Goal: Task Accomplishment & Management: Manage account settings

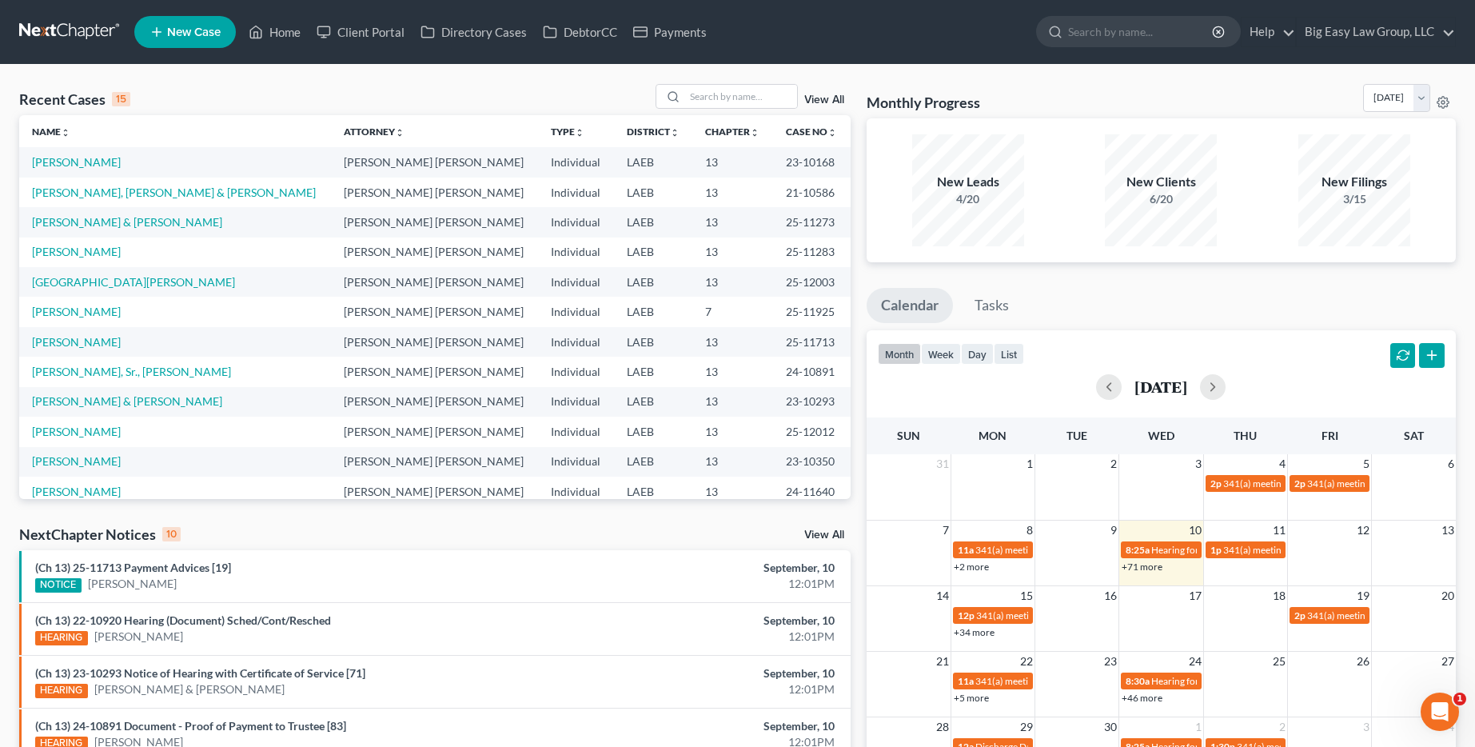
click at [838, 99] on link "View All" at bounding box center [824, 99] width 40 height 11
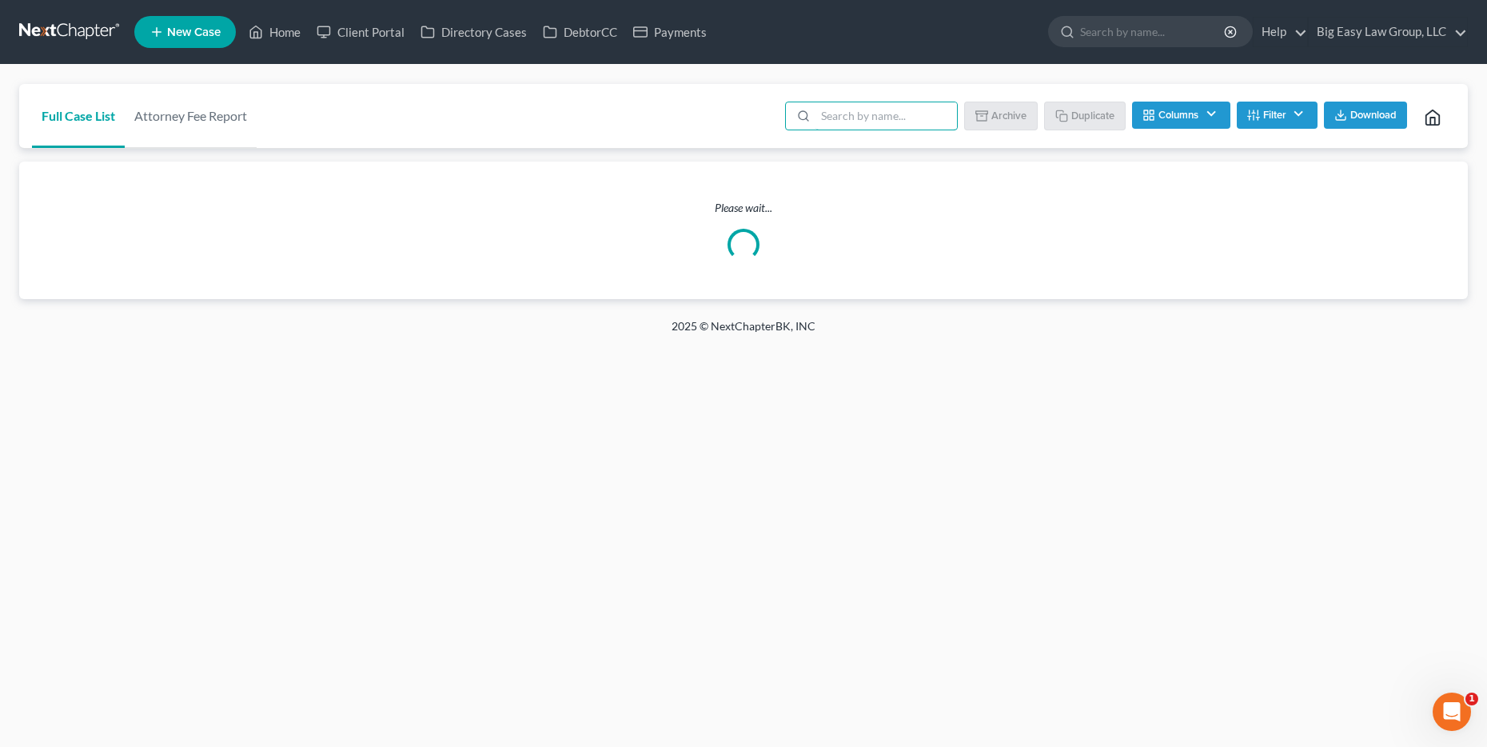
drag, startPoint x: 849, startPoint y: 119, endPoint x: 864, endPoint y: 99, distance: 25.1
click at [849, 119] on input "search" at bounding box center [885, 115] width 141 height 27
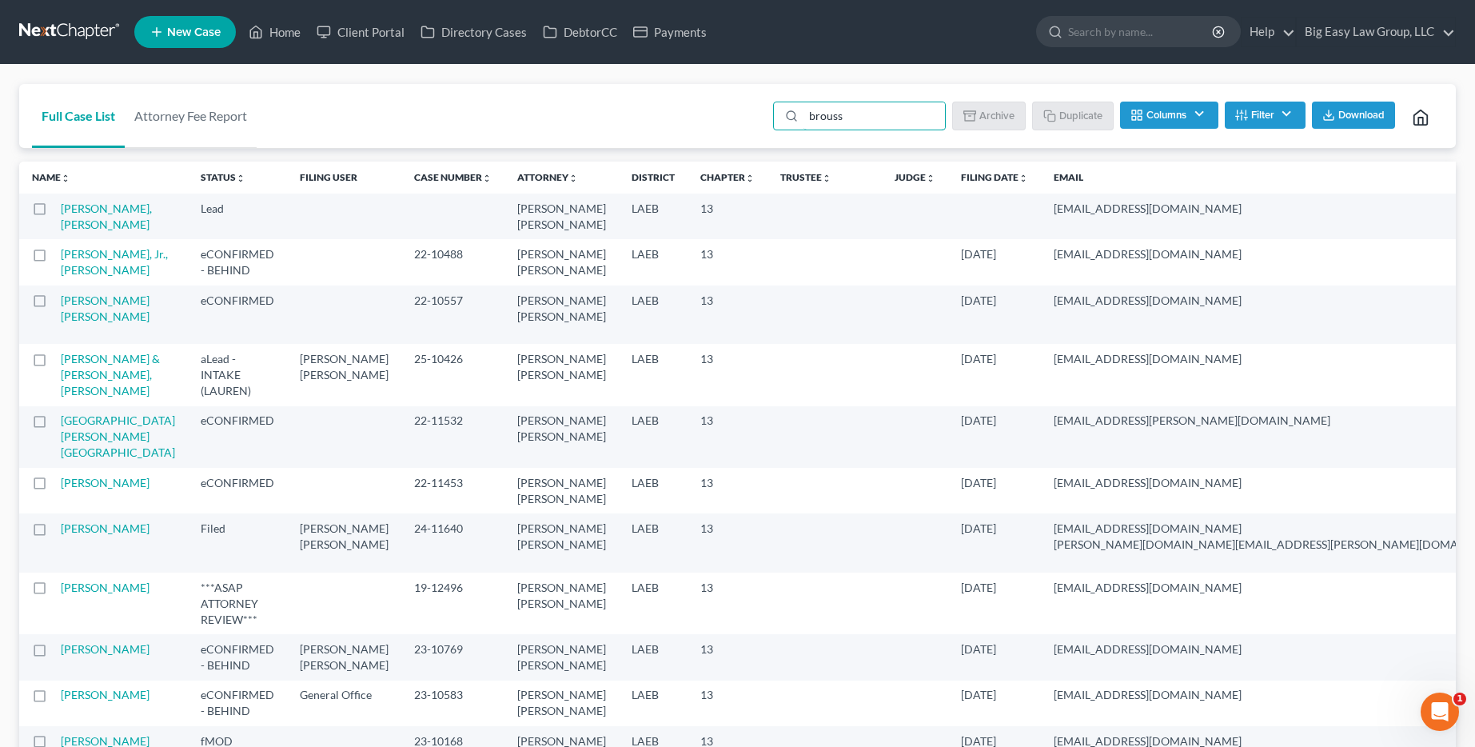
type input "broussa"
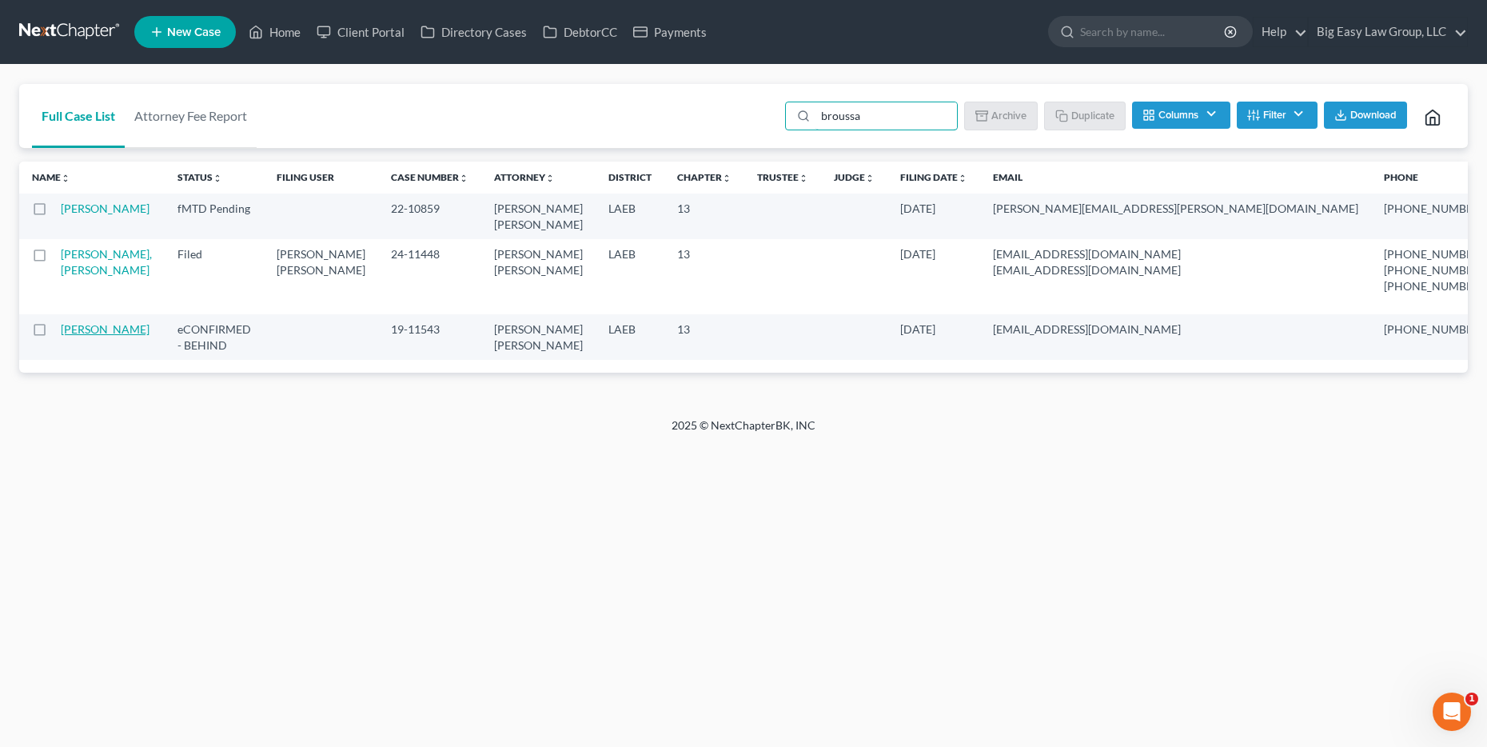
click at [94, 336] on link "Broussard, Catherine" at bounding box center [105, 329] width 89 height 14
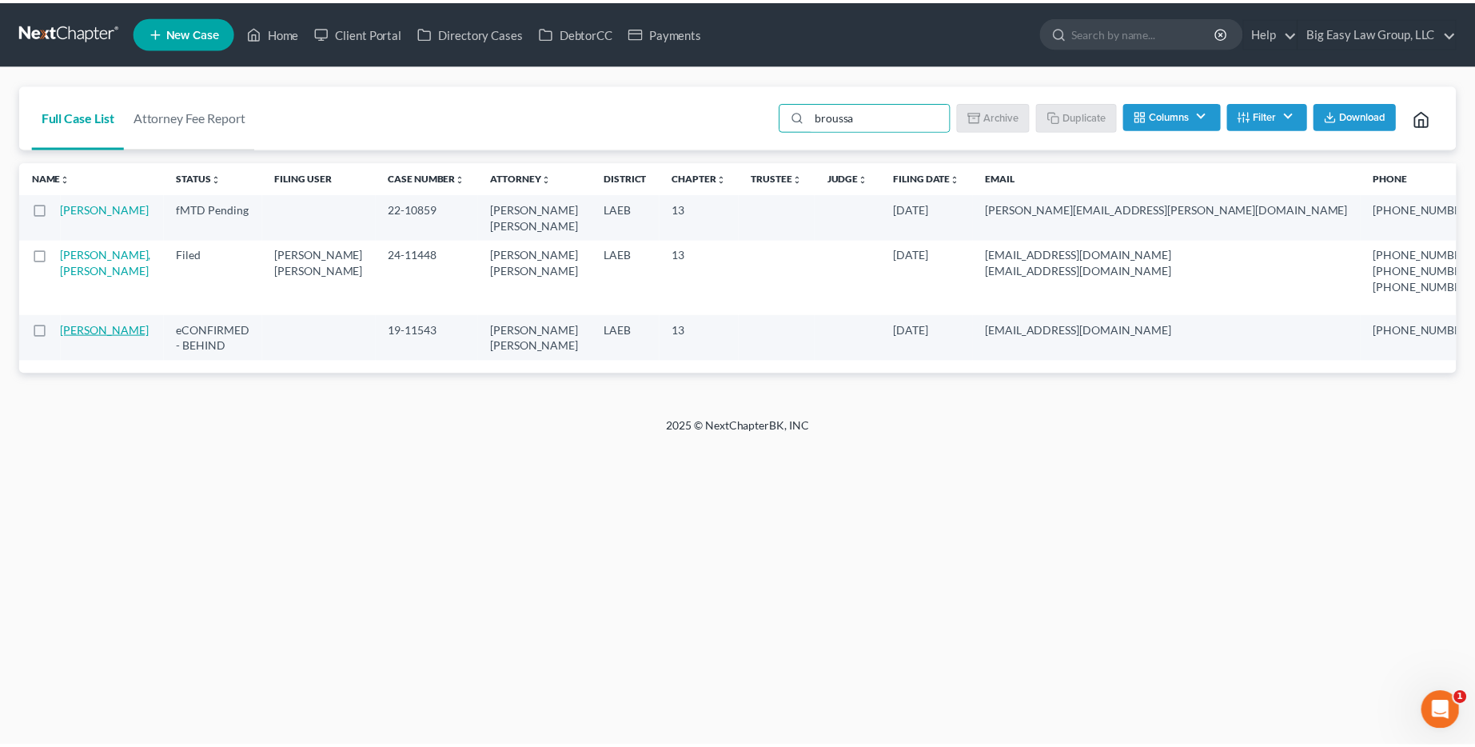
select select "6"
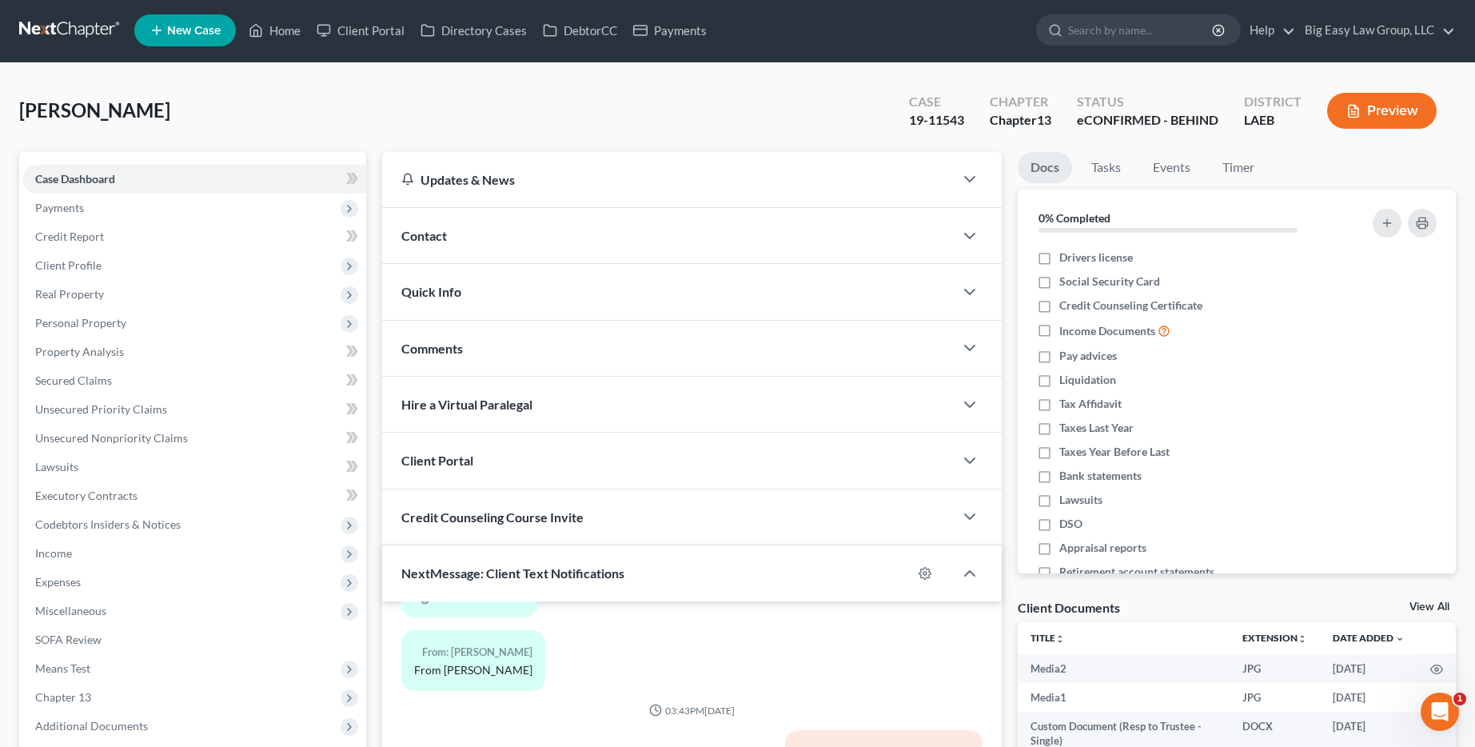
scroll to position [3, 0]
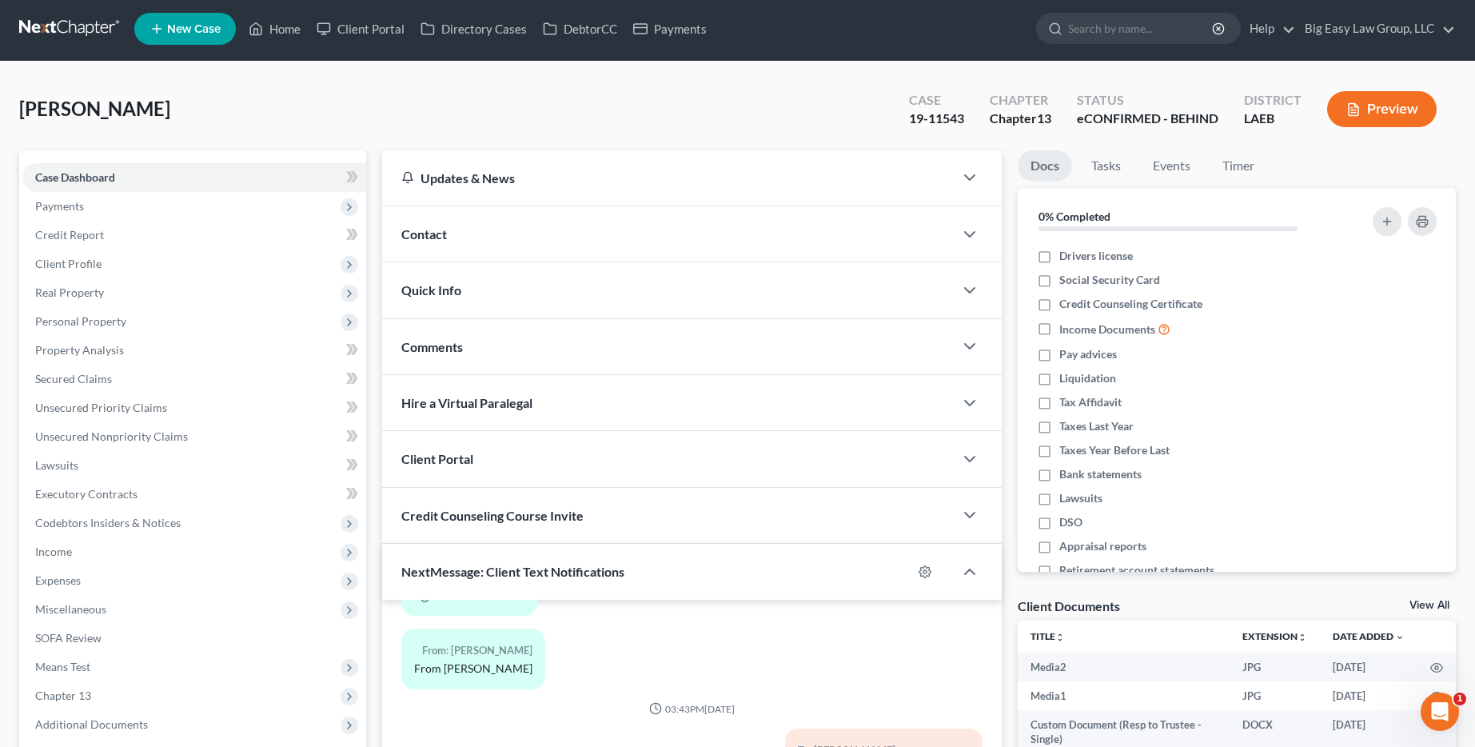
click at [545, 576] on span "NextMessage: Client Text Notifications" at bounding box center [512, 571] width 223 height 15
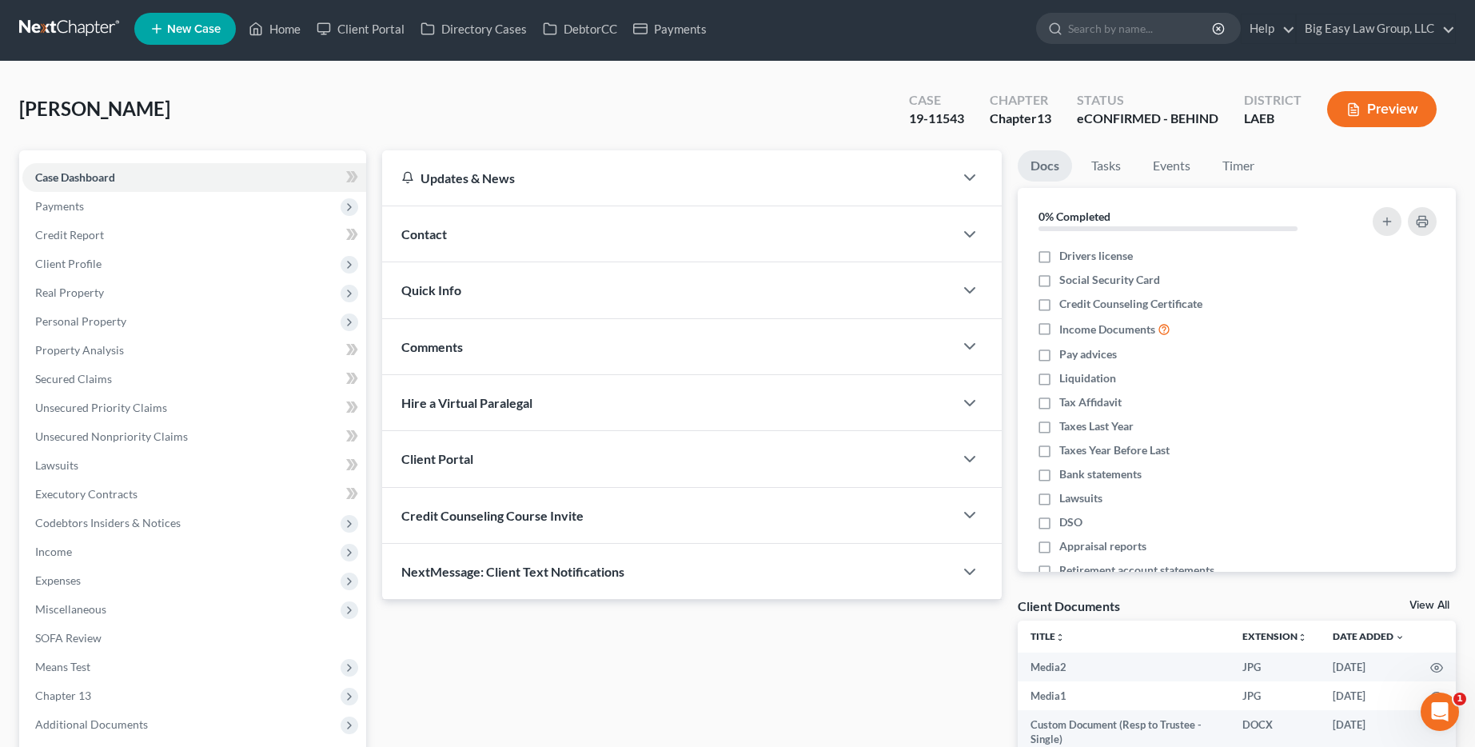
click at [531, 408] on span "Hire a Virtual Paralegal" at bounding box center [466, 402] width 131 height 15
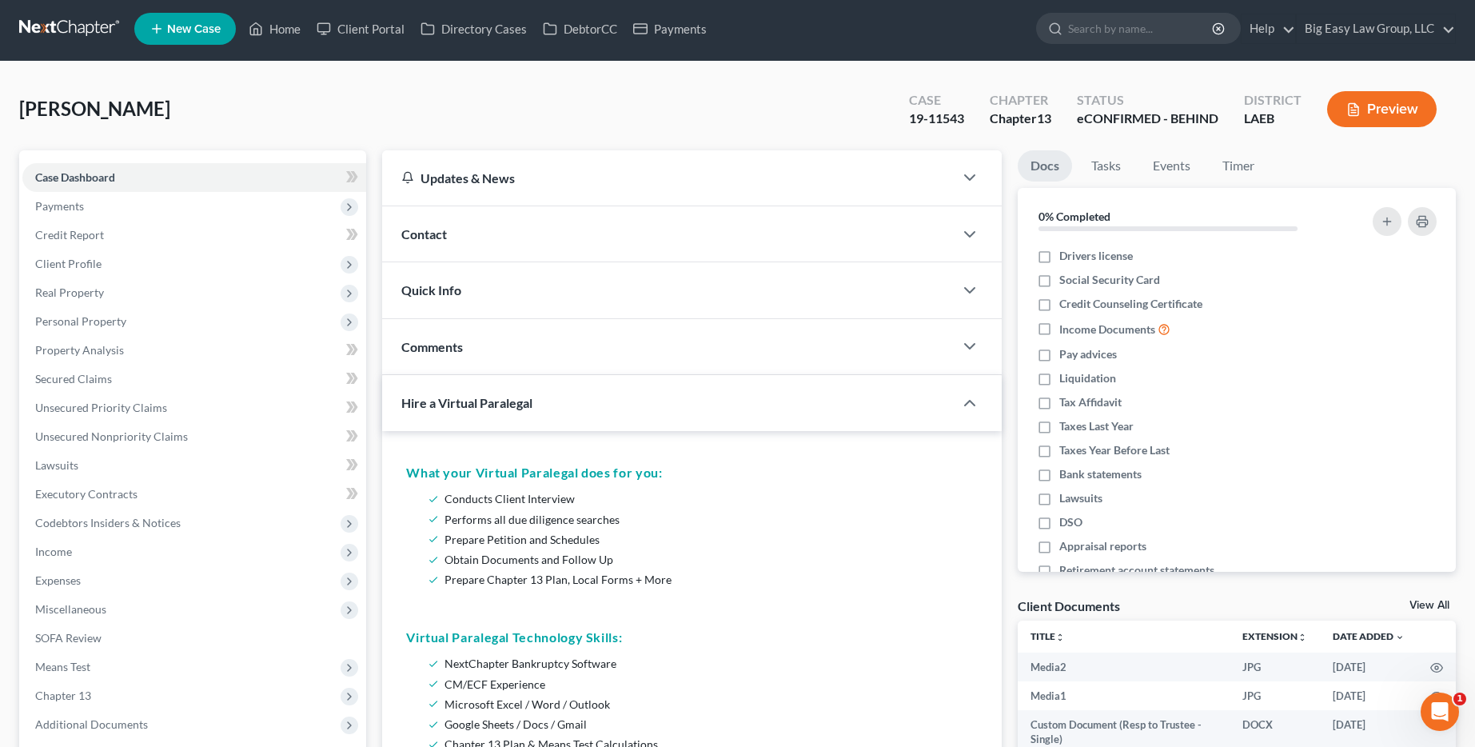
click at [544, 410] on div "Hire a Virtual Paralegal" at bounding box center [656, 402] width 549 height 55
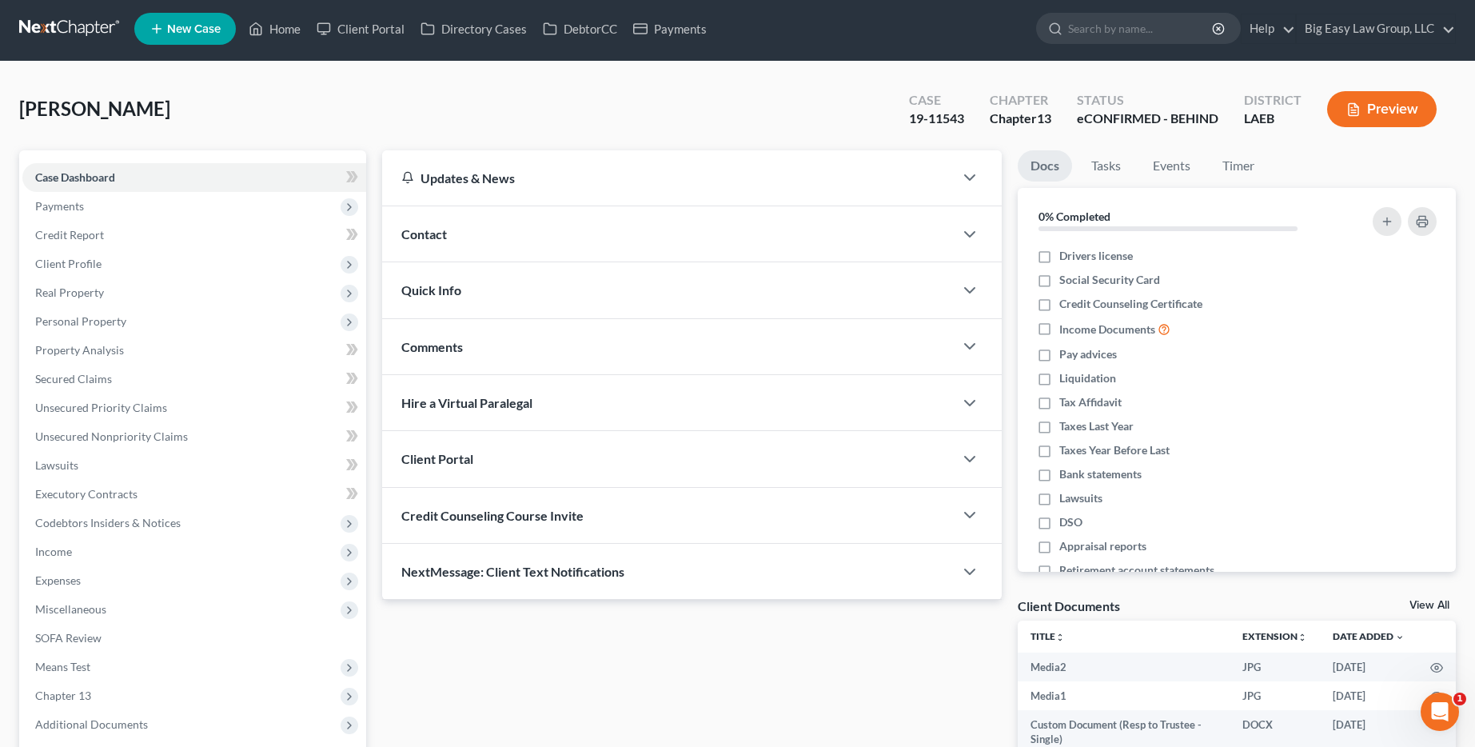
click at [501, 289] on div "Quick Info" at bounding box center [668, 289] width 572 height 55
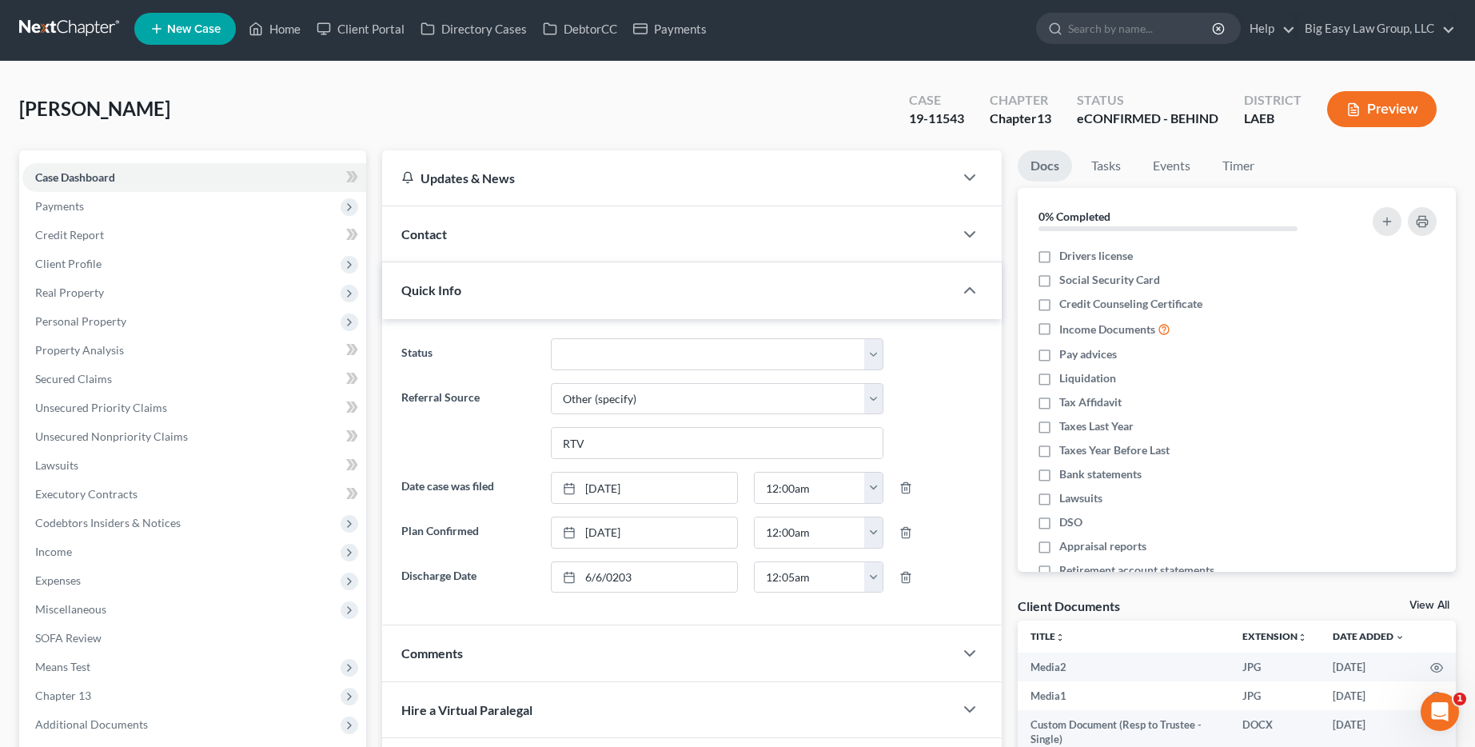
click at [501, 289] on div "Quick Info" at bounding box center [668, 289] width 572 height 55
click at [676, 356] on select "aLead - Inactive/Rejected aLead - INTAKE (LAUREN) ***ASAP ATTORNEY REVIEW*** **…" at bounding box center [717, 354] width 333 height 32
select select "29"
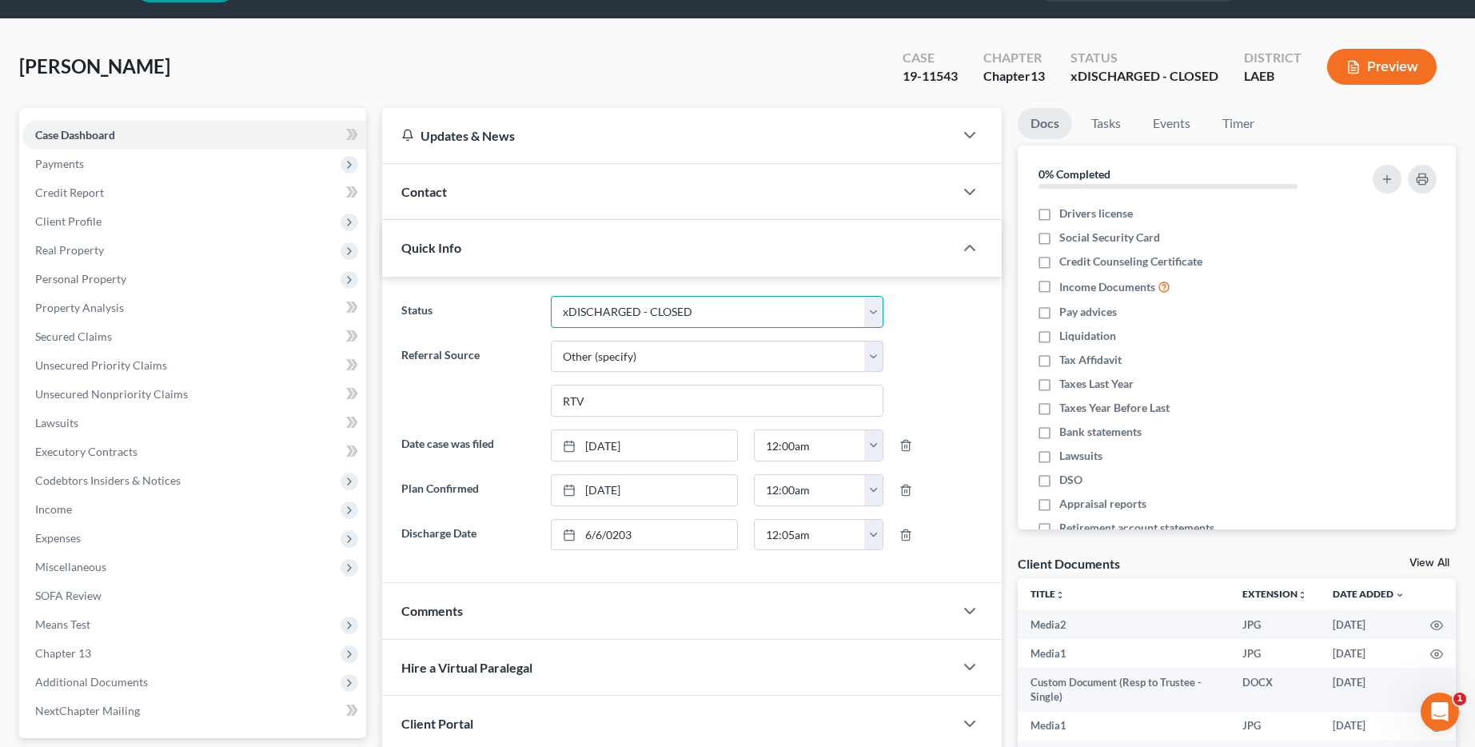
scroll to position [0, 0]
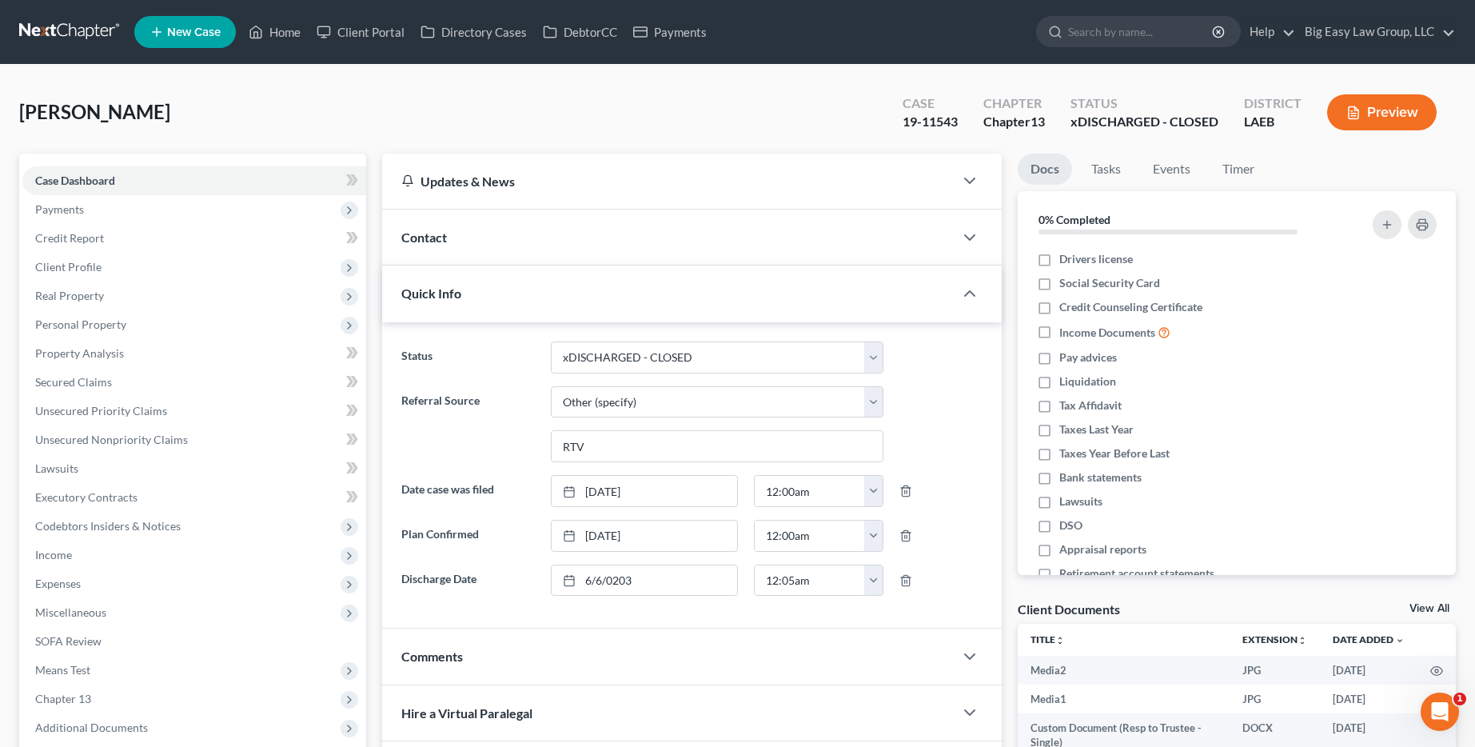
click at [826, 104] on div "Broussard, Catherine Upgraded Case 19-11543 Chapter Chapter 13 Status xDISCHARG…" at bounding box center [737, 119] width 1436 height 70
click at [273, 37] on link "Home" at bounding box center [275, 32] width 68 height 29
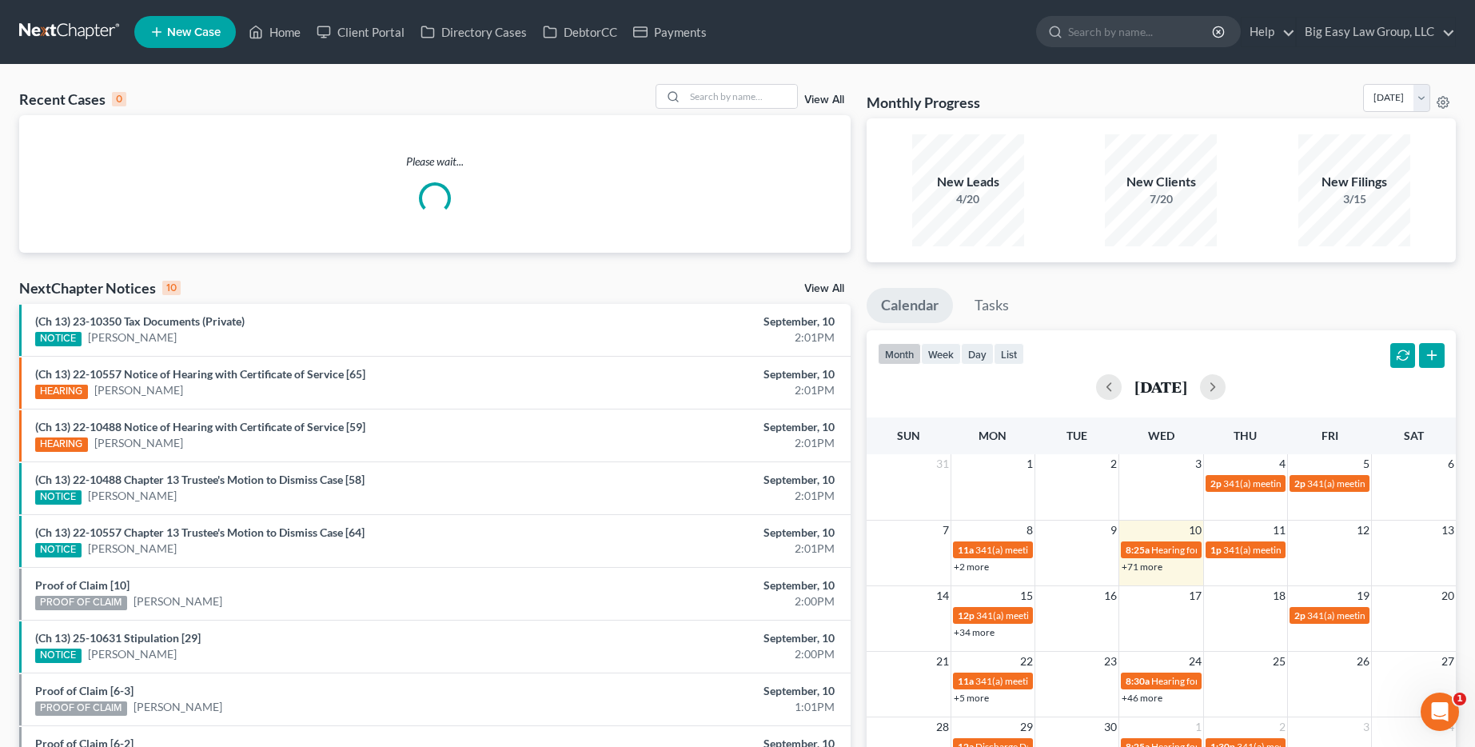
click at [824, 99] on link "View All" at bounding box center [824, 99] width 40 height 11
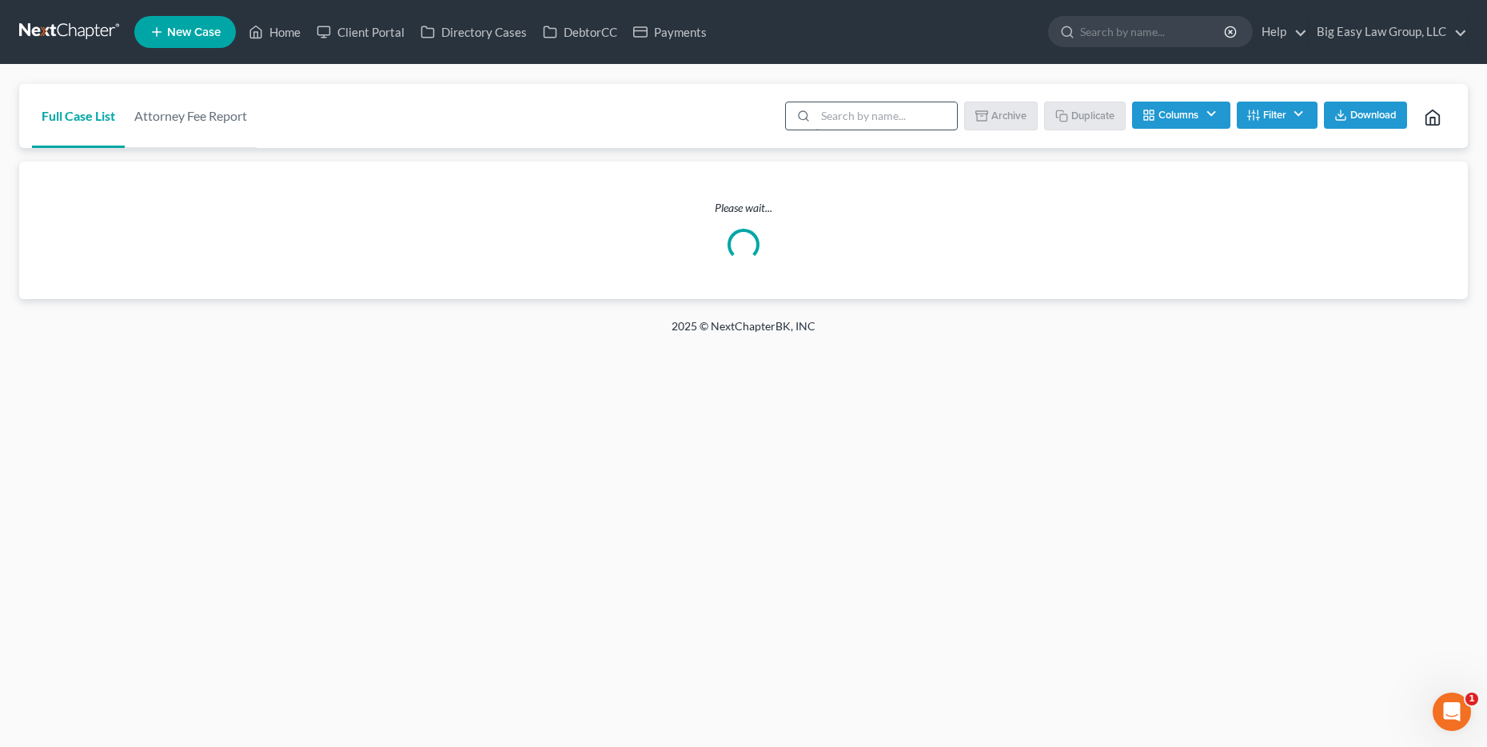
click at [869, 110] on input "search" at bounding box center [885, 115] width 141 height 27
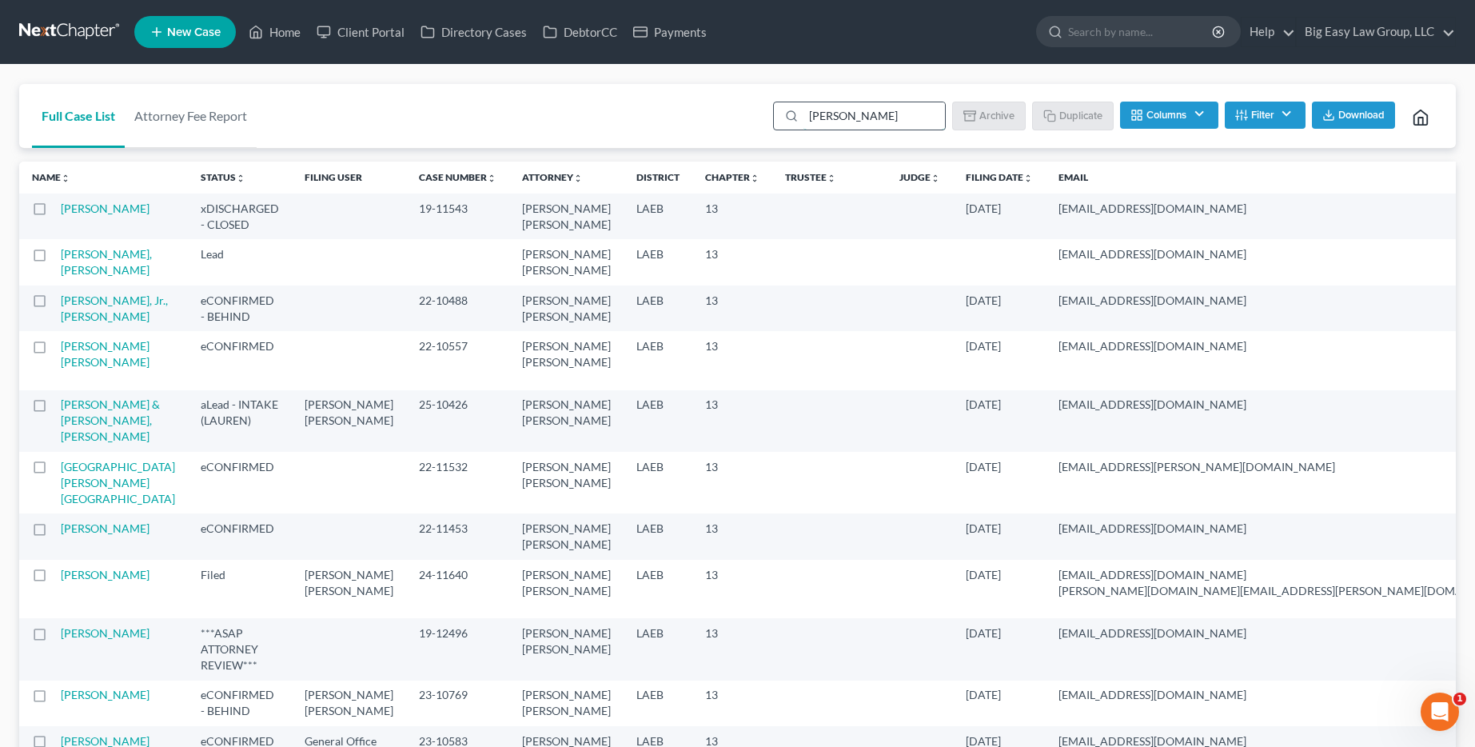
type input "broussard"
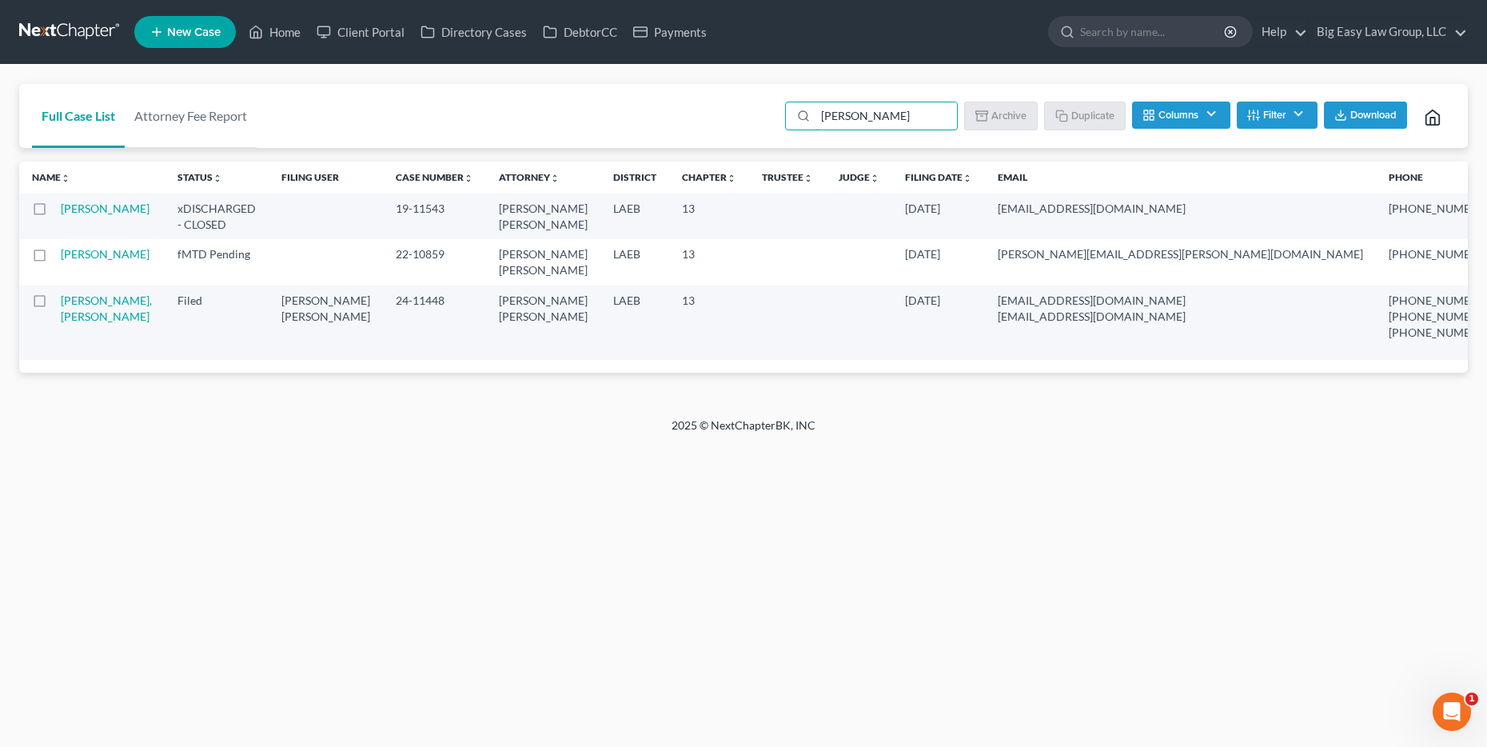
click at [54, 213] on label at bounding box center [54, 213] width 0 height 0
click at [61, 211] on input "checkbox" at bounding box center [66, 206] width 10 height 10
click at [978, 111] on icon "button" at bounding box center [984, 115] width 13 height 13
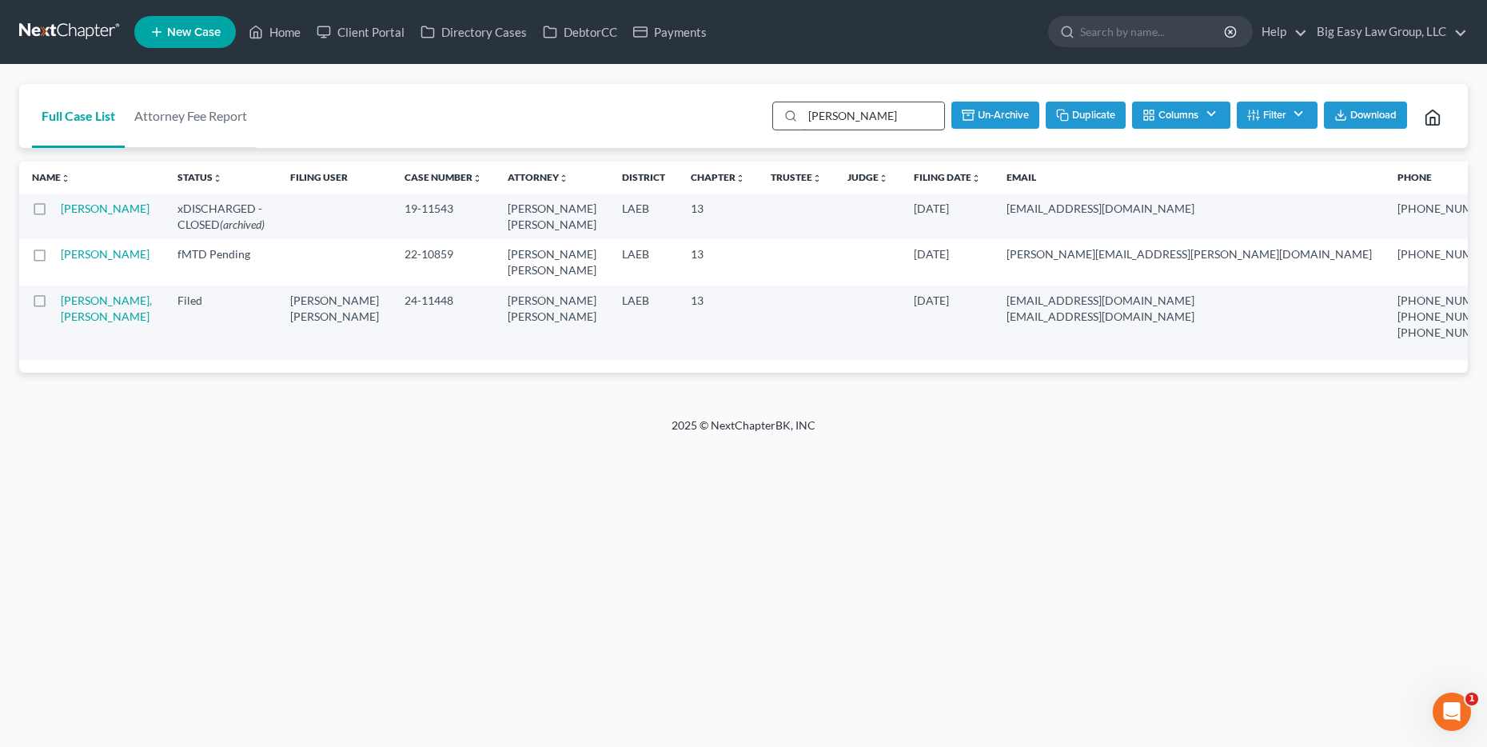
checkbox input "false"
click at [882, 119] on input "broussard" at bounding box center [885, 115] width 141 height 27
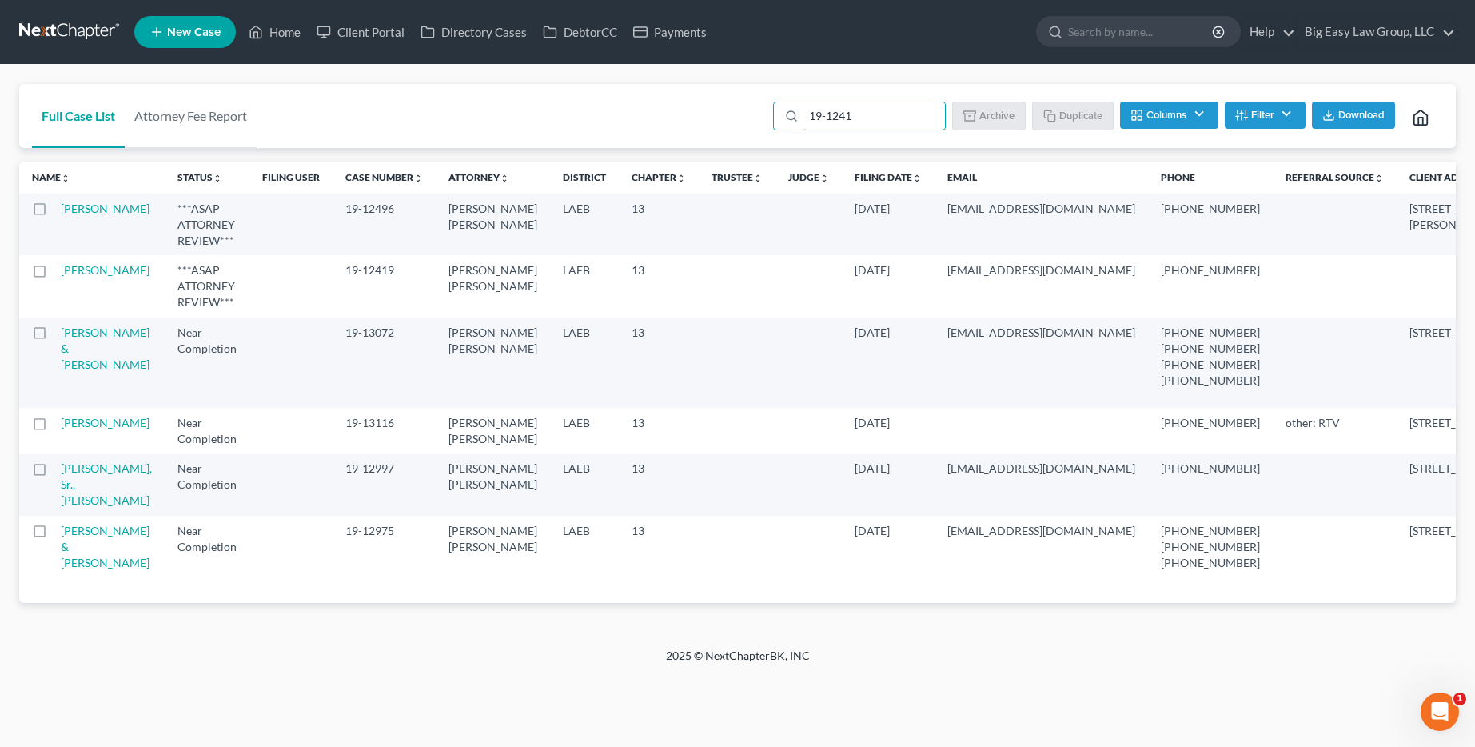
type input "19-12419"
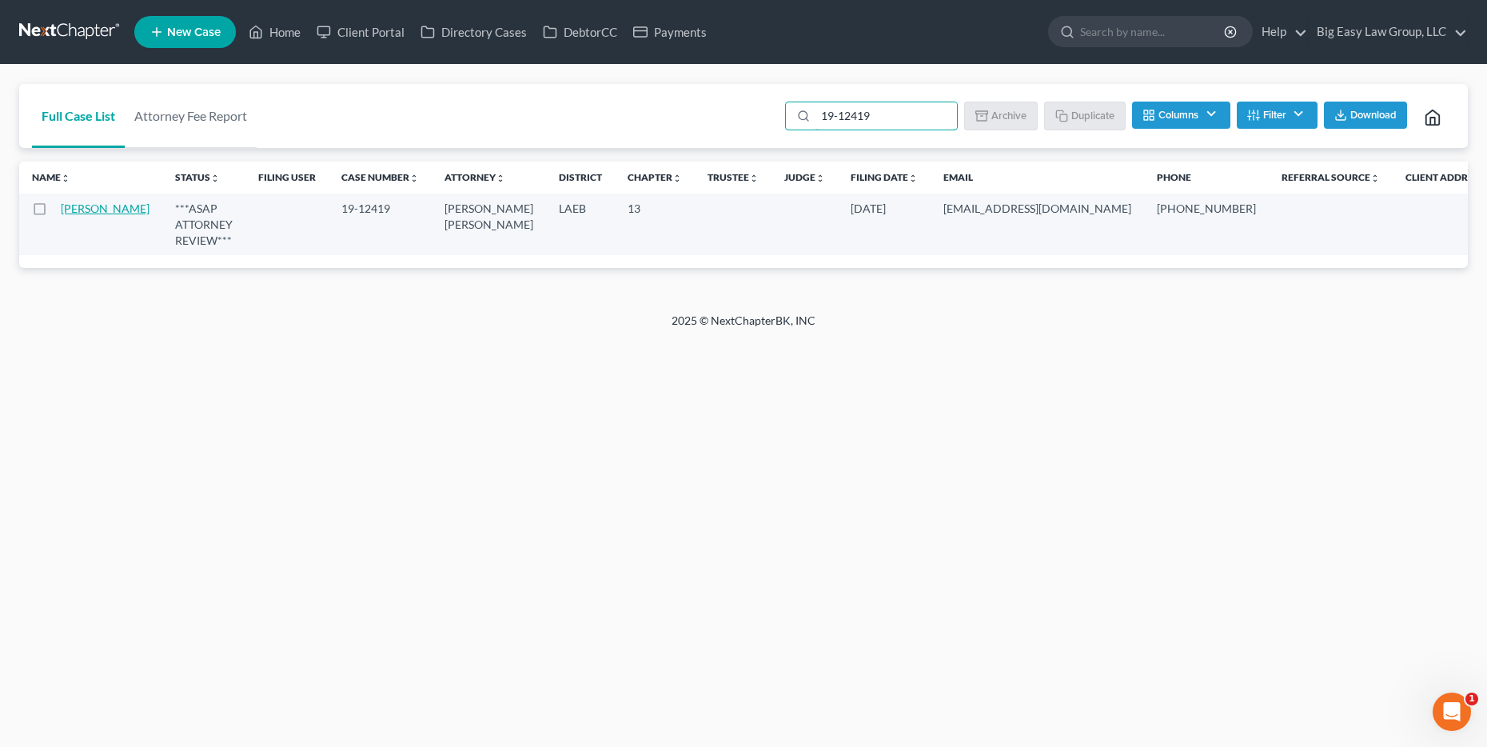
click at [94, 215] on link "DeLucca, Pamela" at bounding box center [105, 208] width 89 height 14
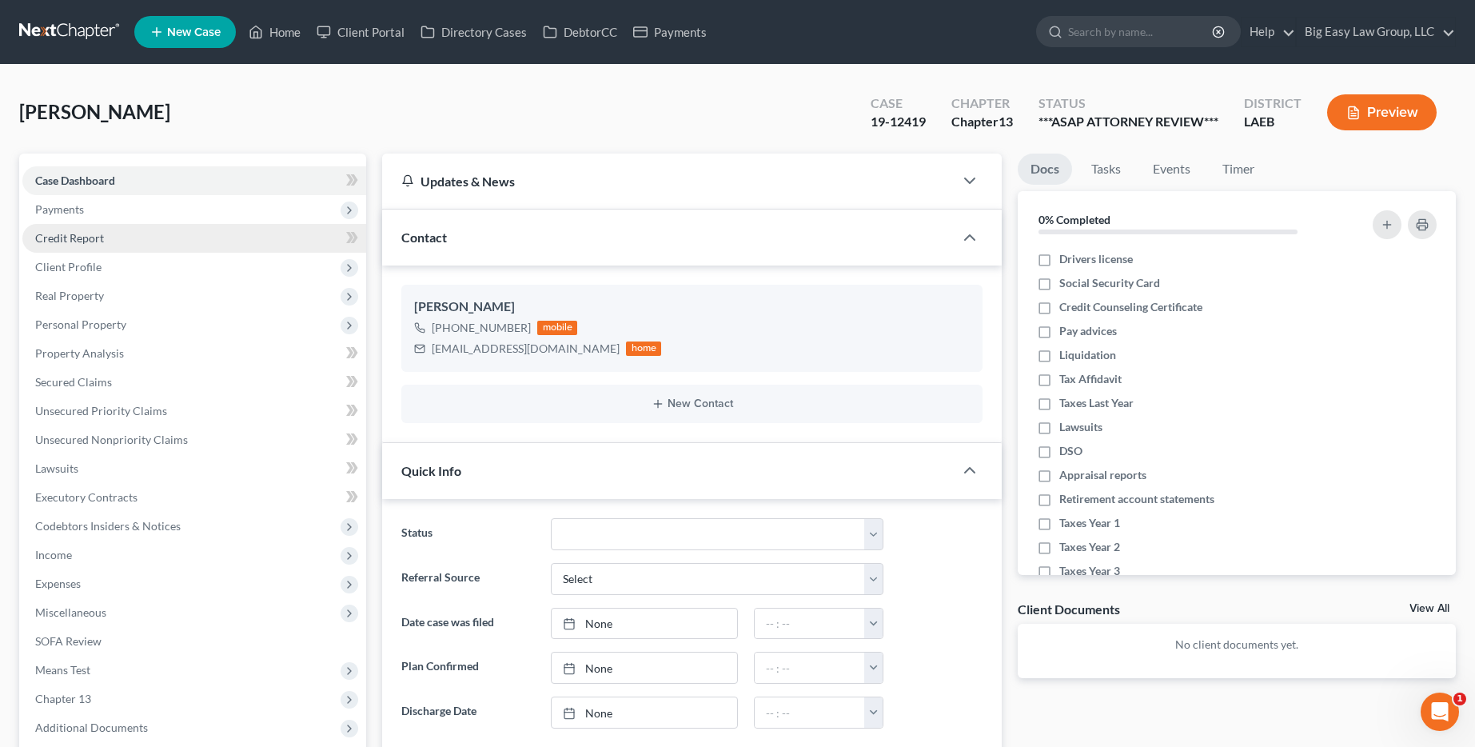
scroll to position [1435, 0]
click at [654, 543] on select "aLead - Inactive/Rejected aLead - INTAKE (LAUREN) ***ASAP ATTORNEY REVIEW*** **…" at bounding box center [717, 534] width 333 height 32
select select "29"
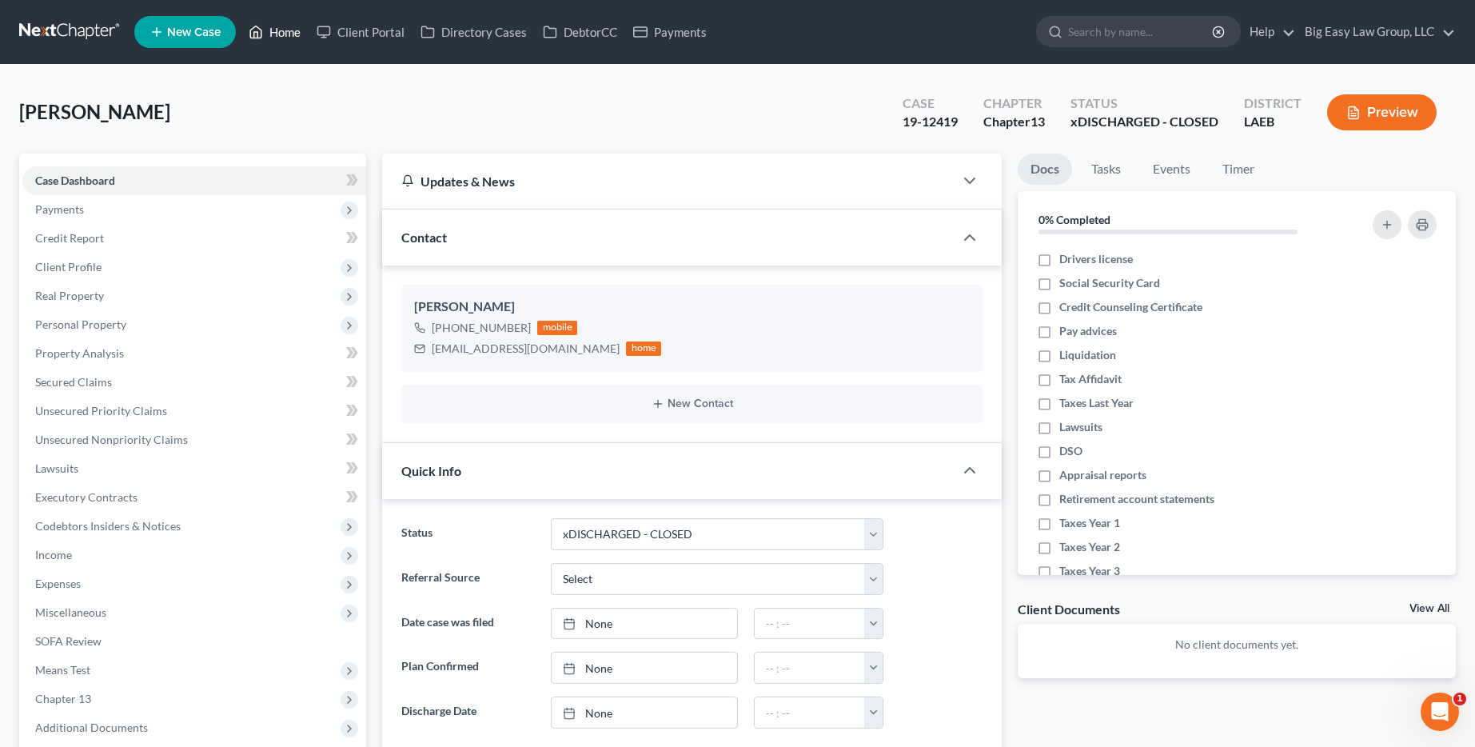
click at [270, 37] on link "Home" at bounding box center [275, 32] width 68 height 29
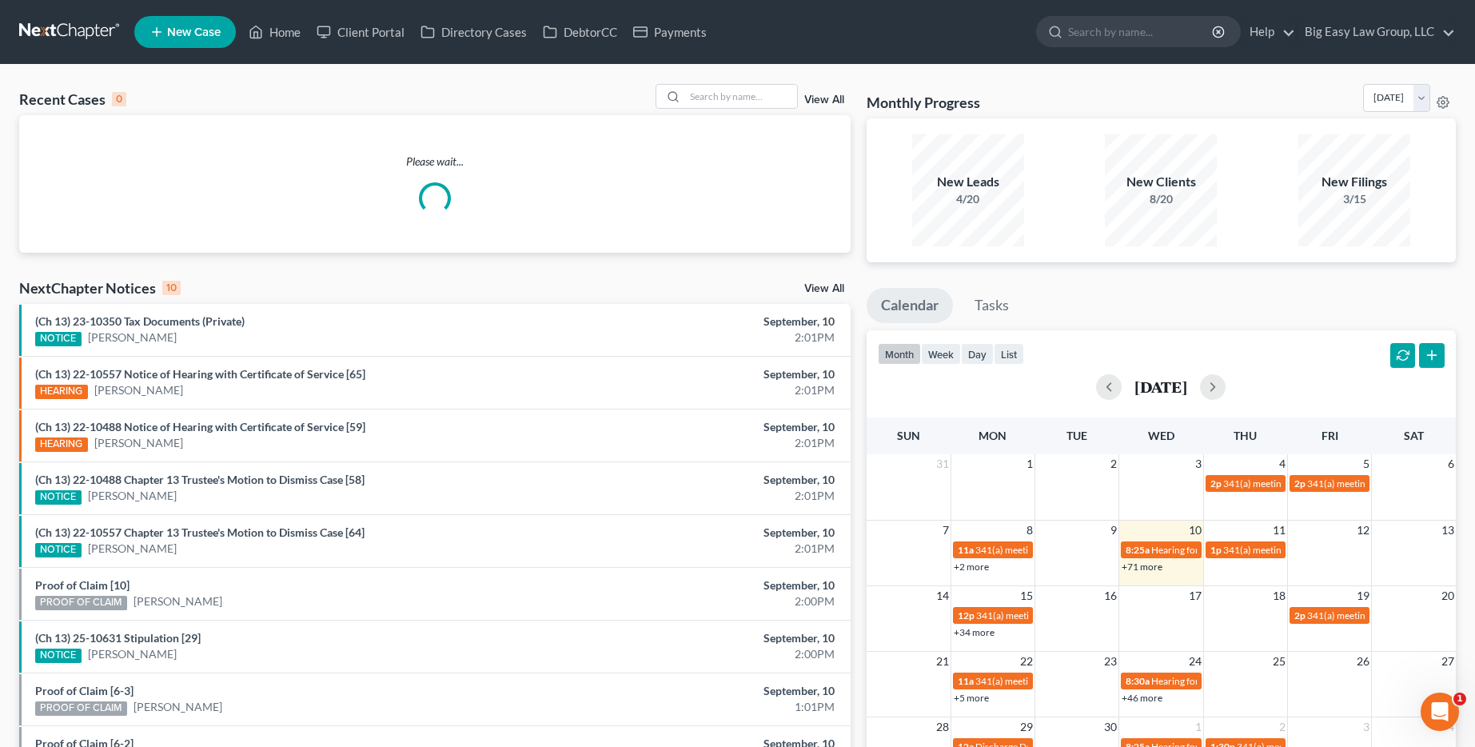
click at [825, 94] on link "View All" at bounding box center [824, 99] width 40 height 11
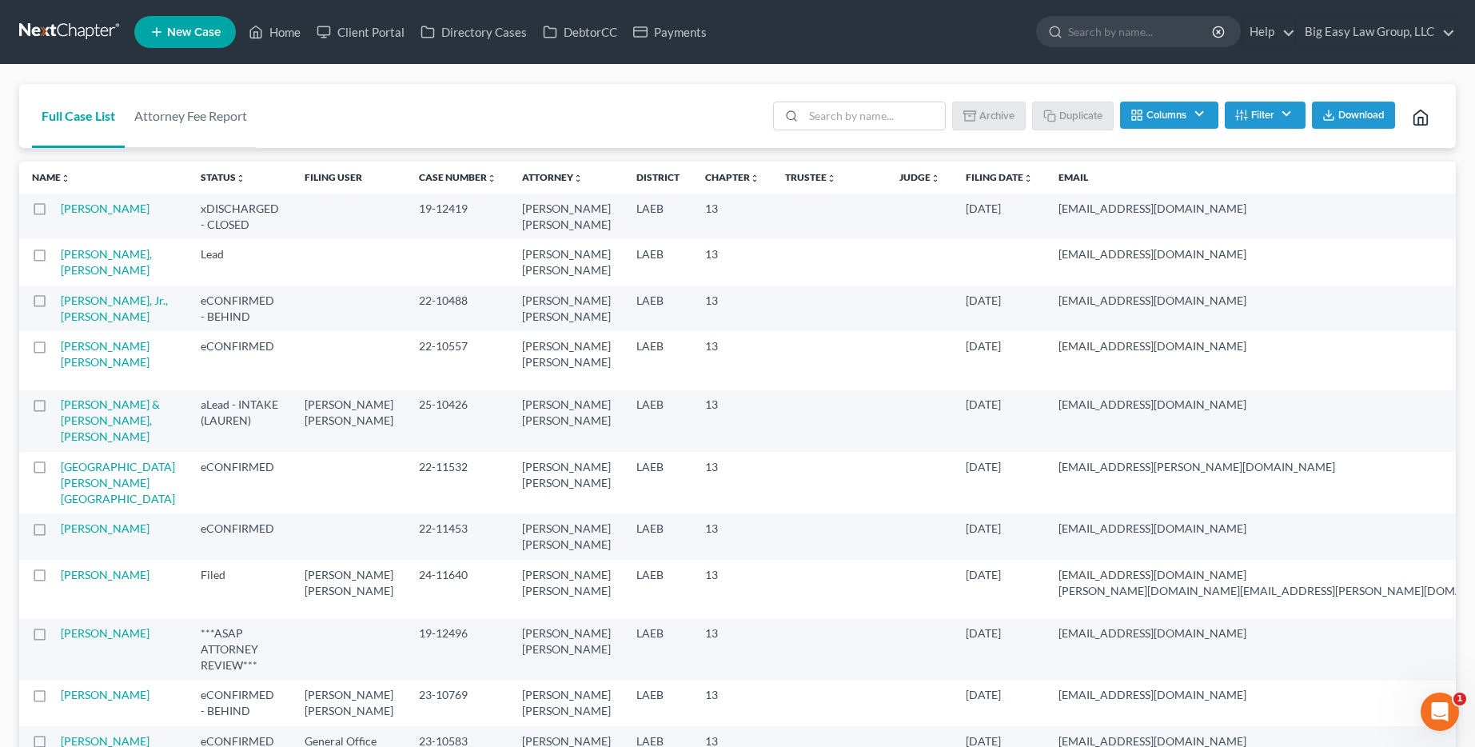
click at [54, 213] on label at bounding box center [54, 213] width 0 height 0
click at [61, 209] on input "checkbox" at bounding box center [66, 206] width 10 height 10
click at [959, 126] on button "Archive" at bounding box center [991, 115] width 72 height 27
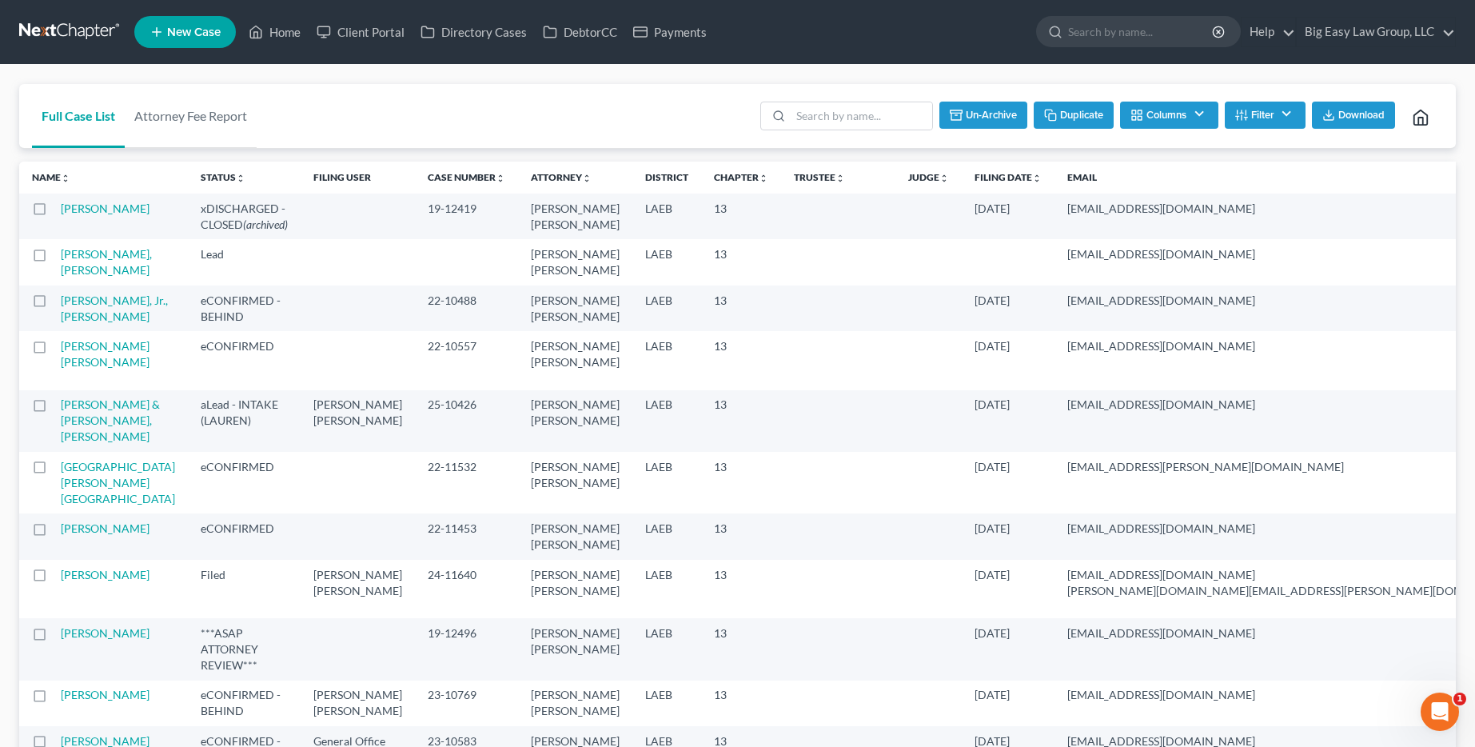
checkbox input "false"
click at [826, 114] on input "search" at bounding box center [873, 115] width 141 height 27
type input "boudreaux"
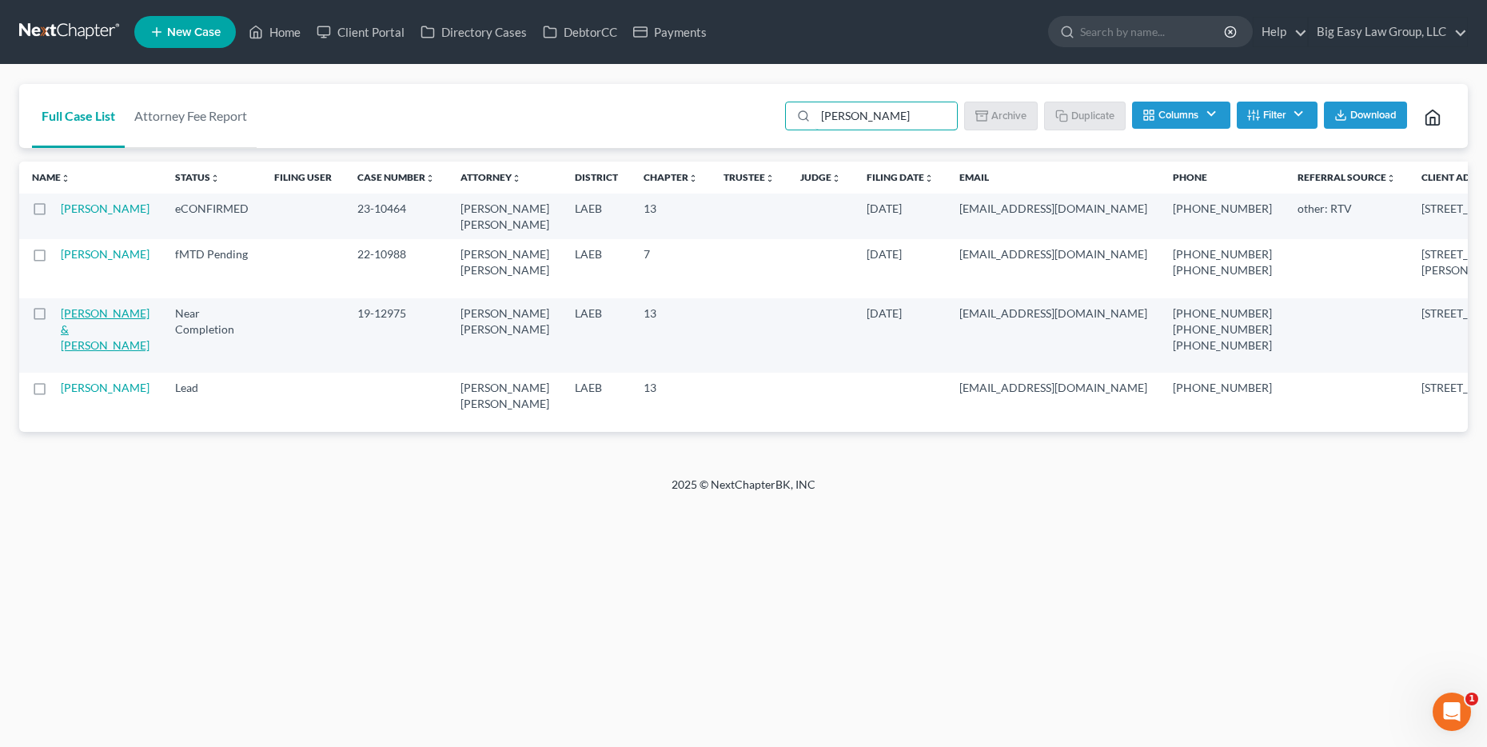
click at [94, 352] on link "Boudreaux, Lance & Annie" at bounding box center [105, 329] width 89 height 46
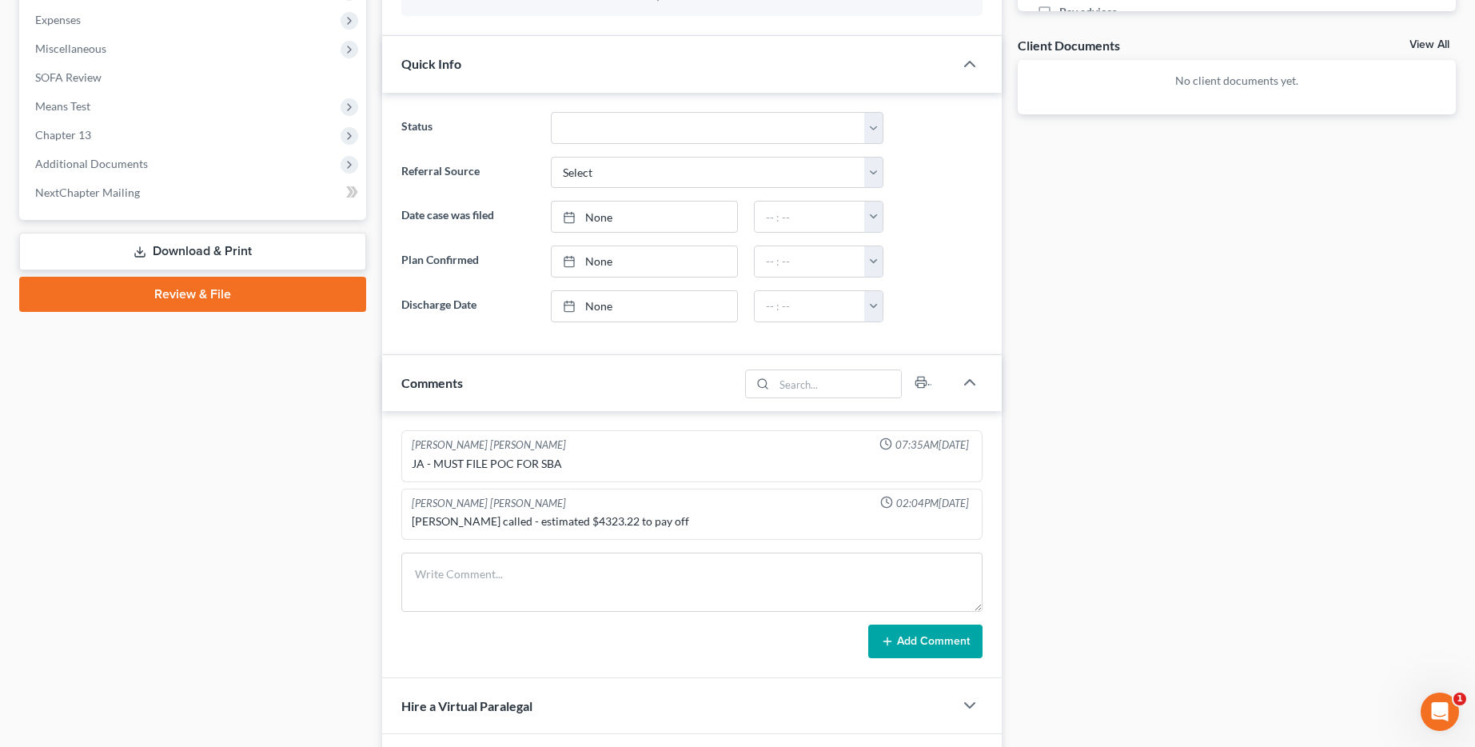
scroll to position [568, 0]
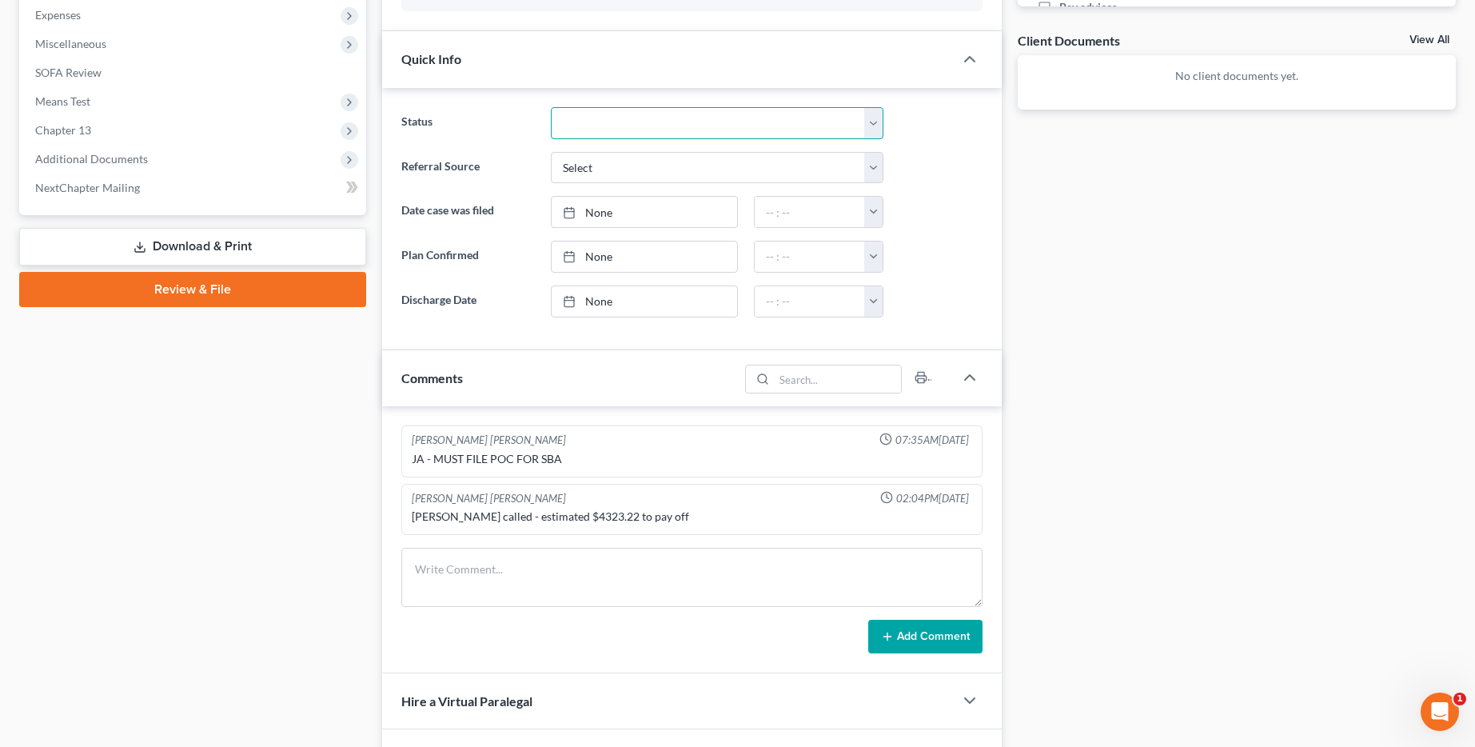
click at [756, 124] on select "aLead - Inactive/Rejected aLead - INTAKE (LAUREN) ***ASAP ATTORNEY REVIEW*** **…" at bounding box center [717, 123] width 333 height 32
select select "29"
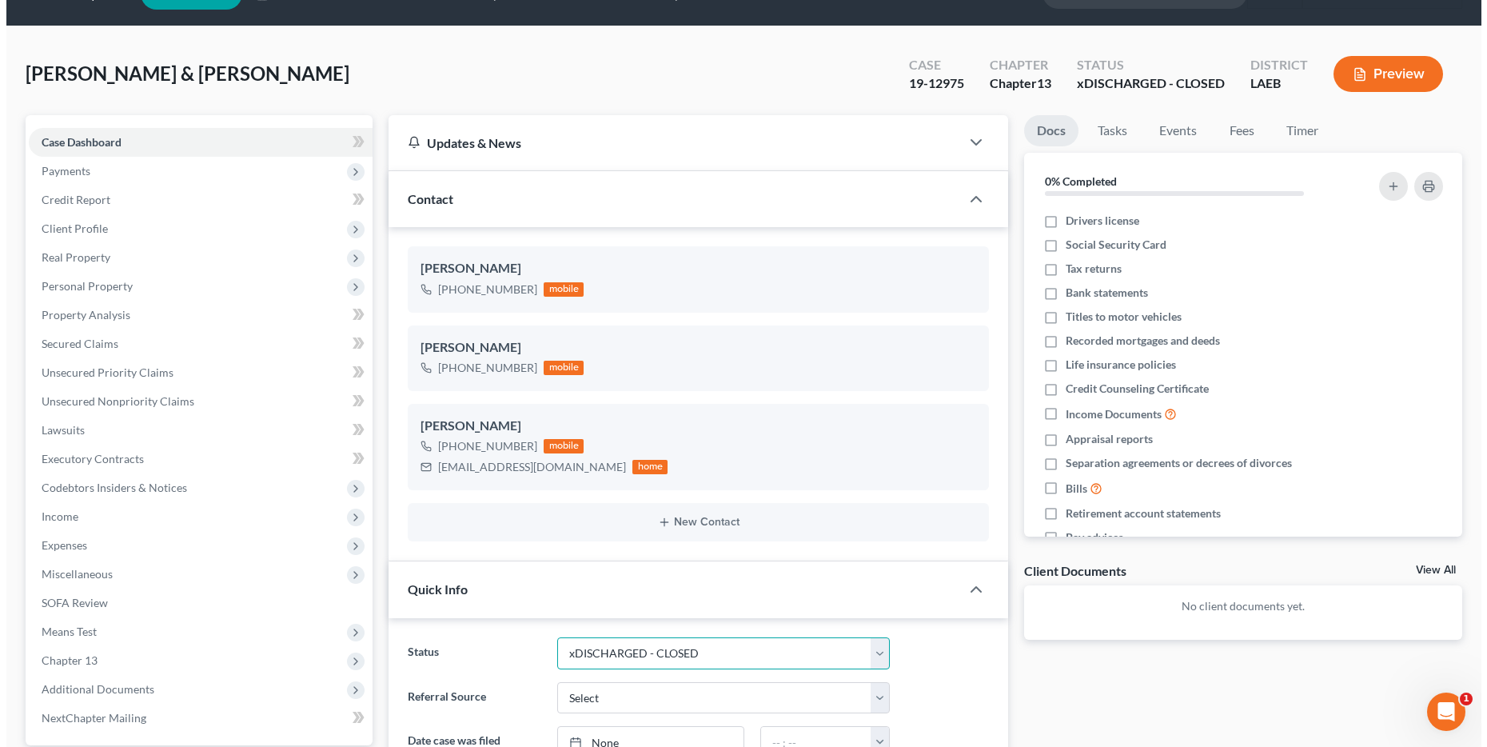
scroll to position [0, 0]
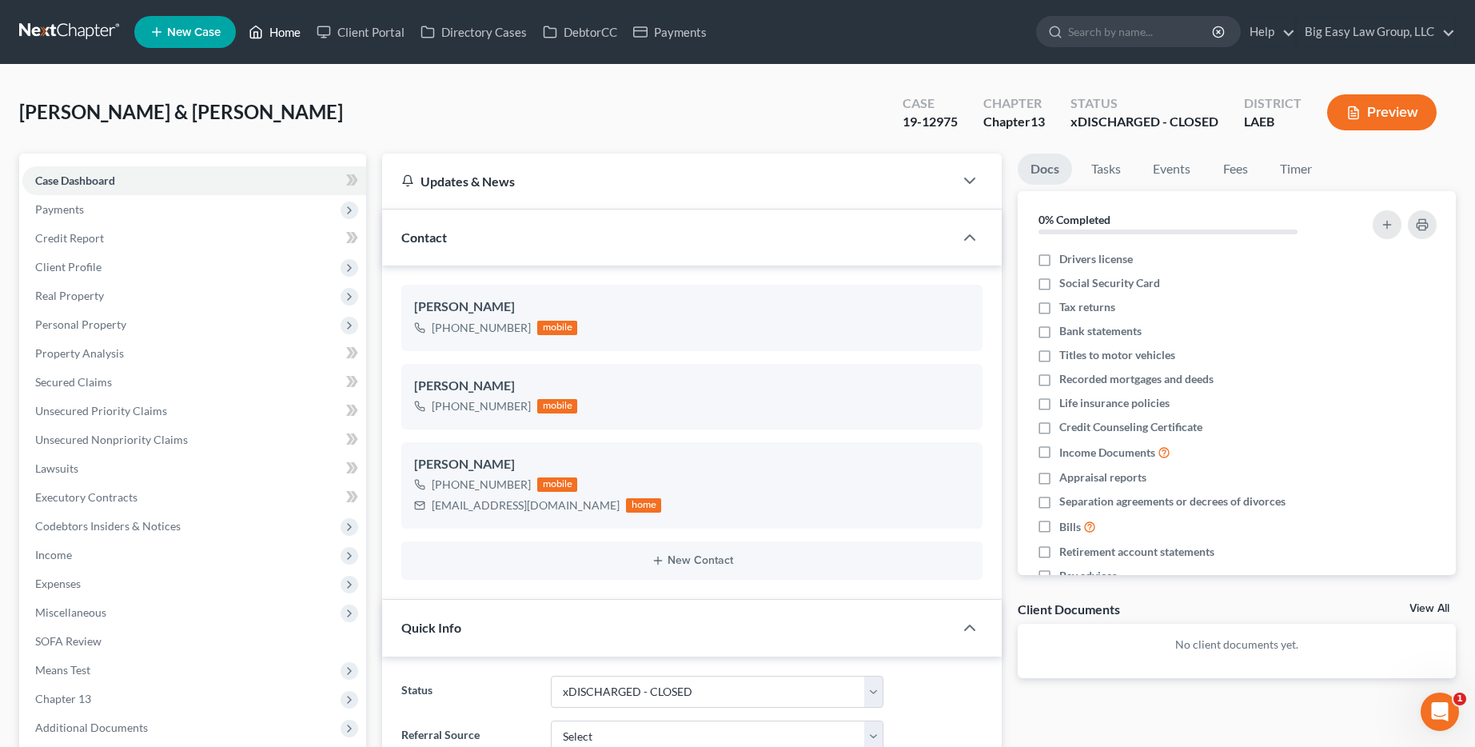
click at [265, 38] on link "Home" at bounding box center [275, 32] width 68 height 29
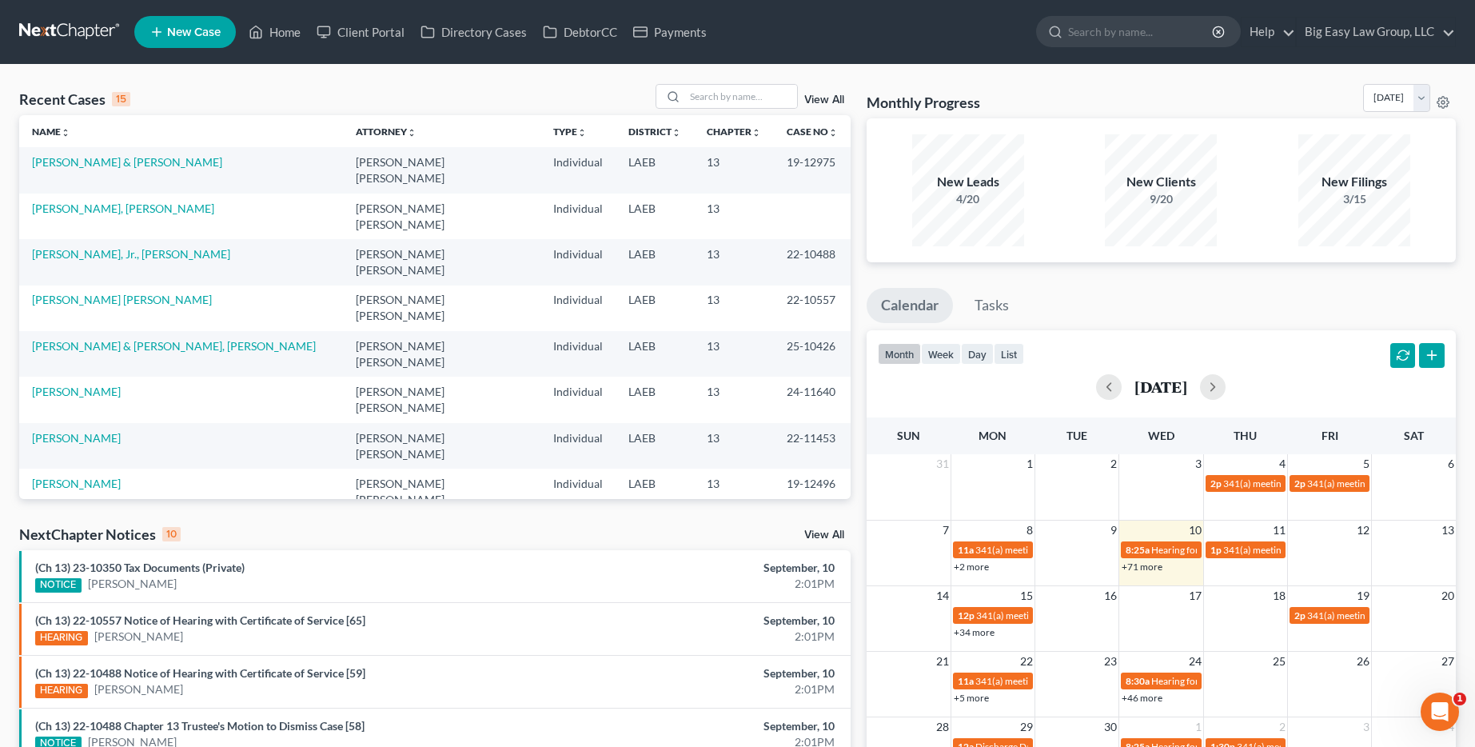
click at [815, 102] on link "View All" at bounding box center [824, 99] width 40 height 11
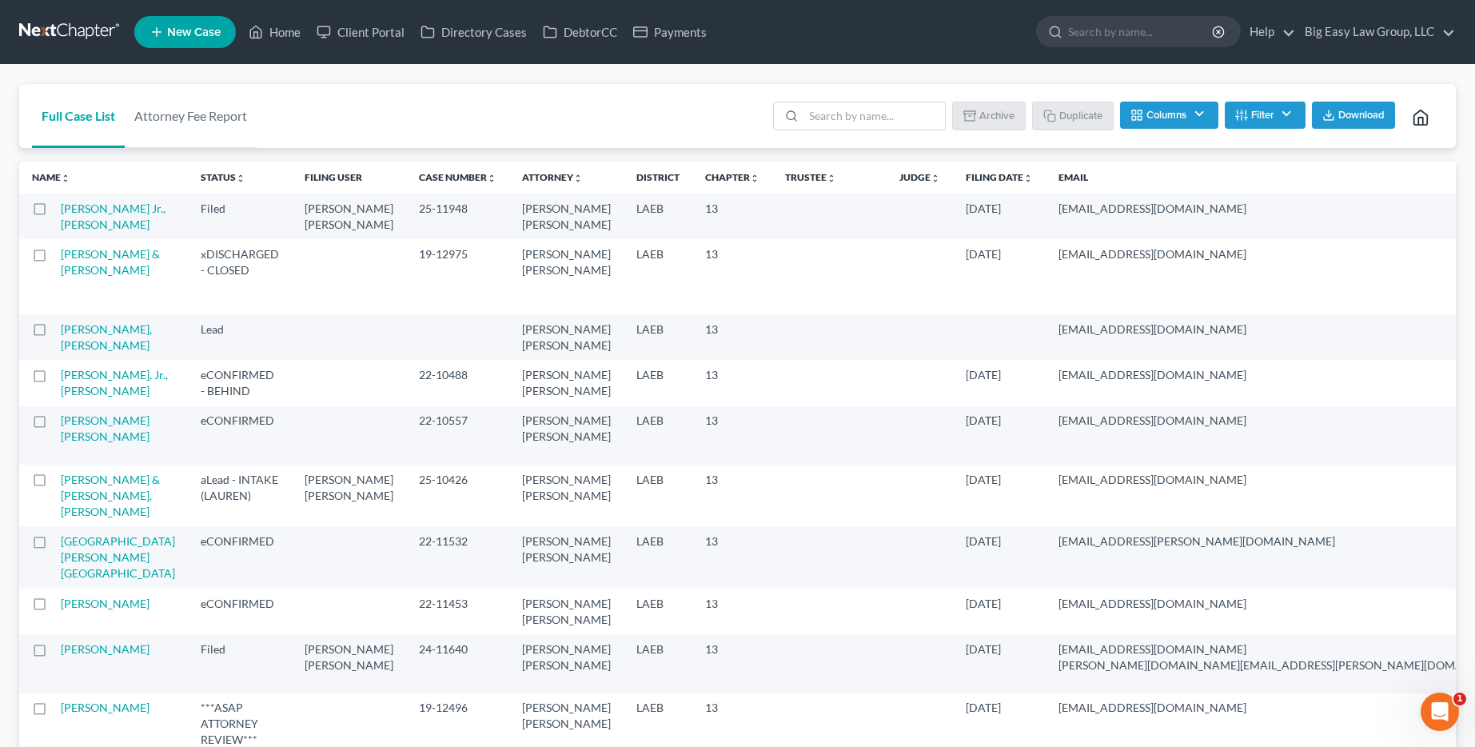
click at [54, 258] on label at bounding box center [54, 258] width 0 height 0
click at [61, 257] on input "checkbox" at bounding box center [66, 251] width 10 height 10
click at [995, 122] on button "Archive" at bounding box center [991, 115] width 72 height 27
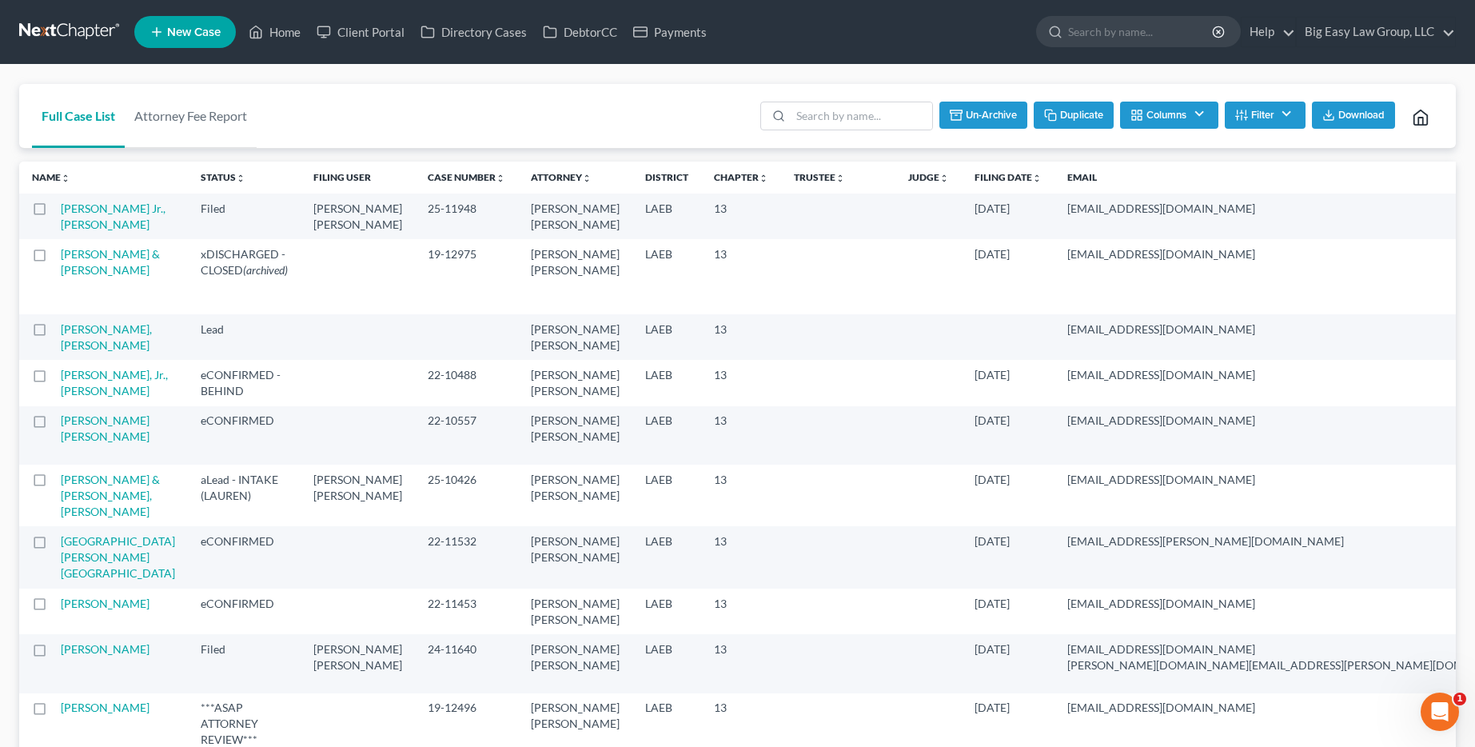
checkbox input "false"
click at [285, 38] on link "Home" at bounding box center [275, 32] width 68 height 29
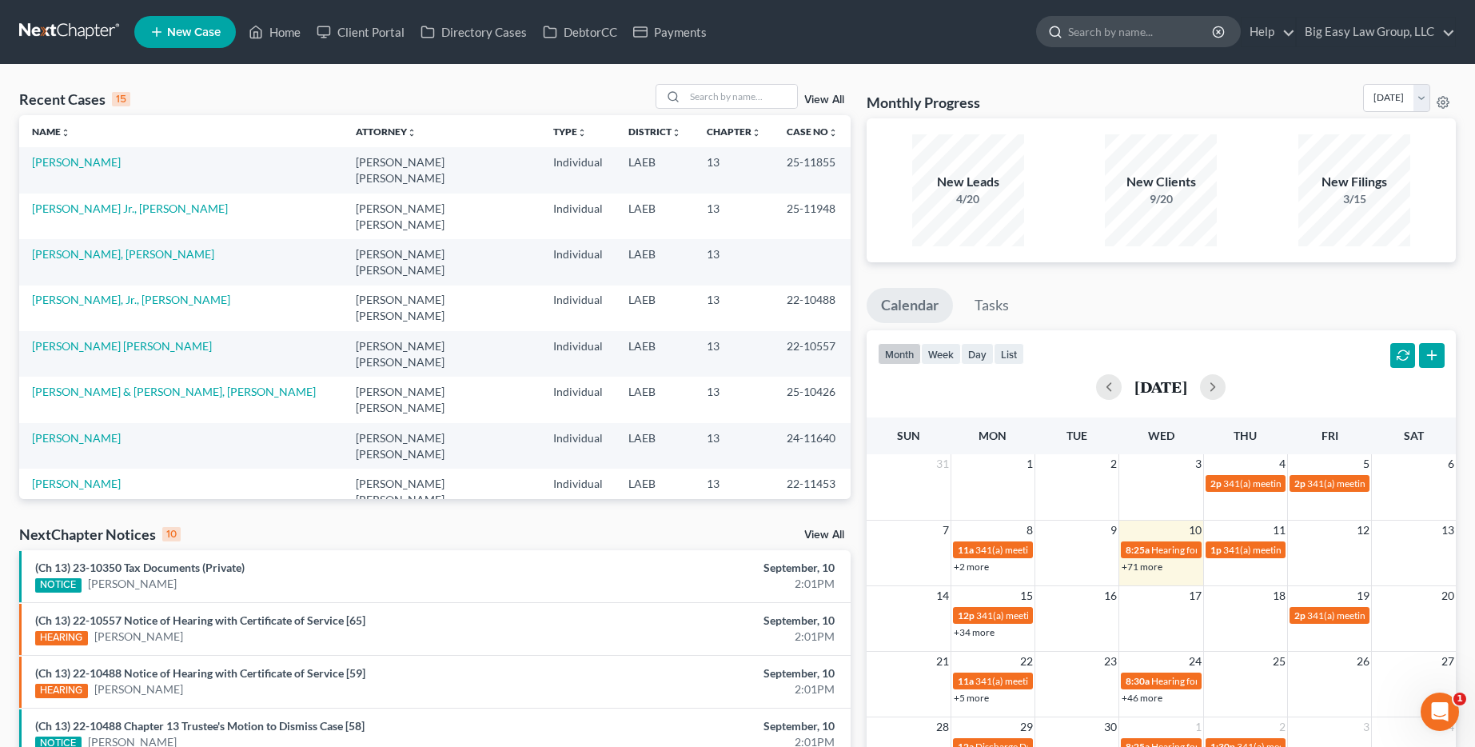
click at [1100, 33] on input "search" at bounding box center [1141, 32] width 146 height 30
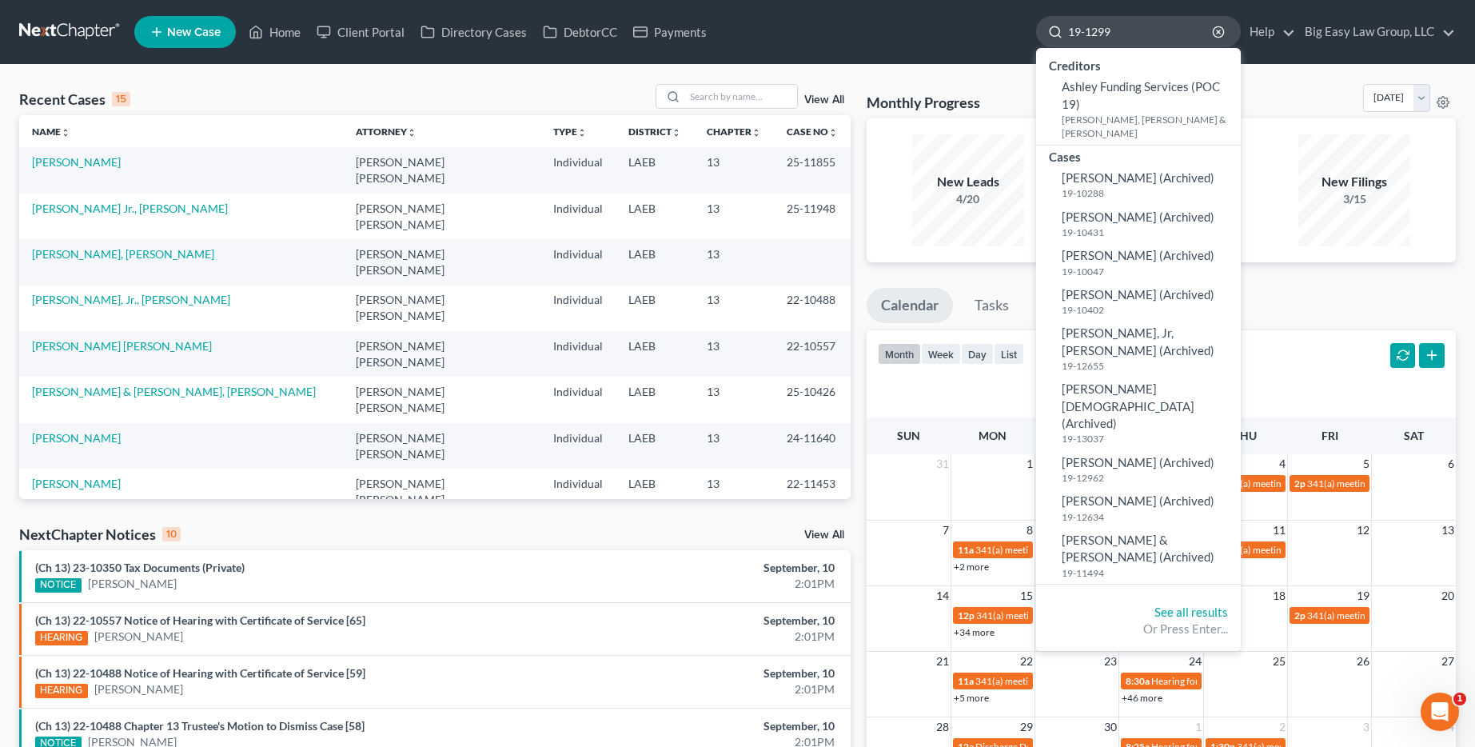
type input "19-12997"
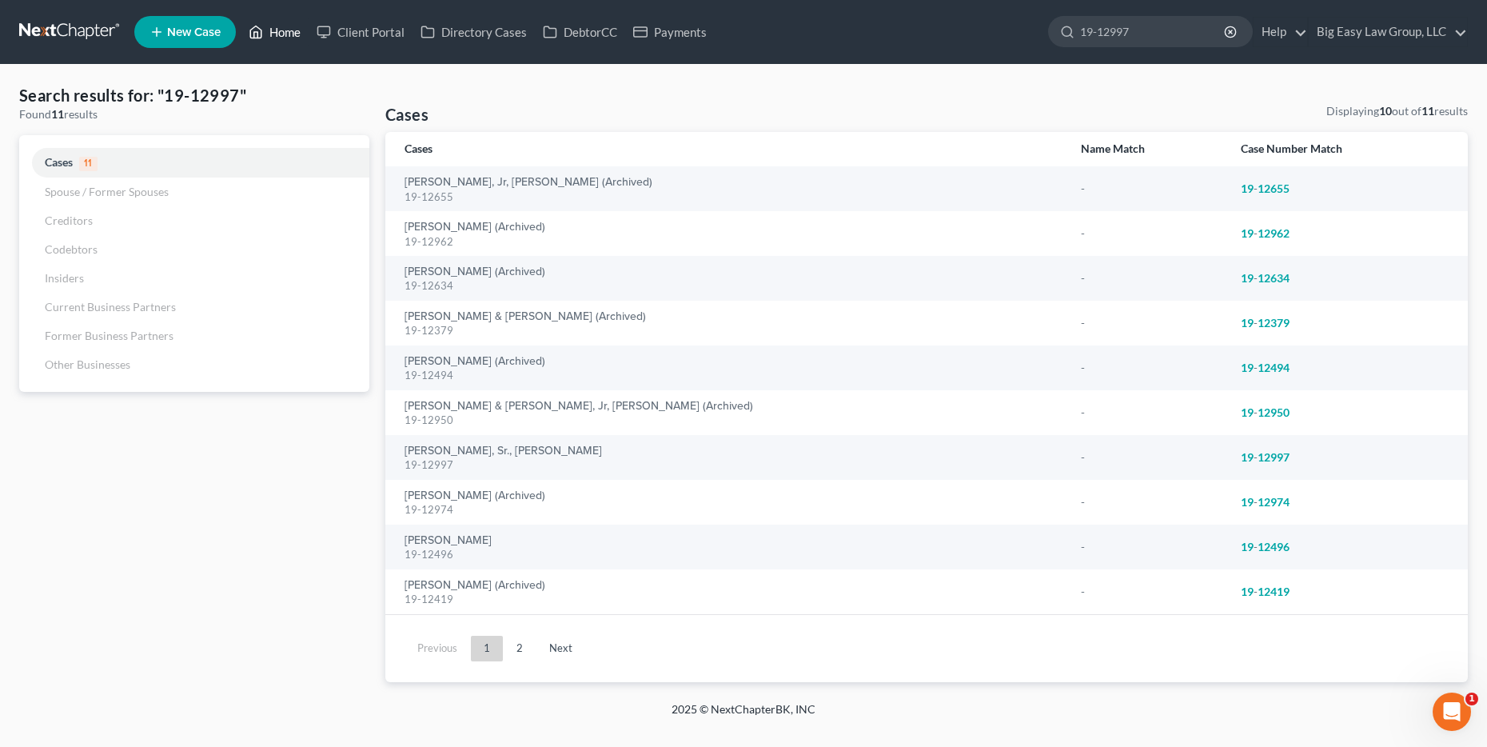
click at [297, 26] on link "Home" at bounding box center [275, 32] width 68 height 29
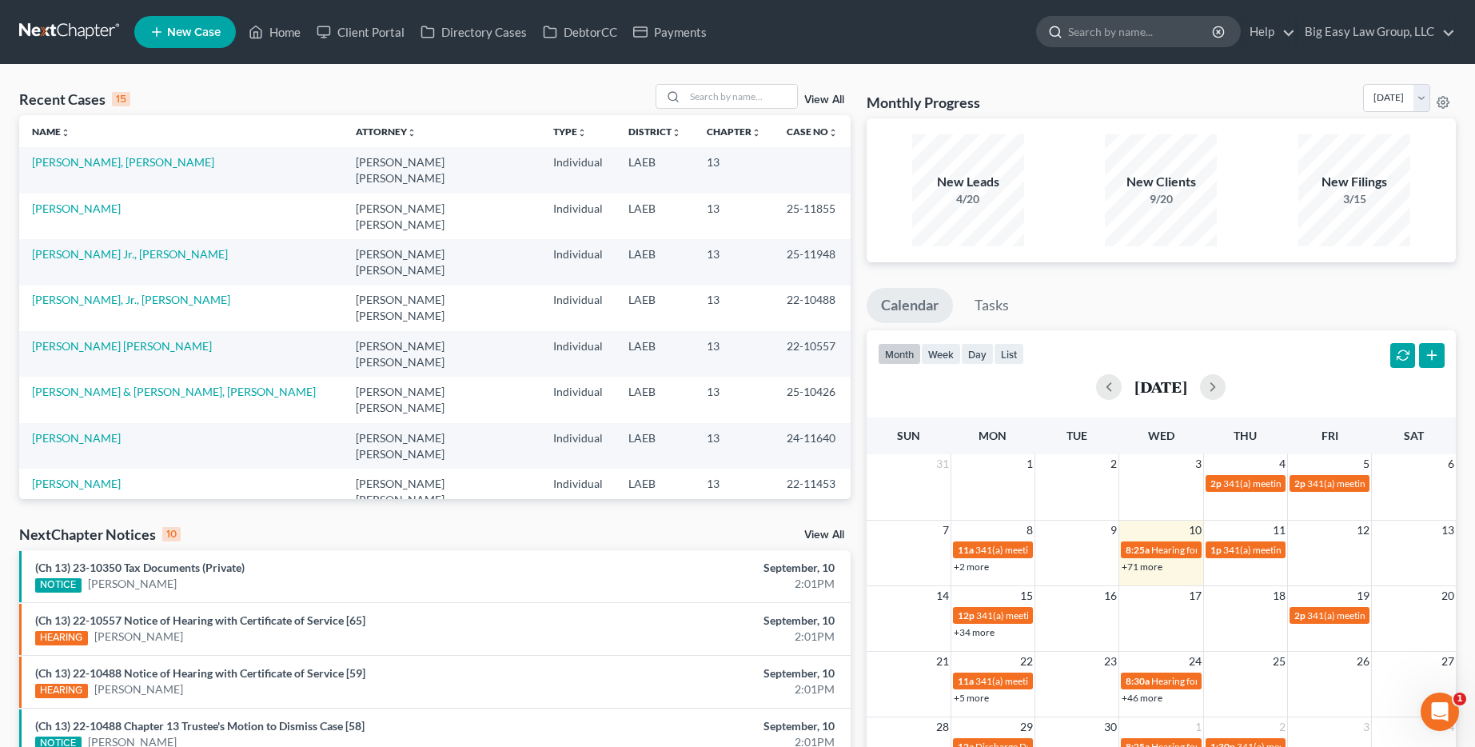
click at [1129, 27] on input "search" at bounding box center [1141, 32] width 146 height 30
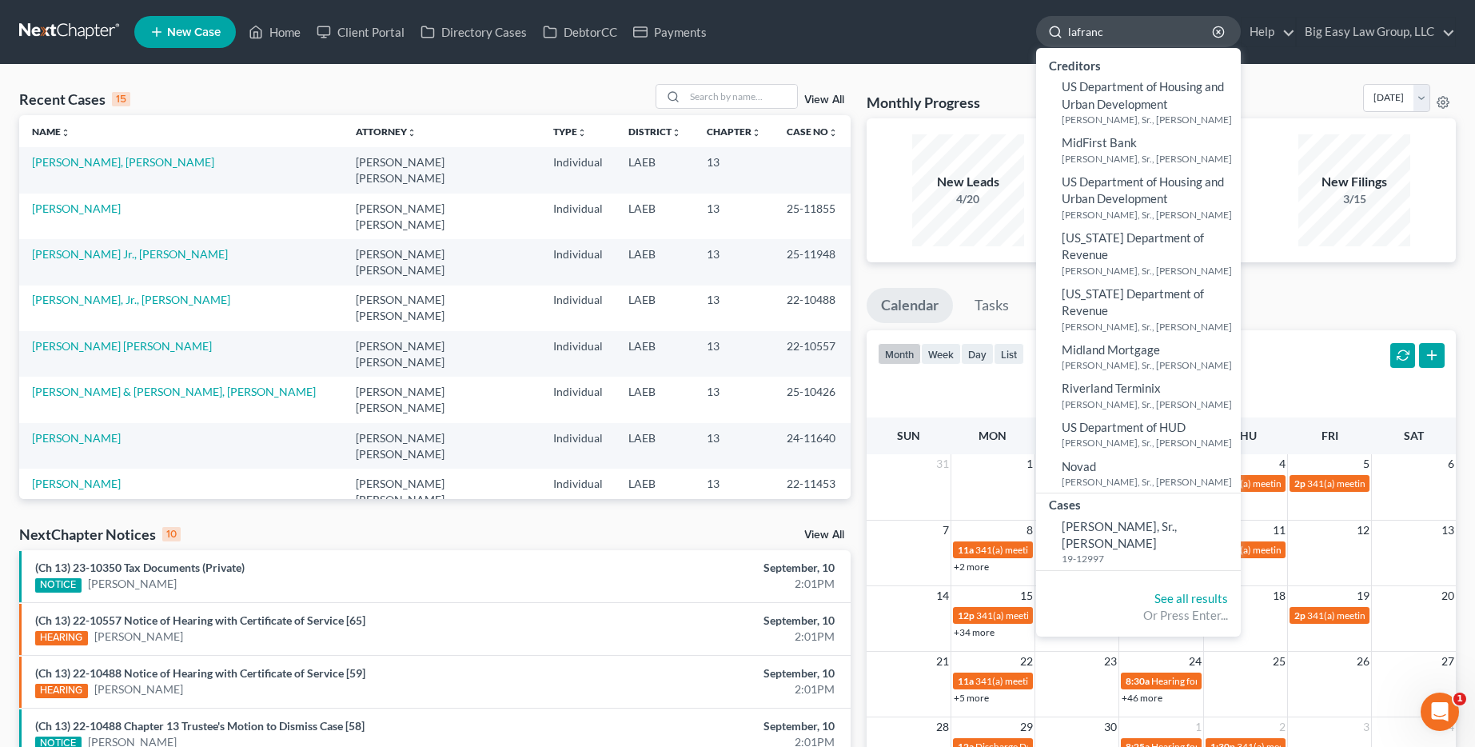
type input "lafrance"
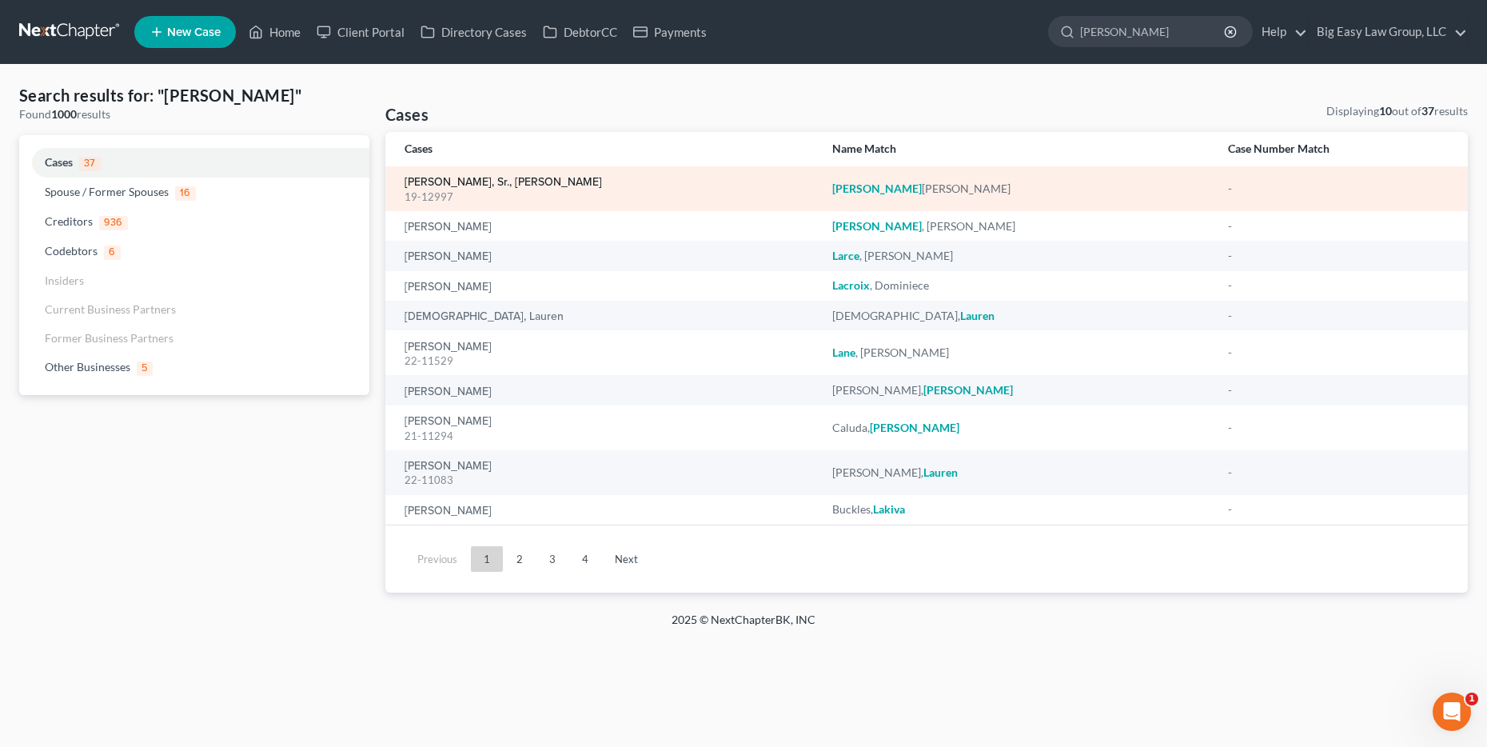
click at [464, 177] on link "[PERSON_NAME], Sr., [PERSON_NAME]" at bounding box center [502, 182] width 197 height 11
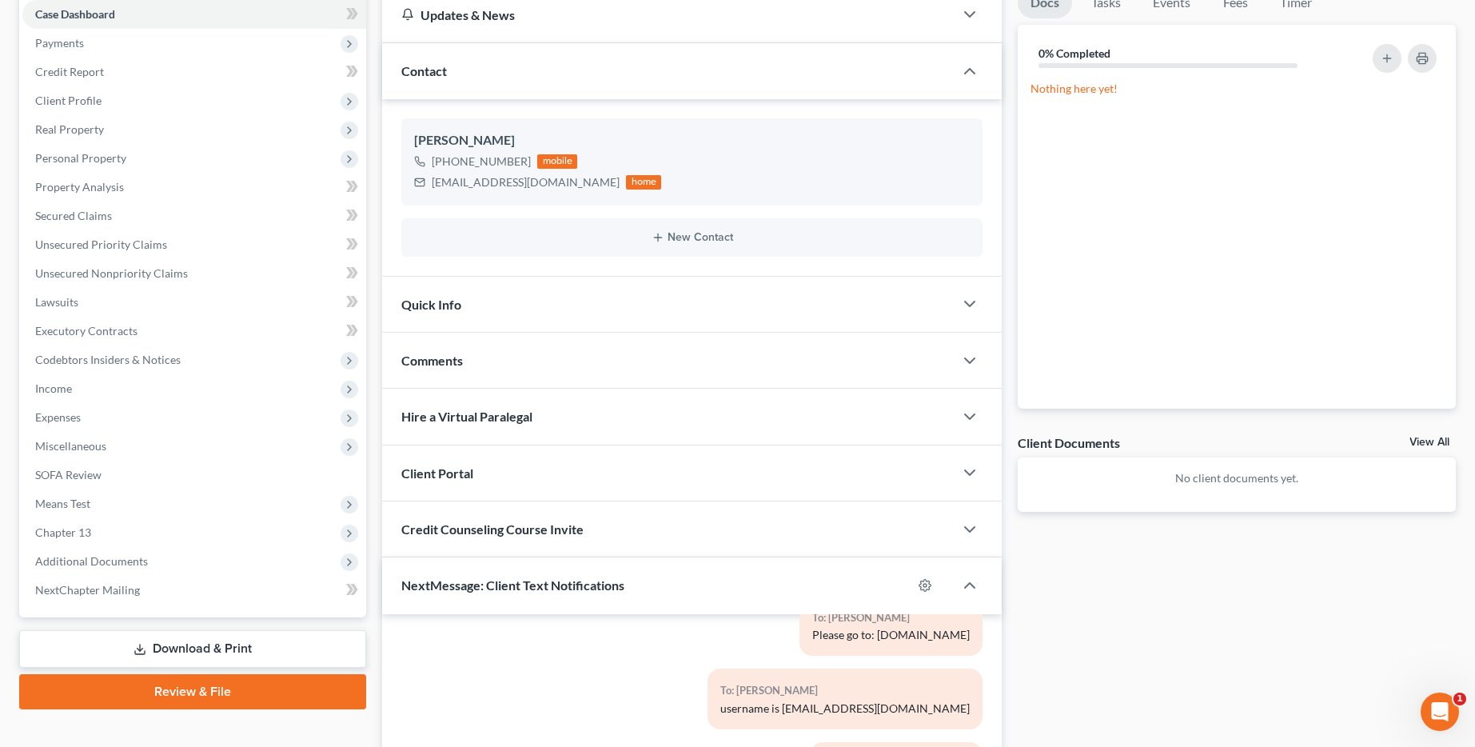
scroll to position [221, 0]
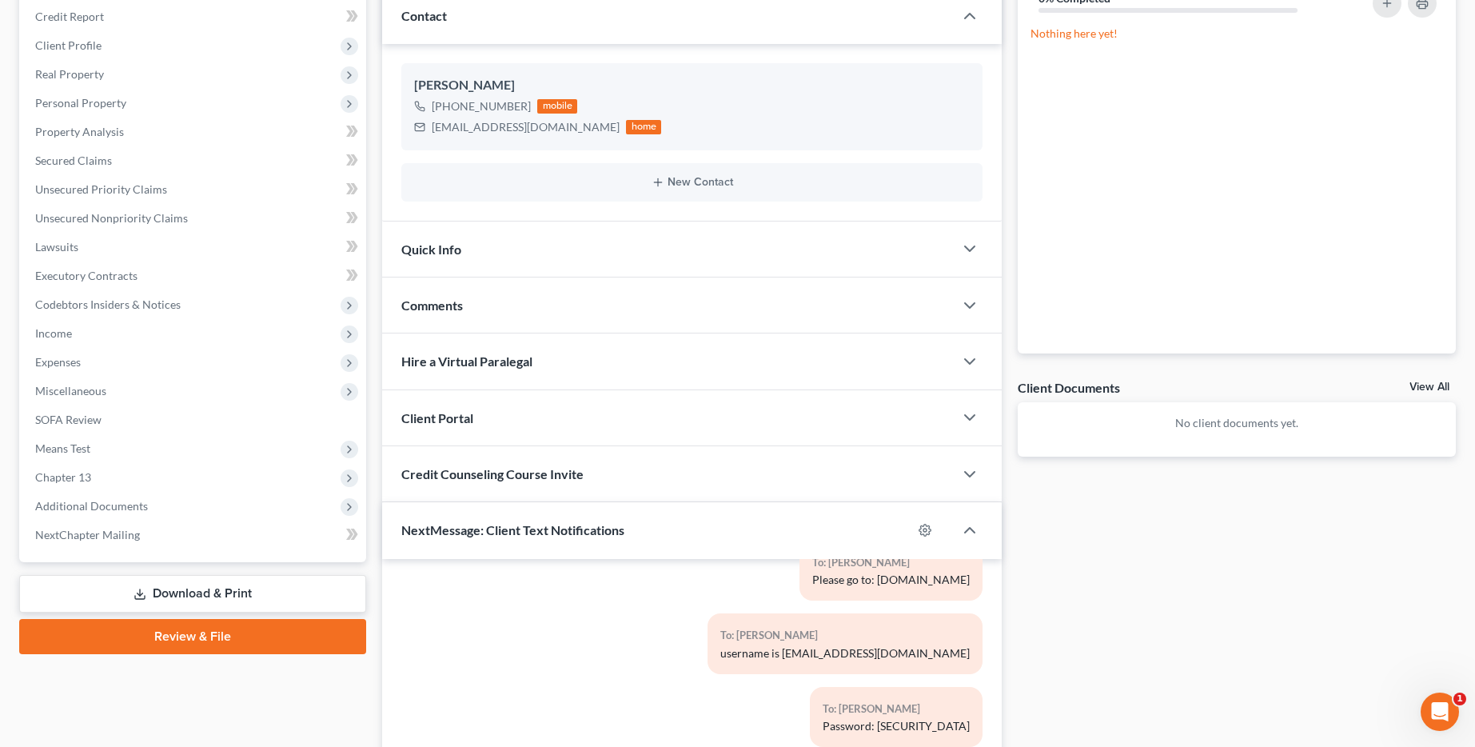
click at [665, 259] on div "Quick Info" at bounding box center [668, 248] width 572 height 55
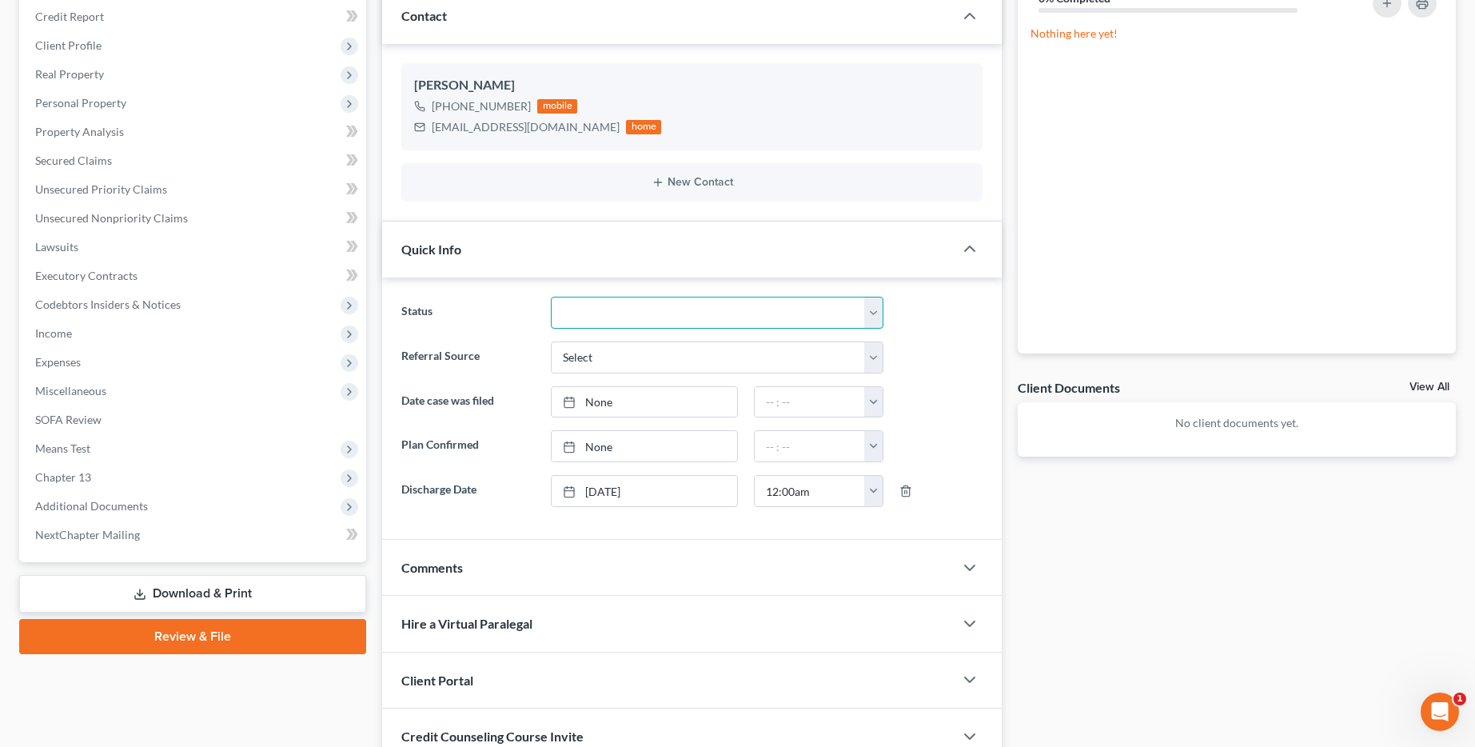
click at [692, 317] on select "aLead - Inactive/Rejected aLead - INTAKE (LAUREN) ***ASAP ATTORNEY REVIEW*** **…" at bounding box center [717, 313] width 333 height 32
select select "29"
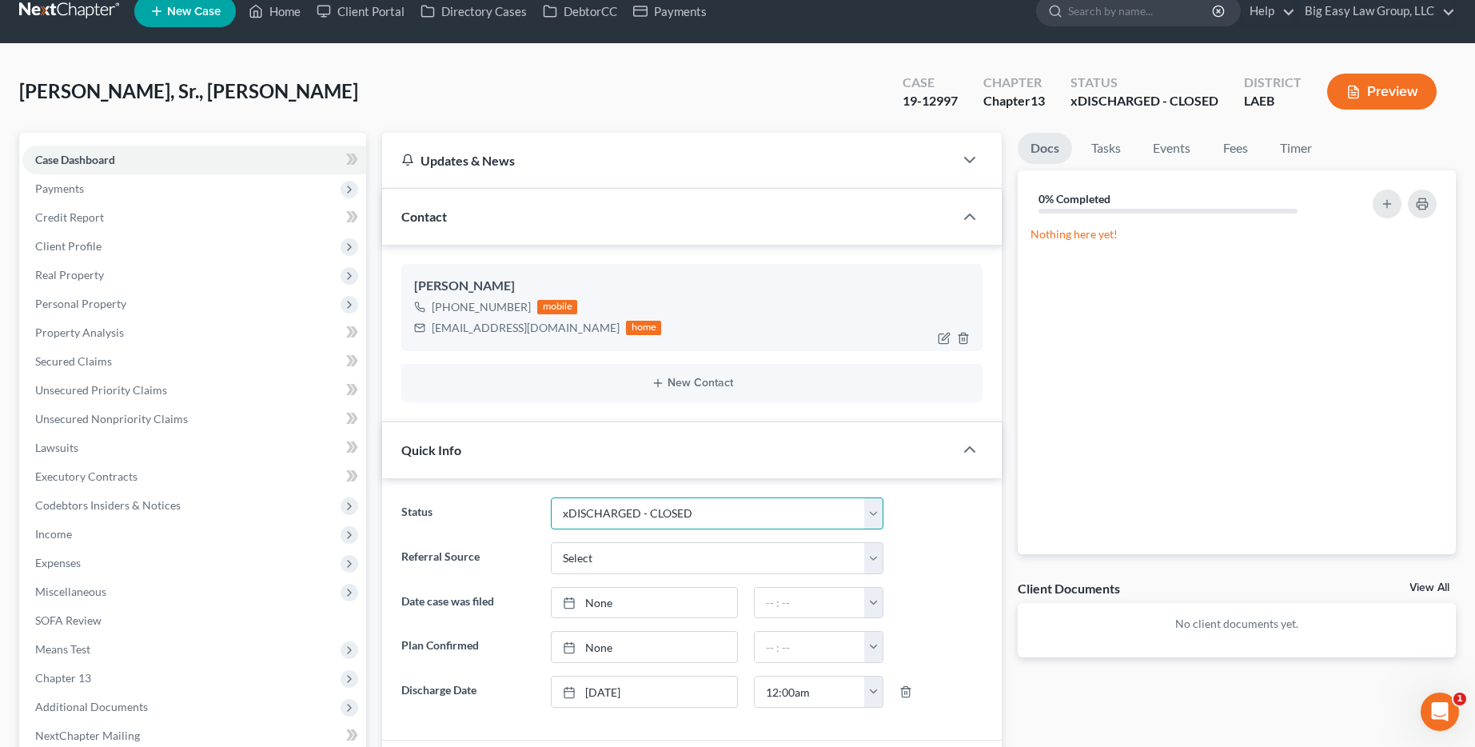
scroll to position [0, 0]
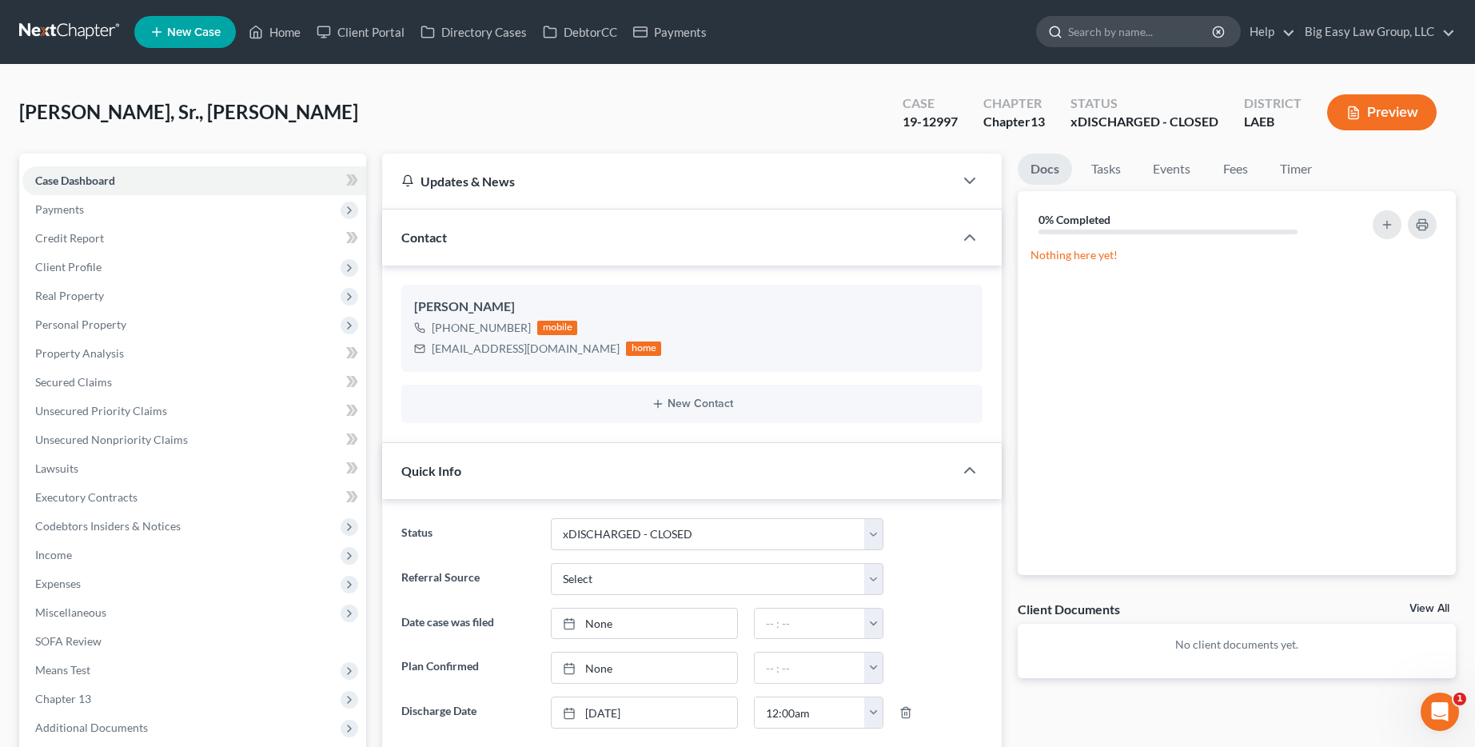
click at [1136, 27] on input "search" at bounding box center [1141, 32] width 146 height 30
type input "wells"
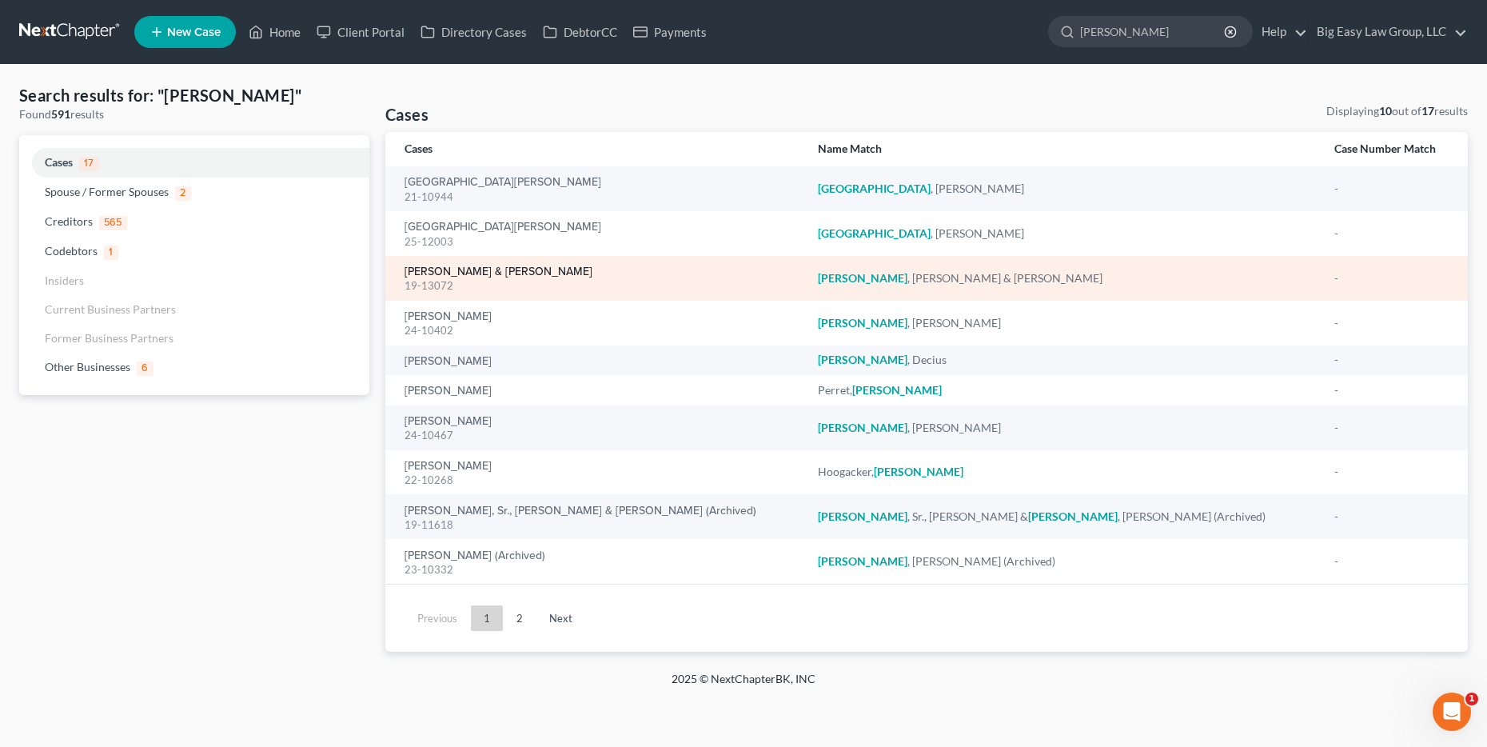
click at [465, 272] on link "Wells, Charles & Terri" at bounding box center [498, 271] width 188 height 11
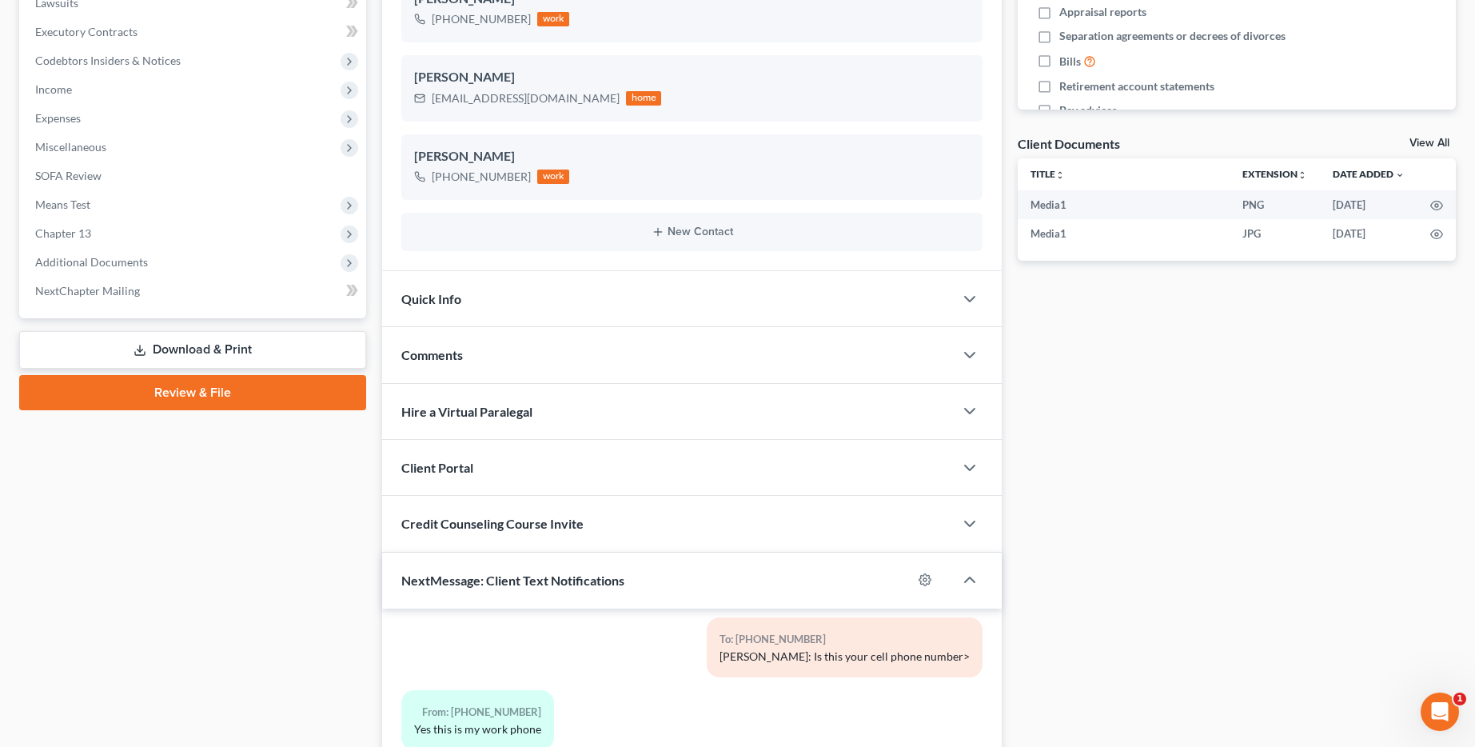
scroll to position [541, 0]
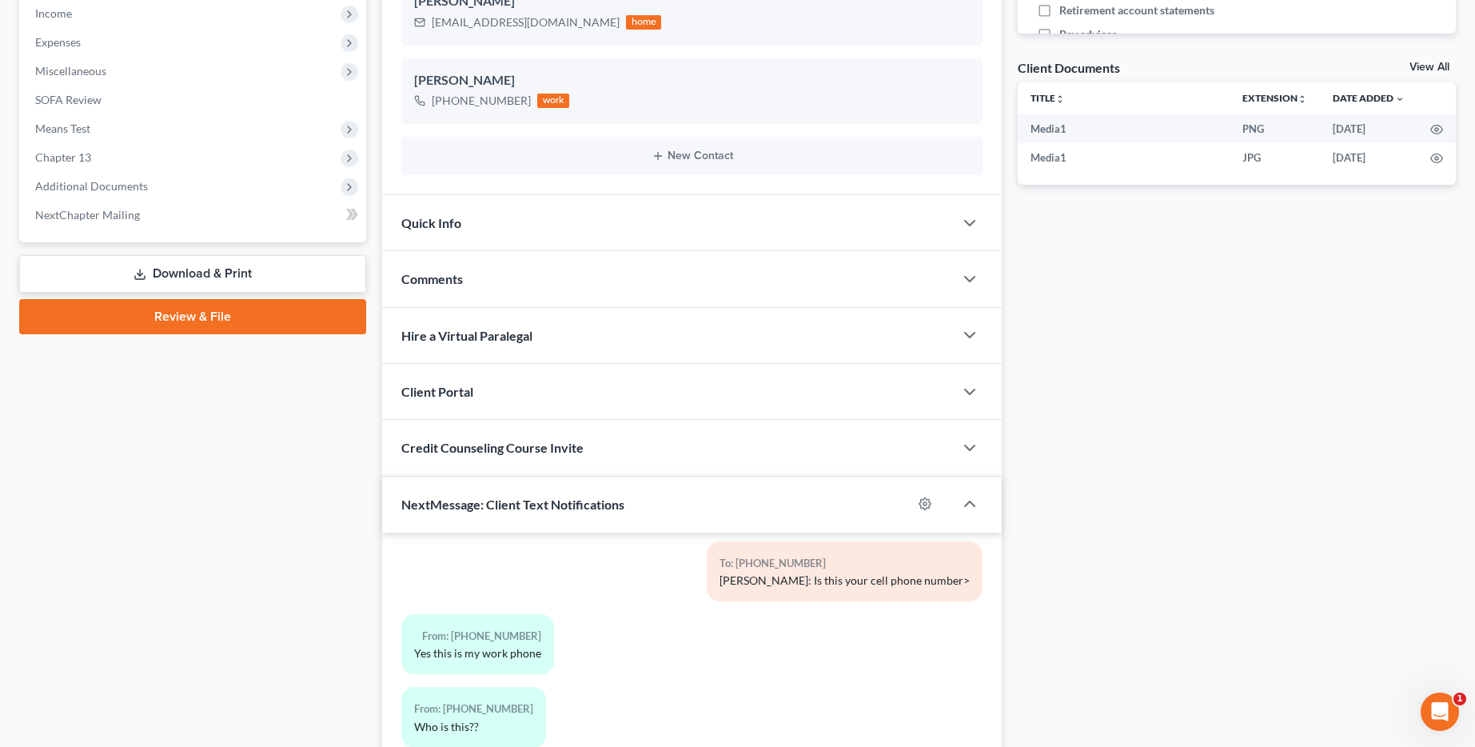
click at [569, 320] on div "Hire a Virtual Paralegal" at bounding box center [668, 335] width 572 height 55
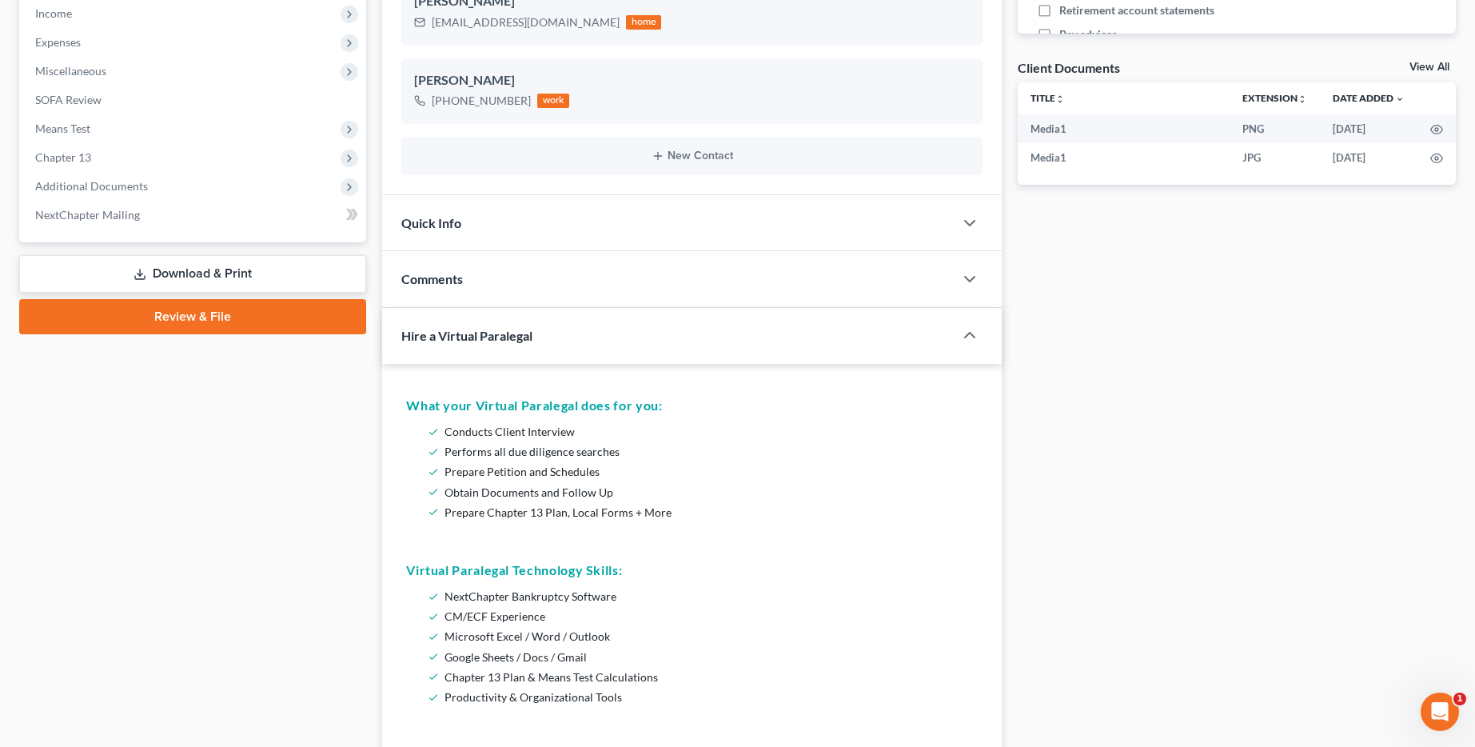
click at [569, 320] on div "Hire a Virtual Paralegal" at bounding box center [656, 335] width 549 height 55
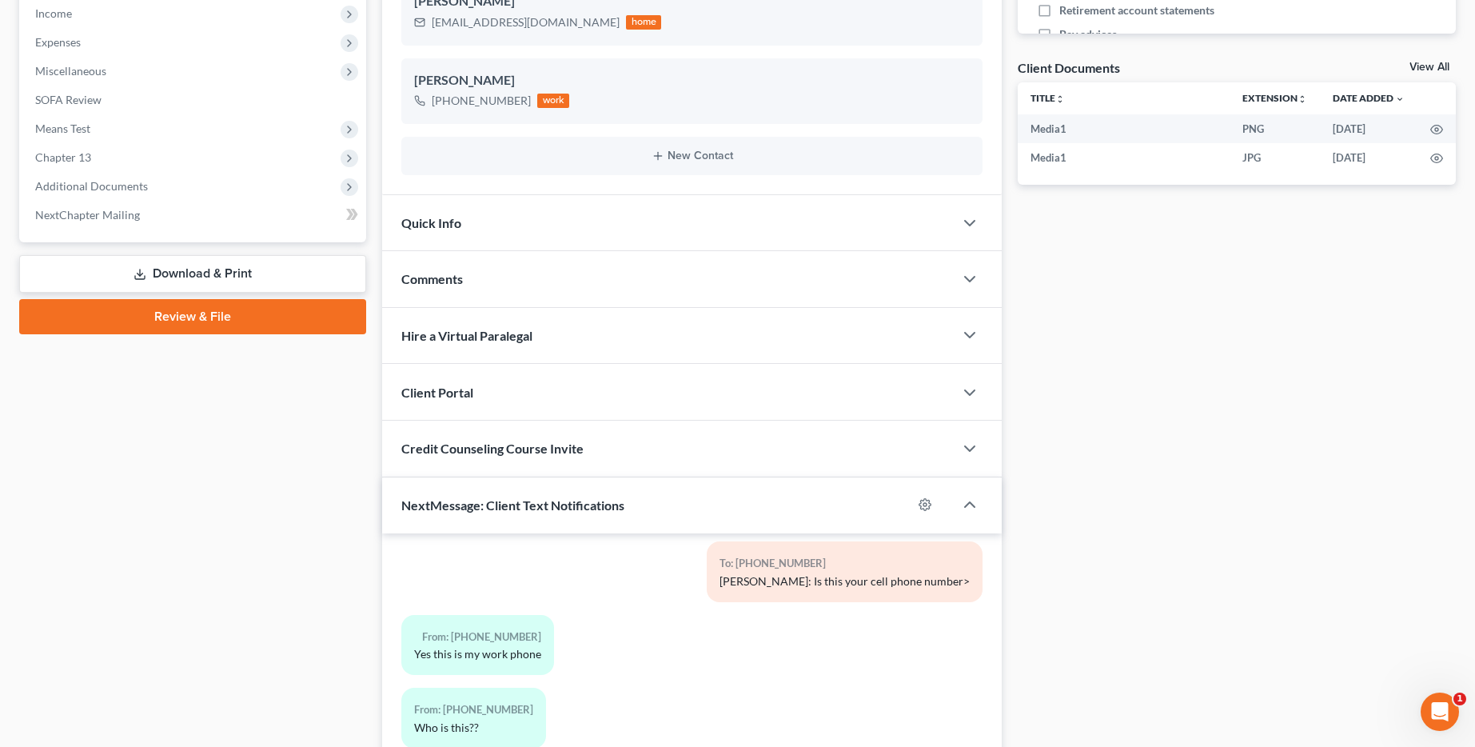
click at [577, 277] on div "Comments" at bounding box center [668, 278] width 572 height 55
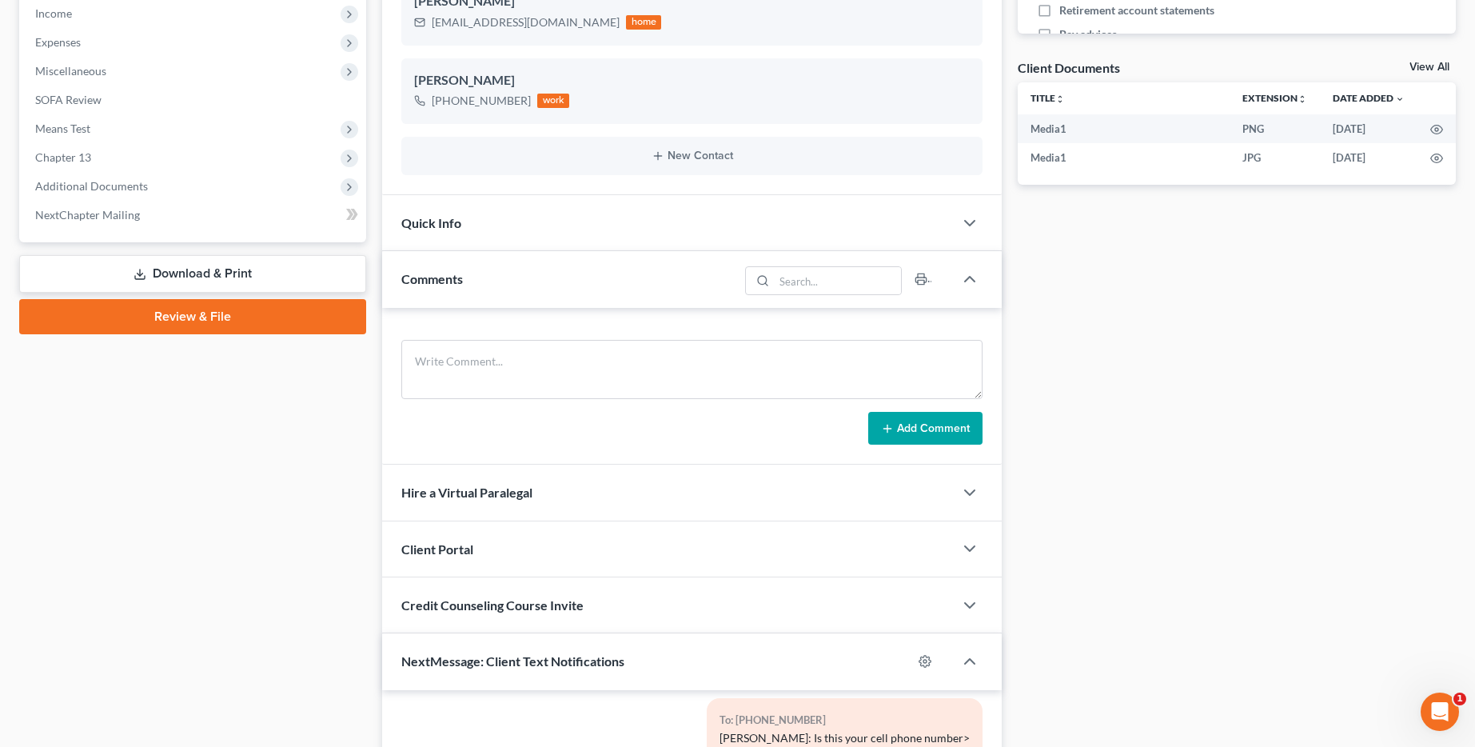
click at [581, 251] on div "Comments" at bounding box center [560, 278] width 356 height 55
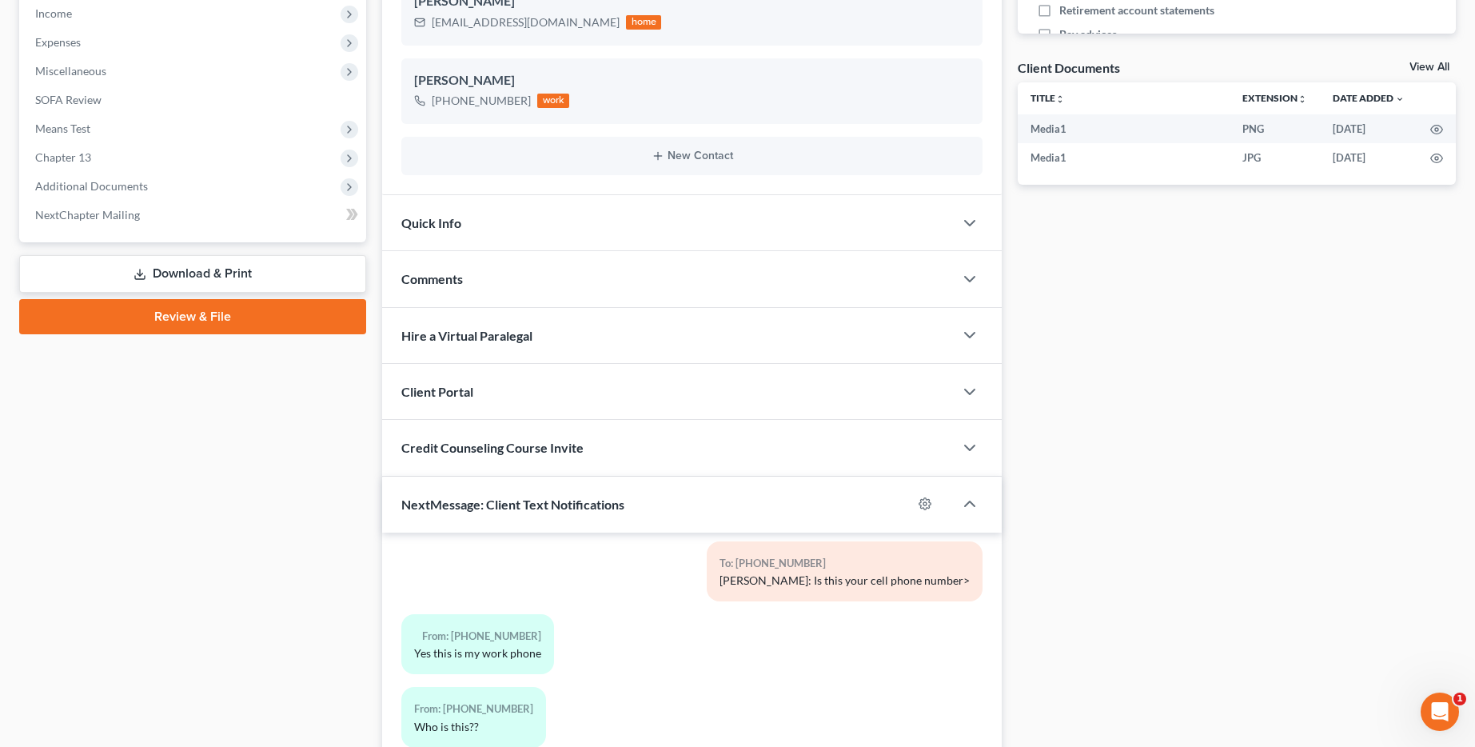
click at [584, 215] on div "Quick Info" at bounding box center [668, 222] width 572 height 55
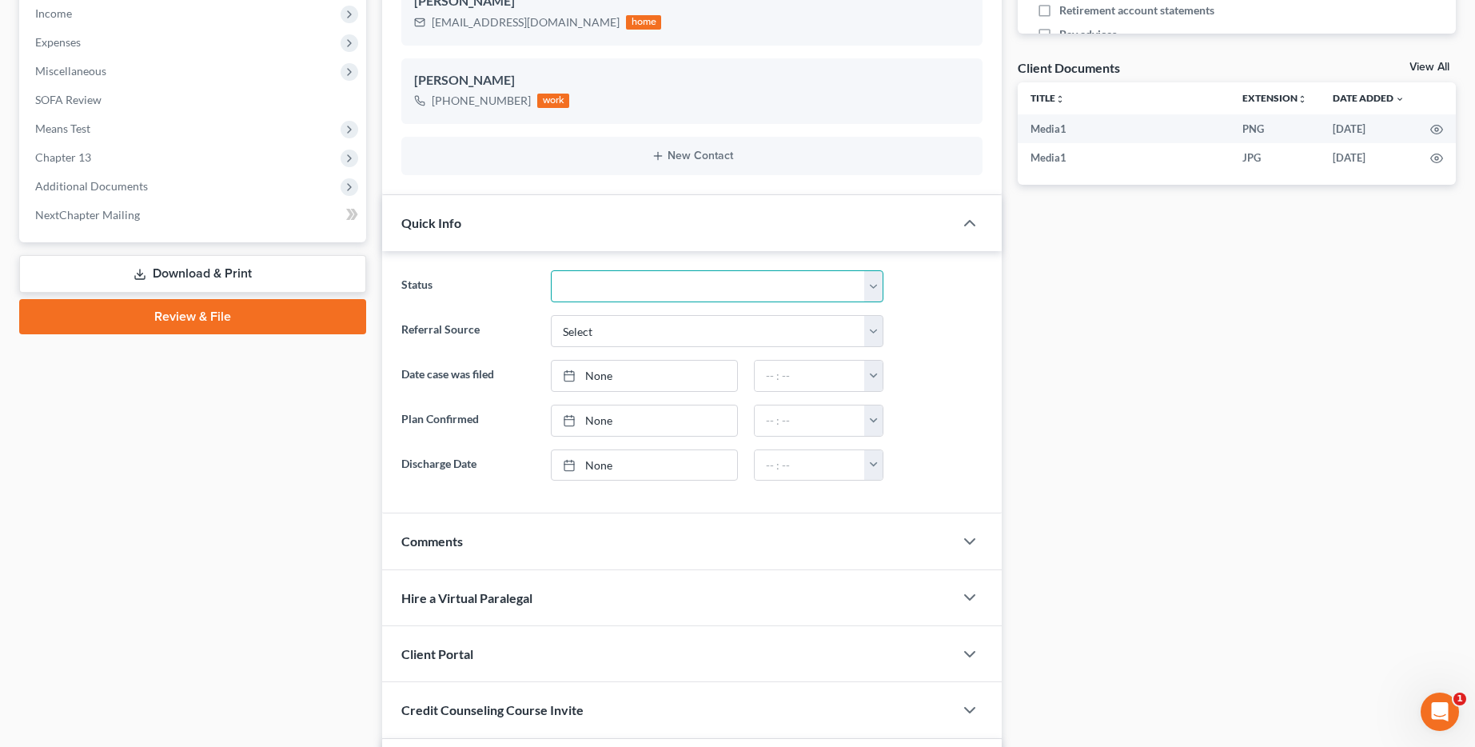
click at [590, 284] on select "aLead - Inactive/Rejected aLead - INTAKE (LAUREN) ***ASAP ATTORNEY REVIEW*** **…" at bounding box center [717, 286] width 333 height 32
click at [651, 265] on div "Status aLead - Inactive/Rejected aLead - INTAKE (LAUREN) ***ASAP ATTORNEY REVIE…" at bounding box center [691, 382] width 619 height 262
click at [642, 293] on select "aLead - Inactive/Rejected aLead - INTAKE (LAUREN) ***ASAP ATTORNEY REVIEW*** **…" at bounding box center [717, 286] width 333 height 32
select select "29"
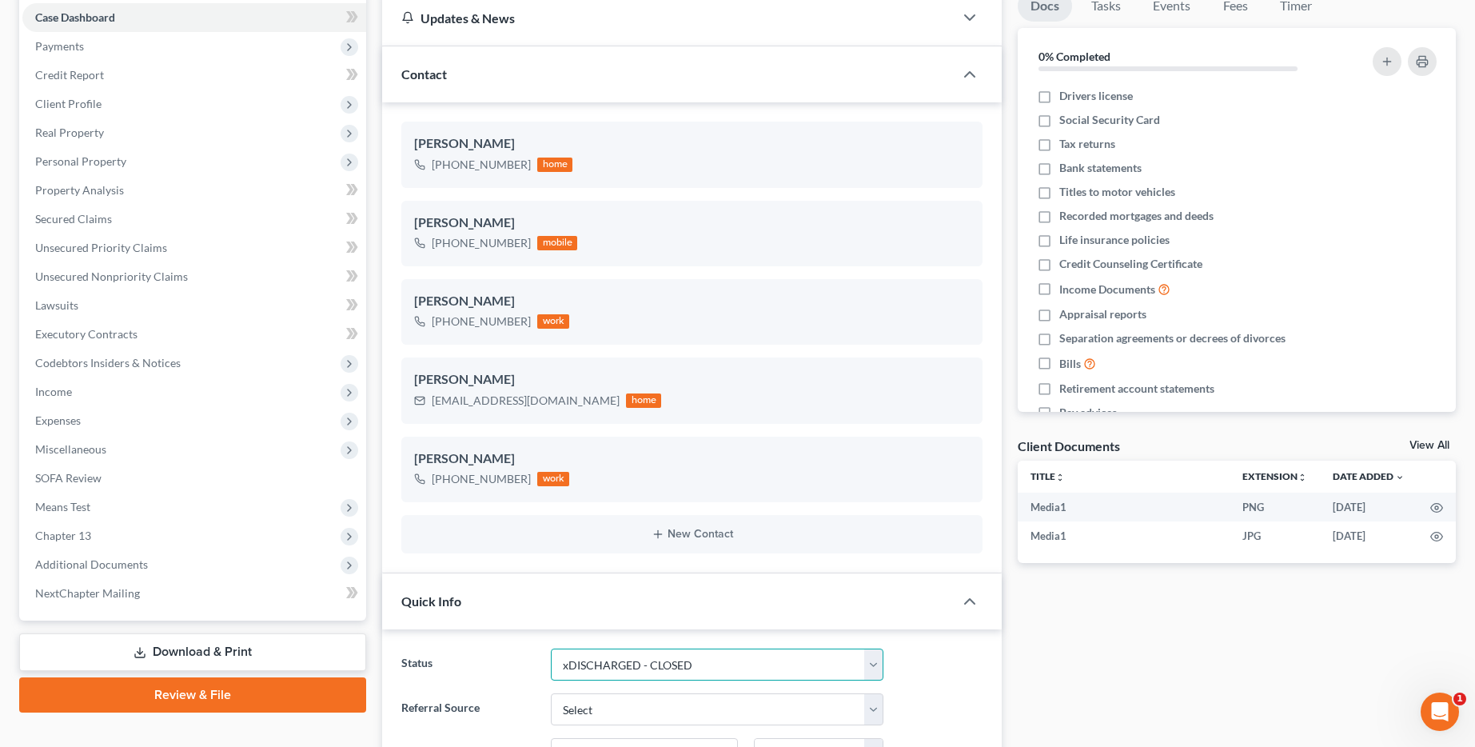
scroll to position [0, 0]
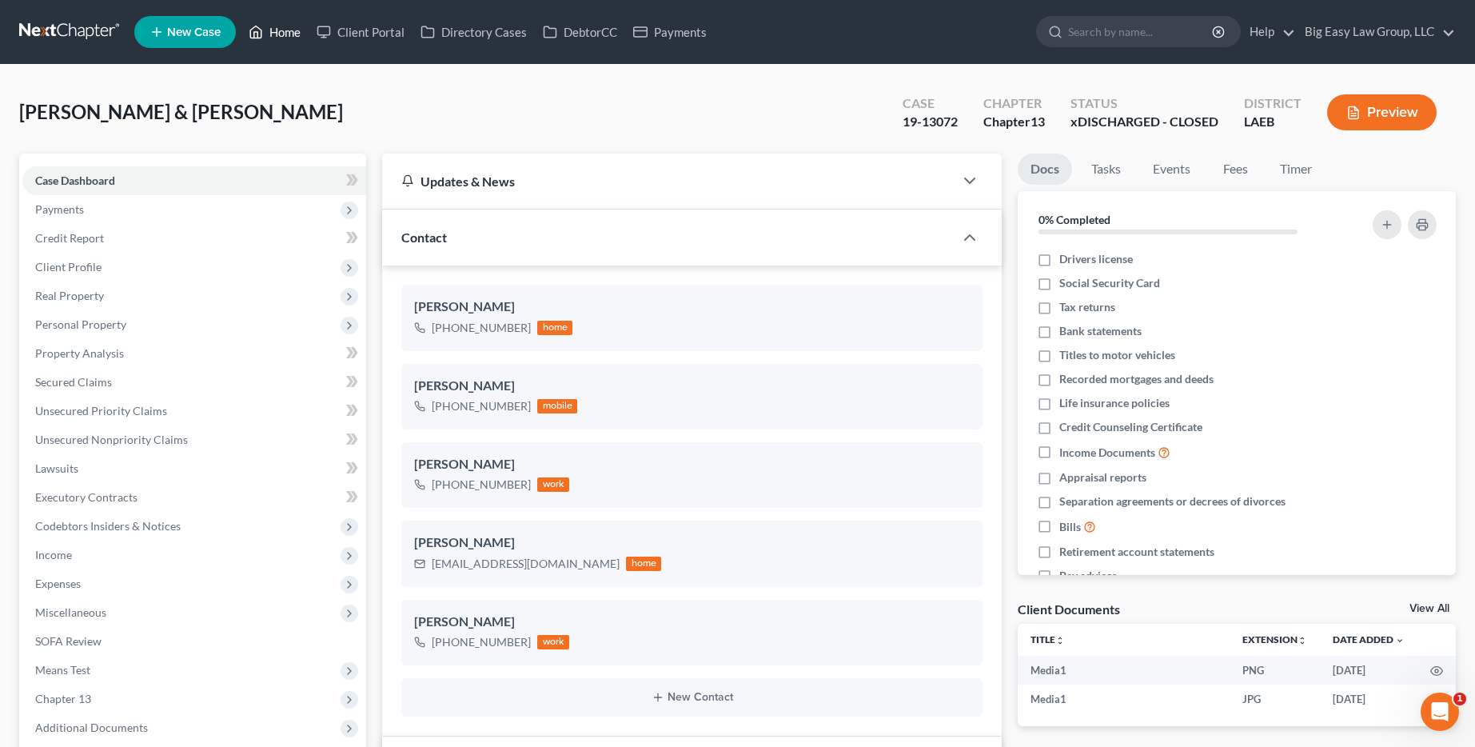
click at [255, 30] on icon at bounding box center [256, 31] width 14 height 19
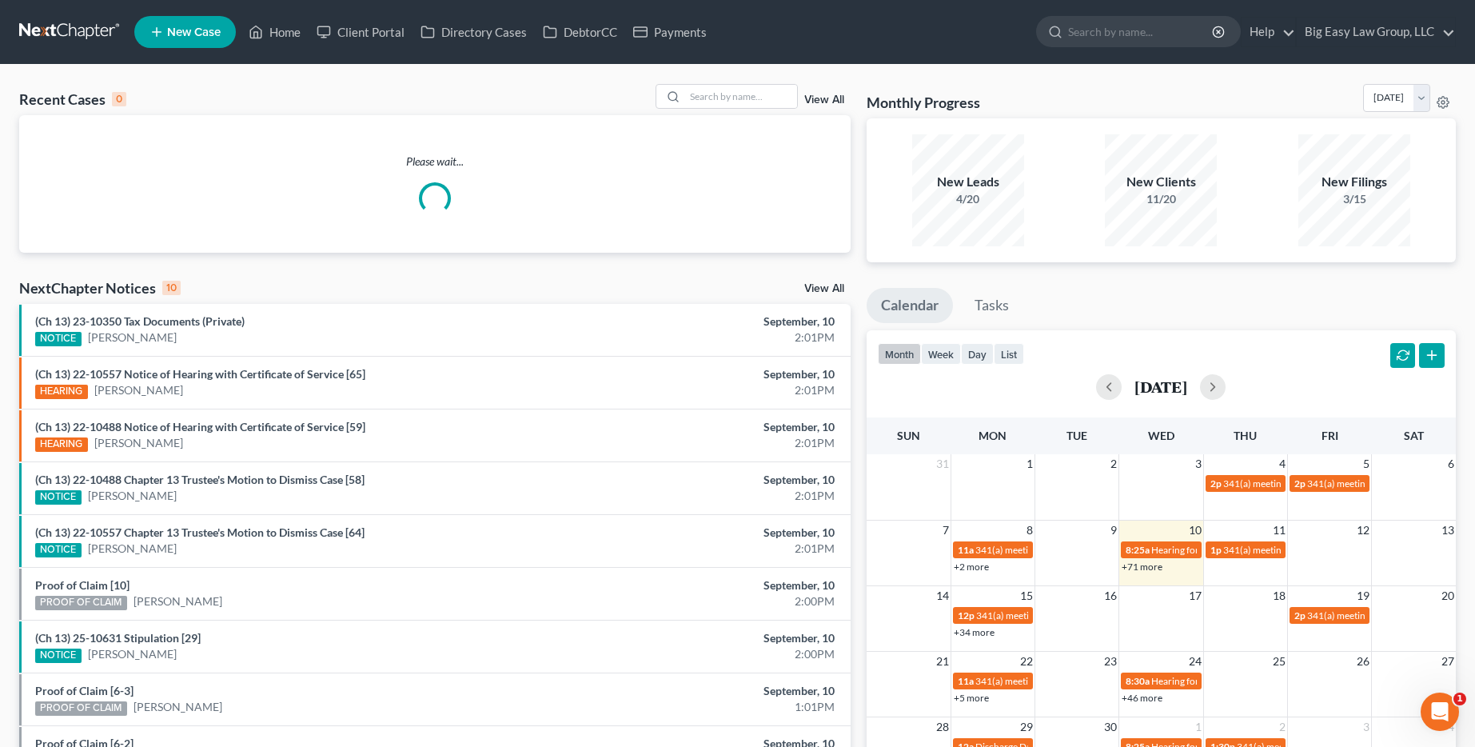
click at [820, 101] on link "View All" at bounding box center [824, 99] width 40 height 11
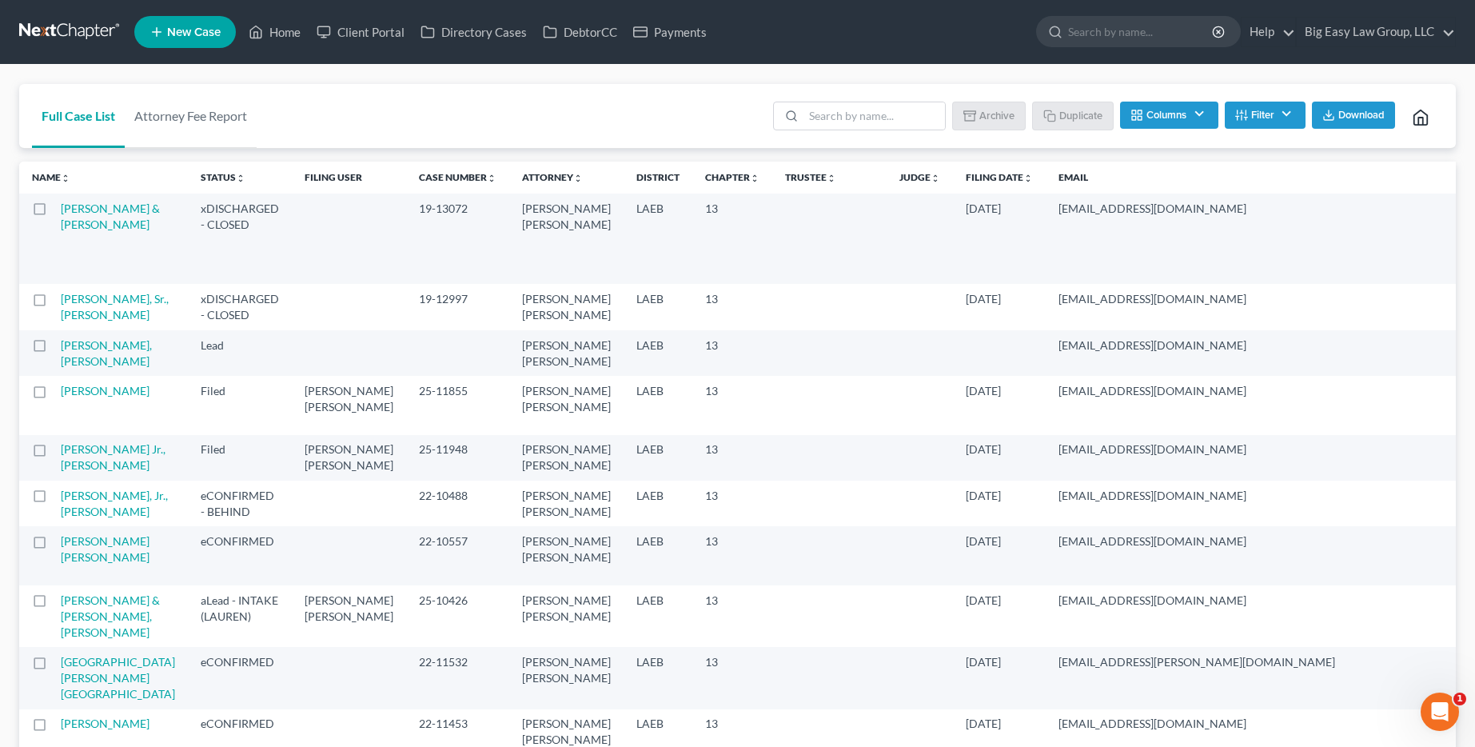
click at [54, 213] on label at bounding box center [54, 213] width 0 height 0
click at [61, 211] on input "checkbox" at bounding box center [66, 206] width 10 height 10
checkbox input "true"
click at [54, 303] on label at bounding box center [54, 303] width 0 height 0
click at [61, 301] on input "checkbox" at bounding box center [66, 296] width 10 height 10
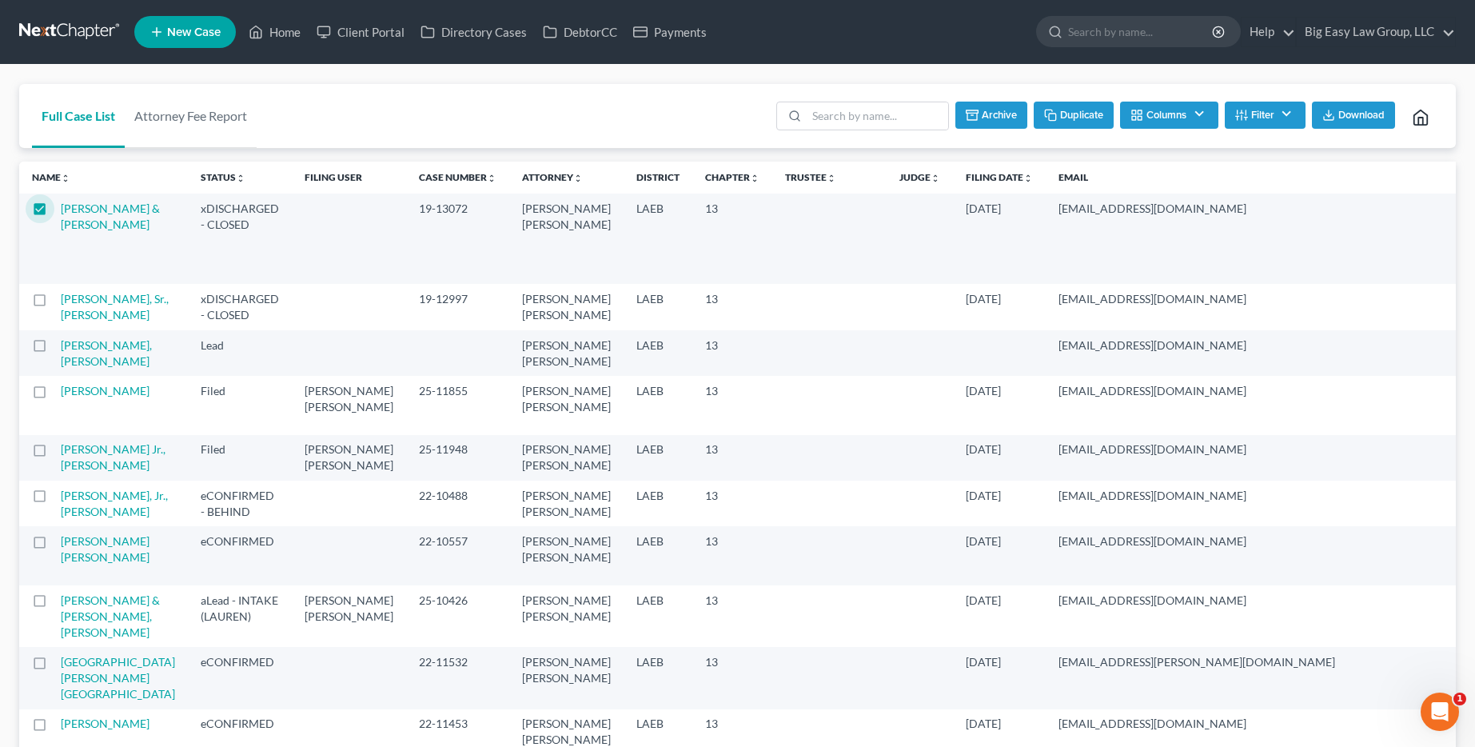
checkbox input "true"
click at [981, 113] on button "Archive" at bounding box center [990, 115] width 72 height 27
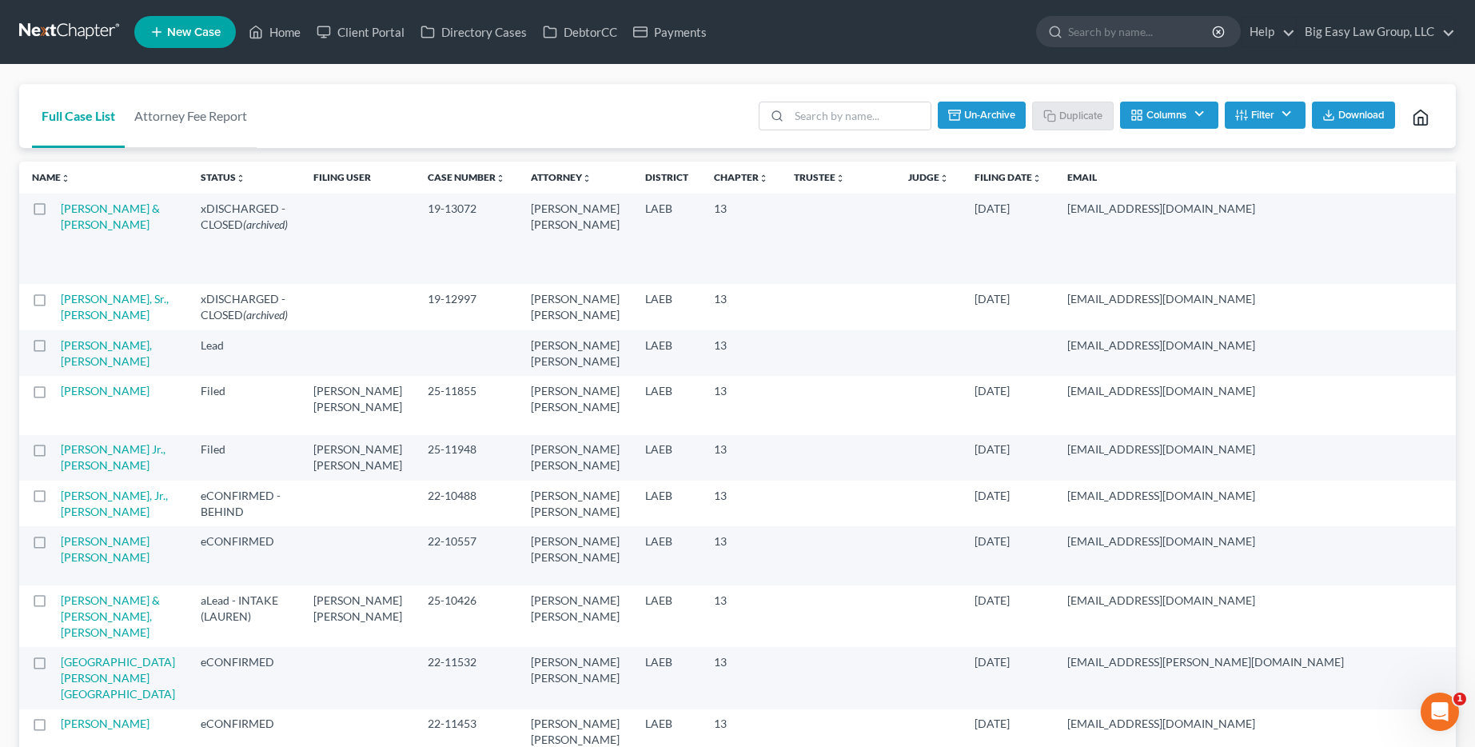
checkbox input "false"
click at [277, 34] on link "Home" at bounding box center [275, 32] width 68 height 29
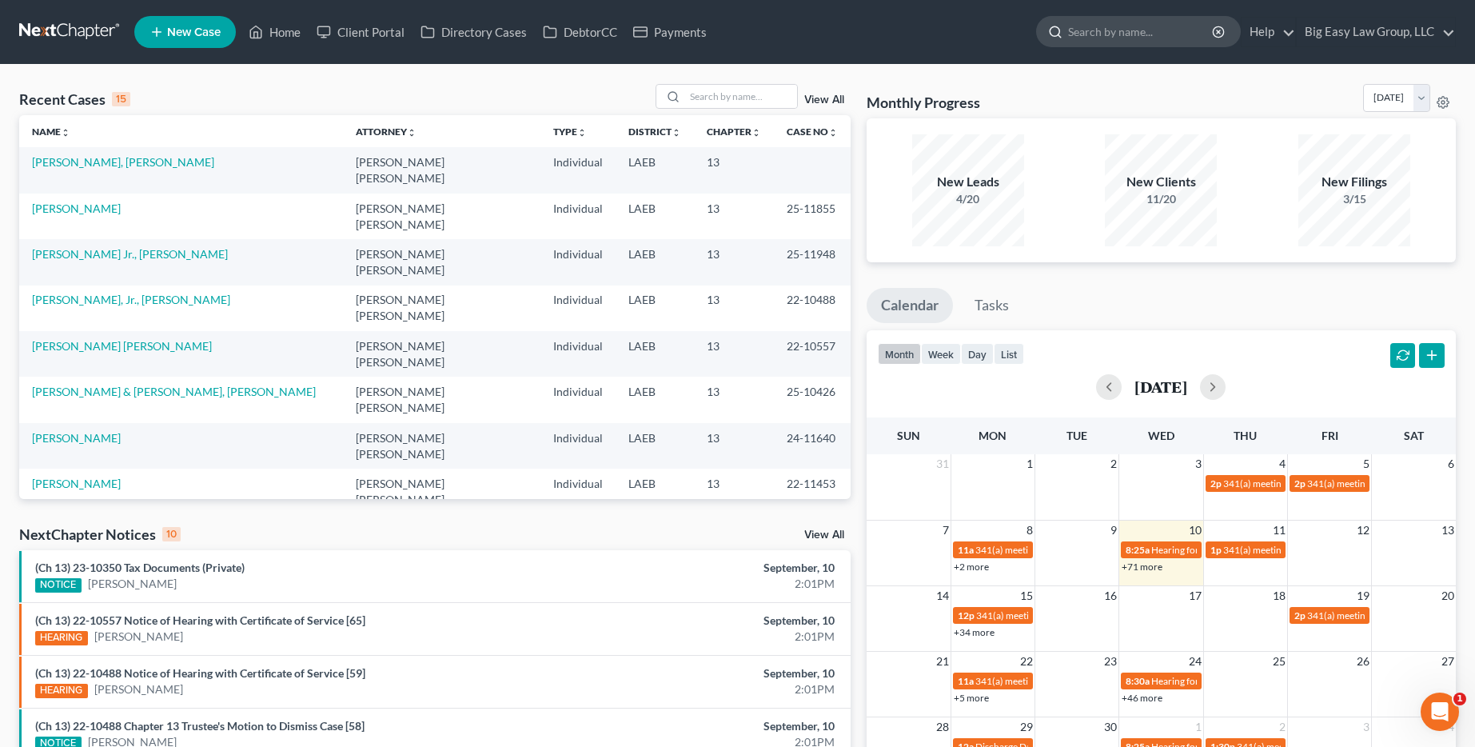
click at [1073, 34] on input "search" at bounding box center [1141, 32] width 146 height 30
type input "g"
type input "hibbs"
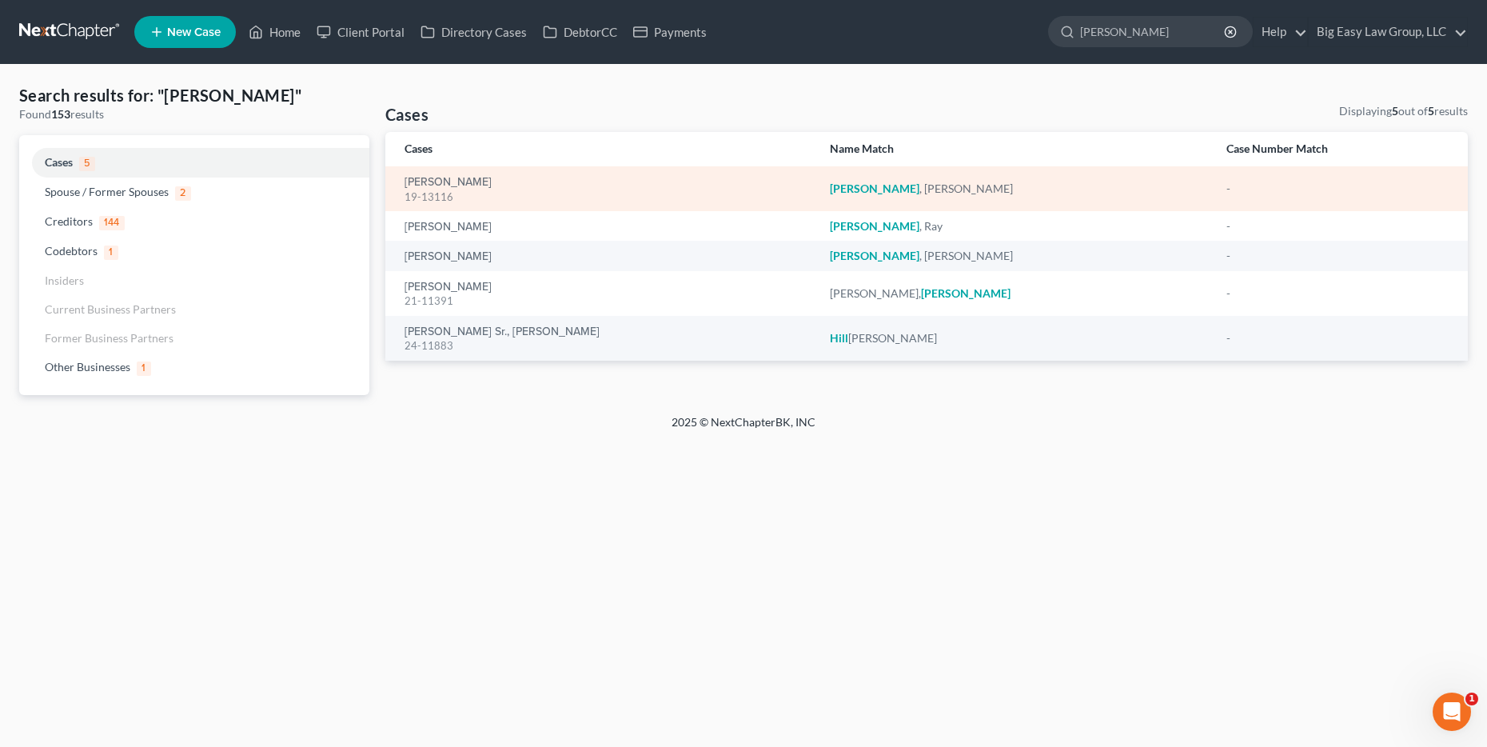
click at [444, 171] on td "Hibbs, Diane 19-13116" at bounding box center [601, 188] width 432 height 45
click at [453, 180] on link "Hibbs, Diane" at bounding box center [447, 182] width 87 height 11
select select "6"
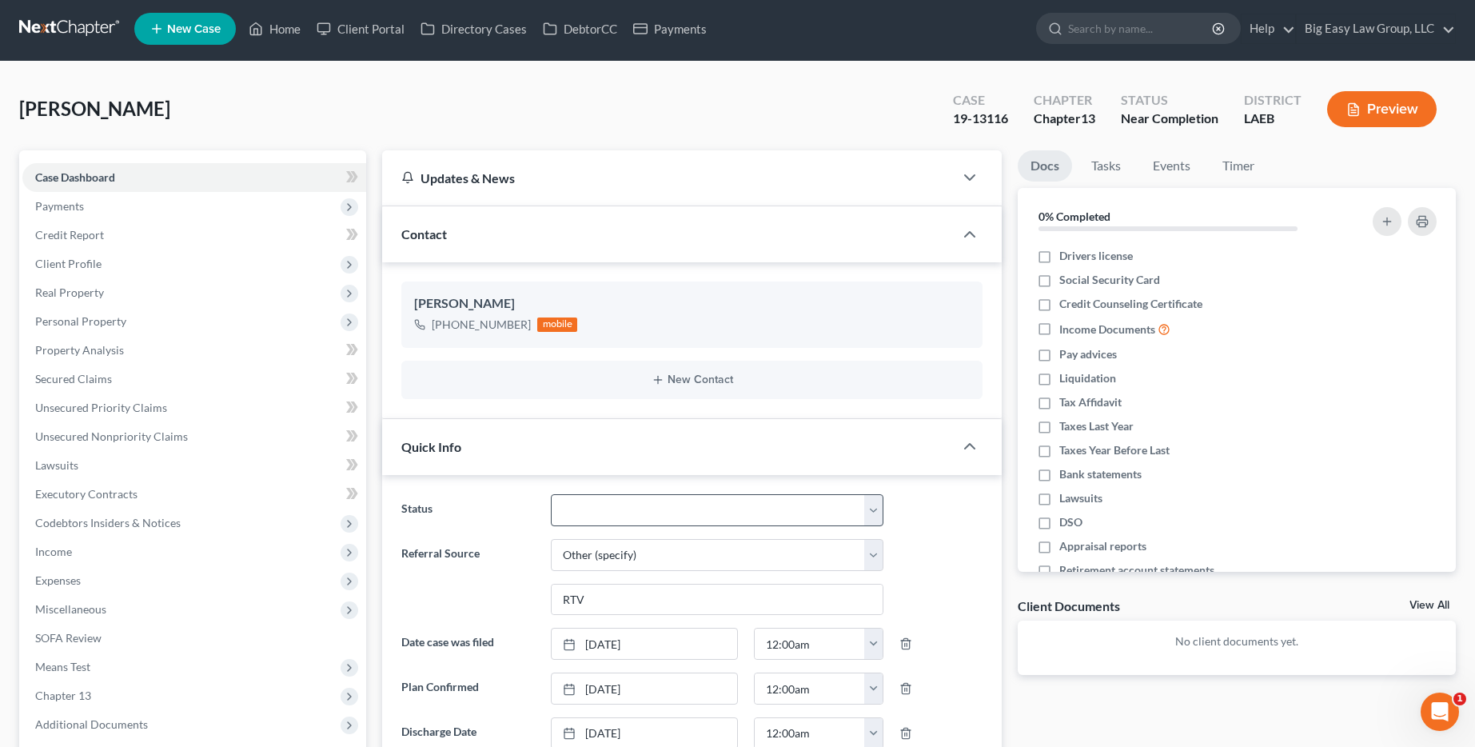
scroll to position [376, 0]
click at [654, 501] on select "aLead - Inactive/Rejected aLead - INTAKE (LAUREN) ***ASAP ATTORNEY REVIEW*** **…" at bounding box center [717, 510] width 333 height 32
select select "29"
click at [1091, 27] on input "search" at bounding box center [1141, 29] width 146 height 30
type input "smith"
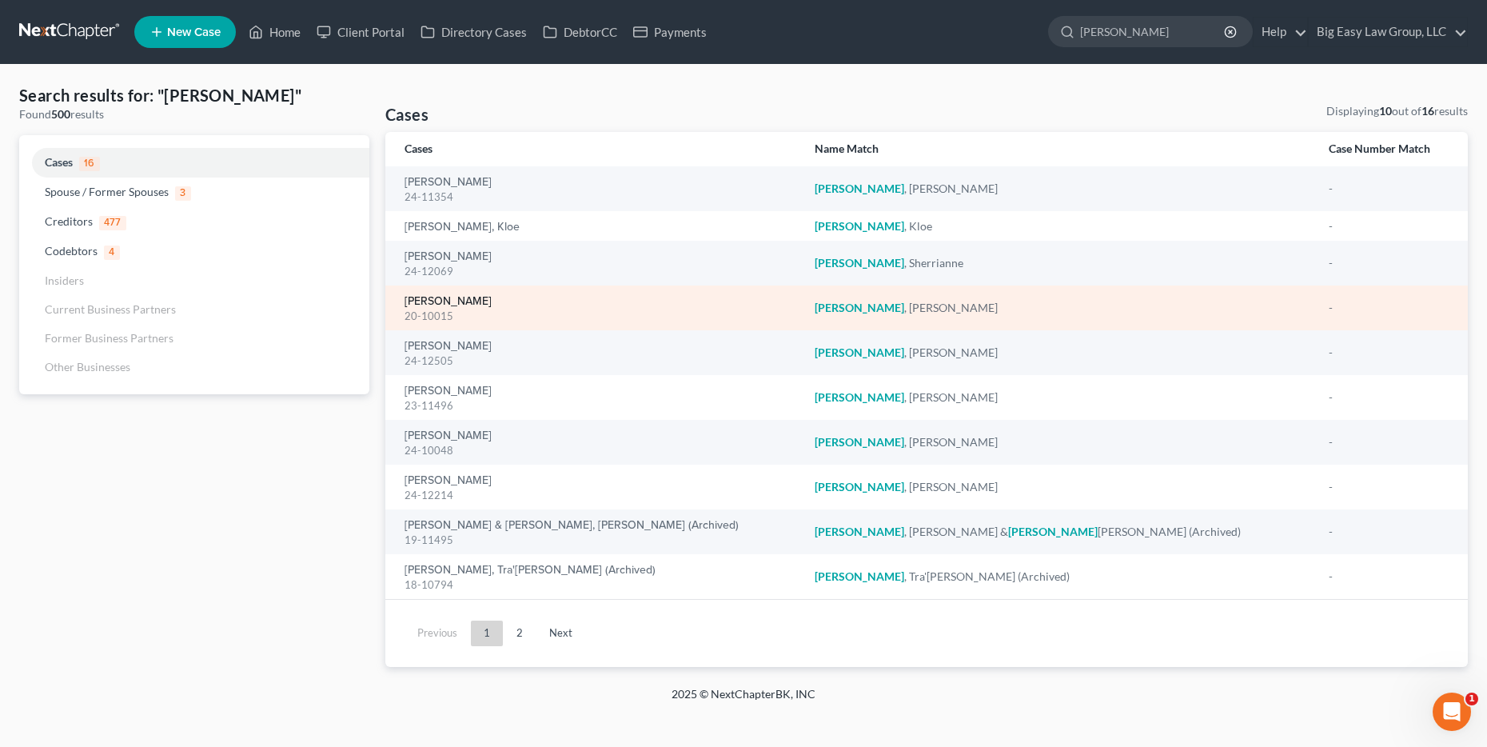
click at [436, 303] on link "Smith, Stewart" at bounding box center [447, 301] width 87 height 11
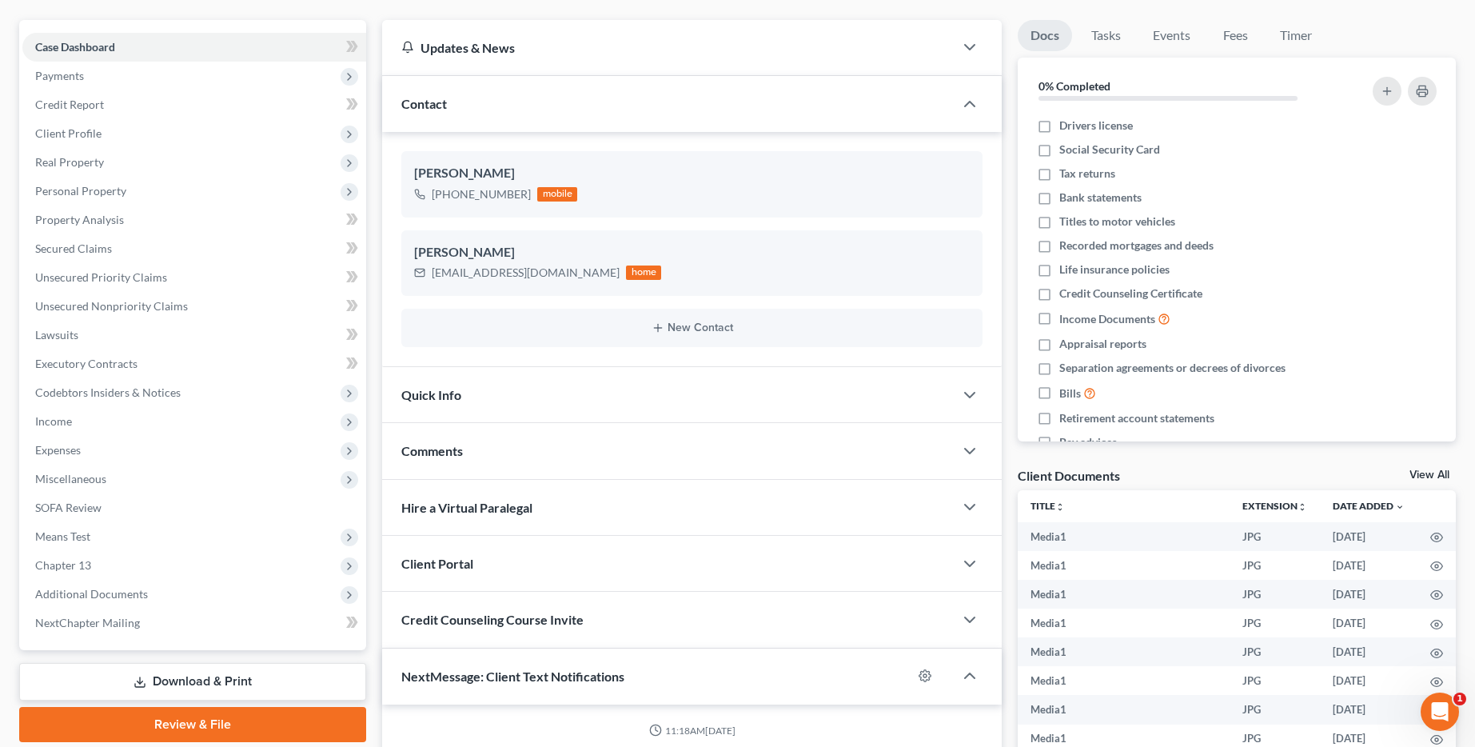
scroll to position [11282, 0]
click at [568, 395] on div "Quick Info" at bounding box center [668, 394] width 572 height 55
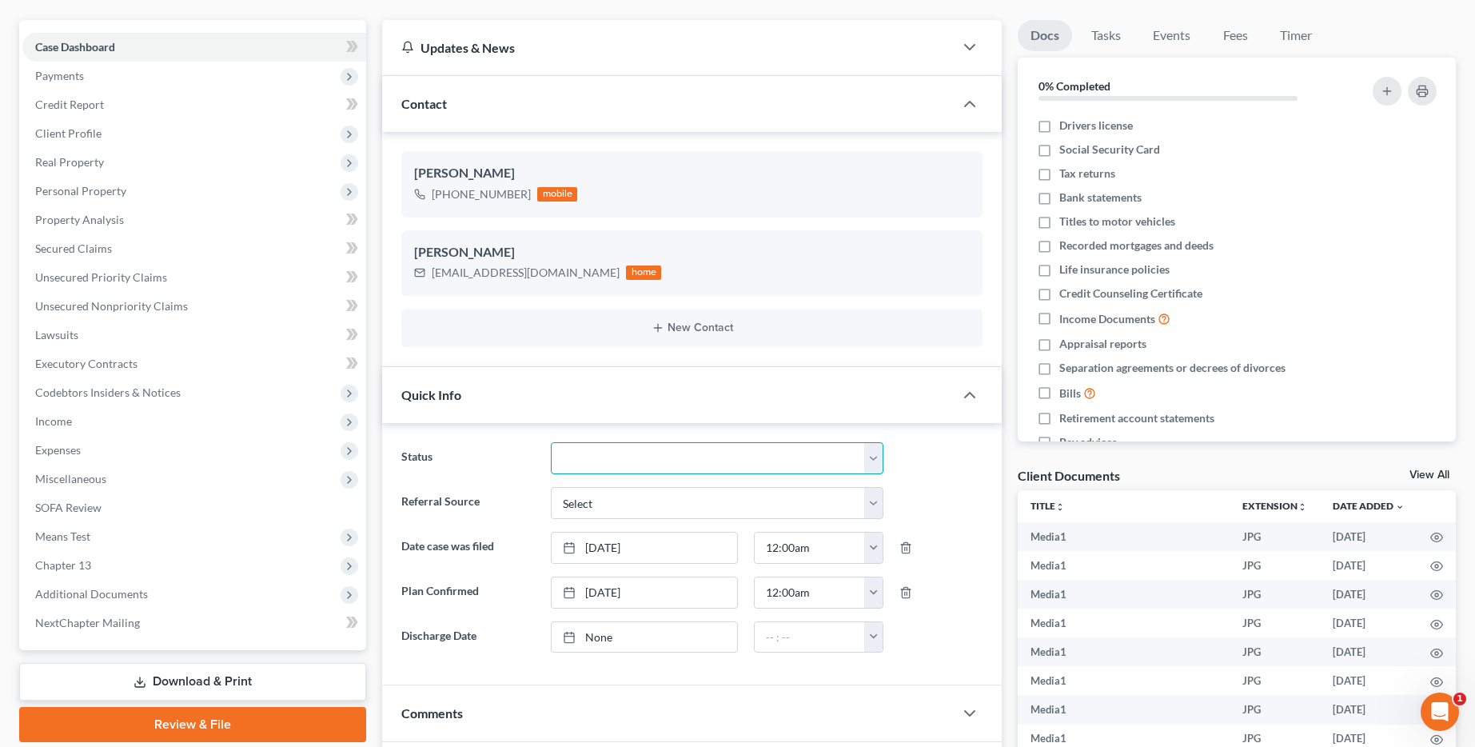
click at [679, 458] on select "aLead - Inactive/Rejected aLead - INTAKE (LAUREN) ***ASAP ATTORNEY REVIEW*** **…" at bounding box center [717, 458] width 333 height 32
select select "29"
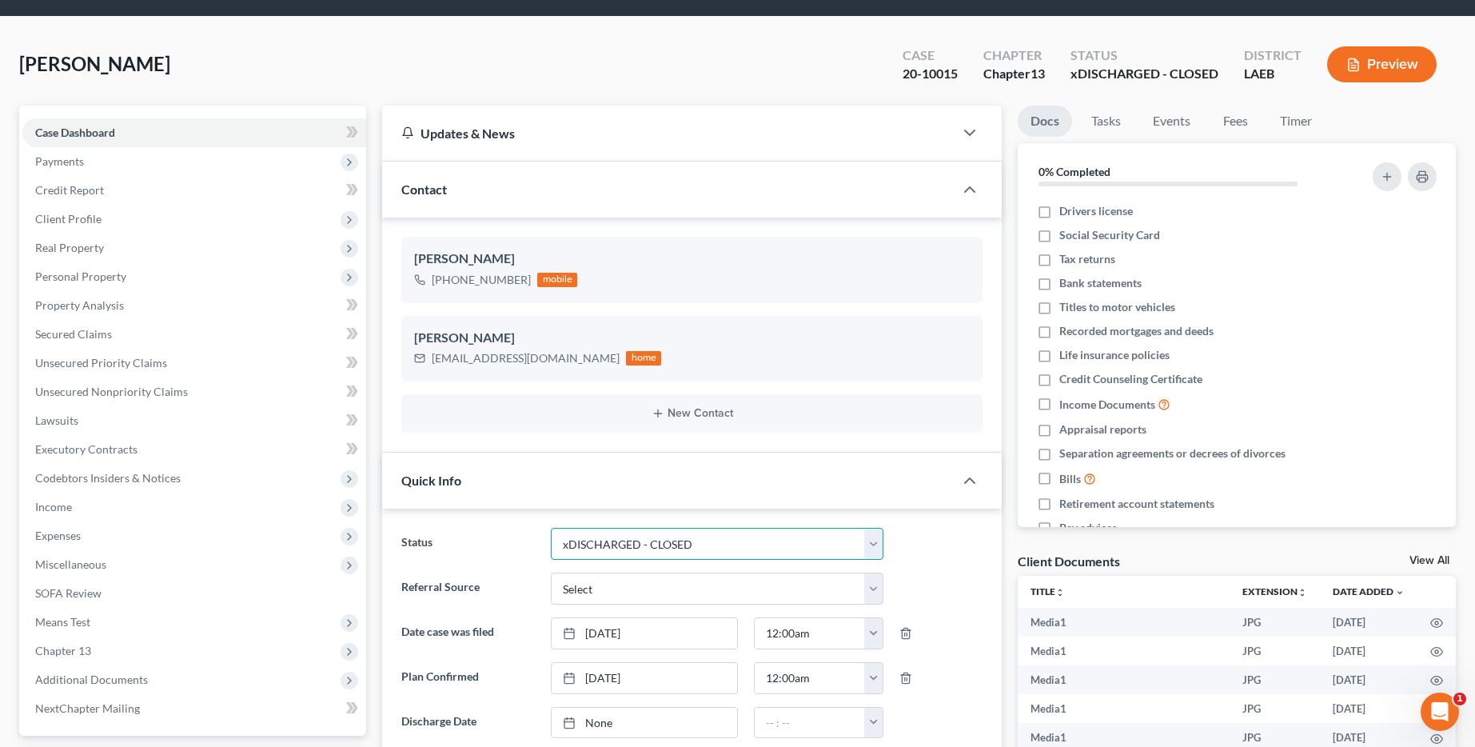
scroll to position [0, 0]
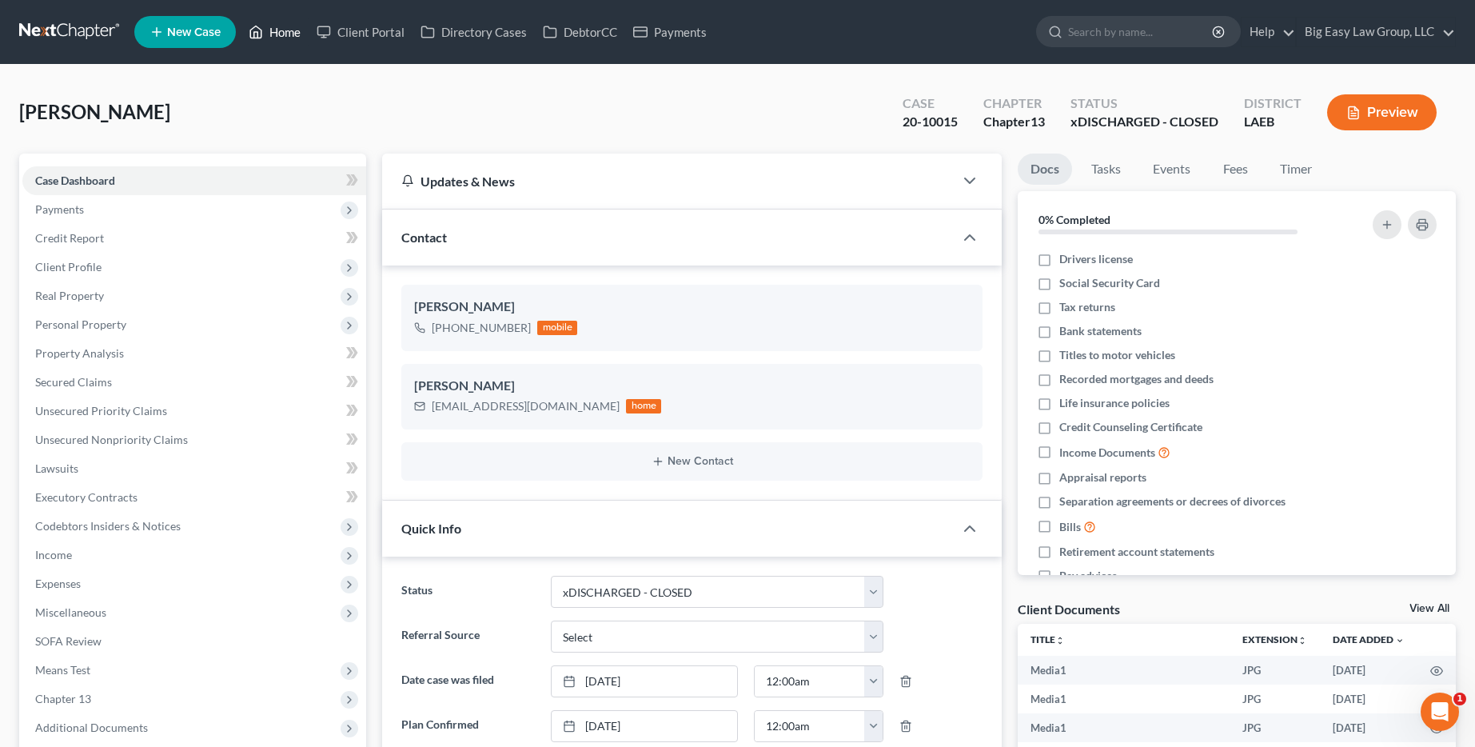
click at [273, 39] on link "Home" at bounding box center [275, 32] width 68 height 29
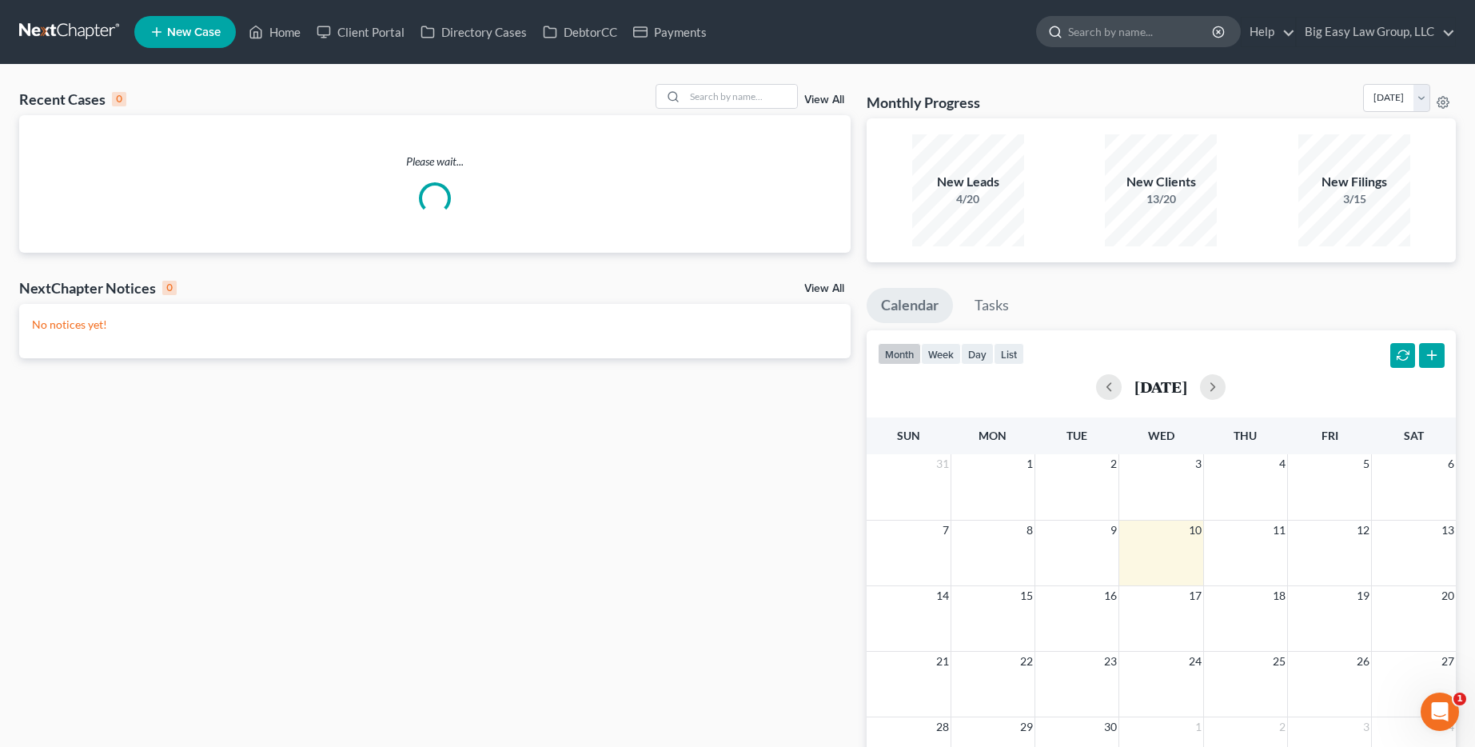
click at [1131, 23] on input "search" at bounding box center [1141, 32] width 146 height 30
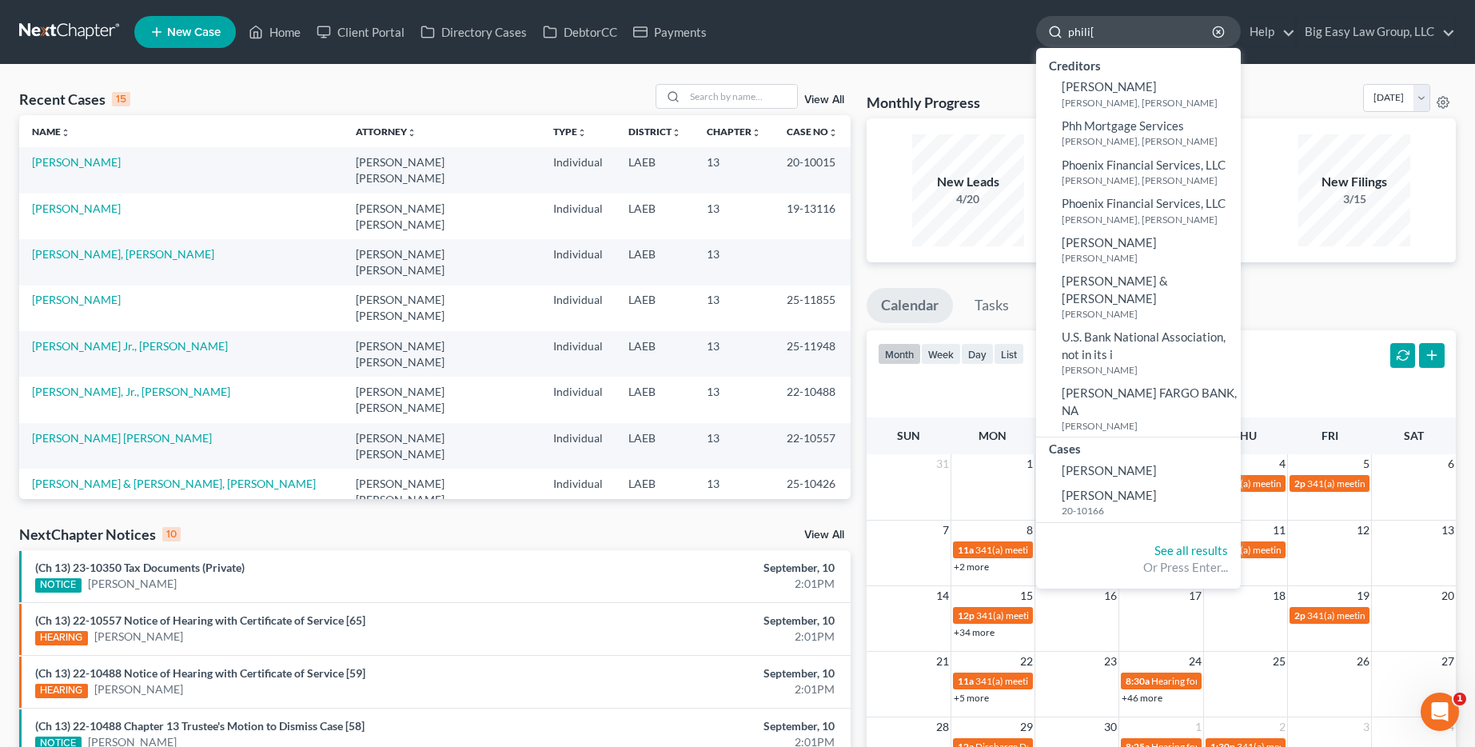
type input "phili[s"
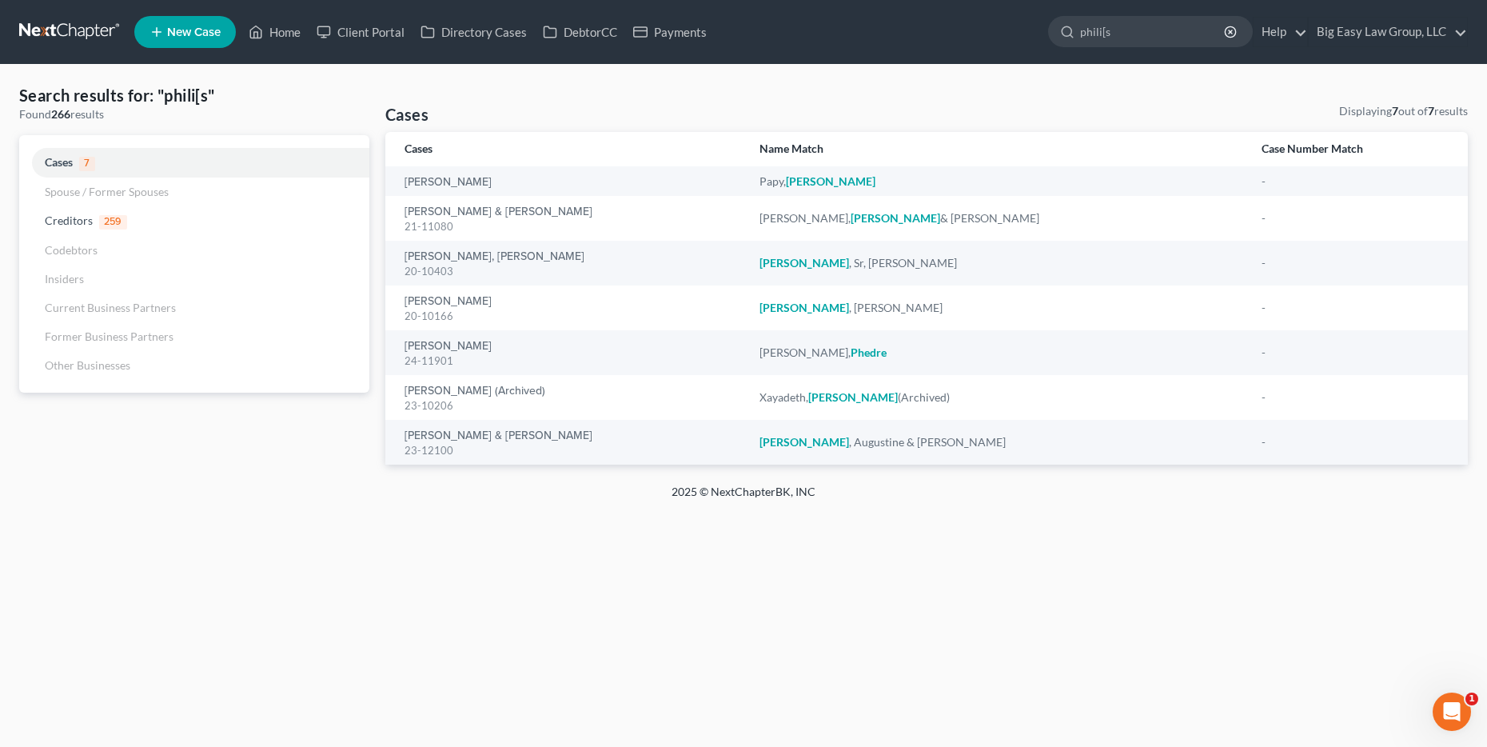
drag, startPoint x: 1130, startPoint y: 23, endPoint x: 1137, endPoint y: 13, distance: 12.6
click at [1137, 14] on ul "New Case Home Client Portal Directory Cases DebtorCC Payments phili[s - No Resu…" at bounding box center [800, 32] width 1333 height 42
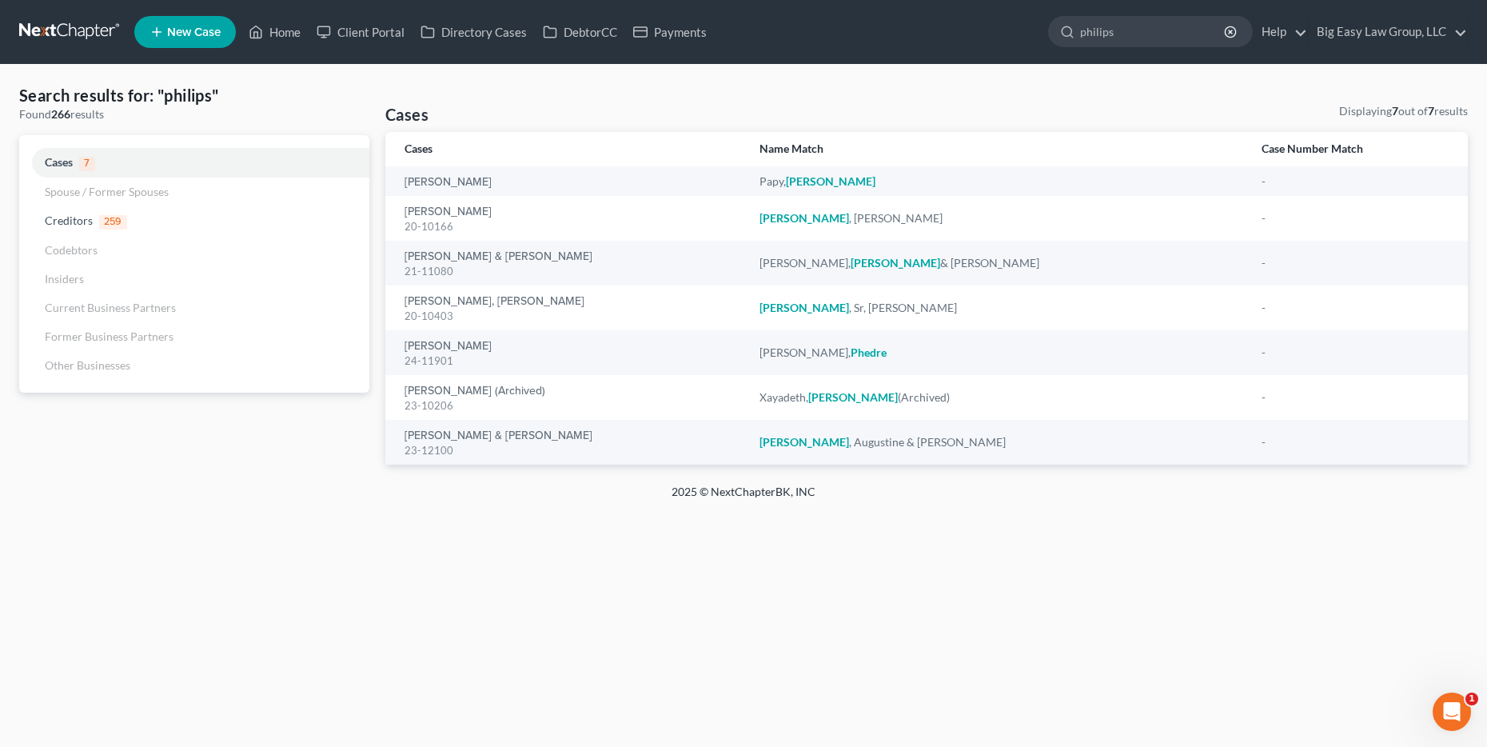
type input "philips"
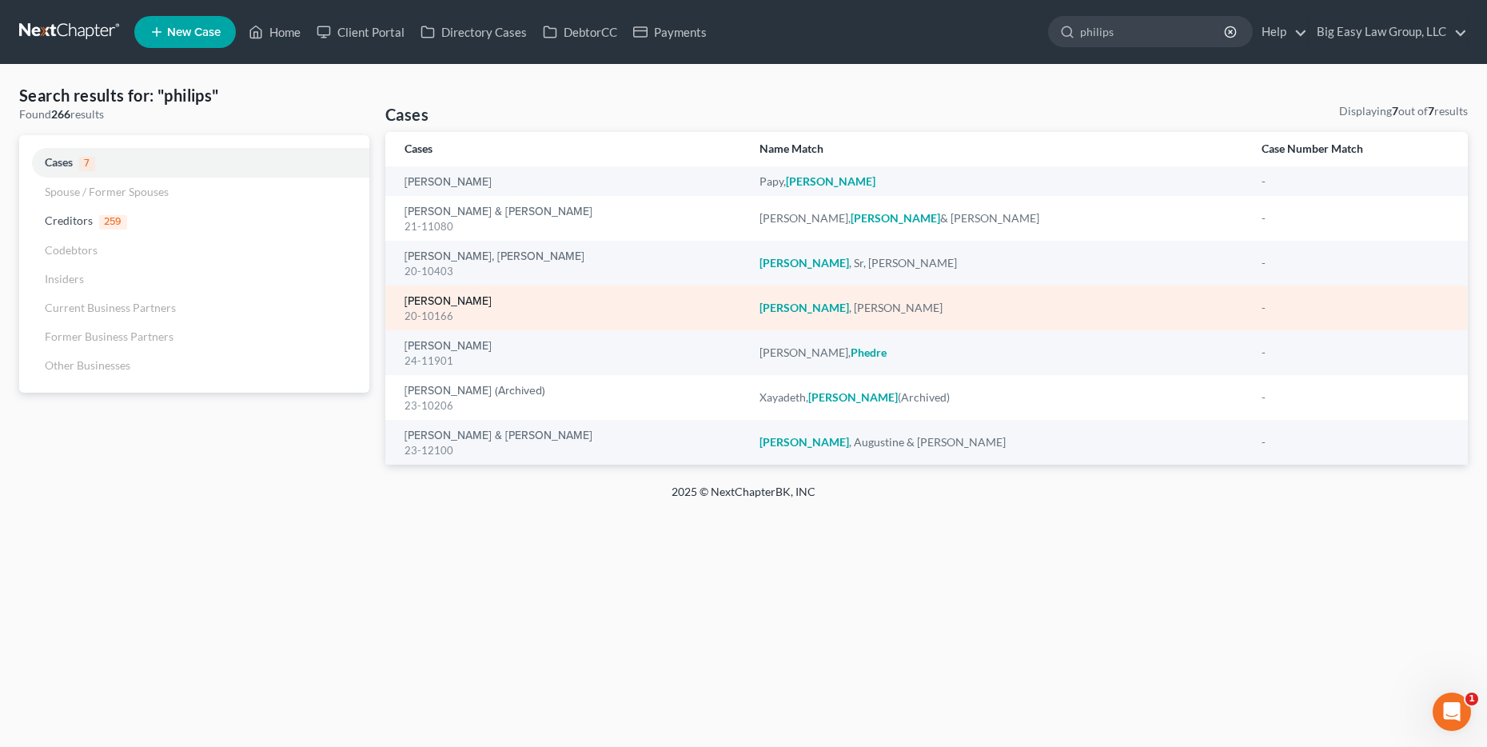
click at [441, 301] on link "Phillips, Tameka" at bounding box center [447, 301] width 87 height 11
select select "6"
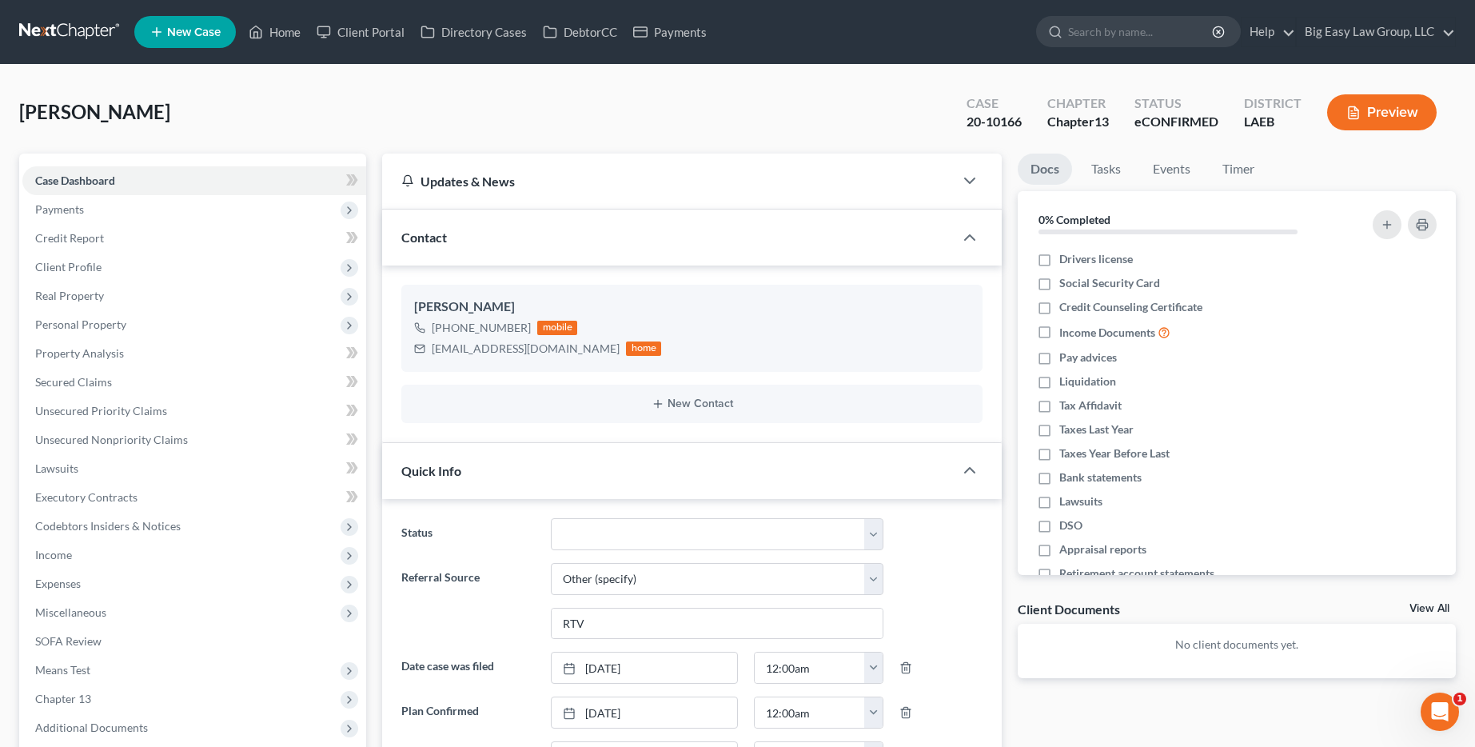
scroll to position [1018, 0]
click at [711, 538] on select "aLead - Inactive/Rejected aLead - INTAKE (LAUREN) ***ASAP ATTORNEY REVIEW*** **…" at bounding box center [717, 534] width 333 height 32
click at [874, 524] on select "aLead - Inactive/Rejected aLead - INTAKE (LAUREN) ***ASAP ATTORNEY REVIEW*** **…" at bounding box center [717, 534] width 333 height 32
select select "34"
click at [269, 32] on link "Home" at bounding box center [275, 32] width 68 height 29
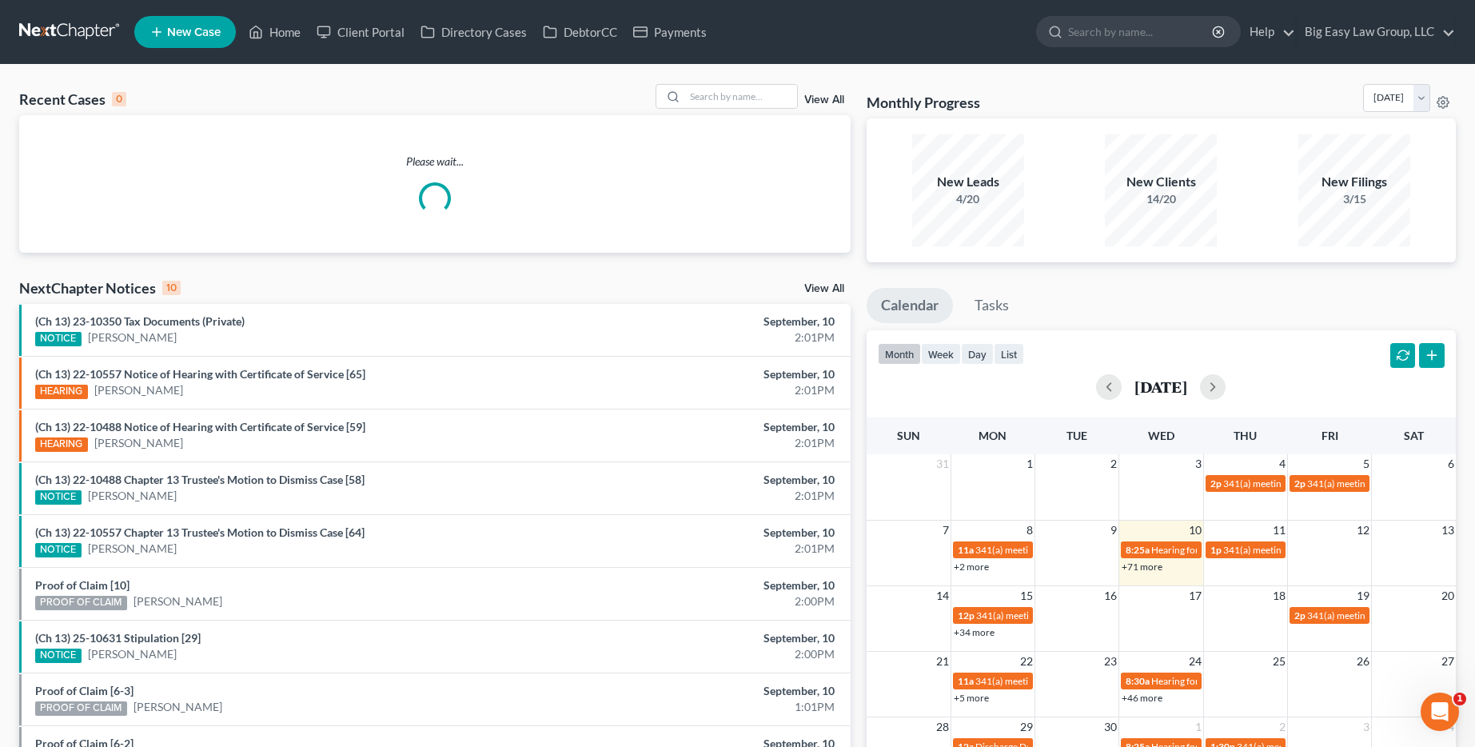
click at [826, 102] on link "View All" at bounding box center [824, 99] width 40 height 11
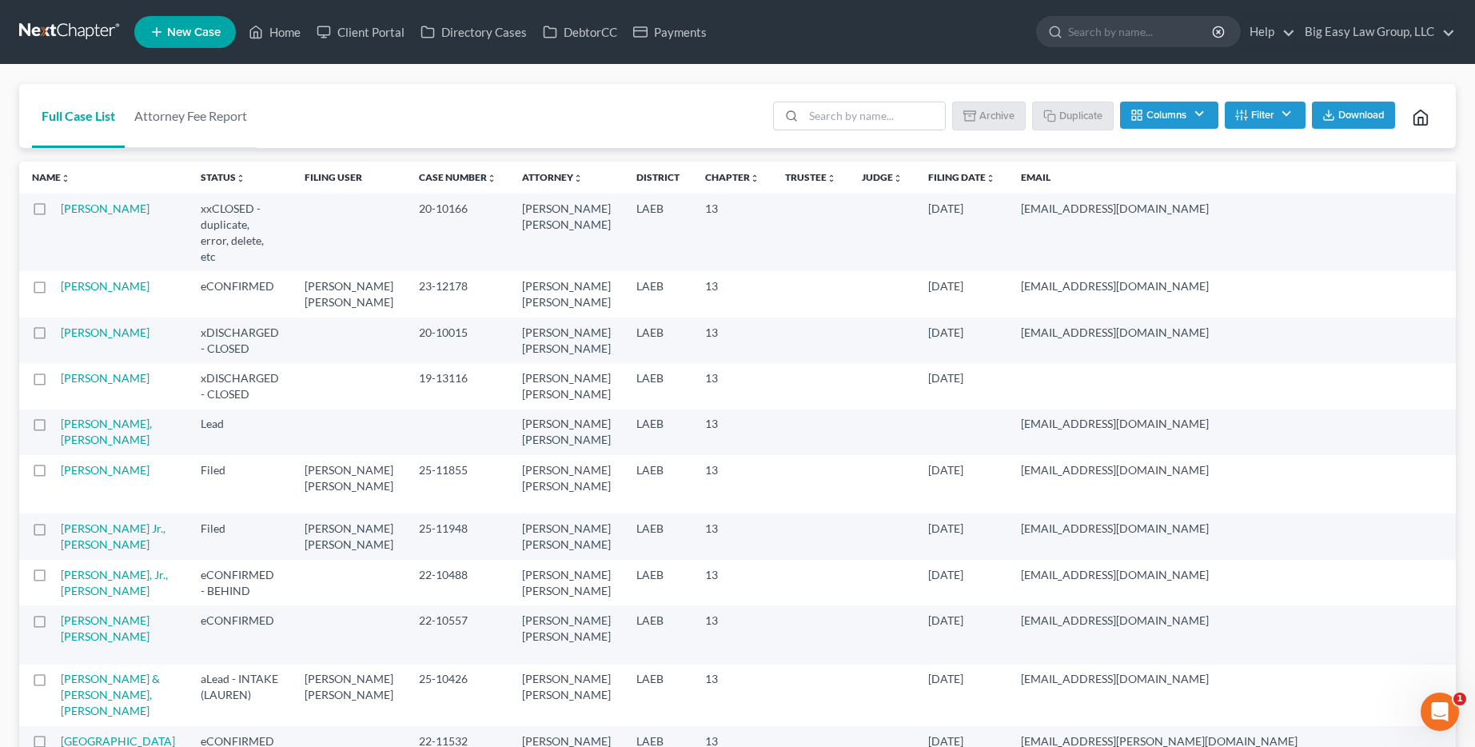
click at [54, 213] on label at bounding box center [54, 213] width 0 height 0
click at [61, 211] on input "checkbox" at bounding box center [66, 206] width 10 height 10
checkbox input "true"
click at [54, 337] on label at bounding box center [54, 337] width 0 height 0
click at [61, 335] on input "checkbox" at bounding box center [66, 330] width 10 height 10
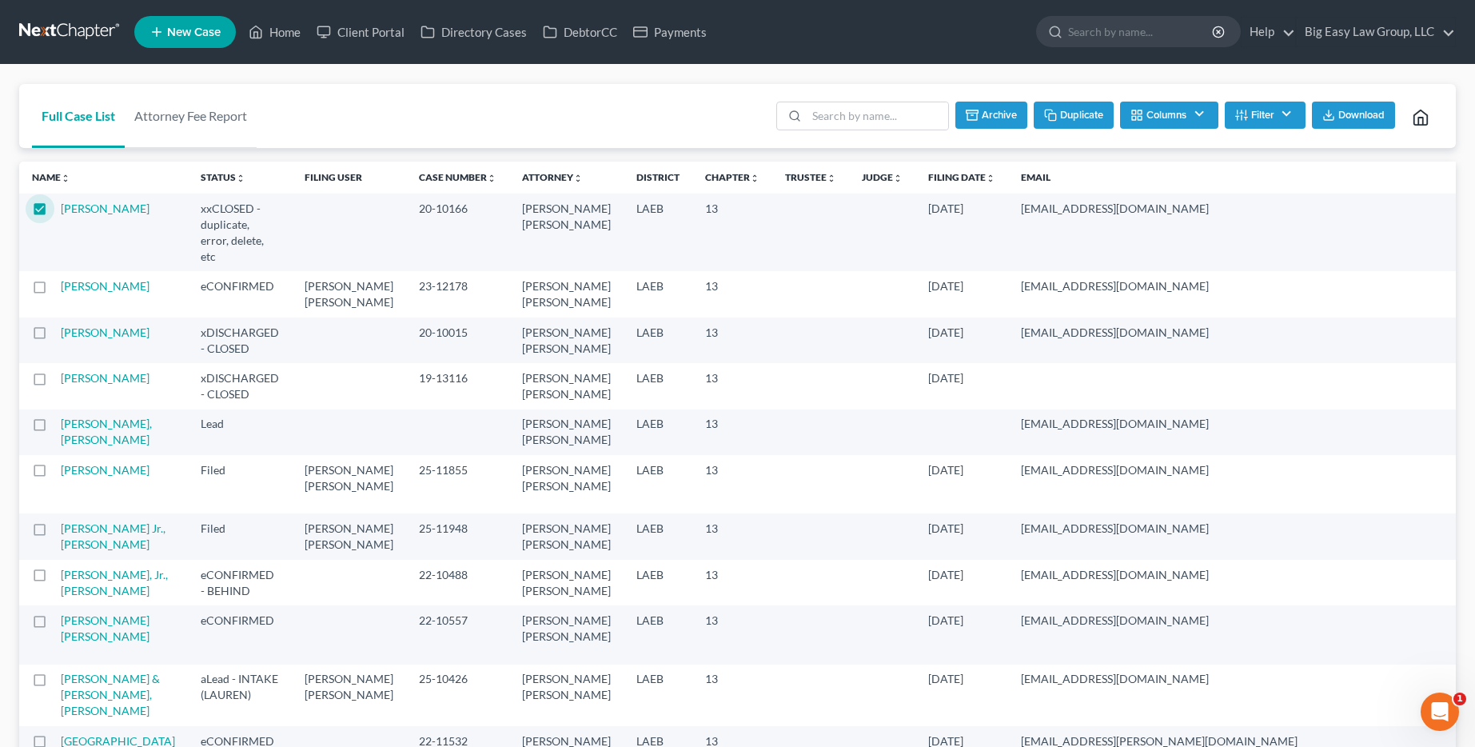
checkbox input "true"
click at [54, 382] on label at bounding box center [54, 382] width 0 height 0
click at [61, 380] on input "checkbox" at bounding box center [66, 375] width 10 height 10
checkbox input "true"
click at [986, 121] on button "Archive" at bounding box center [990, 115] width 72 height 27
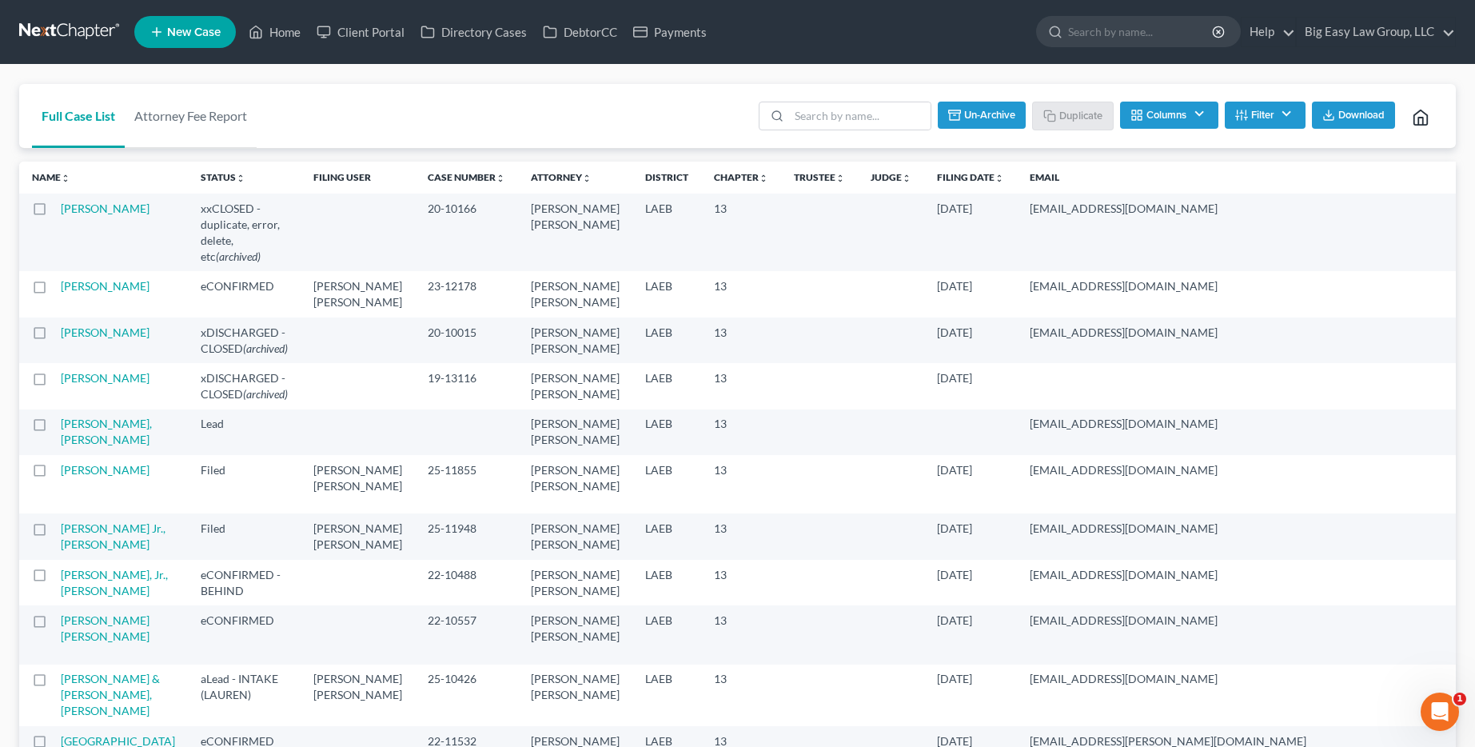
checkbox input "false"
click at [279, 27] on link "Home" at bounding box center [275, 32] width 68 height 29
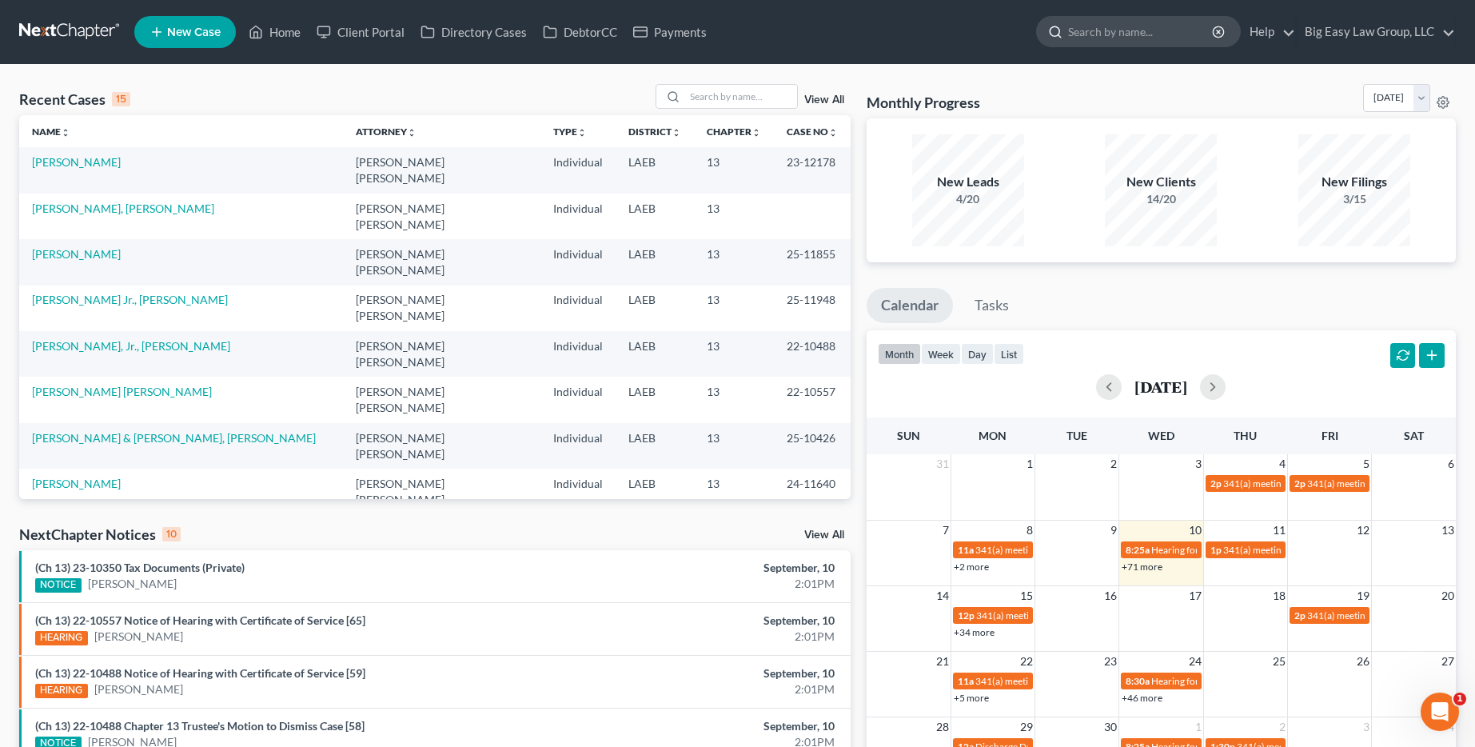
click at [1085, 40] on input "search" at bounding box center [1141, 32] width 146 height 30
click at [717, 94] on input "search" at bounding box center [741, 96] width 112 height 23
type input "reynolds"
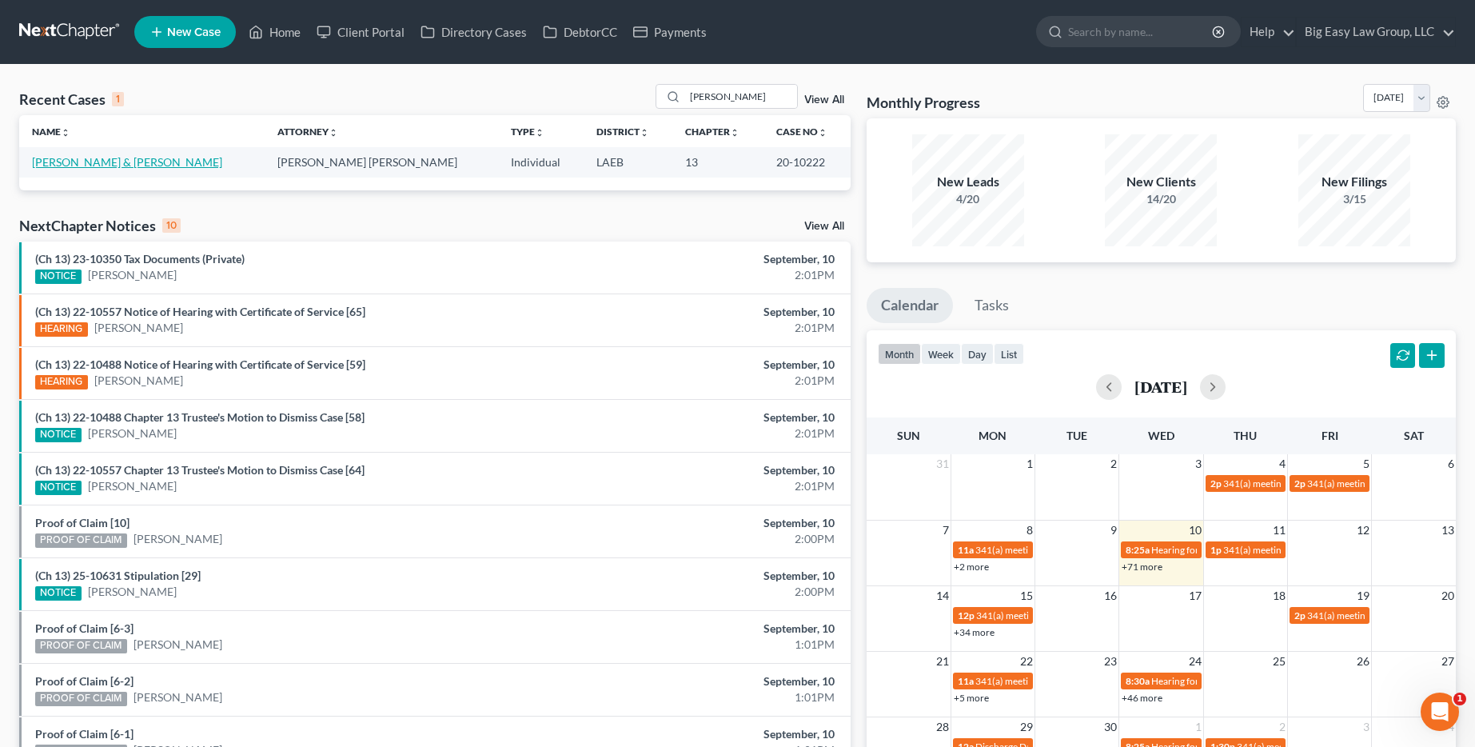
click at [132, 161] on link "Reynolds, Jason & Jamie" at bounding box center [127, 162] width 190 height 14
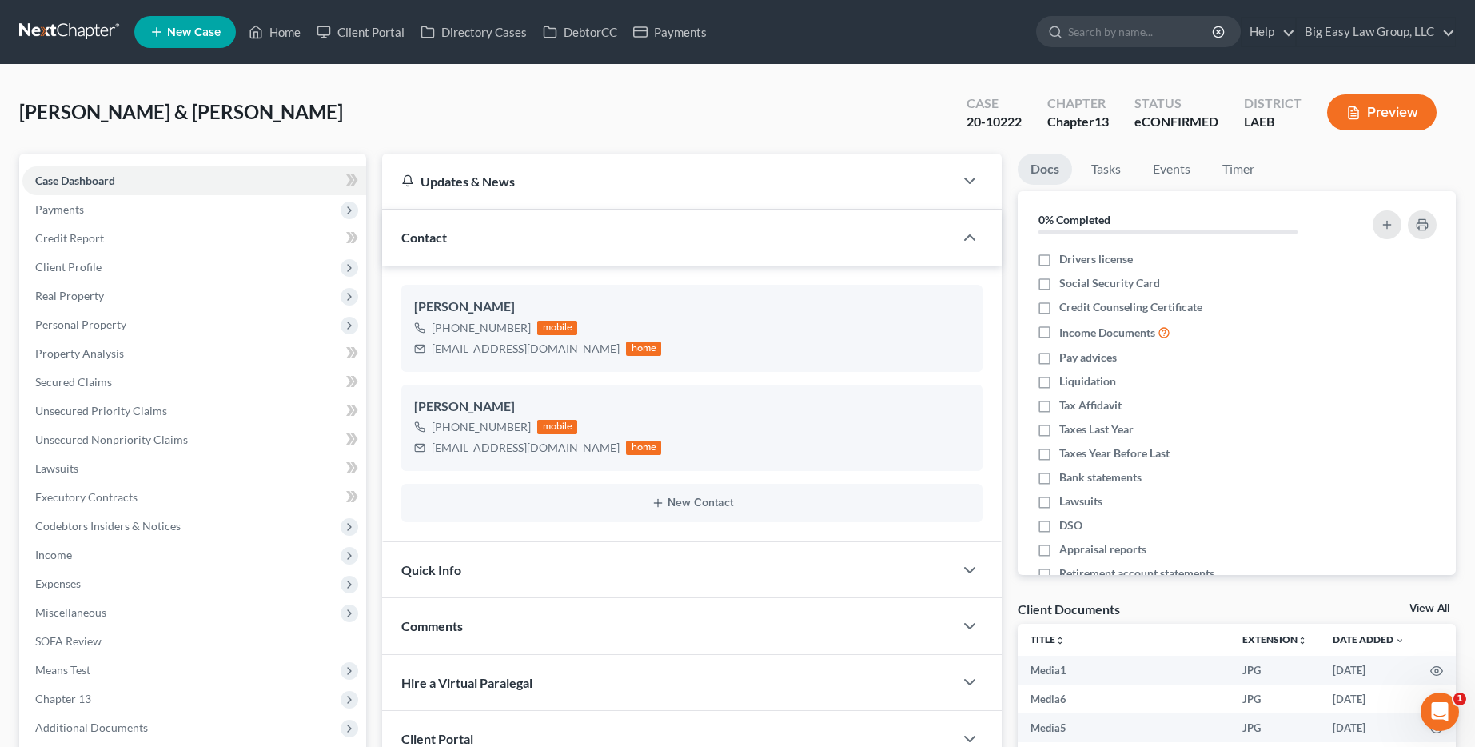
scroll to position [301, 0]
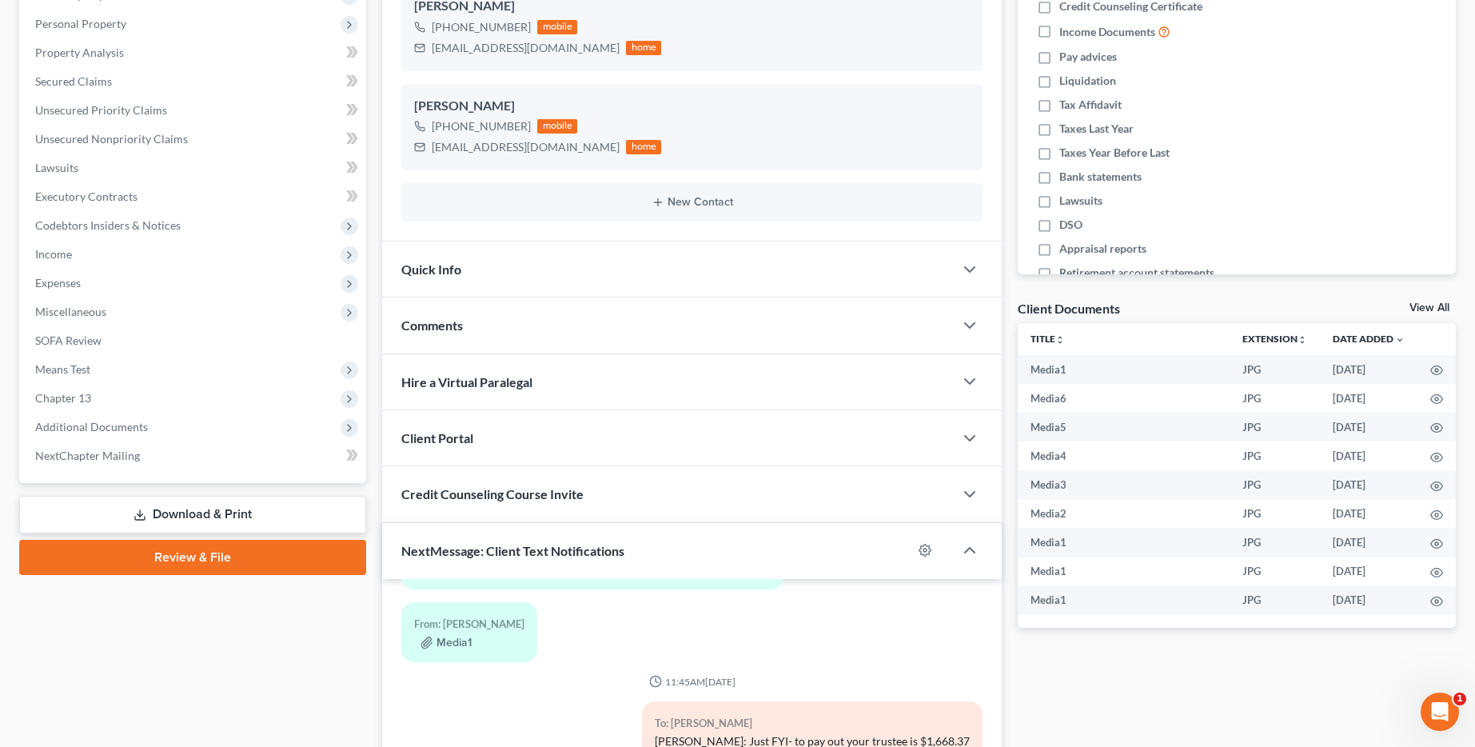
click at [598, 270] on div "Quick Info" at bounding box center [668, 268] width 572 height 55
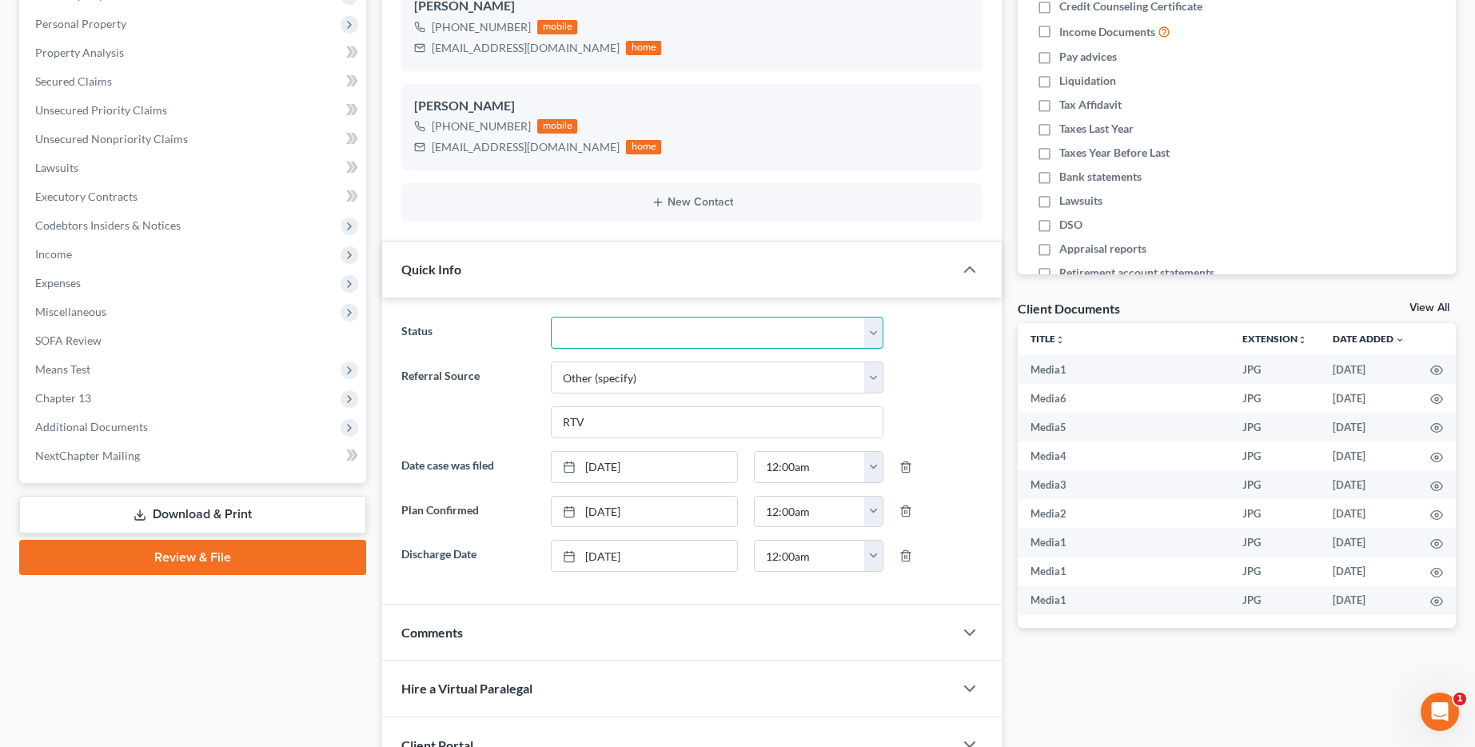
click at [678, 322] on select "aLead - Inactive/Rejected aLead - INTAKE (LAUREN) ***ASAP ATTORNEY REVIEW*** **…" at bounding box center [717, 333] width 333 height 32
select select "29"
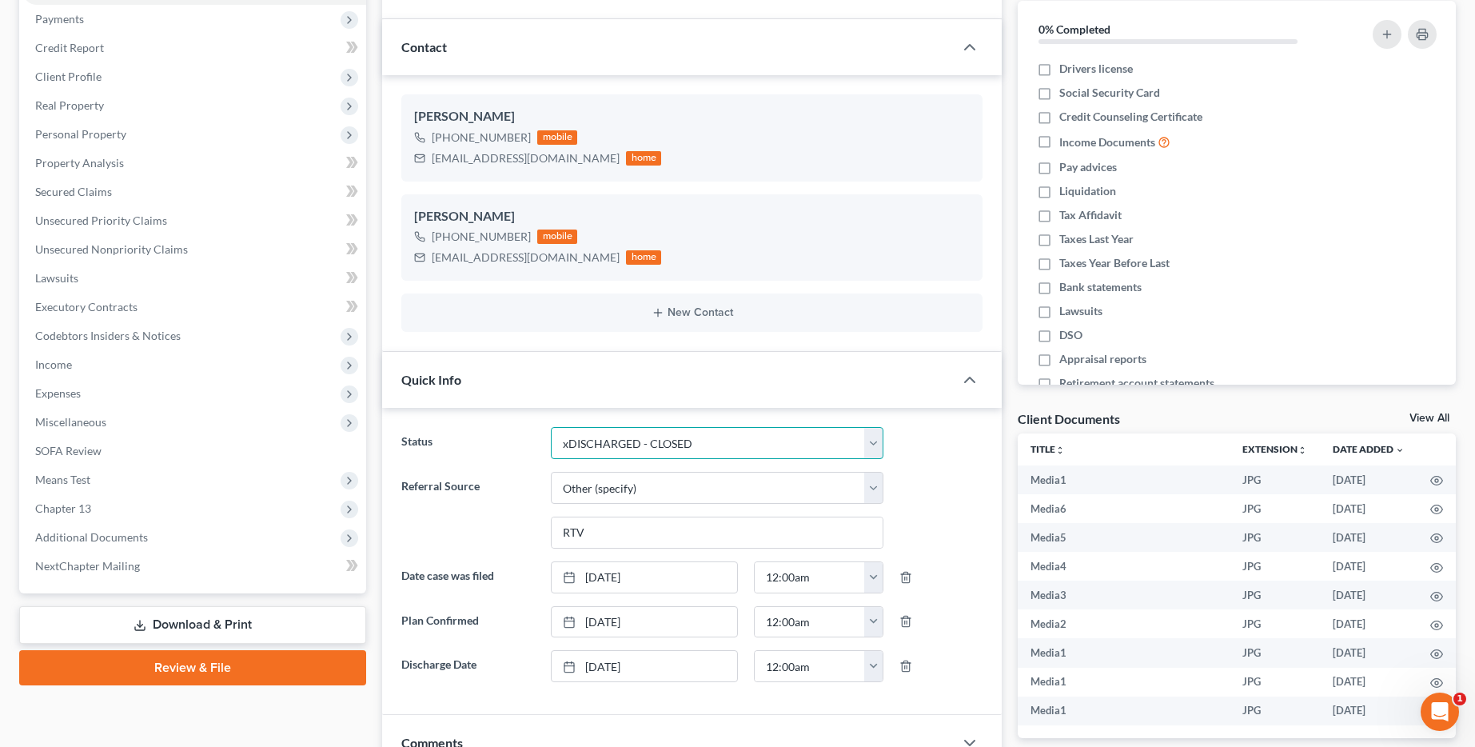
scroll to position [0, 0]
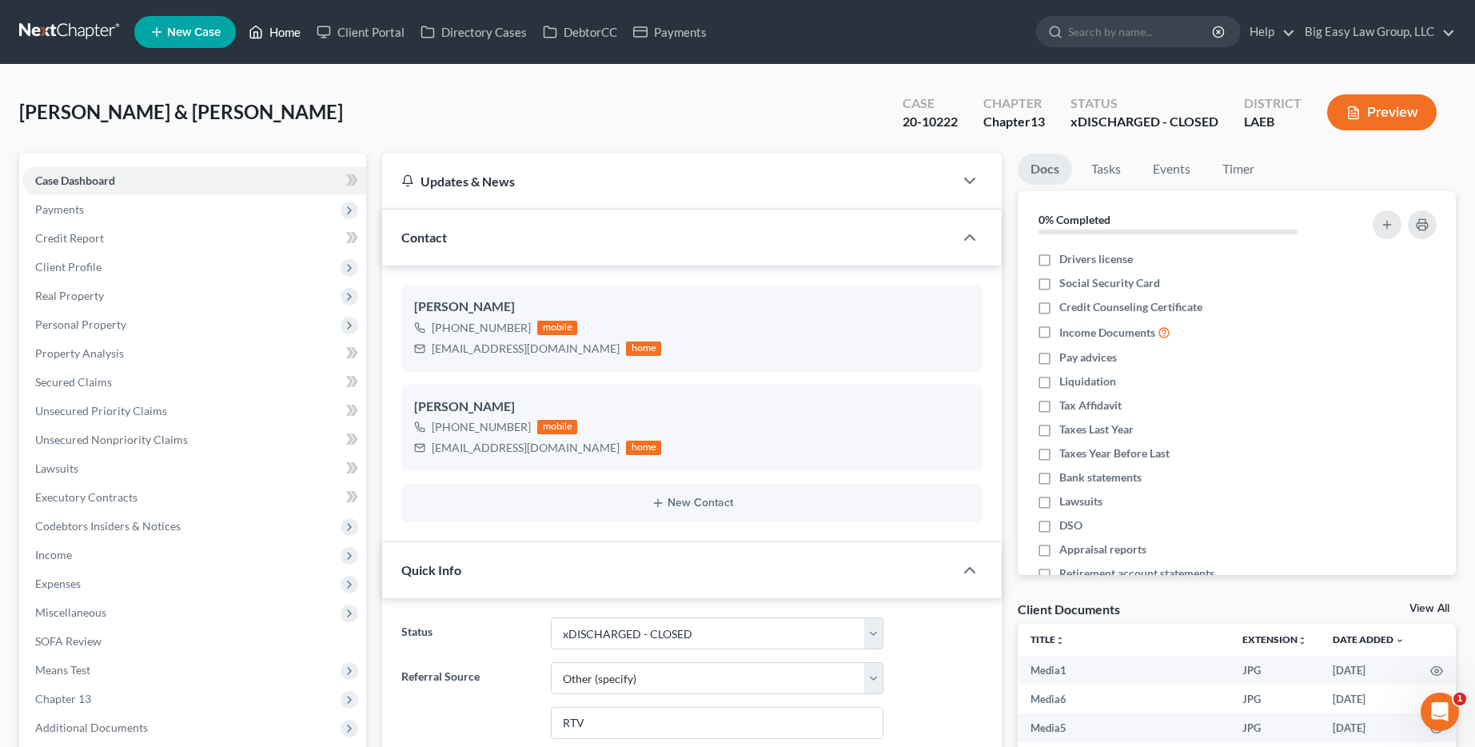
click at [286, 30] on link "Home" at bounding box center [275, 32] width 68 height 29
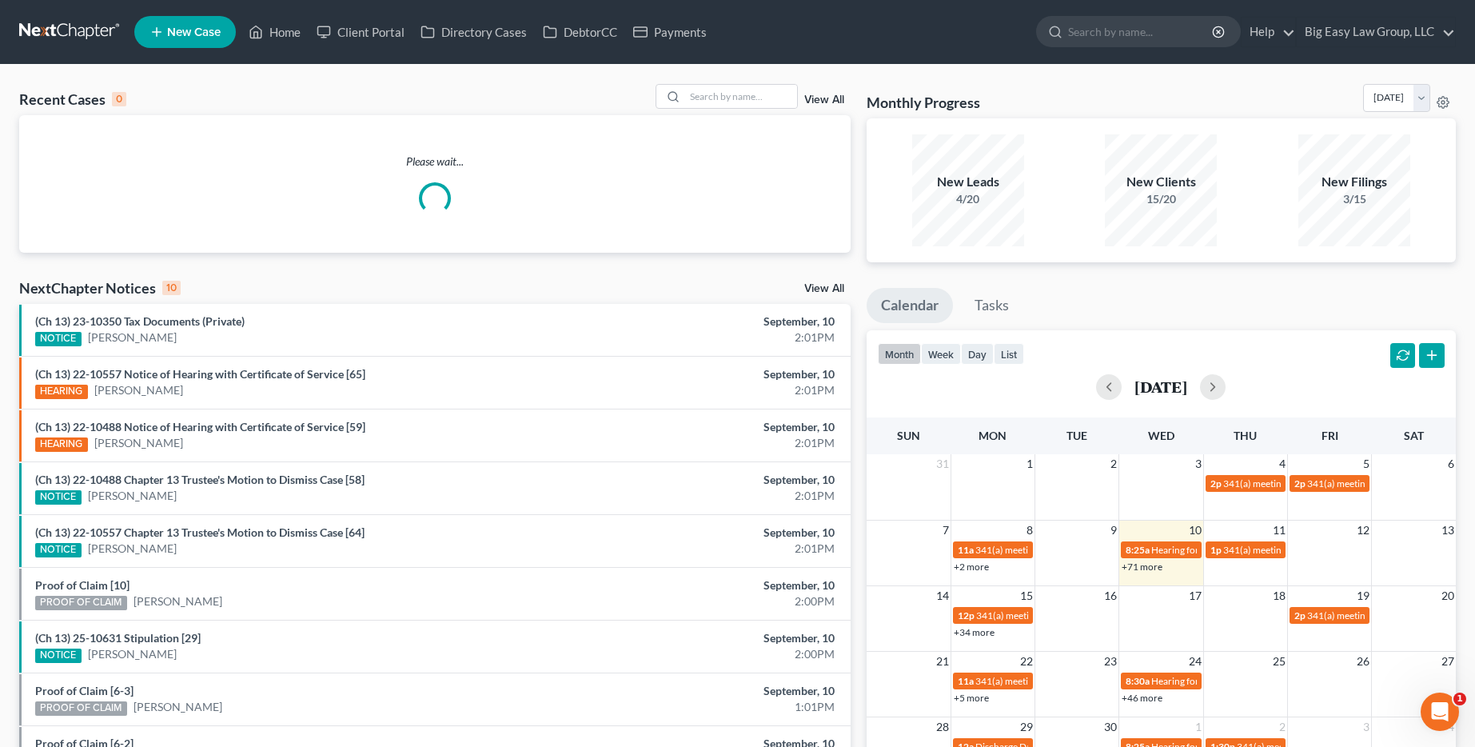
click at [843, 97] on link "View All" at bounding box center [824, 99] width 40 height 11
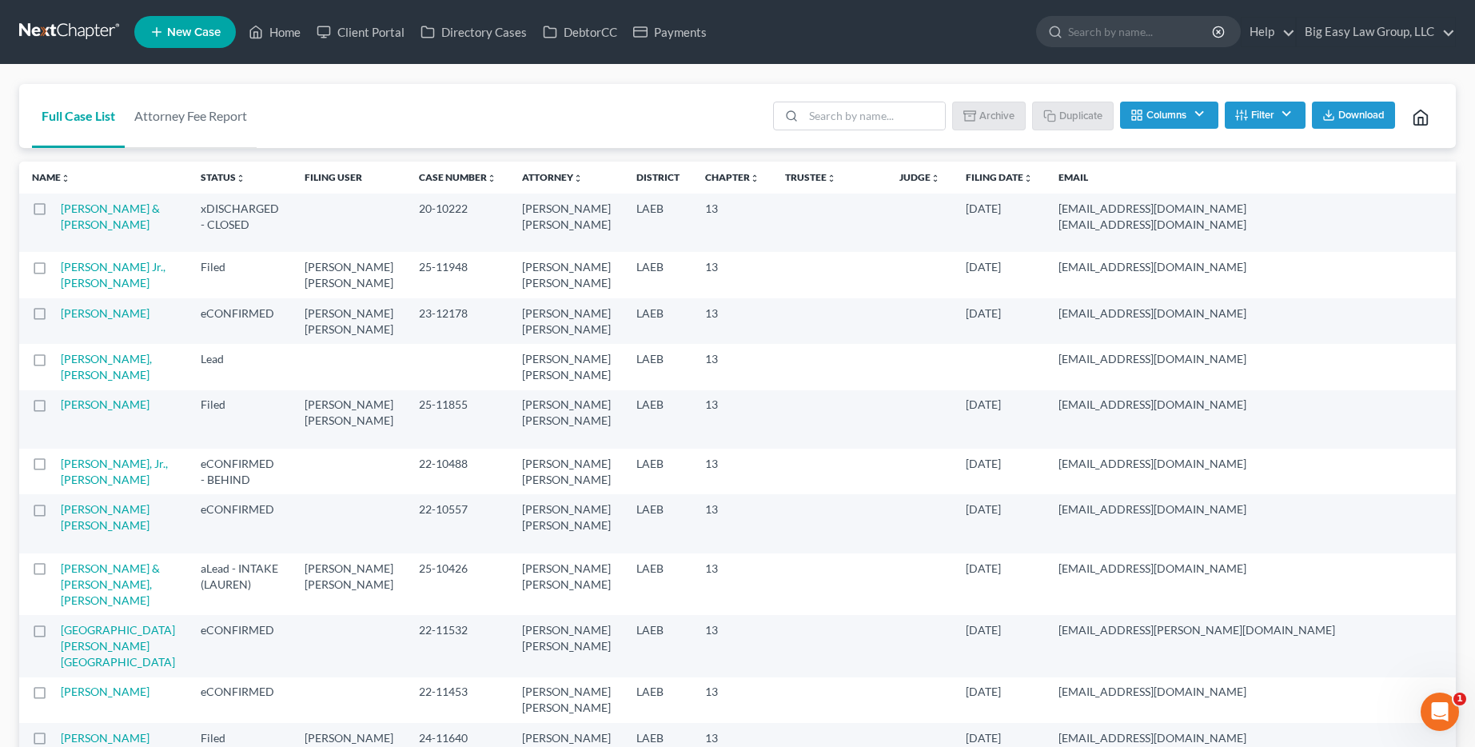
click at [54, 213] on label at bounding box center [54, 213] width 0 height 0
click at [61, 207] on input "checkbox" at bounding box center [66, 206] width 10 height 10
click at [974, 116] on icon "button" at bounding box center [972, 115] width 13 height 13
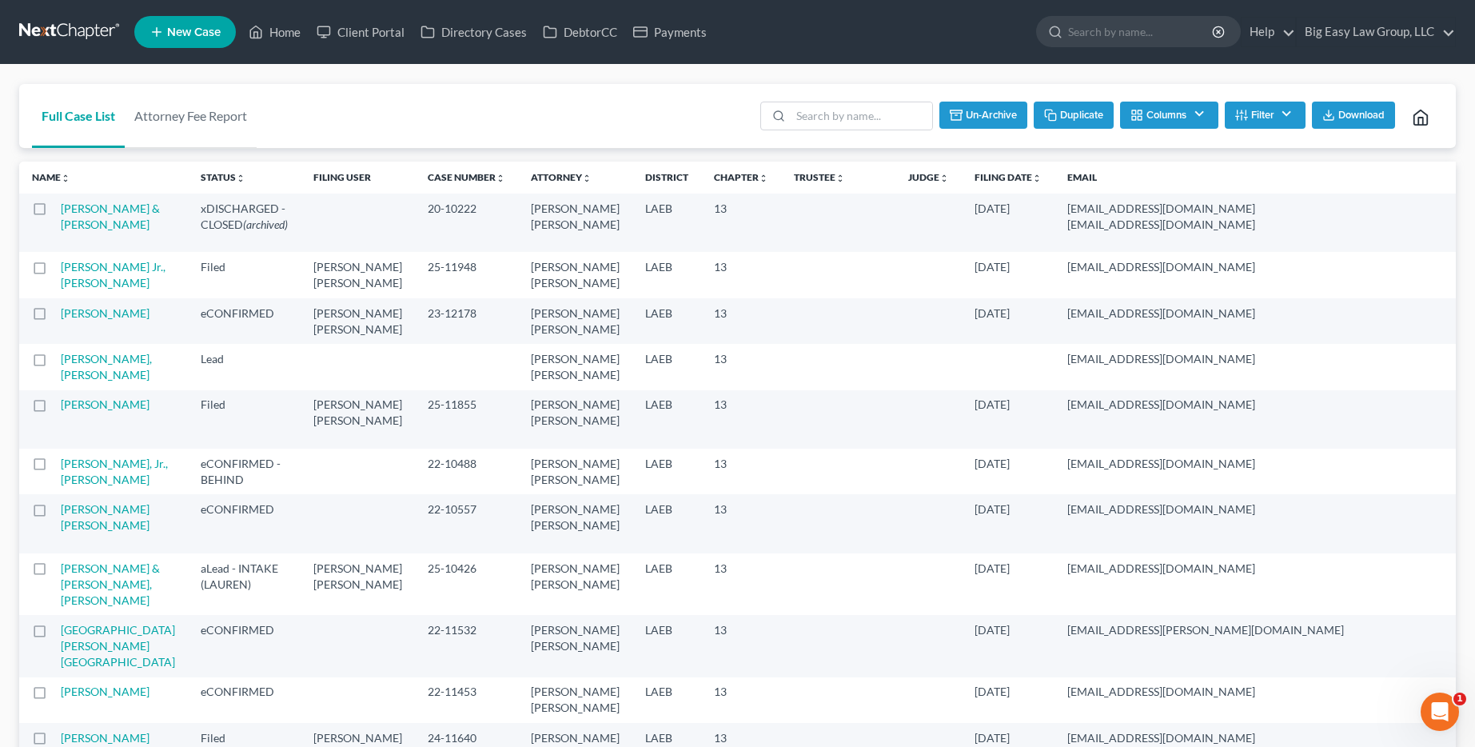
checkbox input "false"
click at [1091, 23] on input "search" at bounding box center [1141, 32] width 146 height 30
type input "philip"
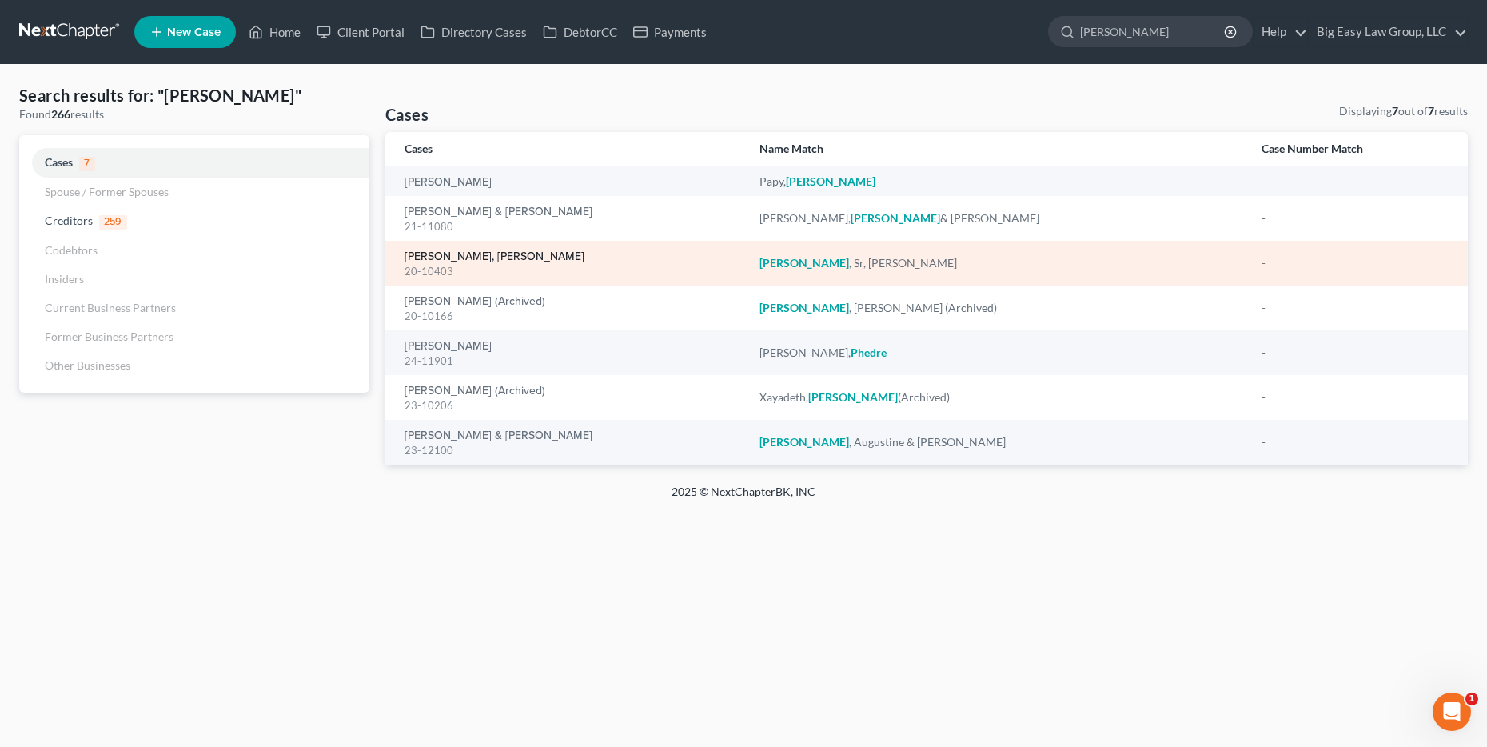
click at [465, 252] on link "Philip, Sr, Melville" at bounding box center [494, 256] width 180 height 11
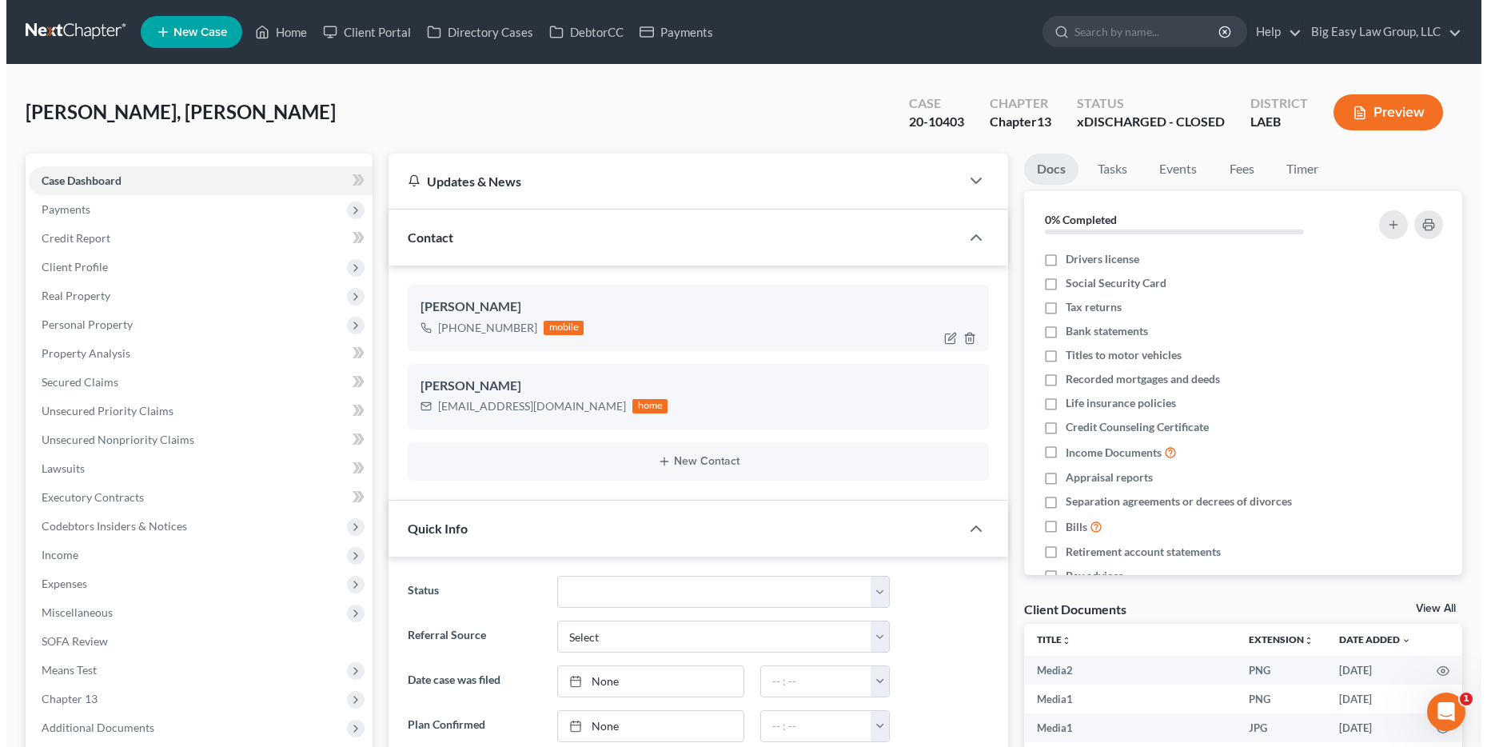
scroll to position [14564, 0]
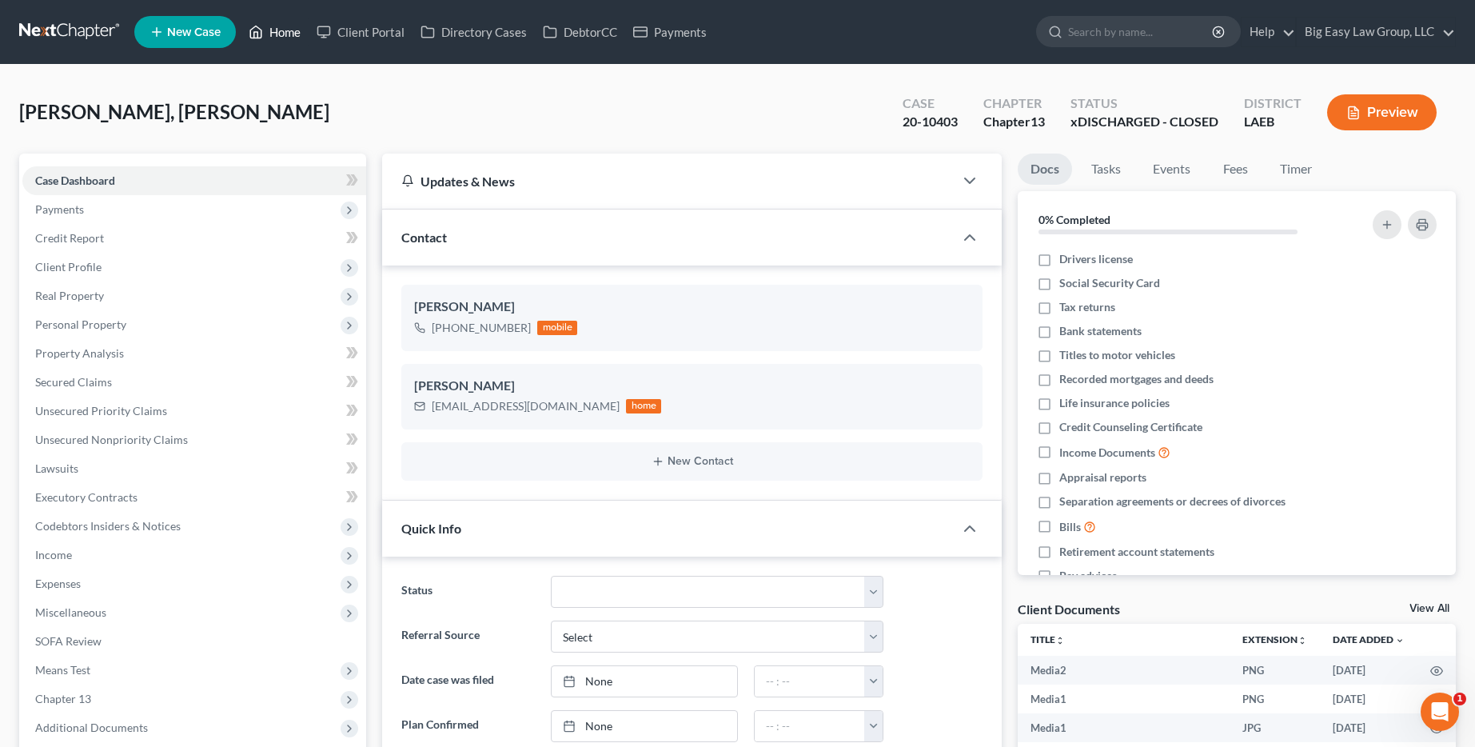
click at [286, 31] on link "Home" at bounding box center [275, 32] width 68 height 29
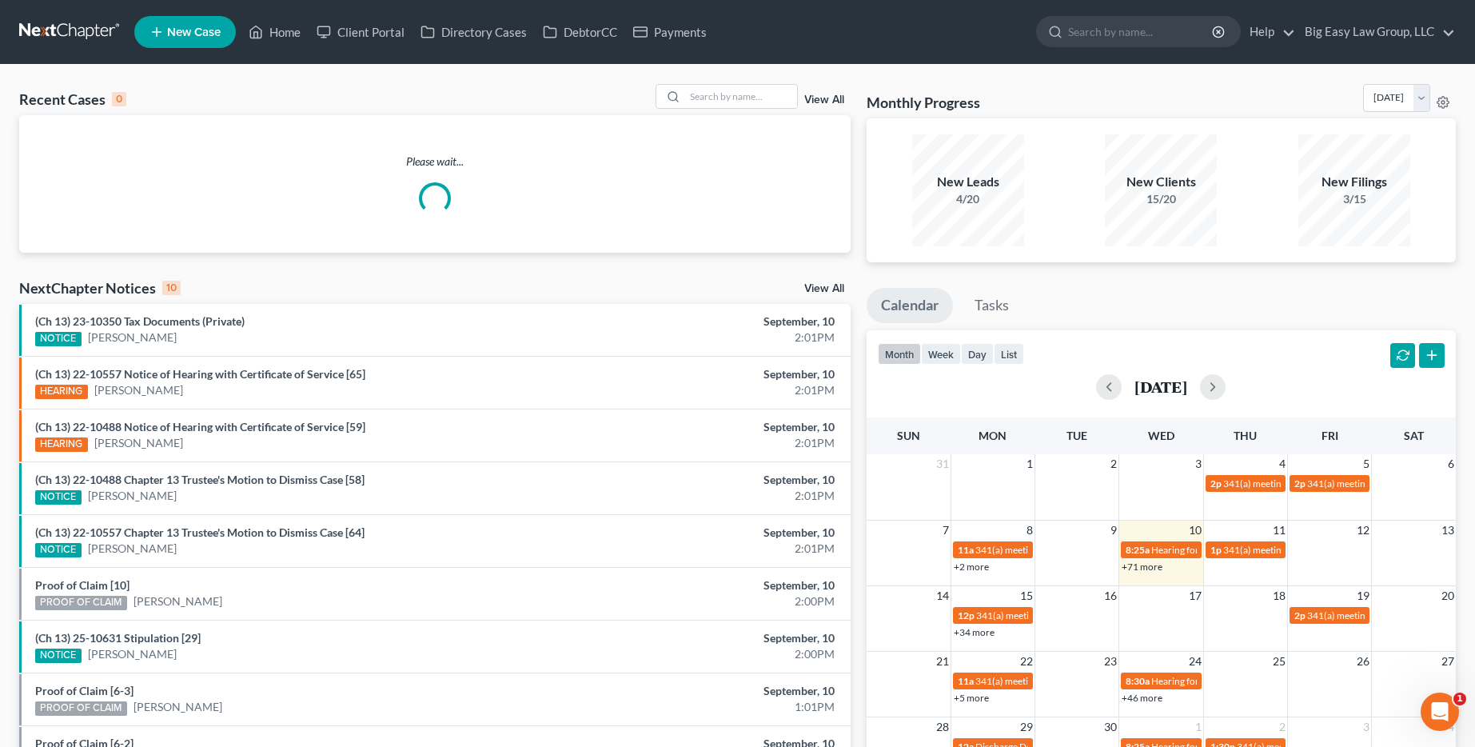
click at [833, 102] on link "View All" at bounding box center [824, 99] width 40 height 11
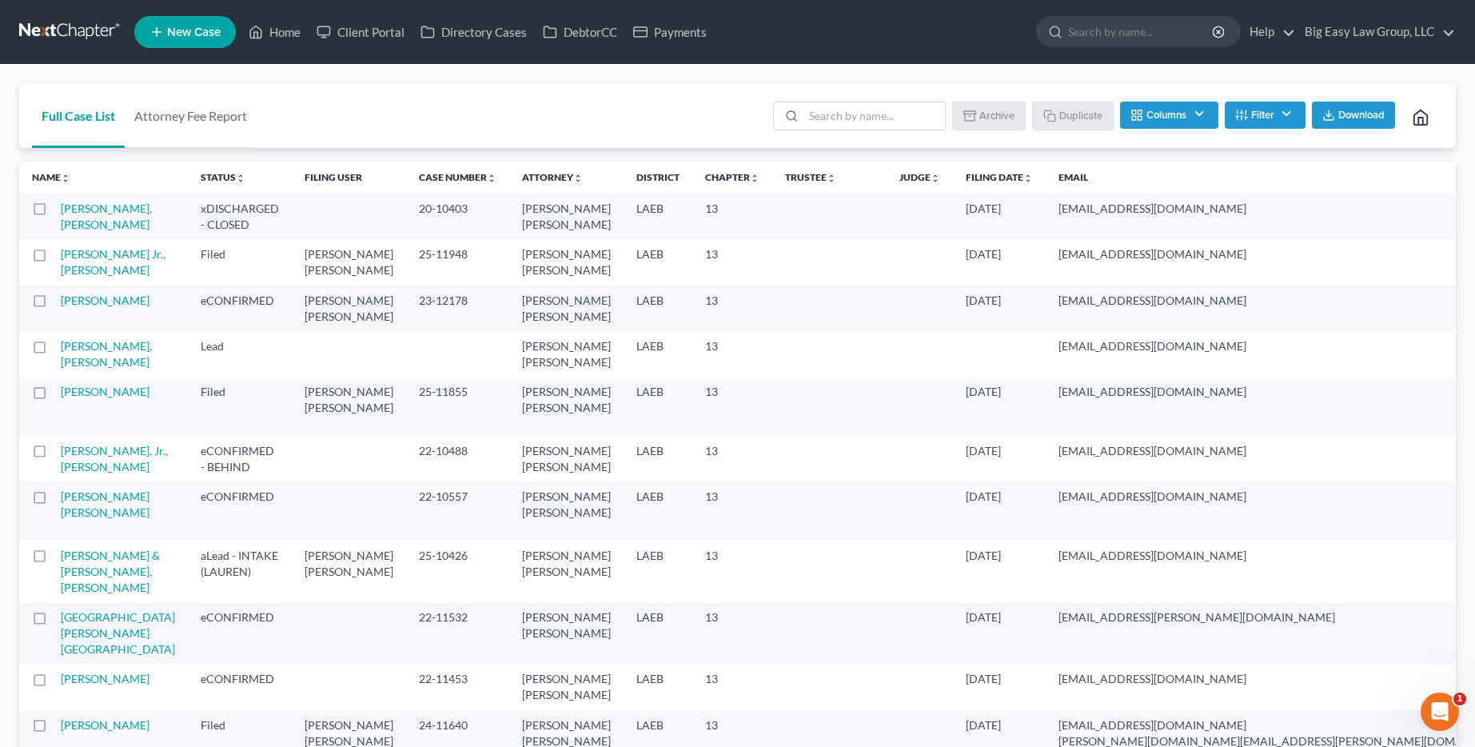
click at [54, 213] on label at bounding box center [54, 213] width 0 height 0
click at [61, 211] on input "checkbox" at bounding box center [66, 206] width 10 height 10
click at [981, 119] on button "Archive" at bounding box center [991, 115] width 72 height 27
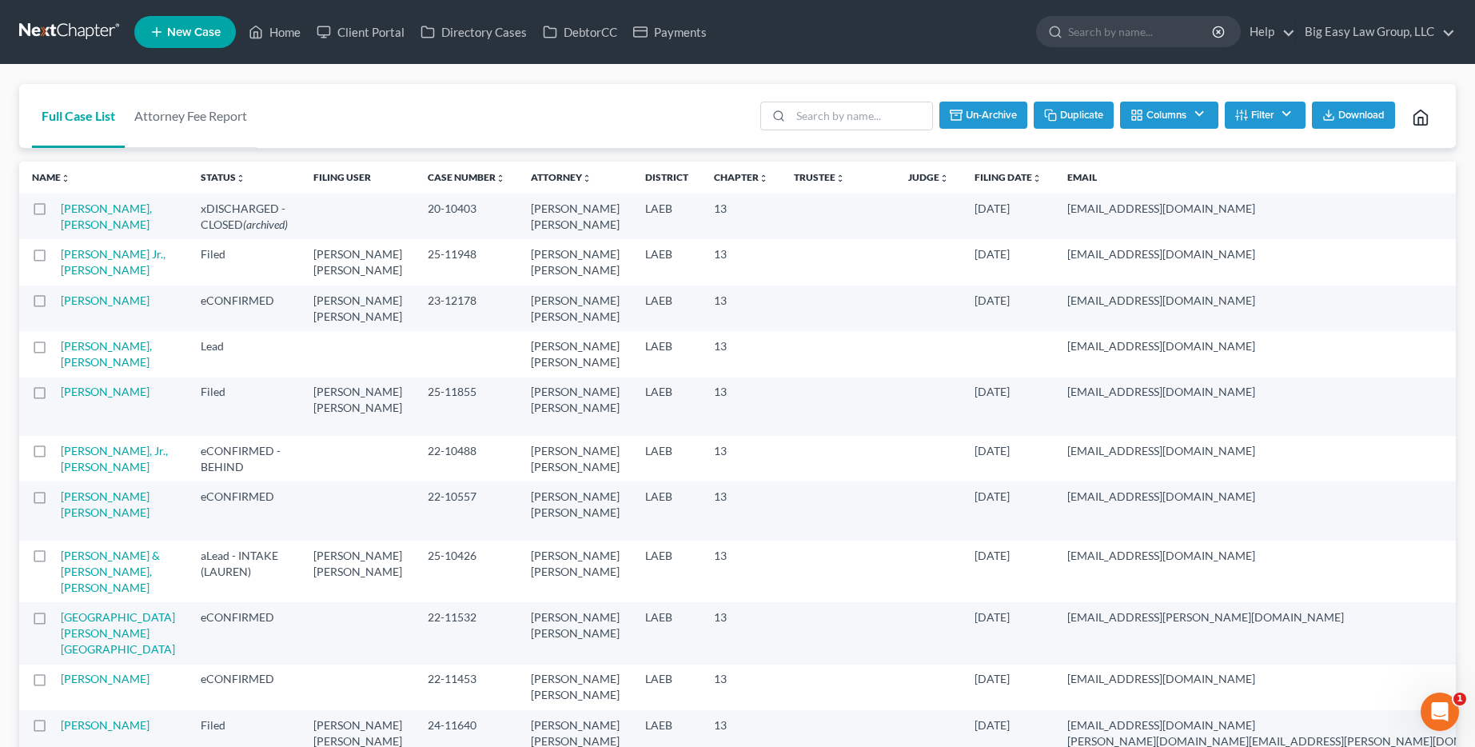
checkbox input "false"
click at [1105, 42] on input "search" at bounding box center [1141, 32] width 146 height 30
type input "campbell"
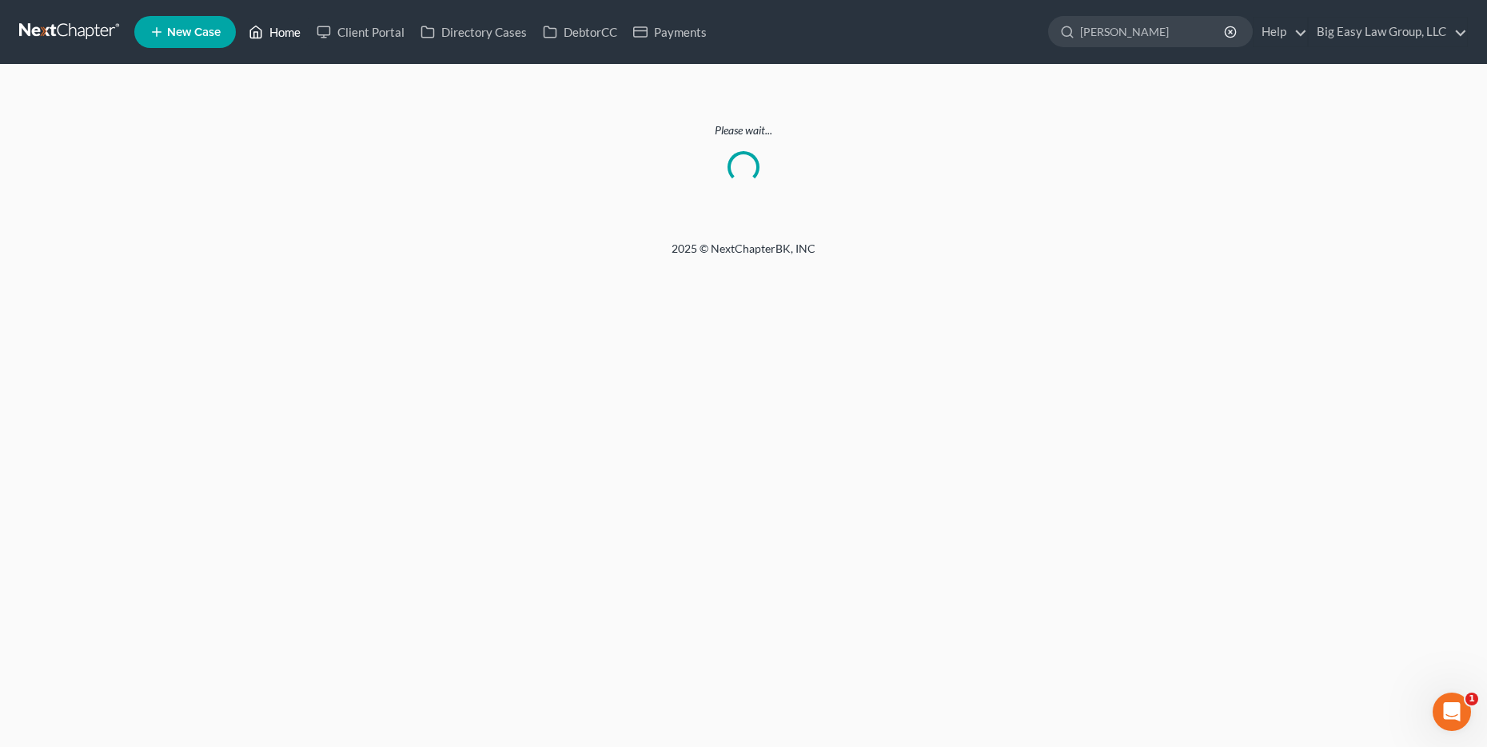
click at [304, 31] on link "Home" at bounding box center [275, 32] width 68 height 29
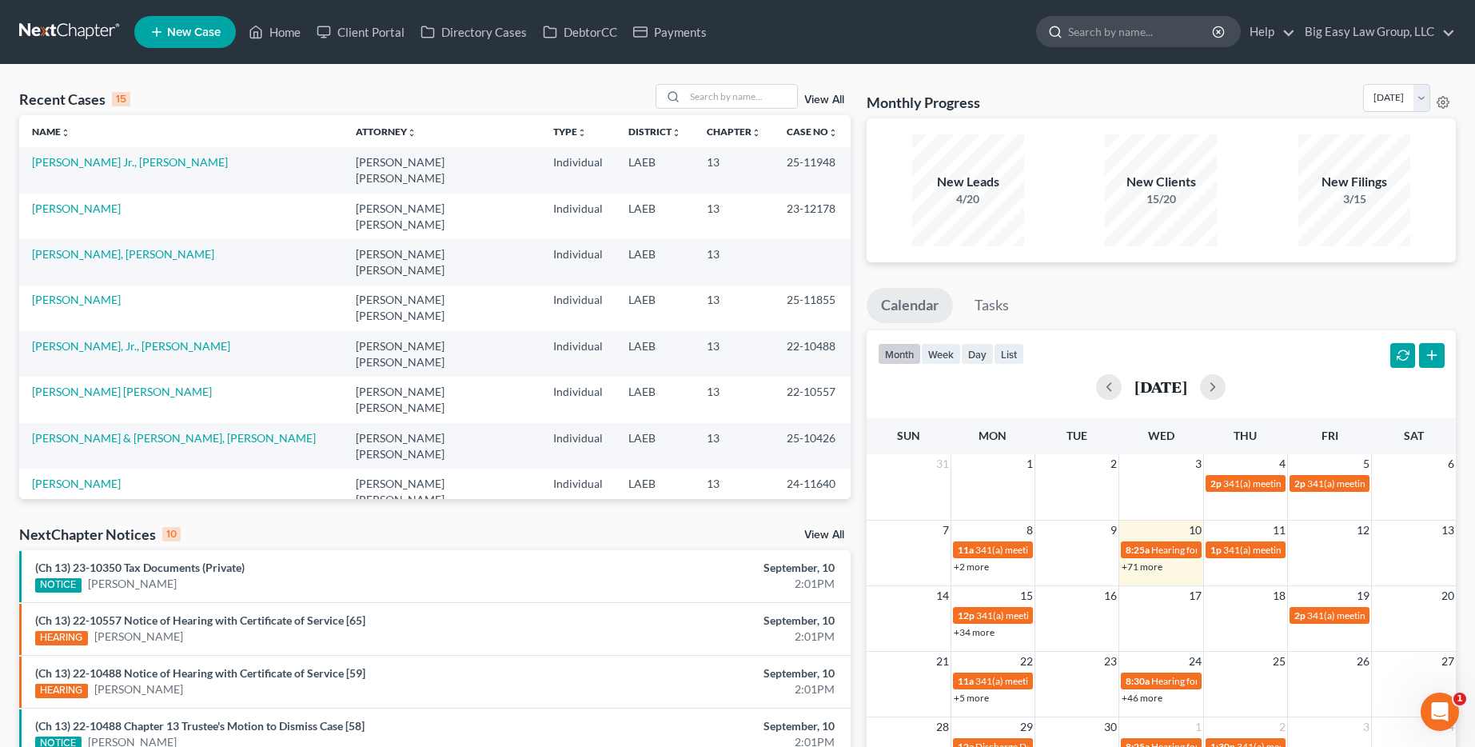
click at [1169, 23] on input "search" at bounding box center [1141, 32] width 146 height 30
type input "campbell"
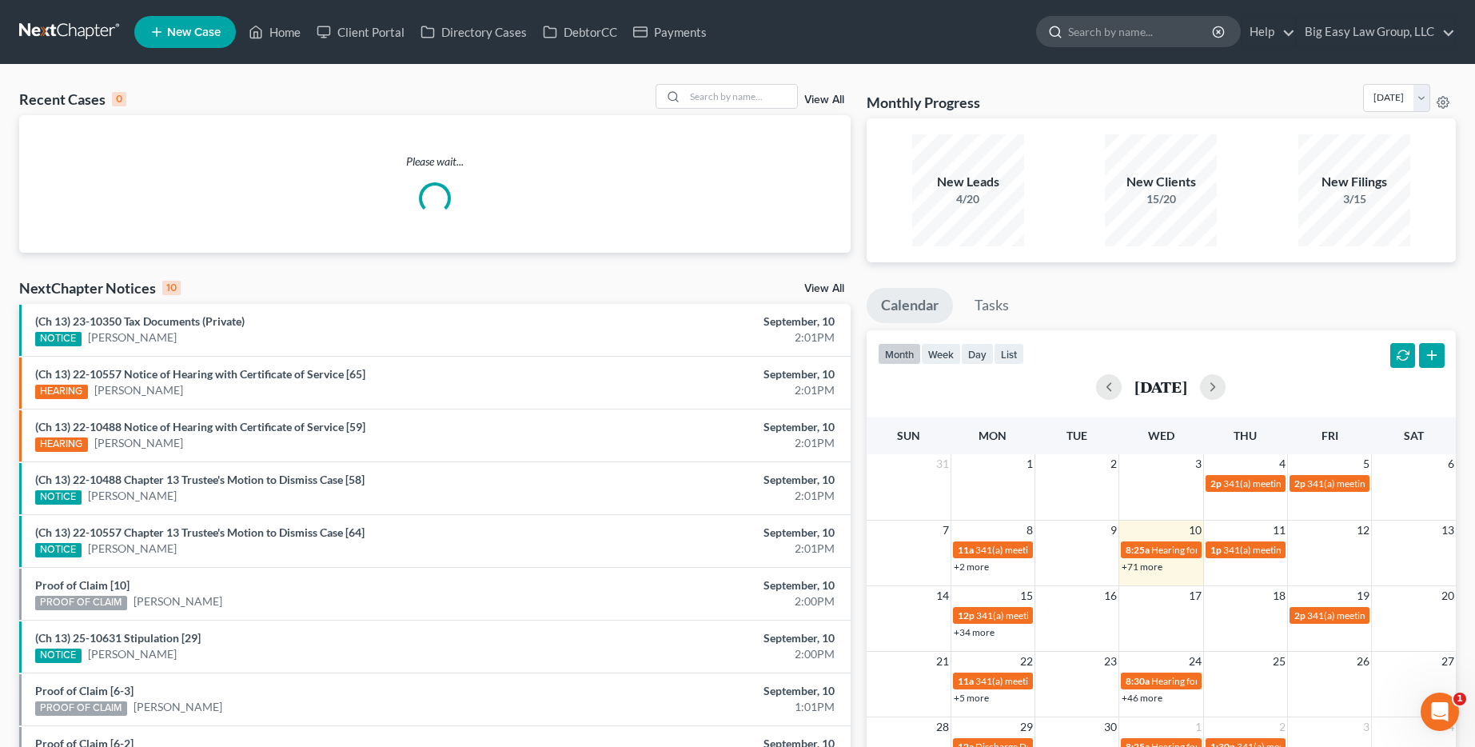
click at [1100, 20] on input "search" at bounding box center [1141, 32] width 146 height 30
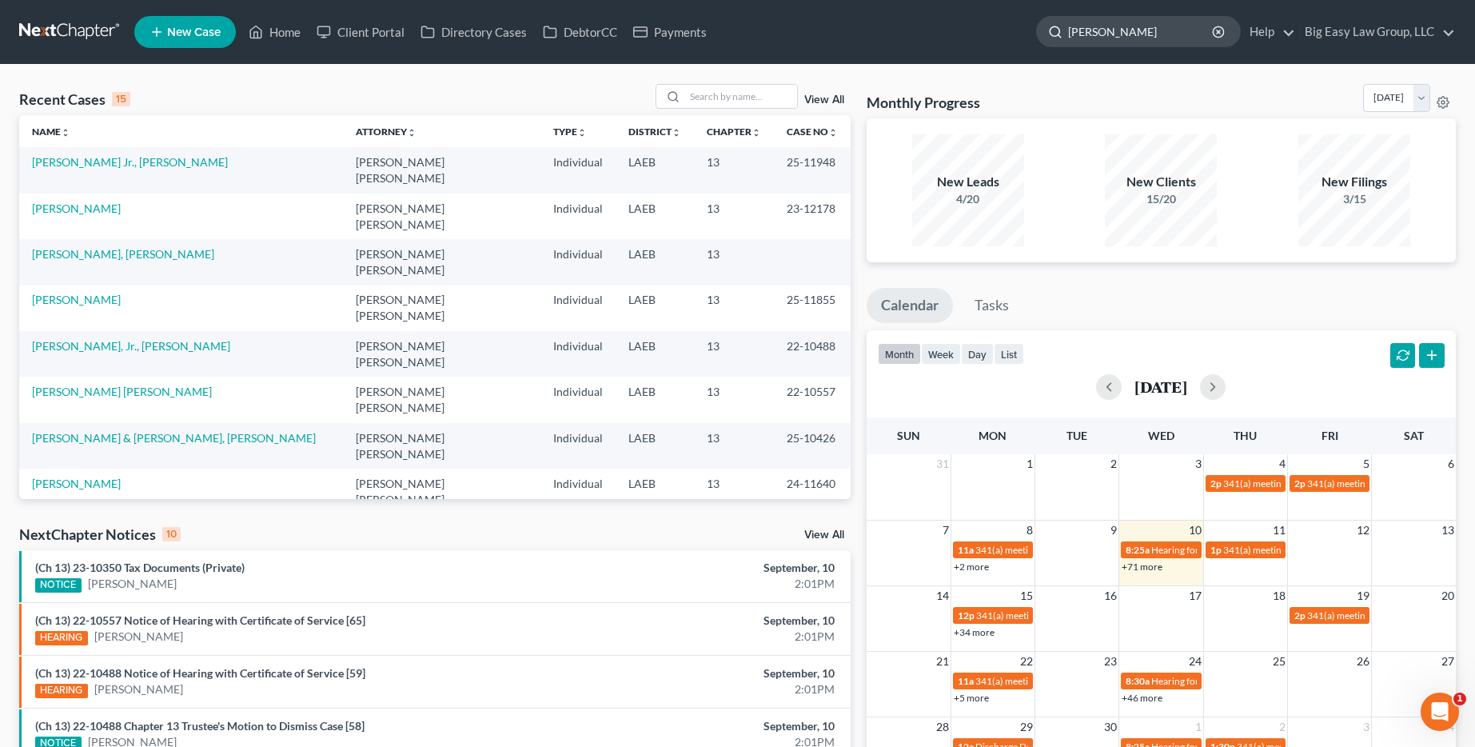
type input "campbell"
click at [1140, 30] on input "search" at bounding box center [1141, 32] width 146 height 30
type input "[PERSON_NAME]"
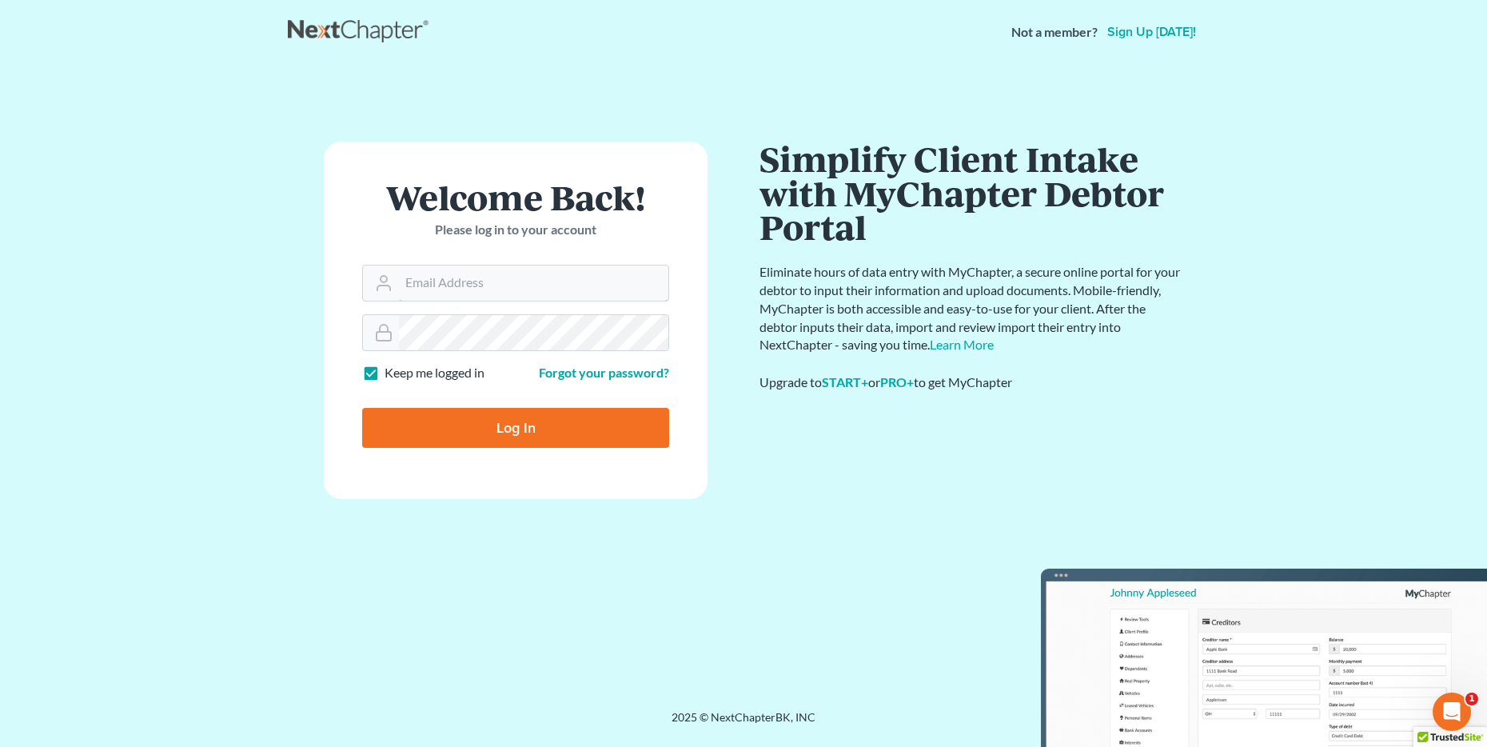
type input "[EMAIL_ADDRESS][DOMAIN_NAME]"
click at [482, 413] on input "Log In" at bounding box center [515, 428] width 307 height 40
type input "Thinking..."
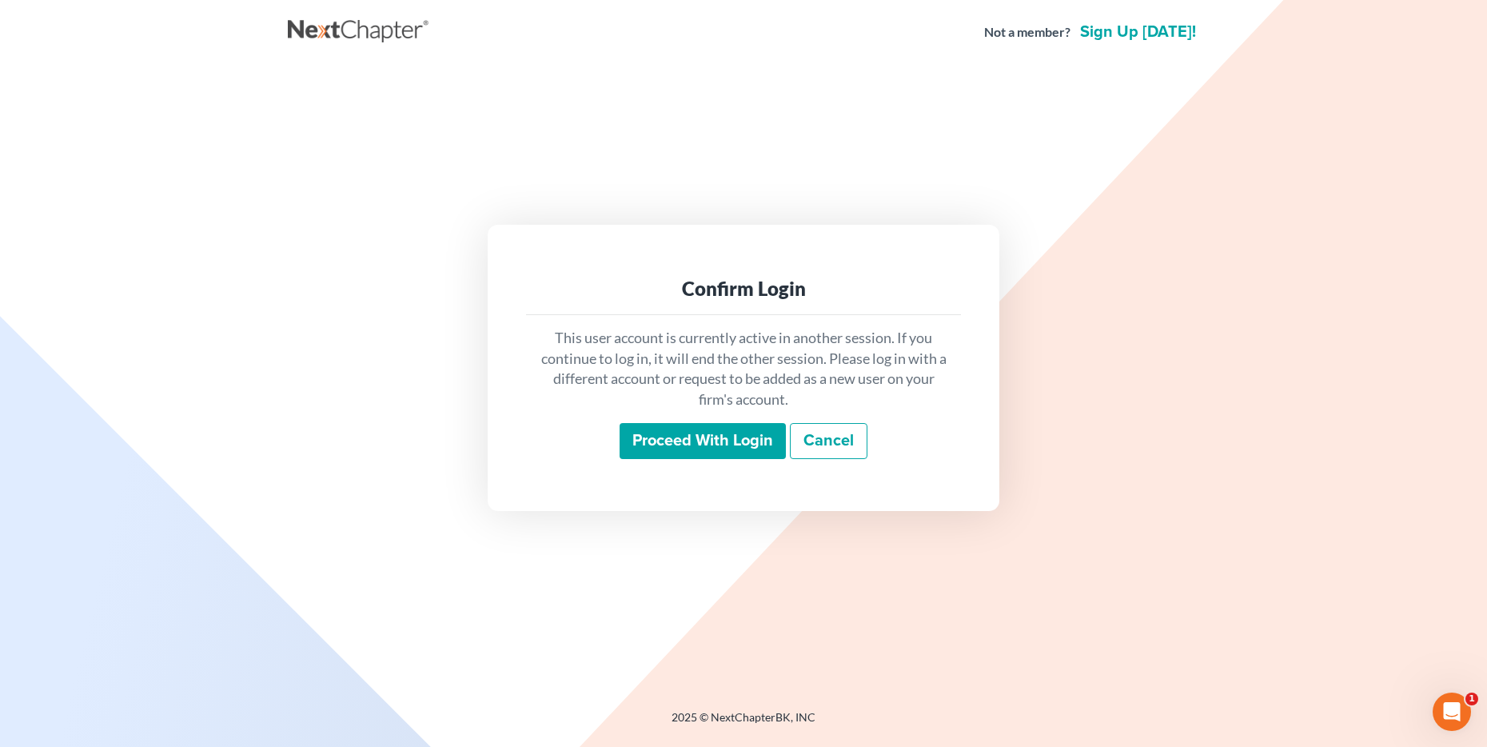
click at [673, 448] on input "Proceed with login" at bounding box center [702, 441] width 166 height 37
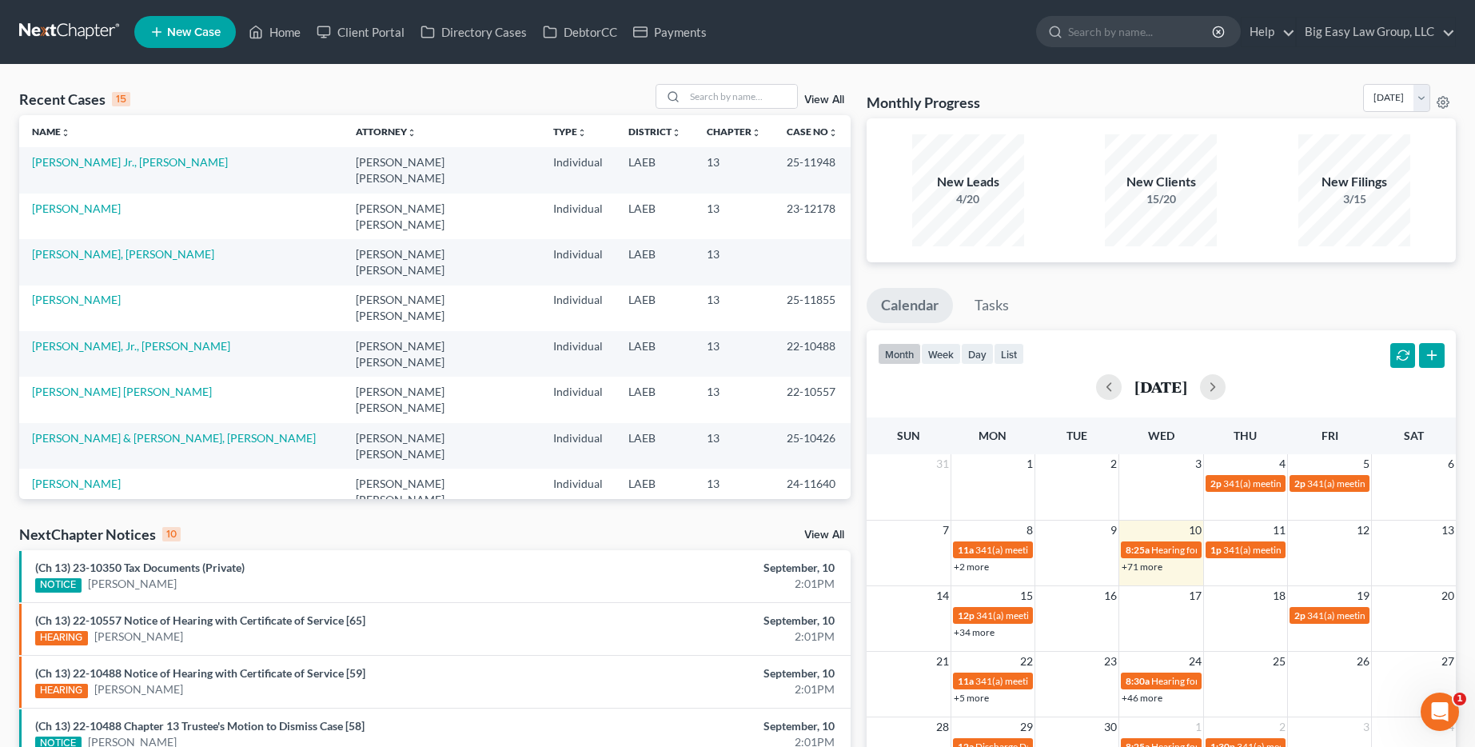
click at [843, 97] on link "View All" at bounding box center [824, 99] width 40 height 11
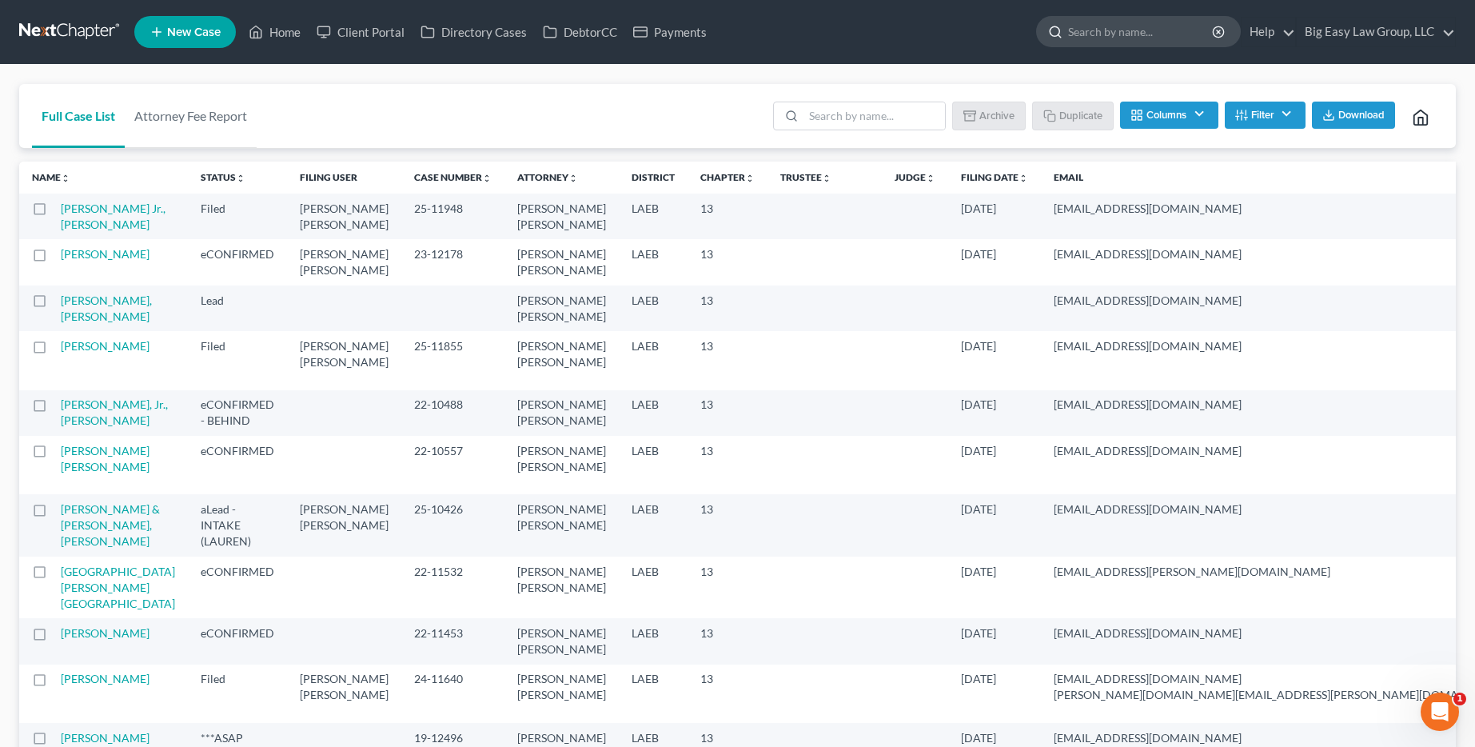
click at [1080, 41] on input "search" at bounding box center [1141, 32] width 146 height 30
type input "m"
type input "[PERSON_NAME]"
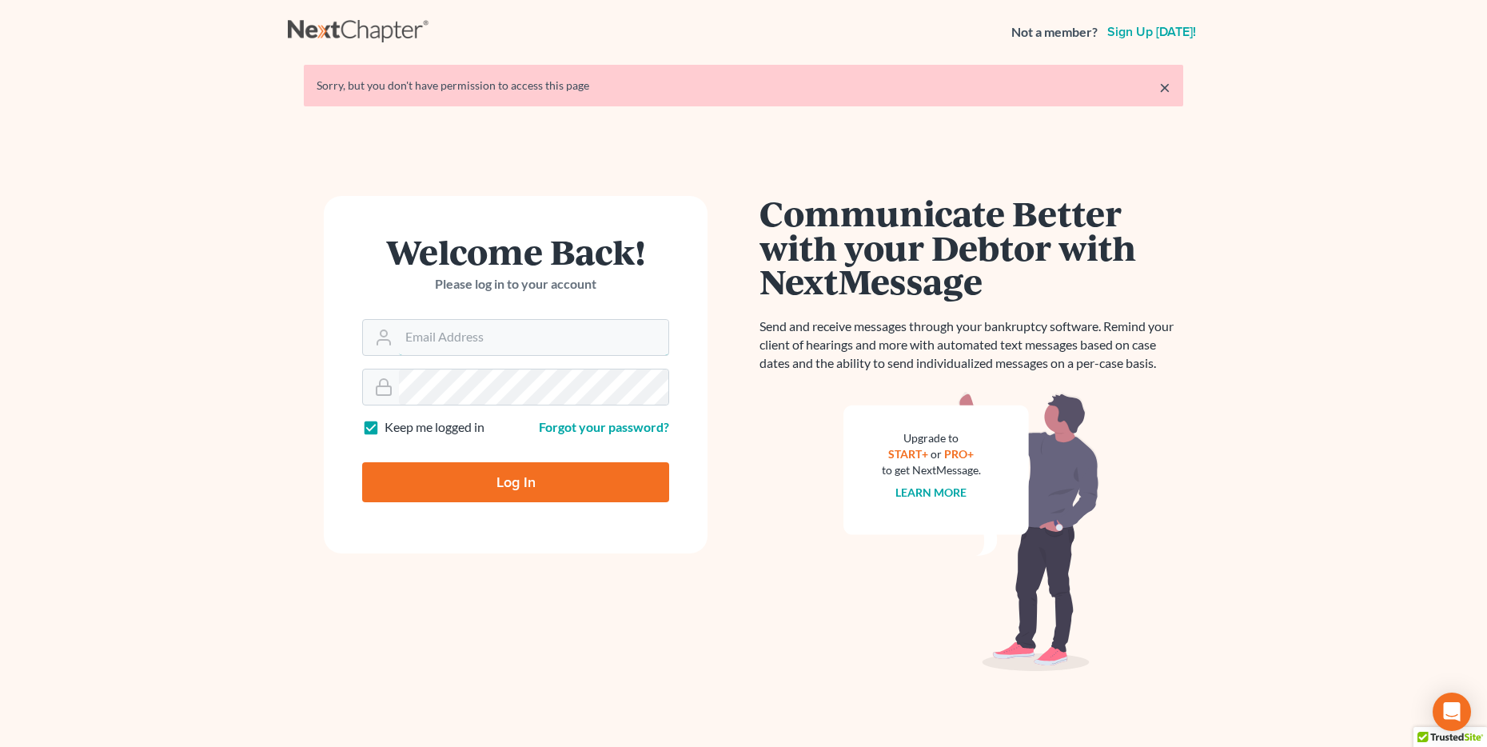
type input "[EMAIL_ADDRESS][DOMAIN_NAME]"
click at [556, 468] on input "Log In" at bounding box center [515, 482] width 307 height 40
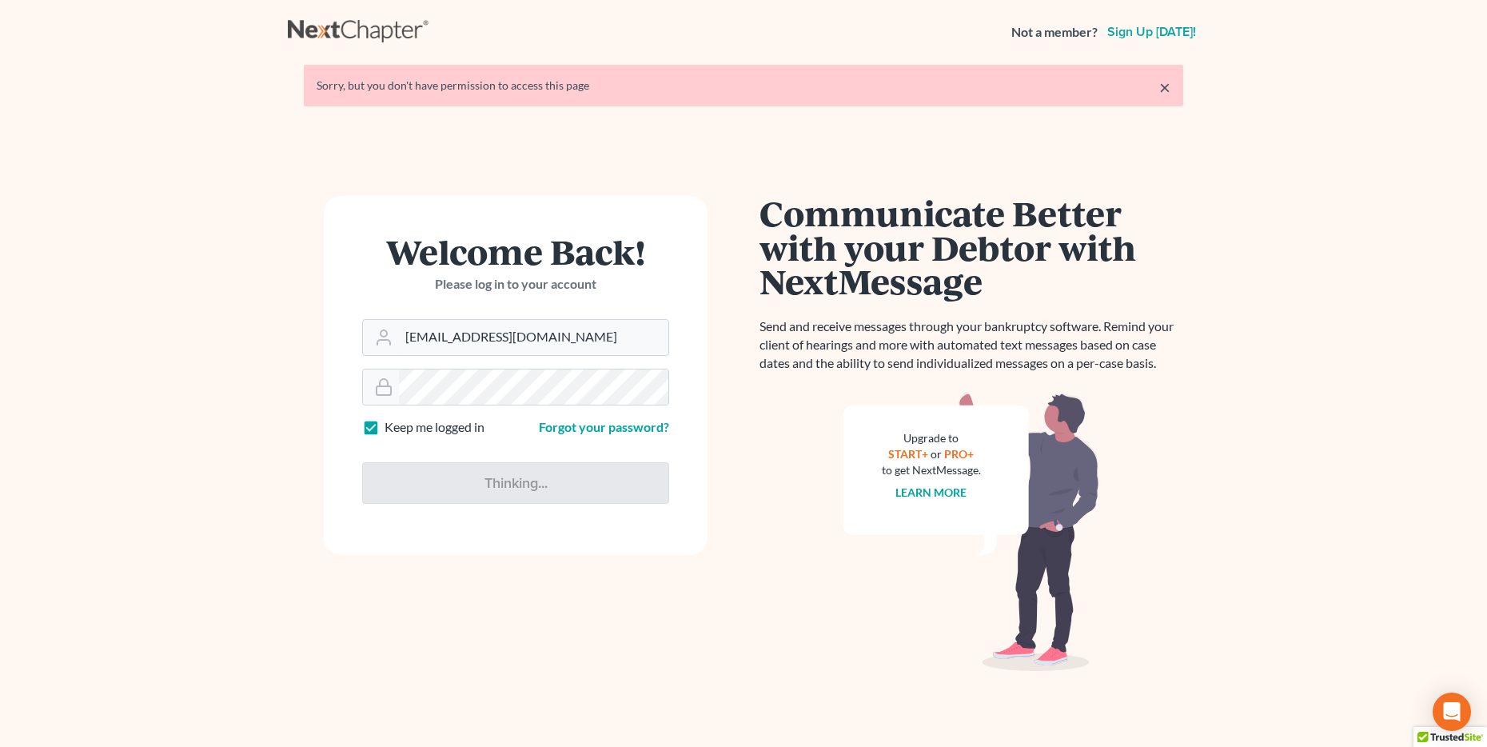
type input "Thinking..."
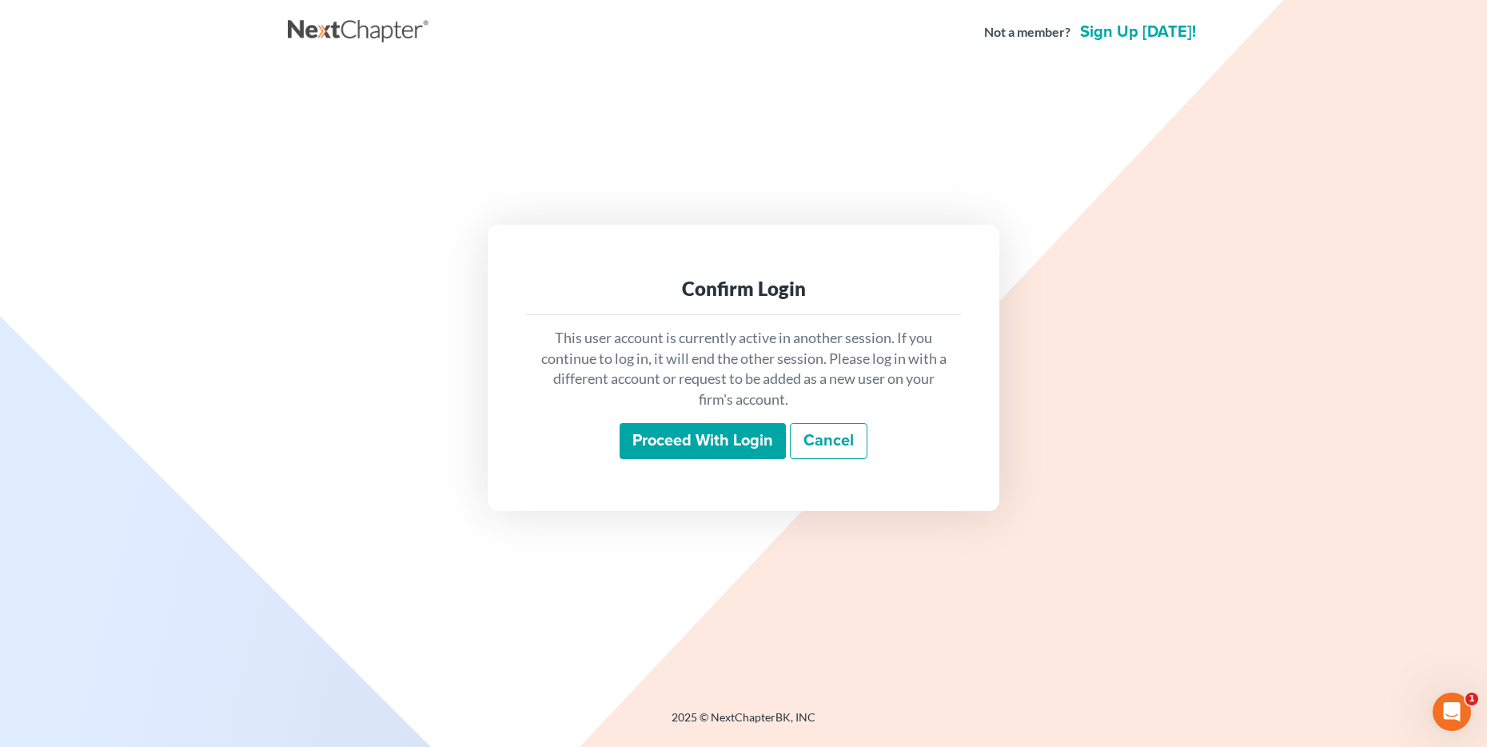
click at [690, 431] on input "Proceed with login" at bounding box center [702, 441] width 166 height 37
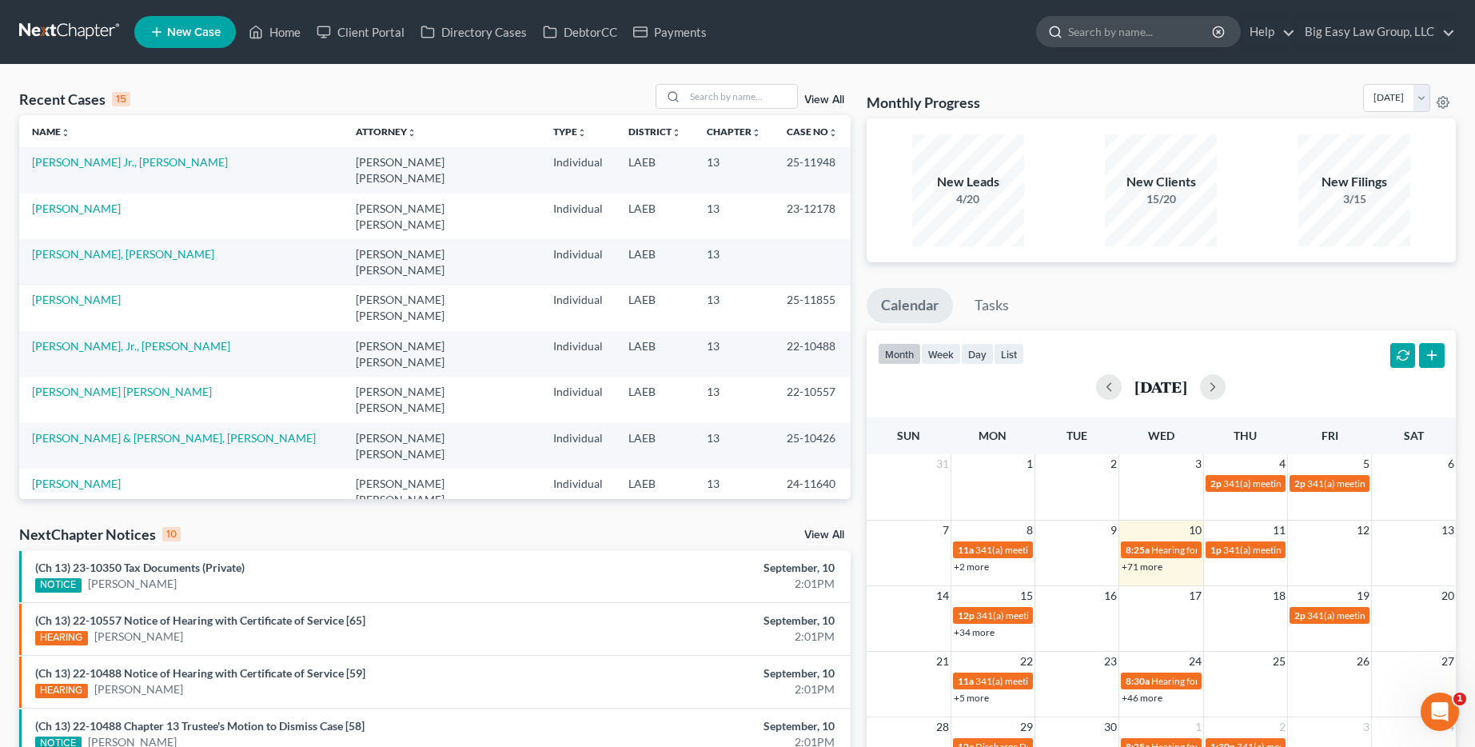
click at [1072, 25] on input "search" at bounding box center [1141, 32] width 146 height 30
type input "m"
type input "pilip"
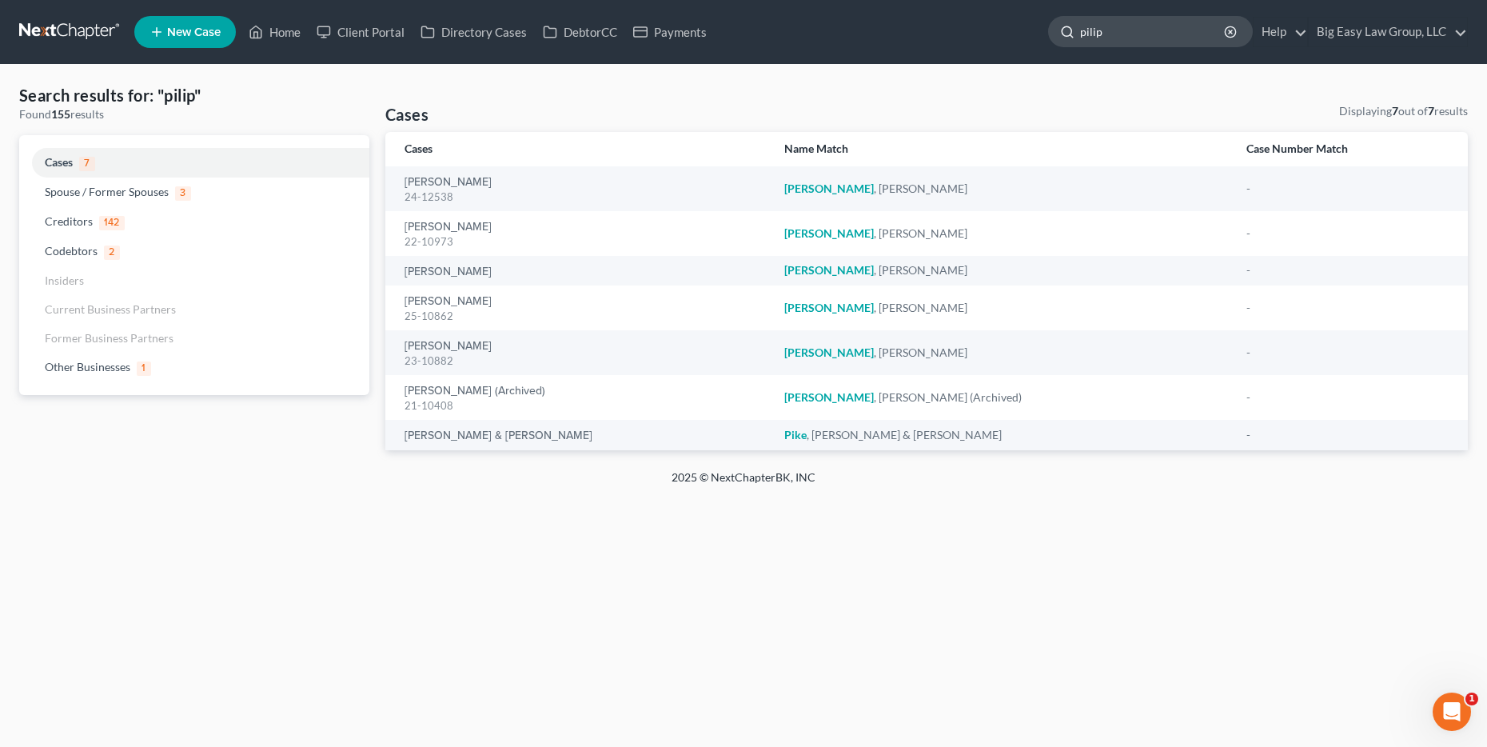
click at [1088, 42] on input "pilip" at bounding box center [1153, 32] width 146 height 30
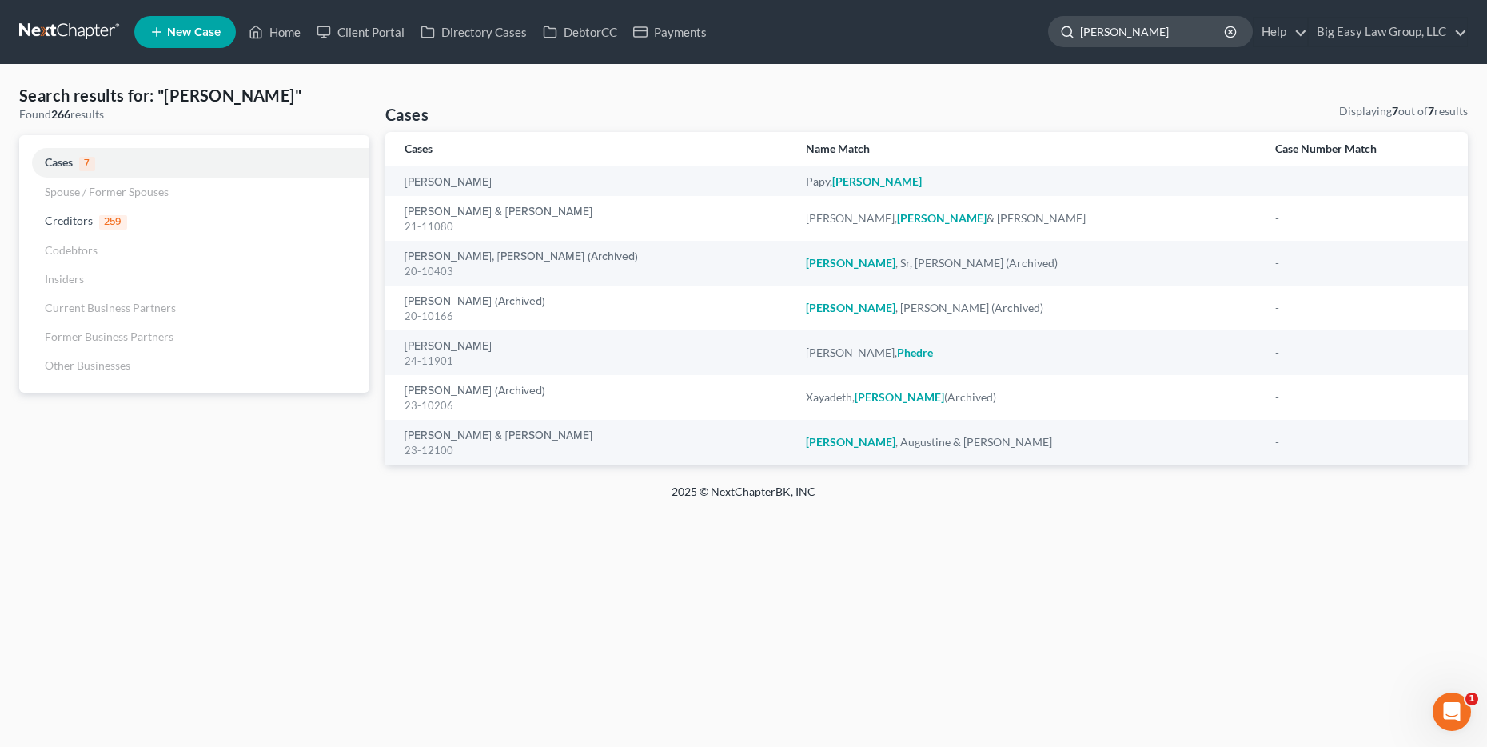
click at [1111, 33] on input "[PERSON_NAME]" at bounding box center [1153, 32] width 146 height 30
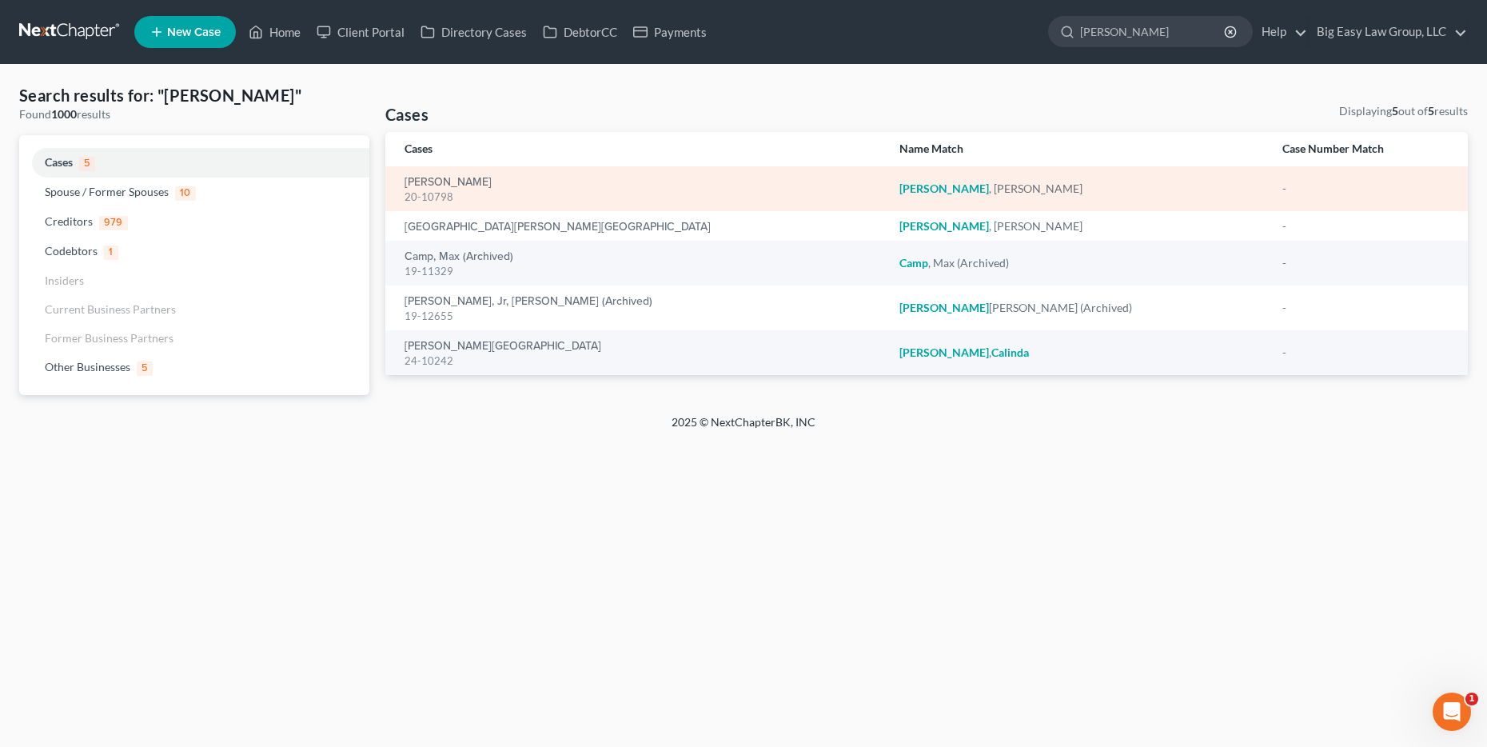
type input "campbell"
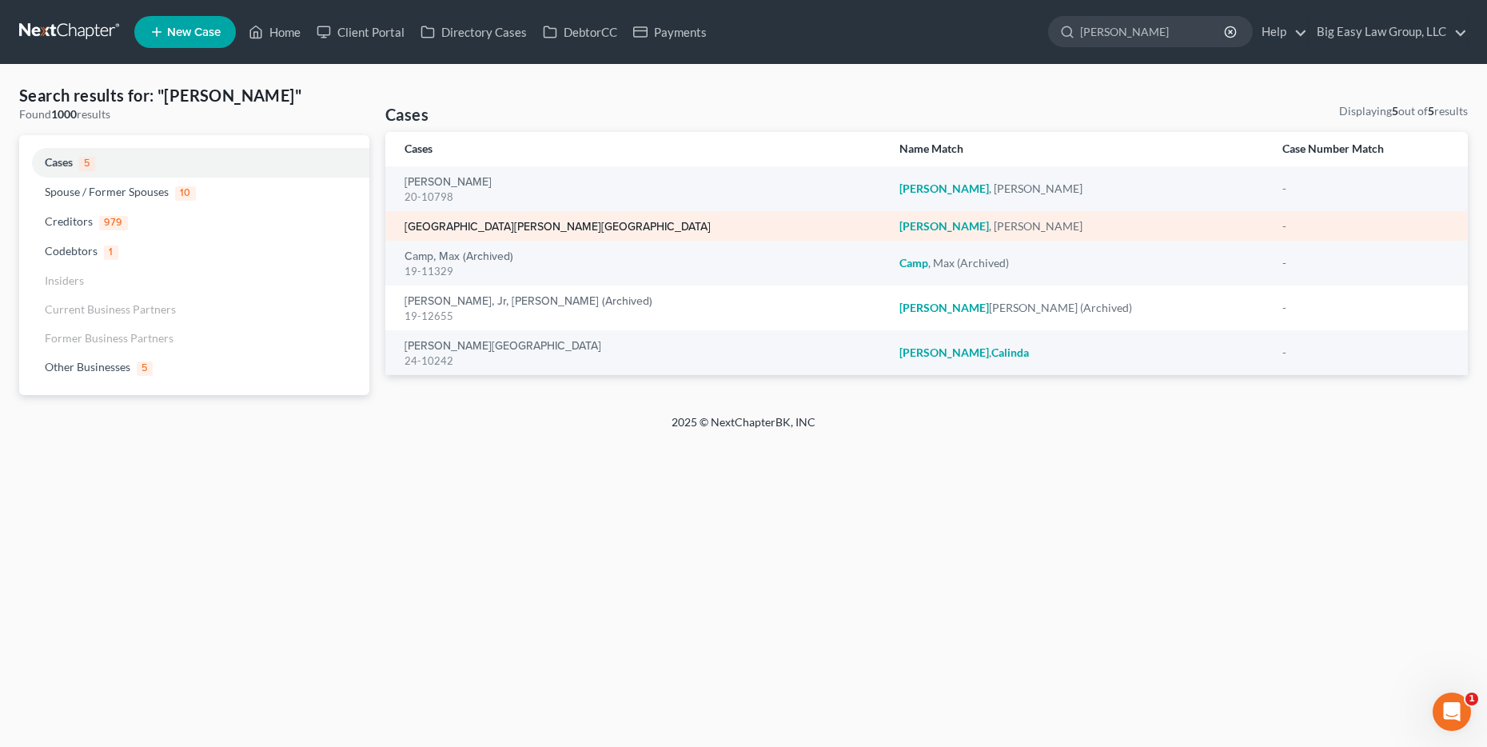
drag, startPoint x: 454, startPoint y: 173, endPoint x: 443, endPoint y: 222, distance: 50.8
click at [452, 190] on div "Campbell, Nicholas 20-10798" at bounding box center [638, 188] width 469 height 31
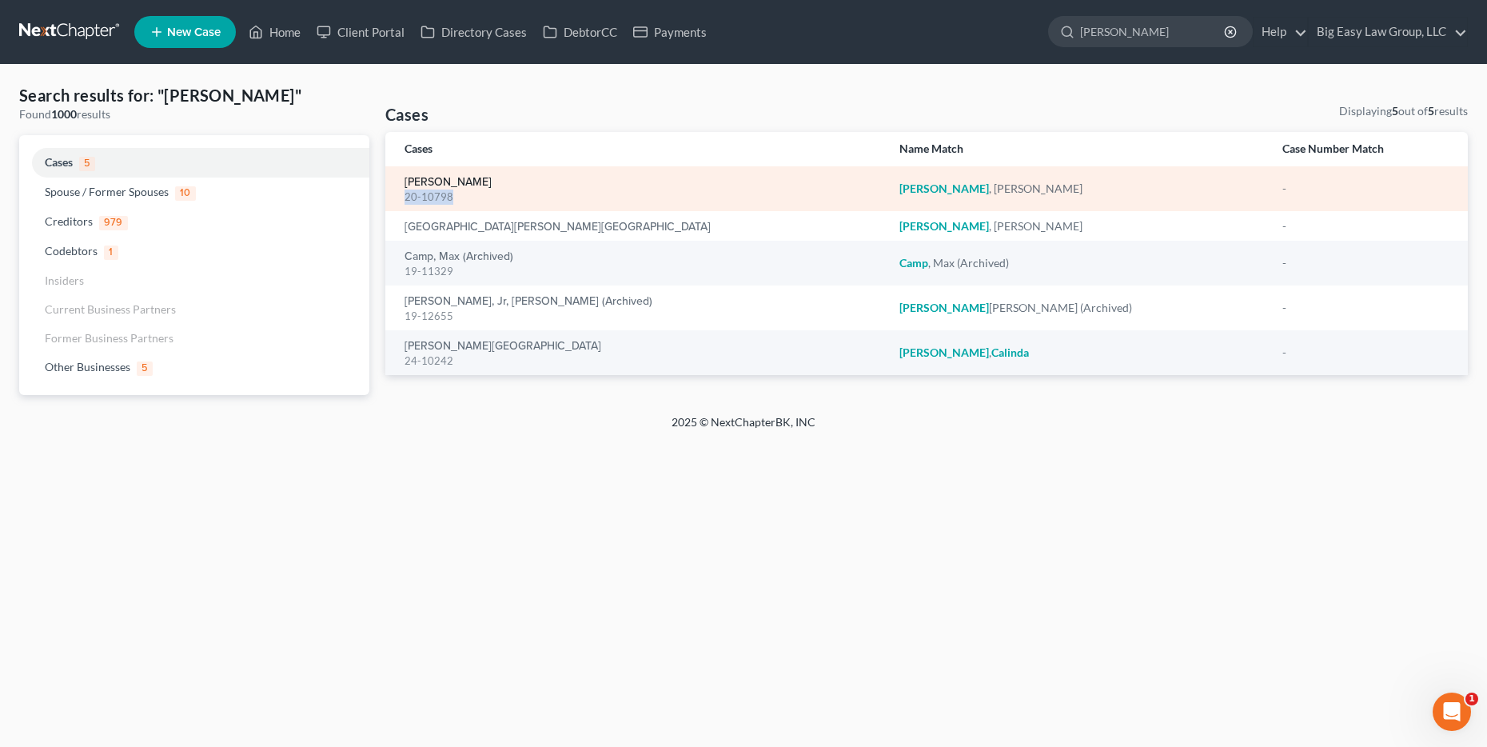
click at [474, 181] on link "Campbell, Nicholas" at bounding box center [447, 182] width 87 height 11
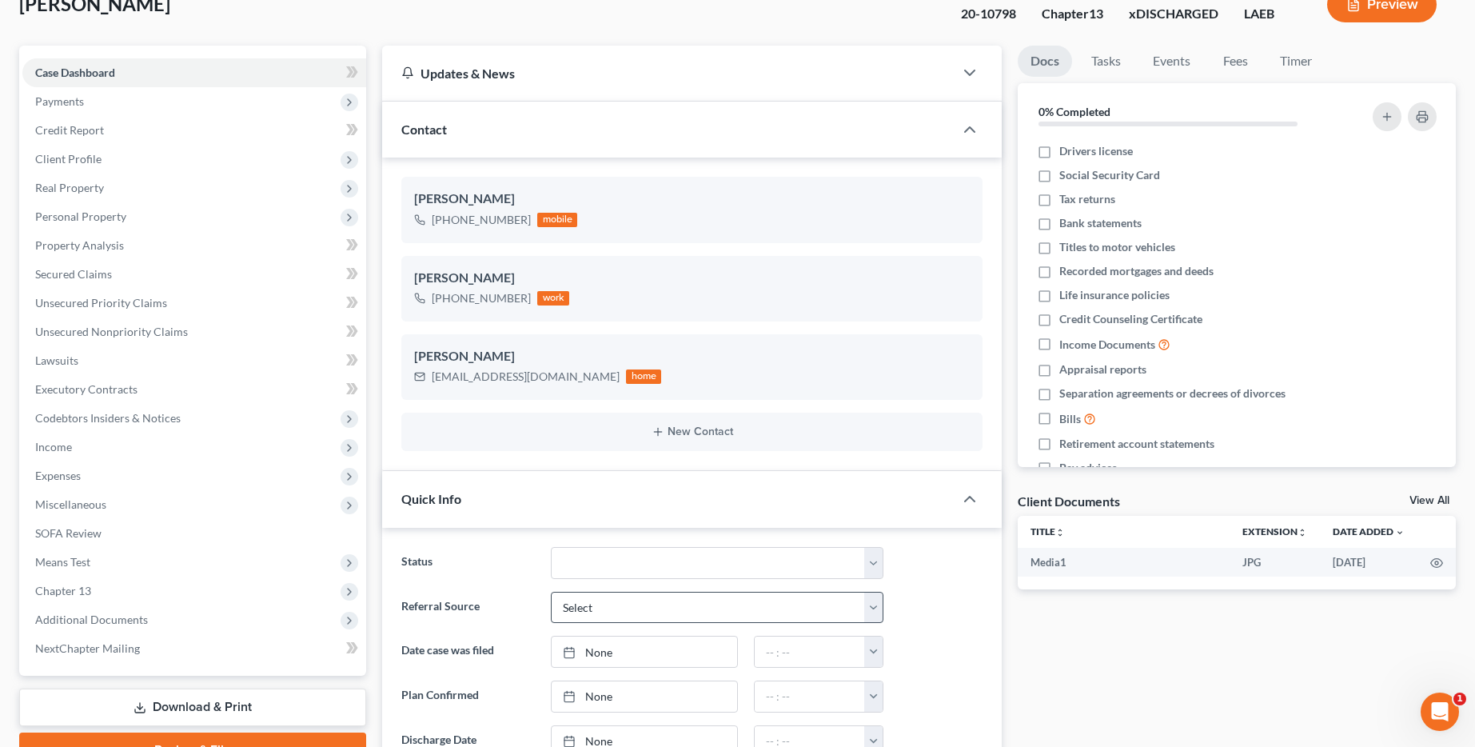
scroll to position [127, 0]
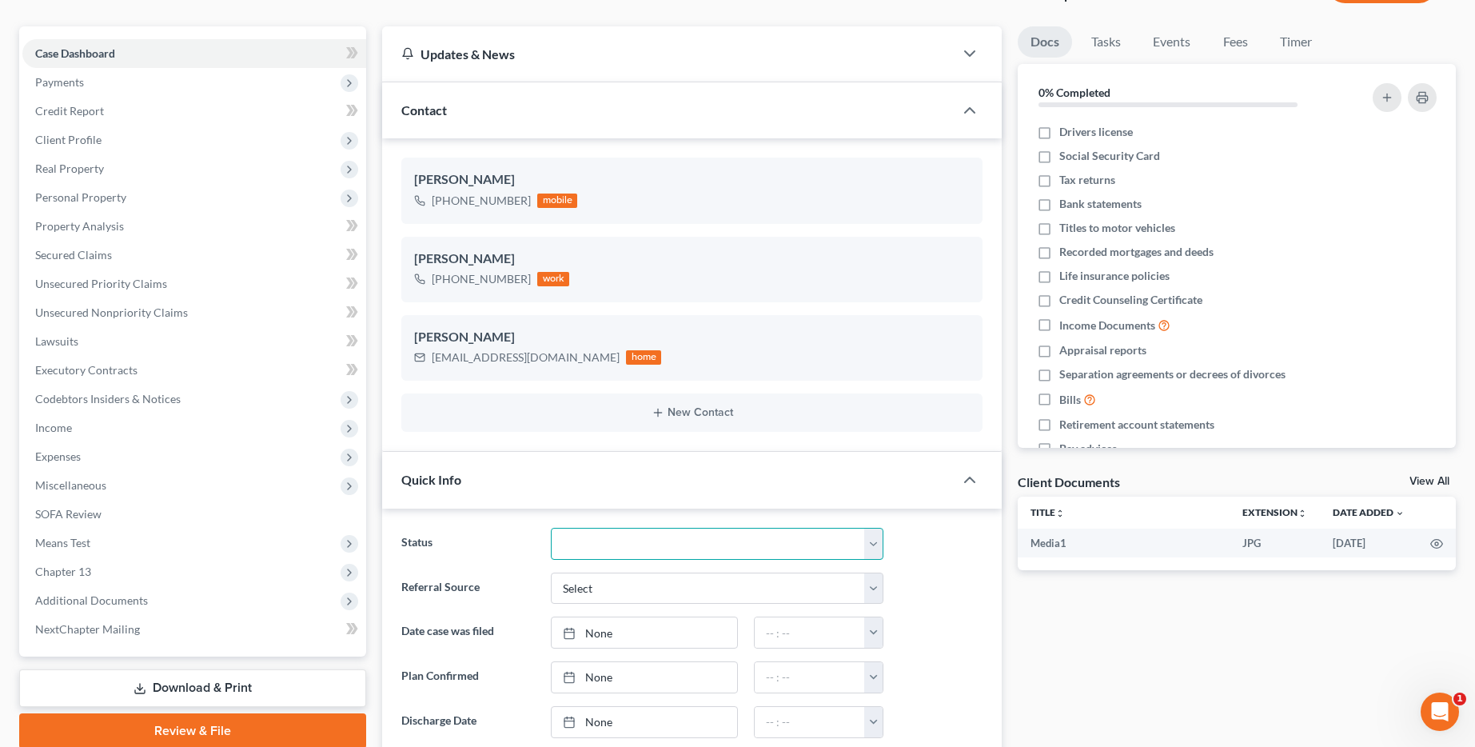
click at [759, 550] on select "aLead - Inactive/Rejected aLead - INTAKE (LAUREN) ***ASAP ATTORNEY REVIEW*** **…" at bounding box center [717, 544] width 333 height 32
select select "29"
click at [551, 528] on select "aLead - Inactive/Rejected aLead - INTAKE (LAUREN) ***ASAP ATTORNEY REVIEW*** **…" at bounding box center [717, 544] width 333 height 32
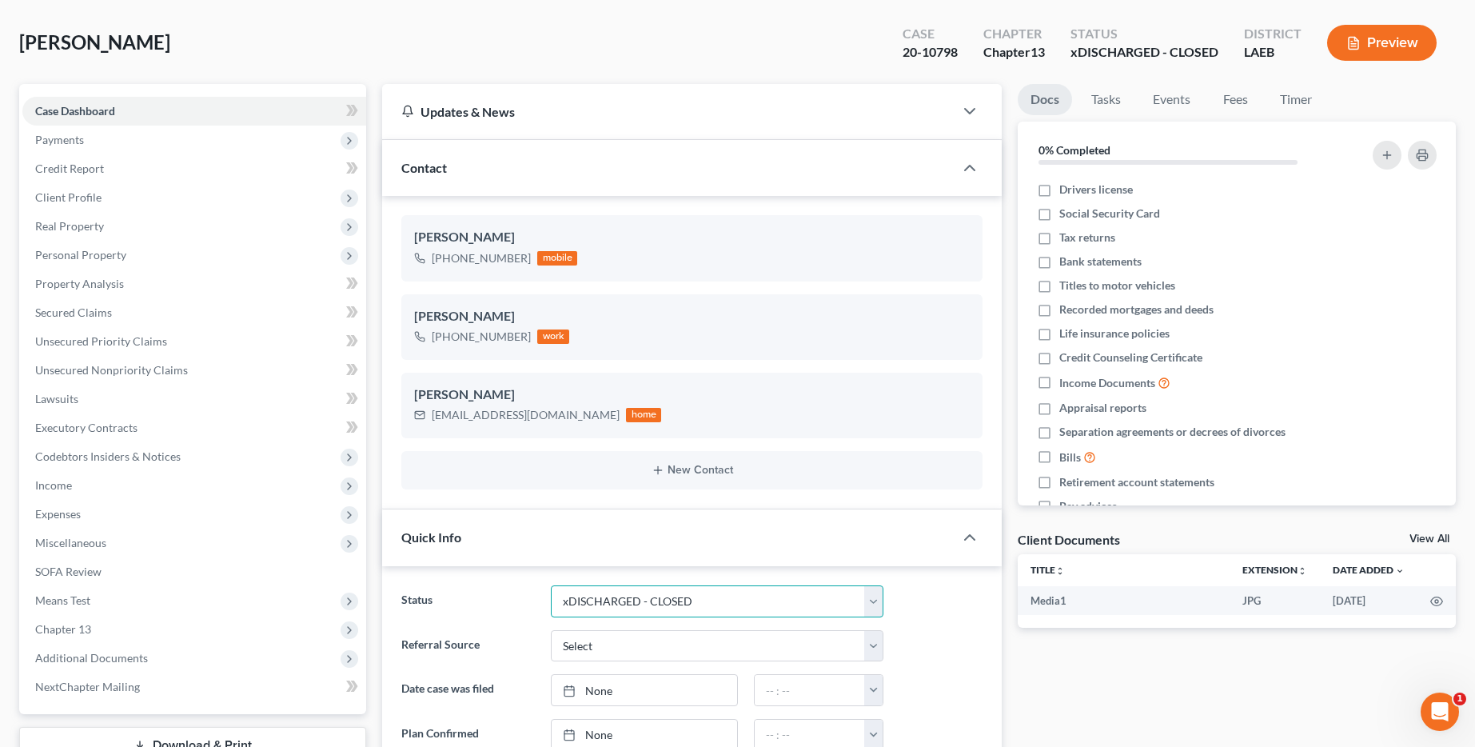
scroll to position [0, 0]
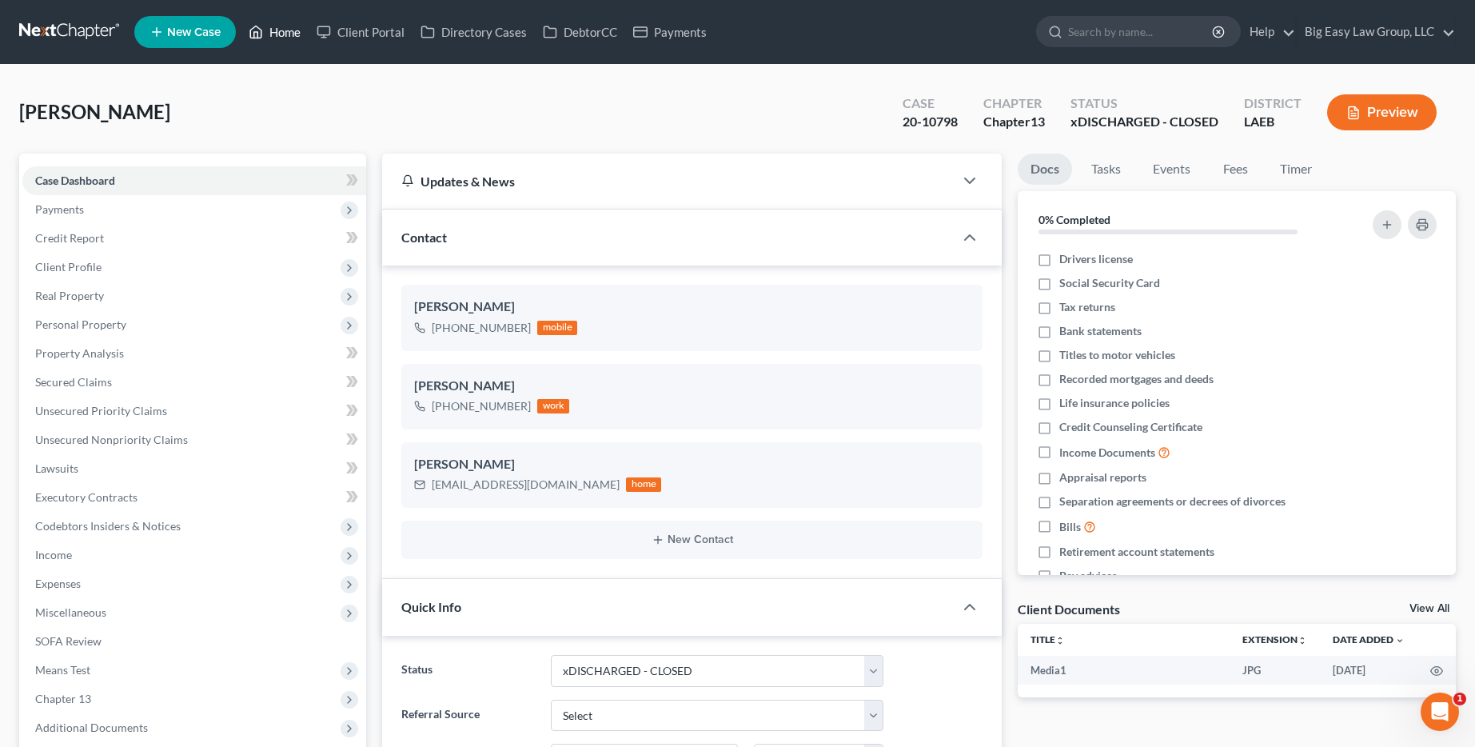
click at [284, 35] on link "Home" at bounding box center [275, 32] width 68 height 29
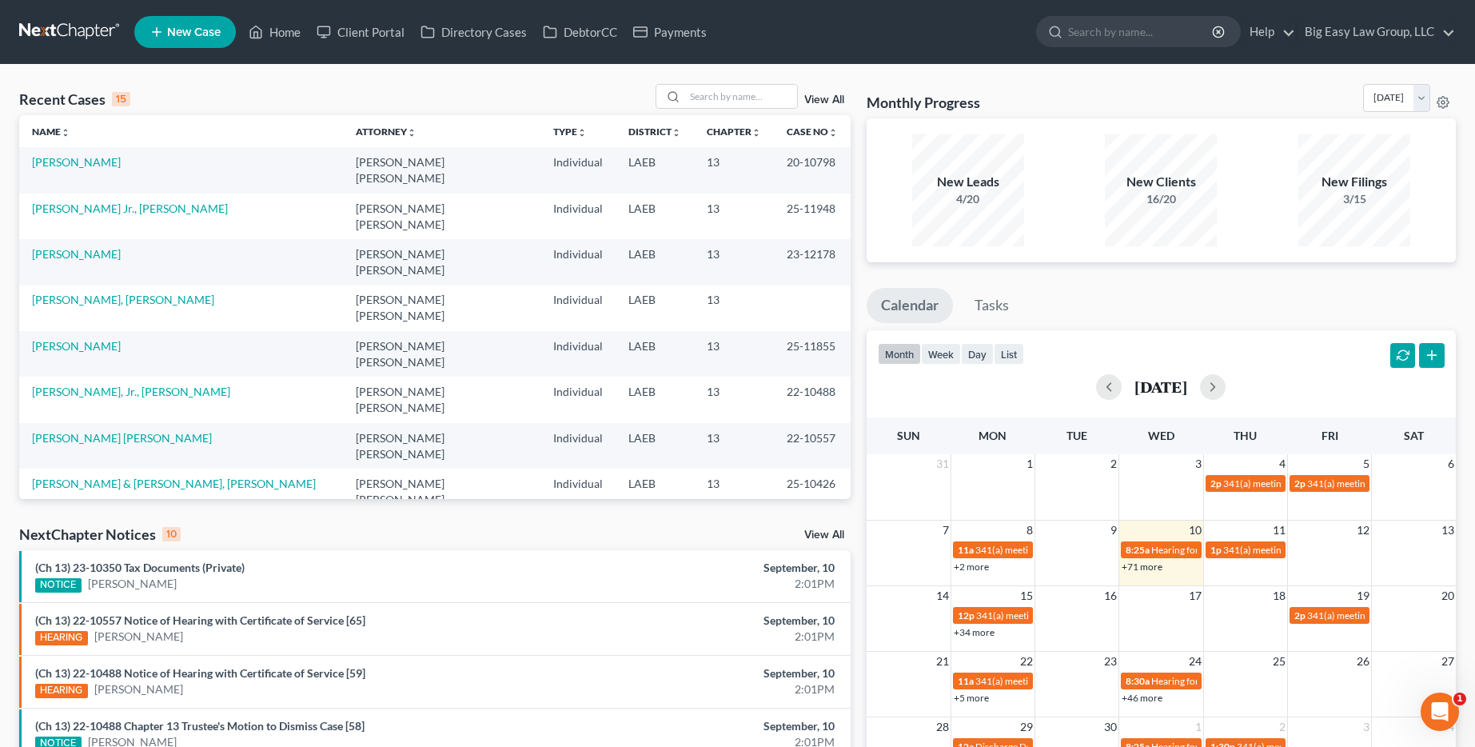
click at [828, 99] on link "View All" at bounding box center [824, 99] width 40 height 11
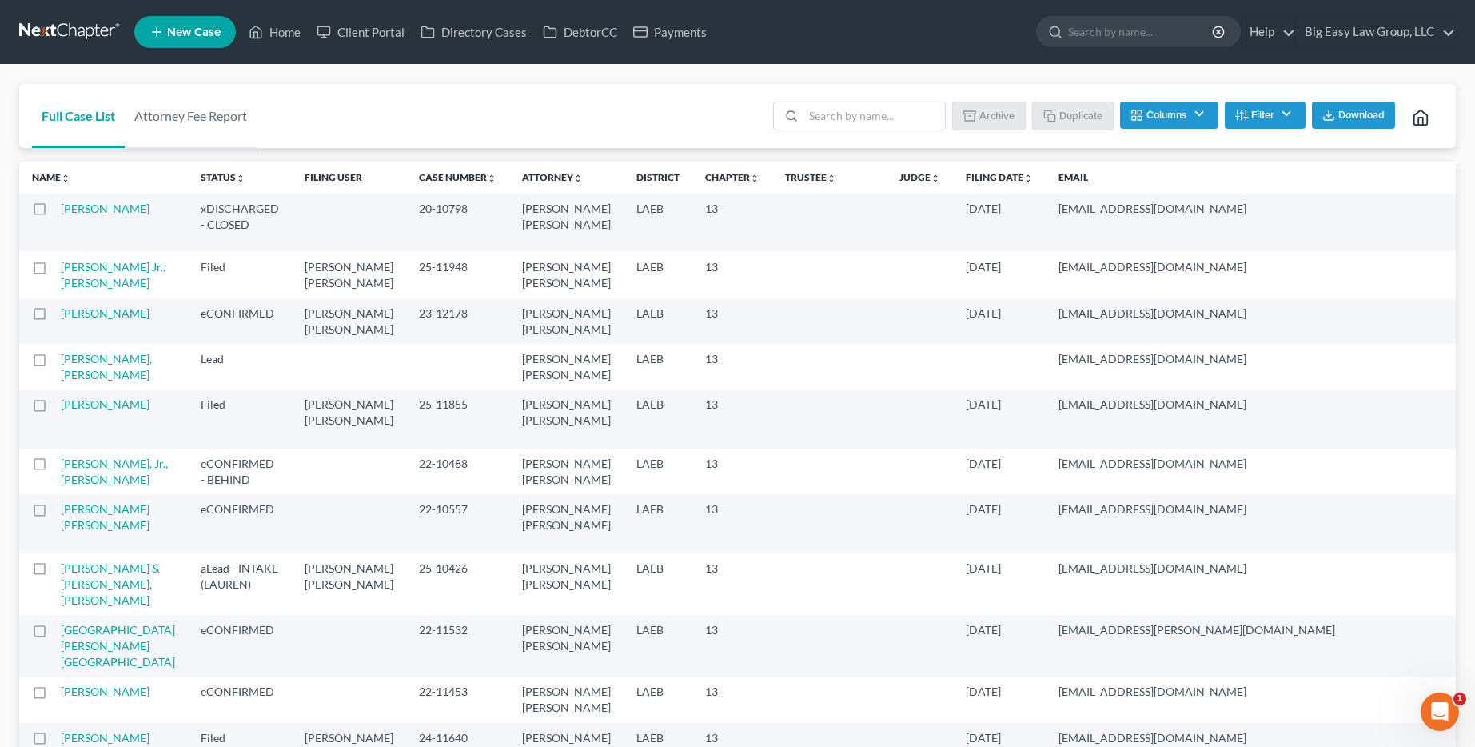
click at [54, 213] on label at bounding box center [54, 213] width 0 height 0
click at [61, 209] on input "checkbox" at bounding box center [66, 206] width 10 height 10
click at [967, 121] on icon "button" at bounding box center [972, 115] width 13 height 13
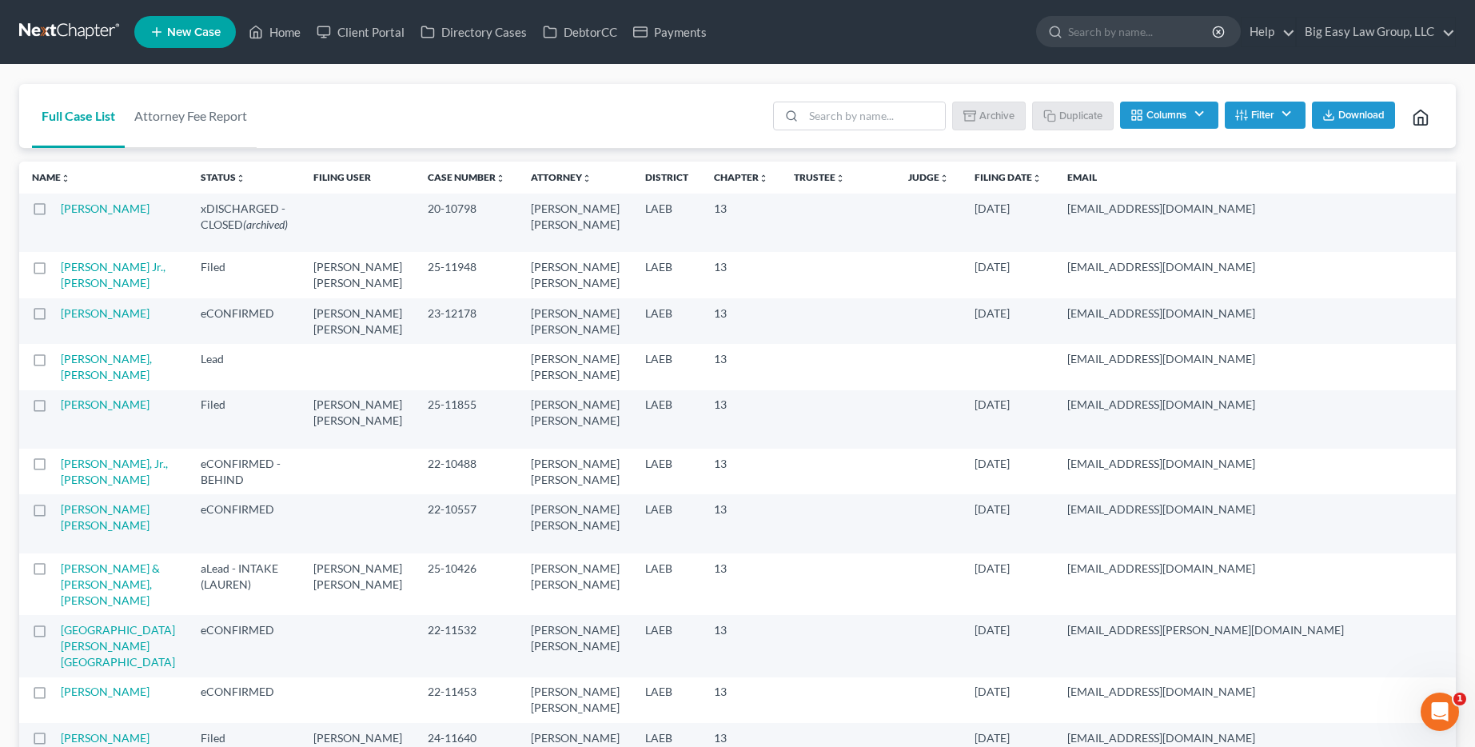
click at [54, 213] on label at bounding box center [54, 213] width 0 height 0
click at [61, 205] on input "checkbox" at bounding box center [66, 206] width 10 height 10
click at [54, 213] on label at bounding box center [54, 213] width 0 height 0
click at [61, 205] on input "checkbox" at bounding box center [66, 206] width 10 height 10
checkbox input "false"
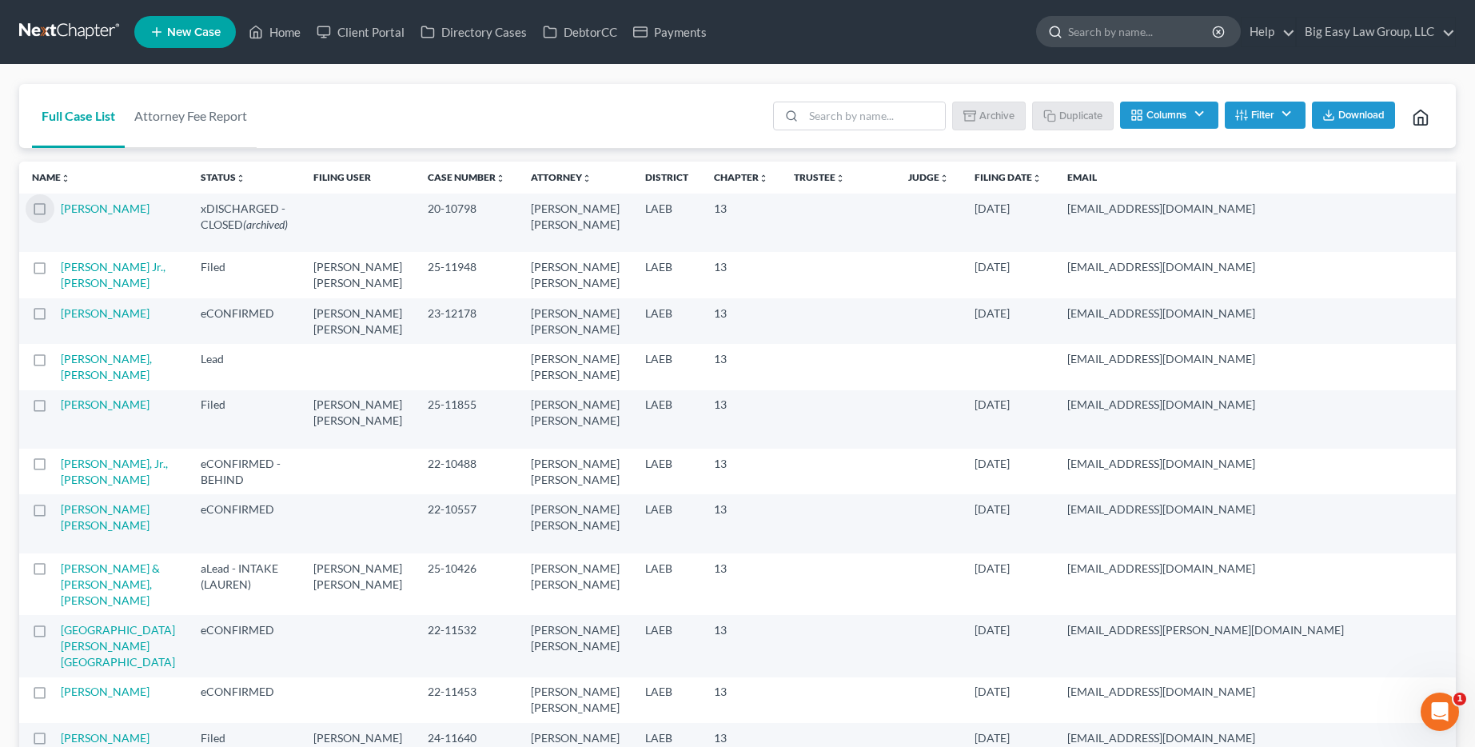
click at [1091, 32] on input "search" at bounding box center [1141, 32] width 146 height 30
click at [1121, 38] on input "search" at bounding box center [1141, 32] width 146 height 30
type input "turner"
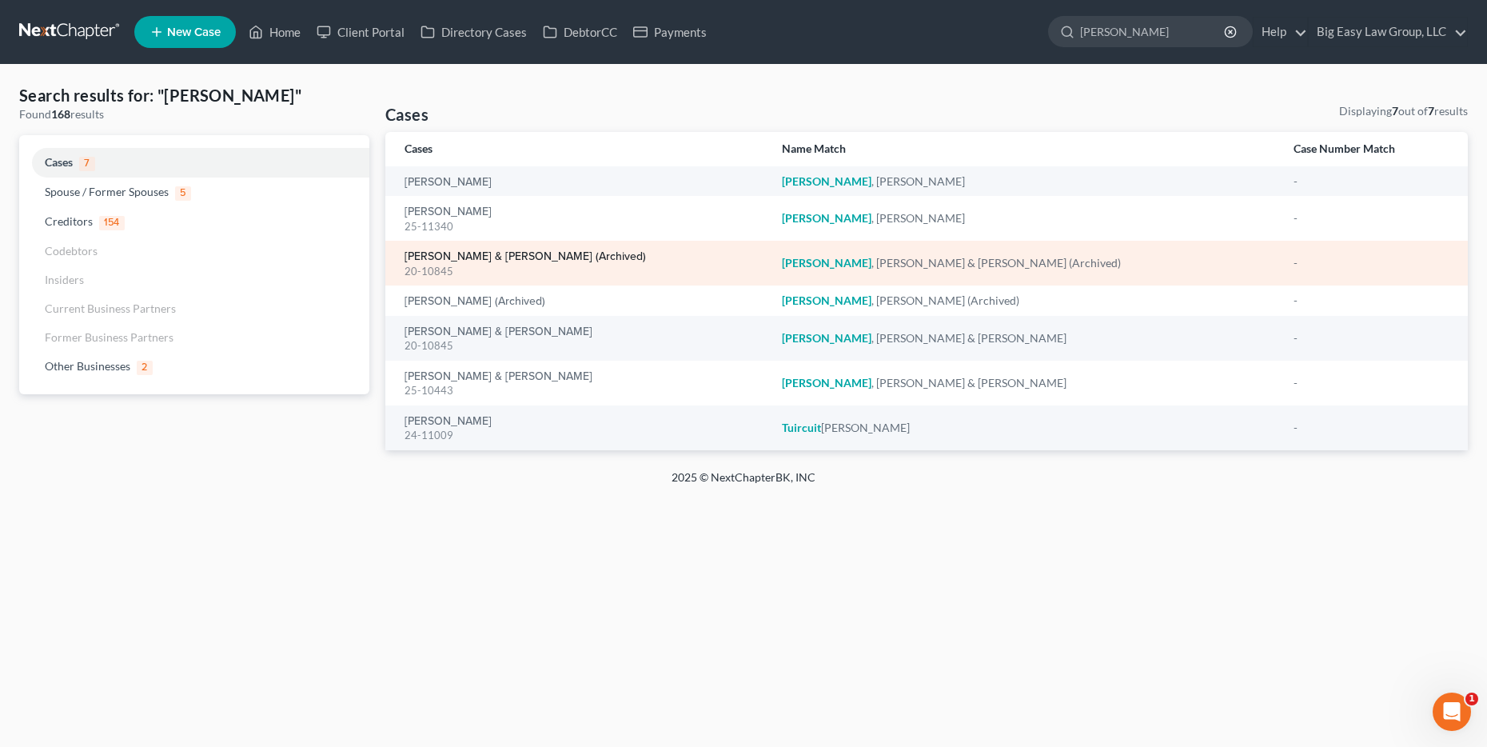
click at [506, 258] on link "Turner, Ricky & Catherine (Archived)" at bounding box center [524, 256] width 241 height 11
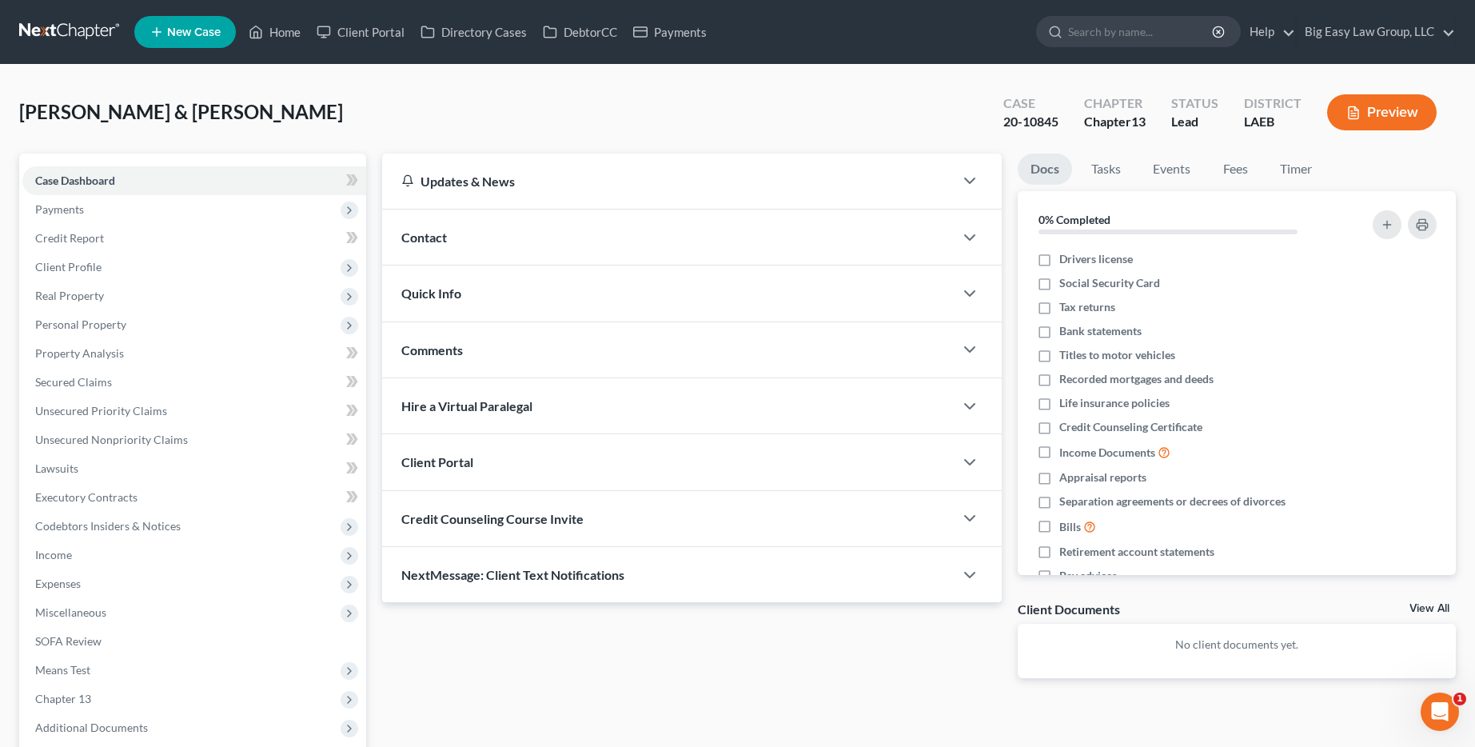
click at [561, 273] on div "Quick Info" at bounding box center [668, 292] width 572 height 55
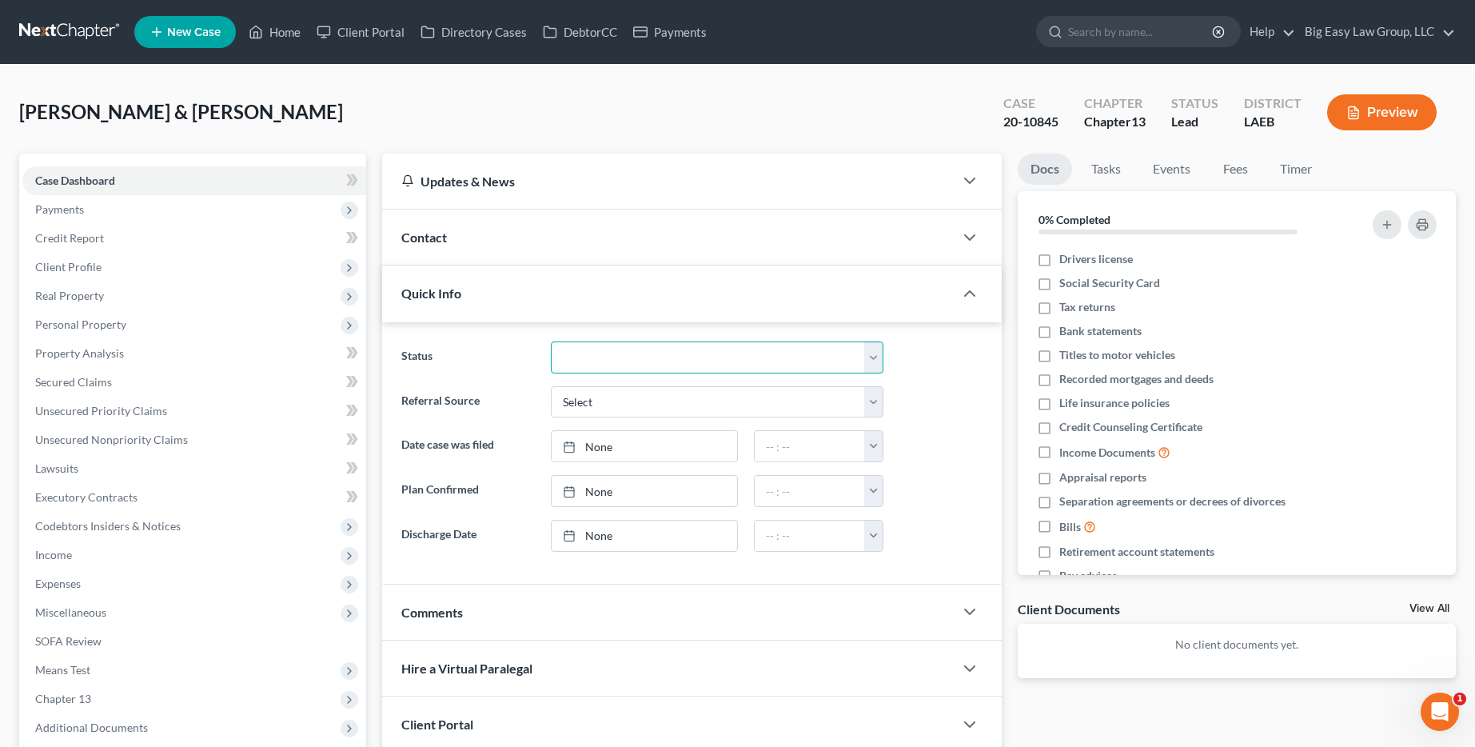
click at [640, 353] on select "aLead - Inactive/Rejected aLead - INTAKE (LAUREN) ***ASAP ATTORNEY REVIEW*** **…" at bounding box center [717, 357] width 333 height 32
select select "29"
click at [551, 341] on select "aLead - Inactive/Rejected aLead - INTAKE (LAUREN) ***ASAP ATTORNEY REVIEW*** **…" at bounding box center [717, 357] width 333 height 32
click at [651, 99] on div "Turner, Ricky & Catherine Upgraded Case 20-10845 Chapter Chapter 13 Status xDIS…" at bounding box center [737, 119] width 1436 height 70
click at [282, 23] on link "Home" at bounding box center [275, 32] width 68 height 29
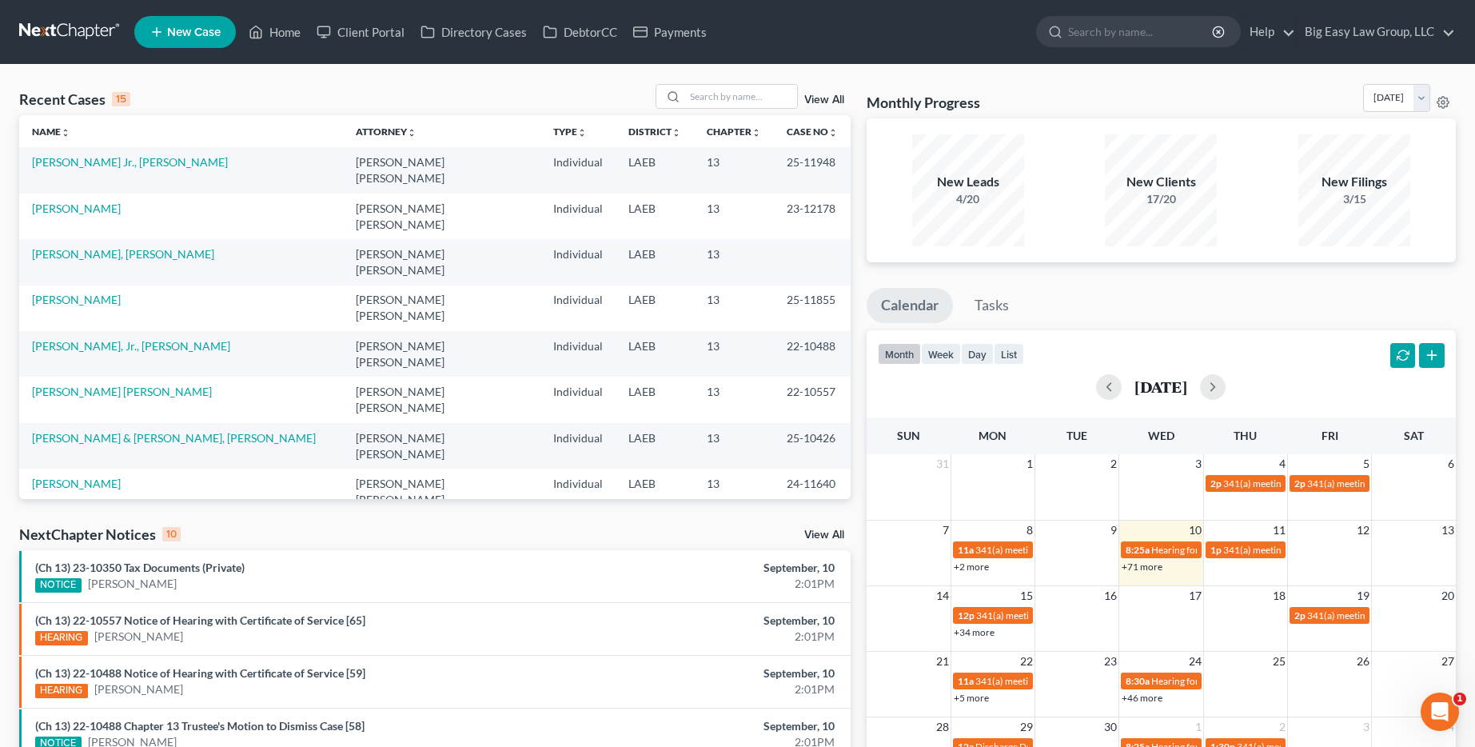
click at [830, 95] on link "View All" at bounding box center [824, 99] width 40 height 11
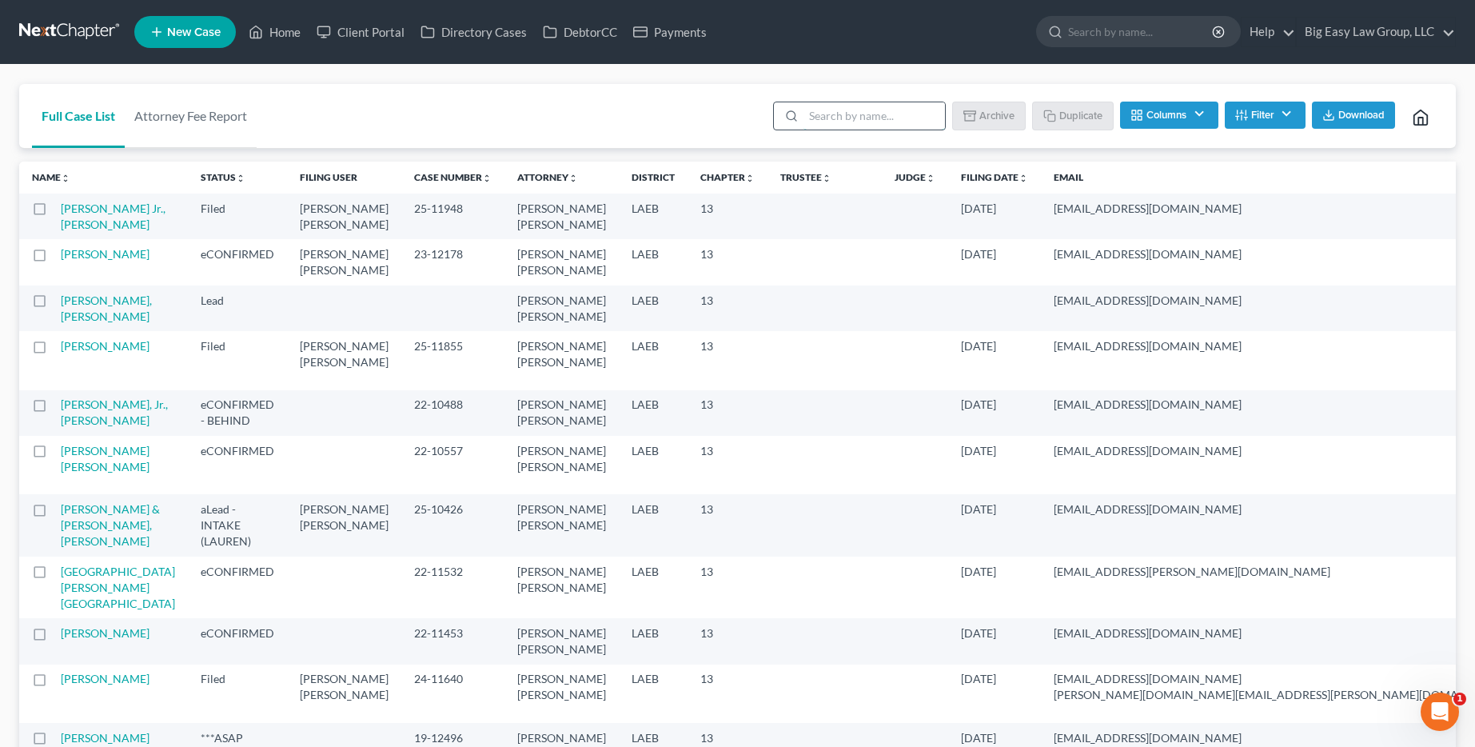
click at [890, 110] on input "search" at bounding box center [873, 115] width 141 height 27
type input "turner"
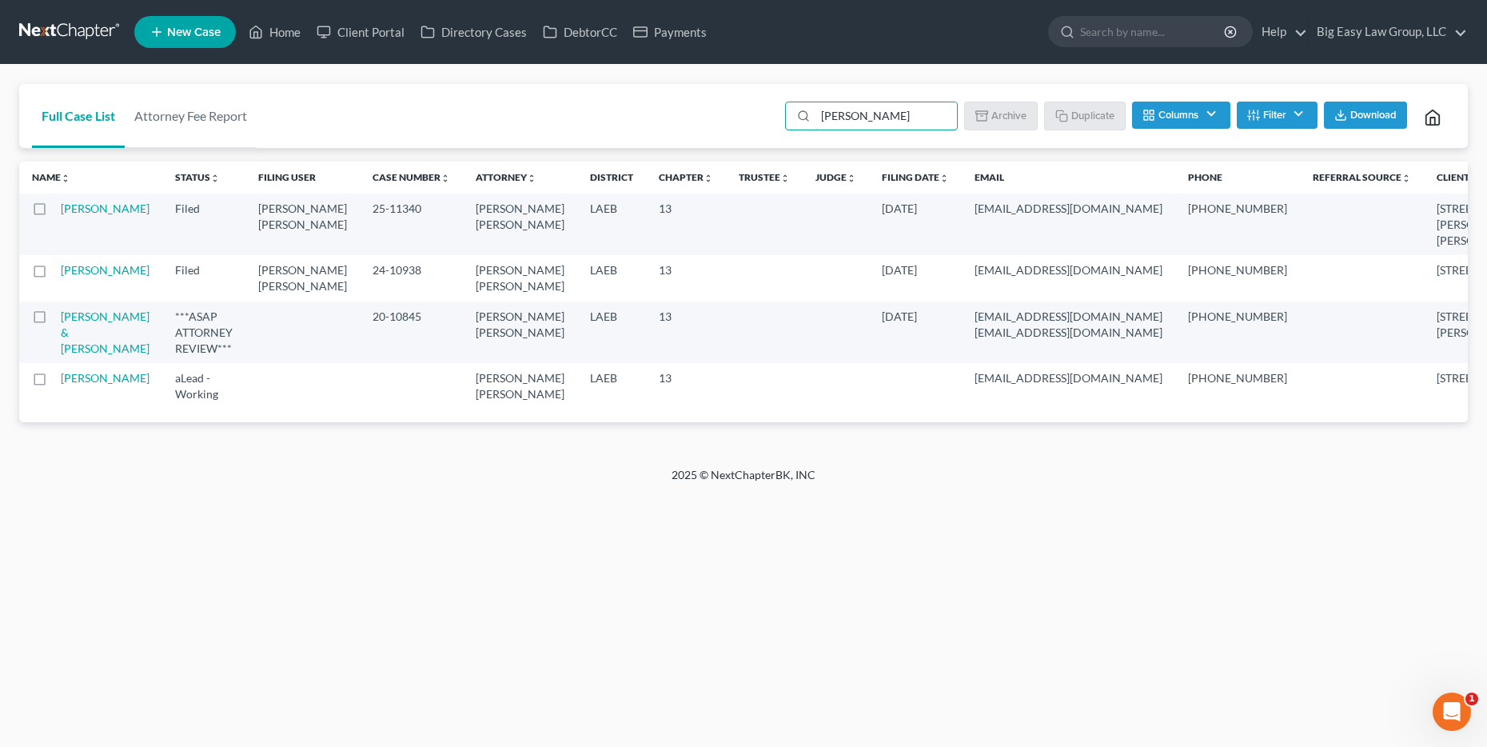
click at [54, 321] on label at bounding box center [54, 321] width 0 height 0
click at [61, 319] on input "checkbox" at bounding box center [66, 314] width 10 height 10
checkbox input "true"
click at [82, 355] on link "Turner, Ricky & Catherine" at bounding box center [105, 332] width 89 height 46
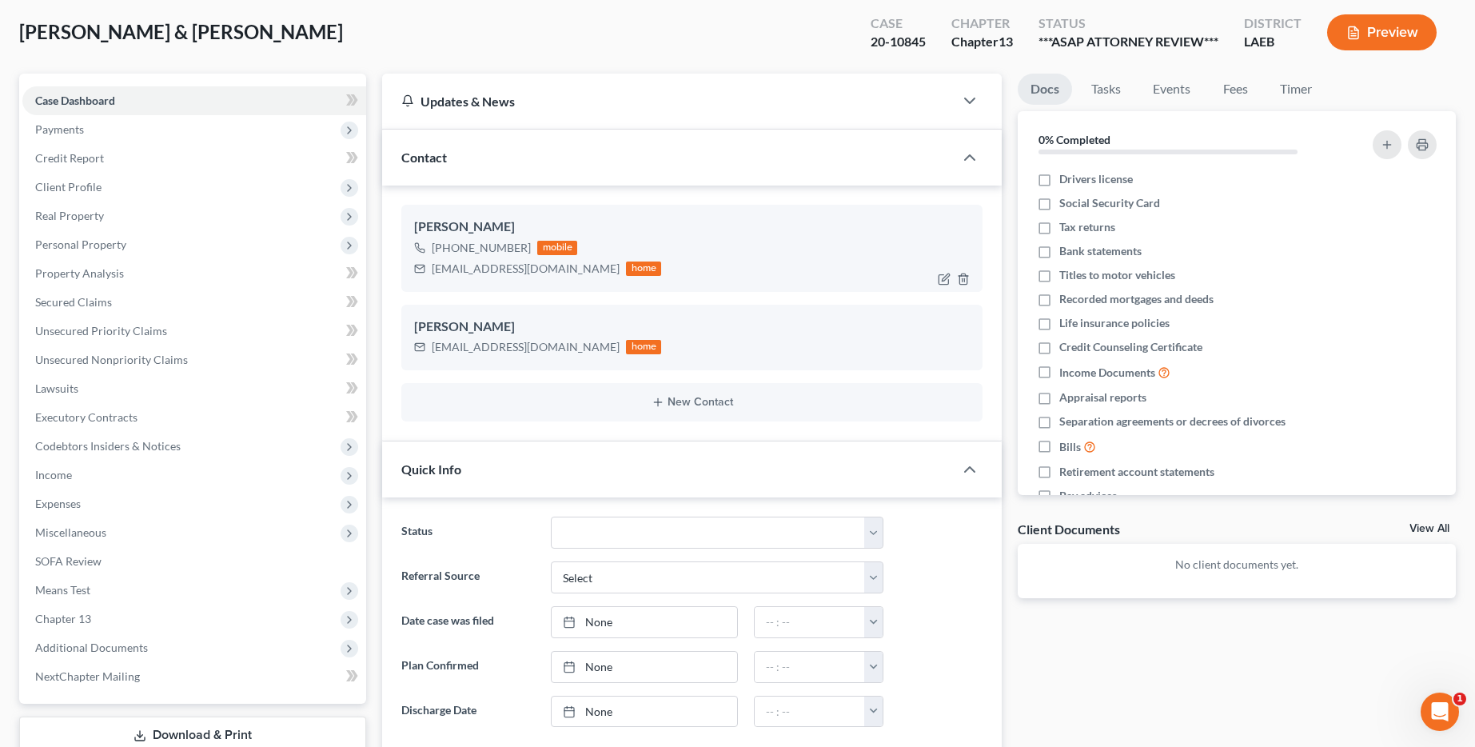
scroll to position [309, 0]
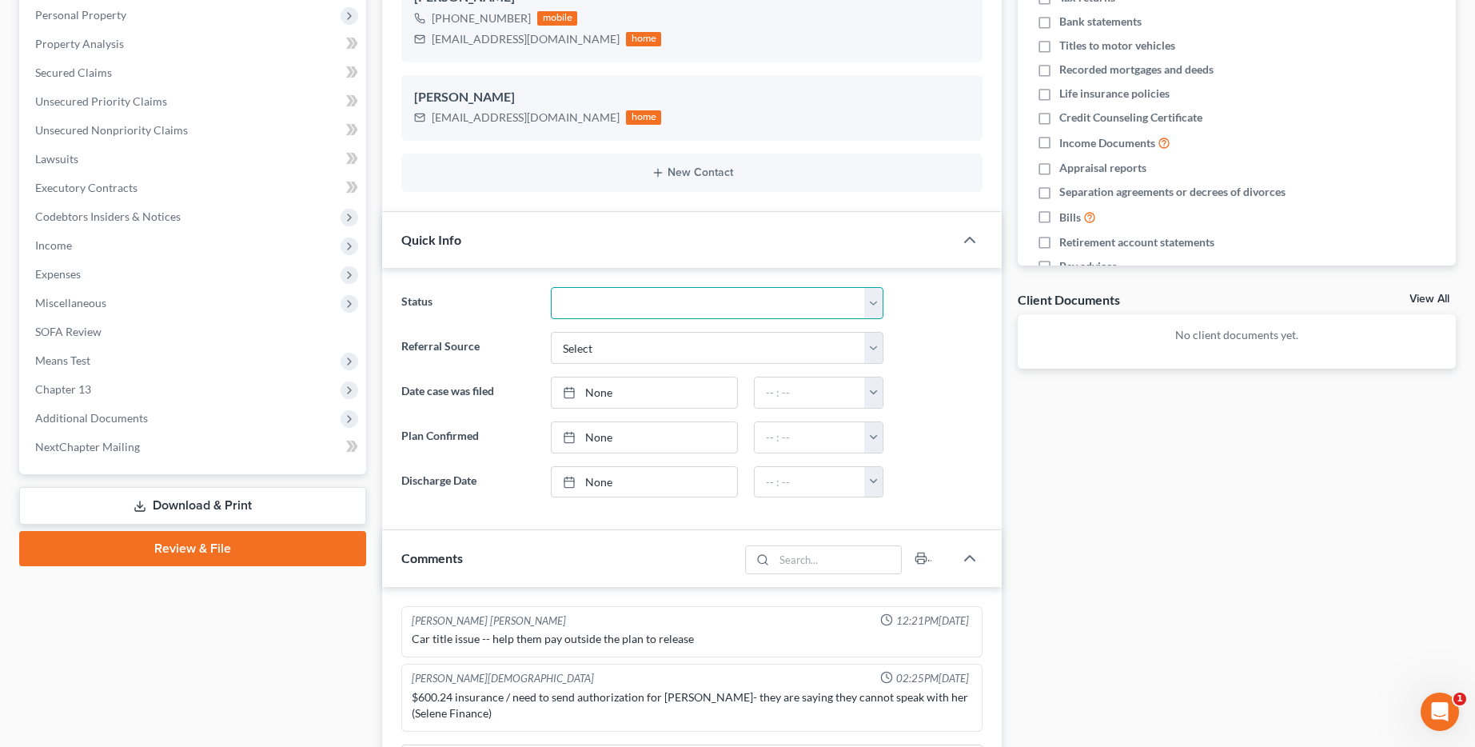
click at [739, 318] on select "aLead - Inactive/Rejected aLead - INTAKE (LAUREN) ***ASAP ATTORNEY REVIEW*** **…" at bounding box center [717, 303] width 333 height 32
click at [551, 287] on select "aLead - Inactive/Rejected aLead - INTAKE (LAUREN) ***ASAP ATTORNEY REVIEW*** **…" at bounding box center [717, 303] width 333 height 32
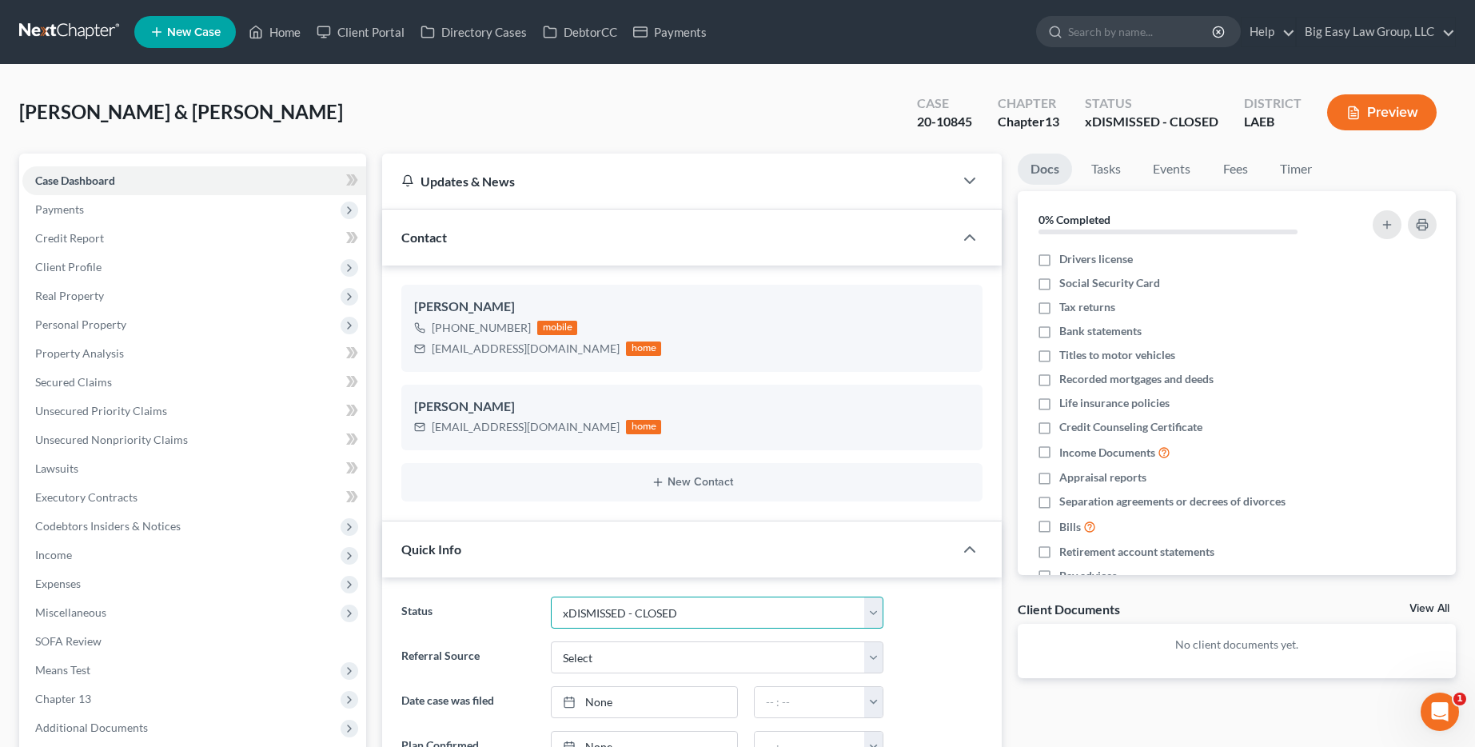
scroll to position [508, 0]
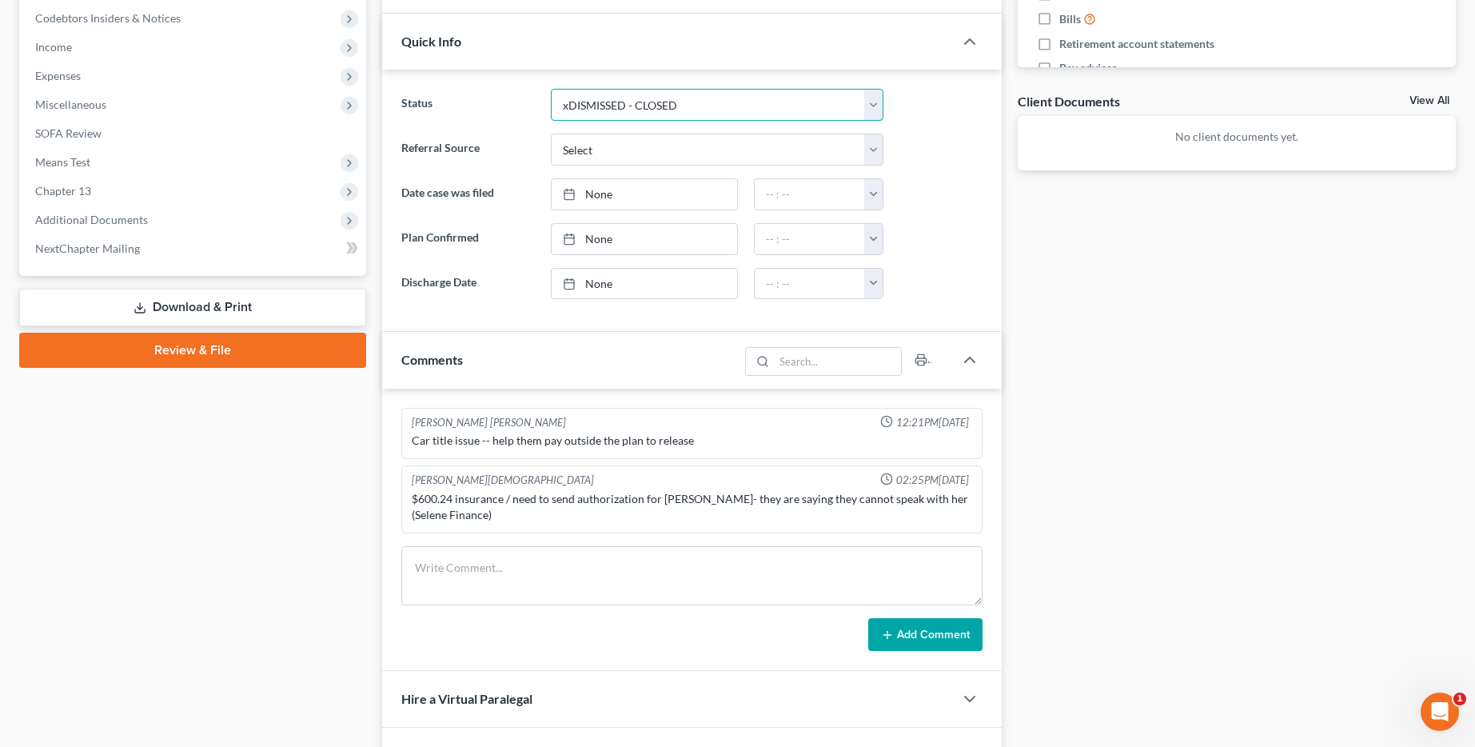
click at [711, 109] on select "aLead - Inactive/Rejected aLead - INTAKE (LAUREN) ***ASAP ATTORNEY REVIEW*** **…" at bounding box center [717, 105] width 333 height 32
select select "29"
click at [551, 89] on select "aLead - Inactive/Rejected aLead - INTAKE (LAUREN) ***ASAP ATTORNEY REVIEW*** **…" at bounding box center [717, 105] width 333 height 32
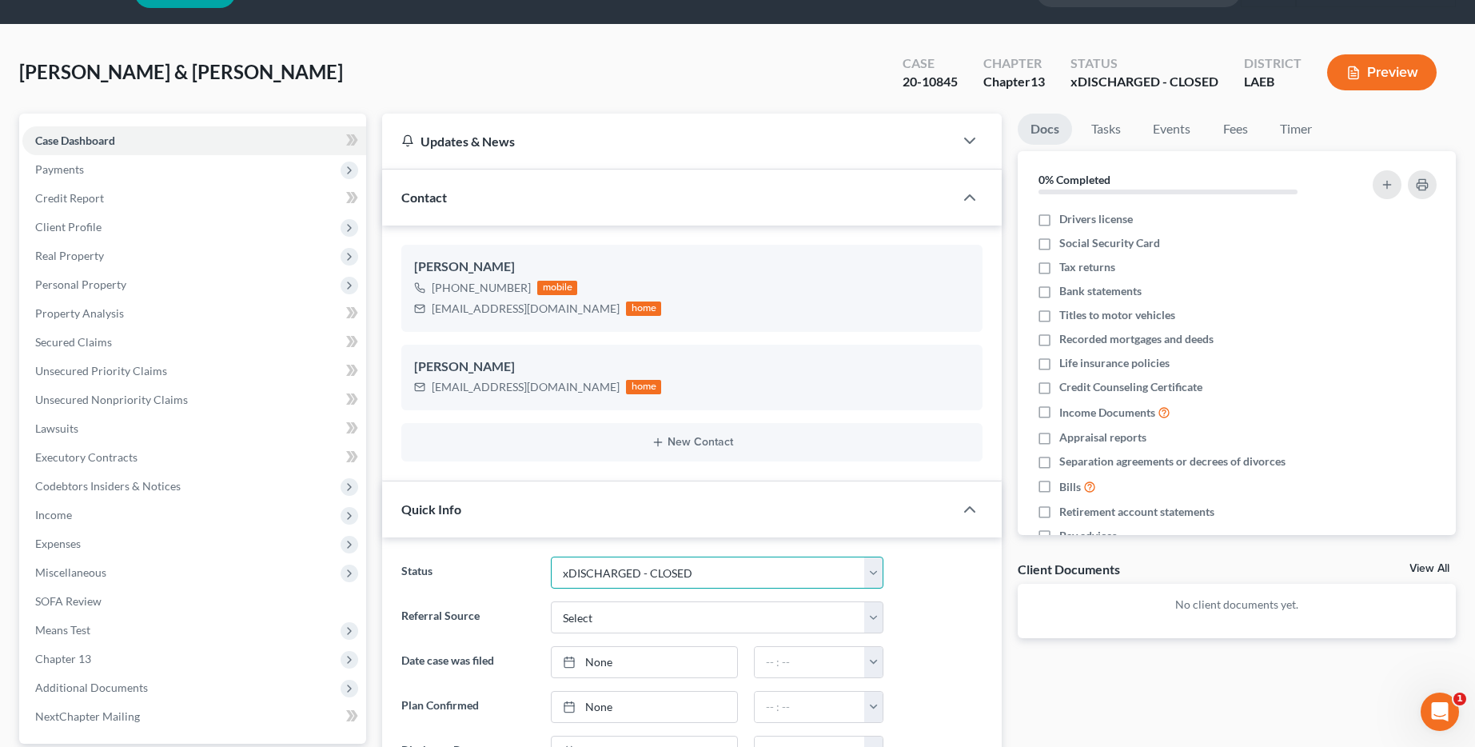
scroll to position [0, 0]
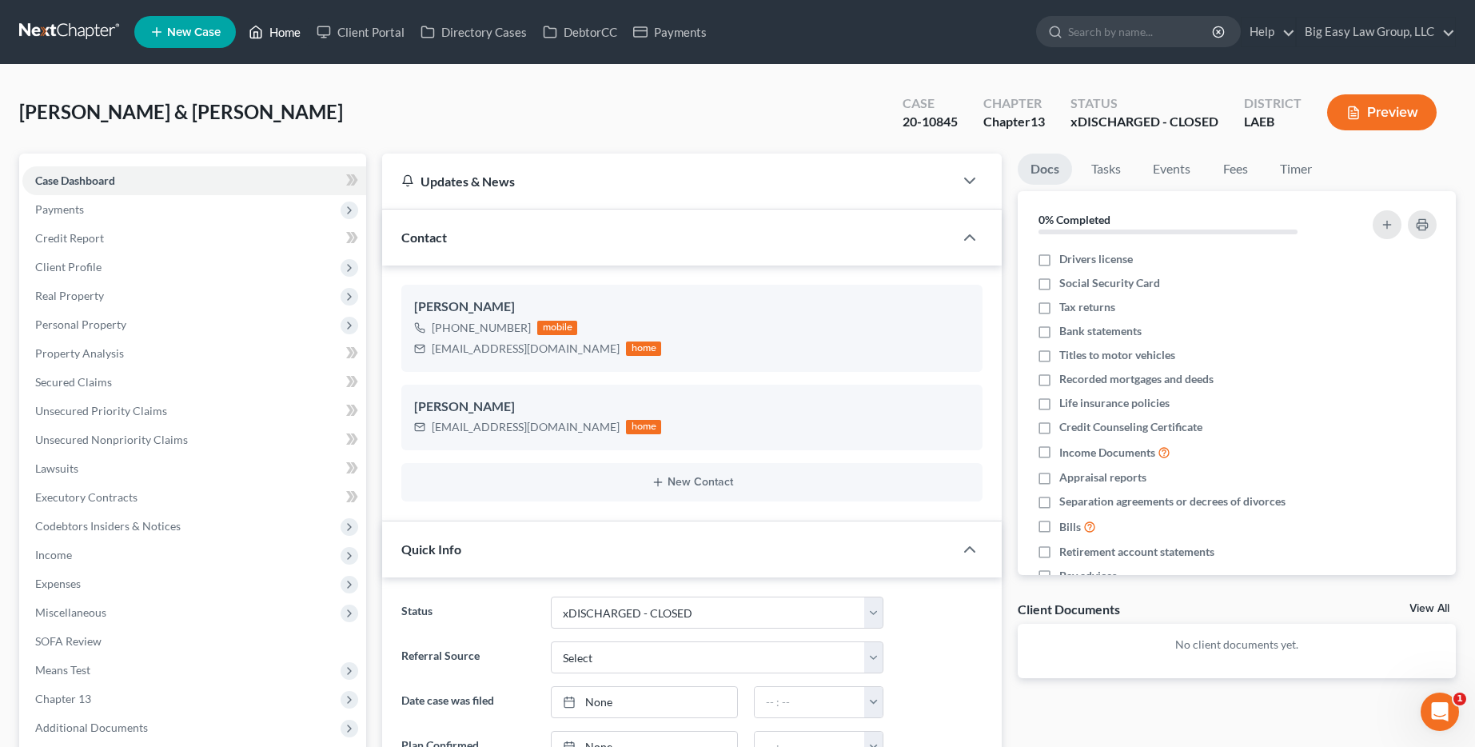
click at [291, 34] on link "Home" at bounding box center [275, 32] width 68 height 29
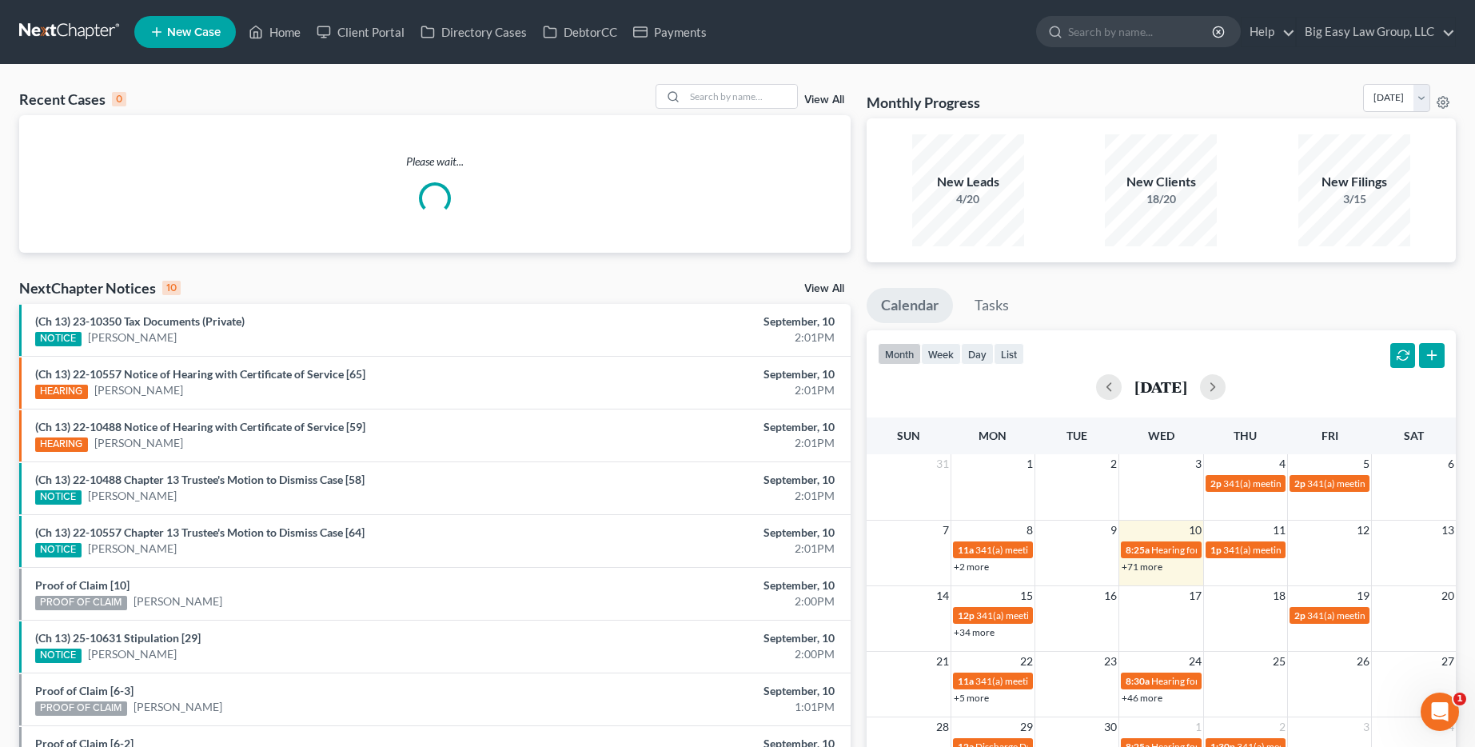
click at [826, 95] on link "View All" at bounding box center [824, 99] width 40 height 11
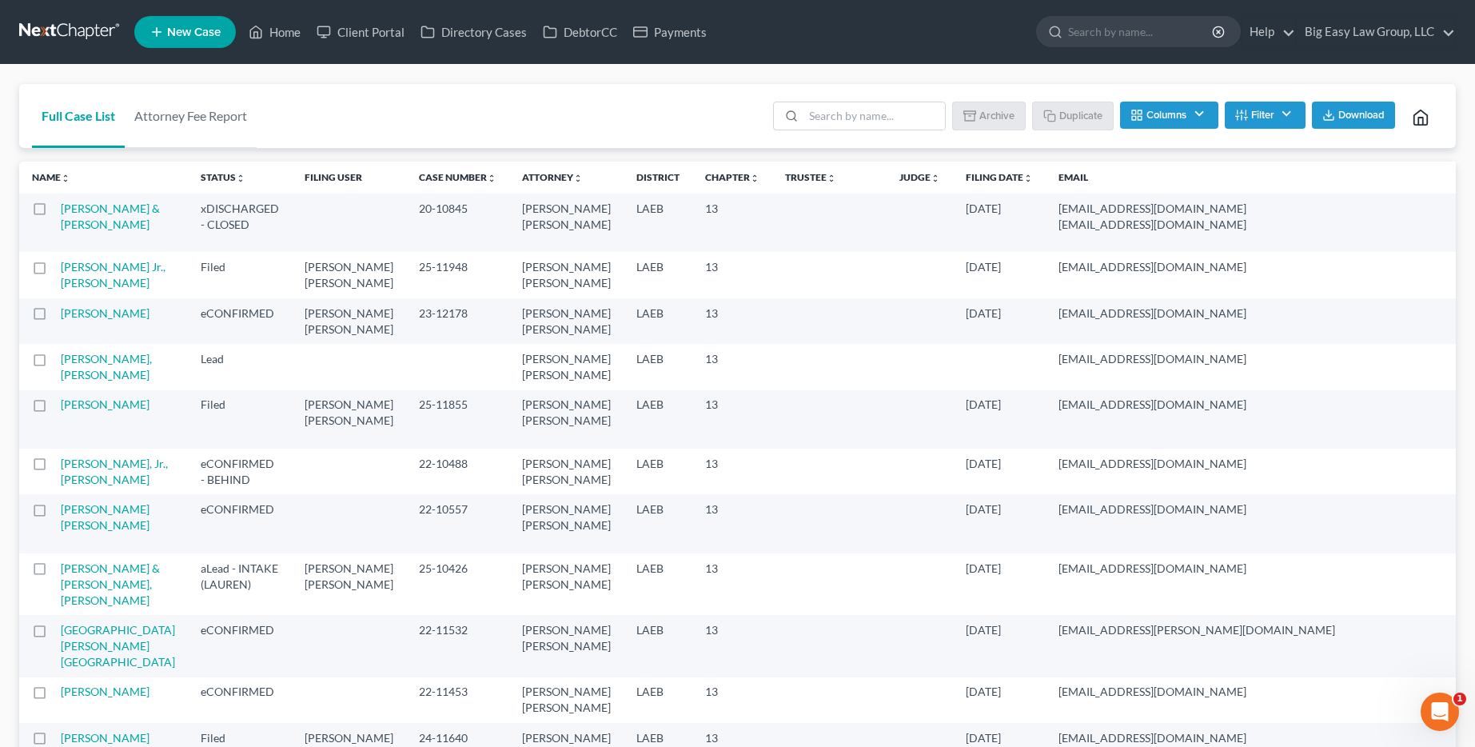
click at [54, 213] on label at bounding box center [54, 213] width 0 height 0
click at [61, 205] on input "checkbox" at bounding box center [66, 206] width 10 height 10
click at [990, 122] on button "Archive" at bounding box center [991, 115] width 72 height 27
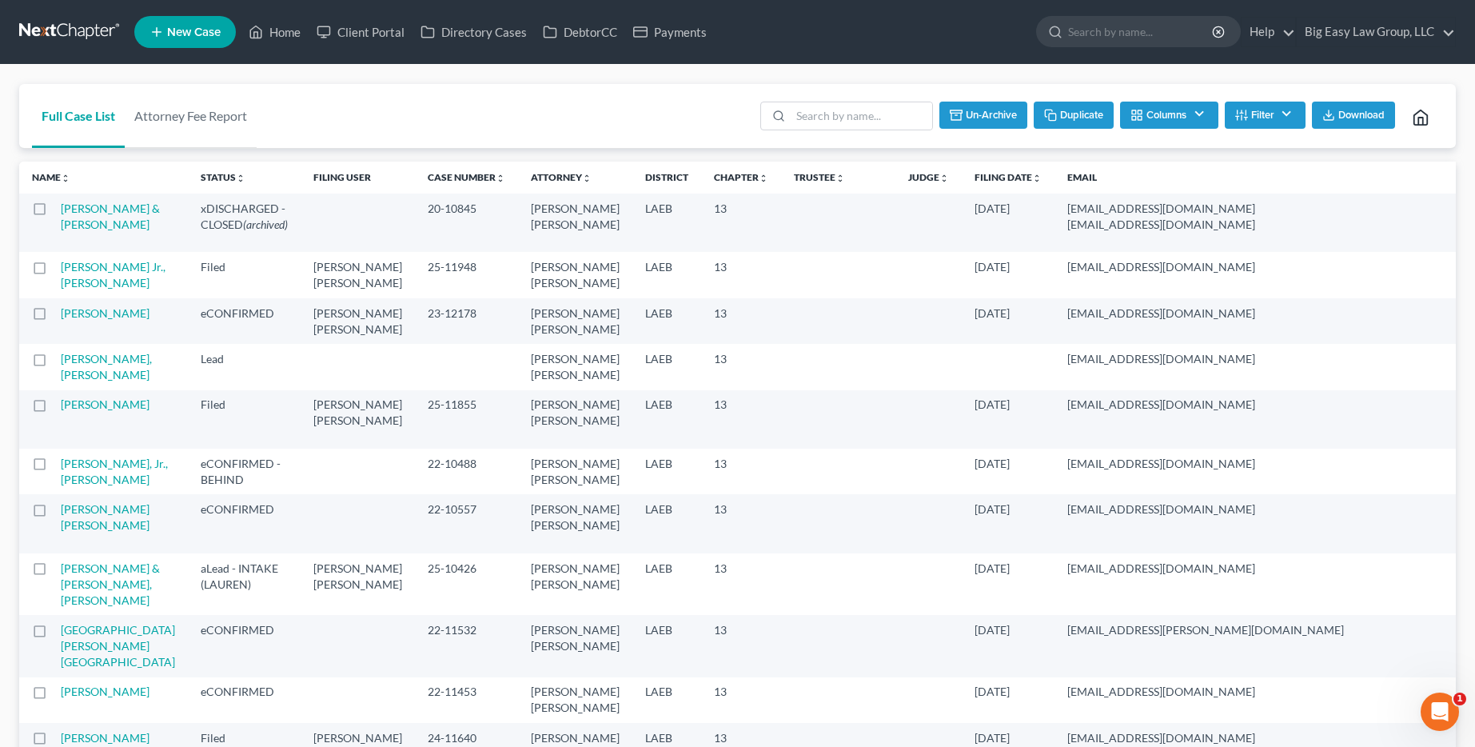
checkbox input "false"
click at [861, 109] on input "search" at bounding box center [873, 115] width 141 height 27
type input "turner"
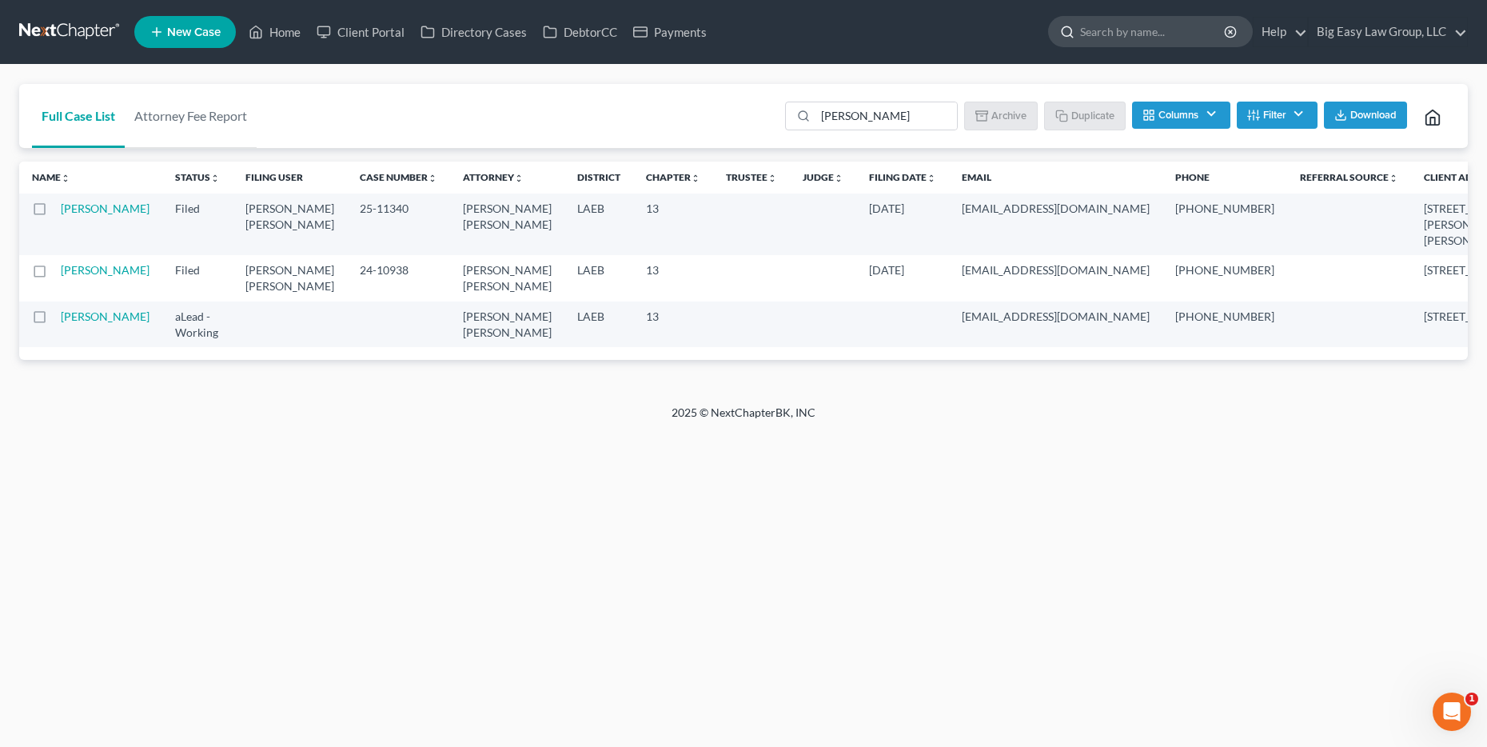
click at [1115, 30] on input "search" at bounding box center [1153, 32] width 146 height 30
type input "turner"
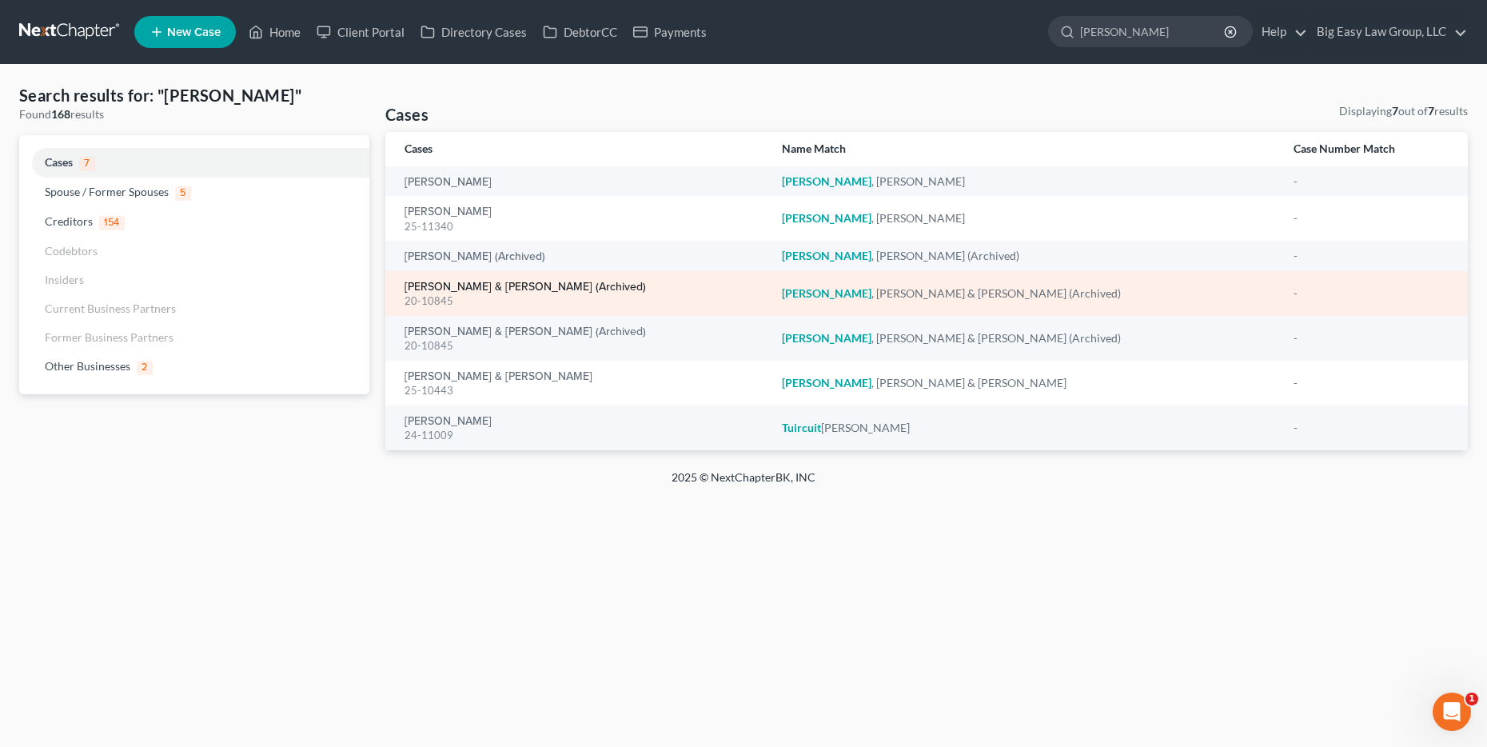
click at [520, 285] on link "Turner, Ricky & Catherine (Archived)" at bounding box center [524, 286] width 241 height 11
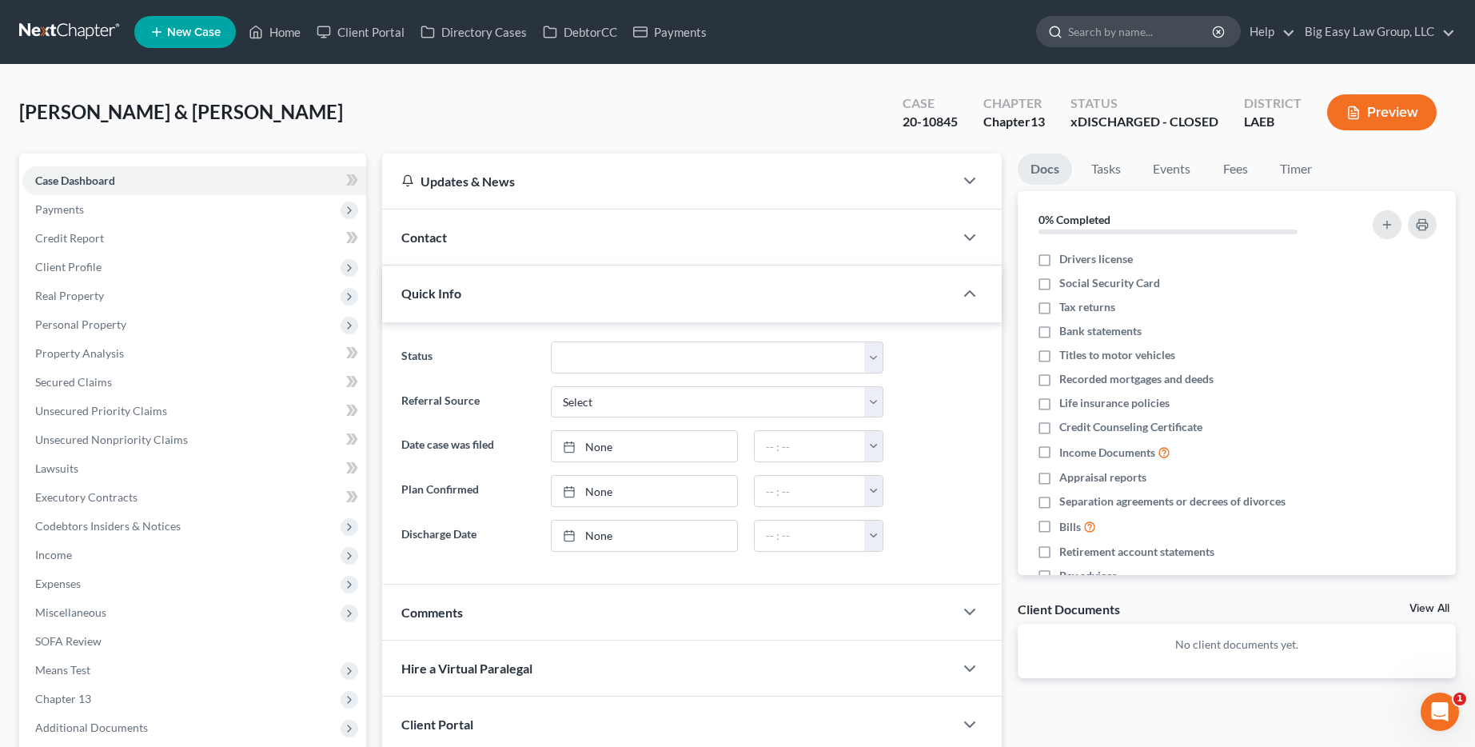
click at [1107, 43] on input "search" at bounding box center [1141, 32] width 146 height 30
type input "philip"
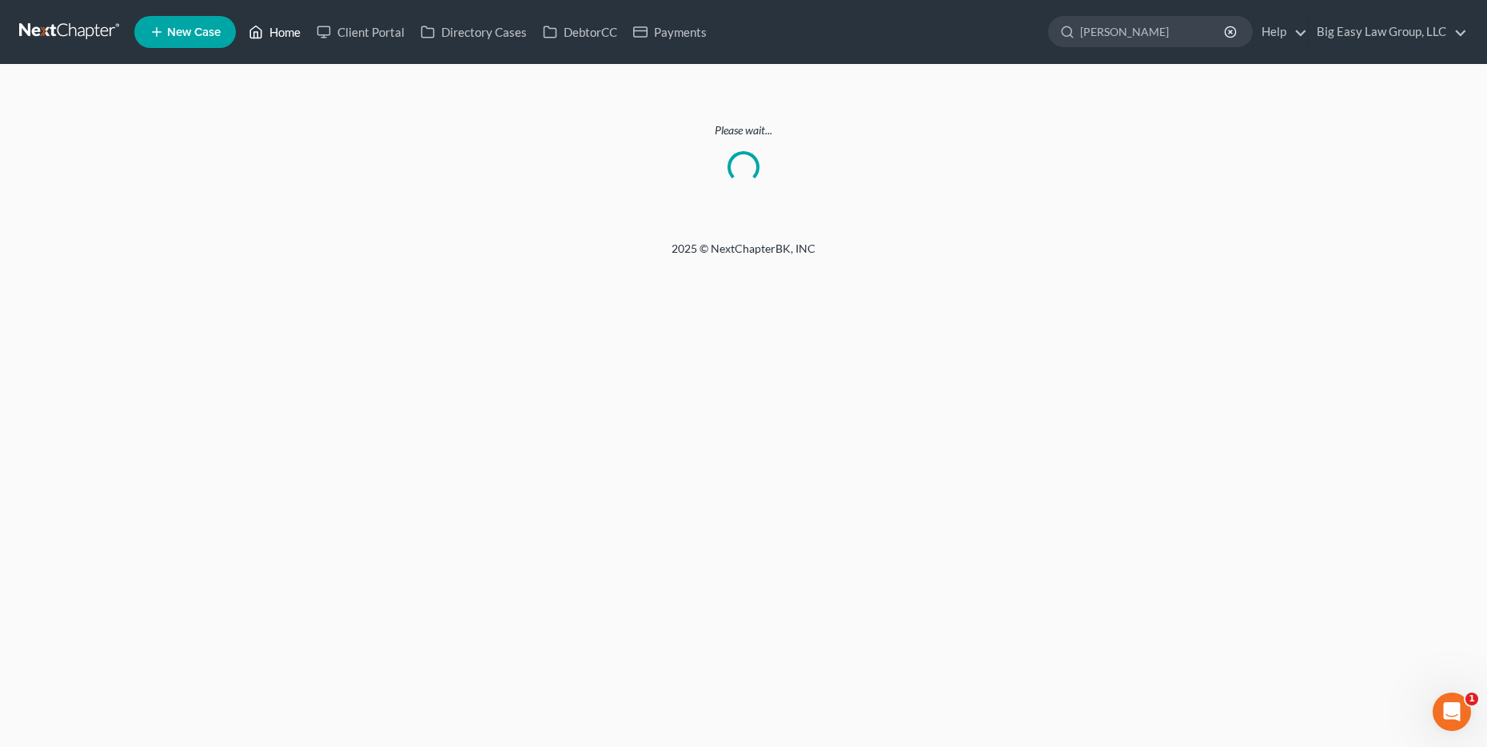
click at [273, 34] on link "Home" at bounding box center [275, 32] width 68 height 29
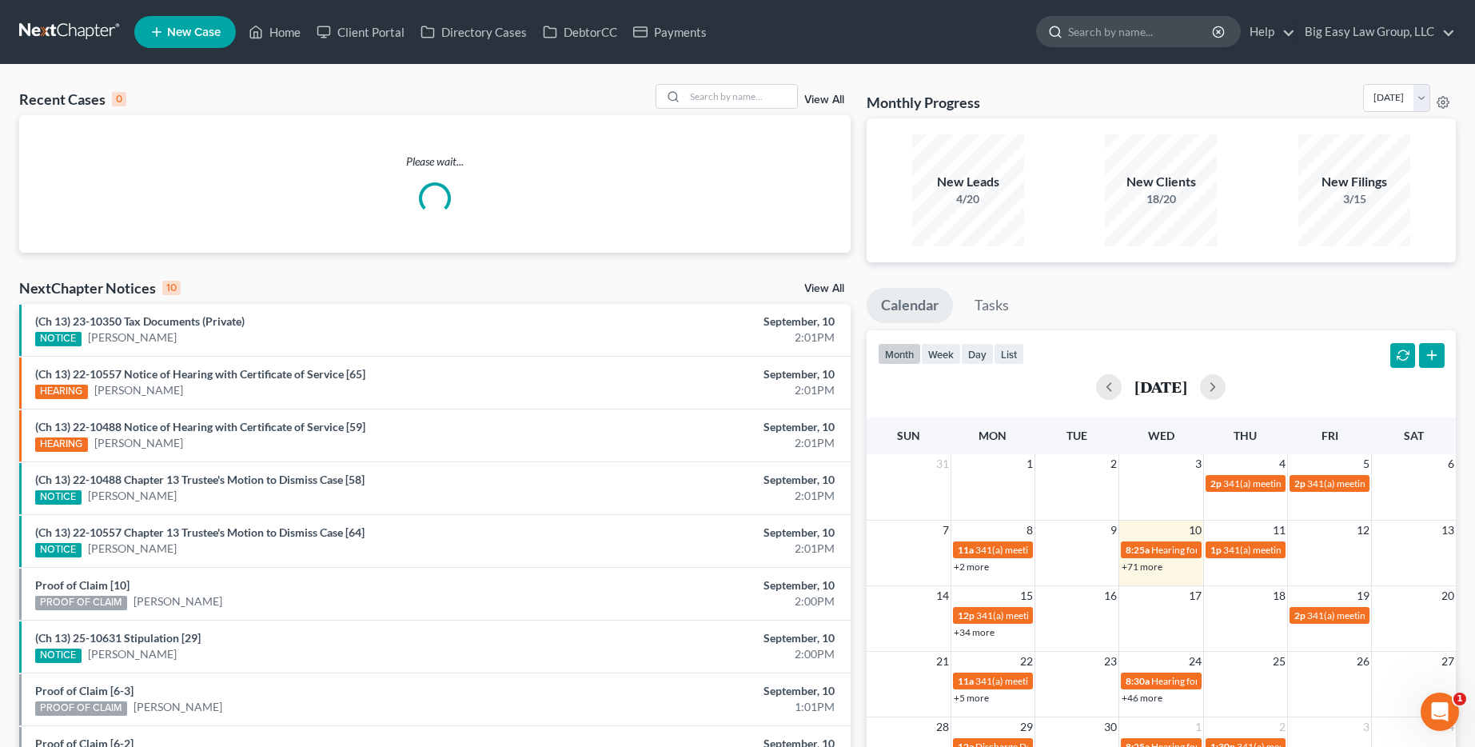
click at [1119, 25] on input "search" at bounding box center [1141, 32] width 146 height 30
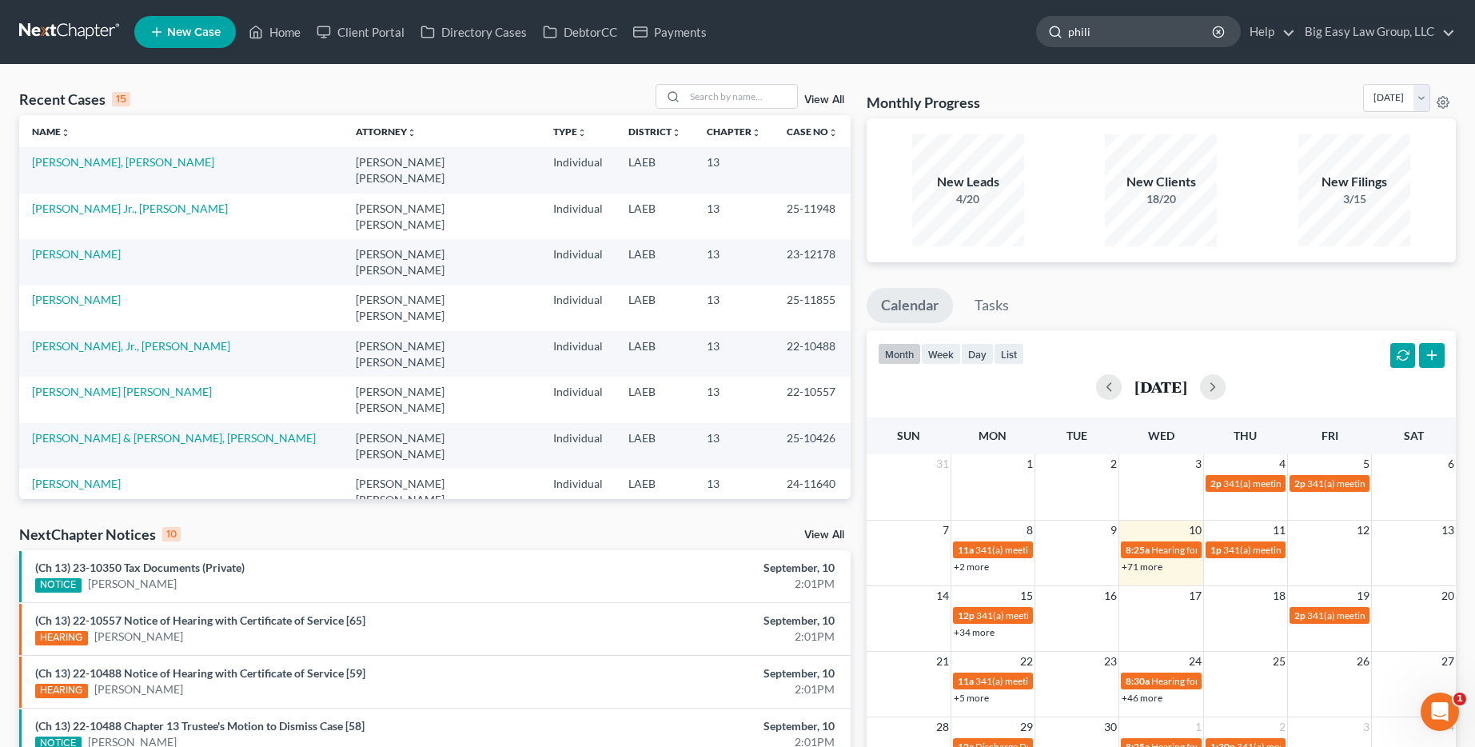
type input "philip"
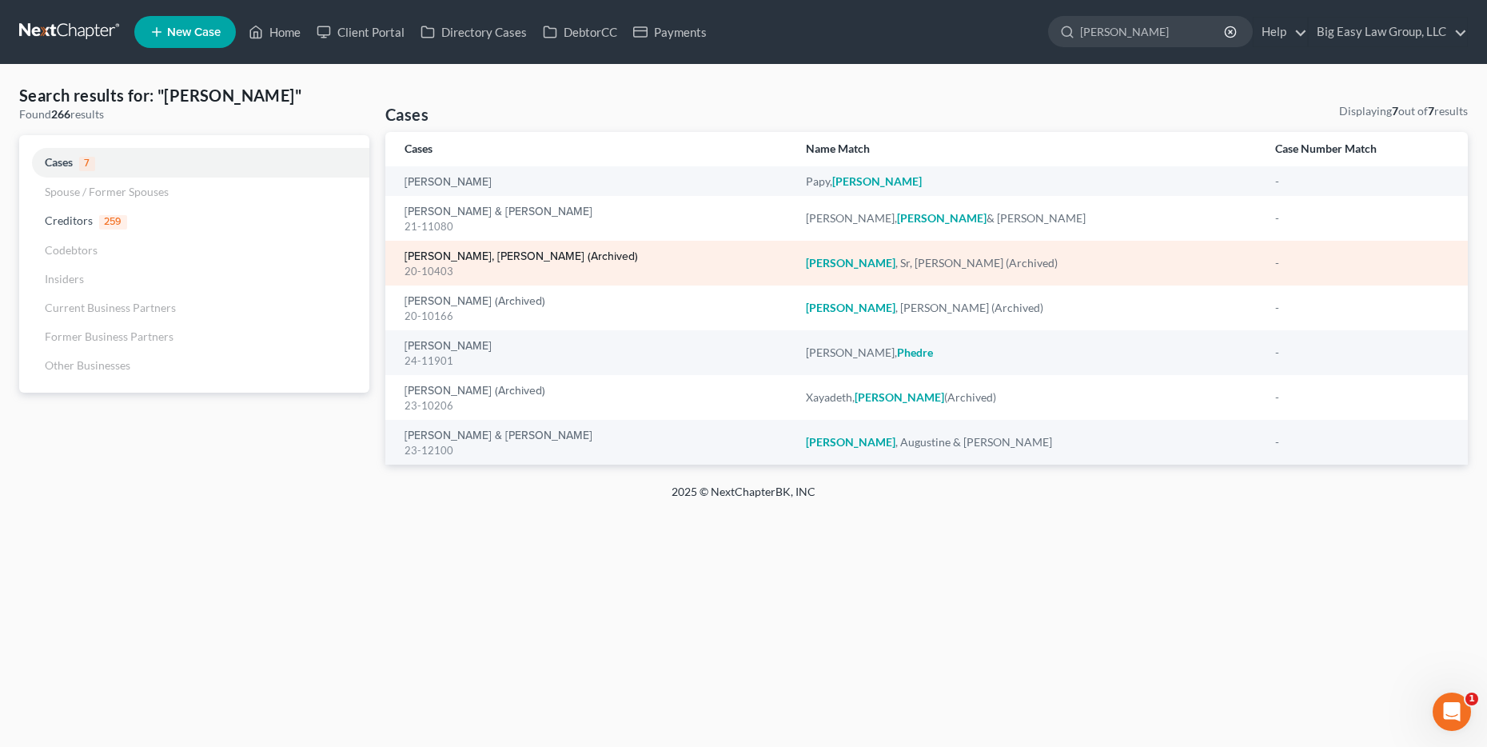
click at [492, 257] on link "[PERSON_NAME], [PERSON_NAME] (Archived)" at bounding box center [520, 256] width 233 height 11
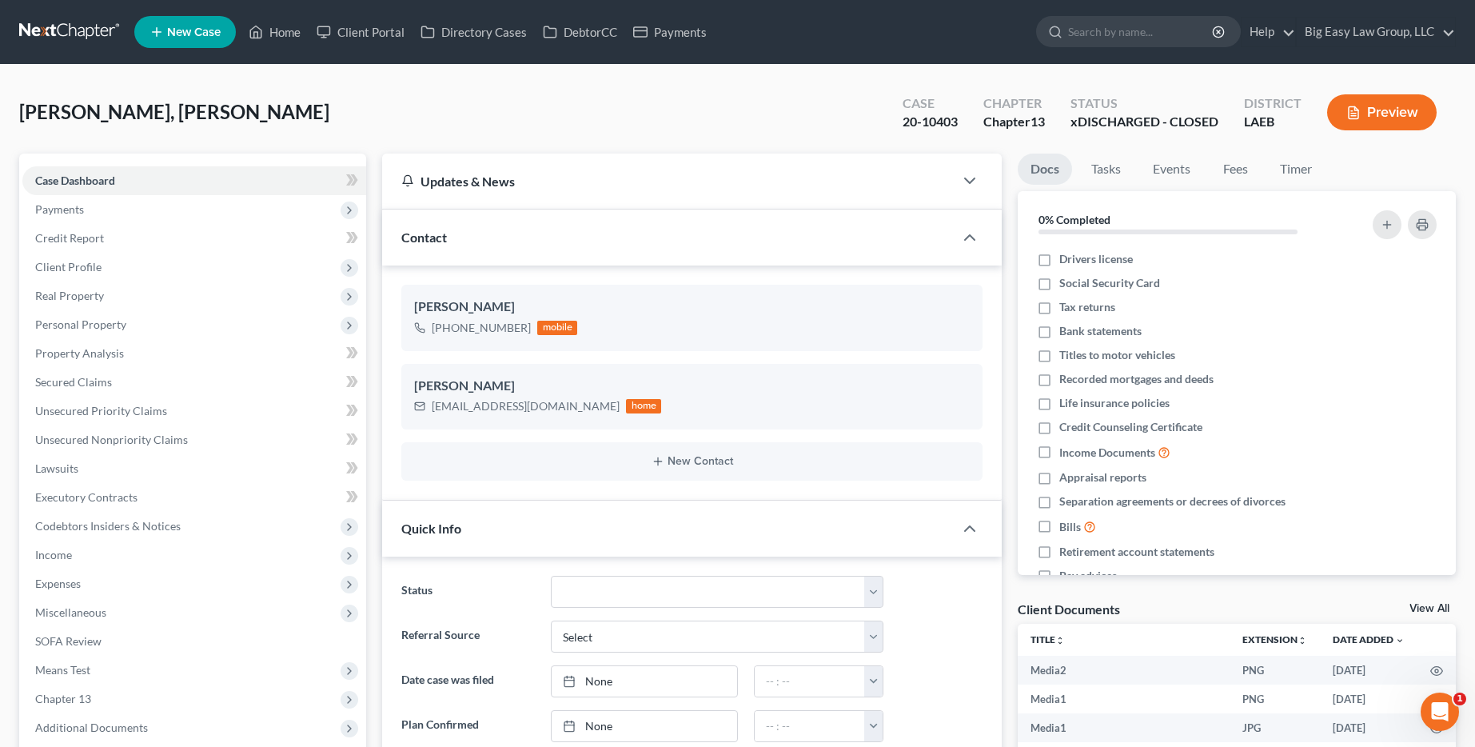
scroll to position [14564, 0]
click at [1137, 29] on input "search" at bounding box center [1141, 32] width 146 height 30
type input "[PERSON_NAME]"
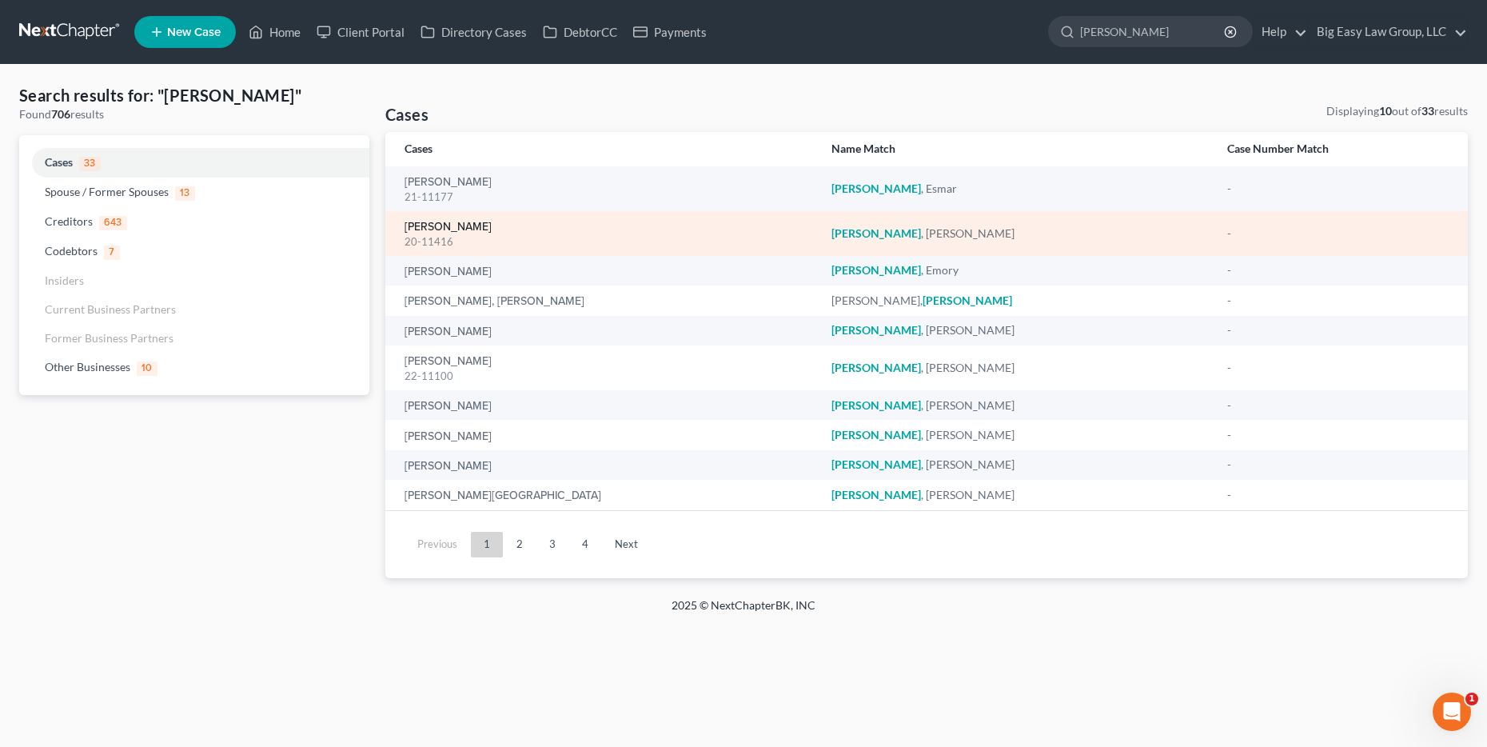
click at [469, 228] on link "[PERSON_NAME]" at bounding box center [447, 226] width 87 height 11
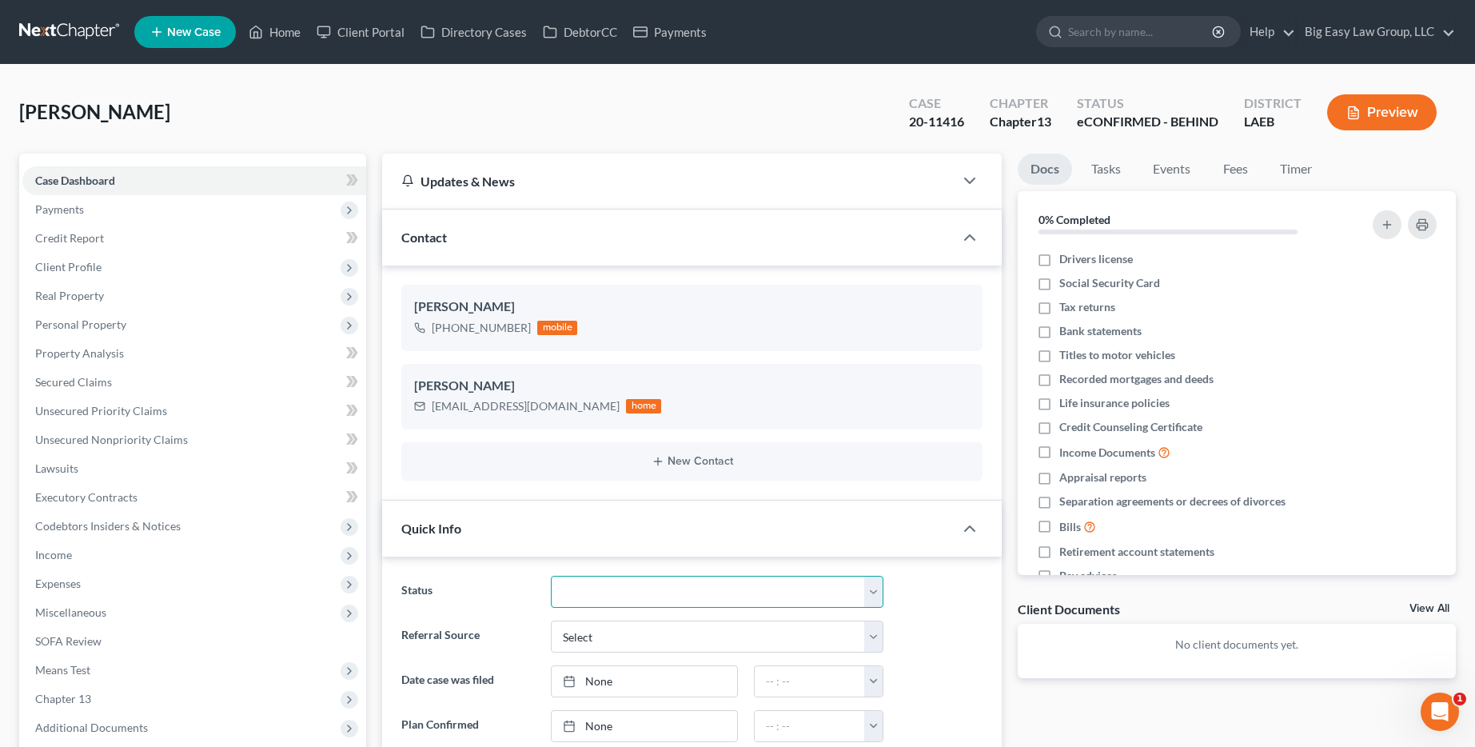
click at [639, 579] on select "aLead - Inactive/Rejected aLead - INTAKE (LAUREN) ***ASAP ATTORNEY REVIEW*** **…" at bounding box center [717, 592] width 333 height 32
click at [551, 576] on select "aLead - Inactive/Rejected aLead - INTAKE (LAUREN) ***ASAP ATTORNEY REVIEW*** **…" at bounding box center [717, 592] width 333 height 32
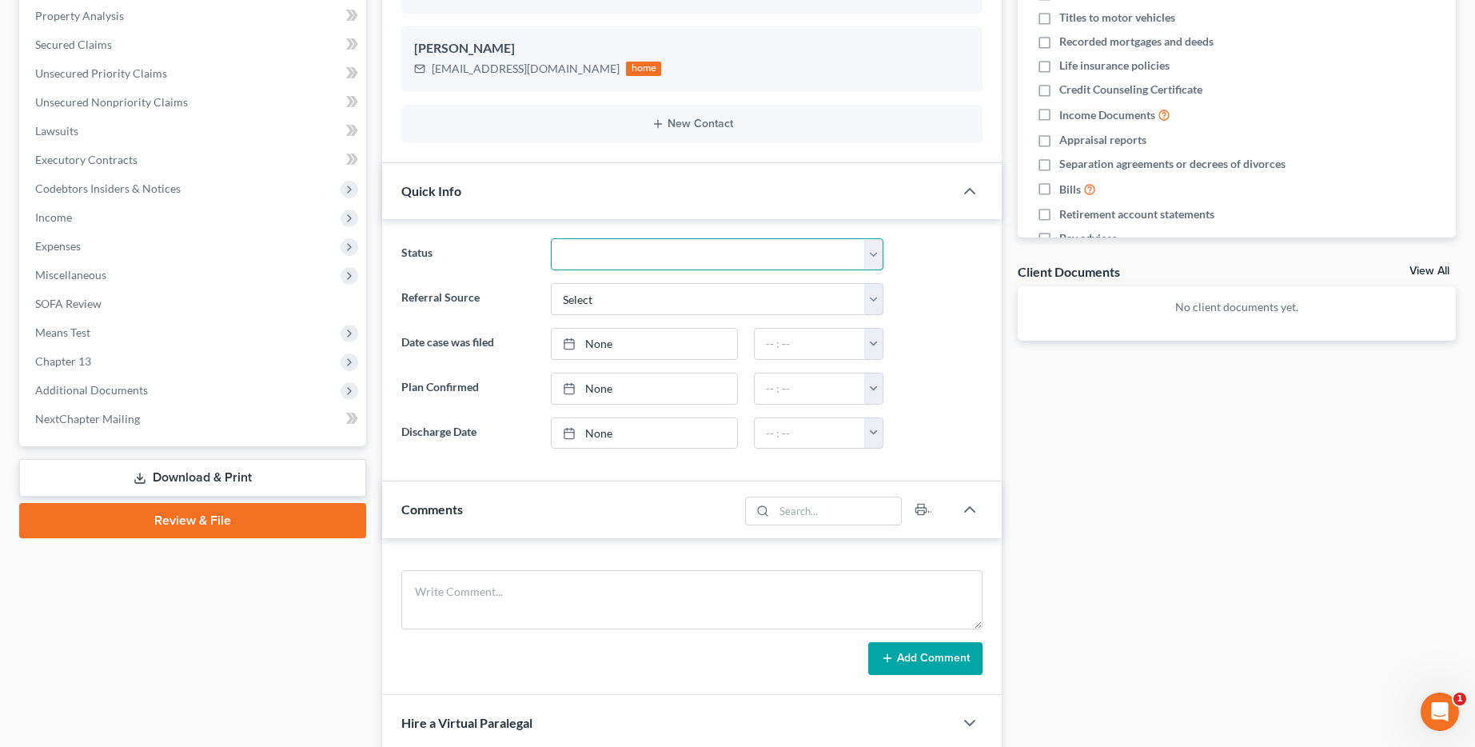
scroll to position [526, 0]
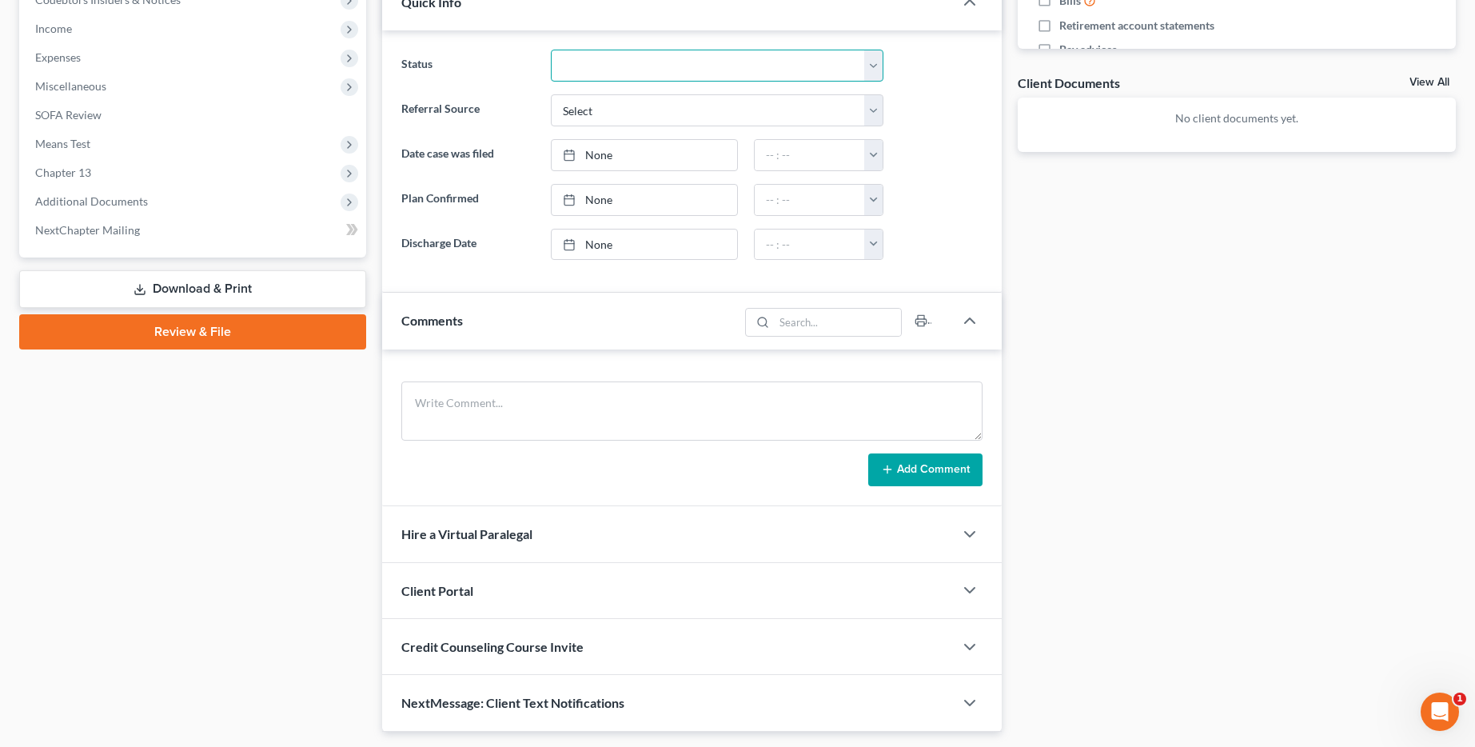
click at [628, 54] on select "aLead - Inactive/Rejected aLead - INTAKE (LAUREN) ***ASAP ATTORNEY REVIEW*** **…" at bounding box center [717, 66] width 333 height 32
select select "29"
click at [551, 50] on select "aLead - Inactive/Rejected aLead - INTAKE (LAUREN) ***ASAP ATTORNEY REVIEW*** **…" at bounding box center [717, 66] width 333 height 32
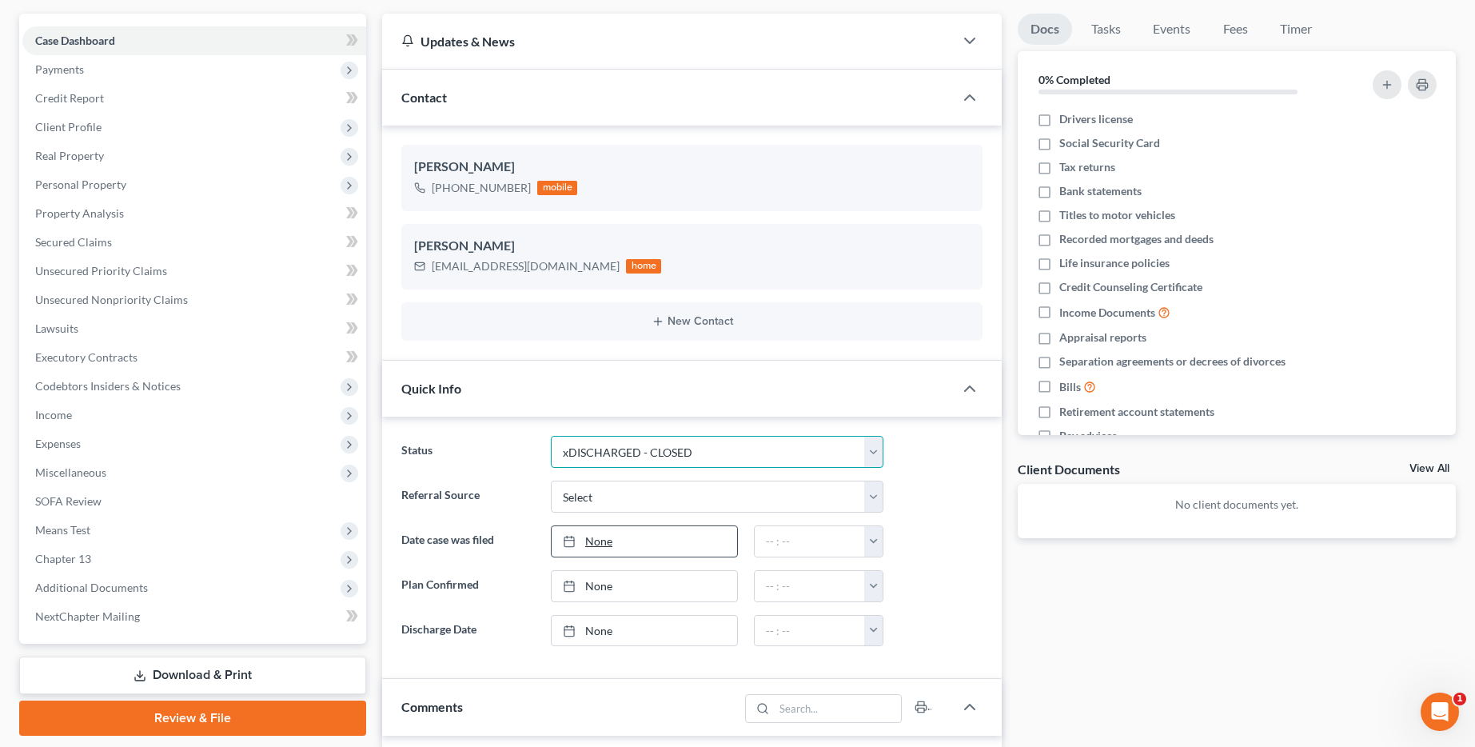
scroll to position [16, 0]
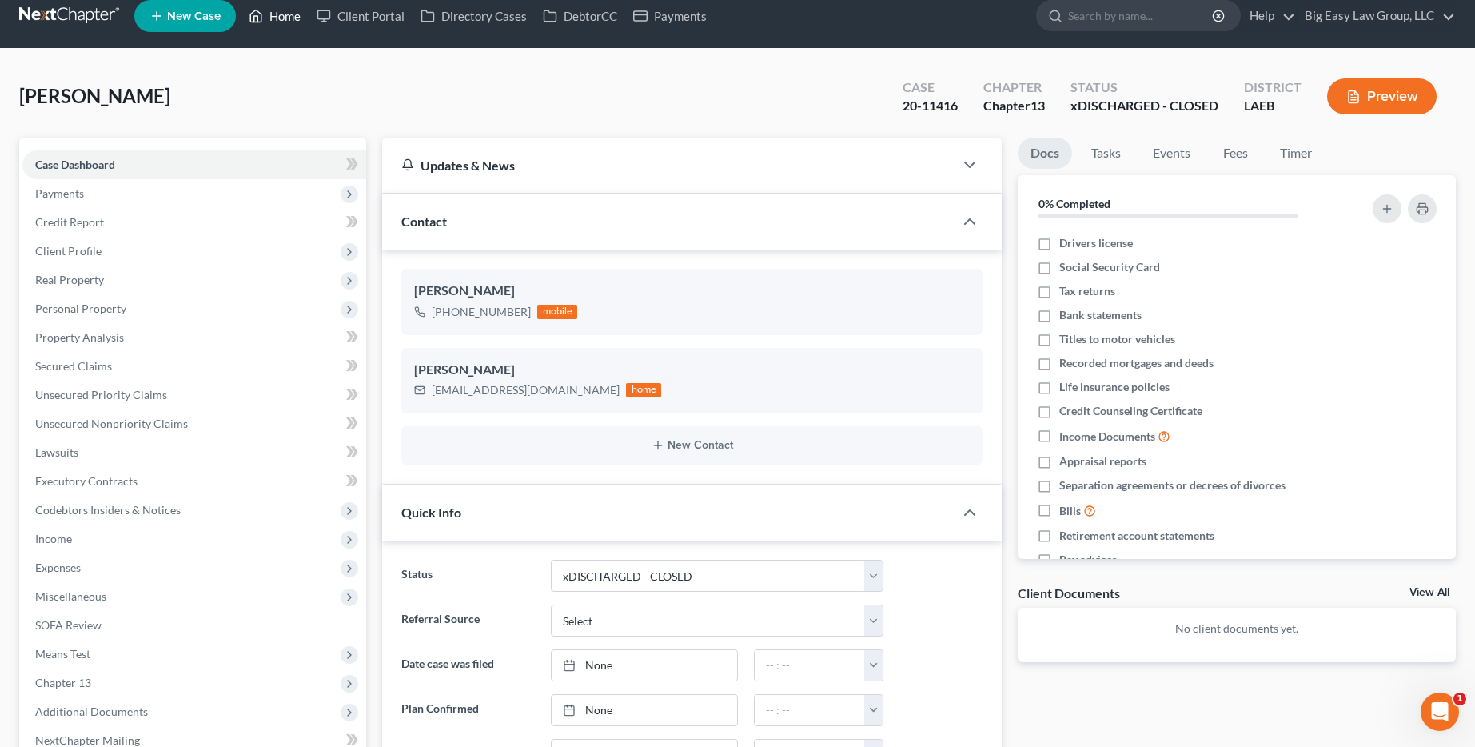
click at [285, 23] on link "Home" at bounding box center [275, 16] width 68 height 29
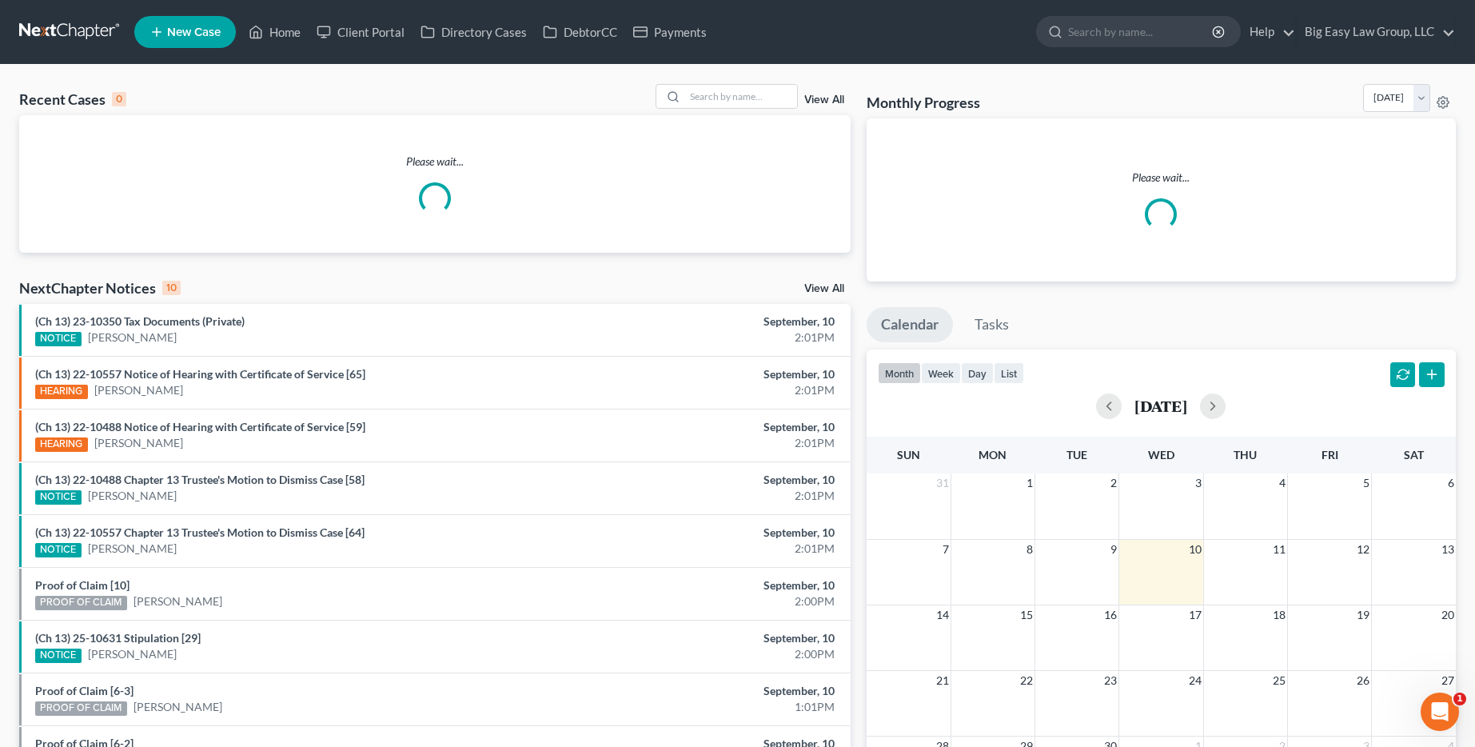
click at [830, 98] on link "View All" at bounding box center [824, 99] width 40 height 11
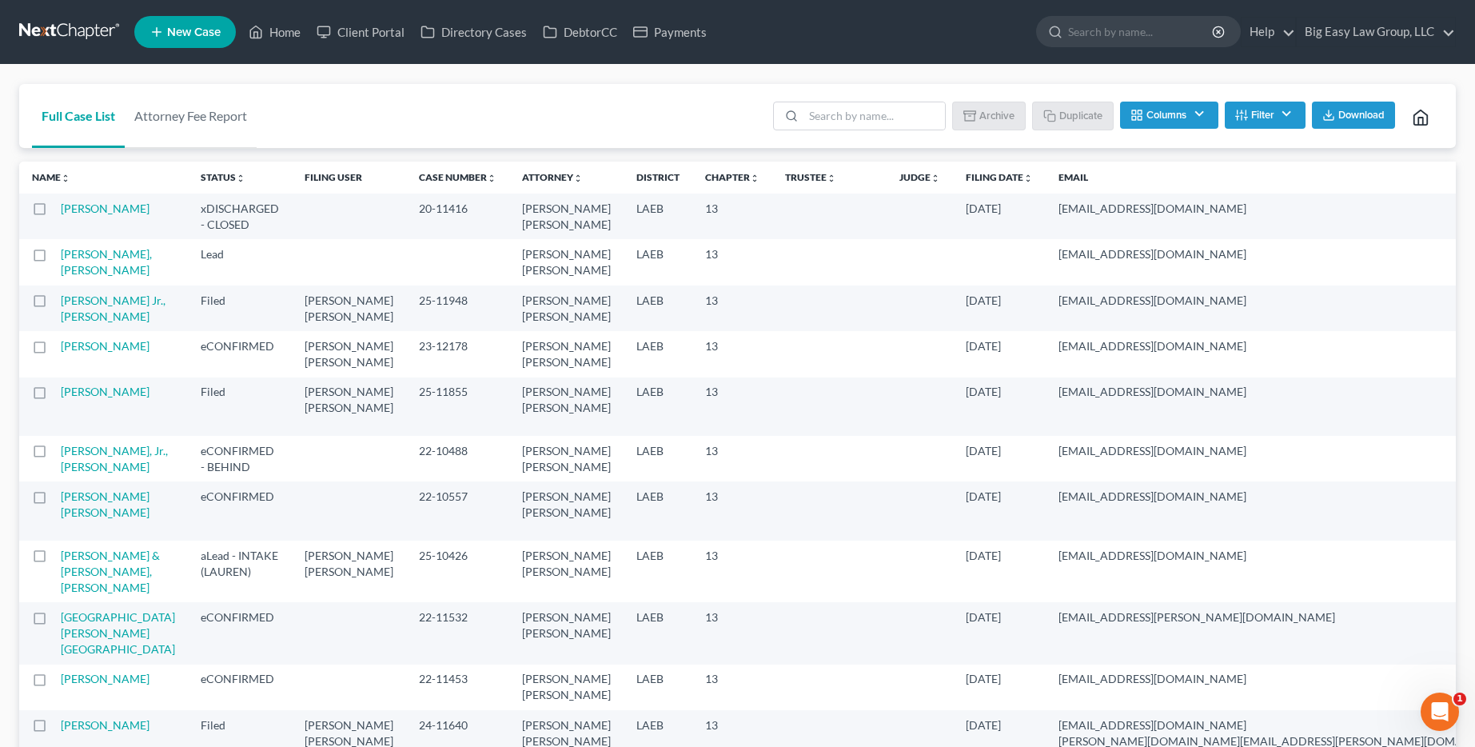
click at [54, 213] on label at bounding box center [54, 213] width 0 height 0
click at [61, 209] on input "checkbox" at bounding box center [66, 206] width 10 height 10
click at [992, 115] on button "Archive" at bounding box center [991, 115] width 72 height 27
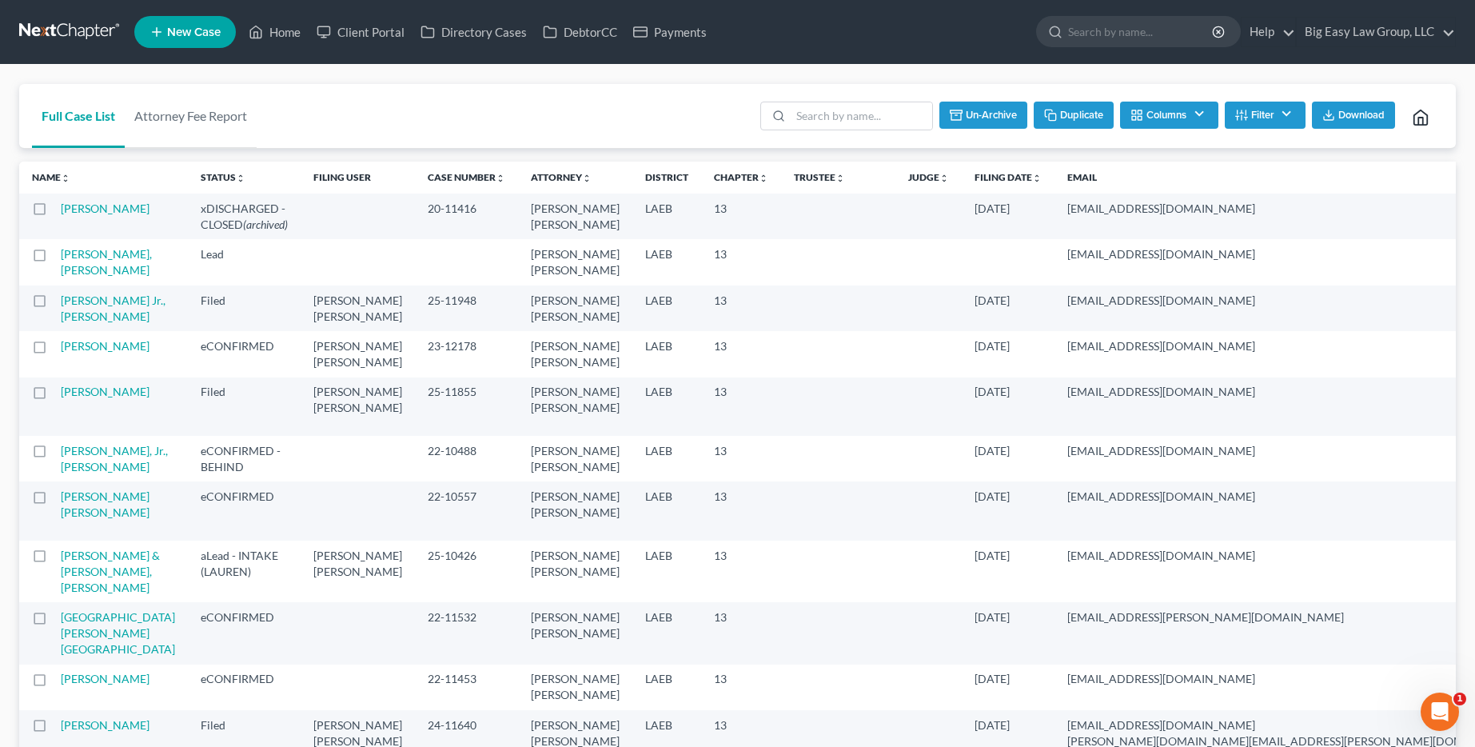
checkbox input "false"
click at [245, 26] on link "Home" at bounding box center [275, 32] width 68 height 29
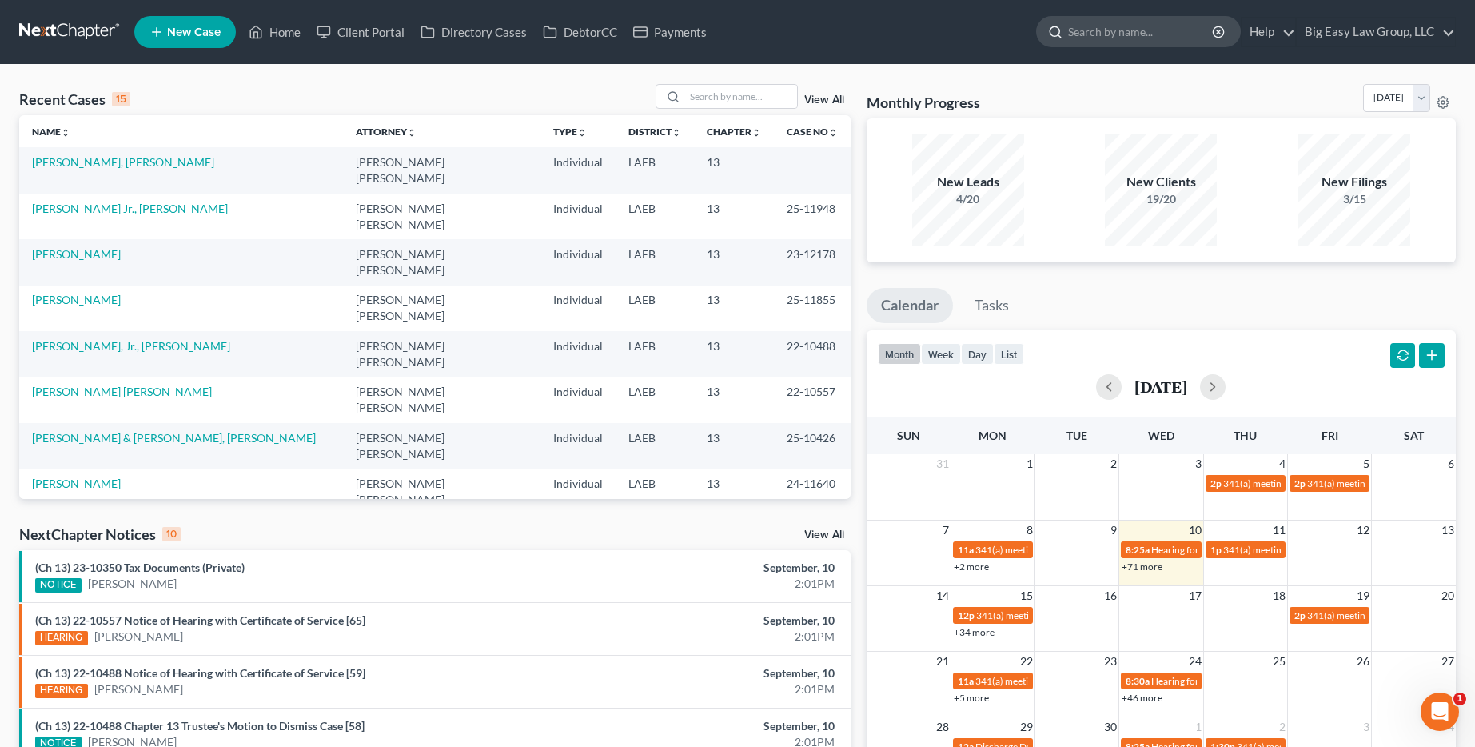
click at [1131, 43] on input "search" at bounding box center [1141, 32] width 146 height 30
type input "woodhead"
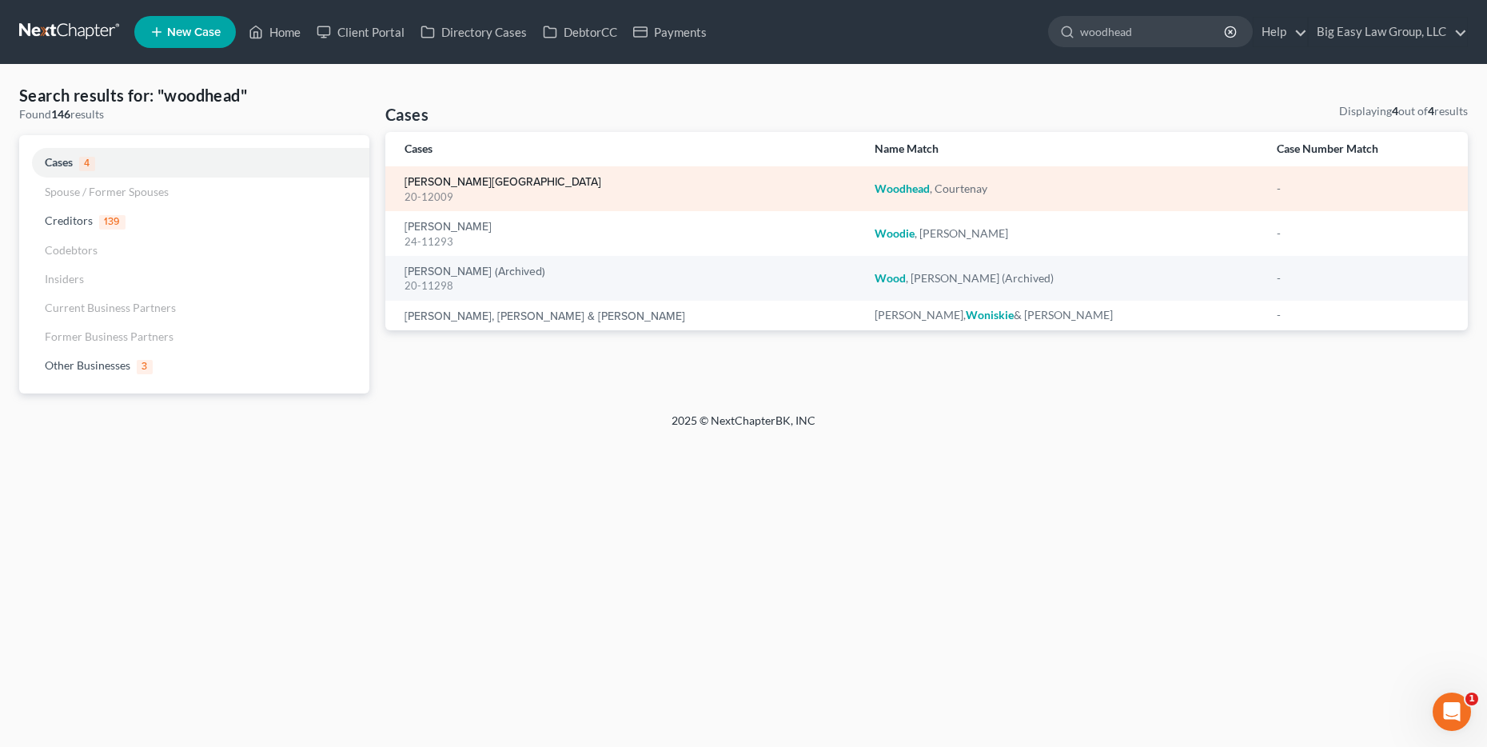
click at [498, 181] on link "[PERSON_NAME][GEOGRAPHIC_DATA]" at bounding box center [502, 182] width 197 height 11
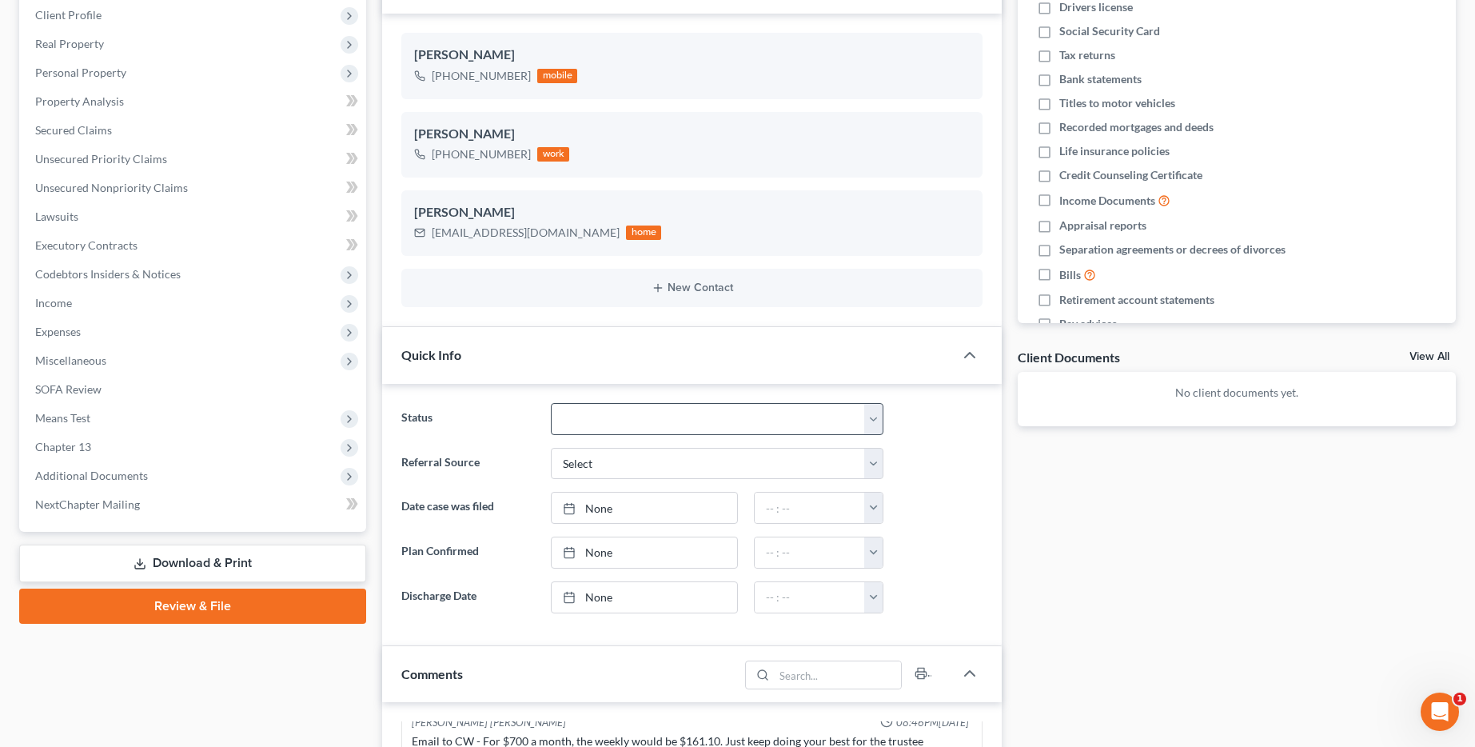
scroll to position [322, 0]
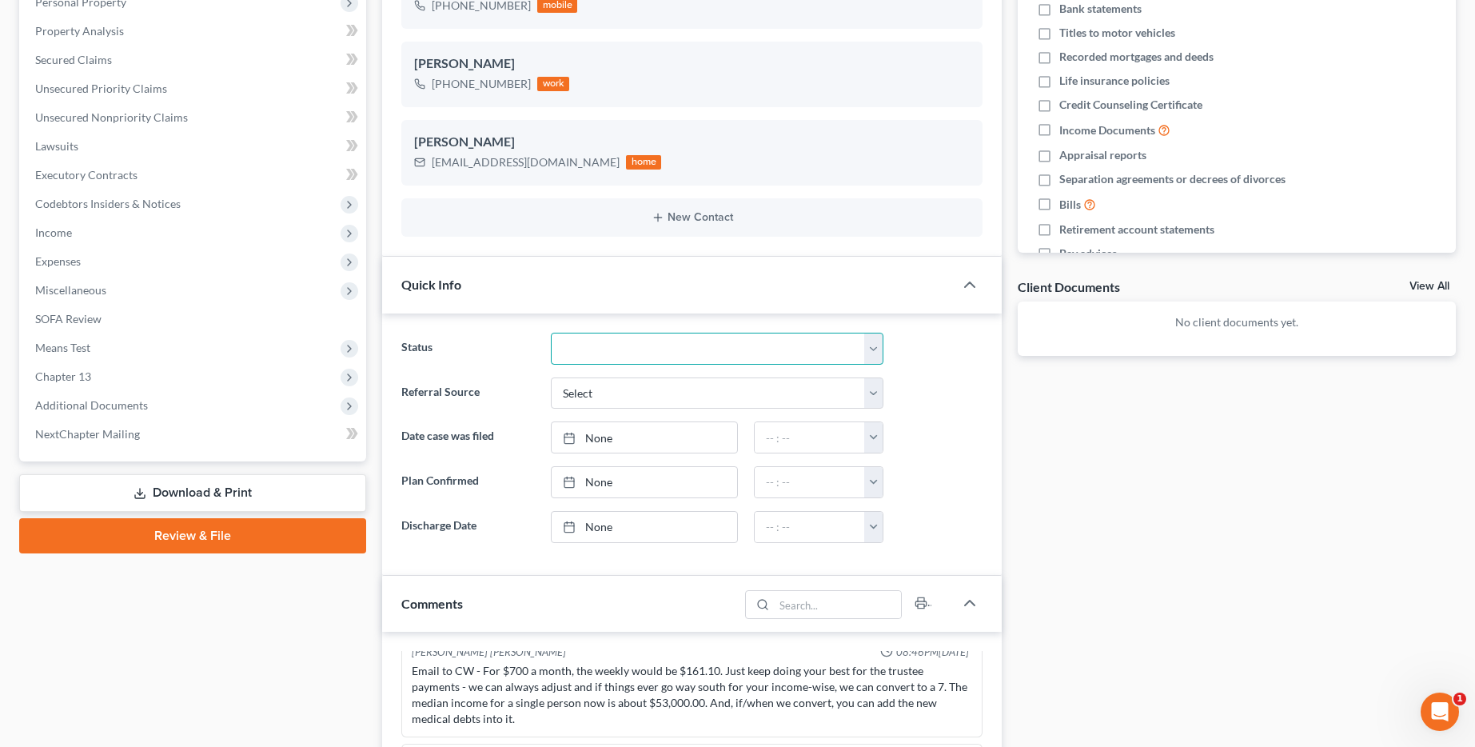
click at [654, 346] on select "aLead - Inactive/Rejected aLead - INTAKE (LAUREN) ***ASAP ATTORNEY REVIEW*** **…" at bounding box center [717, 349] width 333 height 32
select select "29"
click at [551, 333] on select "aLead - Inactive/Rejected aLead - INTAKE (LAUREN) ***ASAP ATTORNEY REVIEW*** **…" at bounding box center [717, 349] width 333 height 32
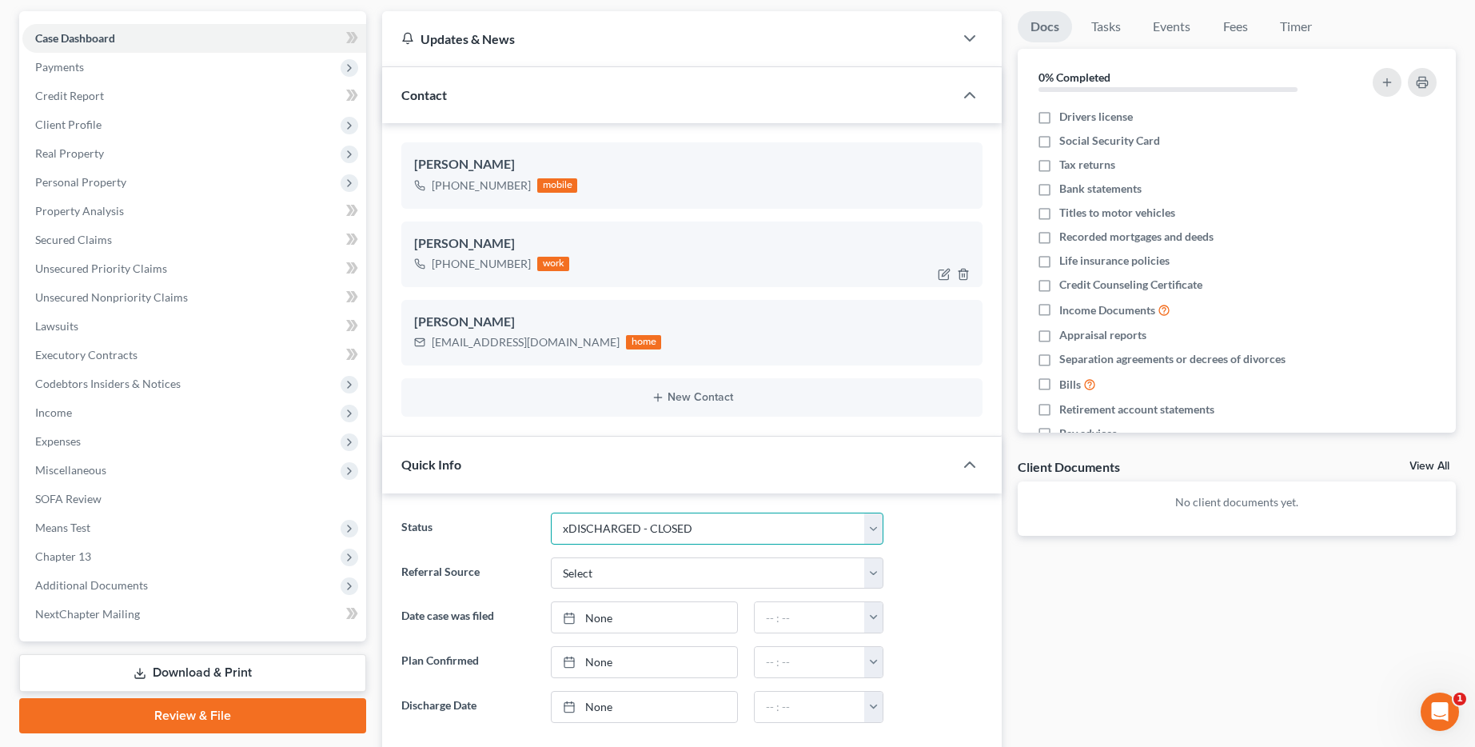
scroll to position [0, 0]
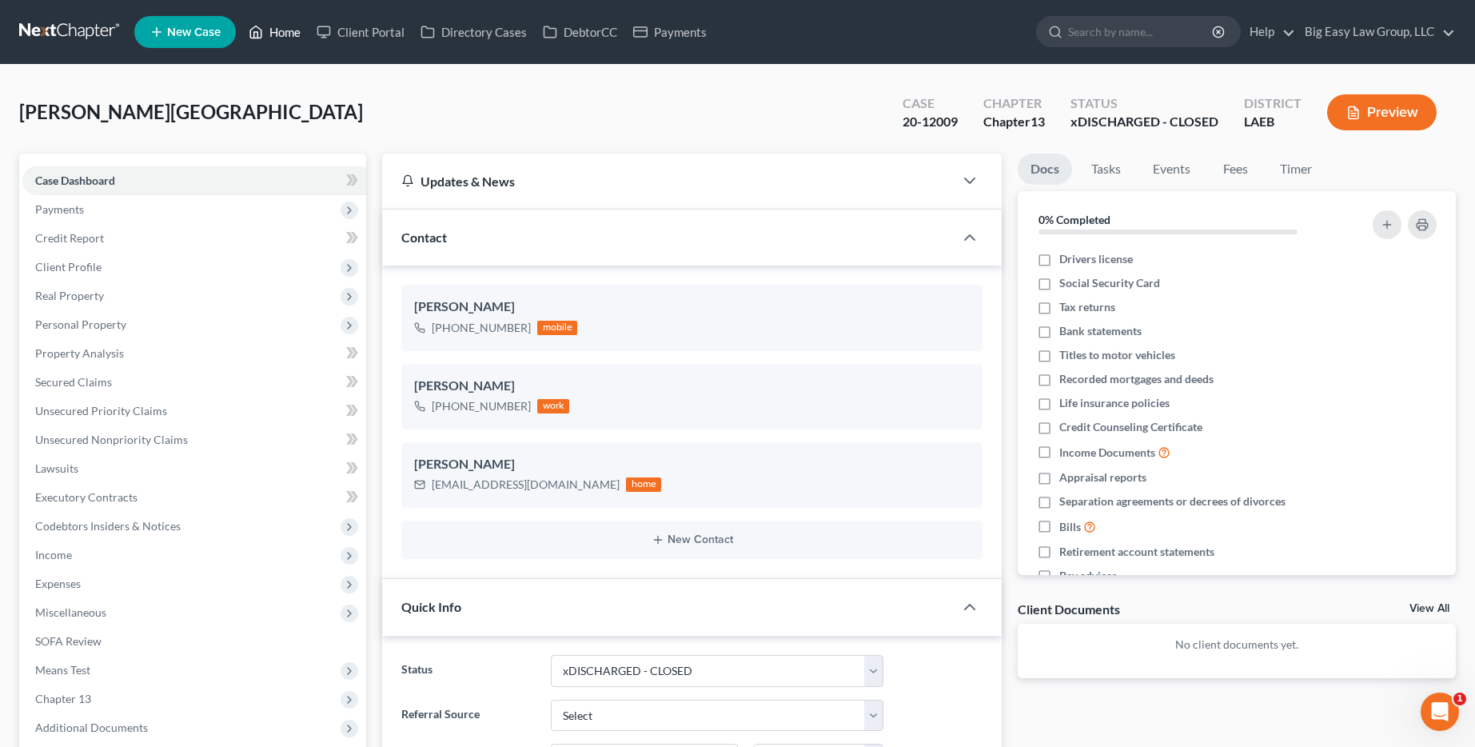
click at [277, 40] on link "Home" at bounding box center [275, 32] width 68 height 29
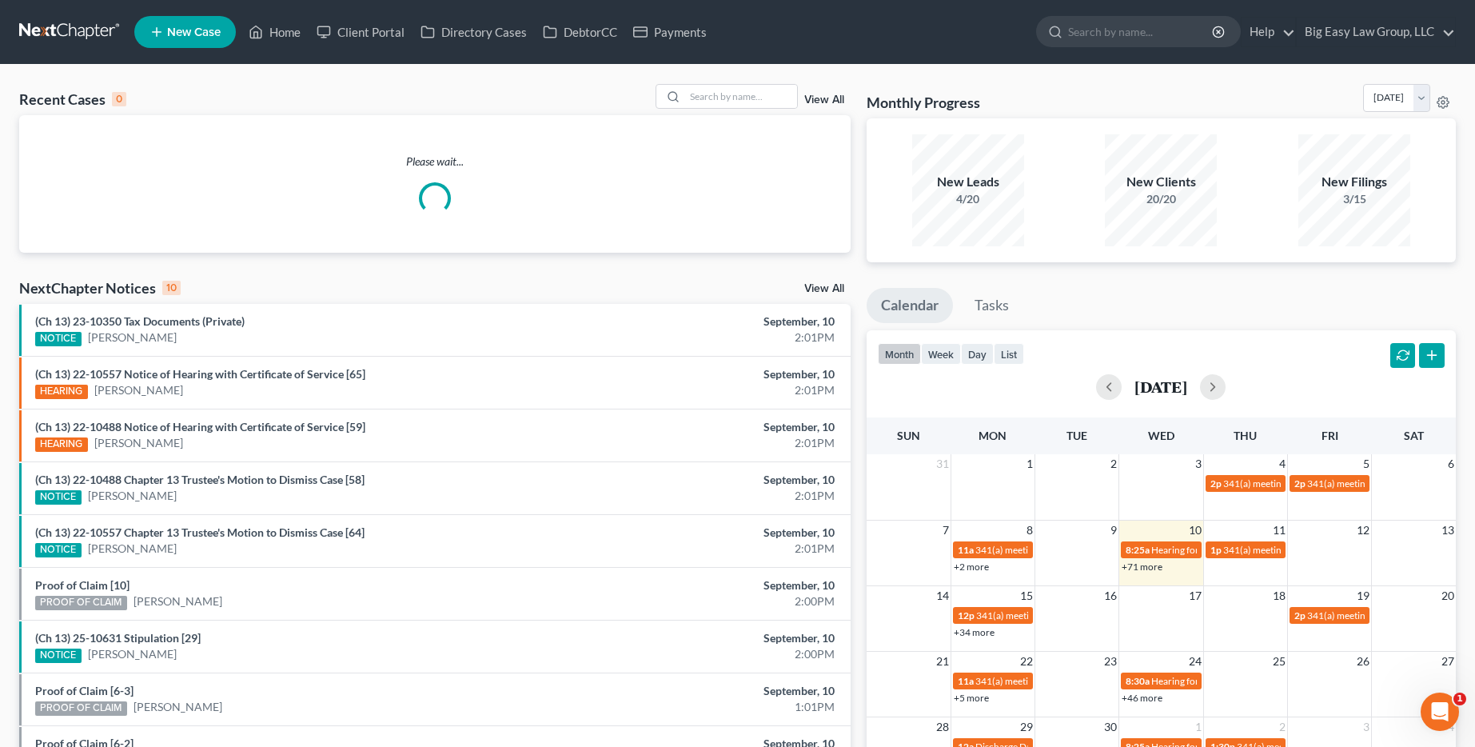
click at [834, 97] on link "View All" at bounding box center [824, 99] width 40 height 11
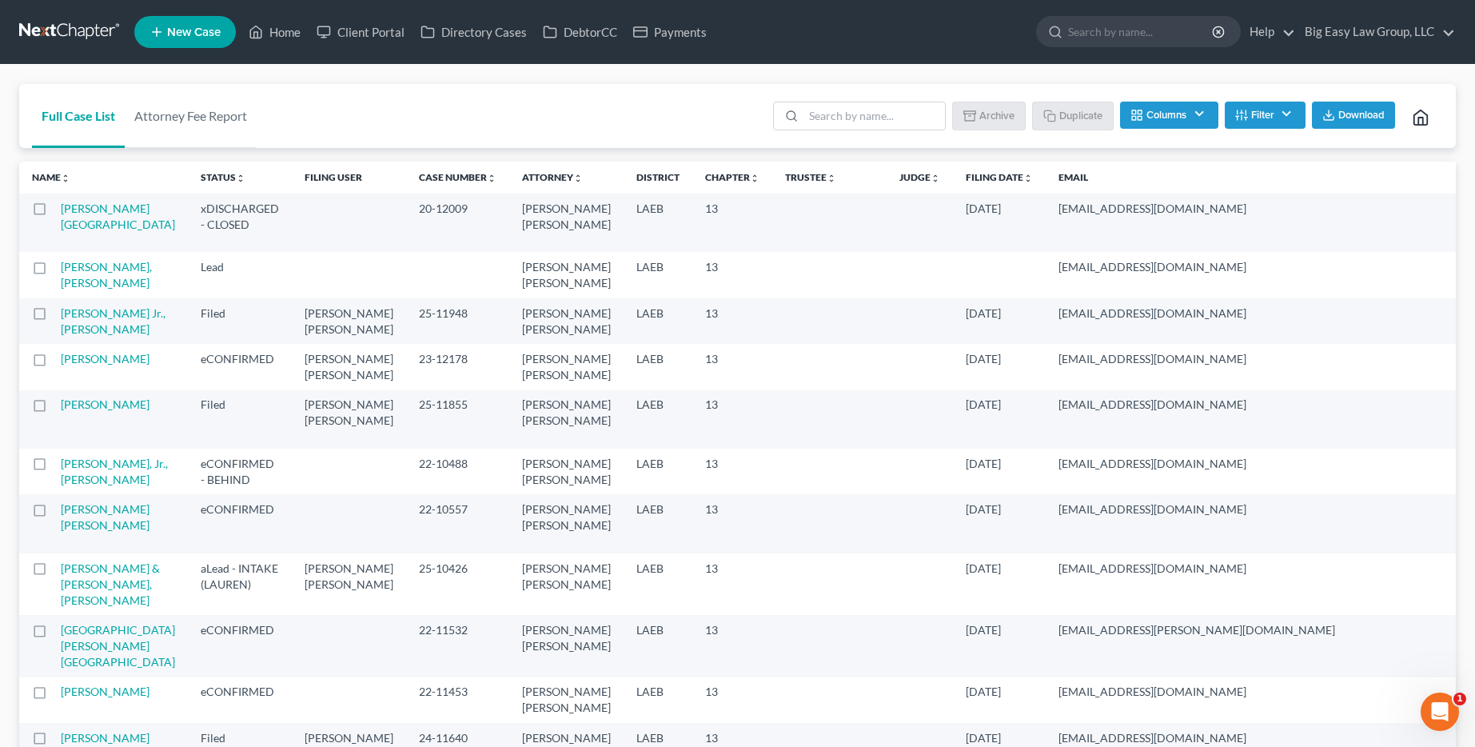
click at [54, 213] on label at bounding box center [54, 213] width 0 height 0
click at [61, 210] on input "checkbox" at bounding box center [66, 206] width 10 height 10
click at [984, 119] on button "Archive" at bounding box center [991, 115] width 72 height 27
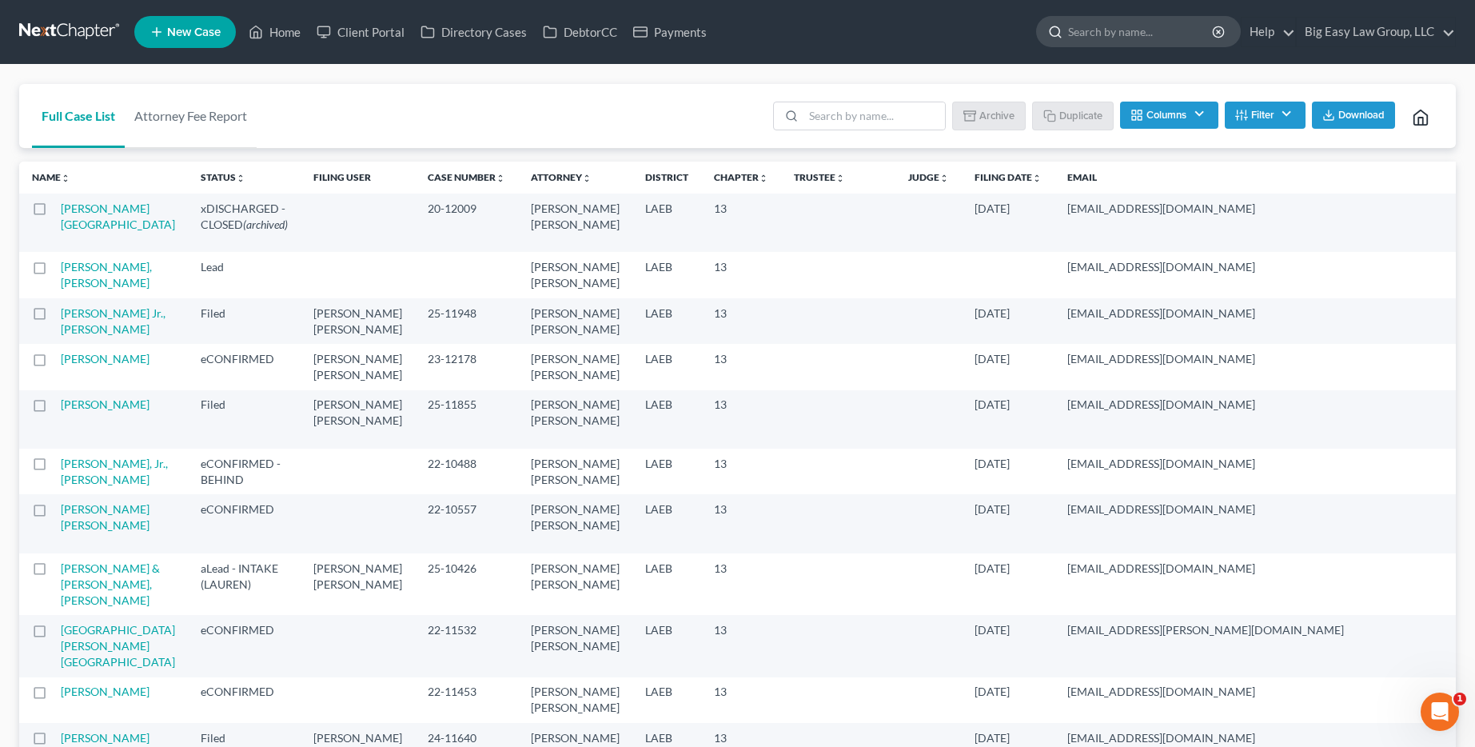
click at [1140, 29] on input "search" at bounding box center [1141, 32] width 146 height 30
click at [54, 213] on label at bounding box center [54, 213] width 0 height 0
click at [61, 211] on input "checkbox" at bounding box center [66, 206] width 10 height 10
click at [1002, 110] on button "Un-archive" at bounding box center [983, 115] width 88 height 27
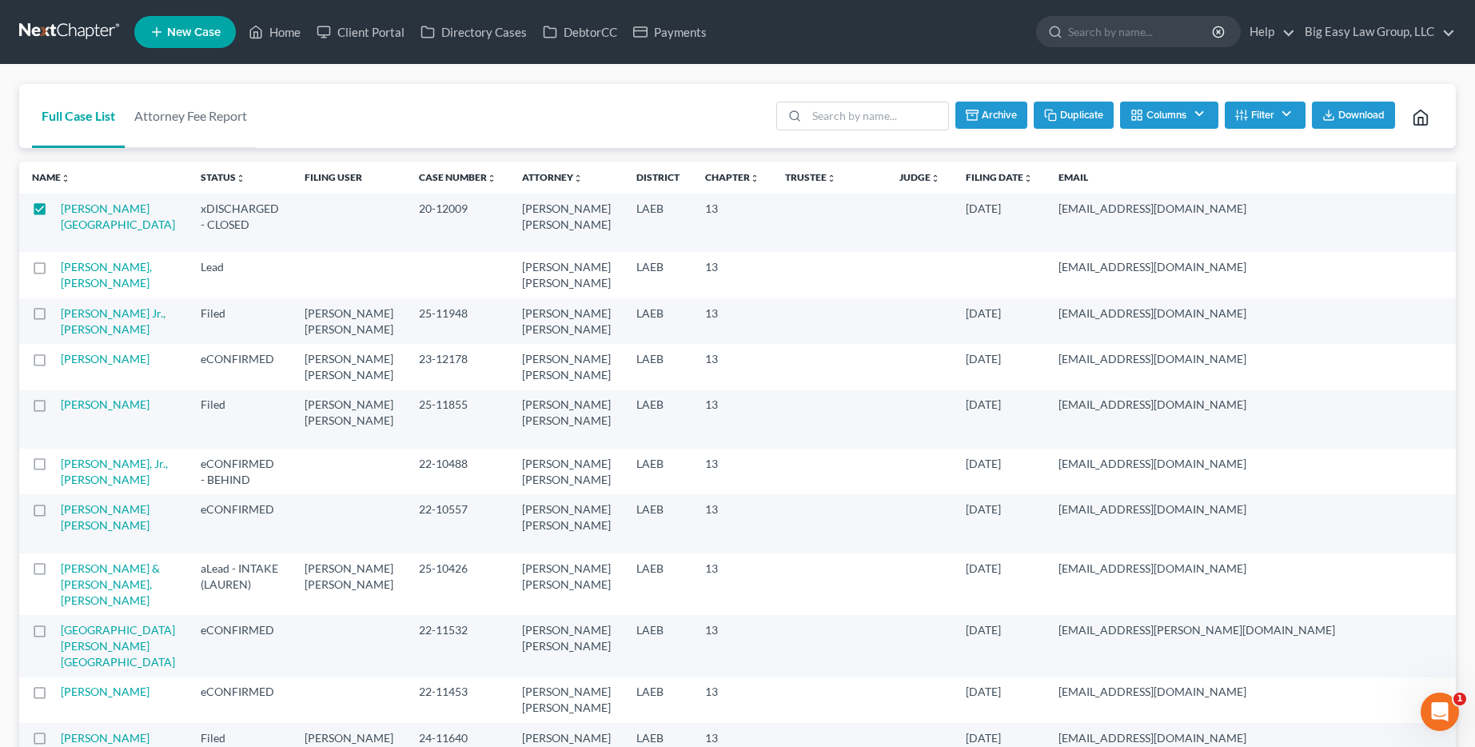
checkbox input "false"
click at [97, 217] on link "[PERSON_NAME][GEOGRAPHIC_DATA]" at bounding box center [118, 216] width 114 height 30
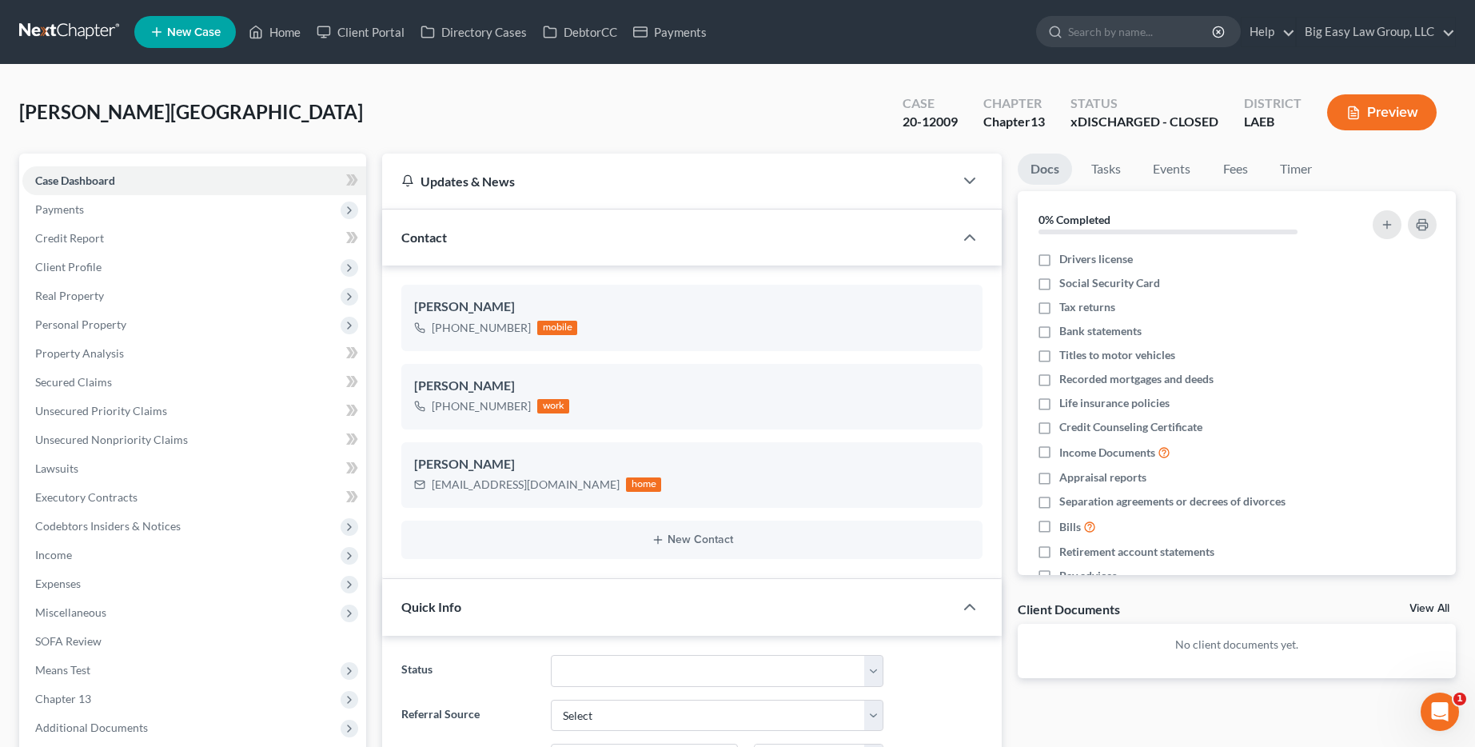
scroll to position [2377, 0]
click at [597, 675] on select "aLead - Inactive/Rejected aLead - INTAKE (LAUREN) ***ASAP ATTORNEY REVIEW*** **…" at bounding box center [717, 671] width 333 height 32
select select "13"
click at [551, 655] on select "aLead - Inactive/Rejected aLead - INTAKE (LAUREN) ***ASAP ATTORNEY REVIEW*** **…" at bounding box center [717, 671] width 333 height 32
click at [1135, 35] on input "search" at bounding box center [1141, 32] width 146 height 30
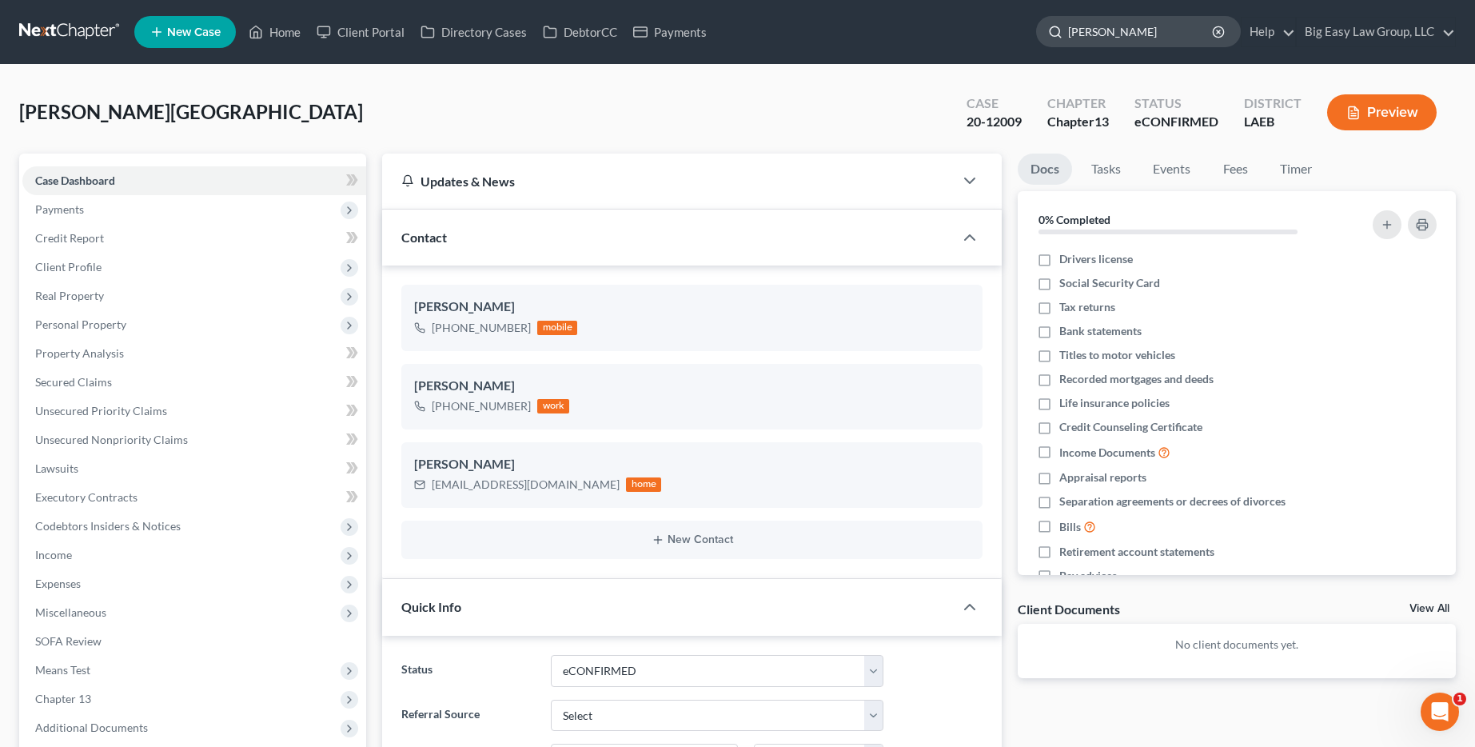
type input "riels"
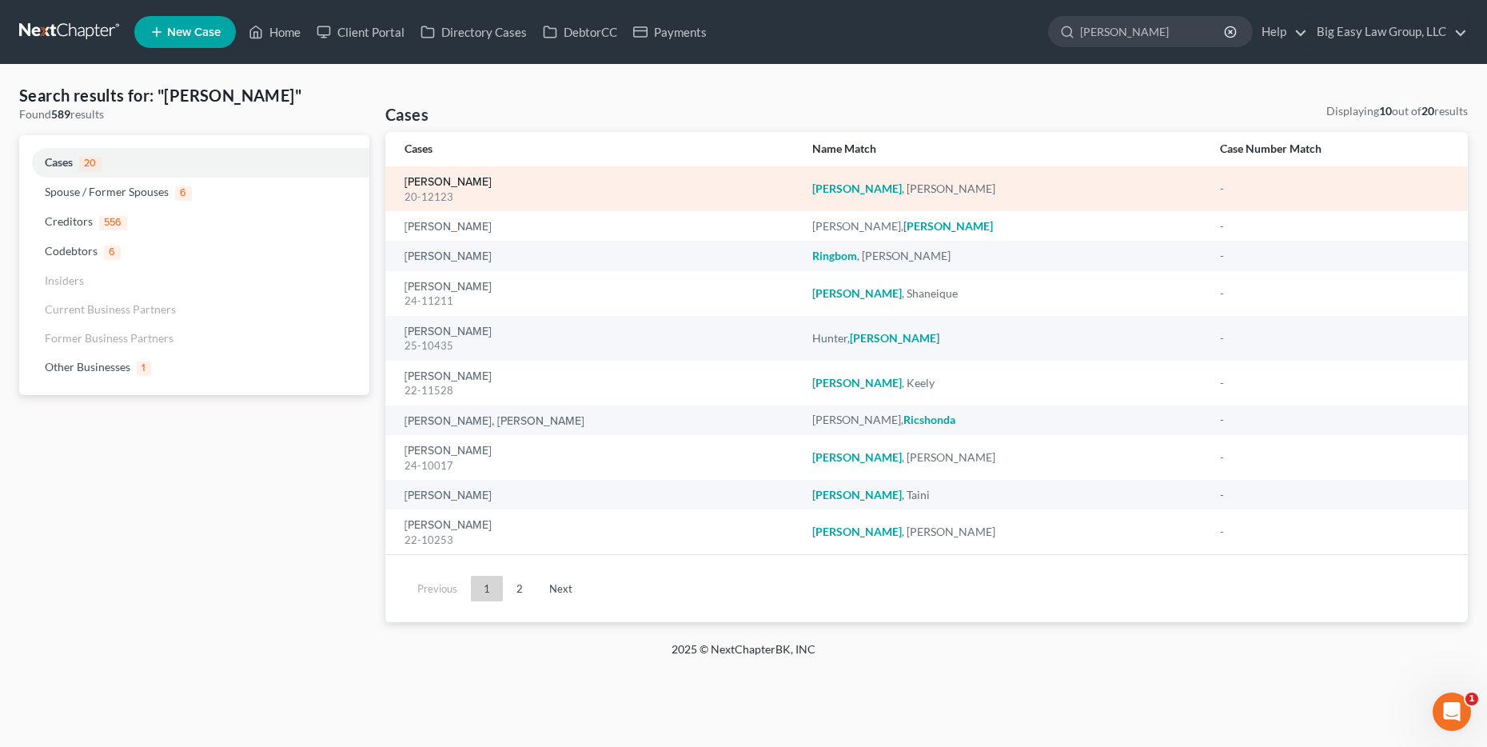
click at [452, 179] on link "Riels, Carl" at bounding box center [447, 182] width 87 height 11
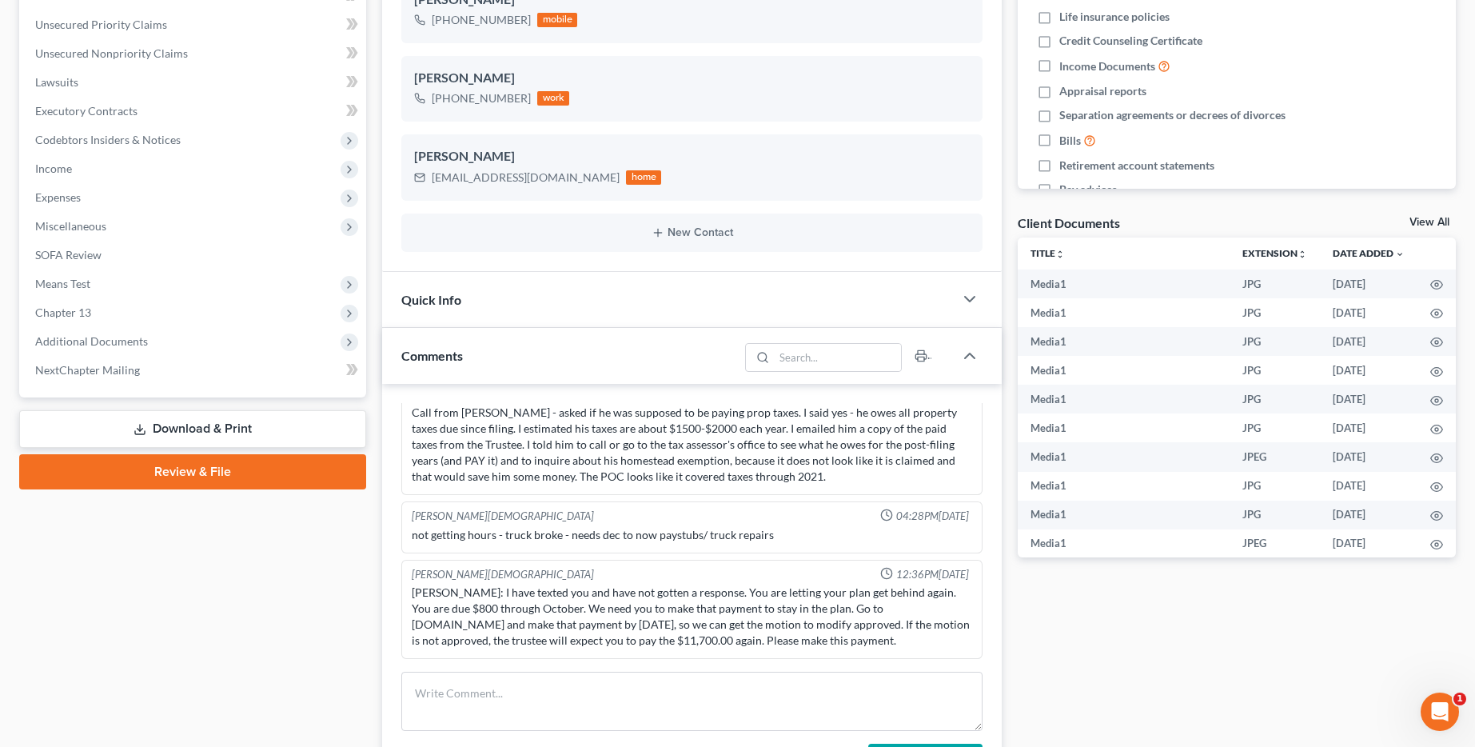
scroll to position [495, 0]
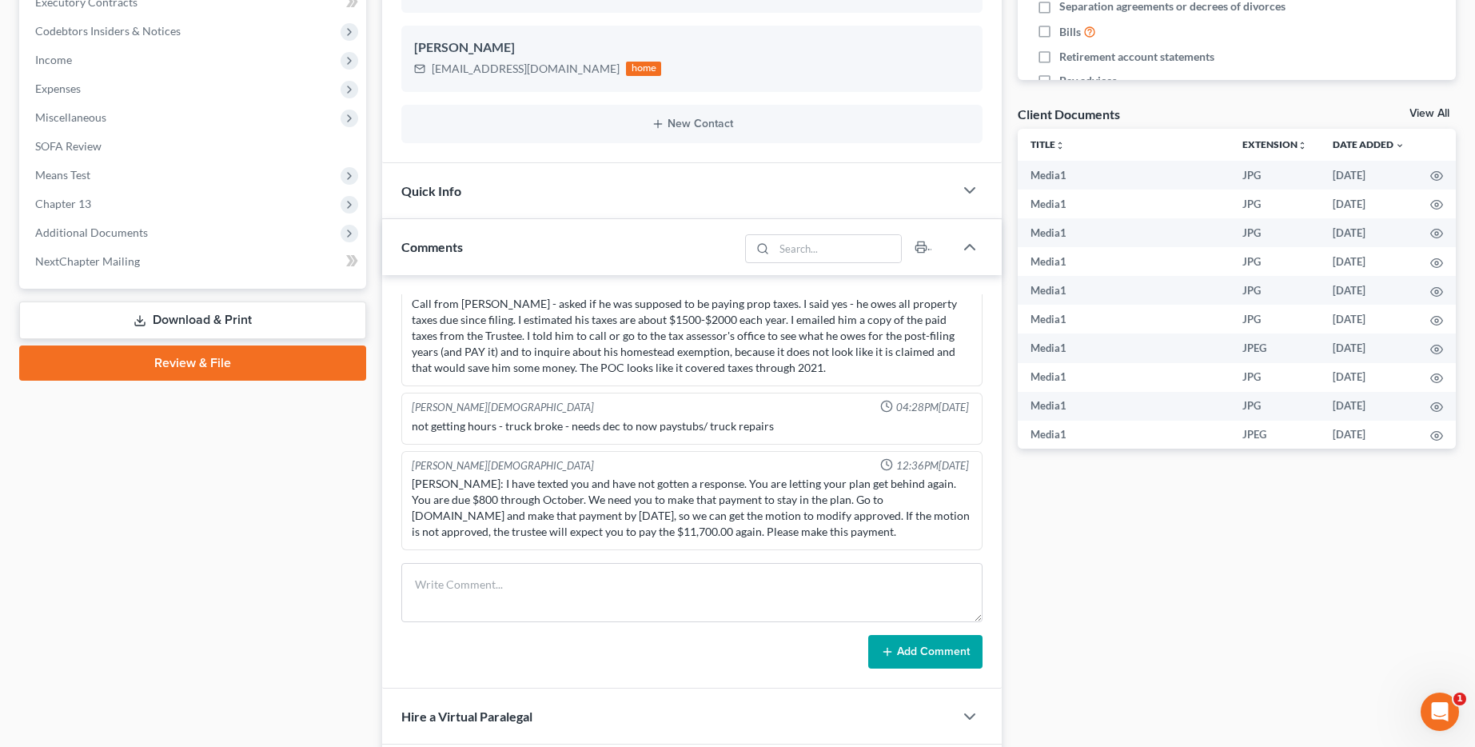
click at [526, 256] on div "Comments" at bounding box center [560, 246] width 356 height 55
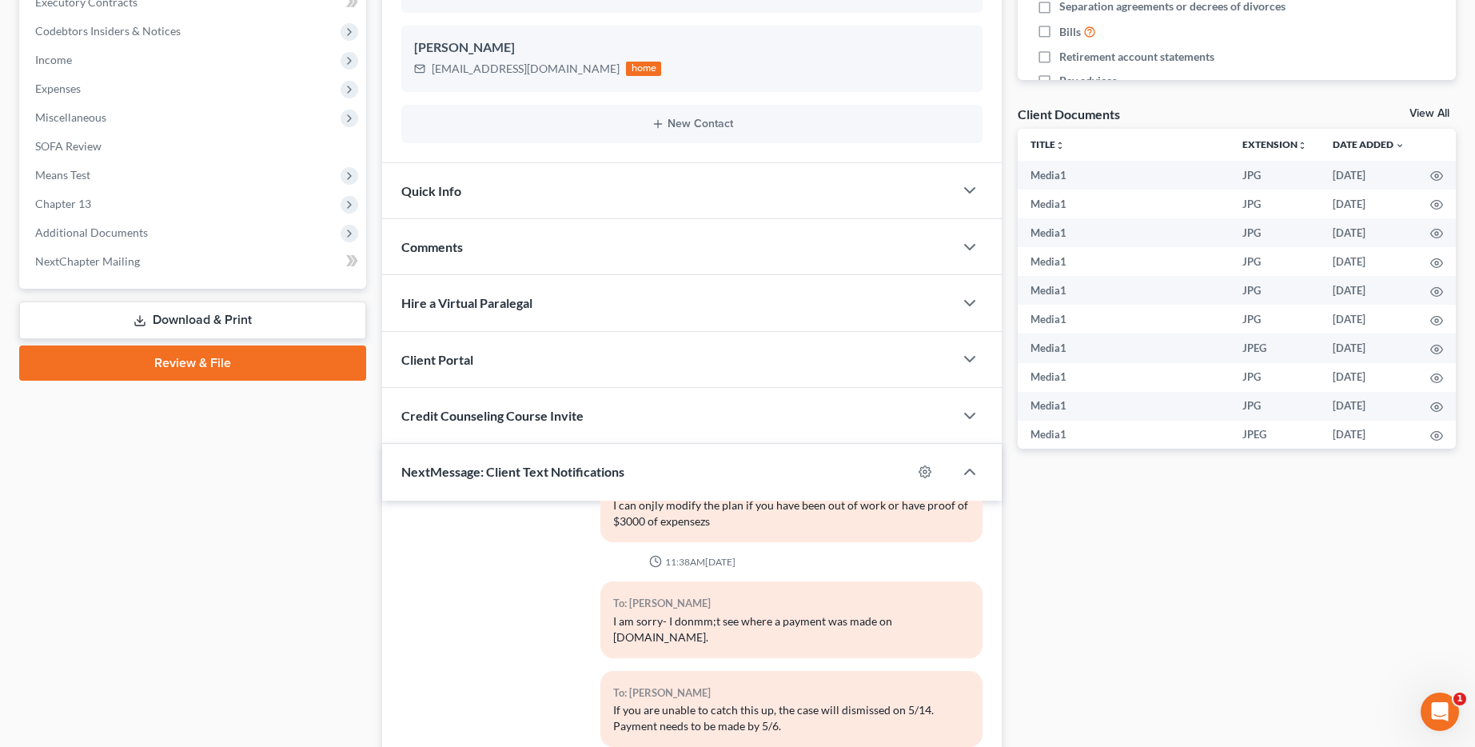
click at [537, 187] on div "Quick Info" at bounding box center [668, 190] width 572 height 55
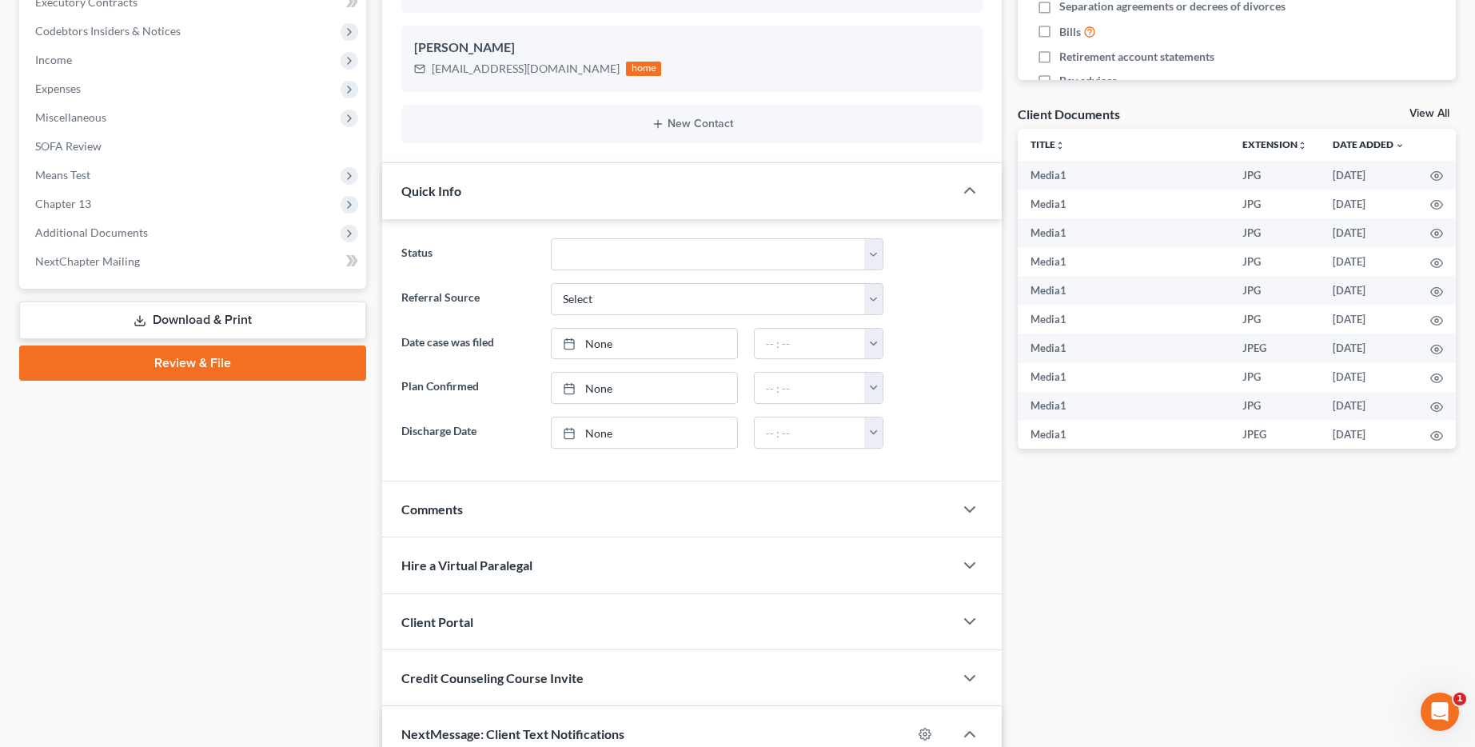
click at [667, 272] on ng-include "Status aLead - Inactive/Rejected aLead - INTAKE (LAUREN) ***ASAP ATTORNEY REVIE…" at bounding box center [691, 343] width 581 height 210
click at [666, 269] on select "aLead - Inactive/Rejected aLead - INTAKE (LAUREN) ***ASAP ATTORNEY REVIEW*** **…" at bounding box center [717, 254] width 333 height 32
select select "30"
click at [551, 238] on select "aLead - Inactive/Rejected aLead - INTAKE (LAUREN) ***ASAP ATTORNEY REVIEW*** **…" at bounding box center [717, 254] width 333 height 32
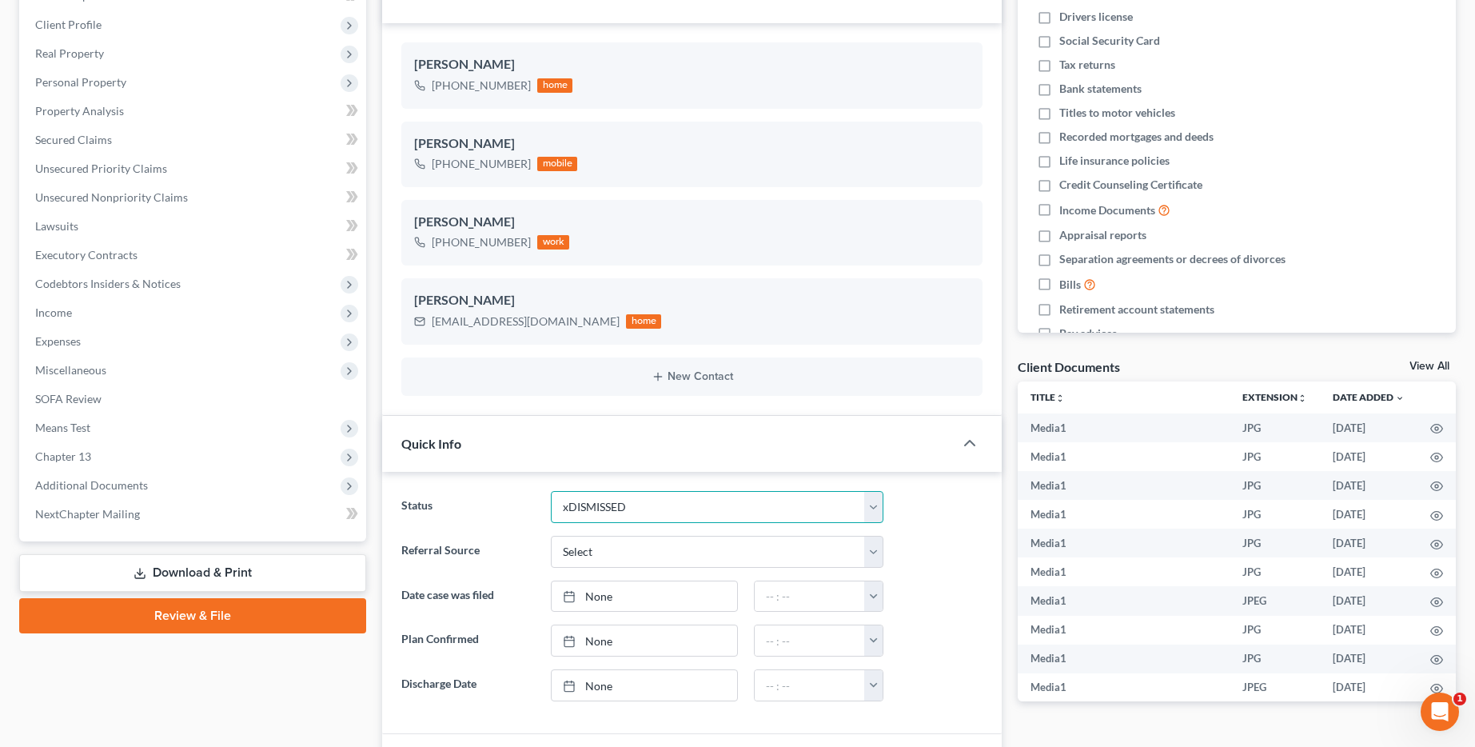
scroll to position [0, 0]
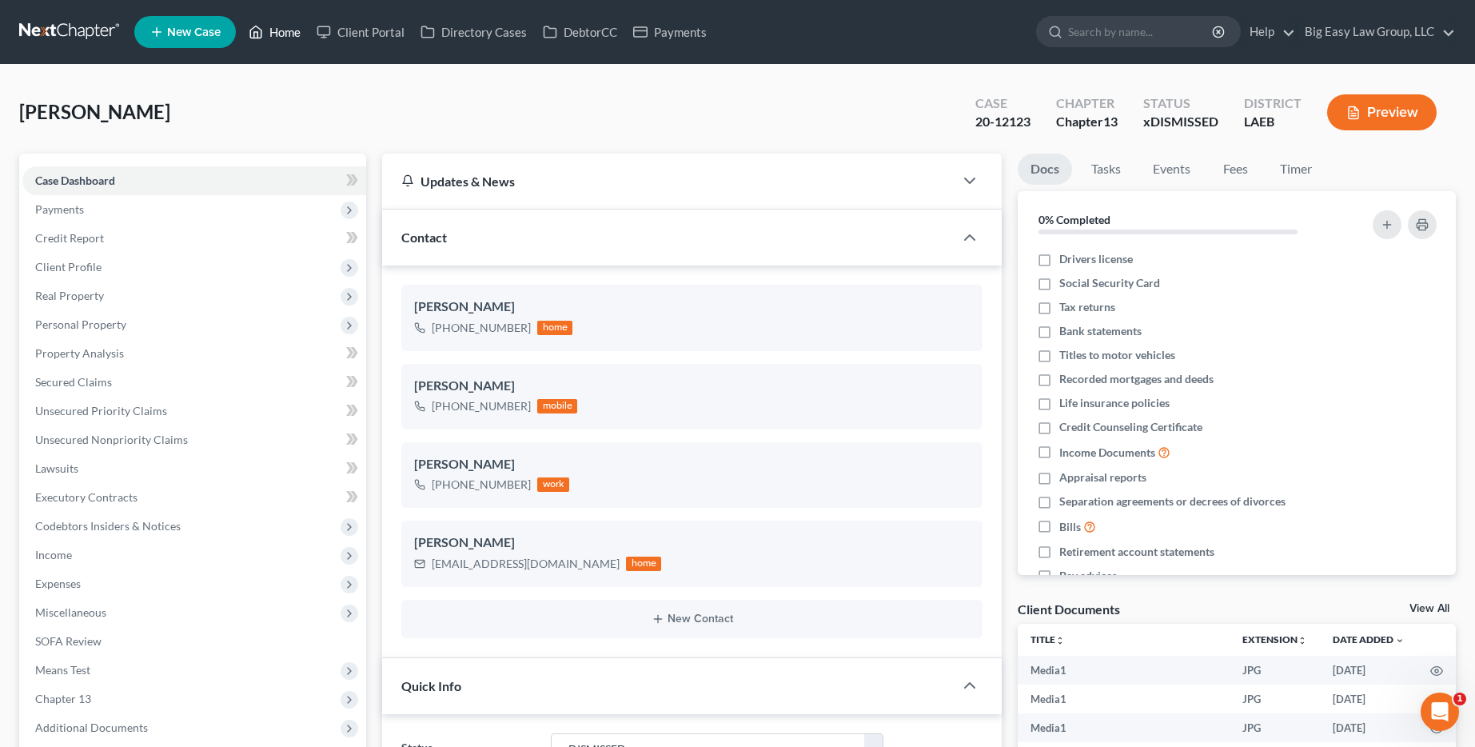
click at [284, 42] on link "Home" at bounding box center [275, 32] width 68 height 29
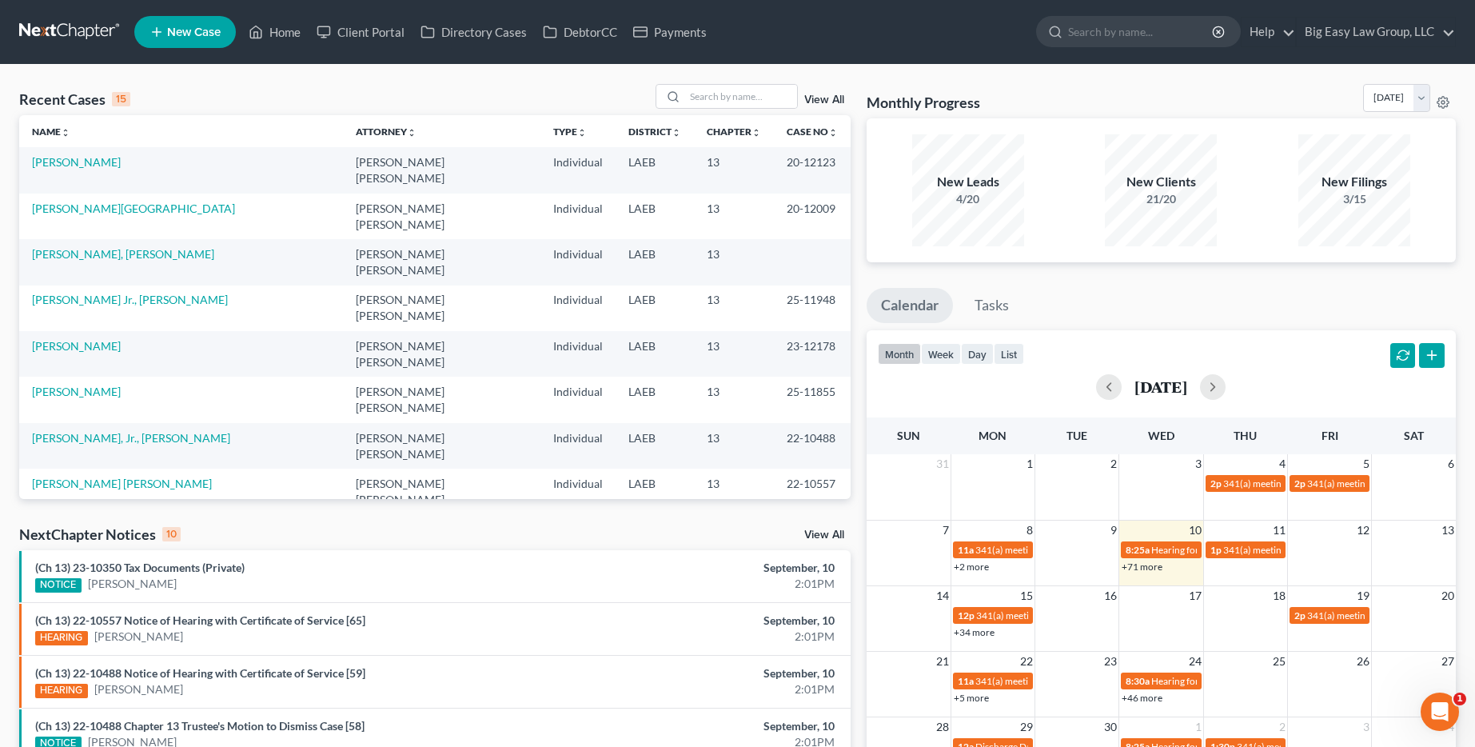
click at [820, 102] on link "View All" at bounding box center [824, 99] width 40 height 11
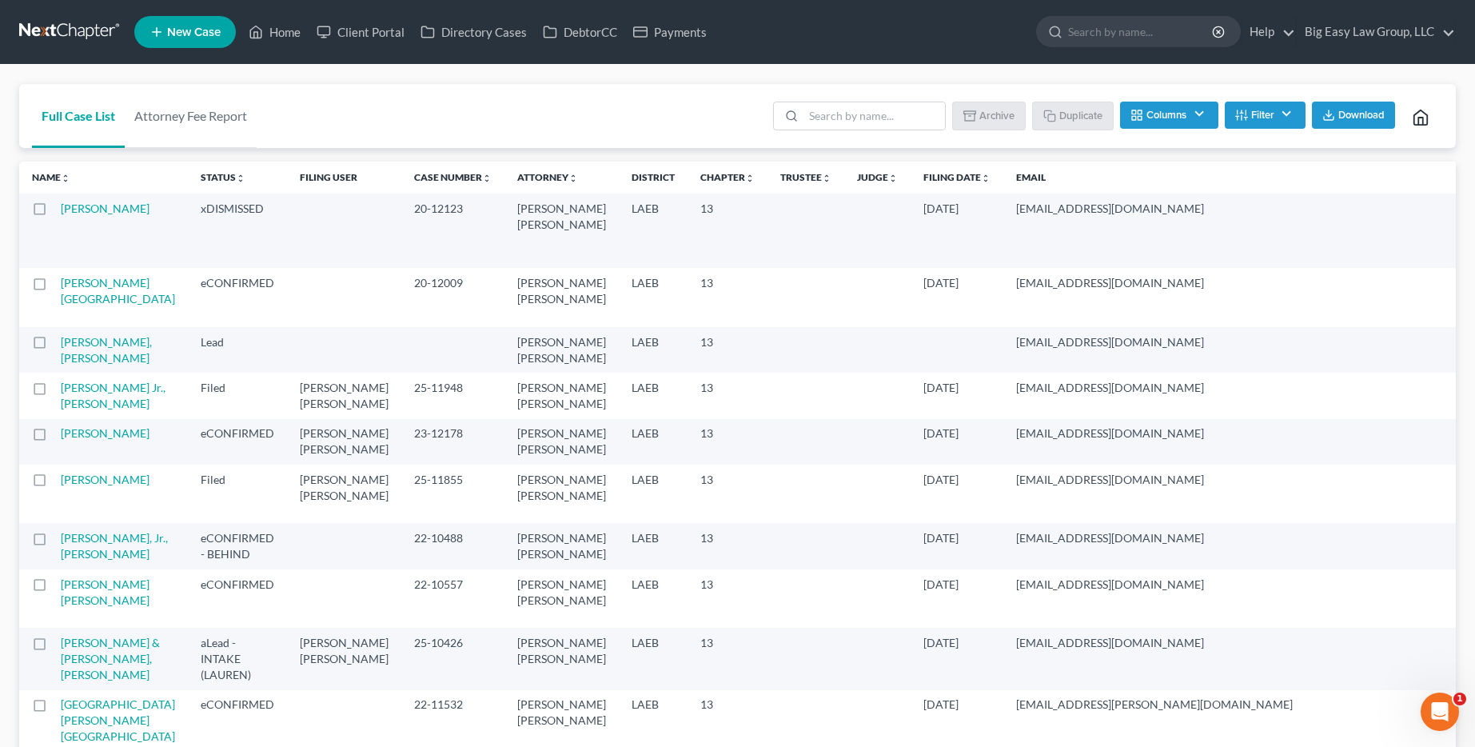
click at [54, 213] on label at bounding box center [54, 213] width 0 height 0
click at [61, 211] on input "checkbox" at bounding box center [66, 206] width 10 height 10
click at [979, 109] on button "Archive" at bounding box center [991, 115] width 72 height 27
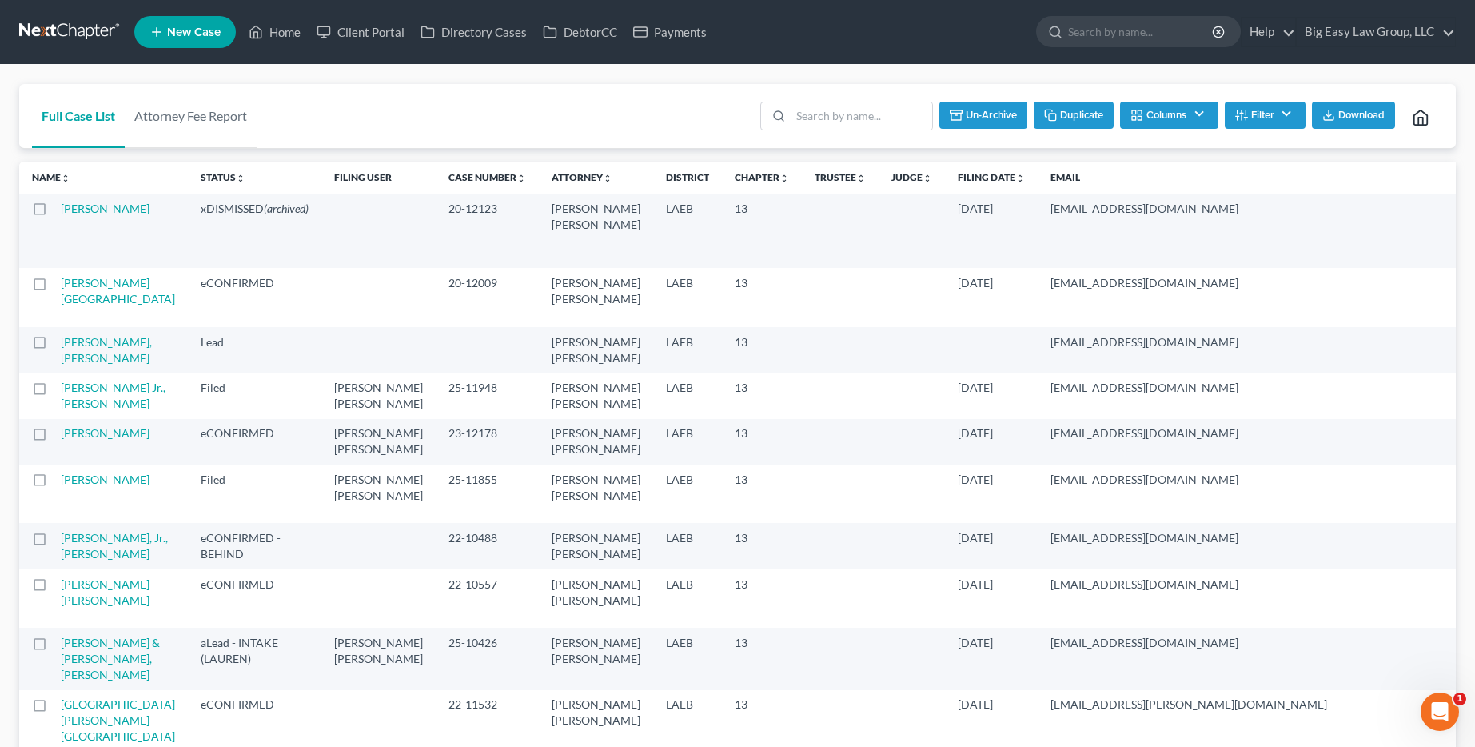
checkbox input "false"
click at [1166, 37] on input "search" at bounding box center [1141, 32] width 146 height 30
click at [1164, 38] on input "search" at bounding box center [1141, 32] width 146 height 30
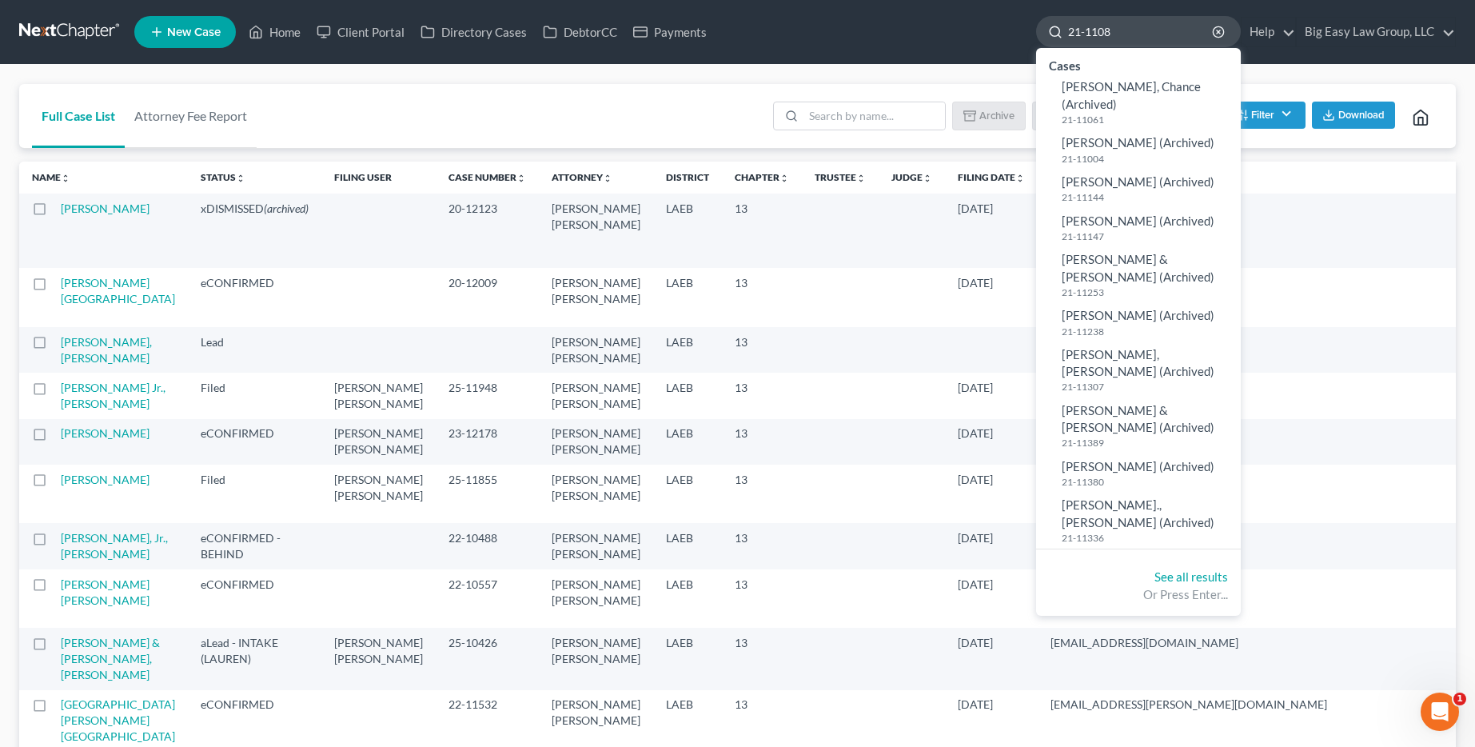
type input "21-11080"
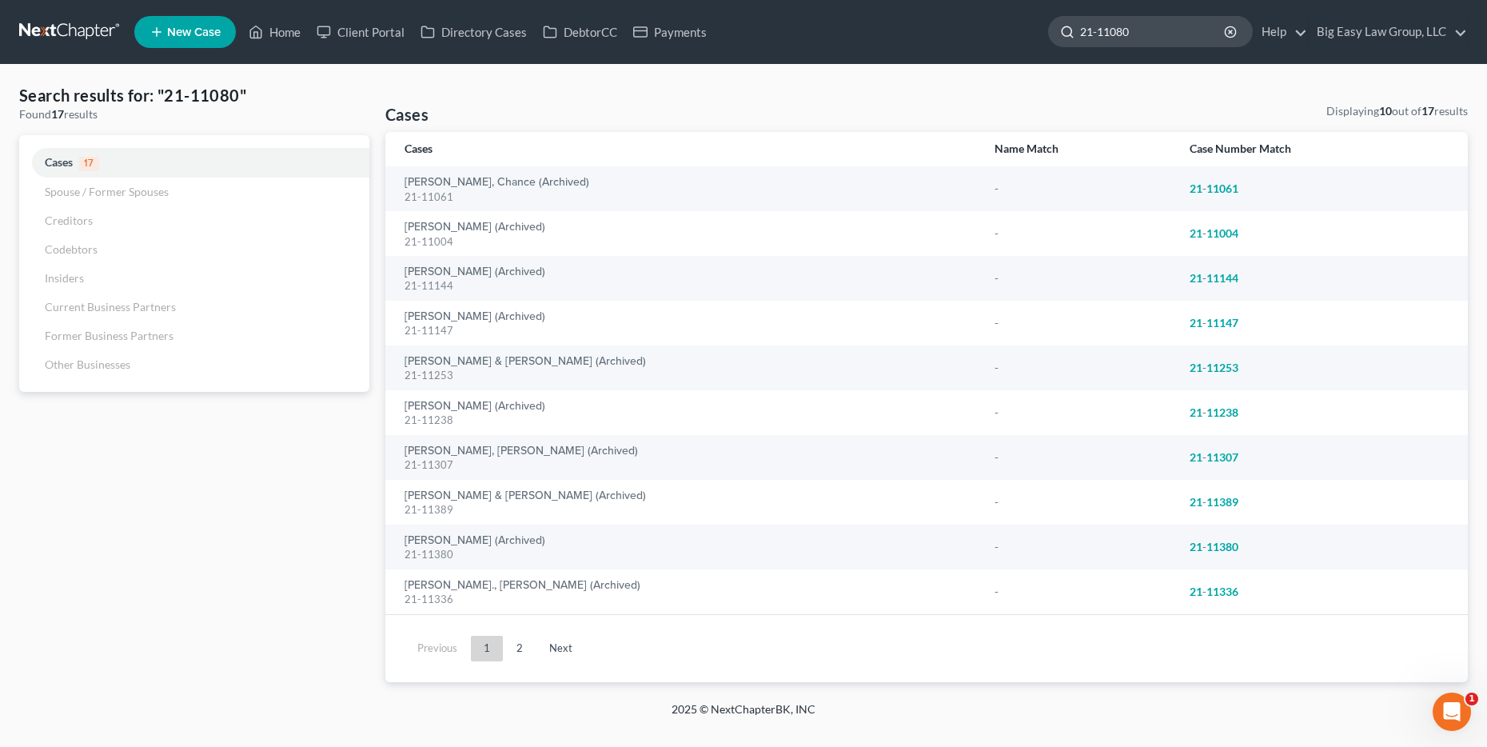
click at [1158, 32] on input "21-11080" at bounding box center [1153, 32] width 146 height 30
click at [1159, 33] on input "21-11080" at bounding box center [1153, 32] width 146 height 30
type input "mason"
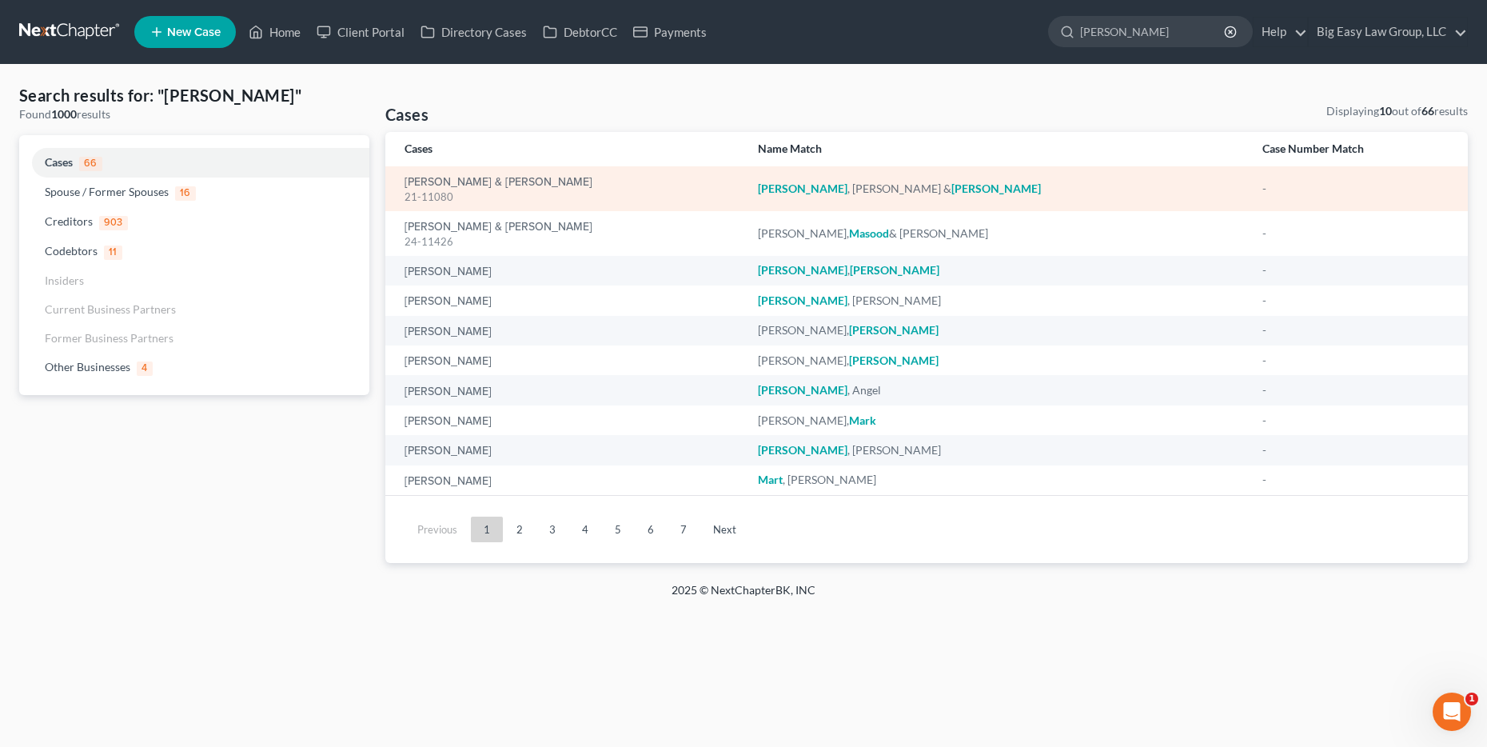
click at [518, 194] on div "21-11080" at bounding box center [568, 196] width 328 height 15
click at [498, 181] on link "Mason, Philip & Marie" at bounding box center [498, 182] width 188 height 11
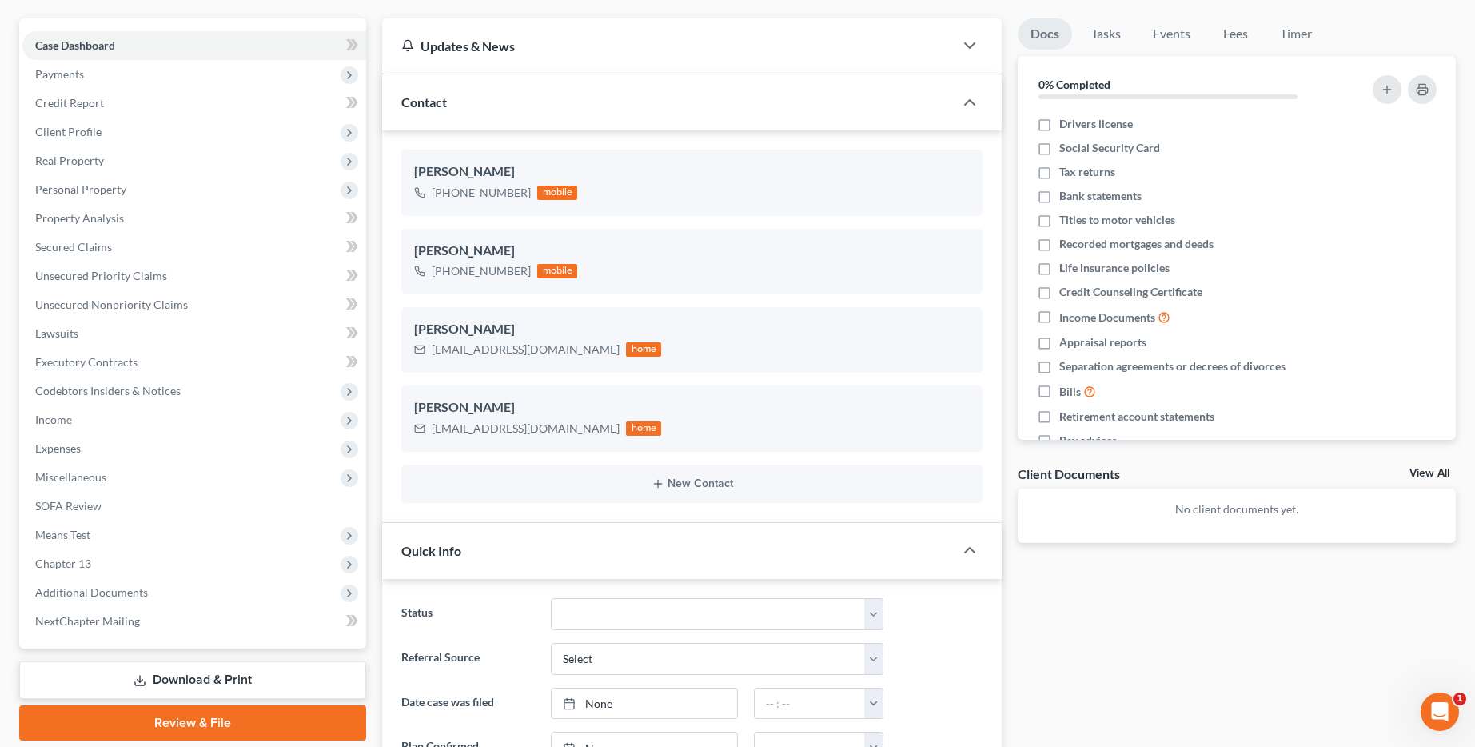
scroll to position [137, 0]
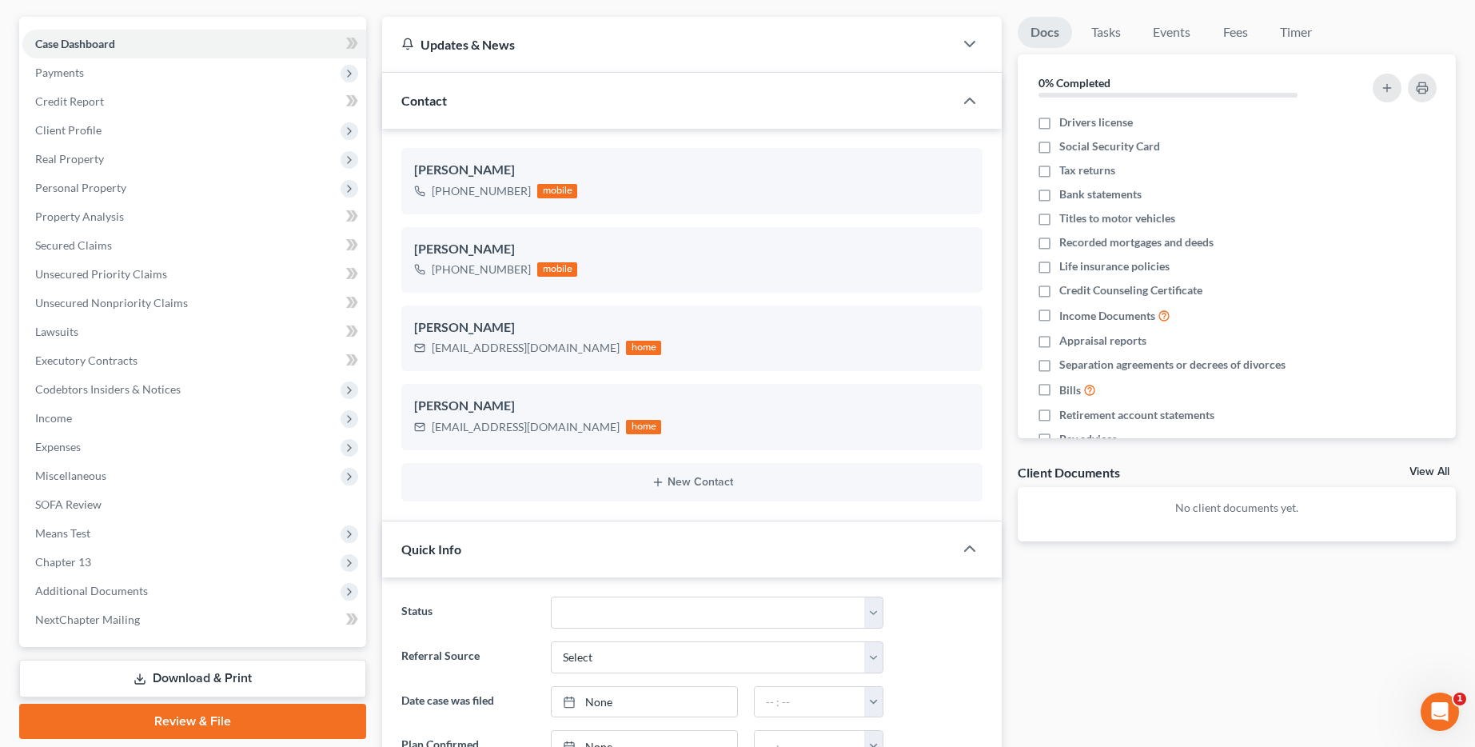
click at [547, 103] on div "Contact" at bounding box center [668, 100] width 572 height 55
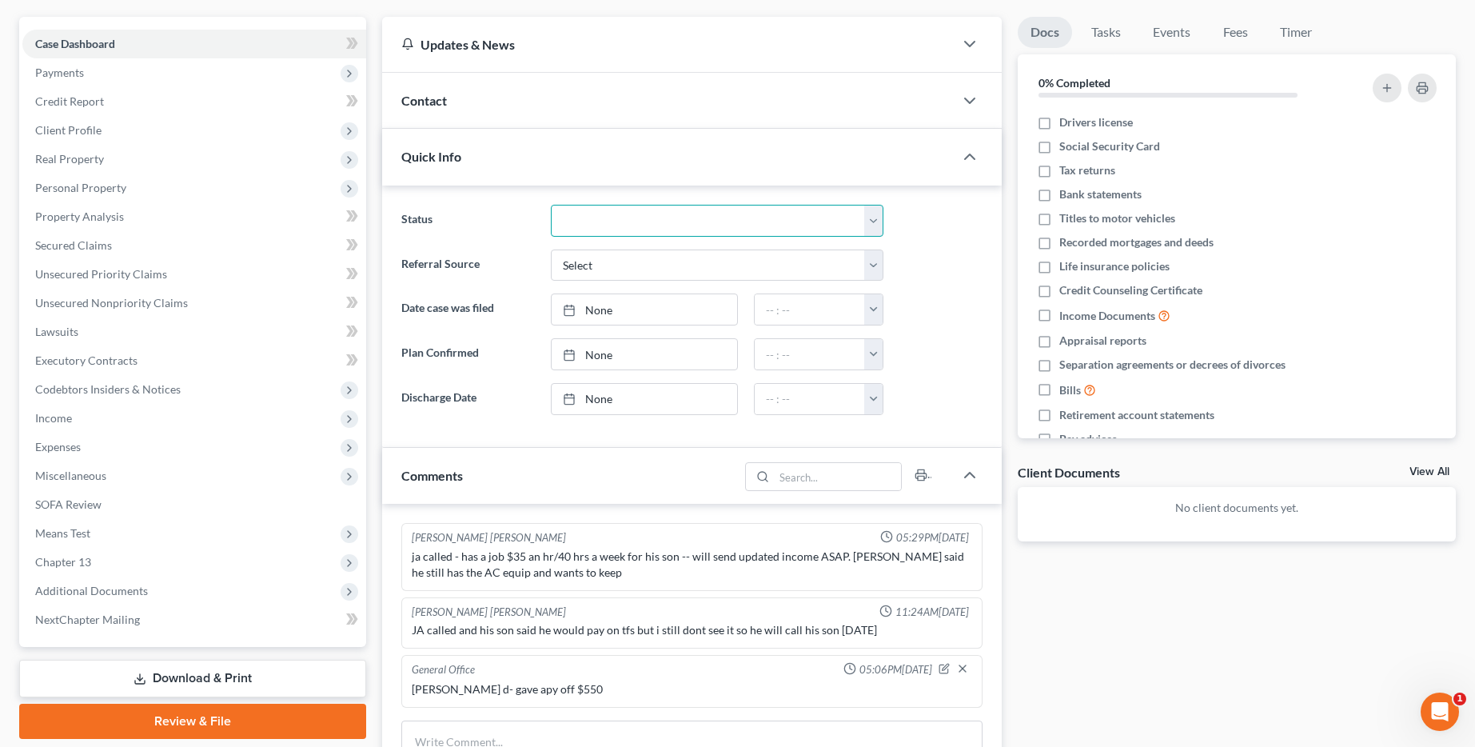
click at [676, 227] on select "aLead - Inactive/Rejected aLead - INTAKE (LAUREN) ***ASAP ATTORNEY REVIEW*** **…" at bounding box center [717, 221] width 333 height 32
select select "29"
click at [551, 205] on select "aLead - Inactive/Rejected aLead - INTAKE (LAUREN) ***ASAP ATTORNEY REVIEW*** **…" at bounding box center [717, 221] width 333 height 32
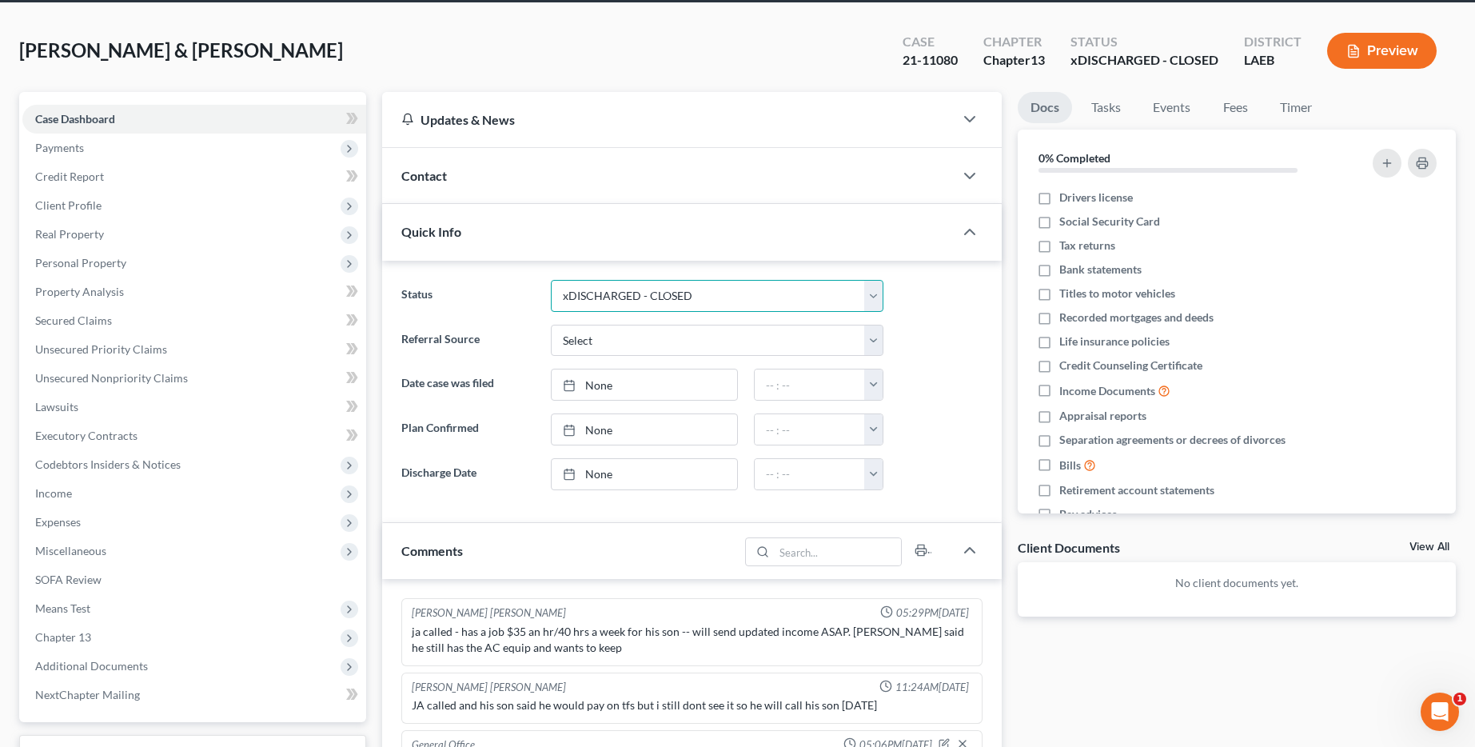
scroll to position [0, 0]
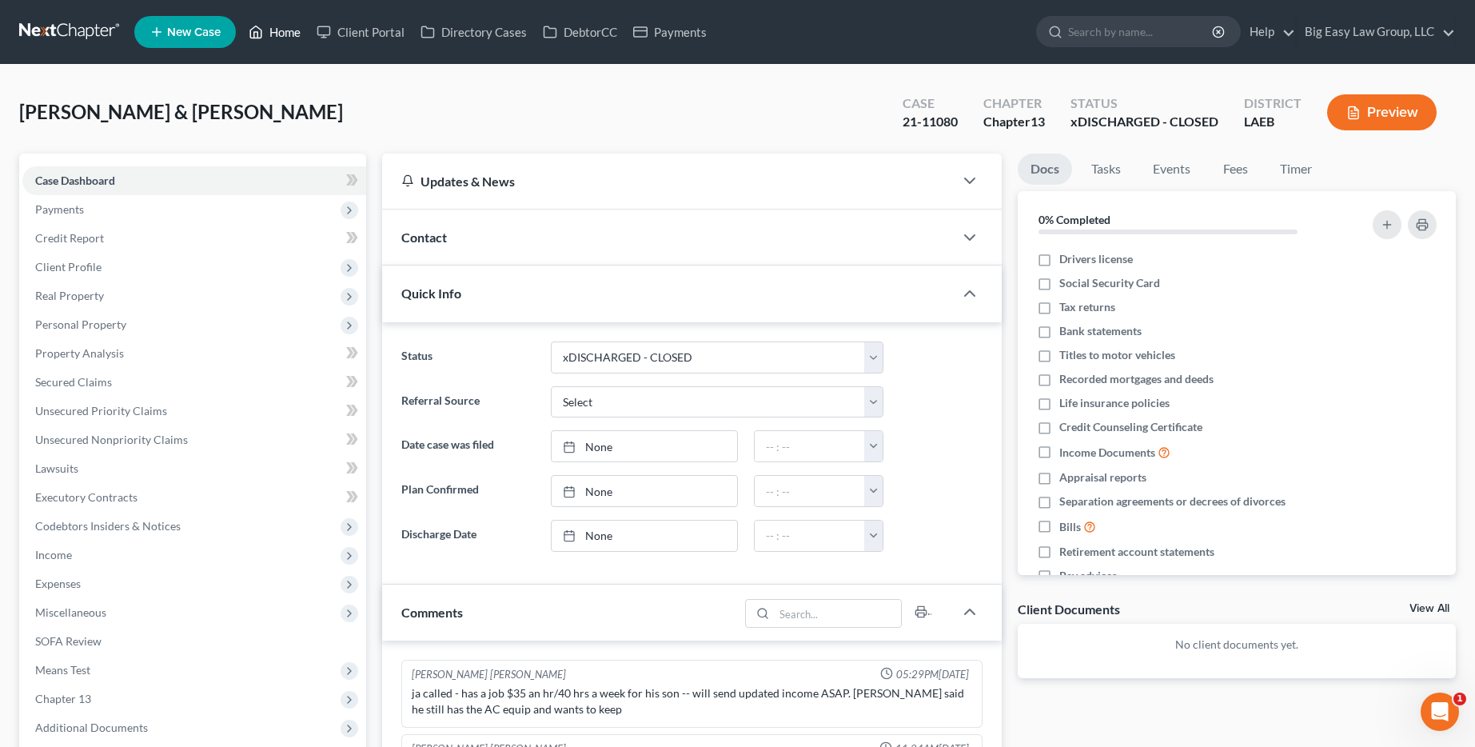
click at [263, 37] on icon at bounding box center [256, 31] width 14 height 19
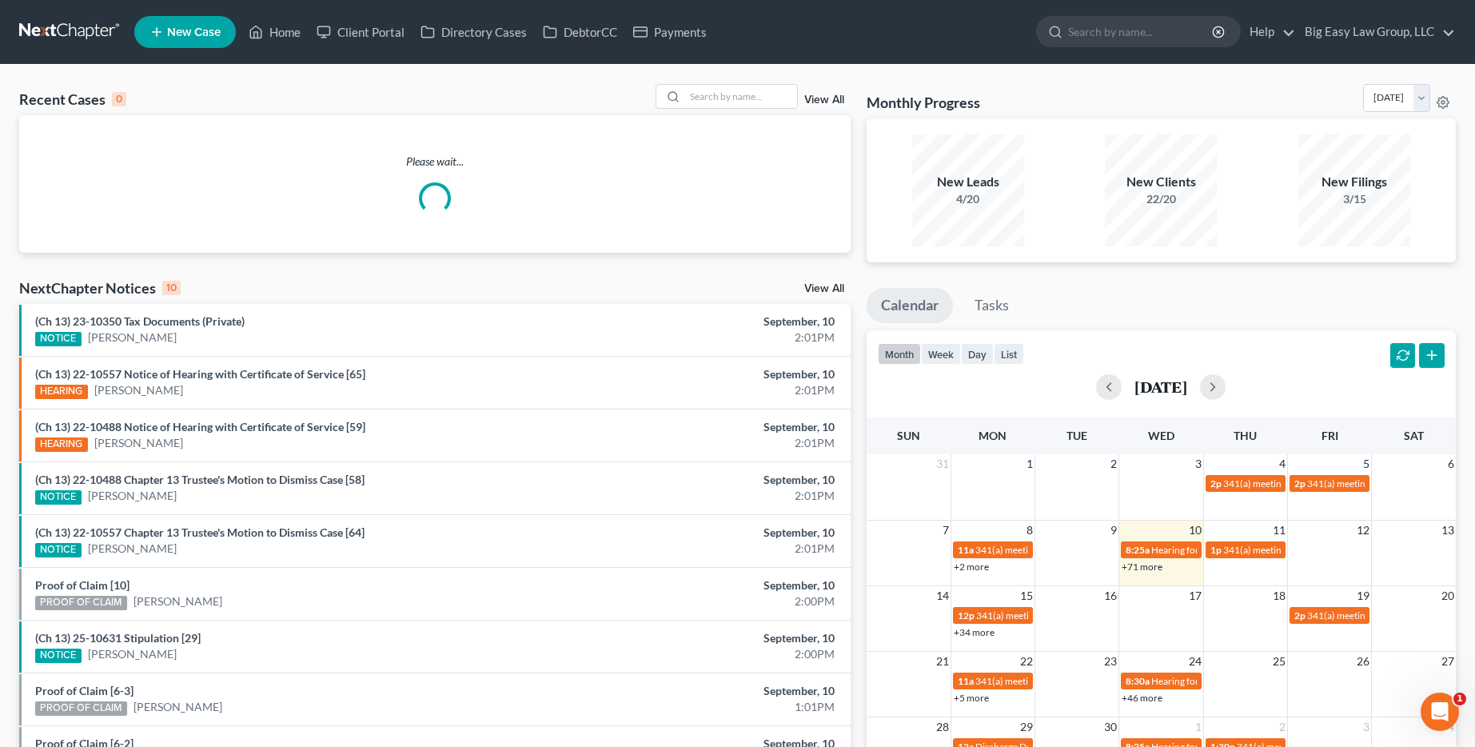
click at [835, 100] on link "View All" at bounding box center [824, 99] width 40 height 11
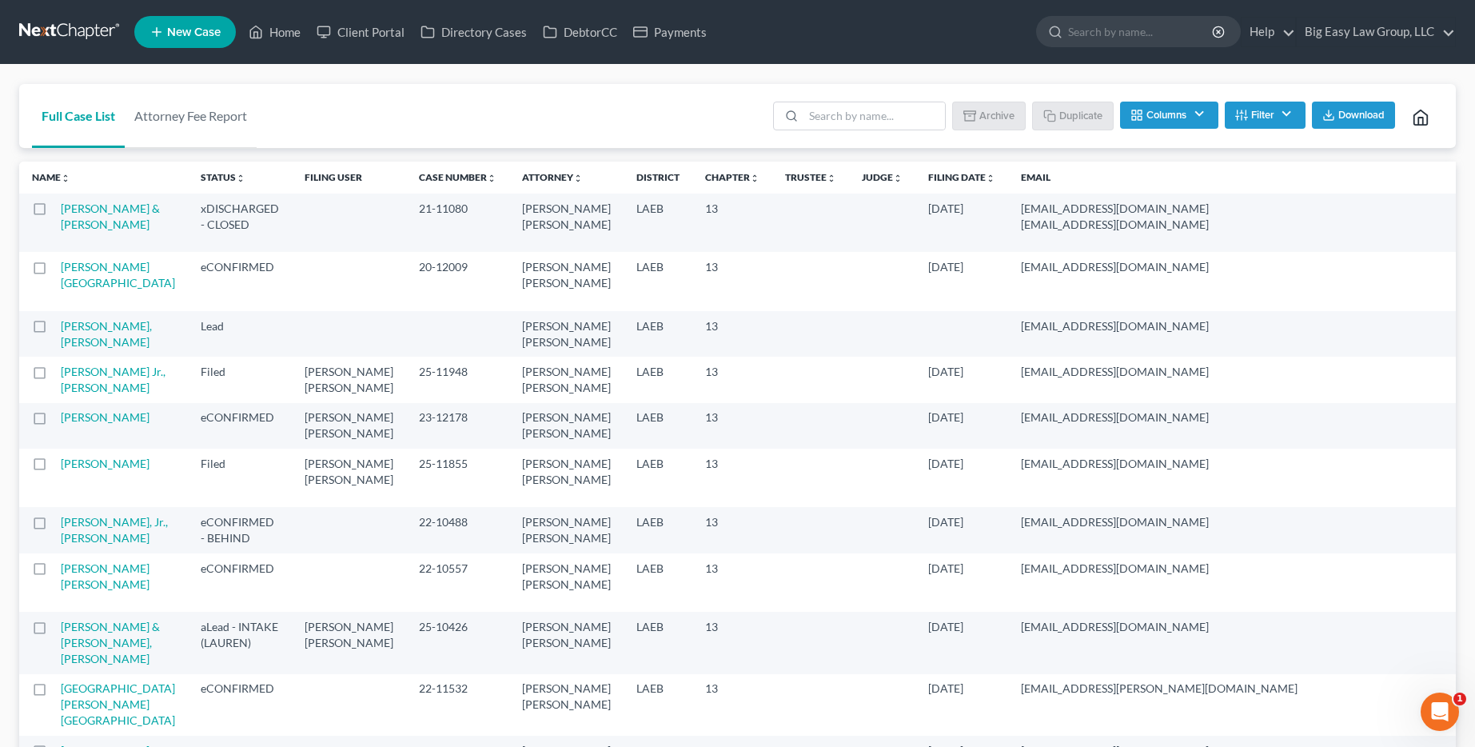
click at [54, 213] on label at bounding box center [54, 213] width 0 height 0
click at [61, 211] on input "checkbox" at bounding box center [66, 206] width 10 height 10
click at [970, 119] on polyline "button" at bounding box center [972, 116] width 10 height 7
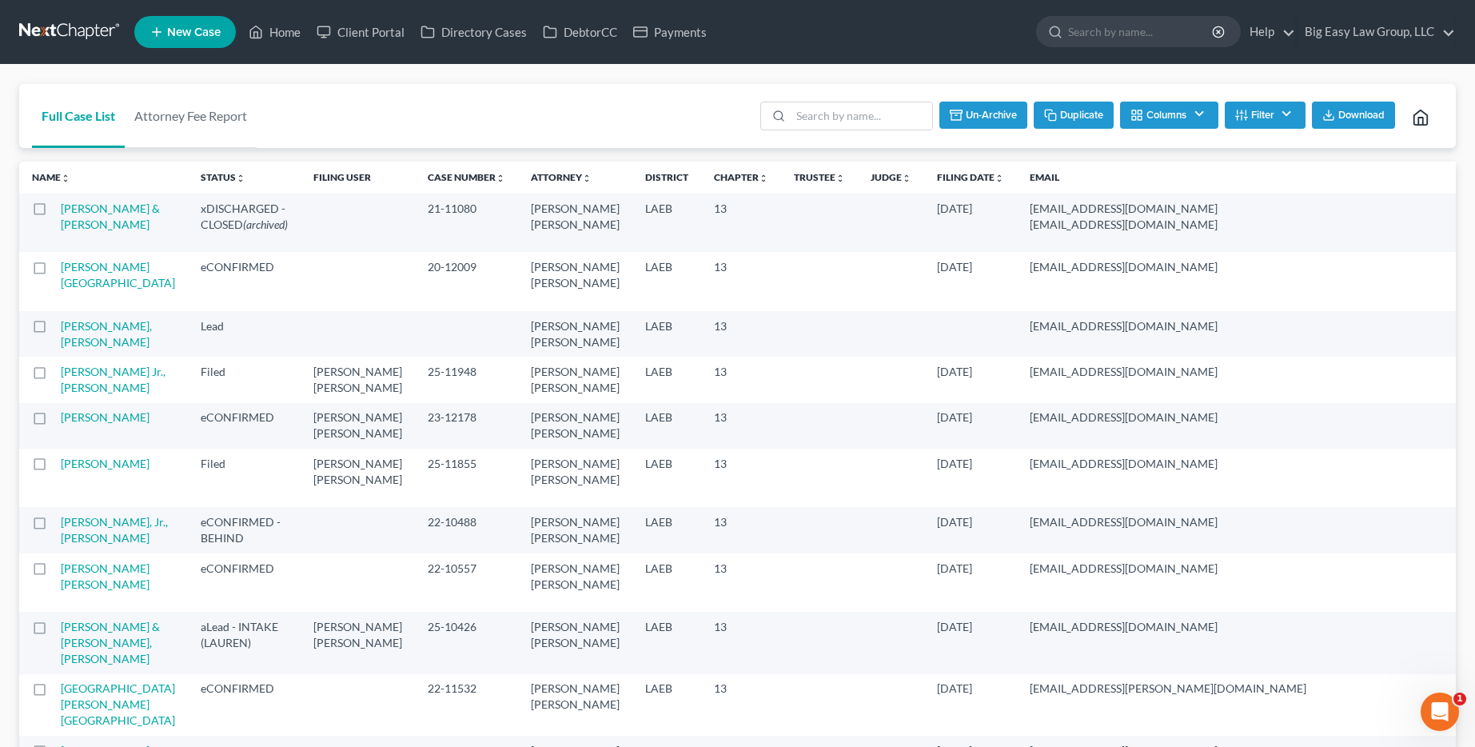
checkbox input "false"
click at [1120, 33] on input "search" at bounding box center [1141, 32] width 146 height 30
type input "chauvin"
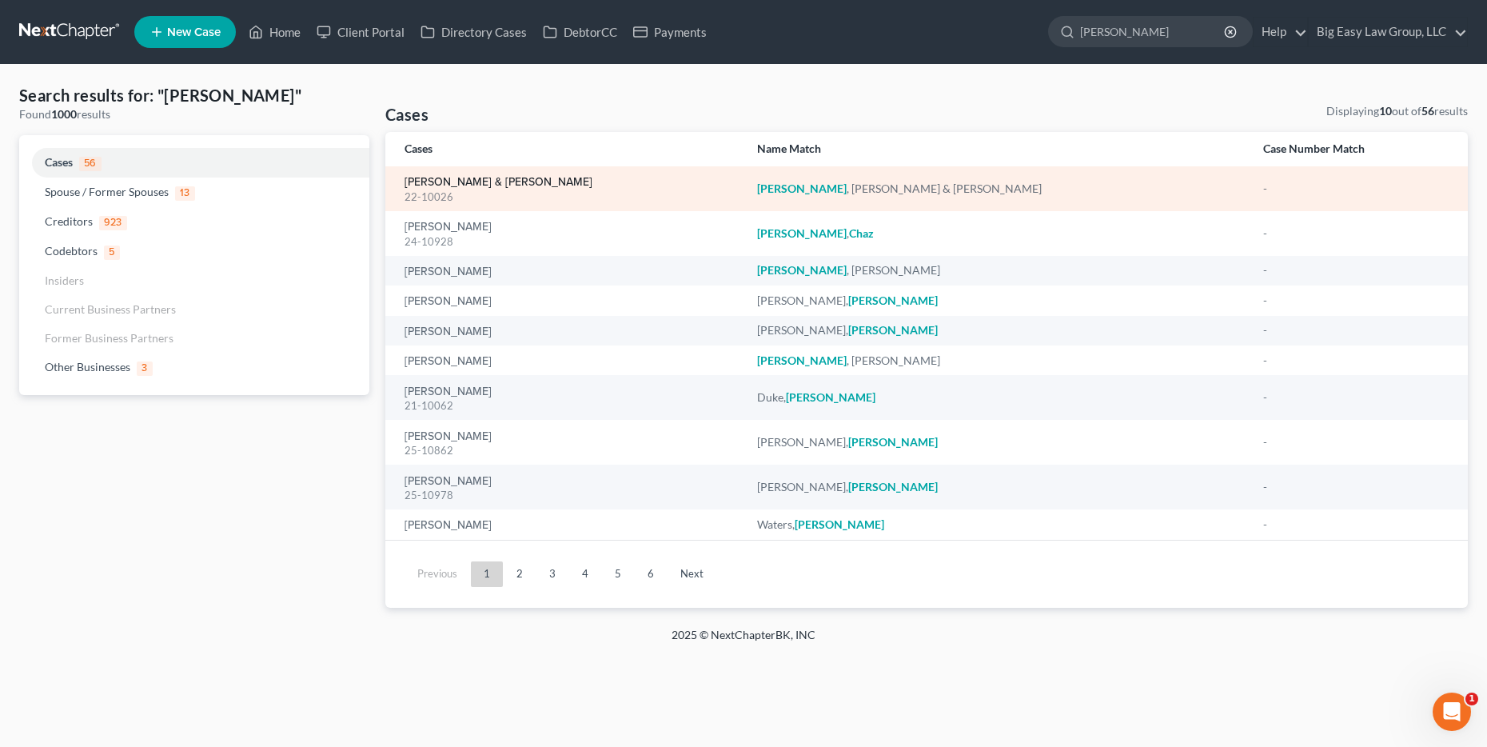
click at [497, 177] on link "Chauvin, Scott & Heather" at bounding box center [498, 182] width 188 height 11
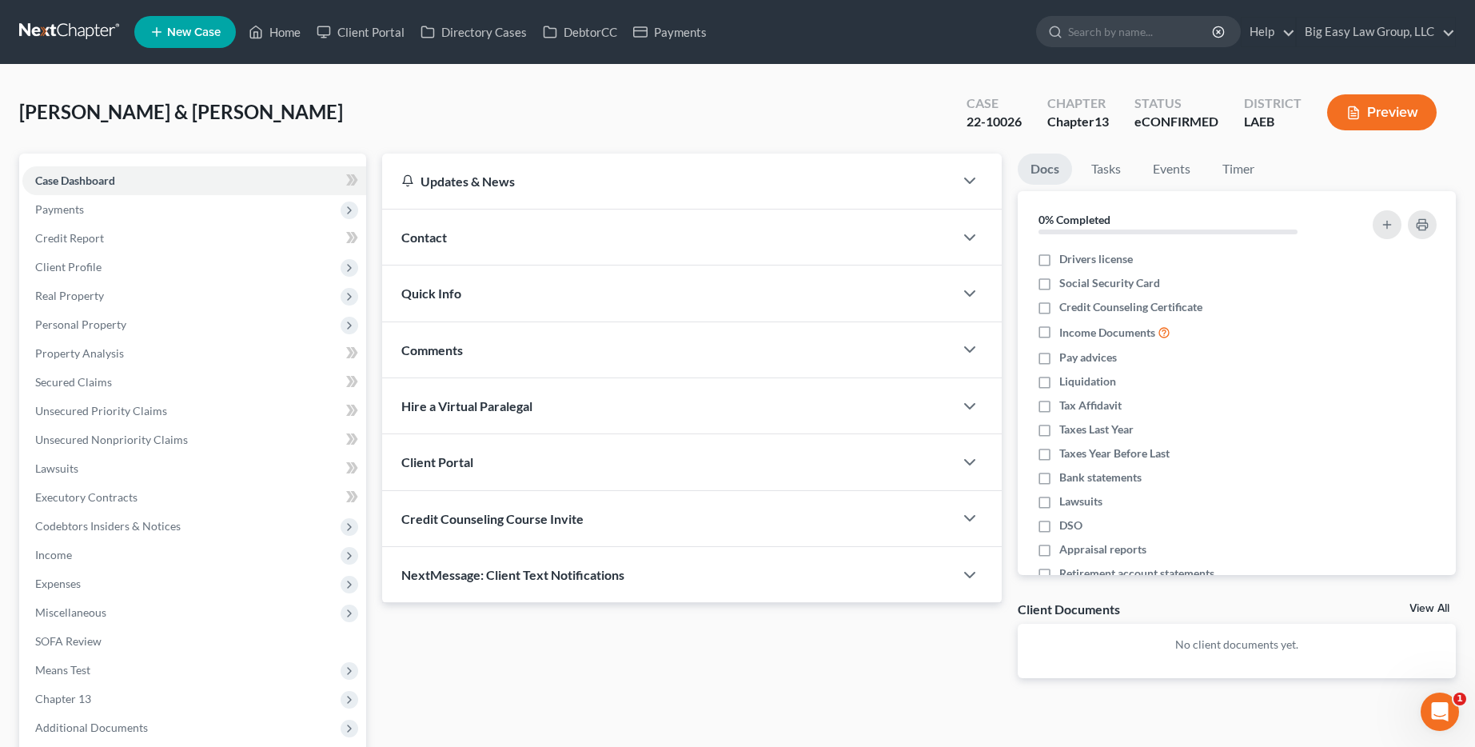
click at [529, 283] on div "Quick Info" at bounding box center [668, 292] width 572 height 55
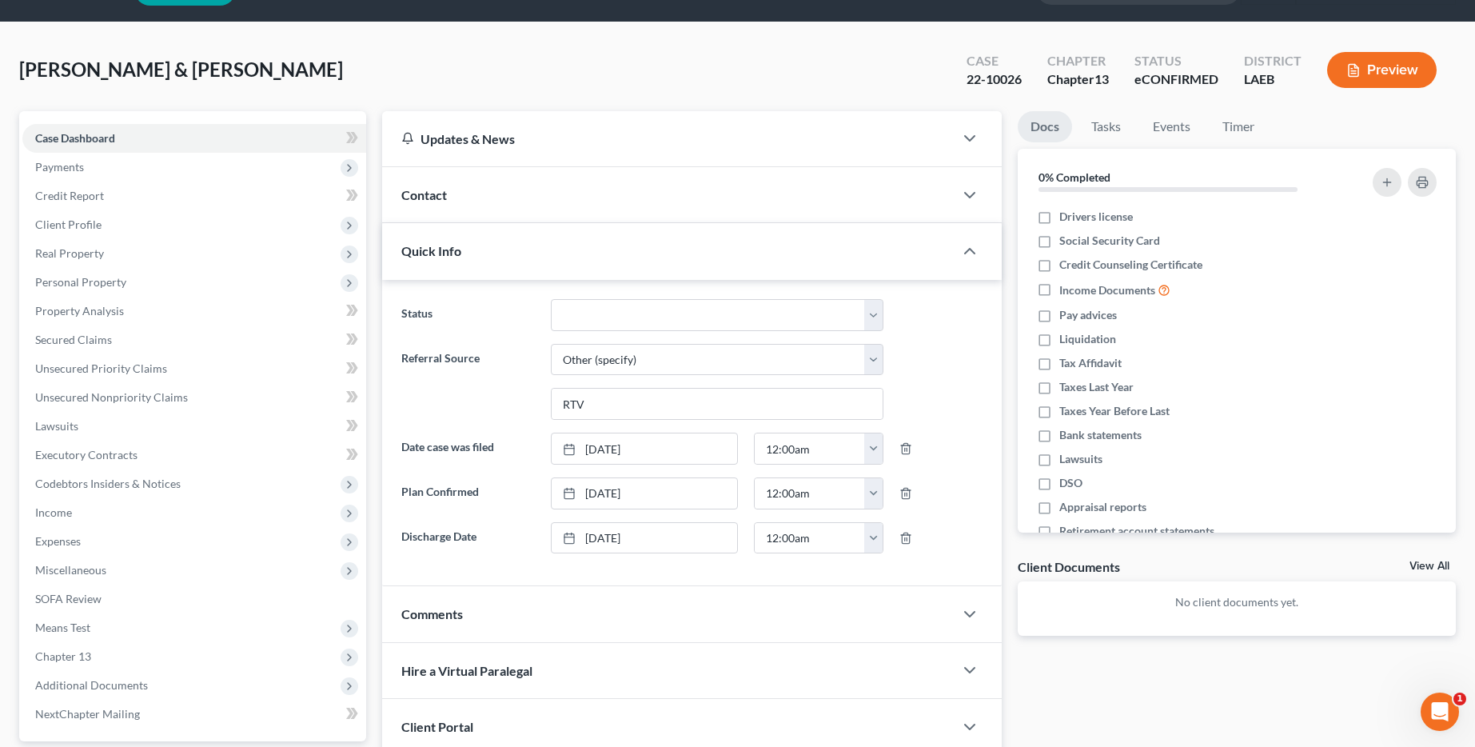
scroll to position [53, 0]
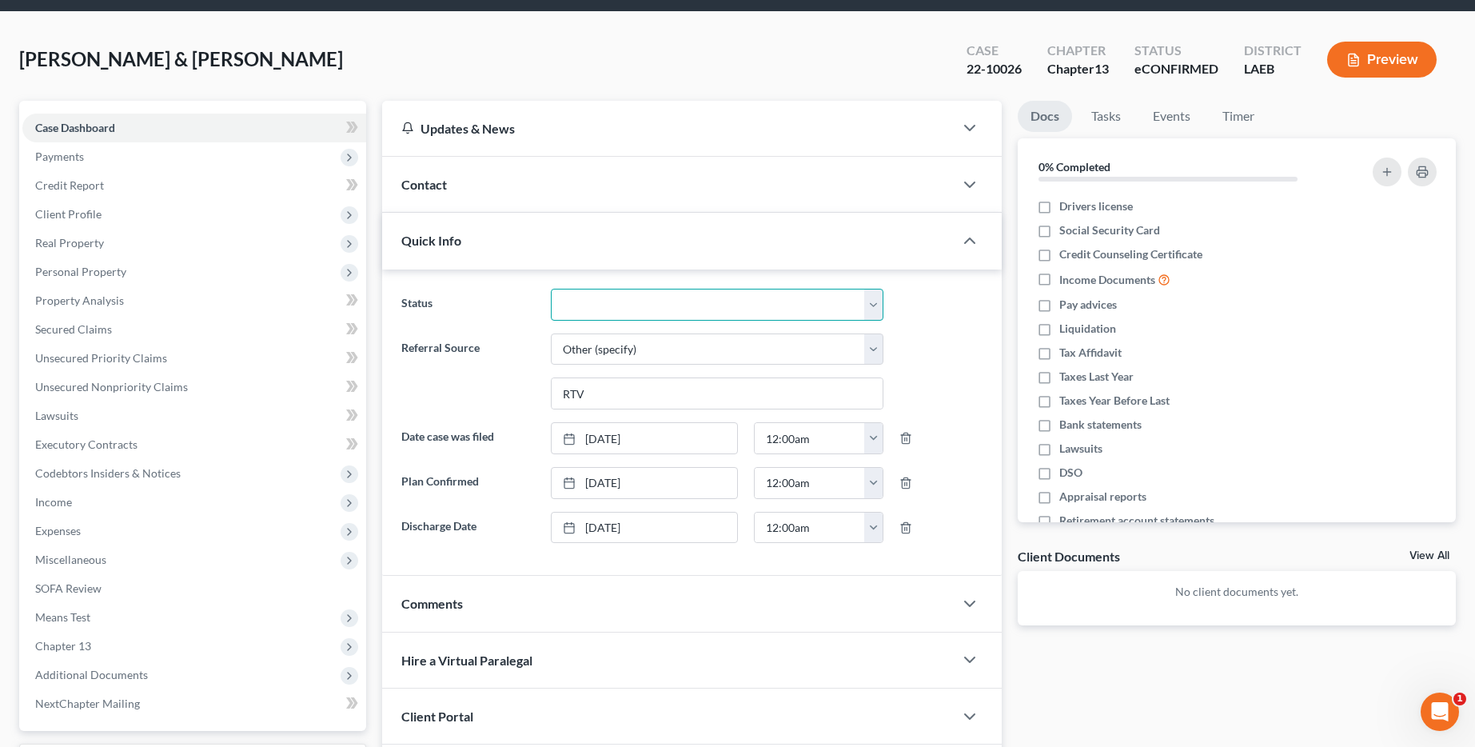
click at [643, 305] on select "aLead - Inactive/Rejected aLead - INTAKE (LAUREN) ***ASAP ATTORNEY REVIEW*** **…" at bounding box center [717, 305] width 333 height 32
select select "29"
click at [551, 289] on select "aLead - Inactive/Rejected aLead - INTAKE (LAUREN) ***ASAP ATTORNEY REVIEW*** **…" at bounding box center [717, 305] width 333 height 32
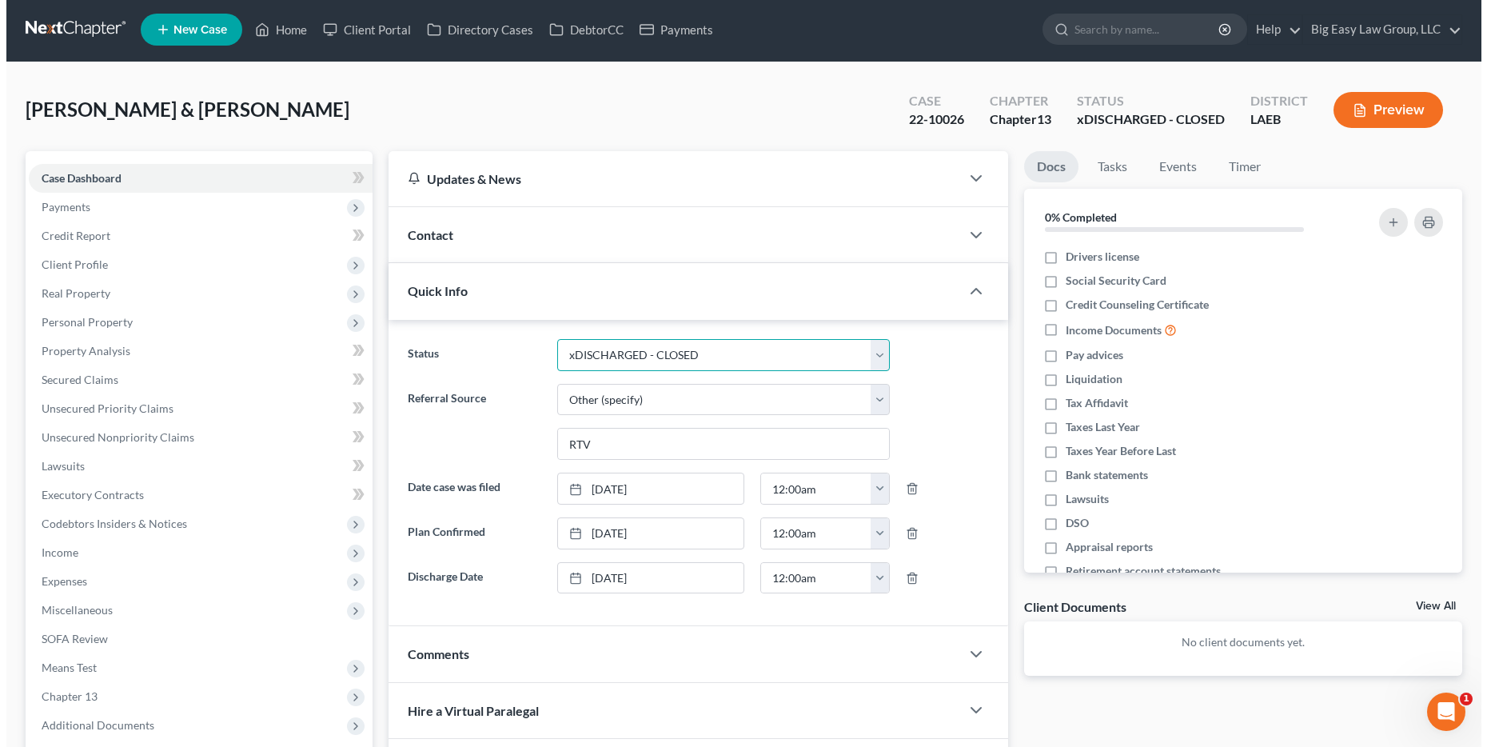
scroll to position [0, 0]
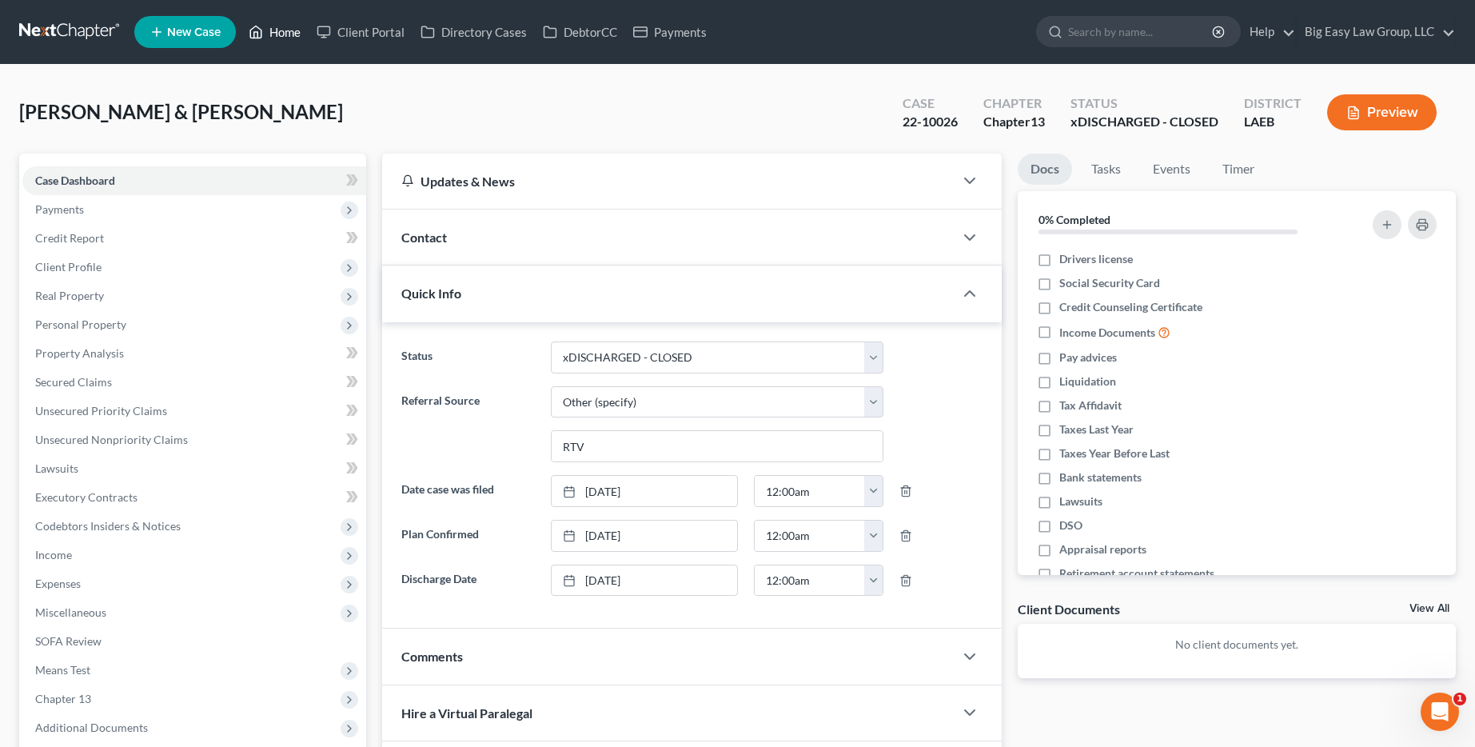
click at [277, 32] on link "Home" at bounding box center [275, 32] width 68 height 29
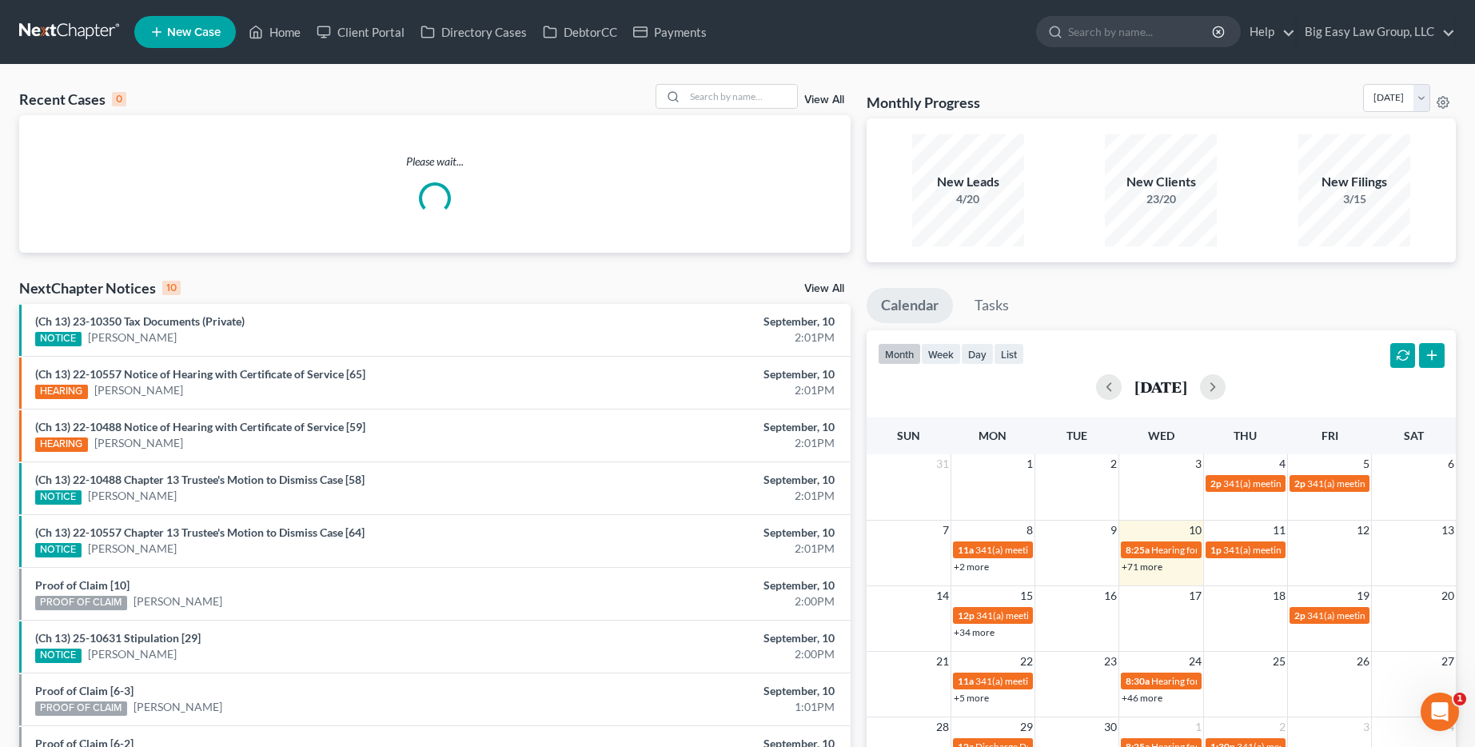
click at [833, 98] on link "View All" at bounding box center [824, 99] width 40 height 11
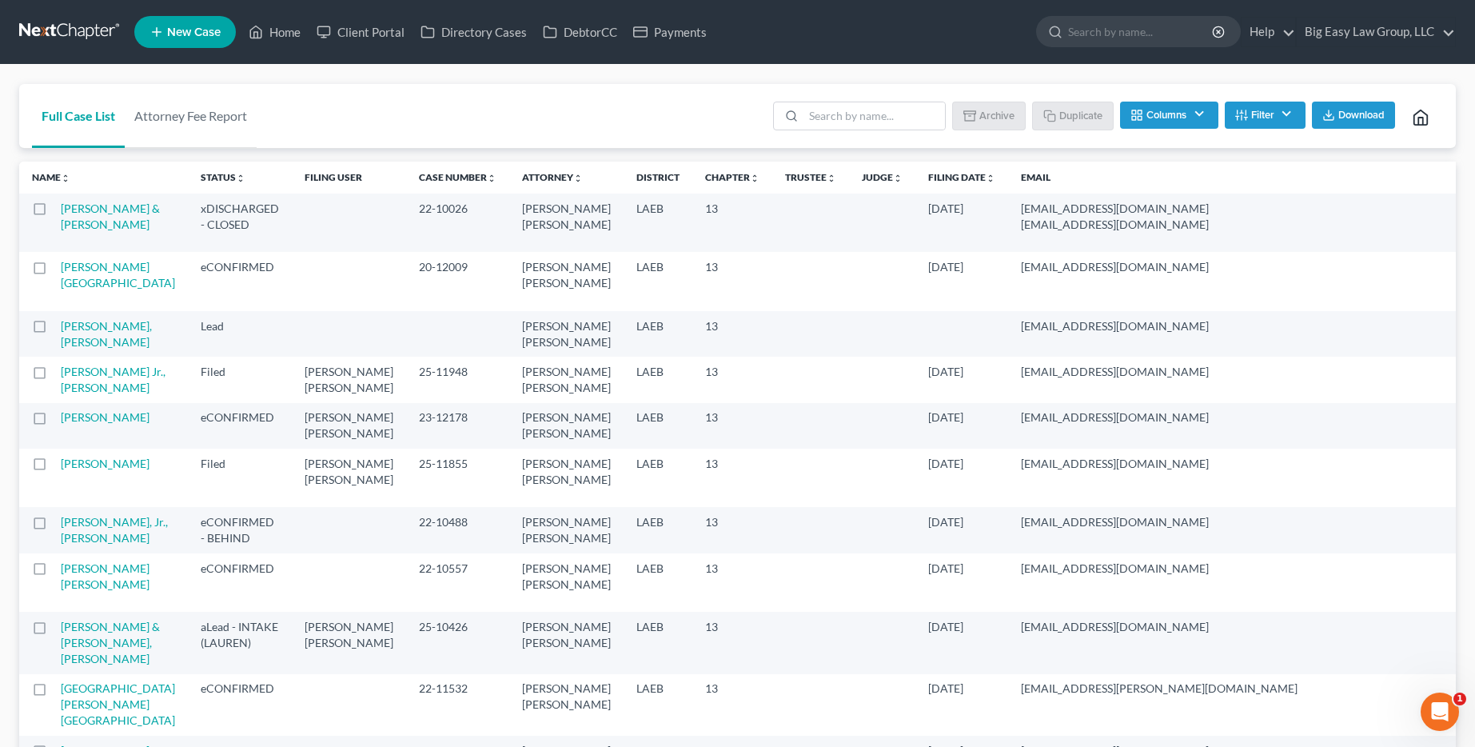
click at [54, 213] on label at bounding box center [54, 213] width 0 height 0
click at [61, 211] on input "checkbox" at bounding box center [66, 206] width 10 height 10
click at [965, 124] on button "Archive" at bounding box center [991, 115] width 72 height 27
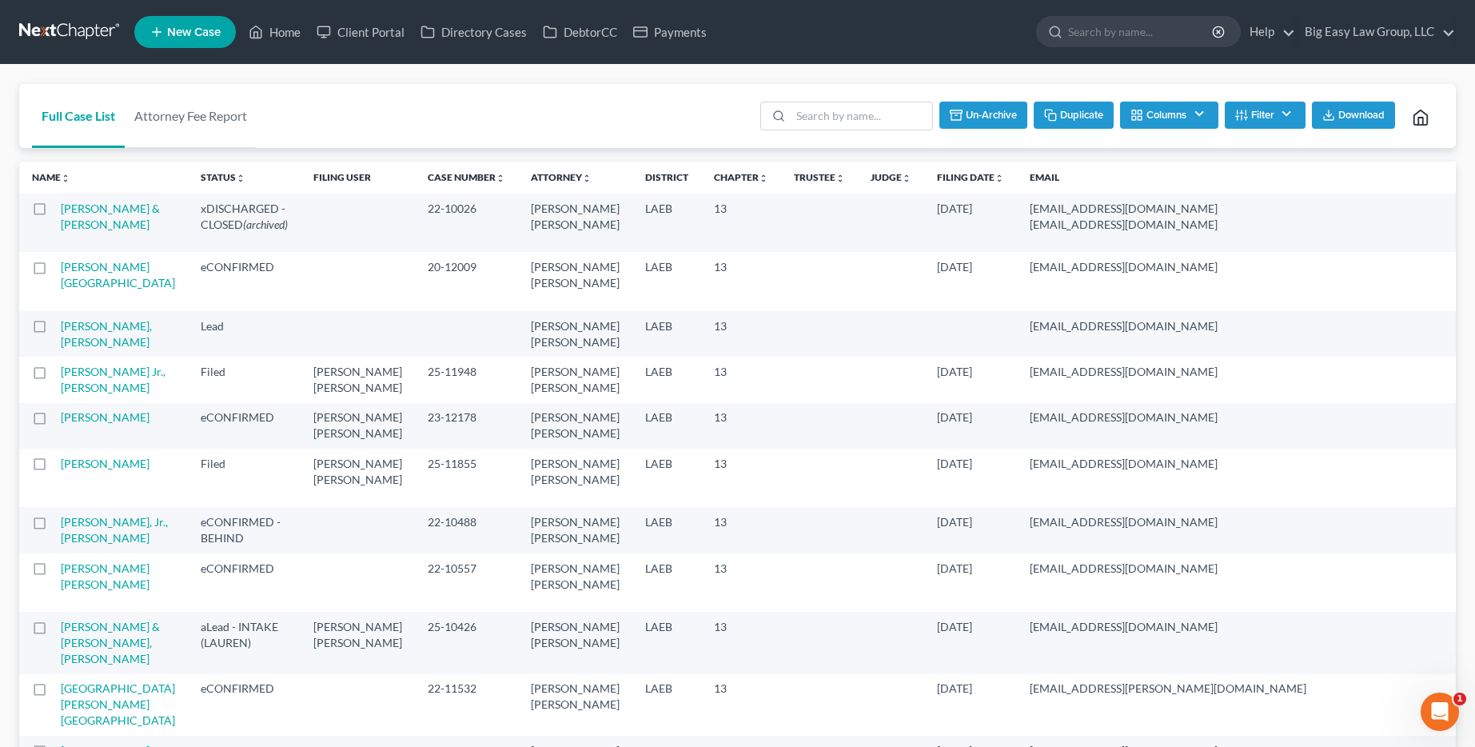
checkbox input "false"
click at [1101, 38] on input "search" at bounding box center [1141, 32] width 146 height 30
click at [1129, 24] on input "search" at bounding box center [1141, 32] width 146 height 30
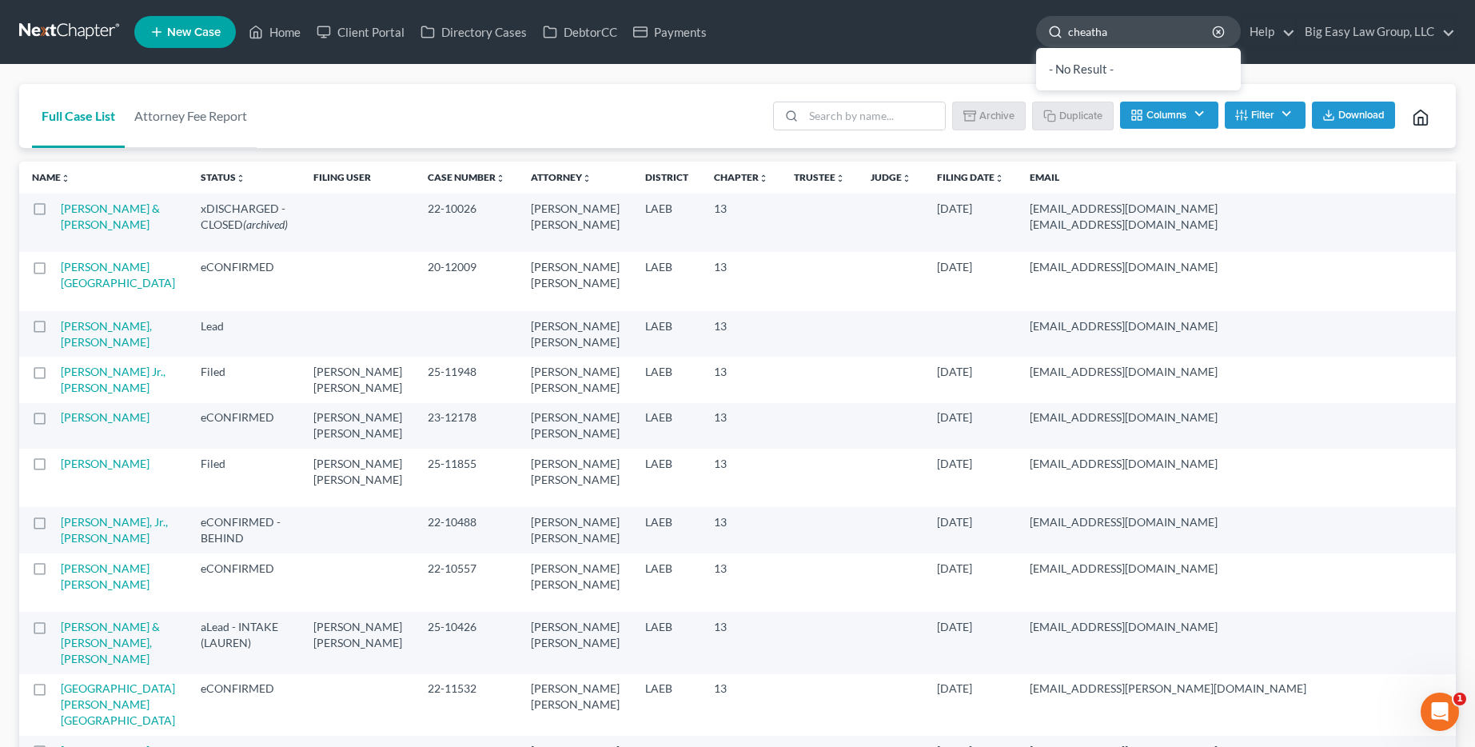
type input "cheatham"
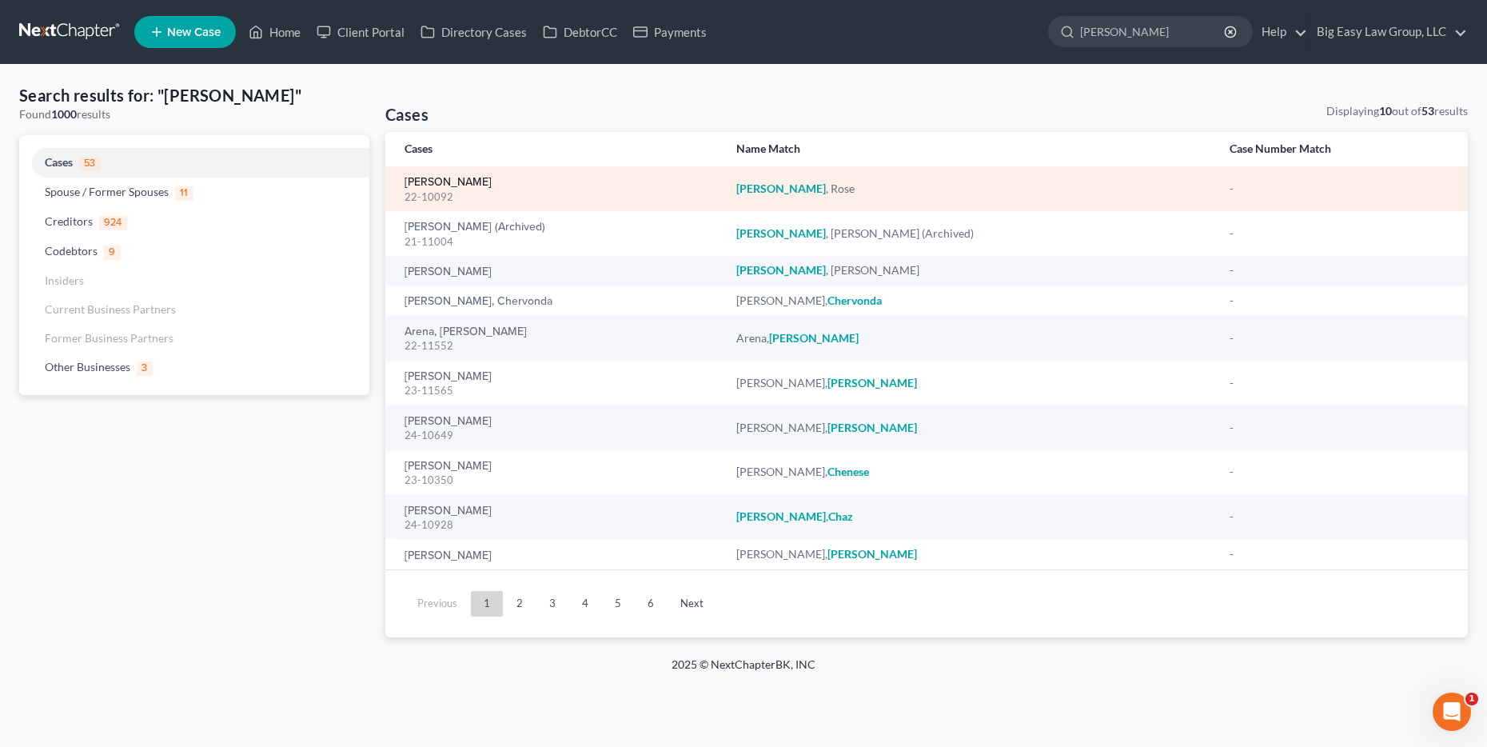
click at [428, 186] on link "[PERSON_NAME]" at bounding box center [447, 182] width 87 height 11
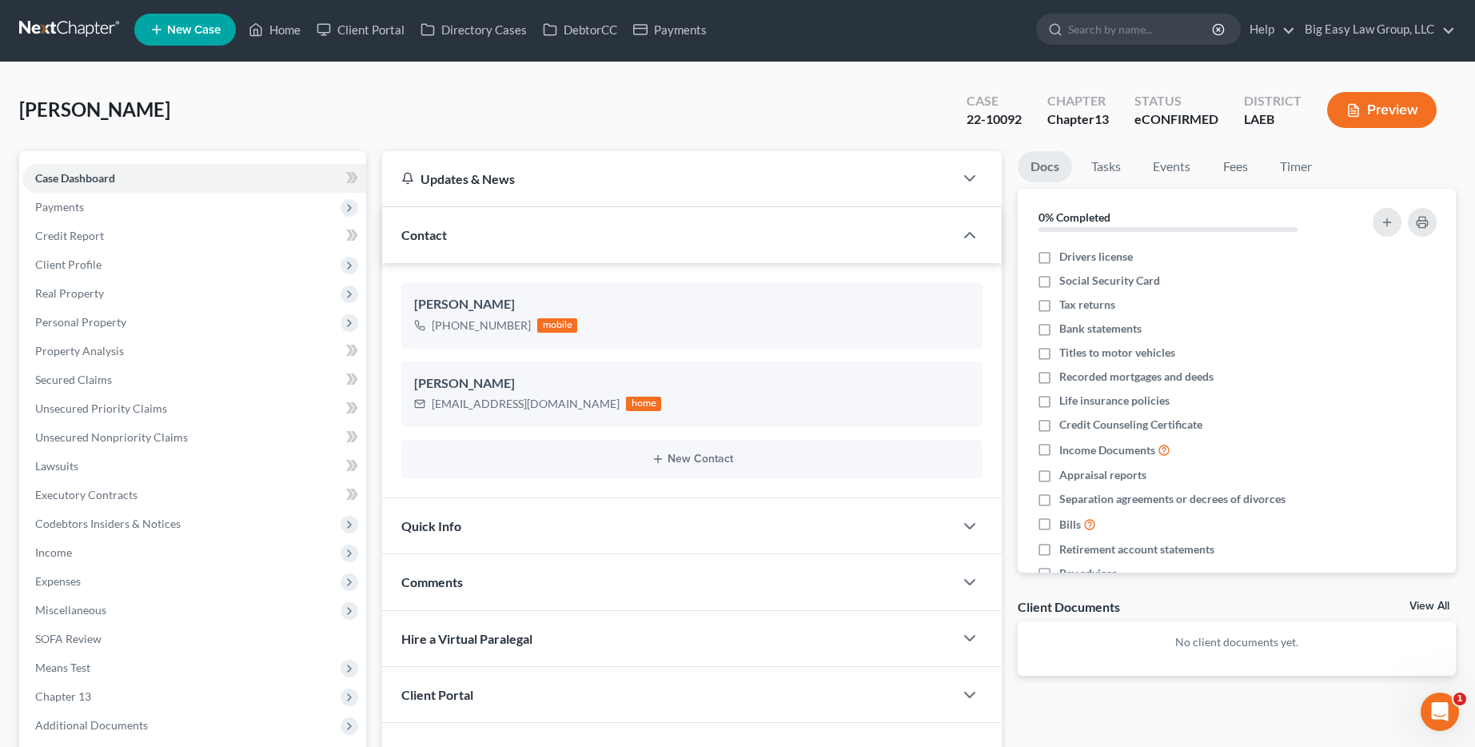
scroll to position [3, 0]
click at [635, 539] on div "Quick Info" at bounding box center [668, 524] width 572 height 55
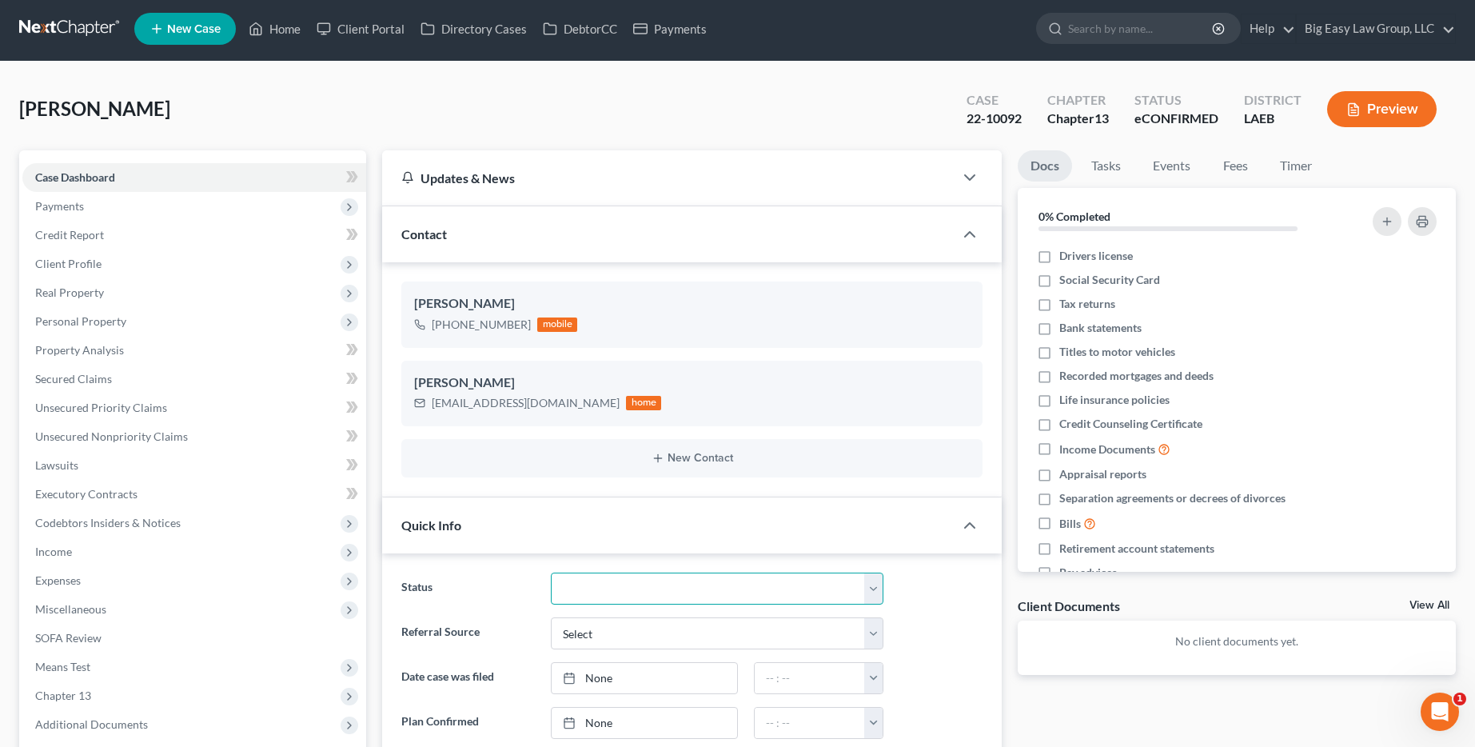
click at [637, 592] on select "aLead - Inactive/Rejected aLead - INTAKE (LAUREN) ***ASAP ATTORNEY REVIEW*** **…" at bounding box center [717, 588] width 333 height 32
select select "29"
click at [551, 572] on select "aLead - Inactive/Rejected aLead - INTAKE (LAUREN) ***ASAP ATTORNEY REVIEW*** **…" at bounding box center [717, 588] width 333 height 32
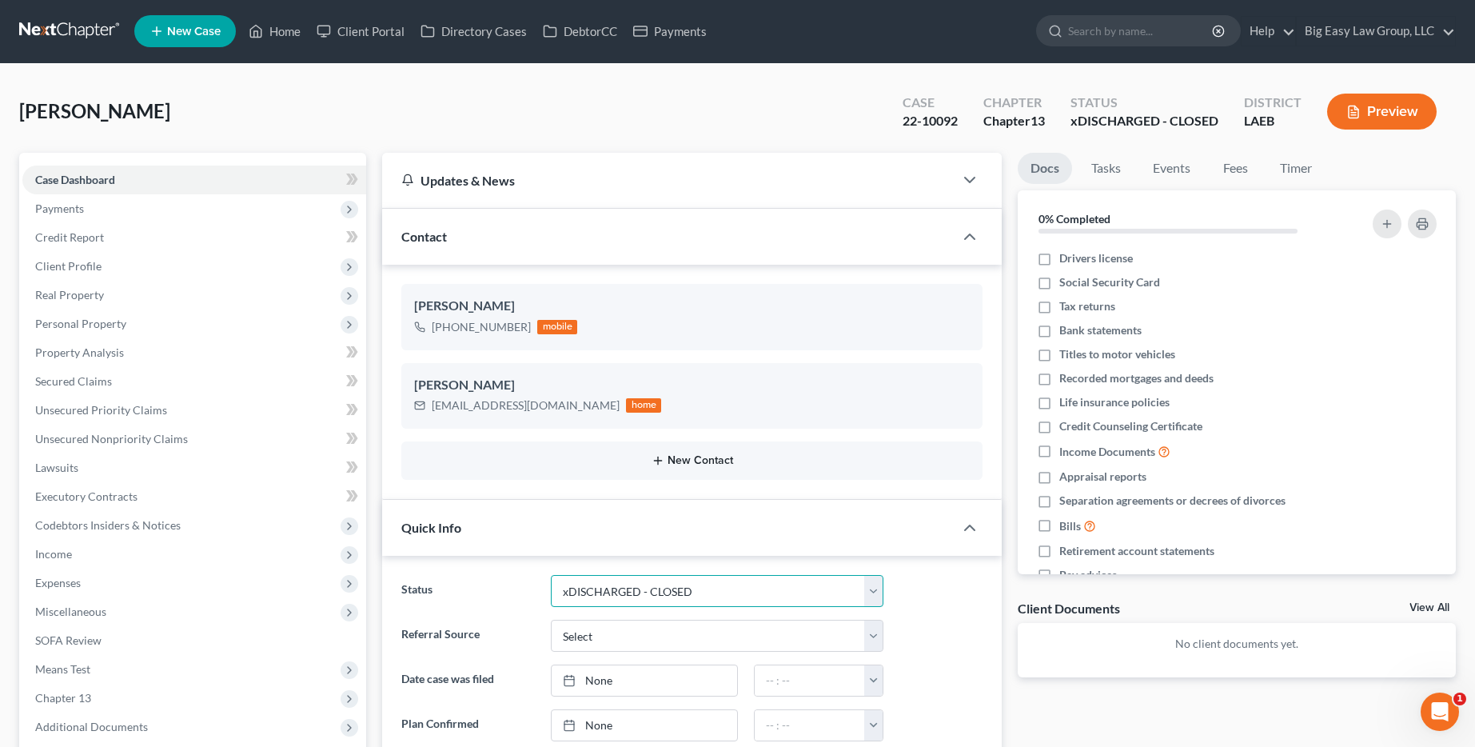
scroll to position [0, 0]
click at [285, 38] on link "Home" at bounding box center [275, 32] width 68 height 29
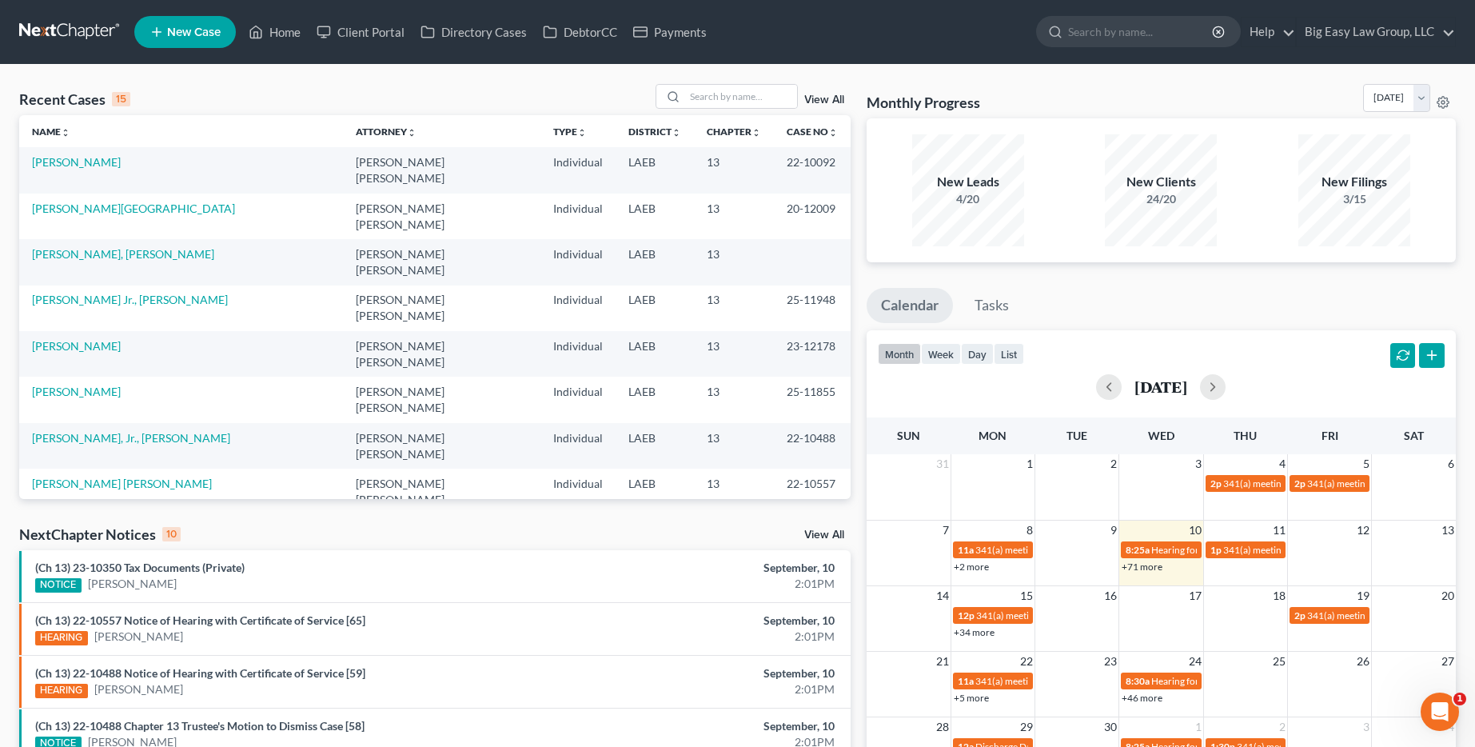
click at [814, 104] on link "View All" at bounding box center [824, 99] width 40 height 11
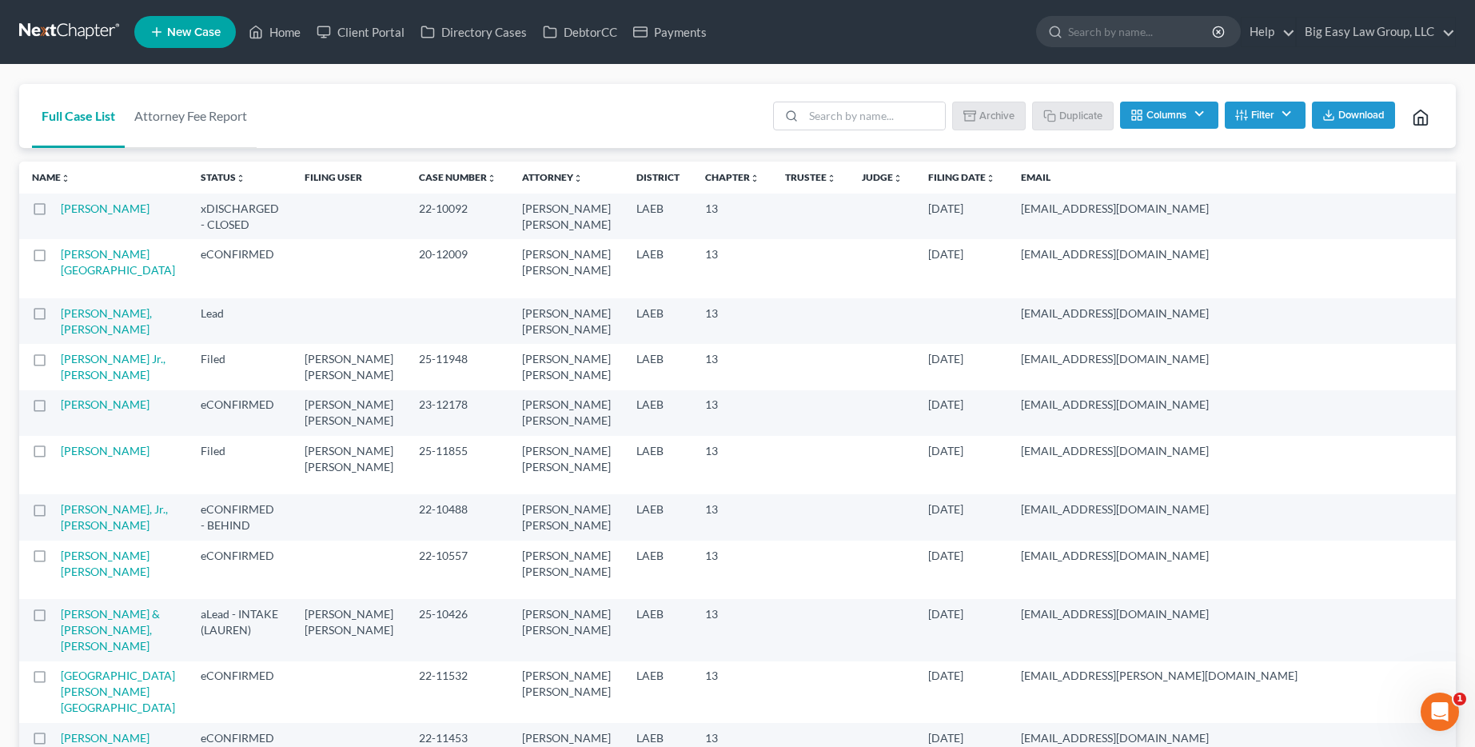
click at [54, 213] on label at bounding box center [54, 213] width 0 height 0
click at [61, 208] on input "checkbox" at bounding box center [66, 206] width 10 height 10
click at [986, 114] on button "Archive" at bounding box center [991, 115] width 72 height 27
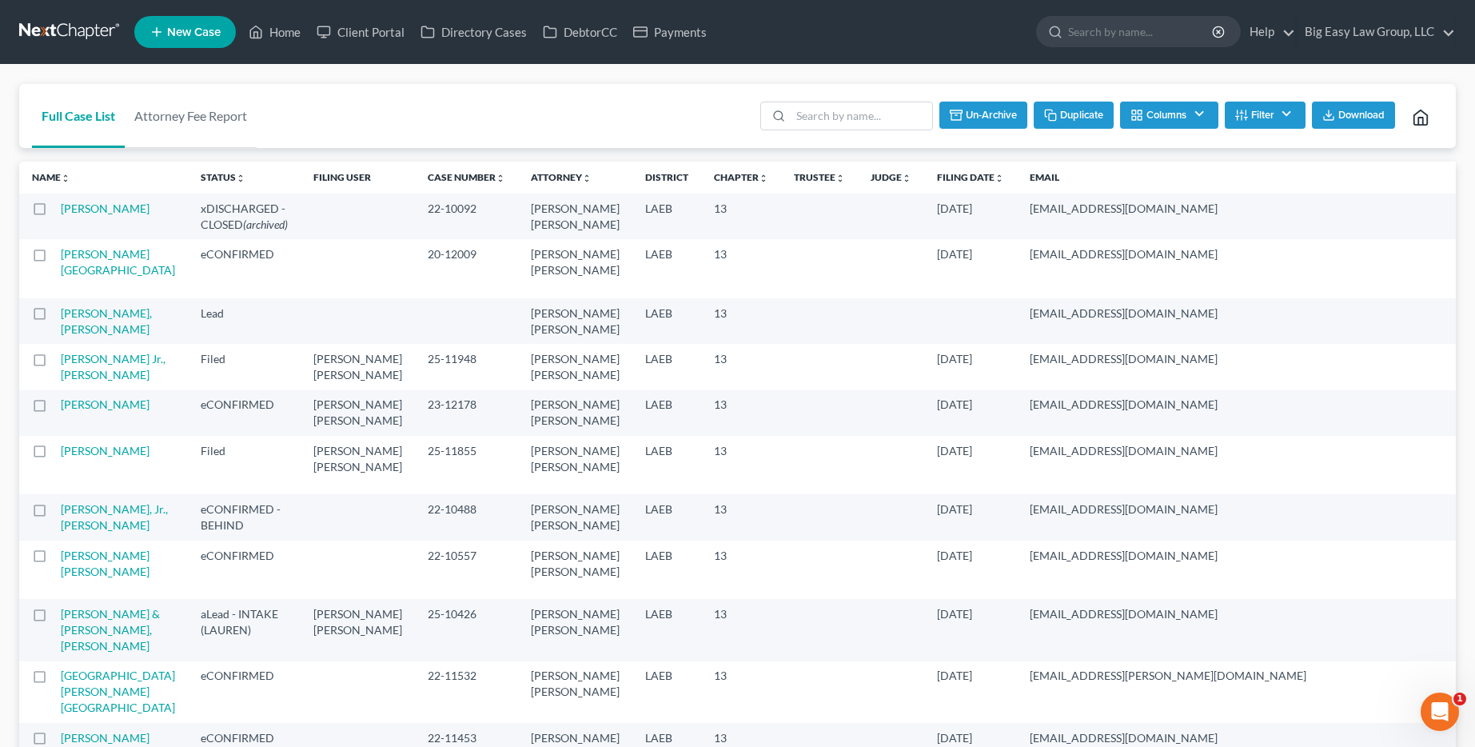
checkbox input "false"
click at [1109, 43] on input "search" at bounding box center [1141, 32] width 146 height 30
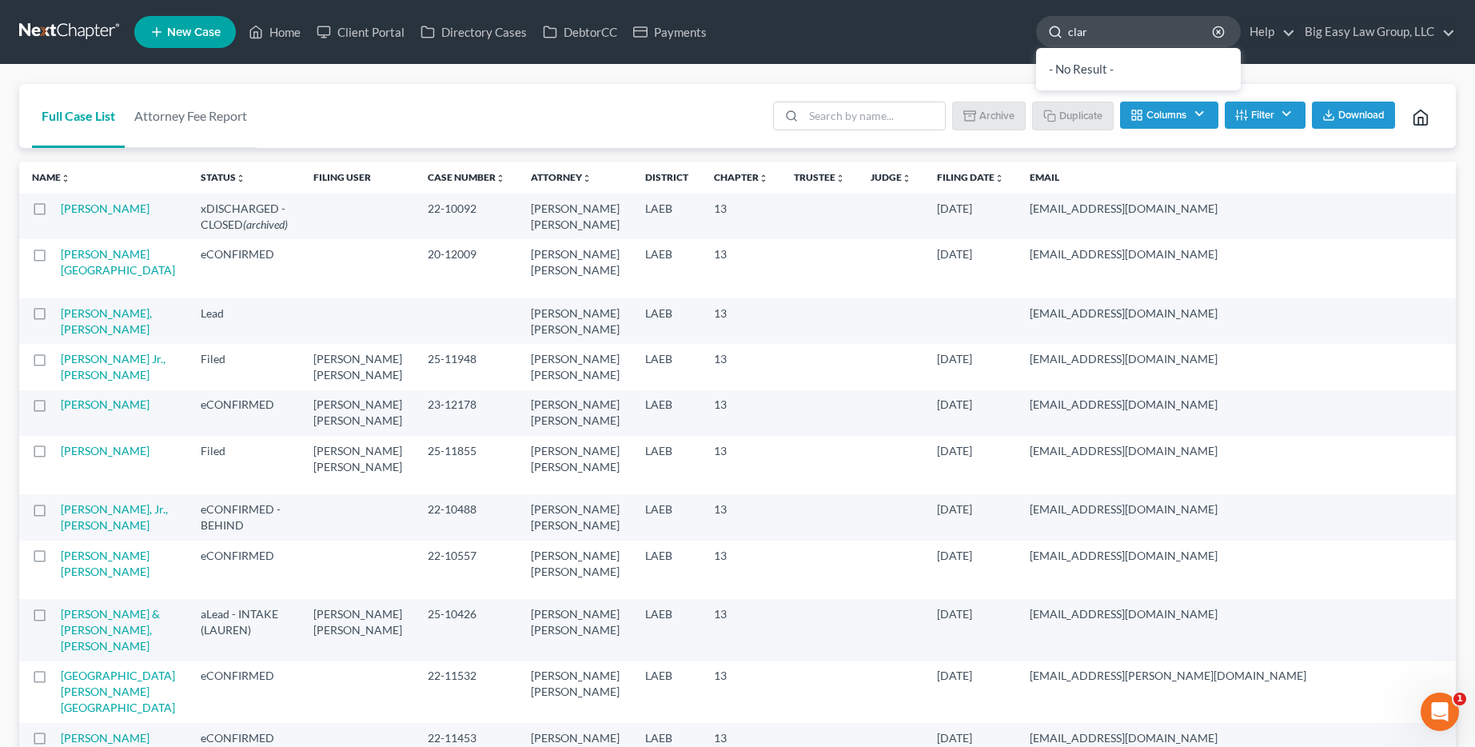
type input "[PERSON_NAME]"
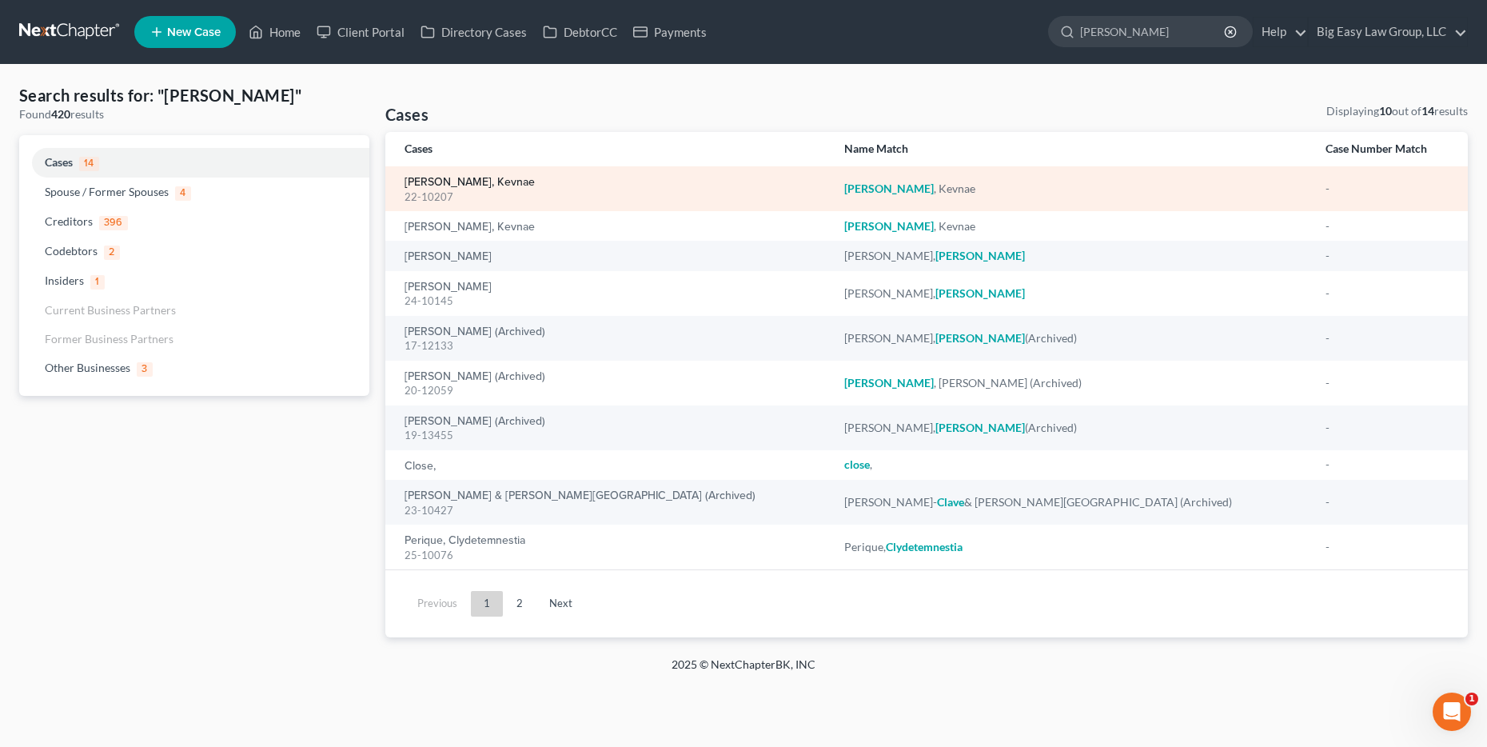
click at [431, 181] on link "[PERSON_NAME], Kevnae" at bounding box center [469, 182] width 130 height 11
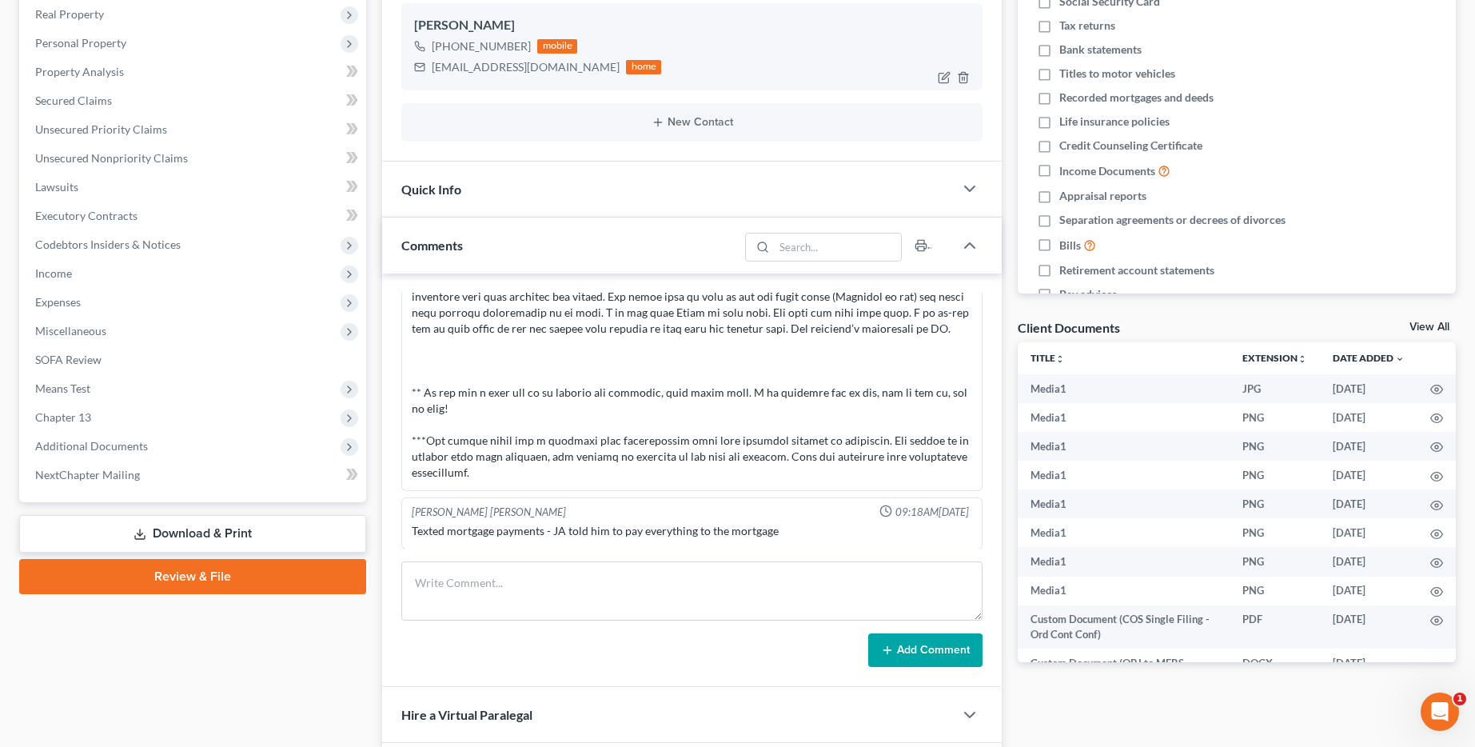
scroll to position [232, 0]
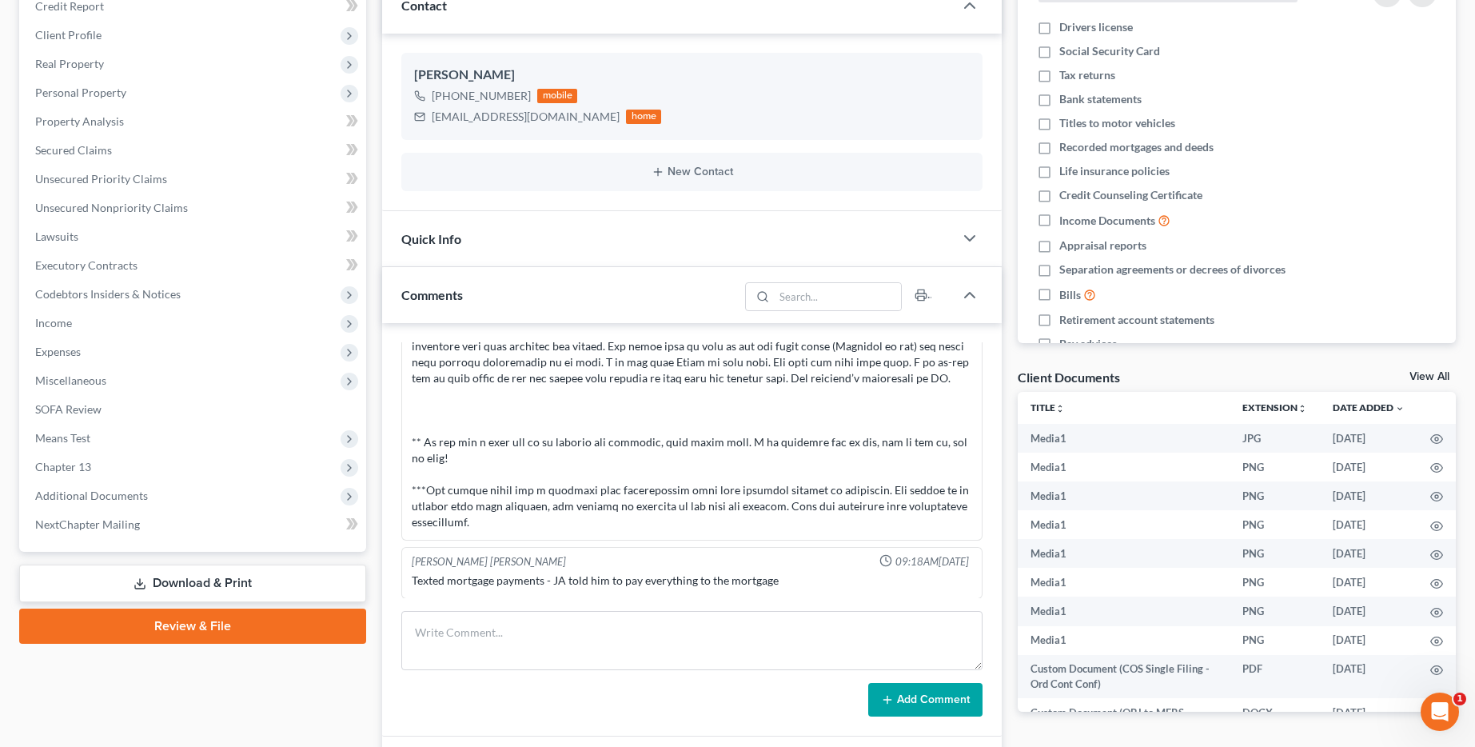
click at [648, 234] on div "Quick Info" at bounding box center [668, 238] width 572 height 55
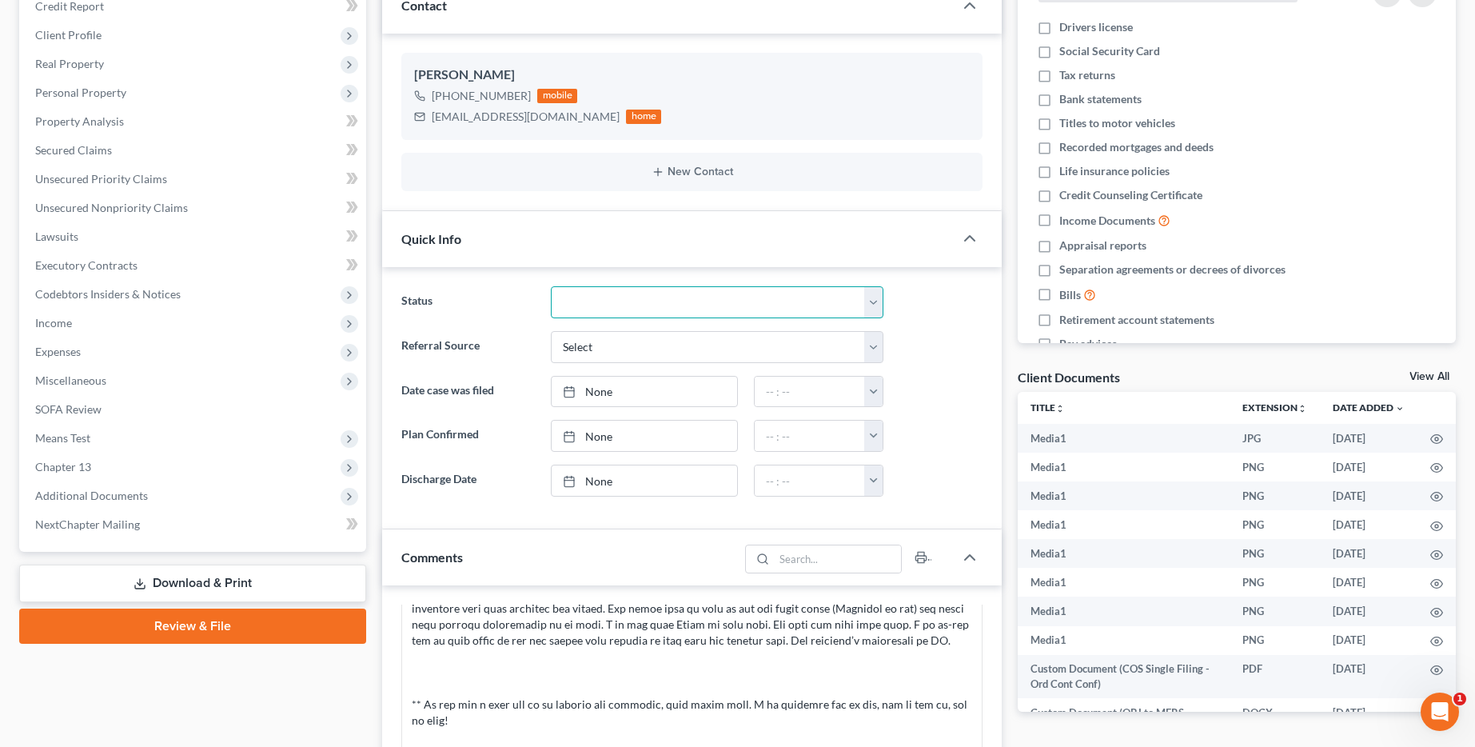
click at [692, 296] on select "aLead - Inactive/Rejected aLead - INTAKE (LAUREN) ***ASAP ATTORNEY REVIEW*** **…" at bounding box center [717, 302] width 333 height 32
select select "31"
click at [551, 286] on select "aLead - Inactive/Rejected aLead - INTAKE (LAUREN) ***ASAP ATTORNEY REVIEW*** **…" at bounding box center [717, 302] width 333 height 32
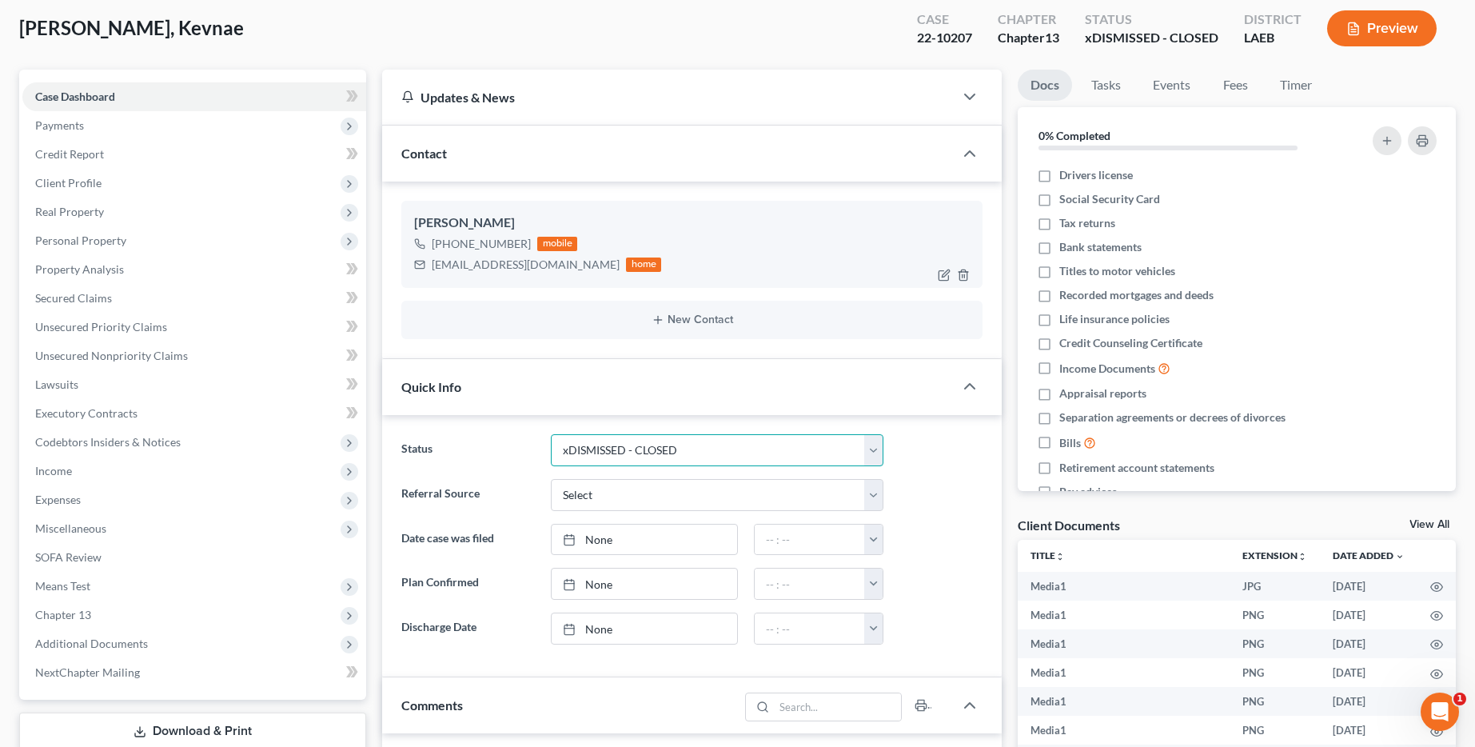
scroll to position [0, 0]
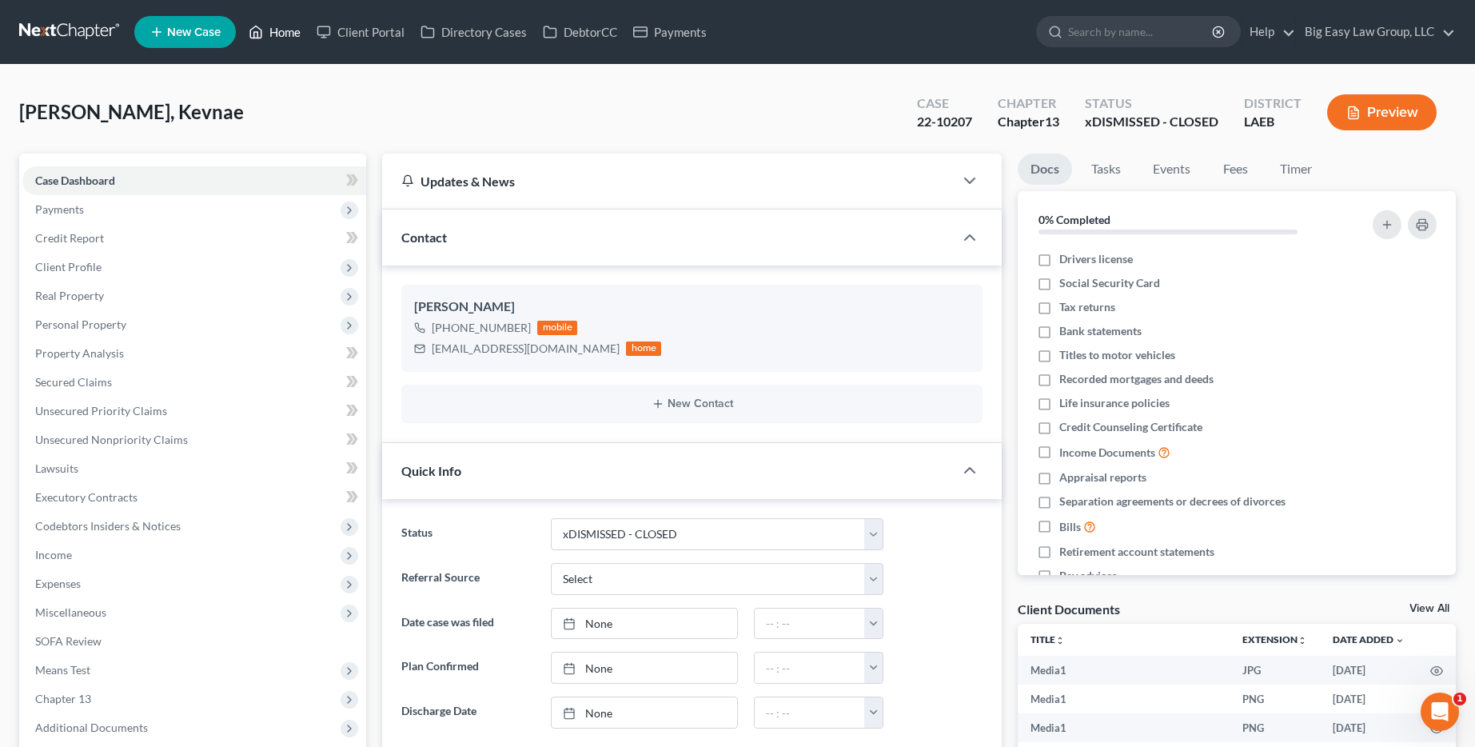
click at [273, 32] on link "Home" at bounding box center [275, 32] width 68 height 29
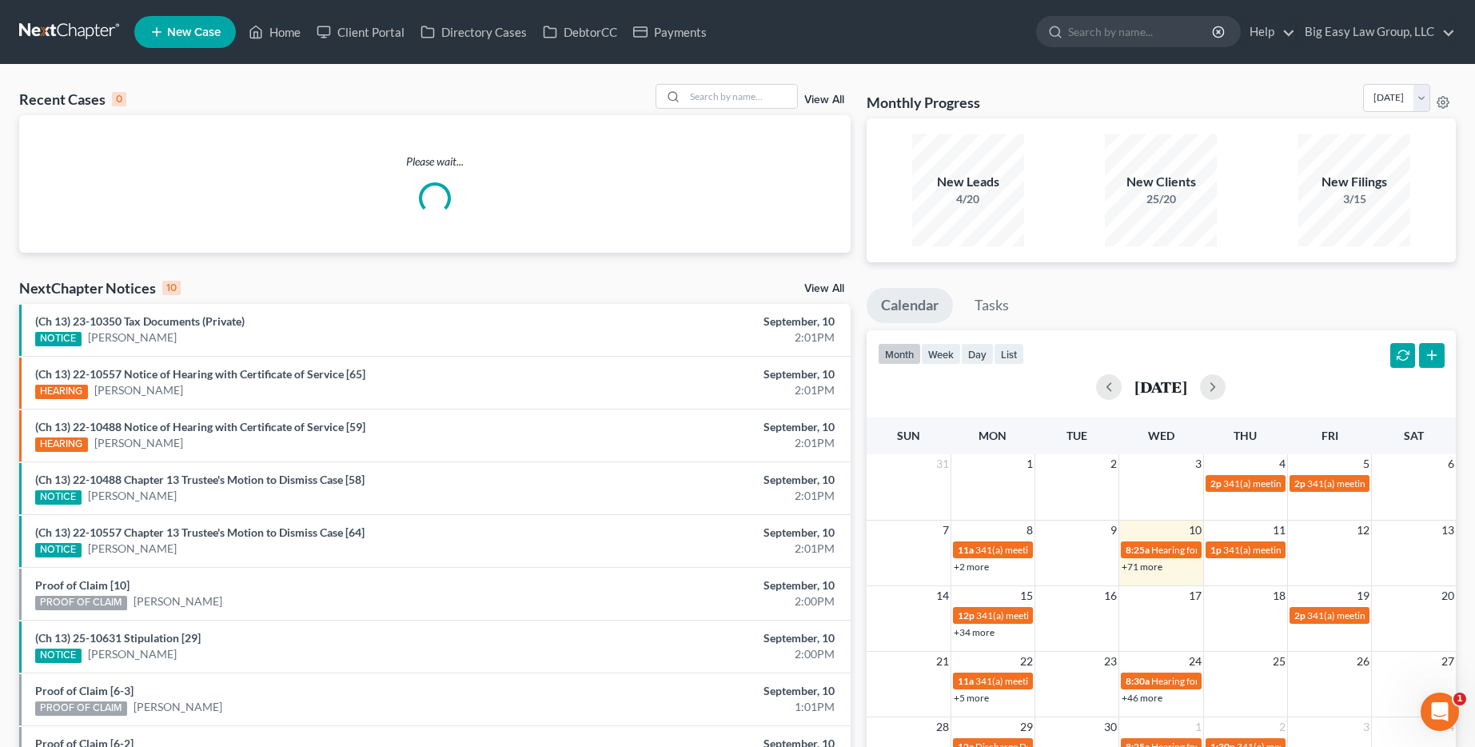
click at [836, 94] on link "View All" at bounding box center [824, 99] width 40 height 11
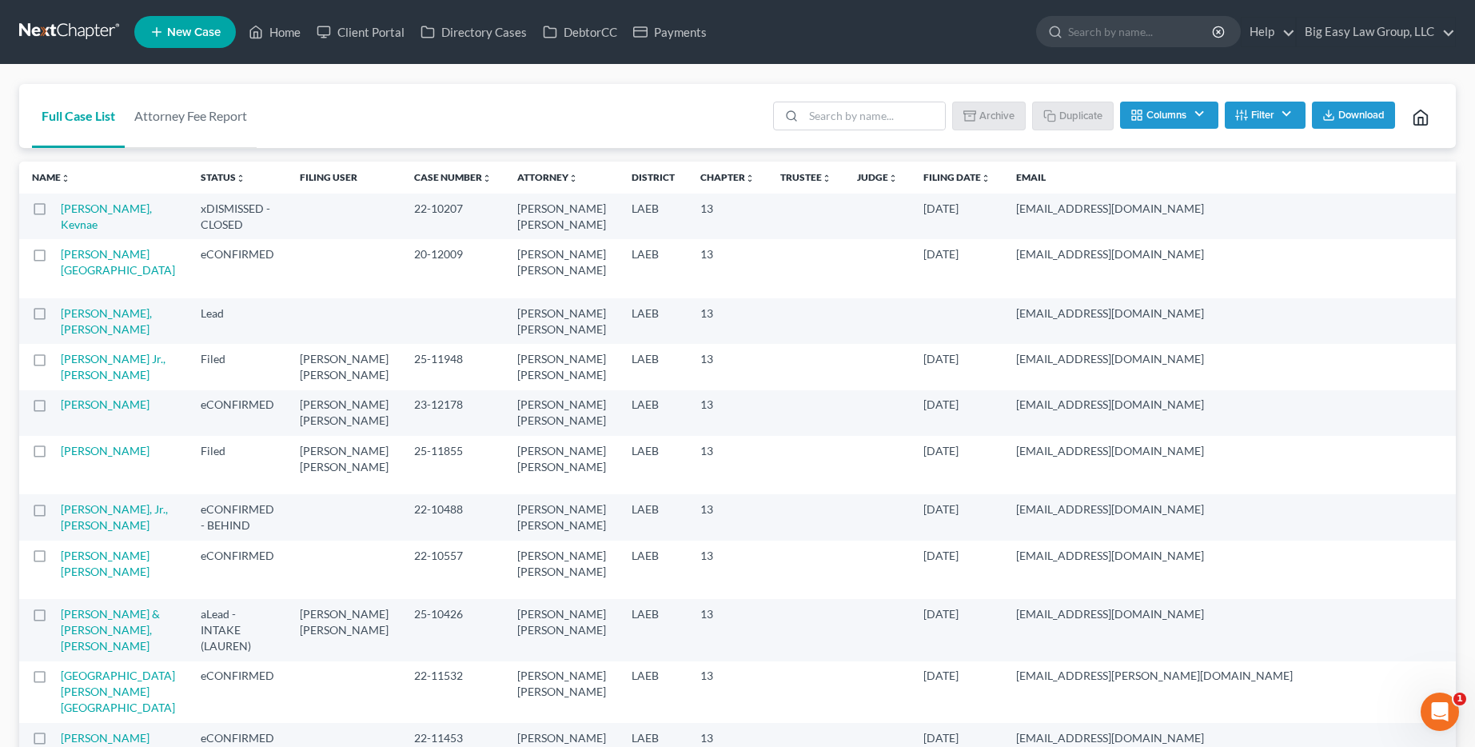
click at [54, 213] on label at bounding box center [54, 213] width 0 height 0
click at [61, 211] on input "checkbox" at bounding box center [66, 206] width 10 height 10
click at [1001, 114] on button "Archive" at bounding box center [991, 115] width 72 height 27
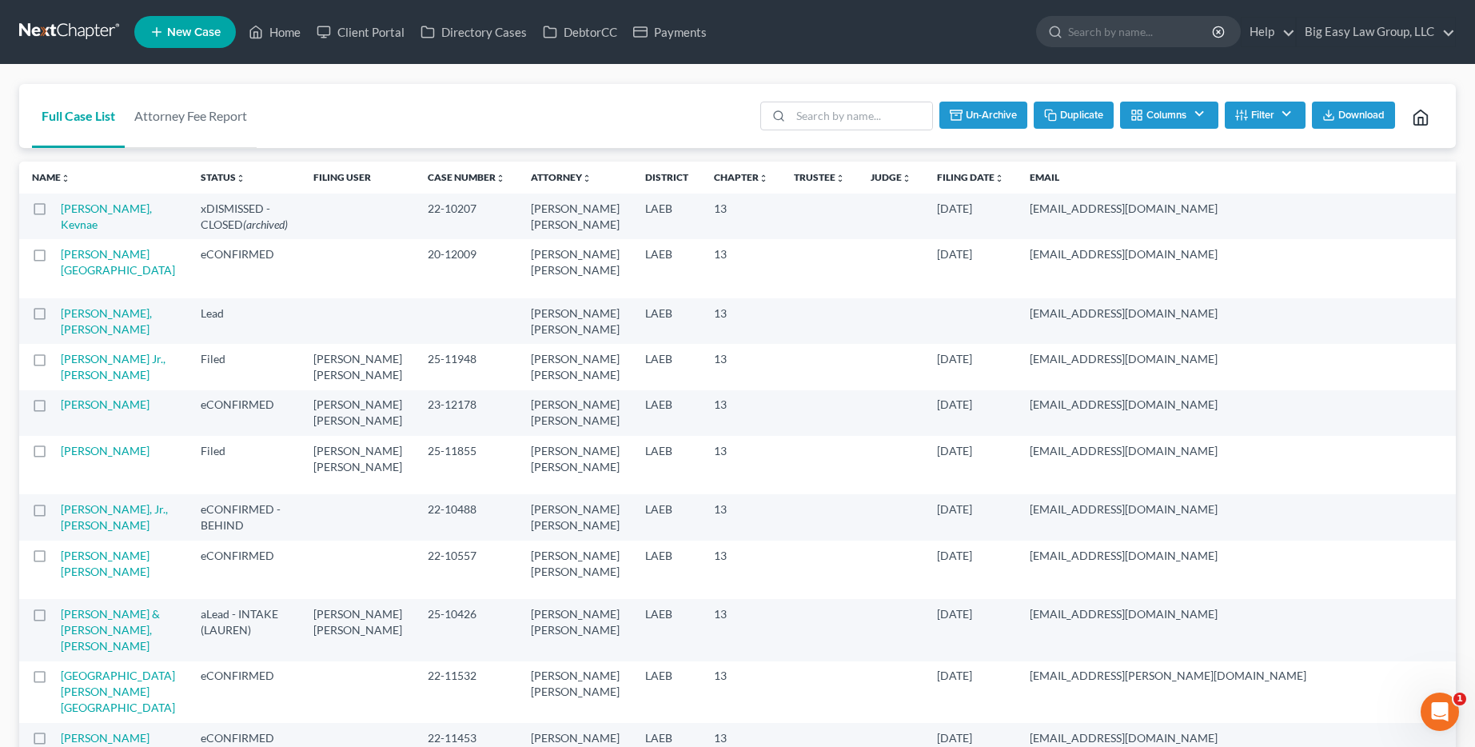
checkbox input "false"
click at [1193, 27] on input "search" at bounding box center [1141, 32] width 146 height 30
type input "[PERSON_NAME]"
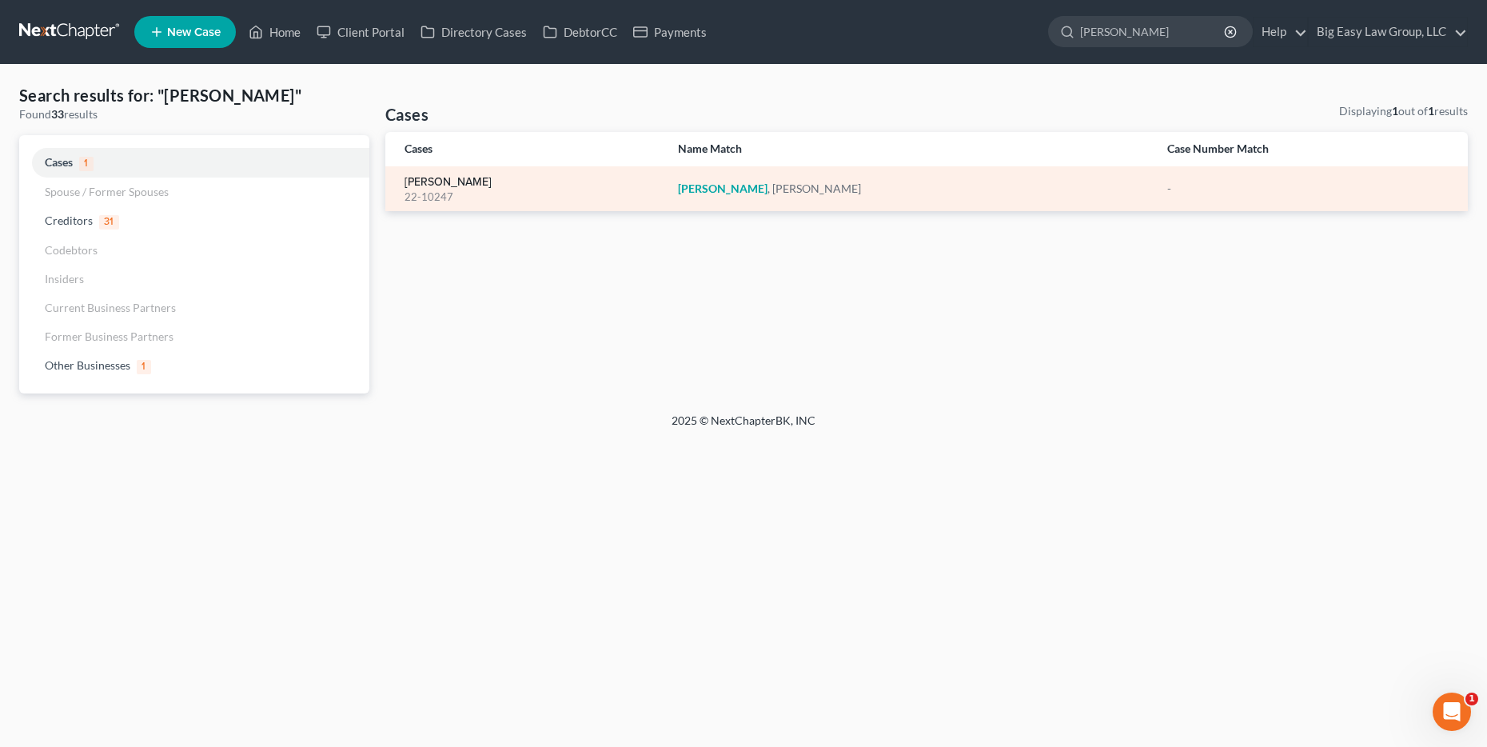
click at [460, 183] on link "[PERSON_NAME]" at bounding box center [447, 182] width 87 height 11
select select "6"
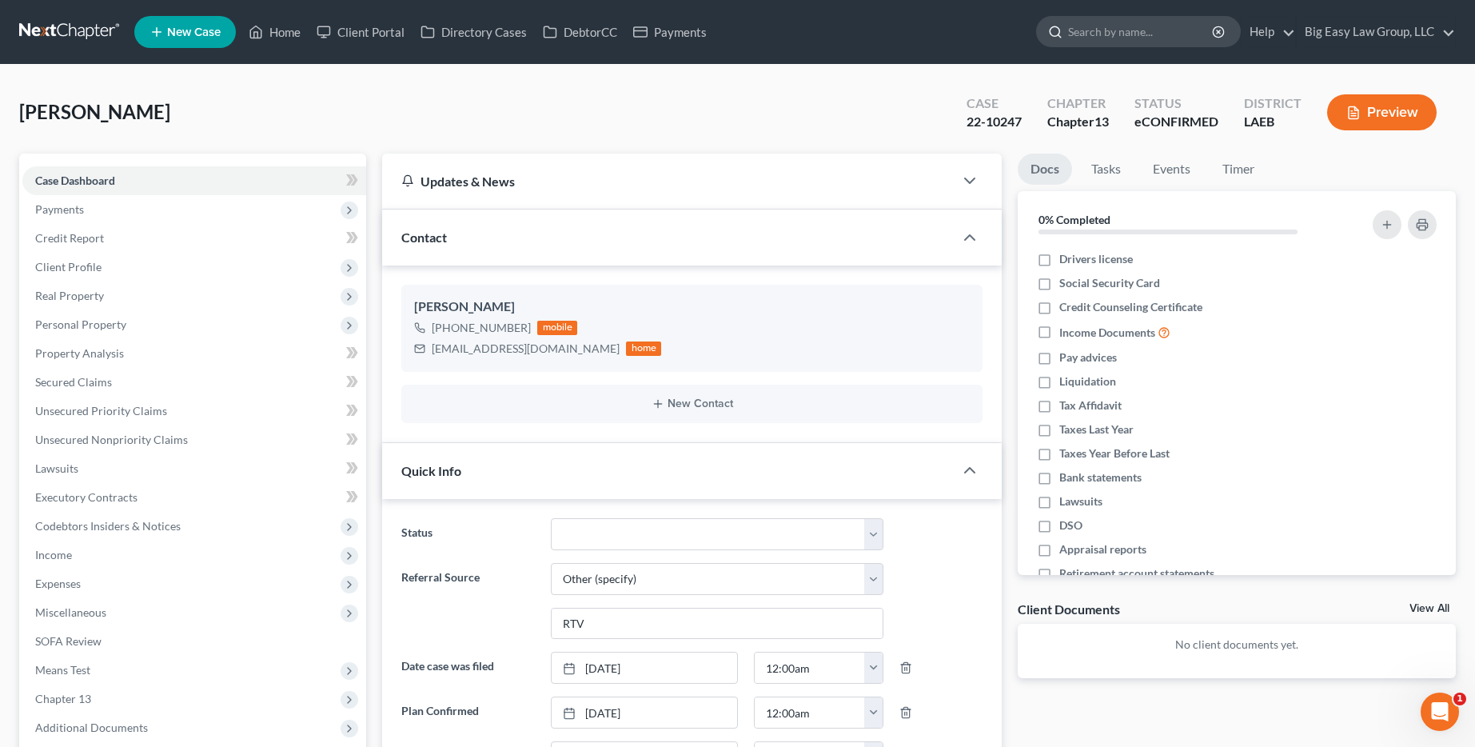
click at [1136, 38] on input "search" at bounding box center [1141, 32] width 146 height 30
type input "[PERSON_NAME]"
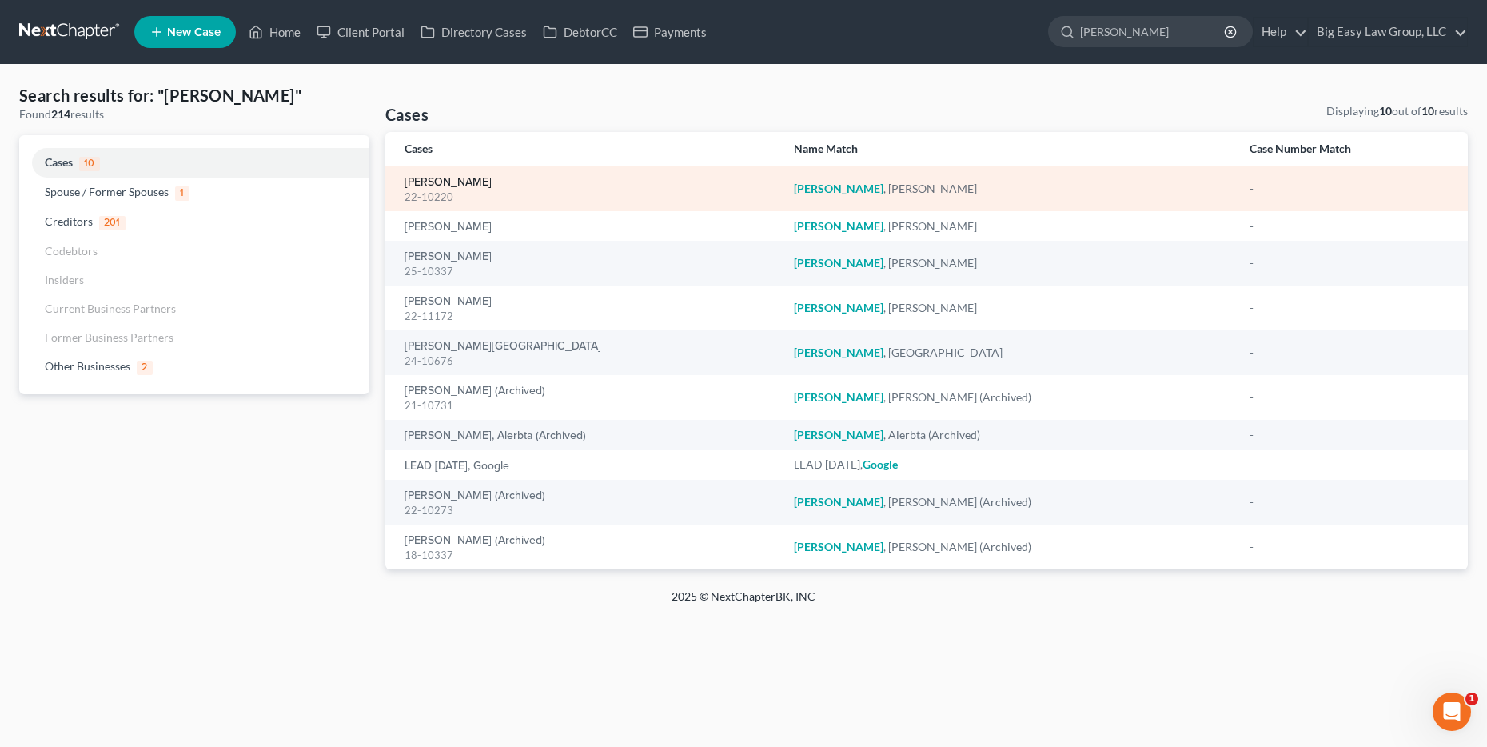
click at [453, 178] on link "[PERSON_NAME]" at bounding box center [447, 182] width 87 height 11
select select "6"
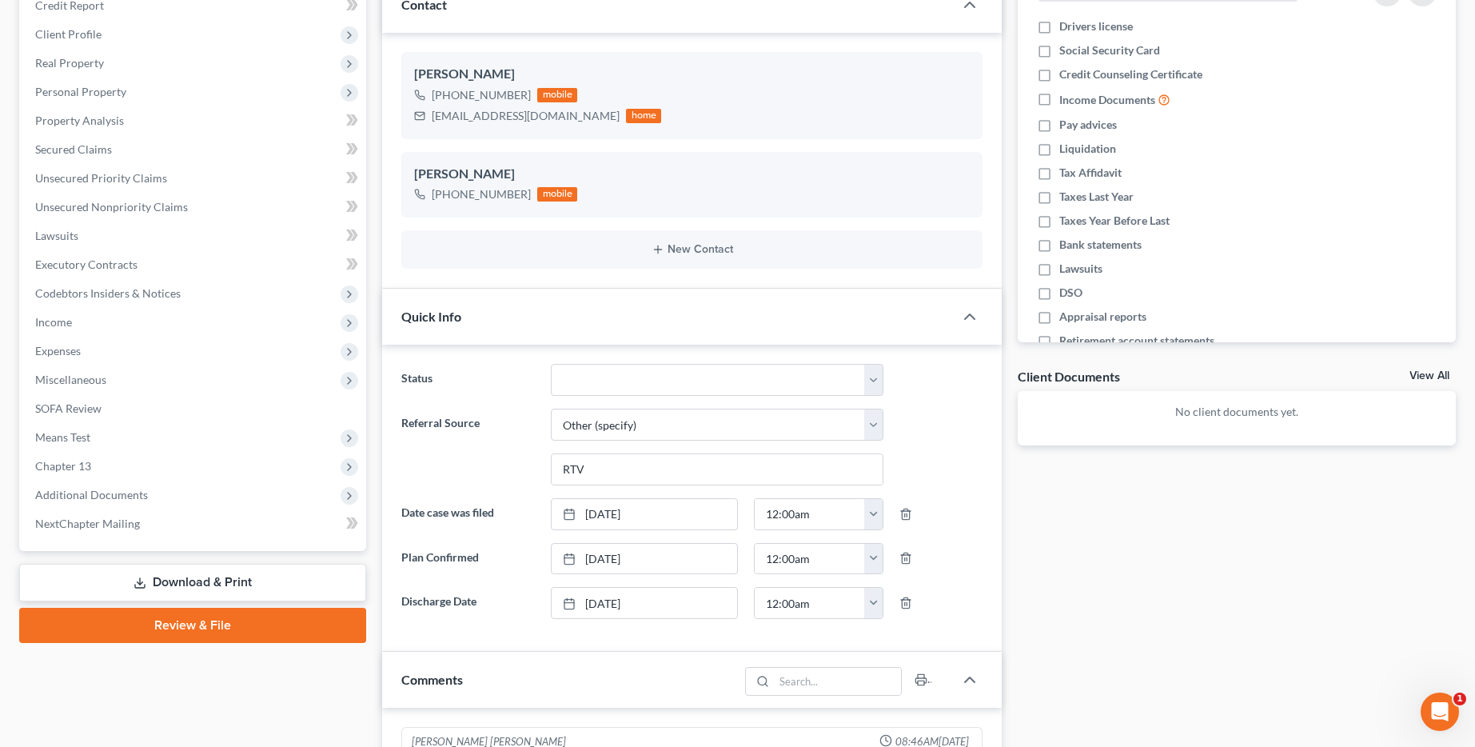
scroll to position [233, 0]
click at [671, 380] on select "aLead - Inactive/Rejected aLead - INTAKE (LAUREN) ***ASAP ATTORNEY REVIEW*** **…" at bounding box center [717, 379] width 333 height 32
select select "29"
click at [551, 363] on select "aLead - Inactive/Rejected aLead - INTAKE (LAUREN) ***ASAP ATTORNEY REVIEW*** **…" at bounding box center [717, 379] width 333 height 32
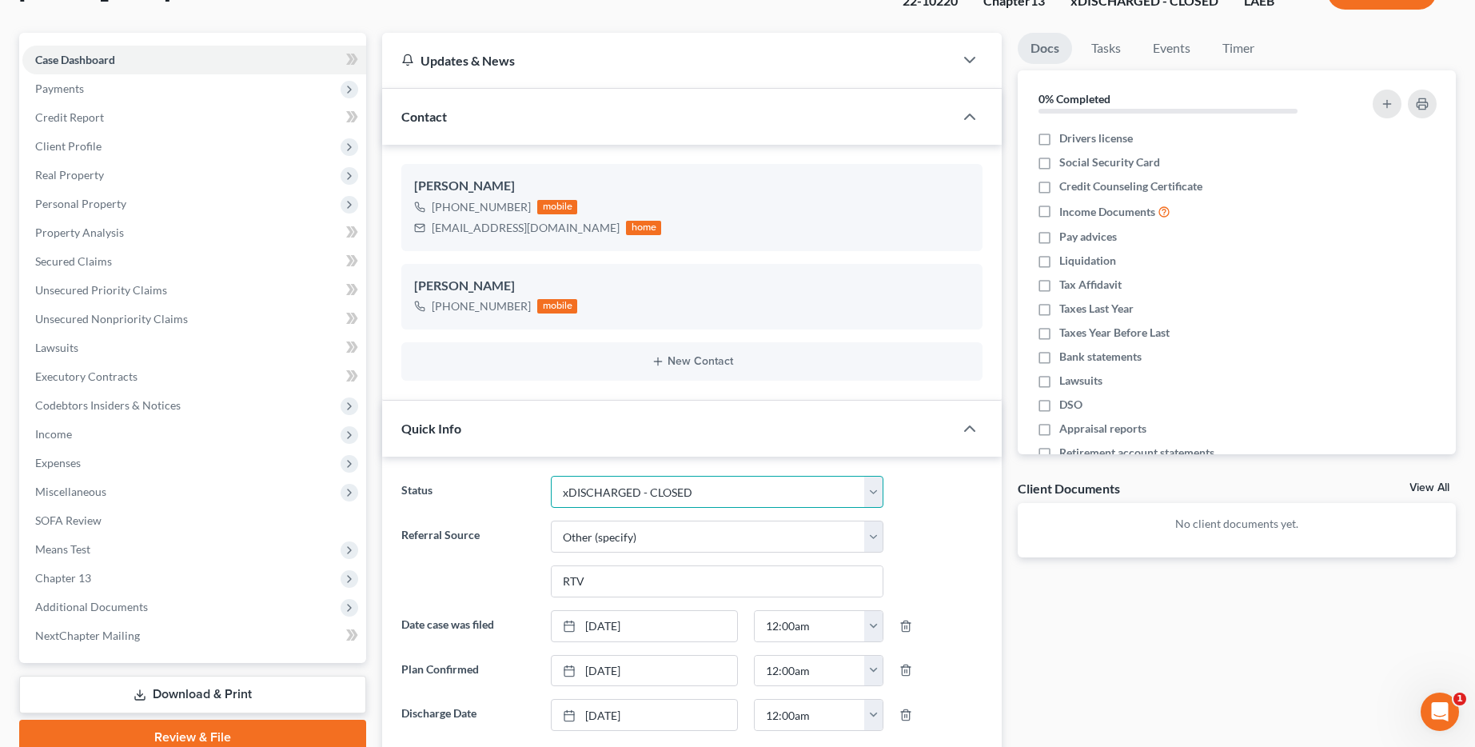
scroll to position [0, 0]
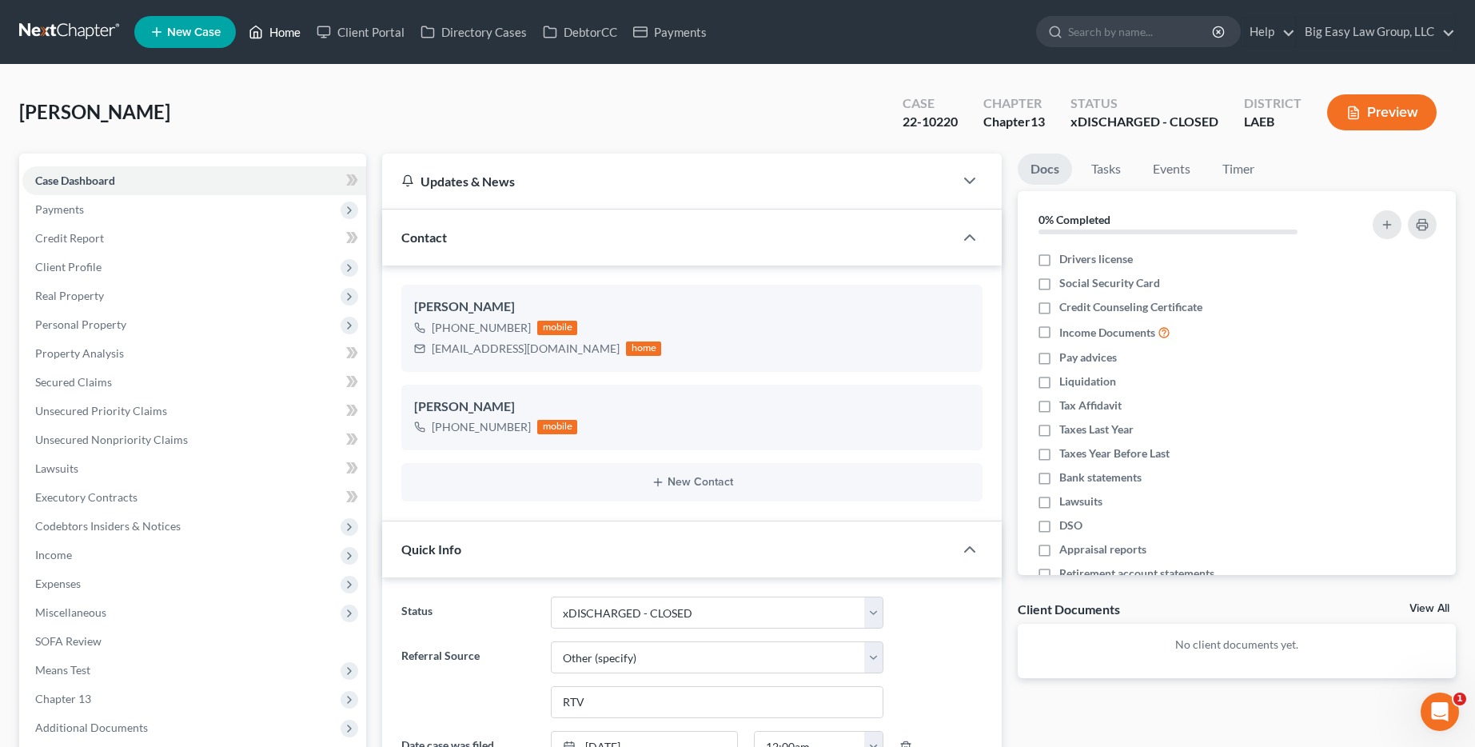
click at [258, 36] on polyline at bounding box center [256, 35] width 4 height 6
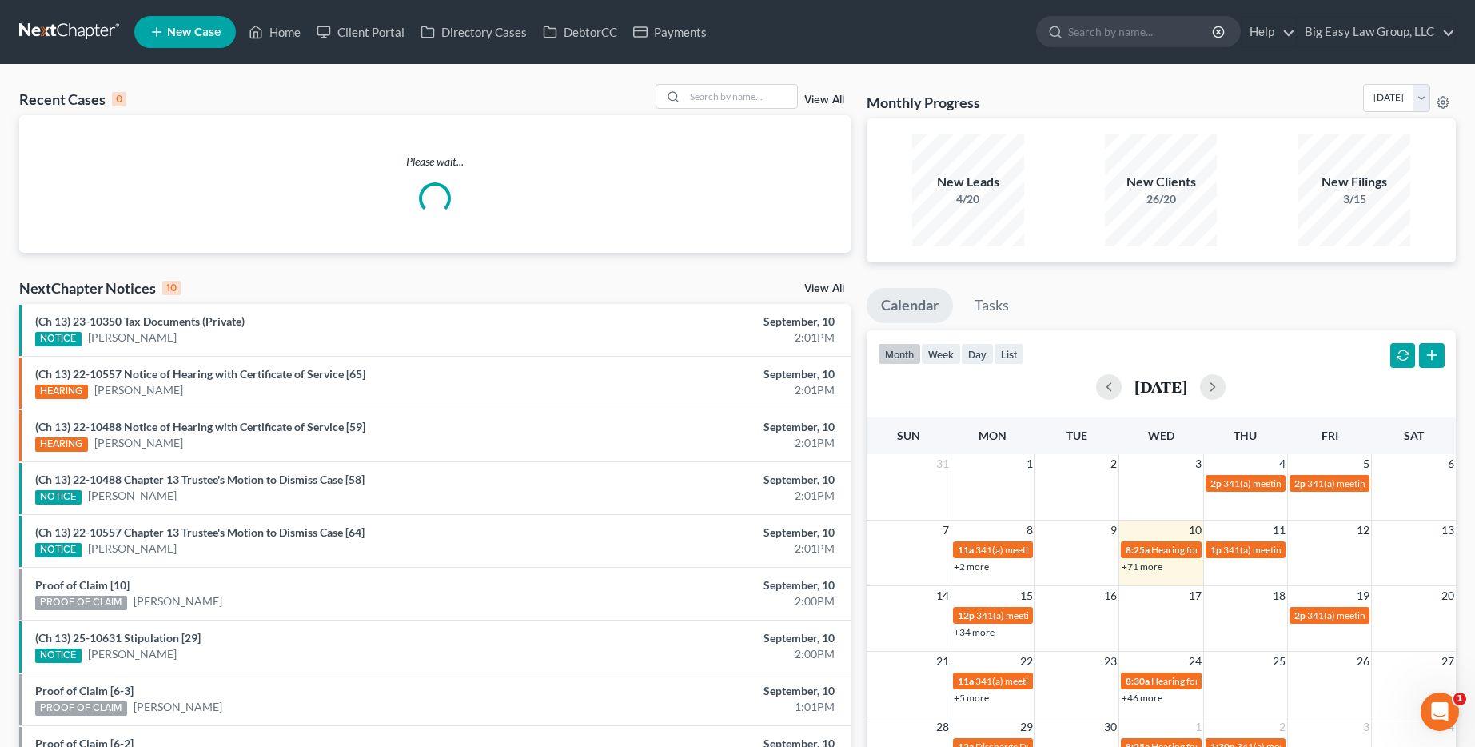
click at [840, 98] on link "View All" at bounding box center [824, 99] width 40 height 11
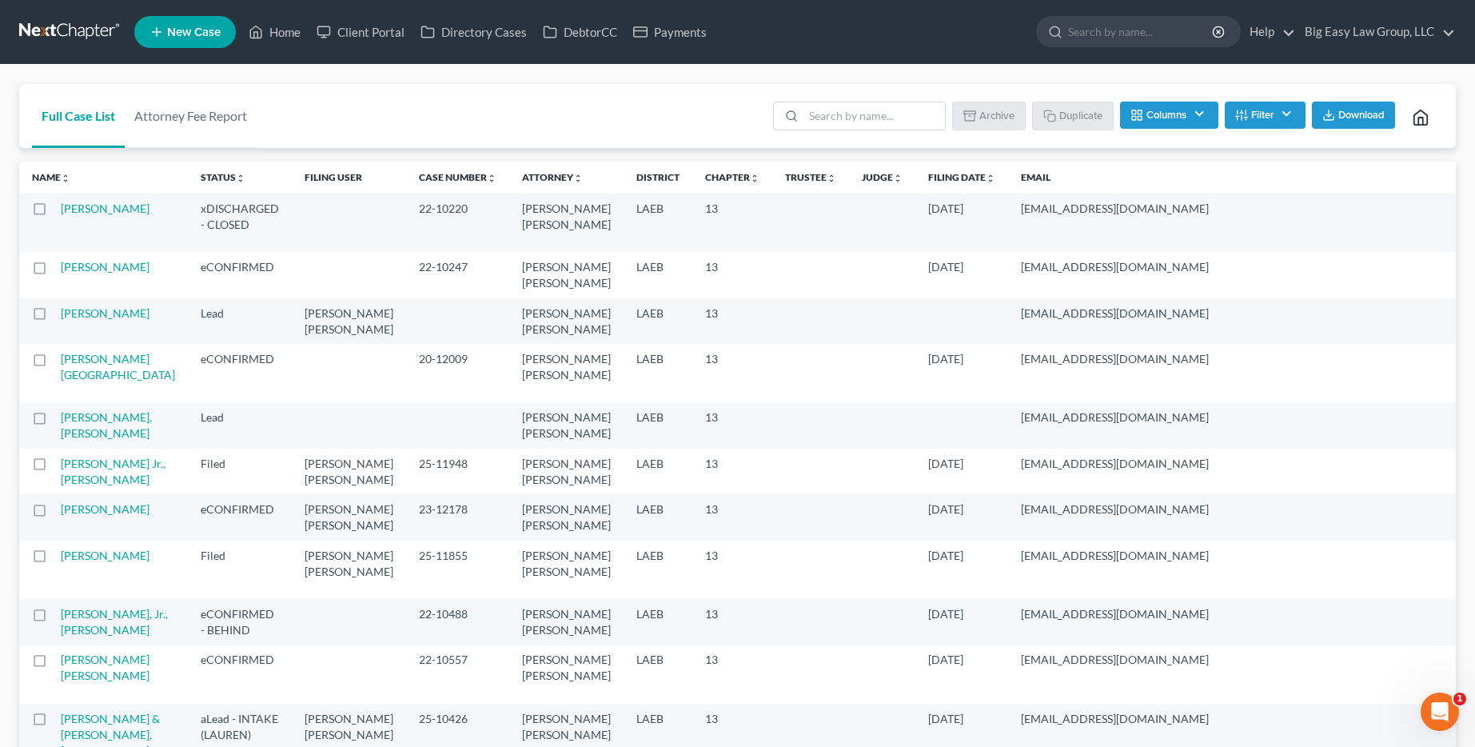
click at [54, 213] on label at bounding box center [54, 213] width 0 height 0
click at [61, 201] on input "checkbox" at bounding box center [66, 206] width 10 height 10
click at [998, 109] on button "Archive" at bounding box center [991, 115] width 72 height 27
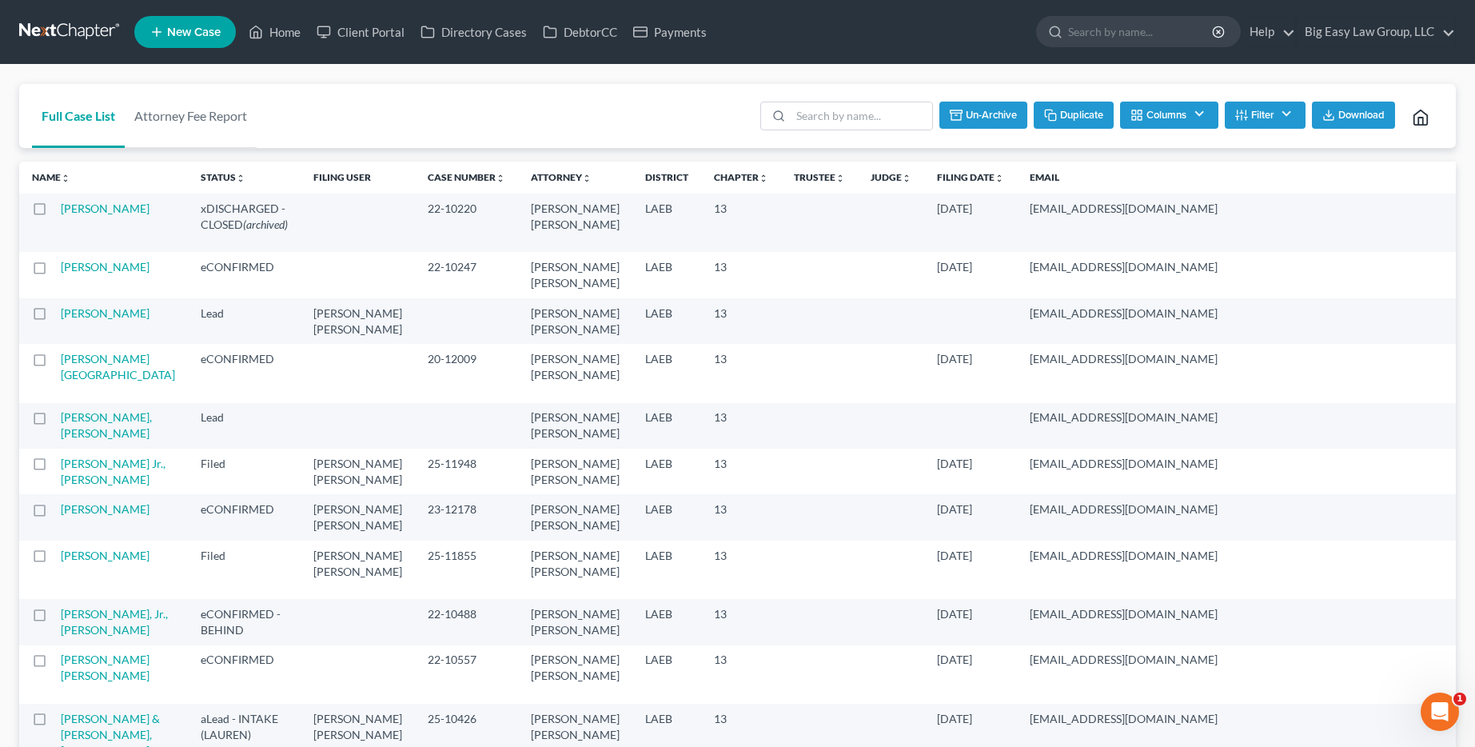
checkbox input "false"
click at [1138, 27] on input "search" at bounding box center [1141, 32] width 146 height 30
type input "jones"
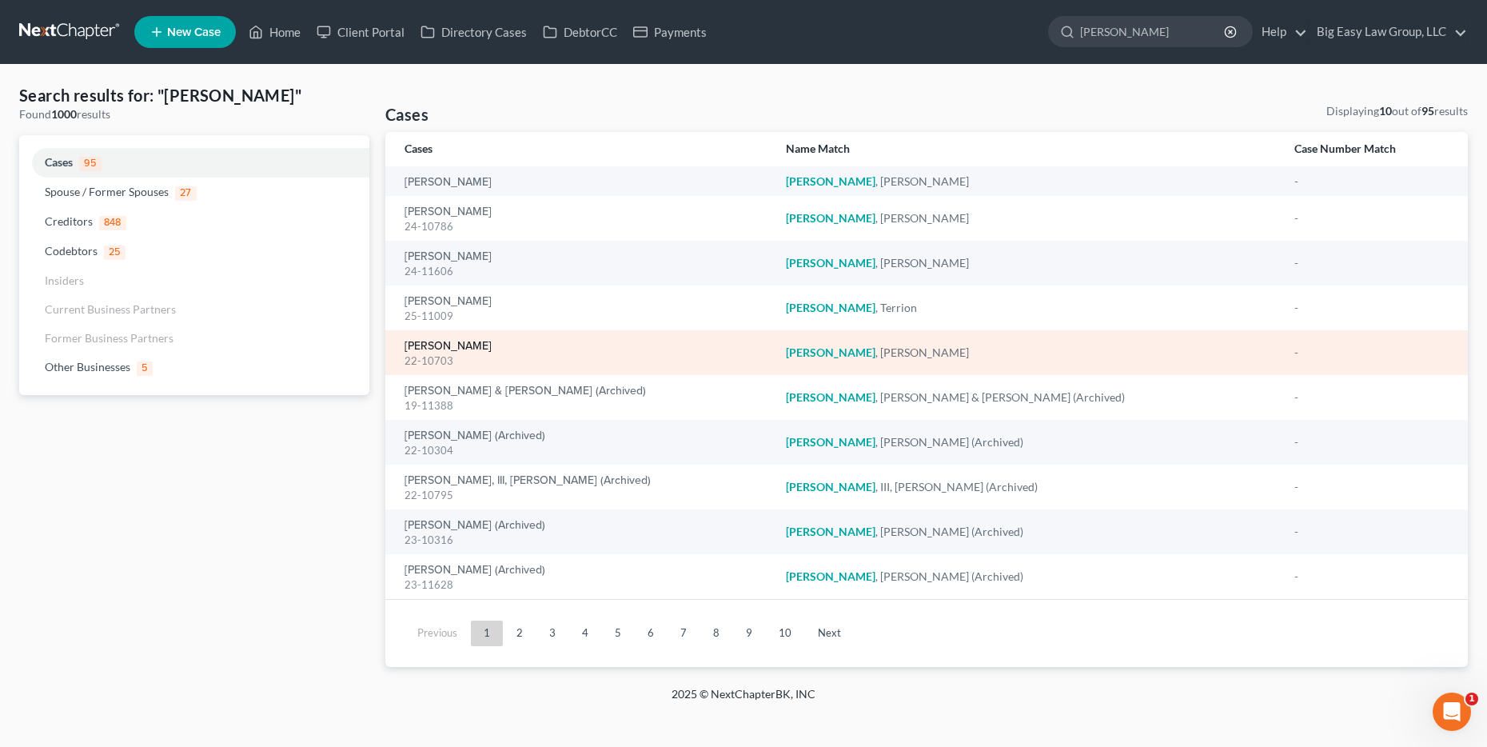
click at [476, 343] on link "Jones, Miranda" at bounding box center [447, 346] width 87 height 11
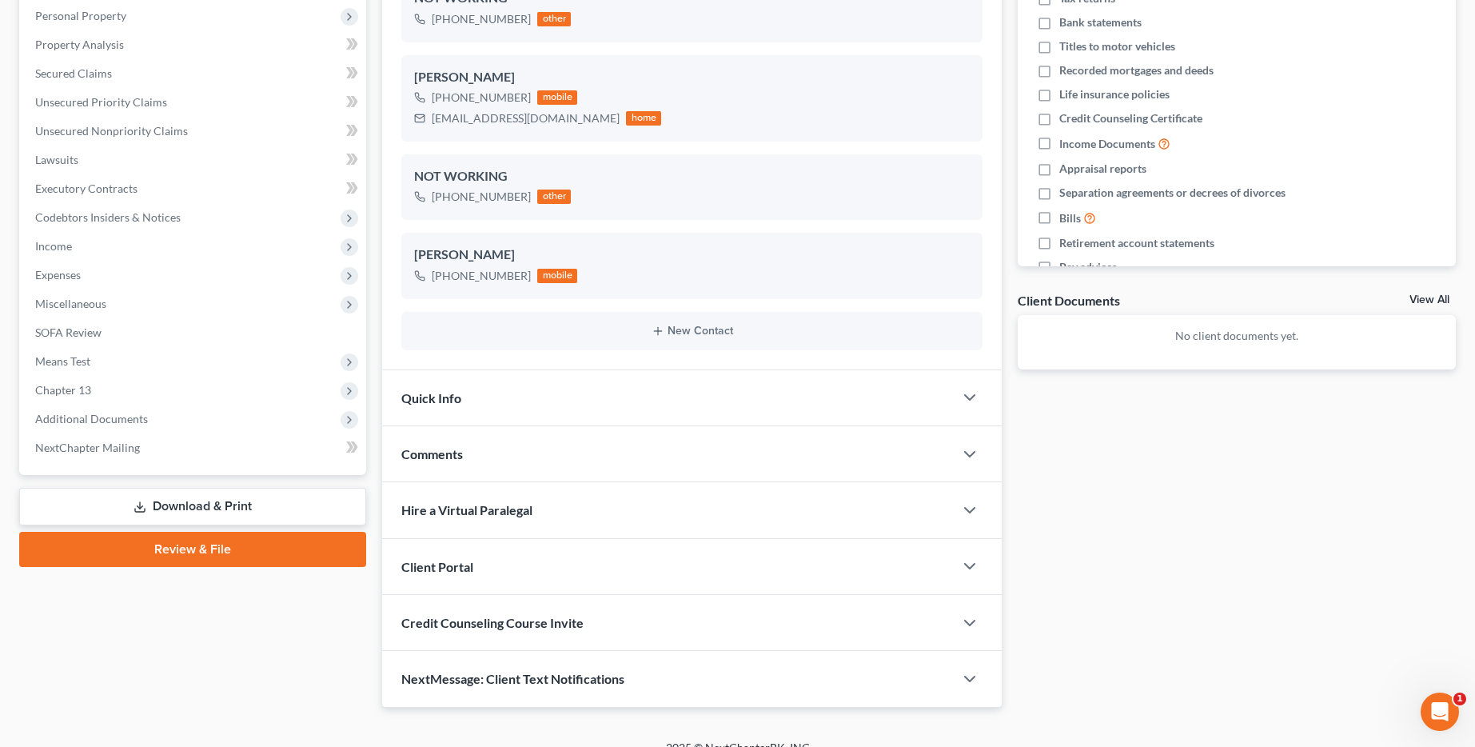
scroll to position [330, 0]
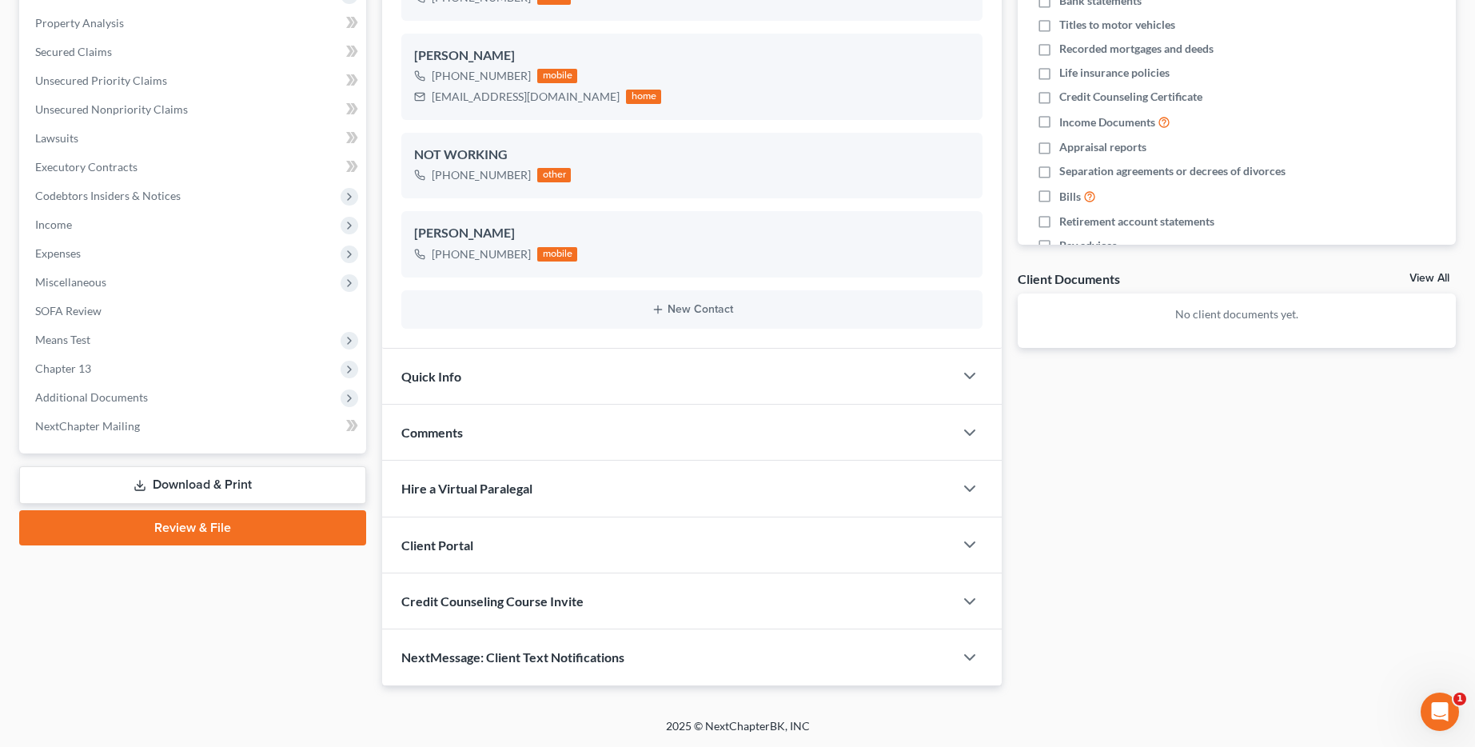
click at [545, 383] on div "Quick Info" at bounding box center [668, 376] width 572 height 55
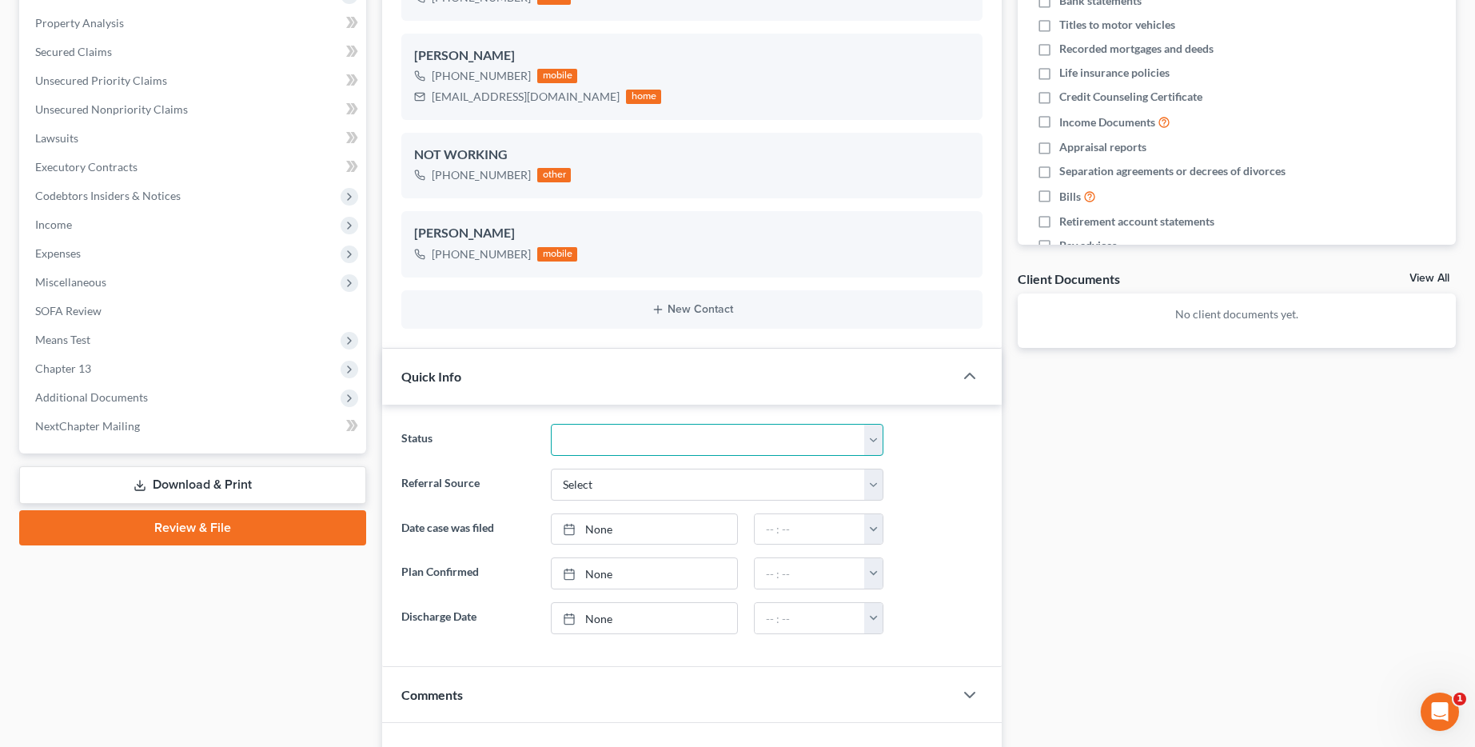
click at [630, 438] on select "aLead - Inactive/Rejected aLead - INTAKE (LAUREN) ***ASAP ATTORNEY REVIEW*** **…" at bounding box center [717, 440] width 333 height 32
click at [551, 424] on select "aLead - Inactive/Rejected aLead - INTAKE (LAUREN) ***ASAP ATTORNEY REVIEW*** **…" at bounding box center [717, 440] width 333 height 32
click at [629, 439] on select "aLead - Inactive/Rejected aLead - INTAKE (LAUREN) ***ASAP ATTORNEY REVIEW*** **…" at bounding box center [717, 440] width 333 height 32
select select "29"
click at [551, 424] on select "aLead - Inactive/Rejected aLead - INTAKE (LAUREN) ***ASAP ATTORNEY REVIEW*** **…" at bounding box center [717, 440] width 333 height 32
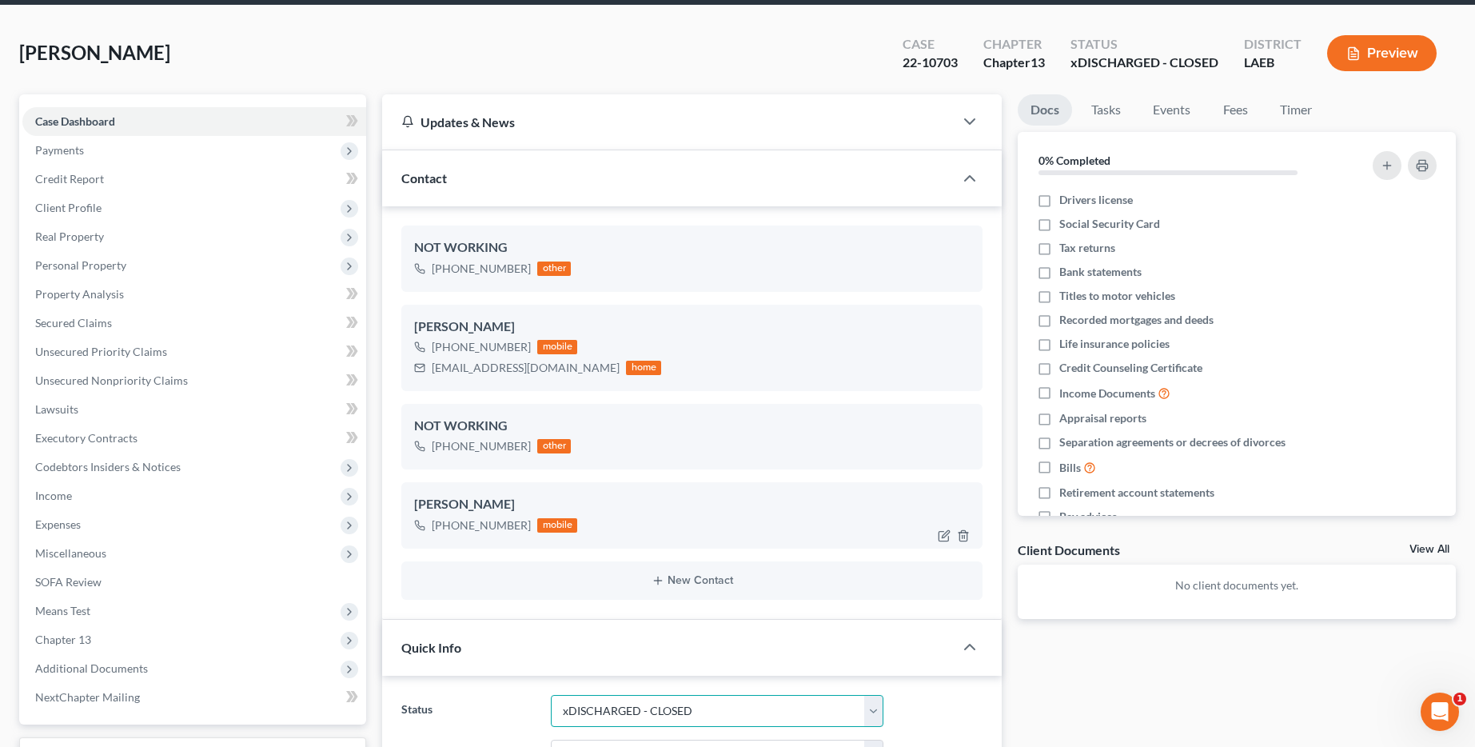
scroll to position [0, 0]
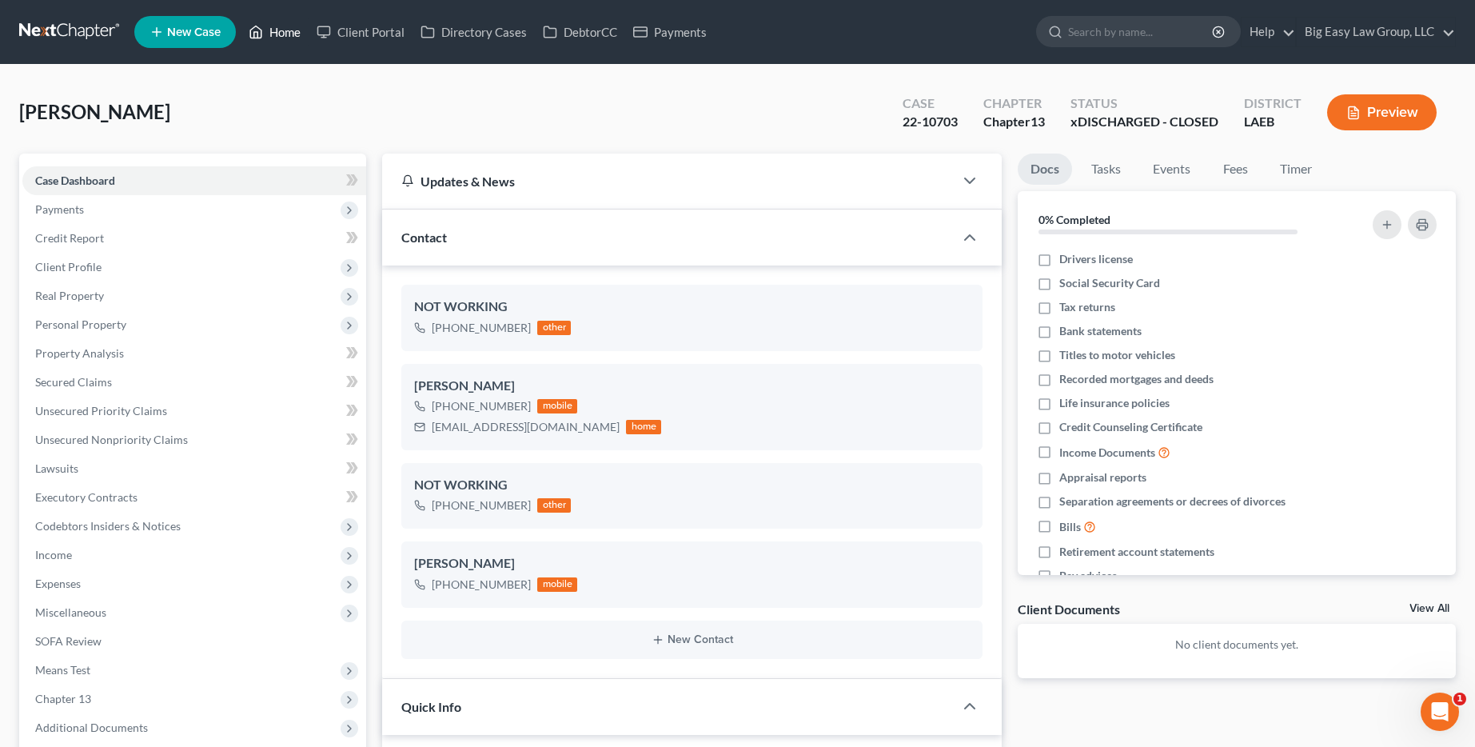
click at [277, 38] on link "Home" at bounding box center [275, 32] width 68 height 29
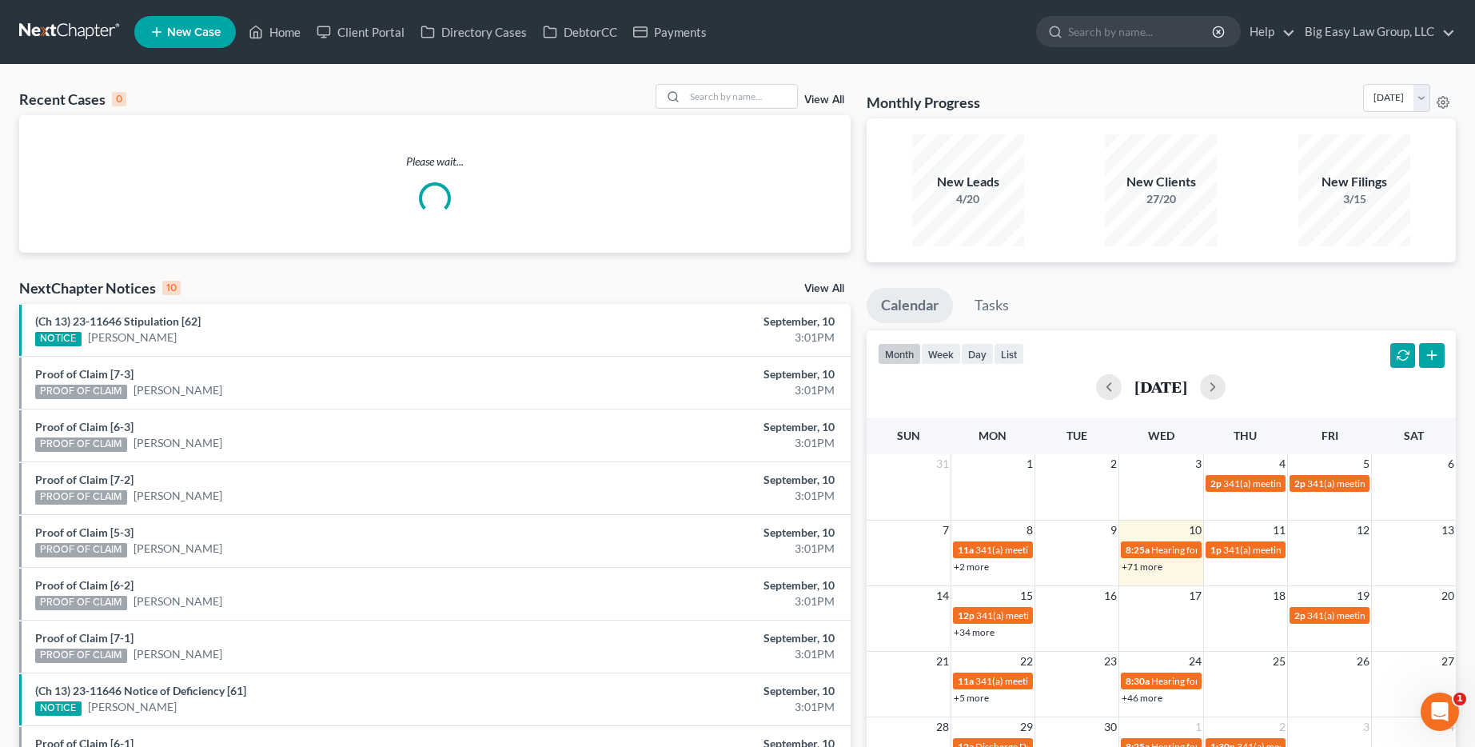
click at [823, 98] on link "View All" at bounding box center [824, 99] width 40 height 11
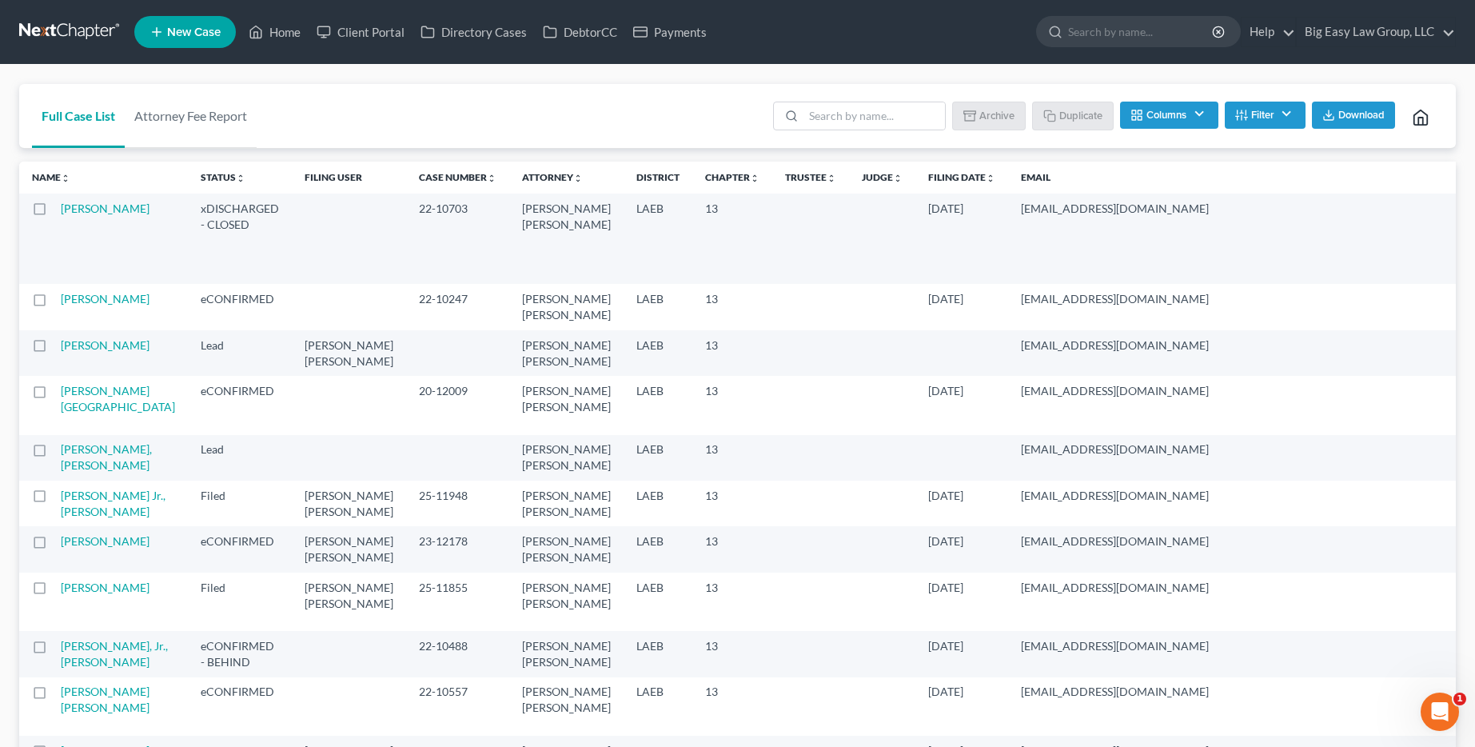
click at [54, 213] on label at bounding box center [54, 213] width 0 height 0
click at [61, 206] on input "checkbox" at bounding box center [66, 206] width 10 height 10
click at [1006, 125] on button "Archive" at bounding box center [991, 115] width 72 height 27
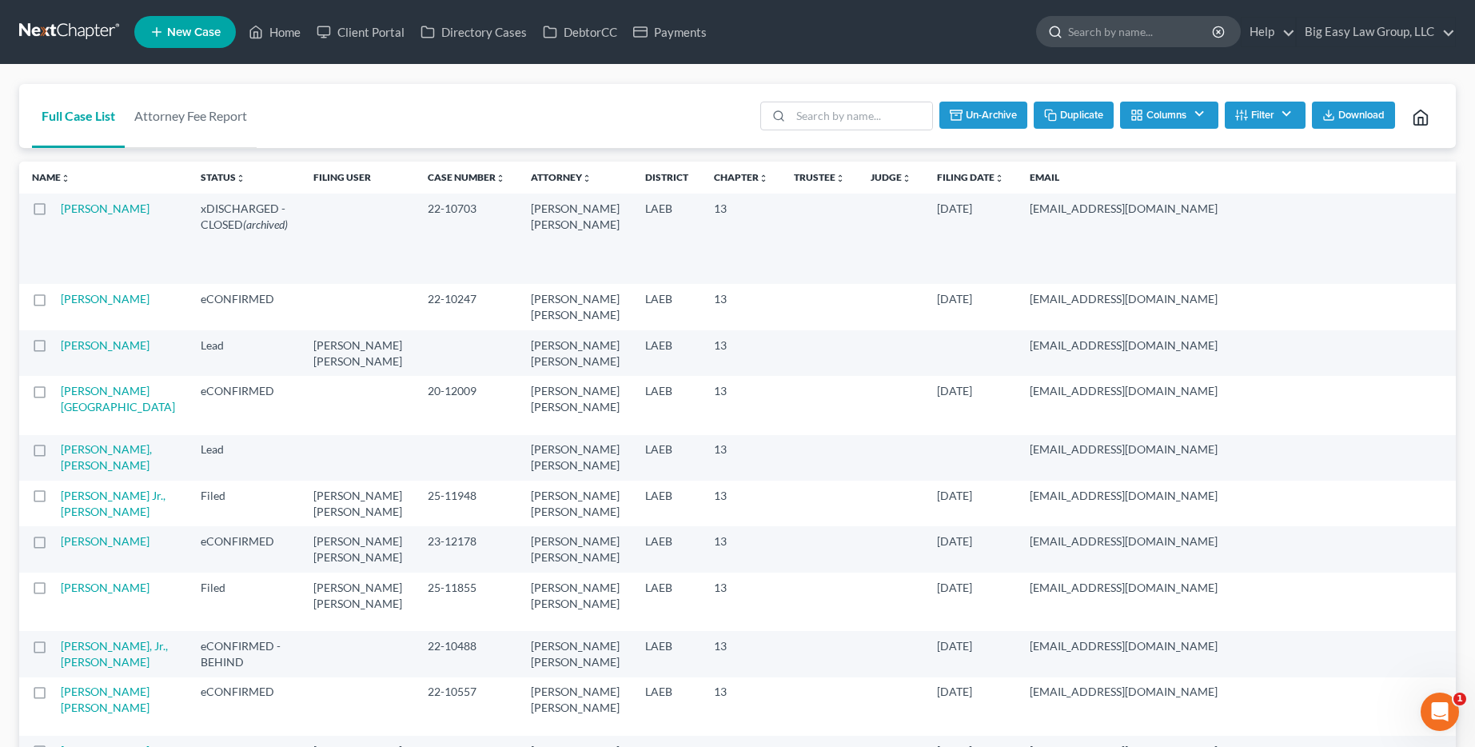
checkbox input "false"
click at [1109, 38] on input "search" at bounding box center [1141, 32] width 146 height 30
type input "danny ellis"
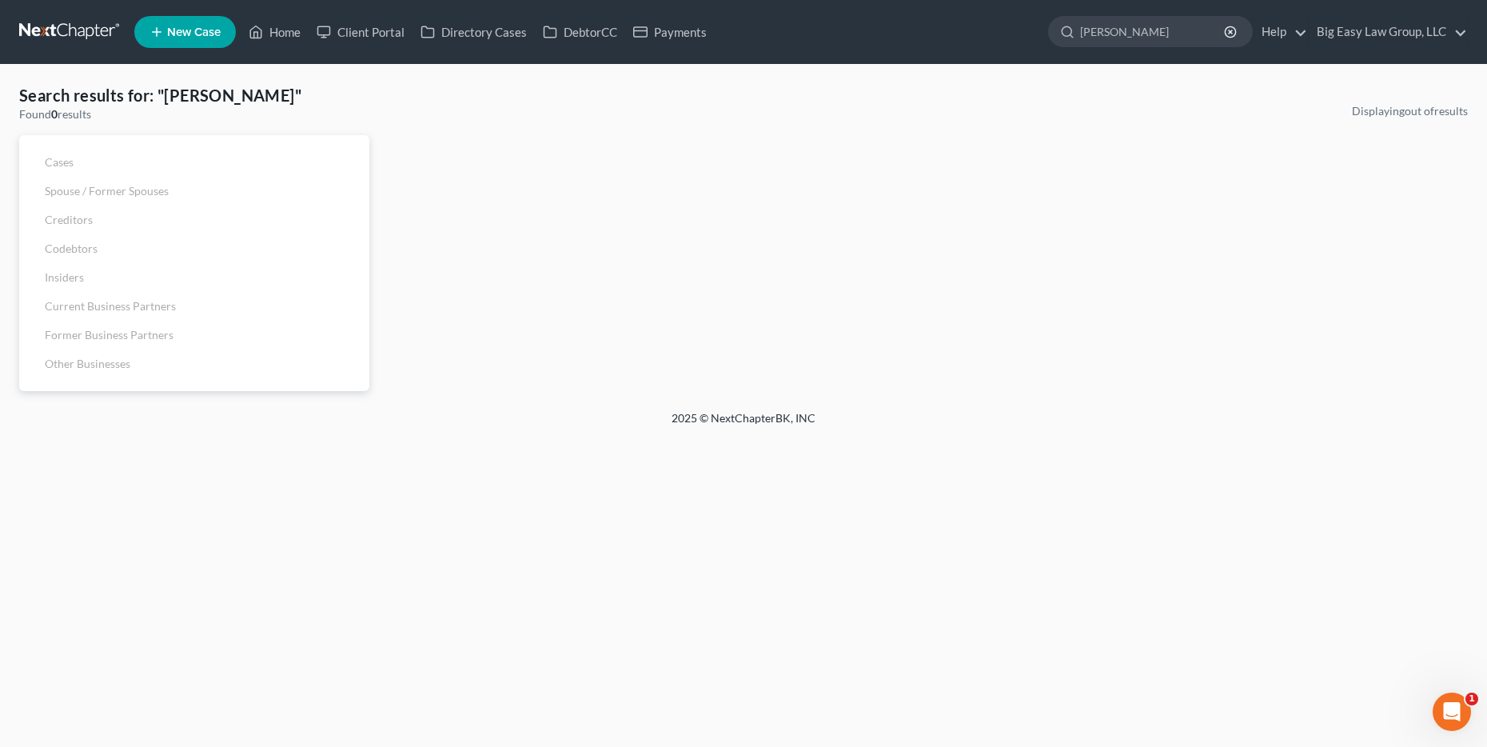
drag, startPoint x: 1138, startPoint y: 31, endPoint x: 863, endPoint y: 11, distance: 275.7
click at [863, 11] on ul "New Case Home Client Portal Directory Cases DebtorCC Payments danny ellis - No …" at bounding box center [800, 32] width 1333 height 42
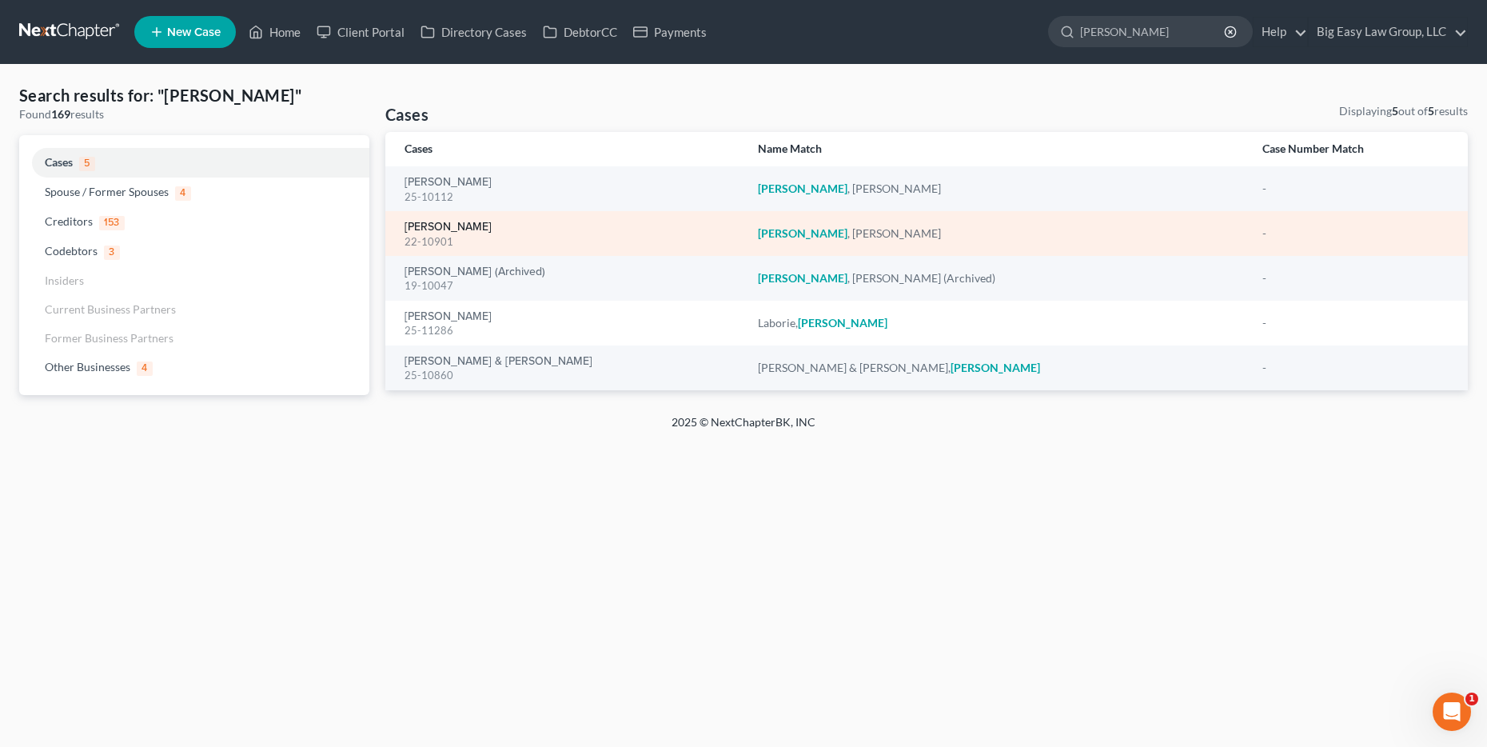
type input "ellis"
click at [456, 221] on link "[PERSON_NAME]" at bounding box center [447, 226] width 87 height 11
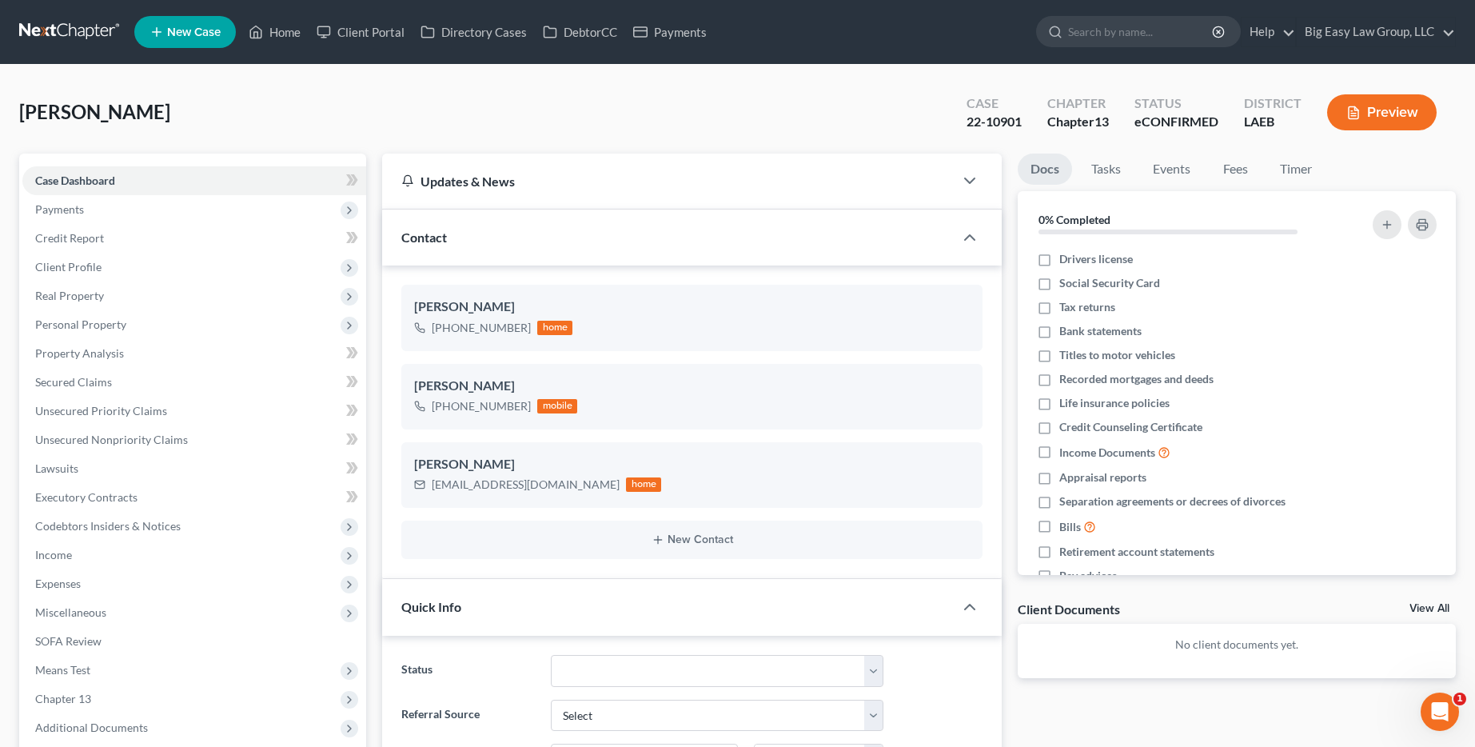
scroll to position [283, 0]
click at [773, 676] on select "aLead - Inactive/Rejected aLead - INTAKE (LAUREN) ***ASAP ATTORNEY REVIEW*** **…" at bounding box center [717, 671] width 333 height 32
select select "29"
click at [551, 655] on select "aLead - Inactive/Rejected aLead - INTAKE (LAUREN) ***ASAP ATTORNEY REVIEW*** **…" at bounding box center [717, 671] width 333 height 32
click at [296, 36] on link "Home" at bounding box center [275, 32] width 68 height 29
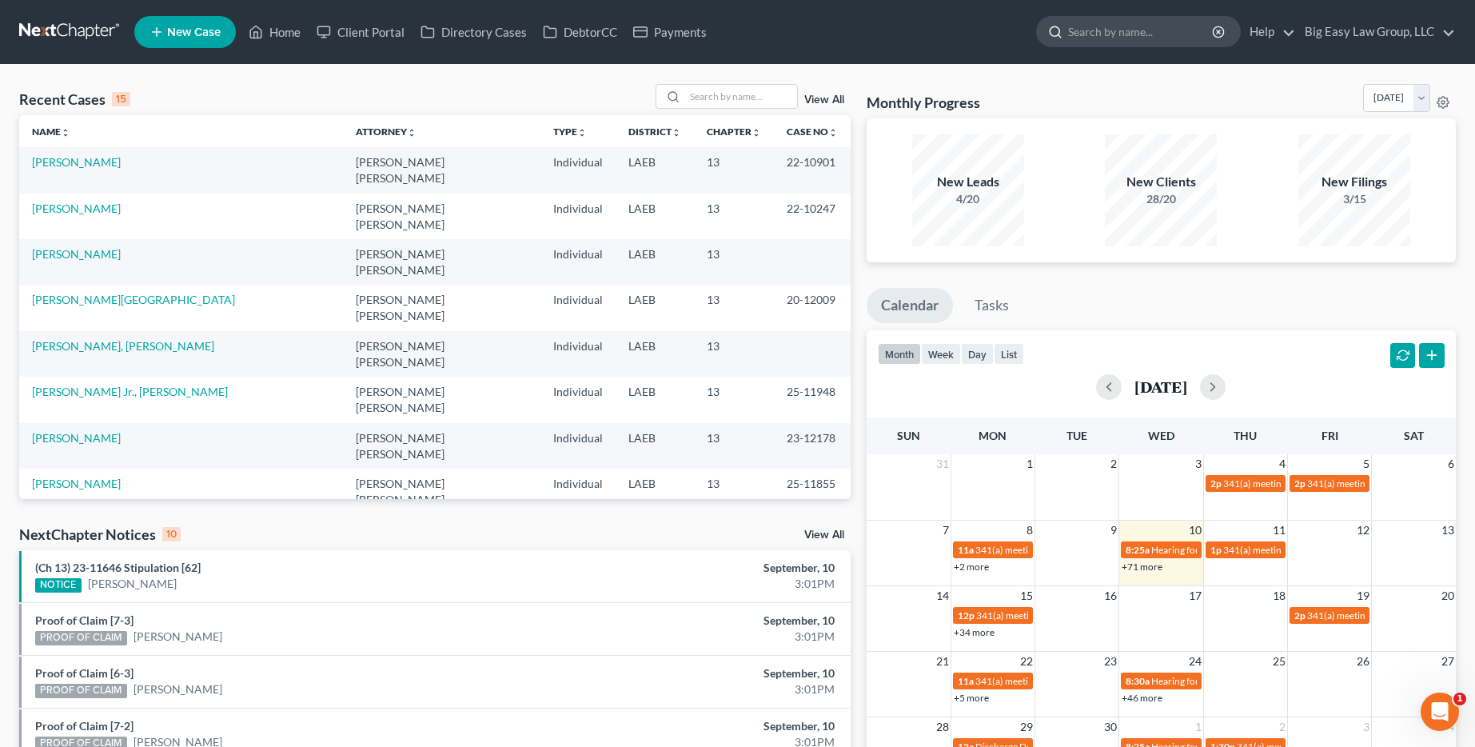
click at [1082, 30] on input "search" at bounding box center [1141, 32] width 146 height 30
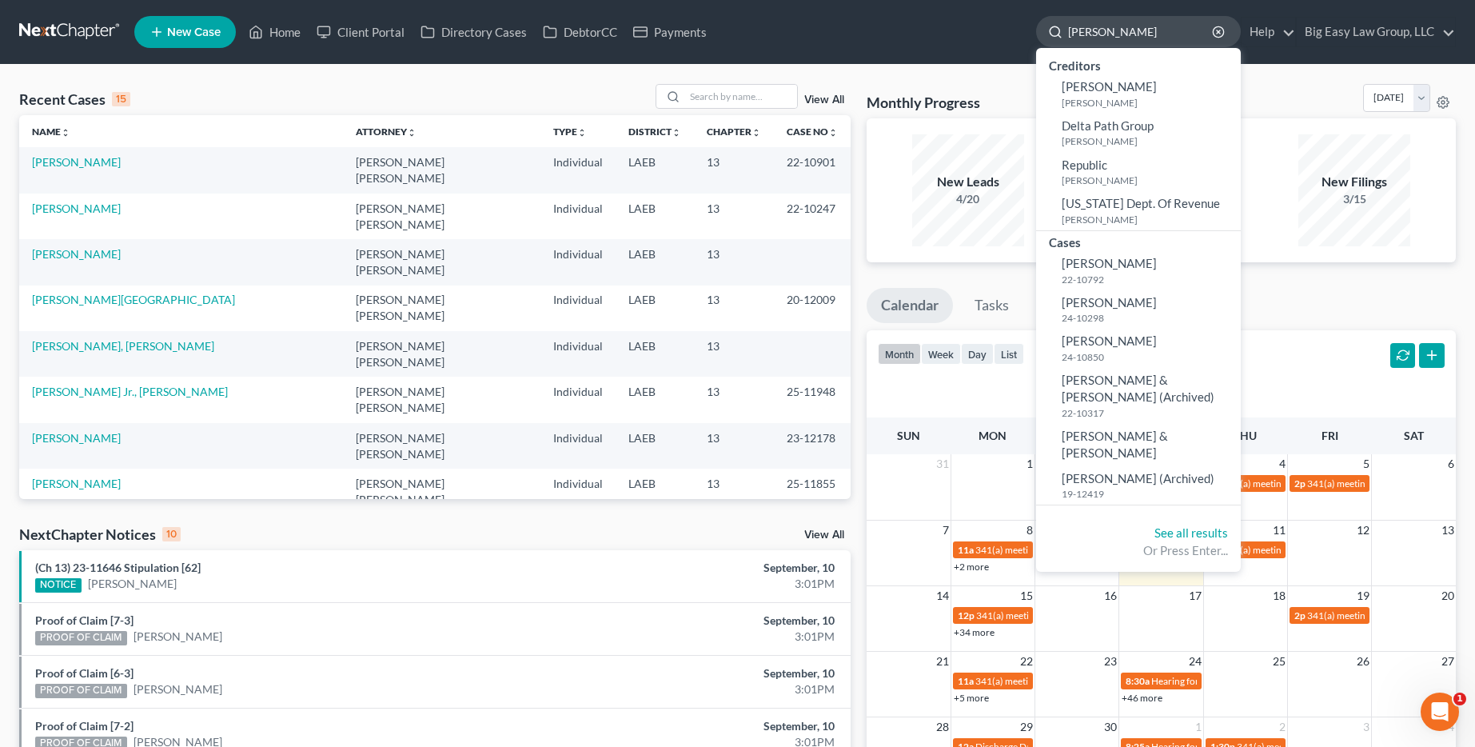
type input "pamela"
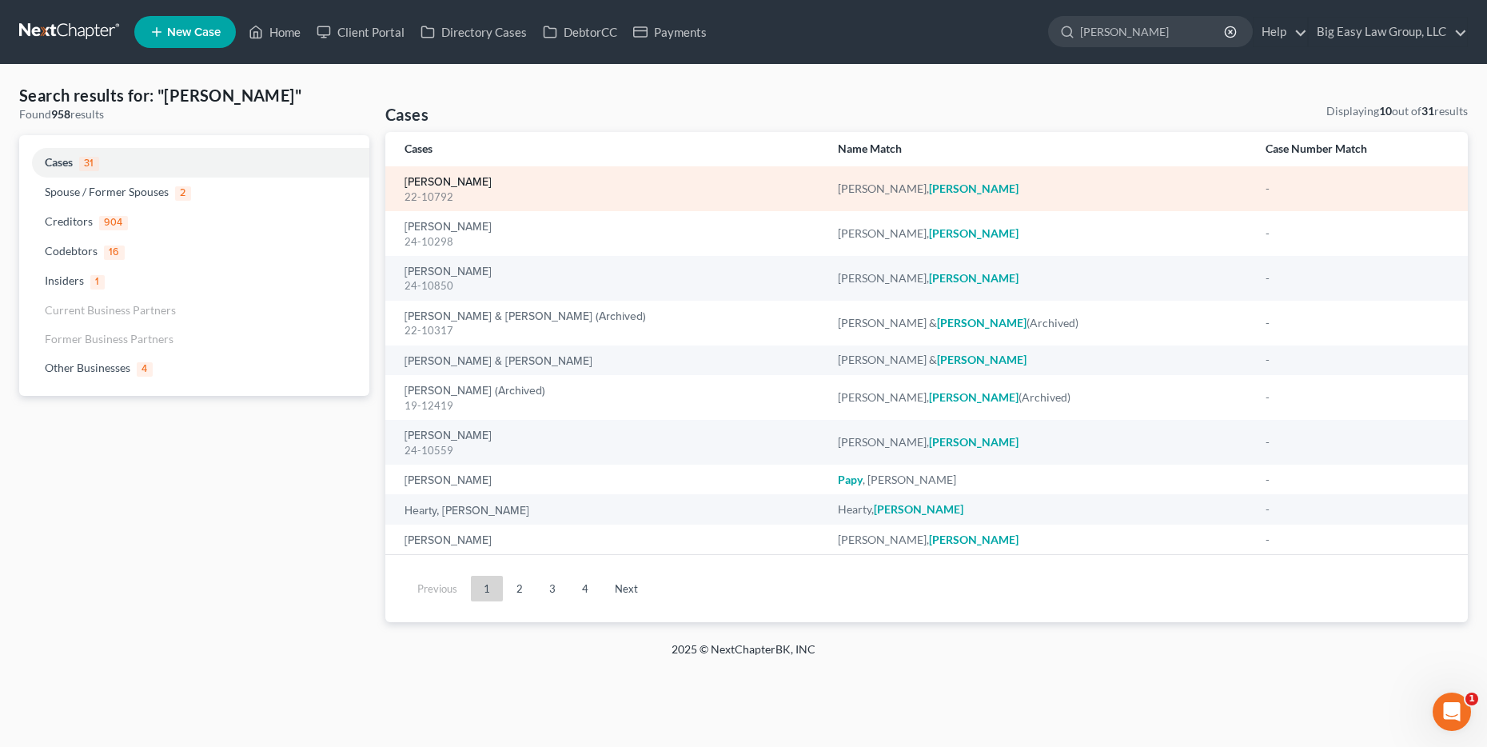
click at [450, 185] on link "[PERSON_NAME]" at bounding box center [447, 182] width 87 height 11
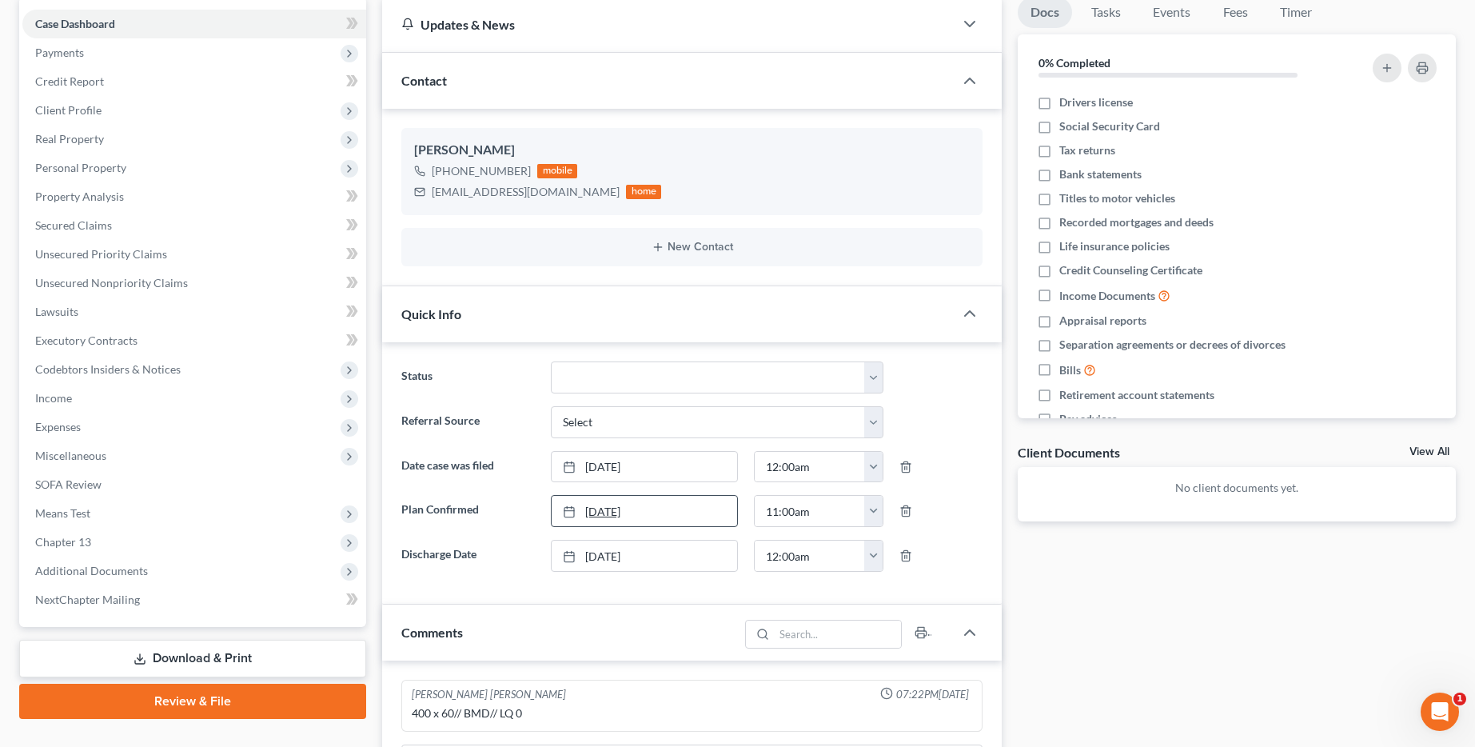
scroll to position [148, 0]
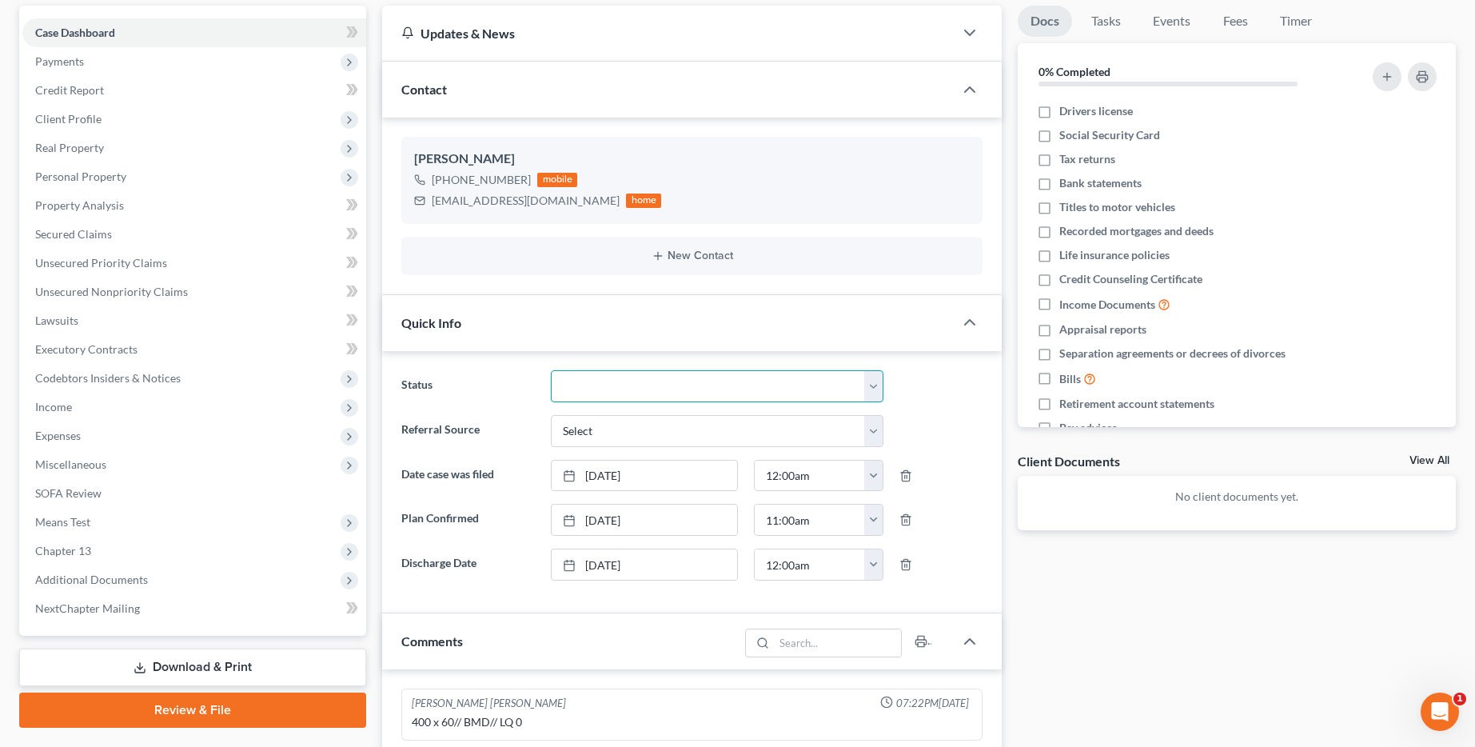
click at [686, 380] on select "aLead - Inactive/Rejected aLead - INTAKE (LAUREN) ***ASAP ATTORNEY REVIEW*** **…" at bounding box center [717, 386] width 333 height 32
select select "29"
click at [551, 370] on select "aLead - Inactive/Rejected aLead - INTAKE (LAUREN) ***ASAP ATTORNEY REVIEW*** **…" at bounding box center [717, 386] width 333 height 32
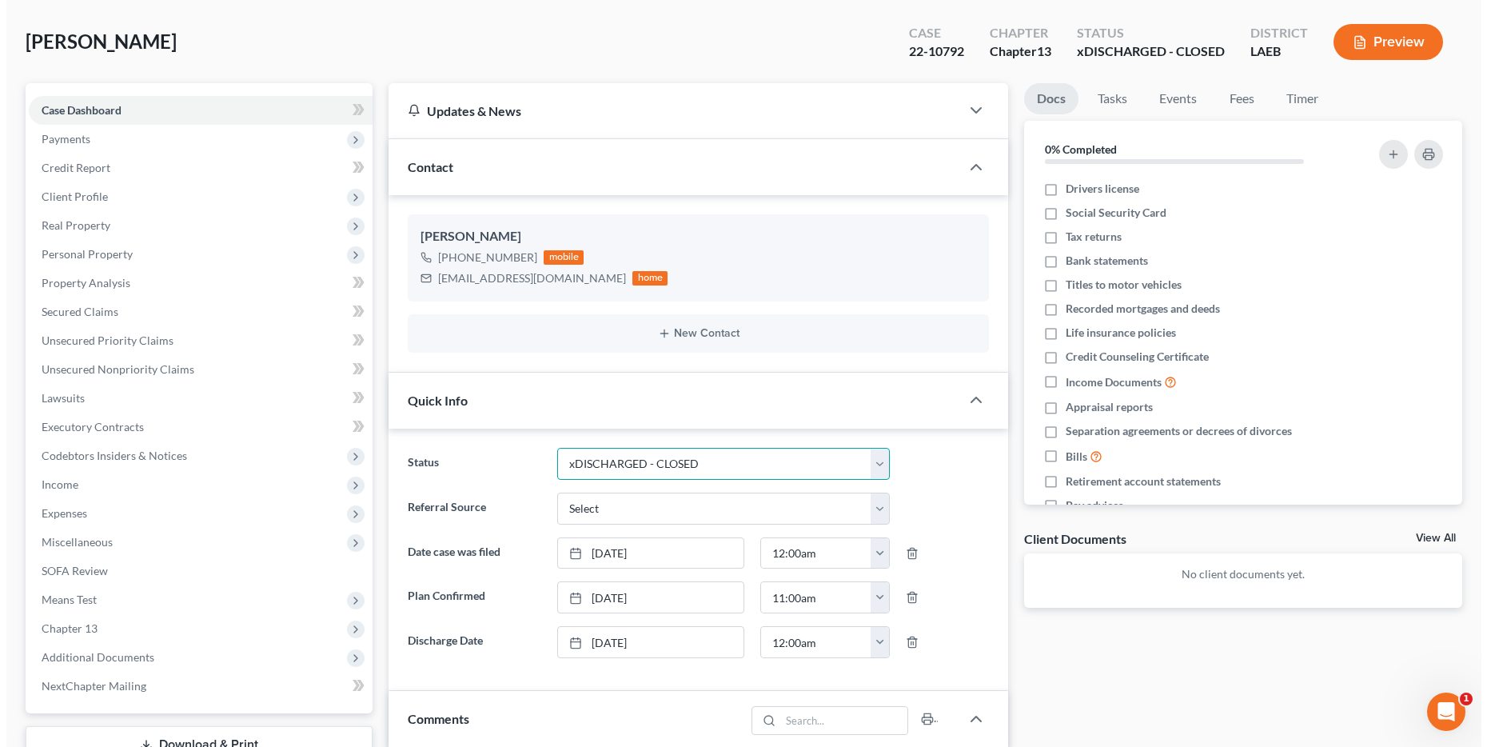
scroll to position [0, 0]
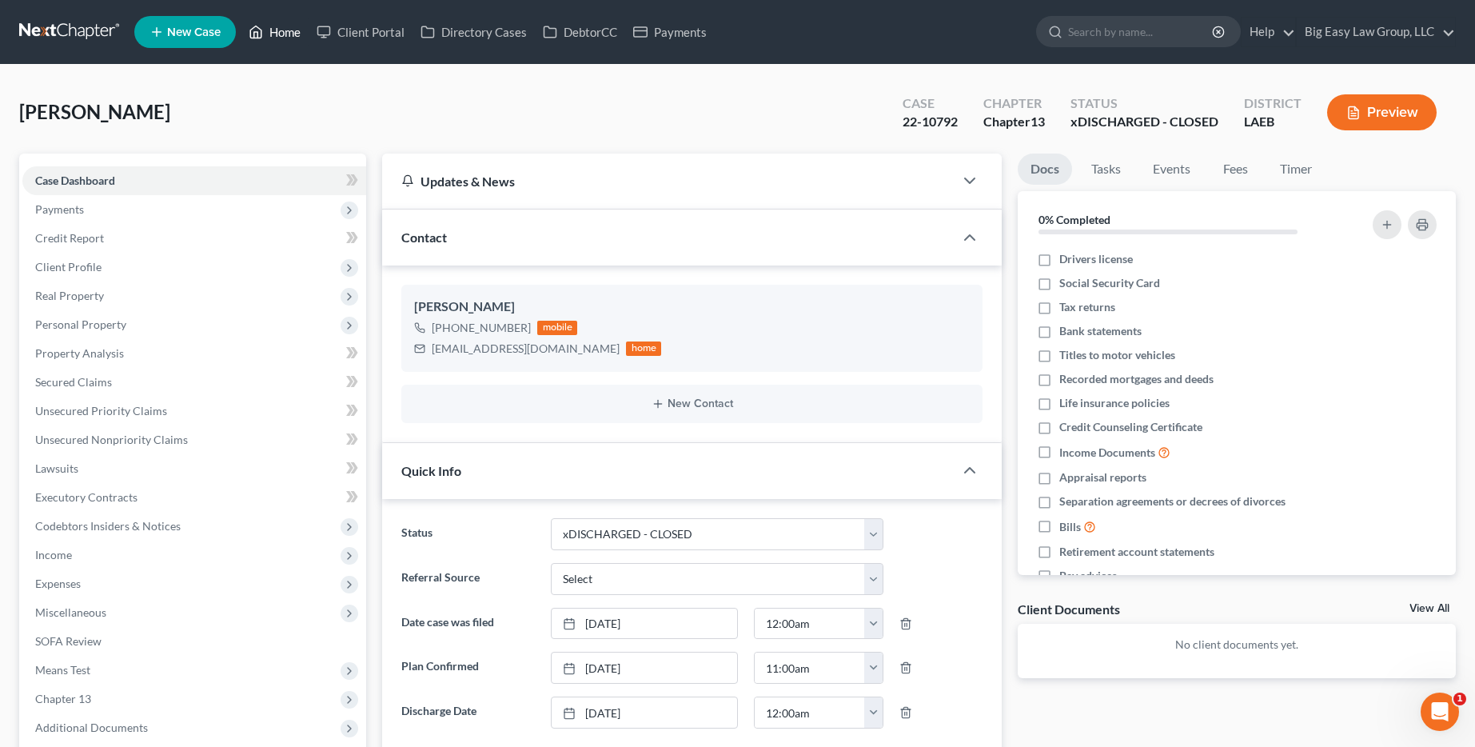
click at [282, 23] on link "Home" at bounding box center [275, 32] width 68 height 29
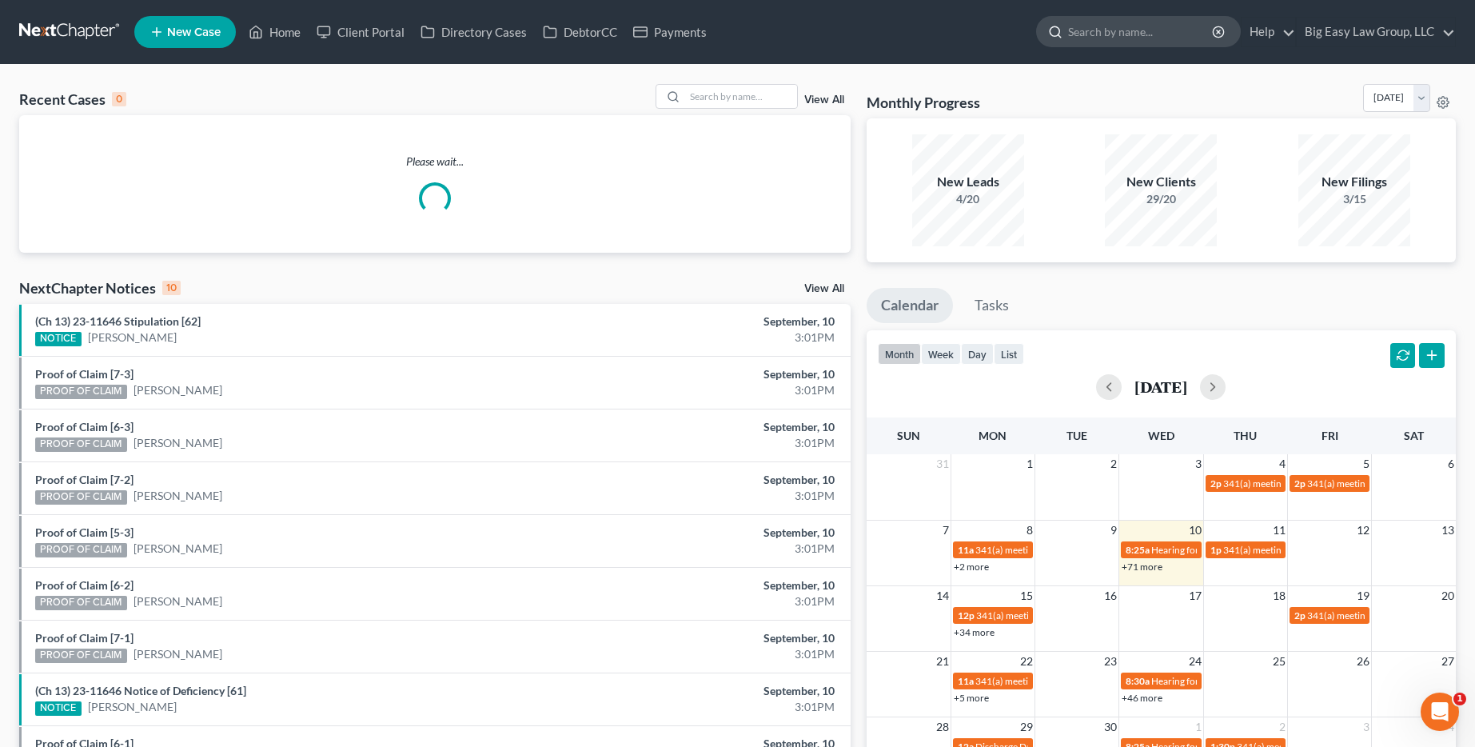
click at [1099, 25] on input "search" at bounding box center [1141, 32] width 146 height 30
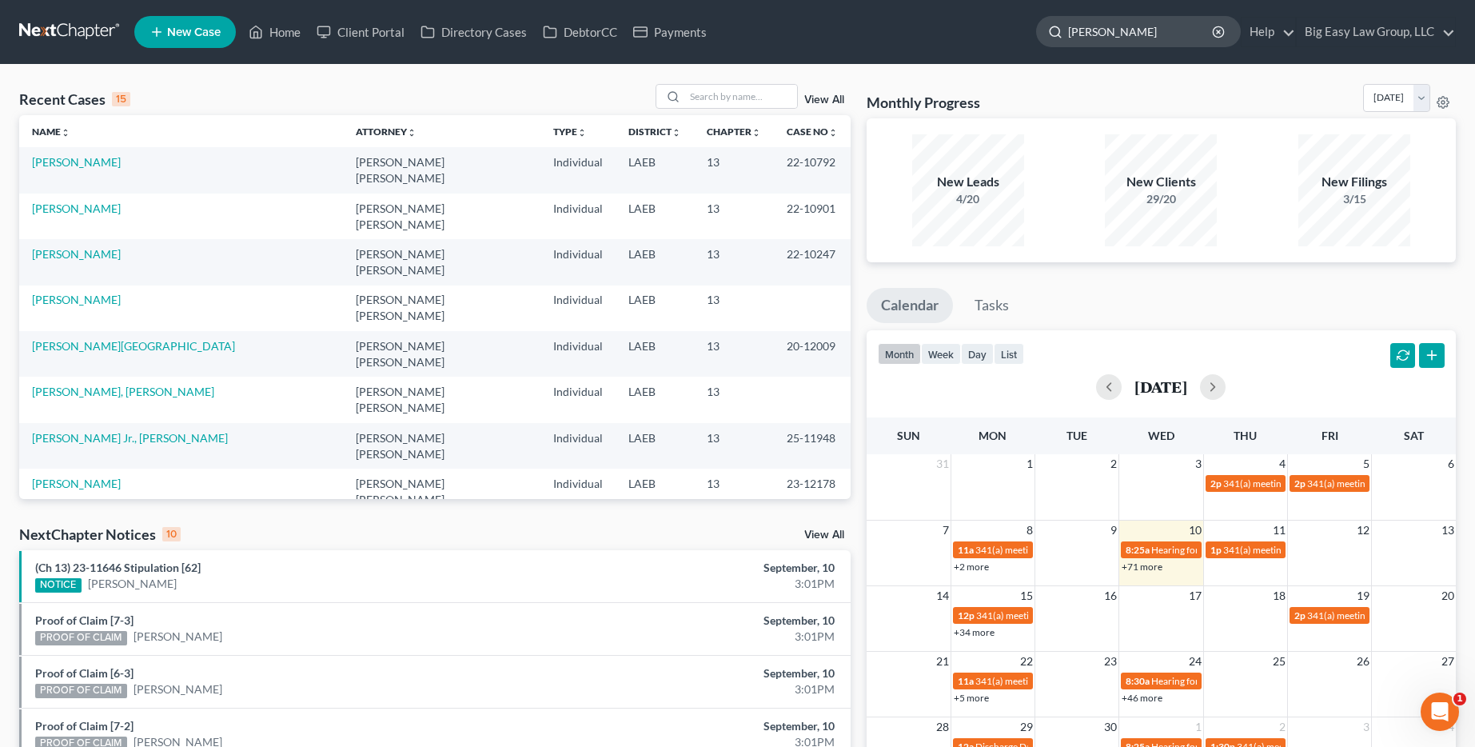
type input "lanis"
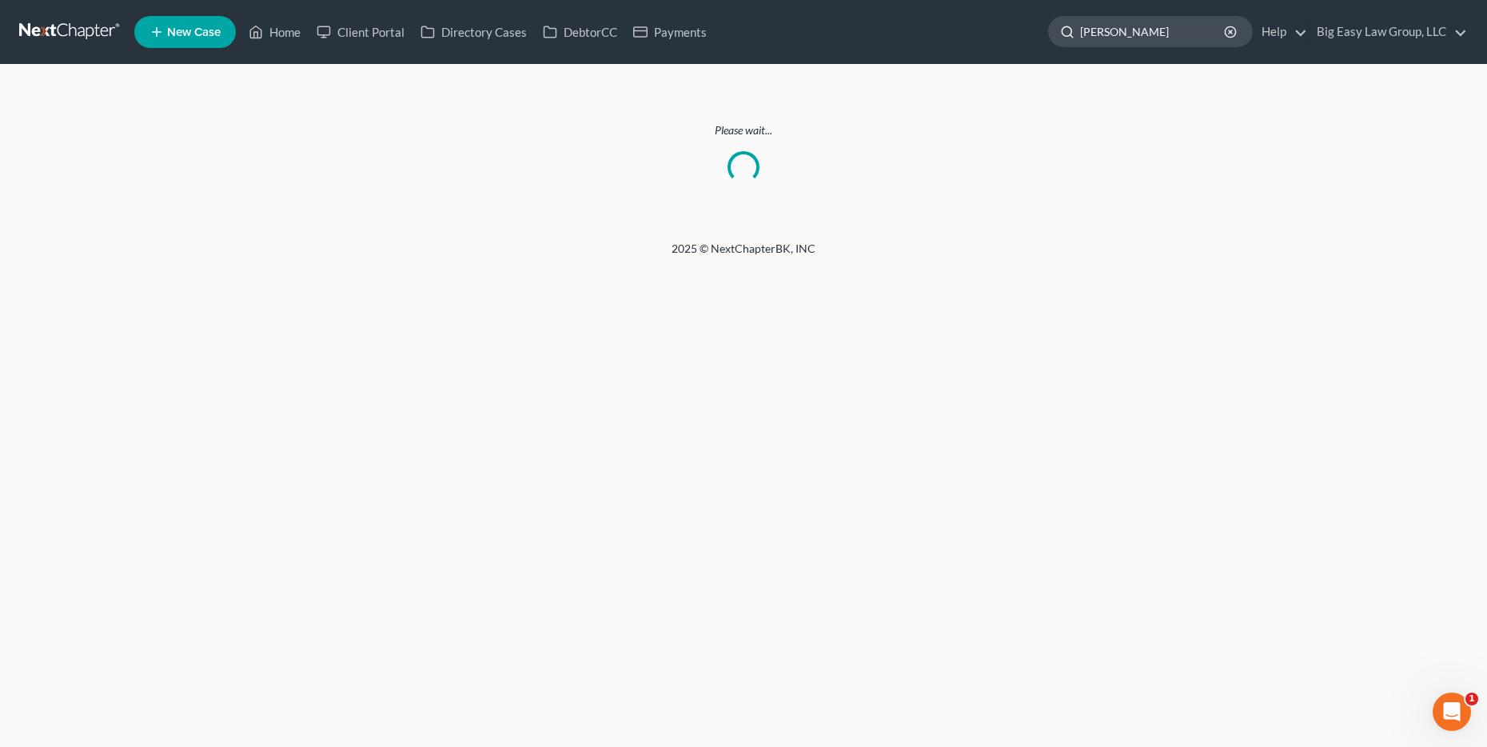
click at [1126, 22] on input "lanis" at bounding box center [1153, 32] width 146 height 30
click at [1185, 26] on input "[PERSON_NAME]" at bounding box center [1153, 32] width 146 height 30
type input "[PERSON_NAME]"
click at [277, 30] on link "Home" at bounding box center [275, 32] width 68 height 29
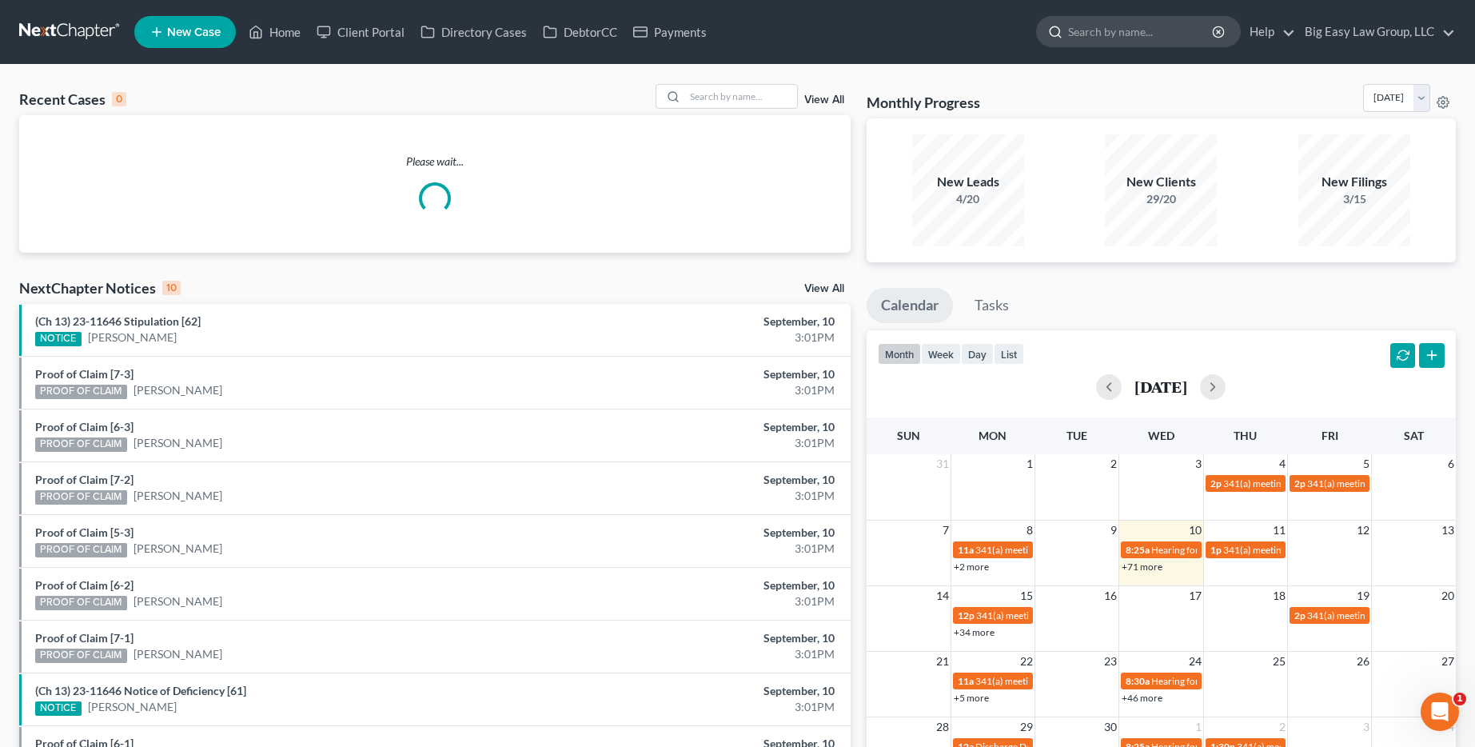
click at [1158, 27] on input "search" at bounding box center [1141, 32] width 146 height 30
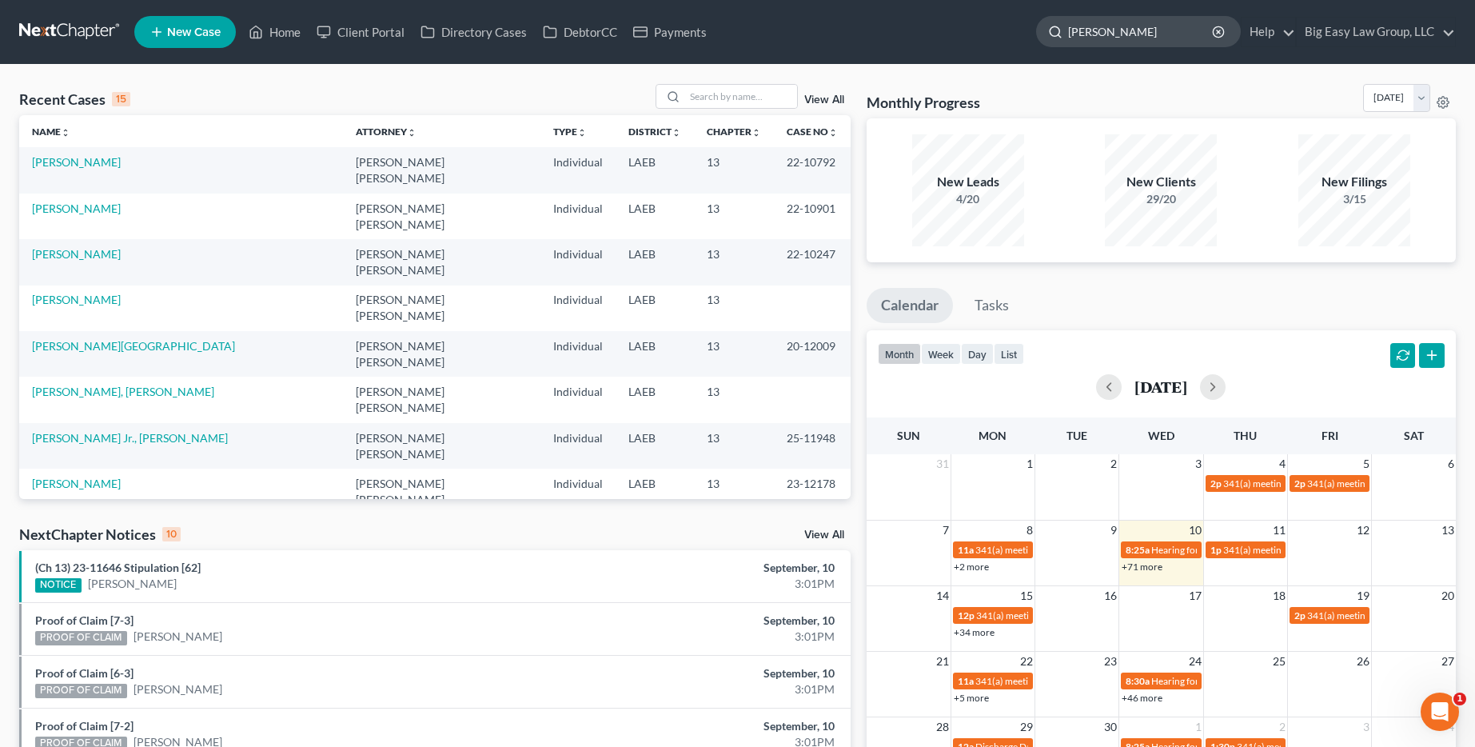
type input "[PERSON_NAME]"
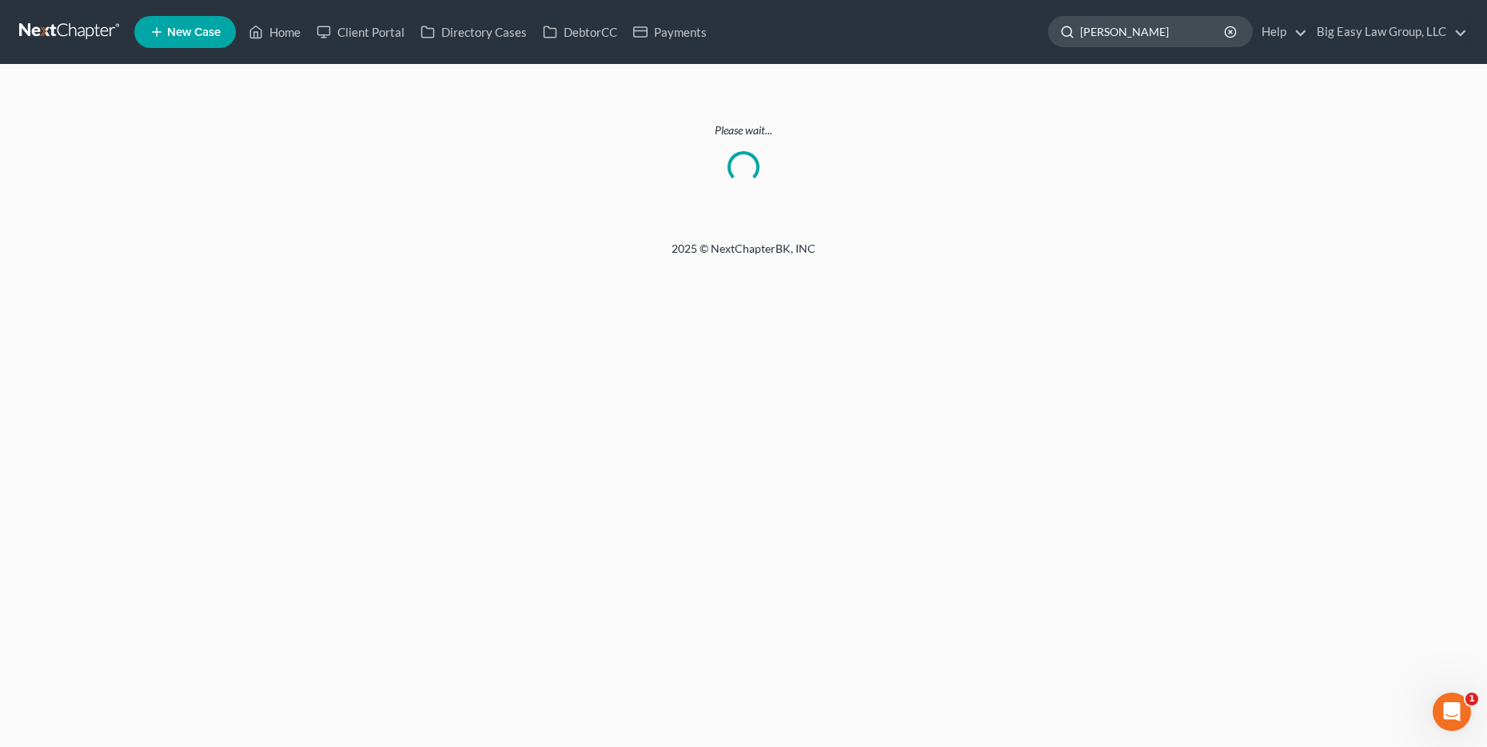
click at [1129, 32] on input "[PERSON_NAME]" at bounding box center [1153, 32] width 146 height 30
click at [283, 32] on link "Home" at bounding box center [275, 32] width 68 height 29
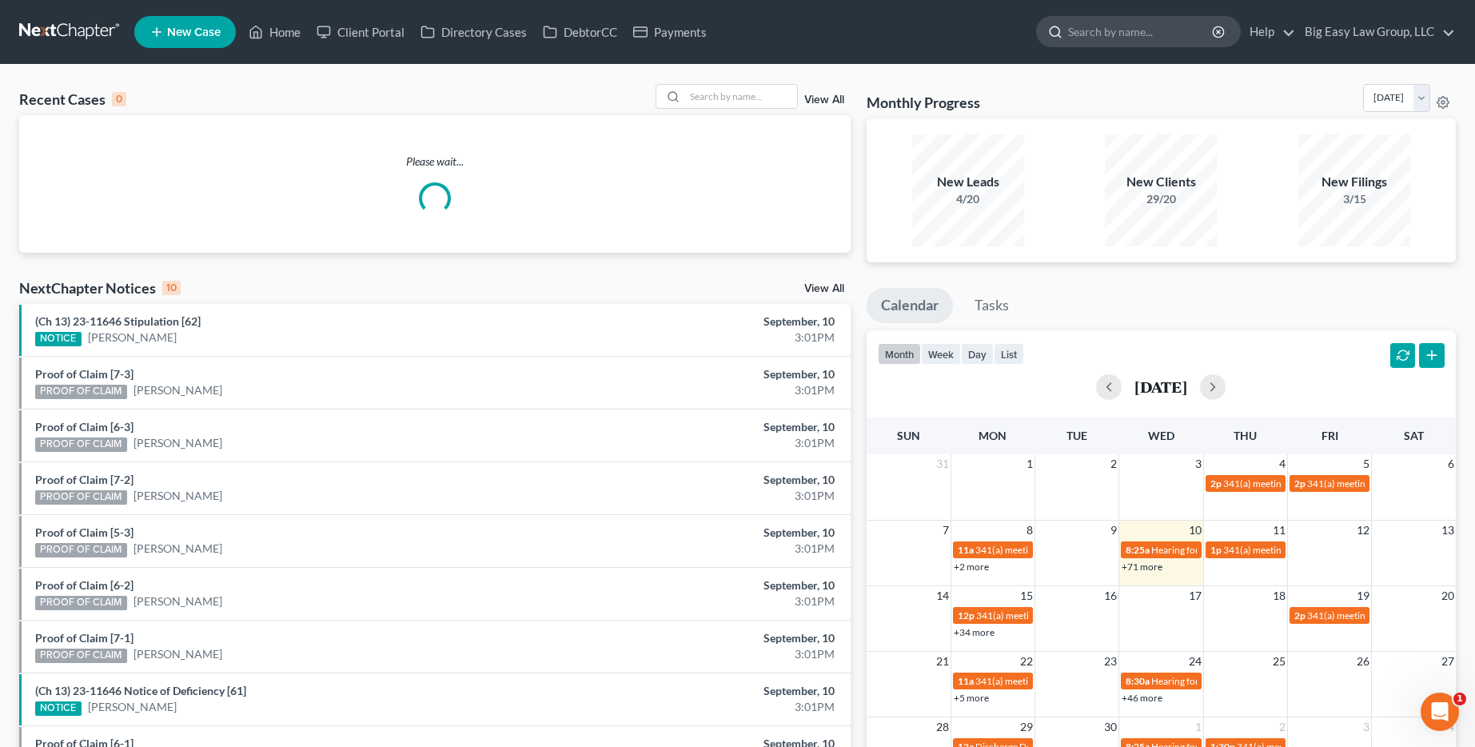
click at [1121, 38] on input "search" at bounding box center [1141, 32] width 146 height 30
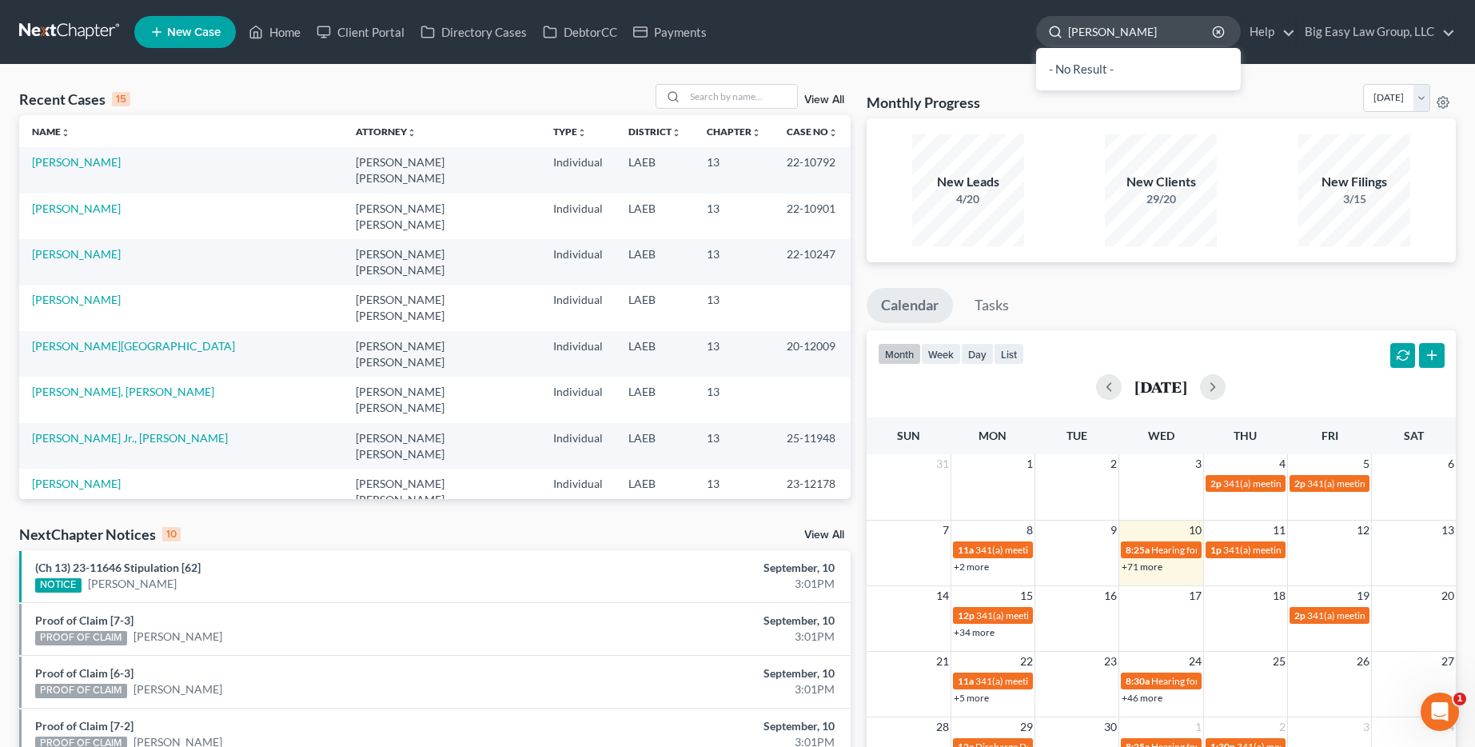
type input "[PERSON_NAME]"
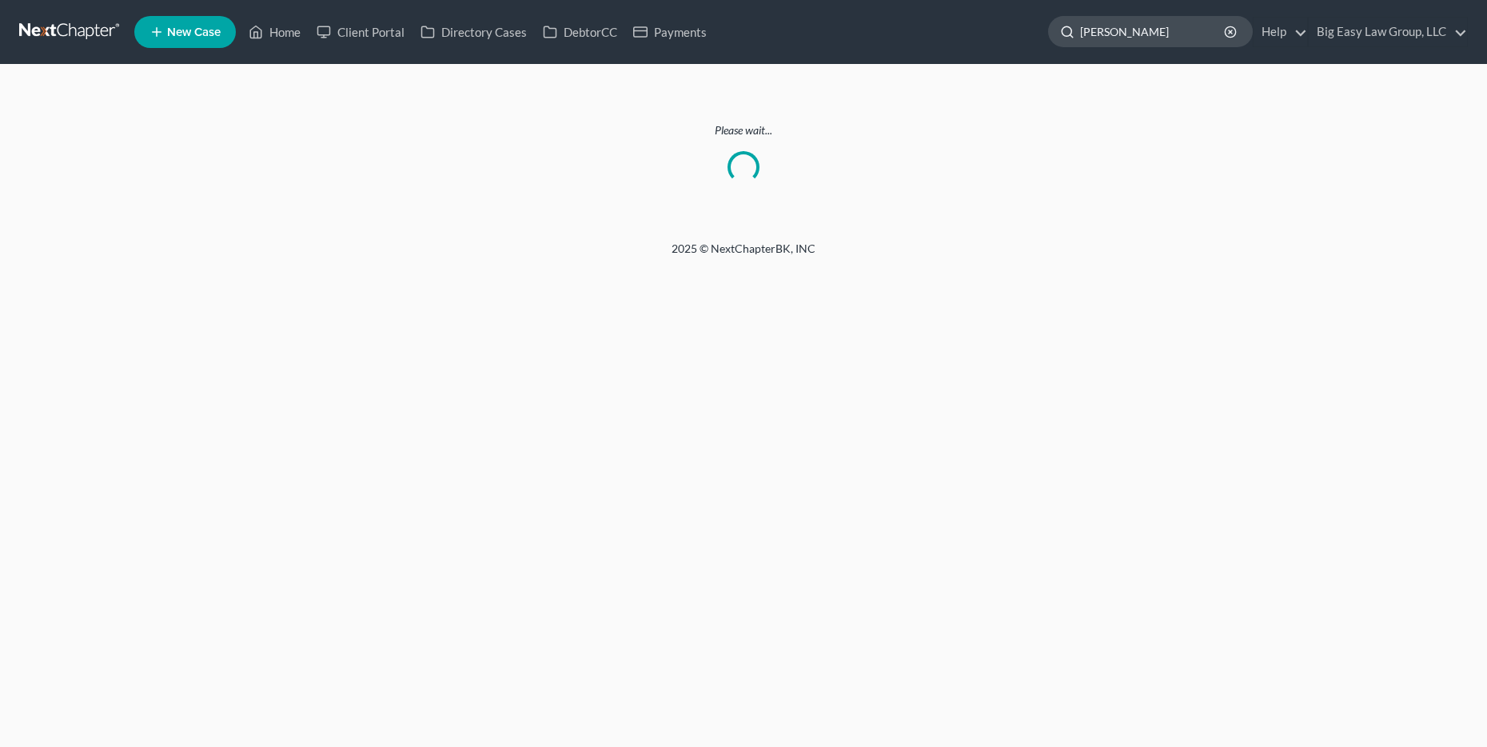
click at [1135, 31] on input "[PERSON_NAME]" at bounding box center [1153, 32] width 146 height 30
click at [252, 36] on icon at bounding box center [256, 32] width 11 height 12
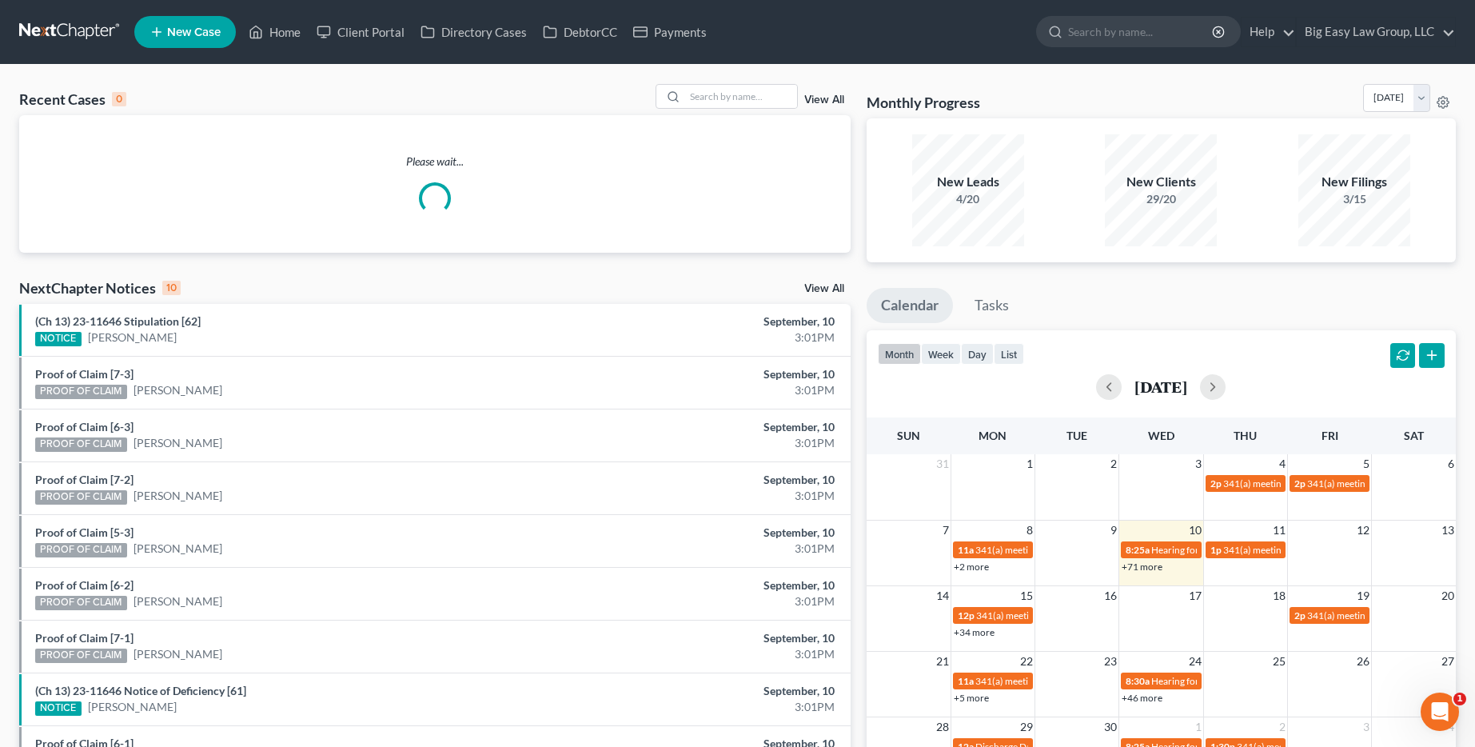
click at [819, 98] on link "View All" at bounding box center [824, 99] width 40 height 11
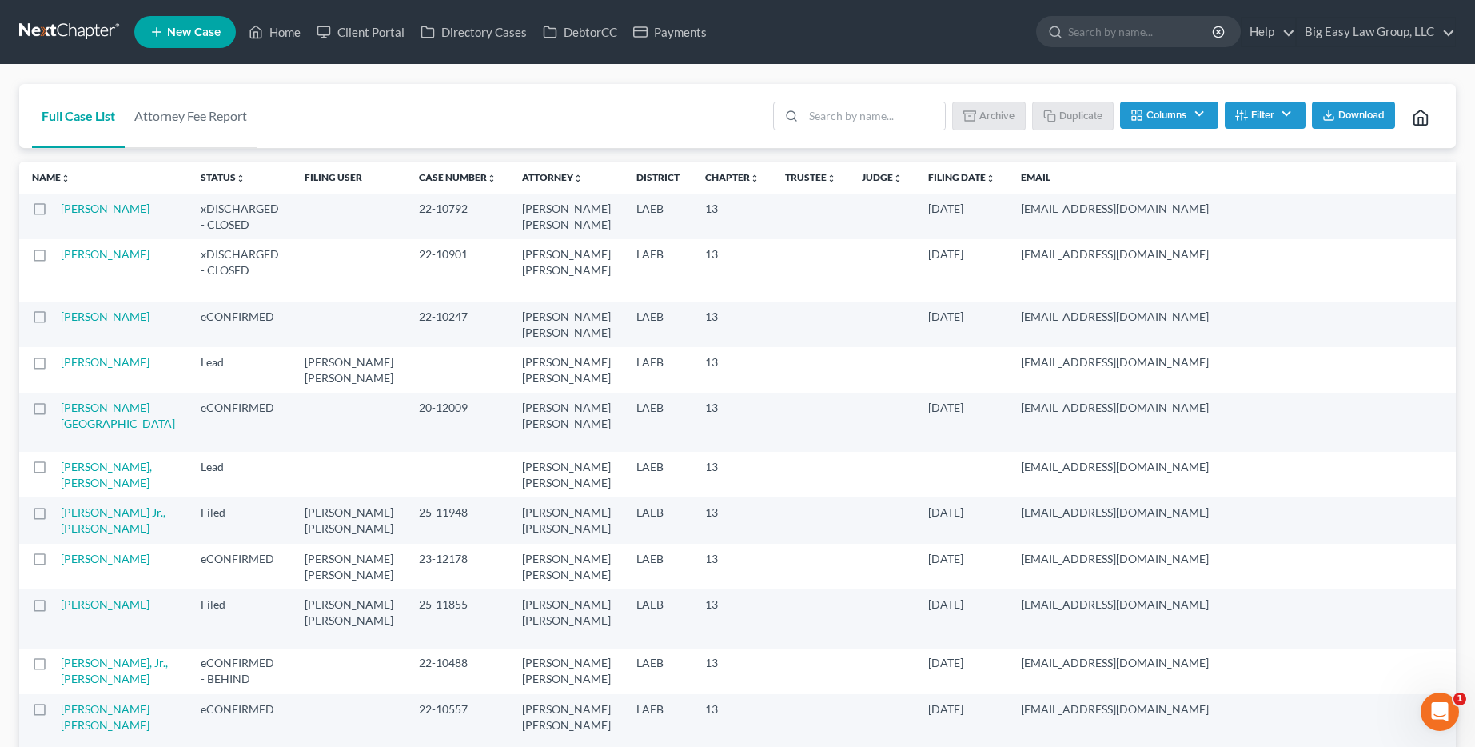
click at [54, 213] on label at bounding box center [54, 213] width 0 height 0
click at [61, 205] on input "checkbox" at bounding box center [66, 206] width 10 height 10
checkbox input "true"
click at [54, 258] on label at bounding box center [54, 258] width 0 height 0
click at [61, 257] on input "checkbox" at bounding box center [66, 251] width 10 height 10
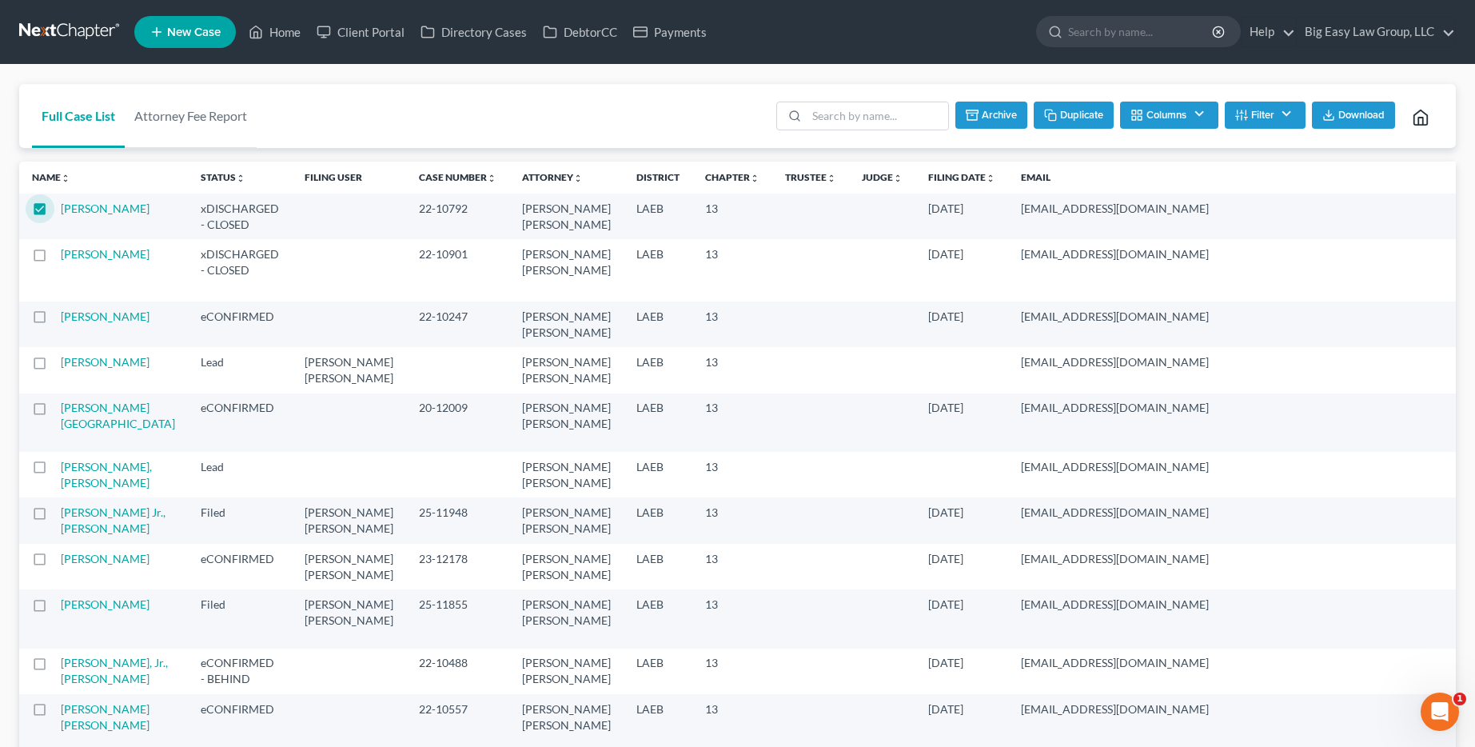
checkbox input "true"
click at [1014, 114] on button "Archive" at bounding box center [990, 115] width 72 height 27
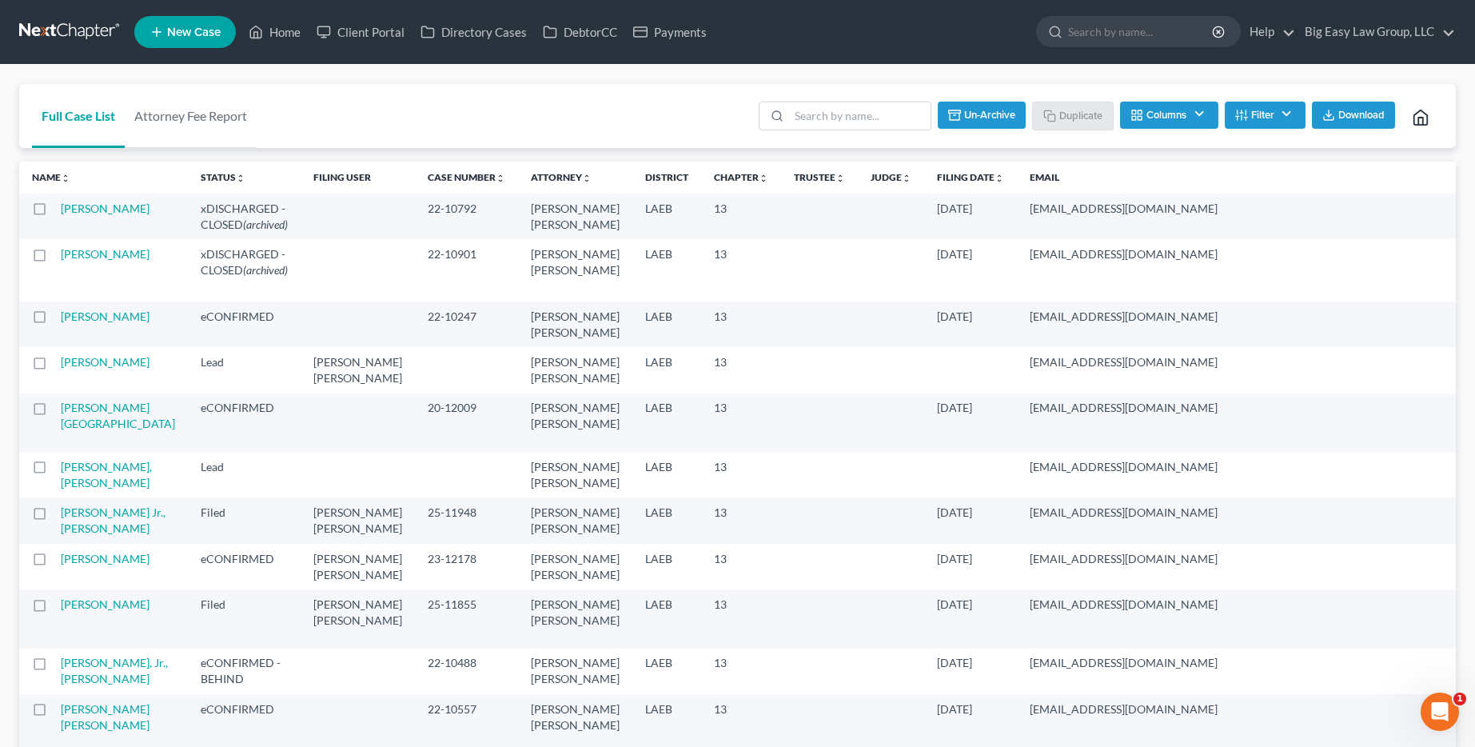
checkbox input "false"
click at [1137, 41] on input "search" at bounding box center [1141, 32] width 146 height 30
type input "[PERSON_NAME]"
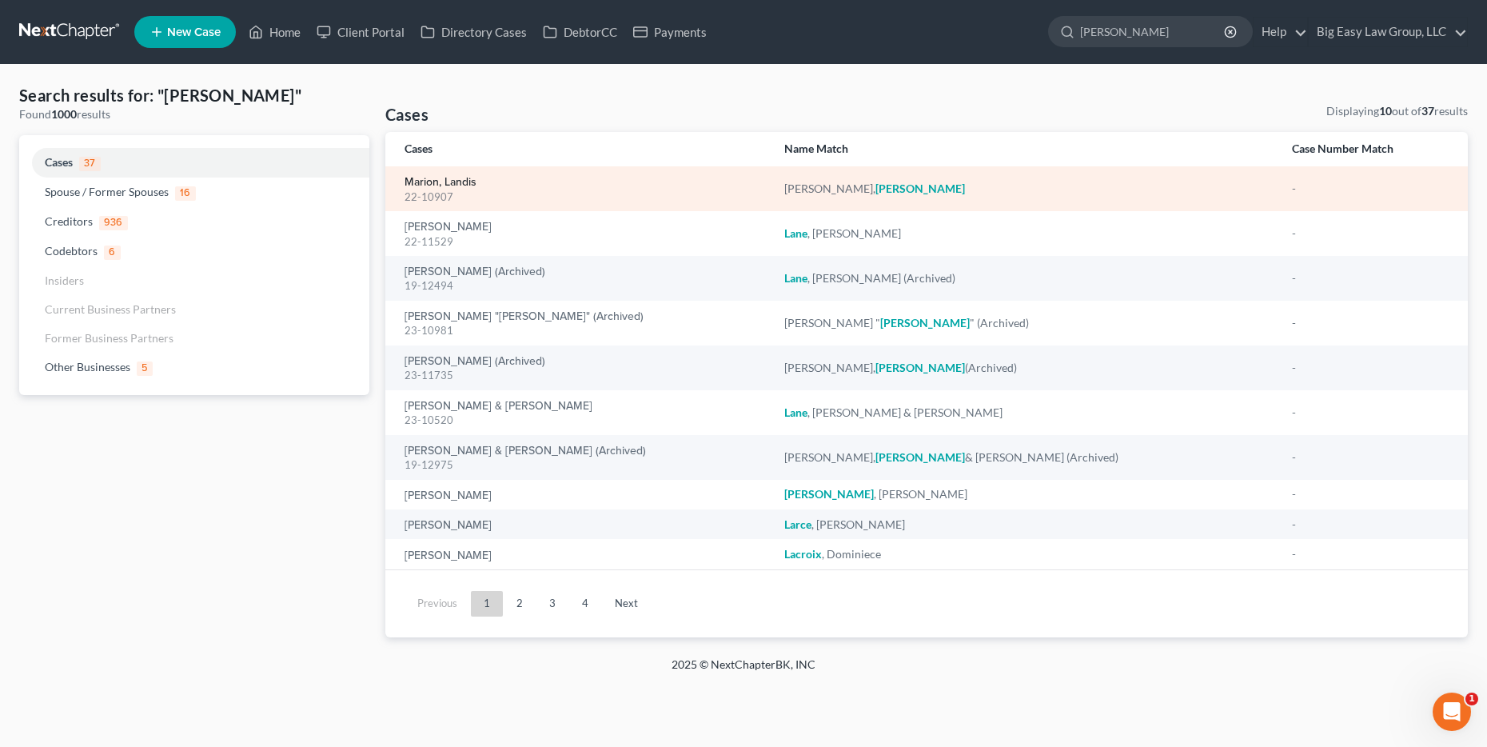
click at [449, 184] on link "Marion, Landis" at bounding box center [440, 182] width 72 height 11
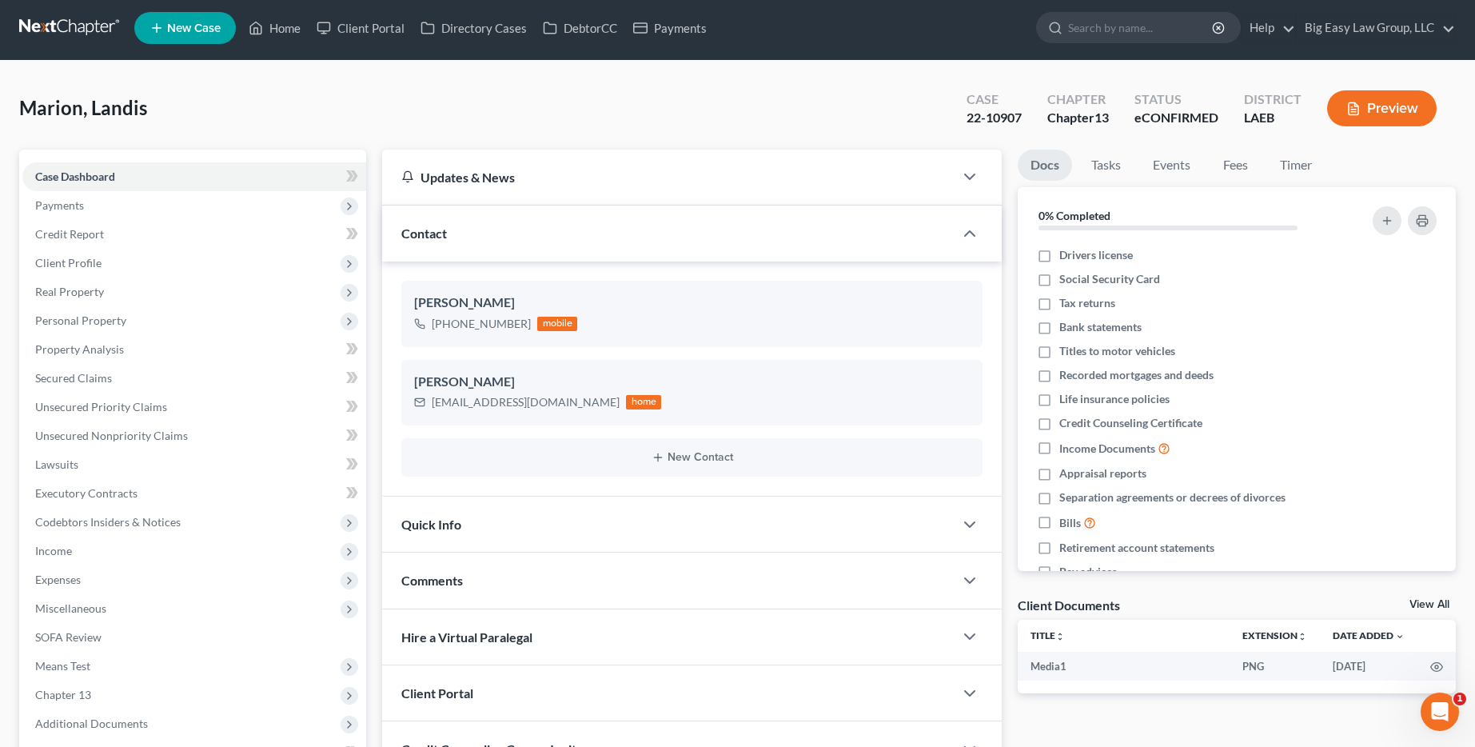
scroll to position [10, 0]
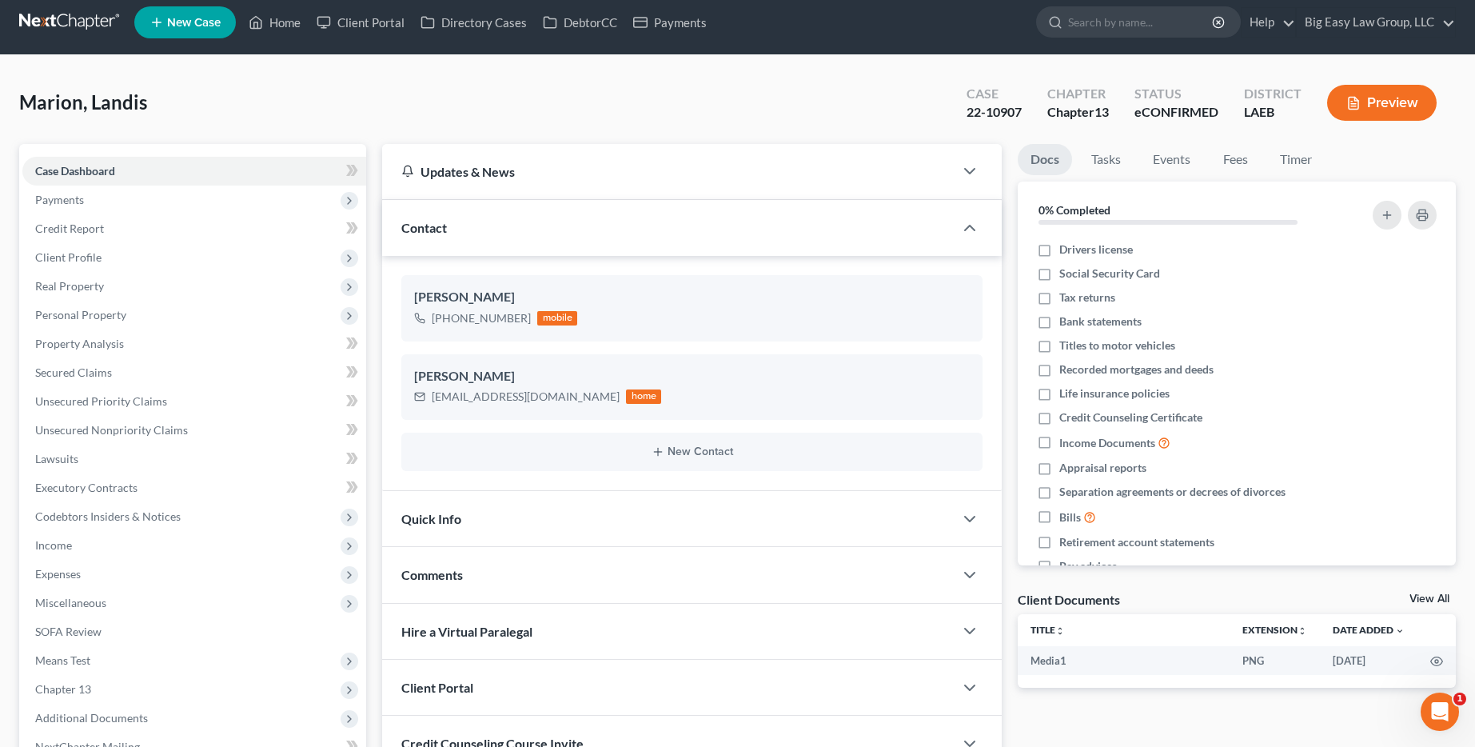
click at [500, 523] on div "Quick Info" at bounding box center [668, 518] width 572 height 55
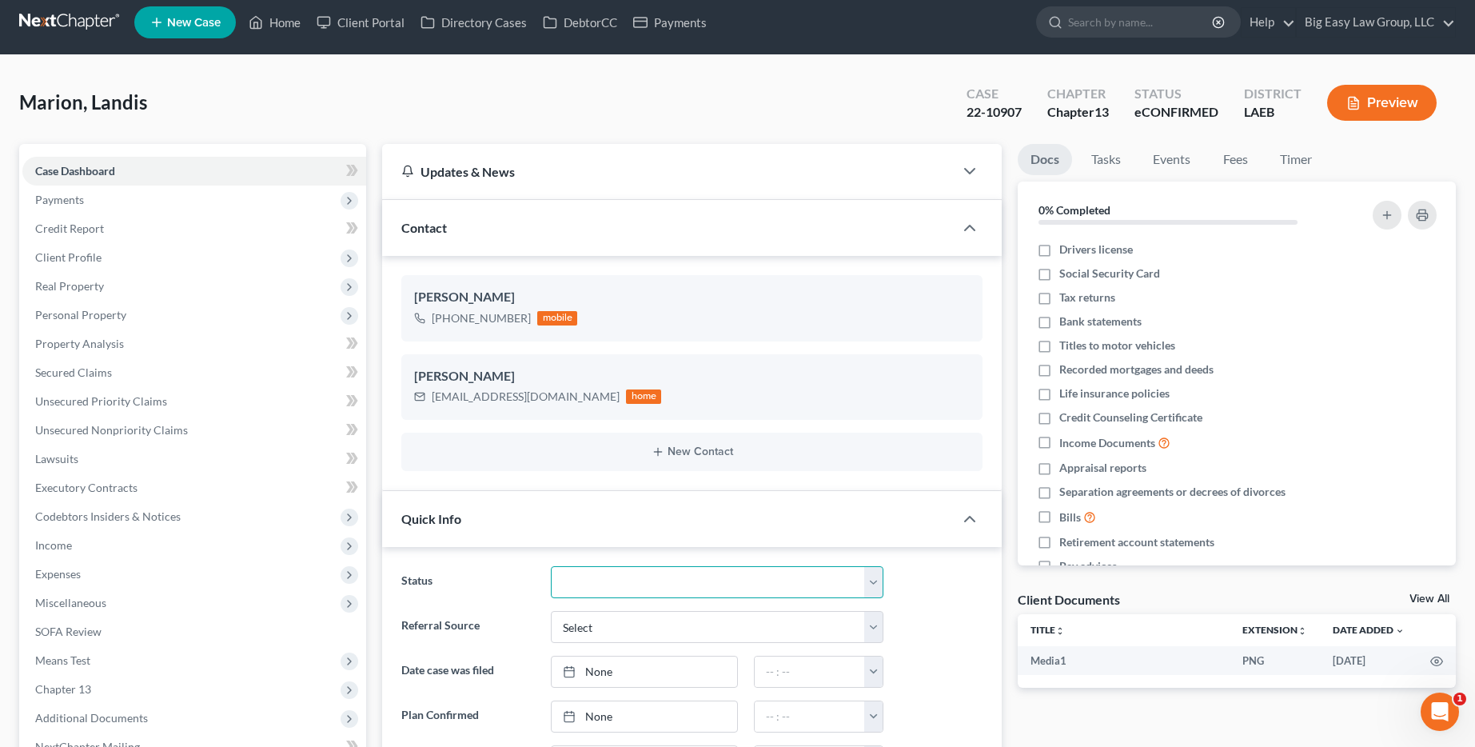
click at [701, 591] on select "aLead - Inactive/Rejected aLead - INTAKE (LAUREN) ***ASAP ATTORNEY REVIEW*** **…" at bounding box center [717, 582] width 333 height 32
select select "29"
click at [551, 566] on select "aLead - Inactive/Rejected aLead - INTAKE (LAUREN) ***ASAP ATTORNEY REVIEW*** **…" at bounding box center [717, 582] width 333 height 32
click at [297, 17] on link "Home" at bounding box center [275, 22] width 68 height 29
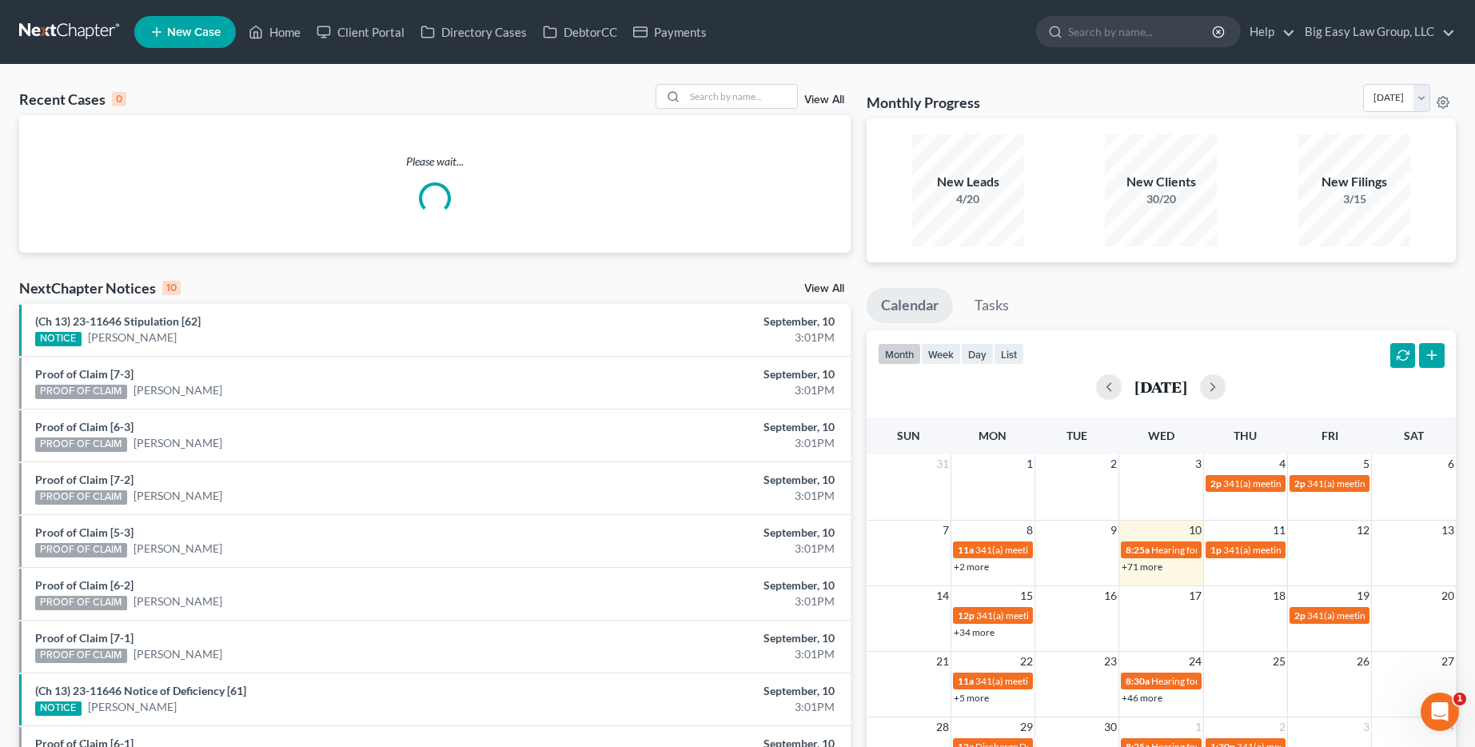
click at [820, 94] on div "View All" at bounding box center [752, 96] width 195 height 25
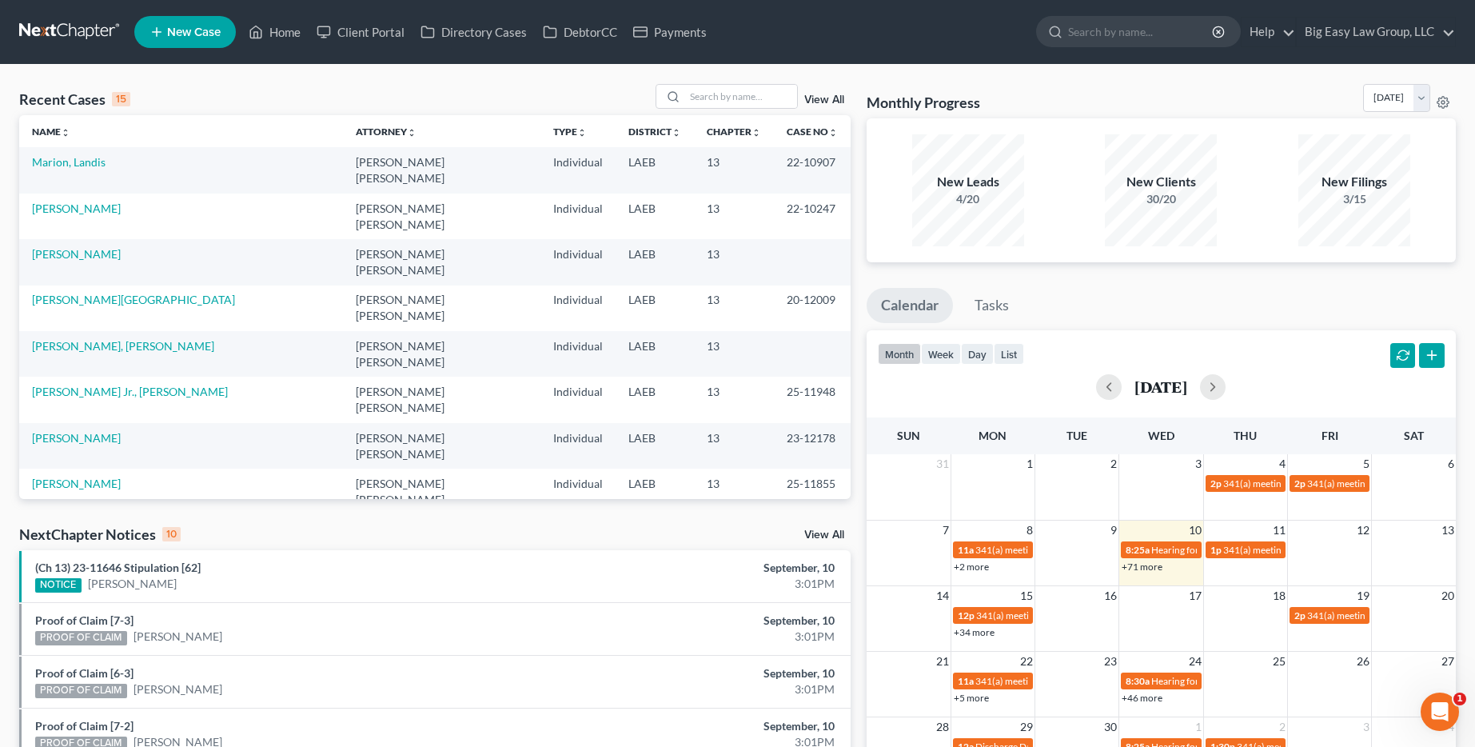
click at [819, 98] on link "View All" at bounding box center [824, 99] width 40 height 11
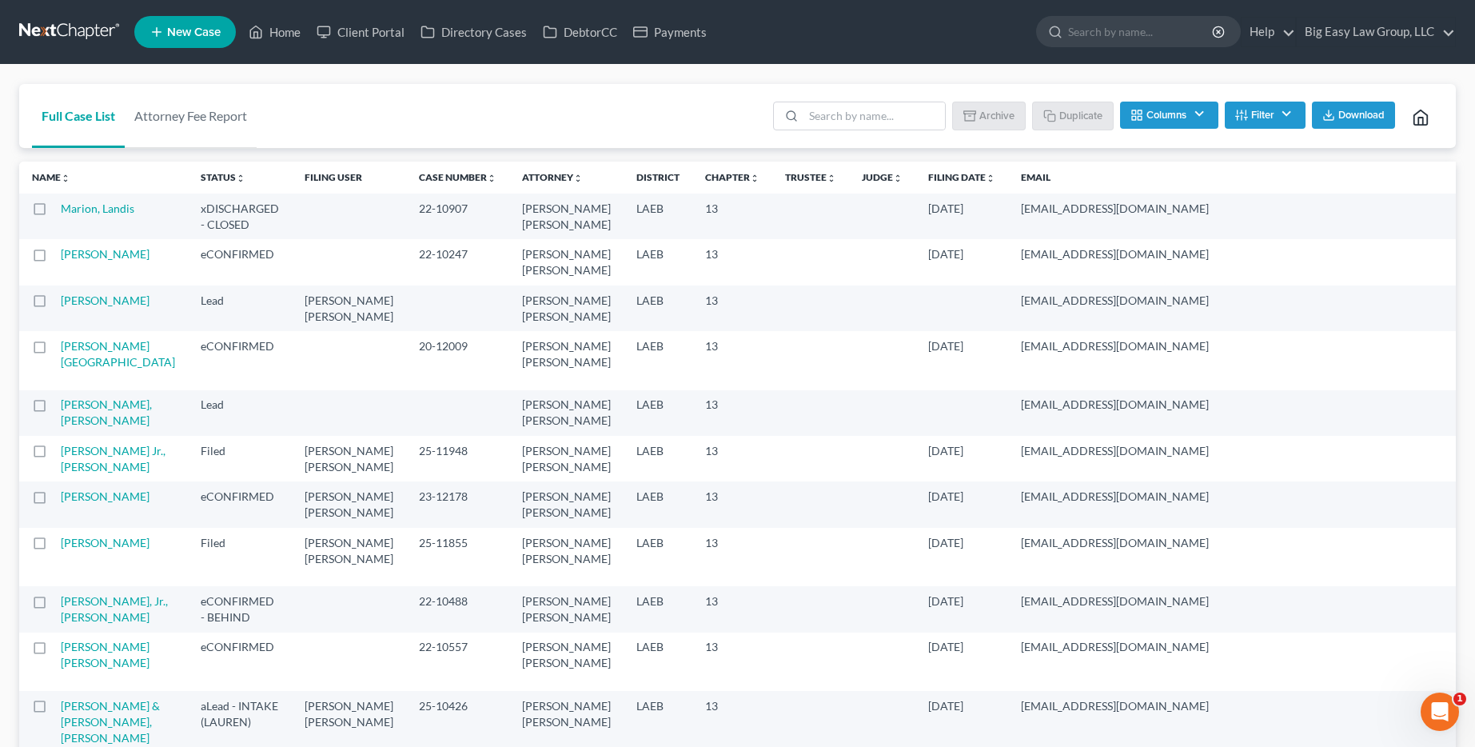
click at [54, 213] on label at bounding box center [54, 213] width 0 height 0
click at [61, 211] on input "checkbox" at bounding box center [66, 206] width 10 height 10
click at [955, 123] on button "Archive" at bounding box center [991, 115] width 72 height 27
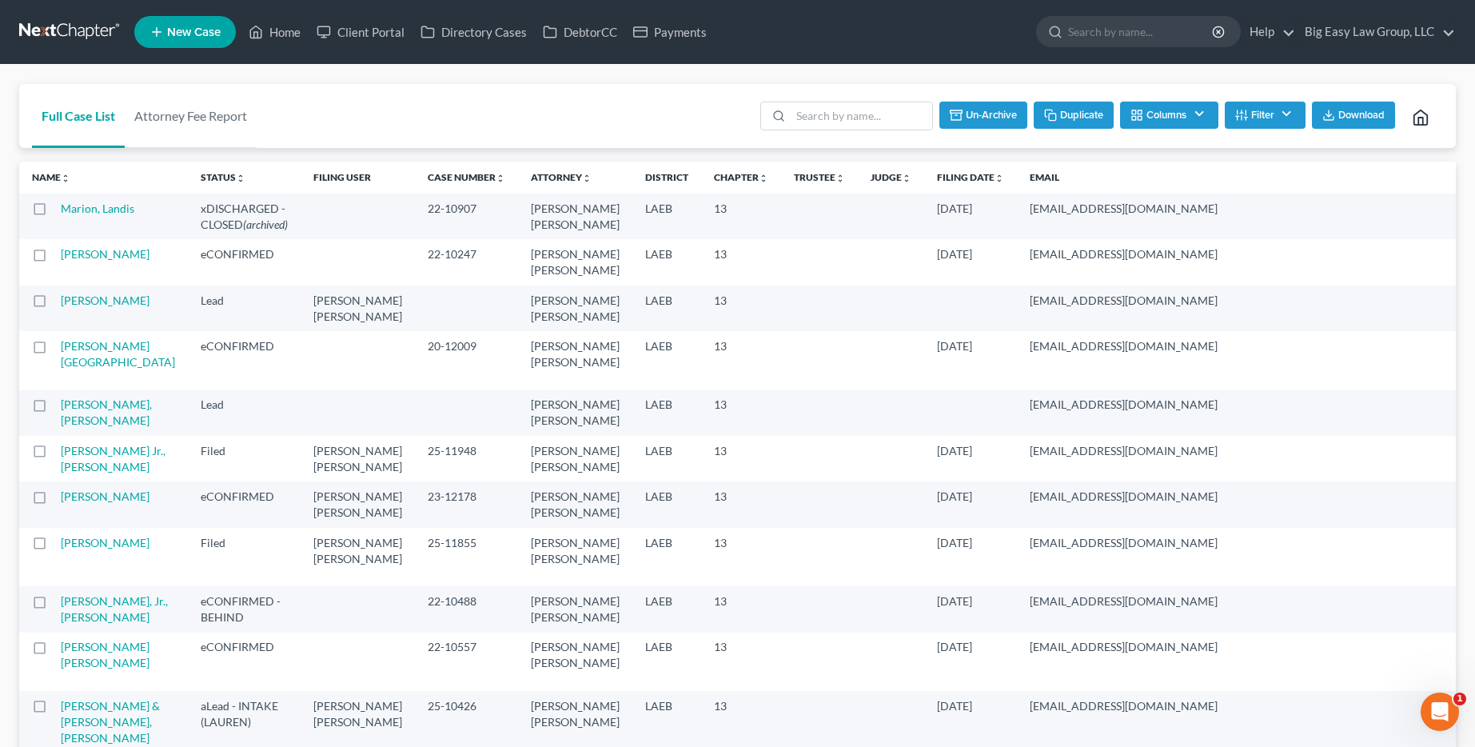
checkbox input "false"
